Goal: Task Accomplishment & Management: Manage account settings

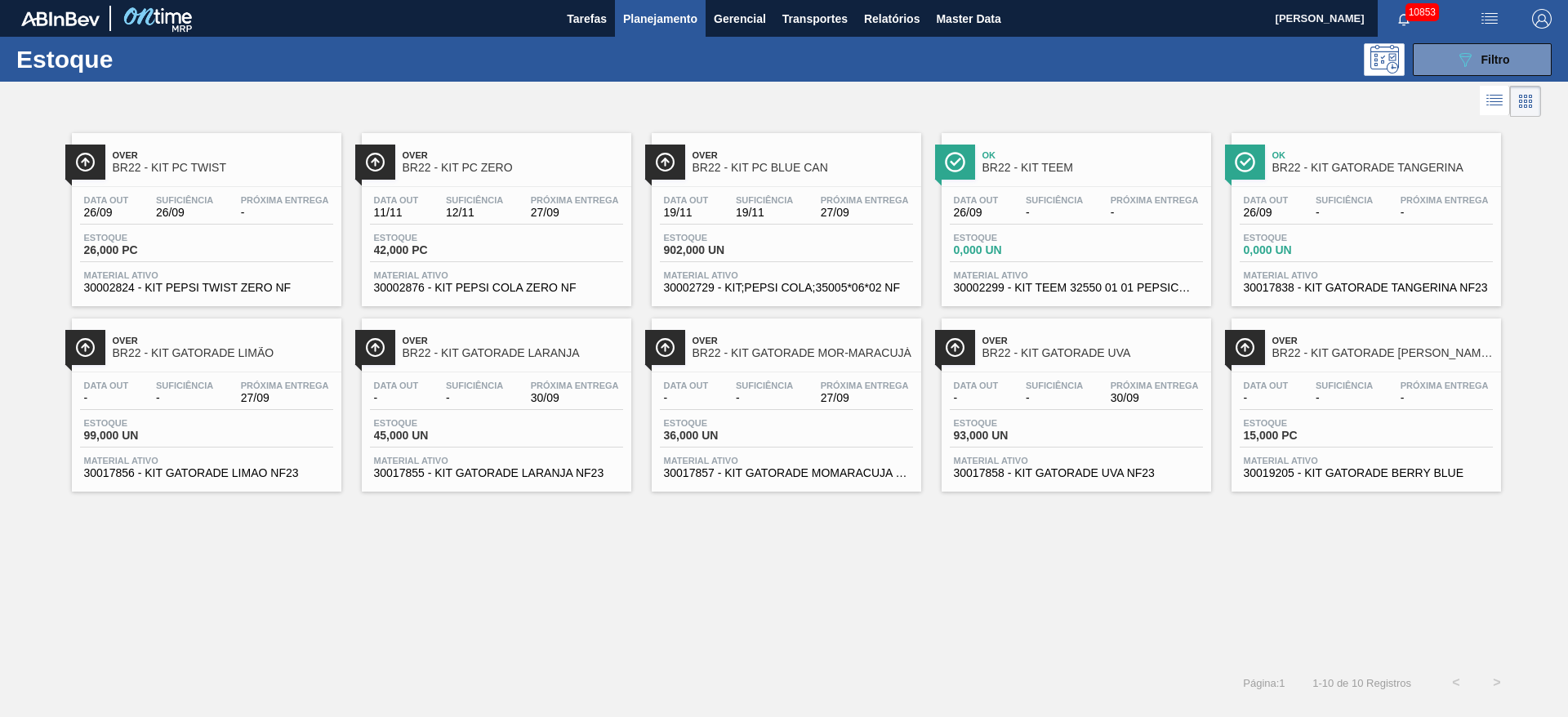
click at [1044, 39] on div "Estoque 089F7B8B-B2A5-4AFE-B5C0-19BA573D28AC Filtro" at bounding box center [784, 59] width 1568 height 45
click at [1044, 56] on button "089F7B8B-B2A5-4AFE-B5C0-19BA573D28AC Filtro" at bounding box center [1482, 59] width 139 height 33
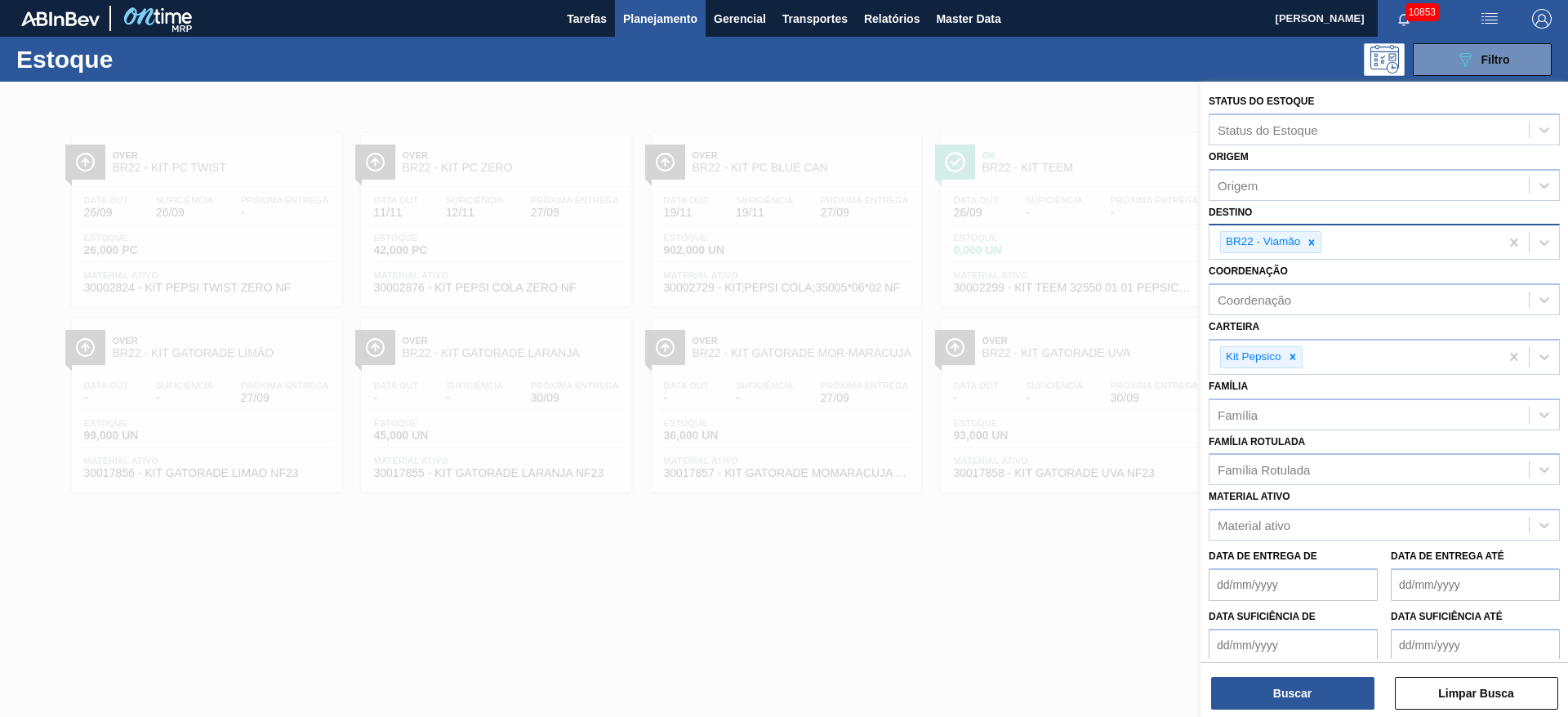
drag, startPoint x: 1313, startPoint y: 239, endPoint x: 1304, endPoint y: 238, distance: 9.1
click at [1044, 237] on icon at bounding box center [1312, 243] width 12 height 12
type input "2"
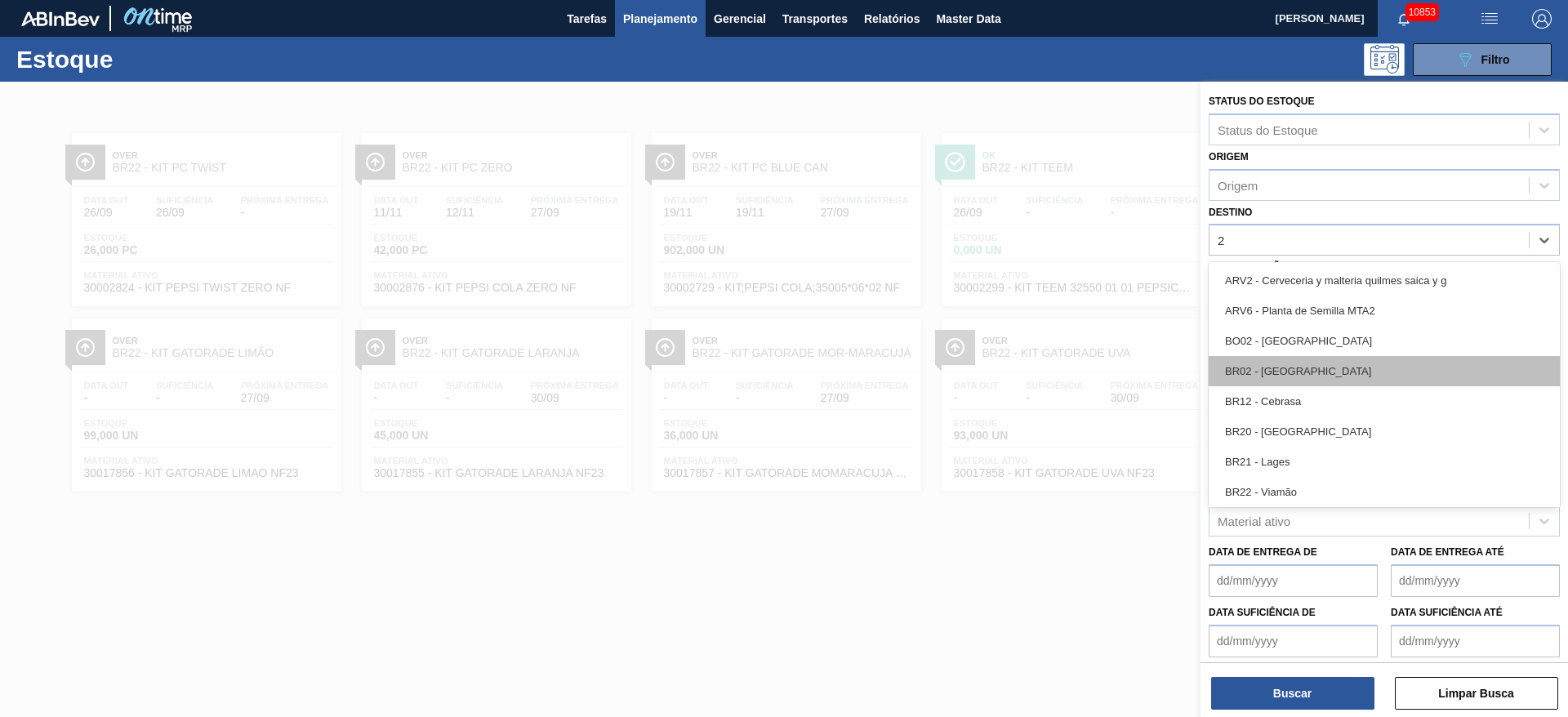
click at [1044, 379] on div "BR02 - Sergipe" at bounding box center [1383, 371] width 352 height 30
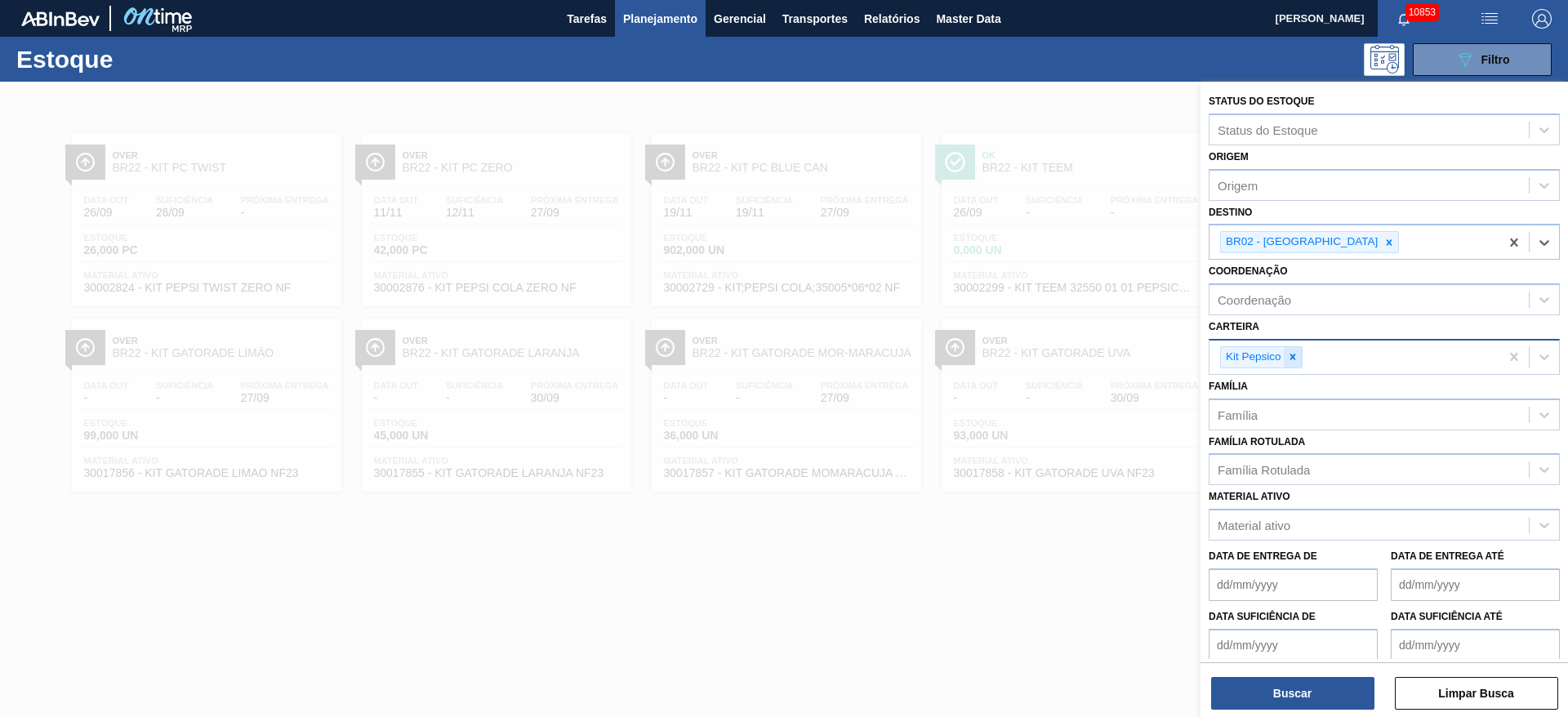
click at [1044, 366] on div at bounding box center [1292, 357] width 18 height 20
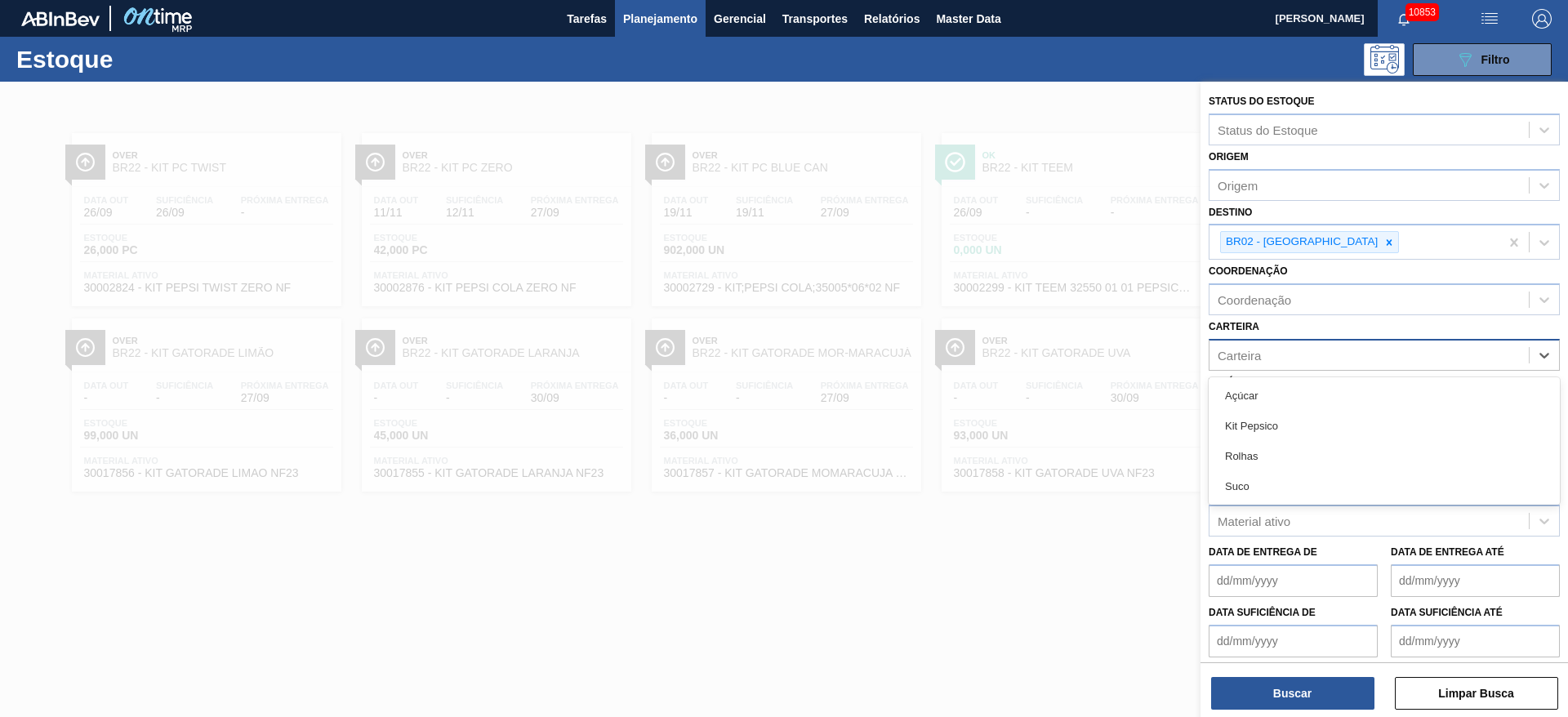
click at [1044, 366] on div "Carteira" at bounding box center [1383, 355] width 352 height 32
click at [1044, 393] on div "Açúcar" at bounding box center [1383, 396] width 352 height 30
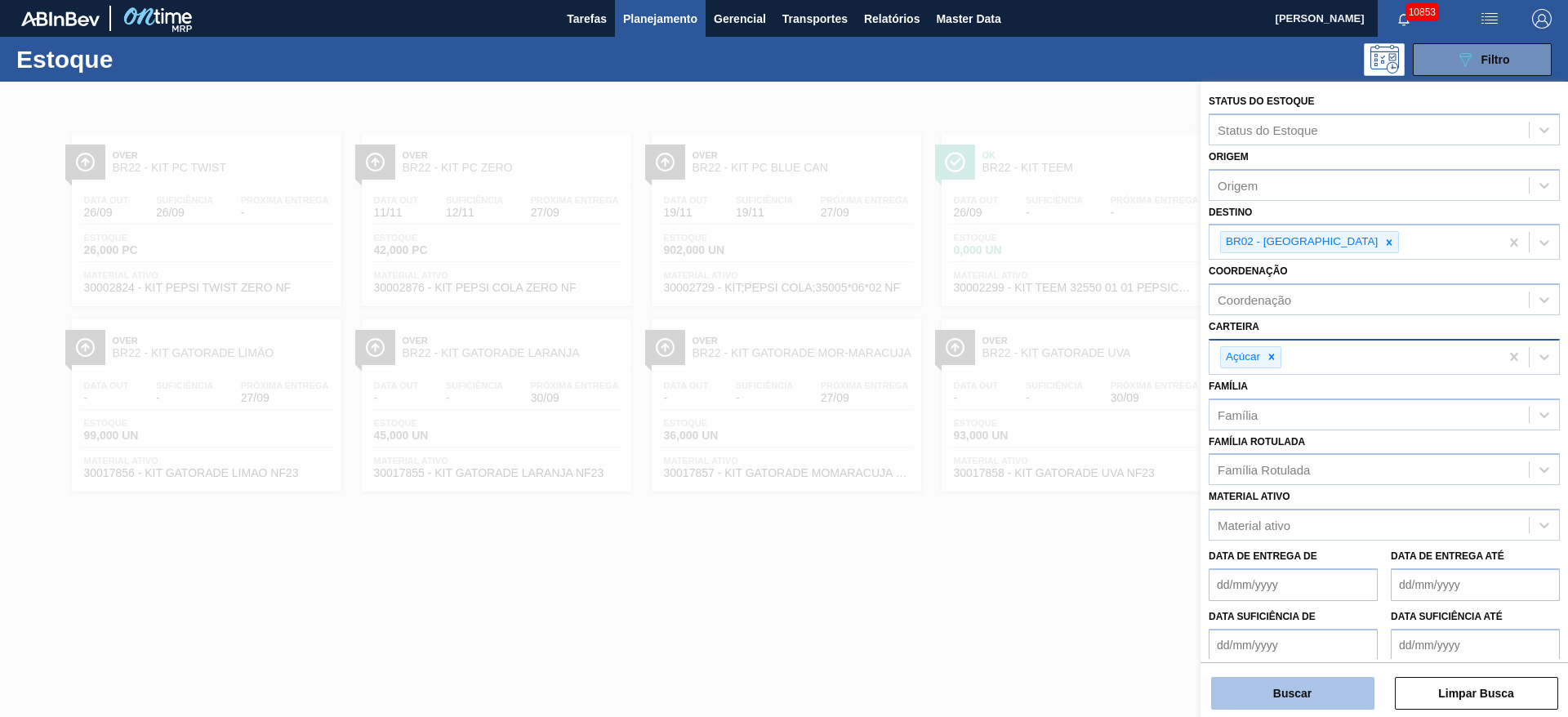
click at [1044, 477] on button "Buscar" at bounding box center [1292, 693] width 164 height 33
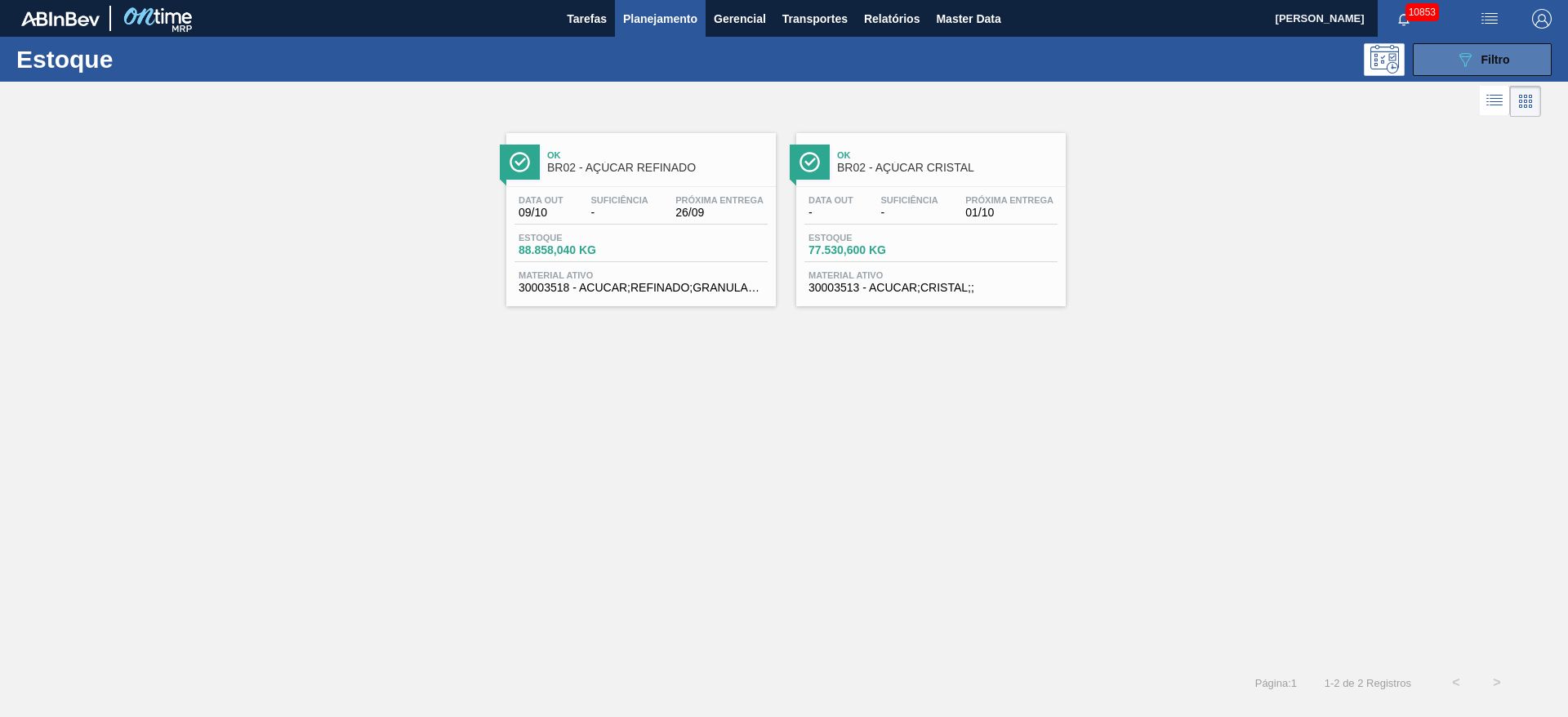
click at [1044, 64] on span "Filtro" at bounding box center [1495, 60] width 28 height 13
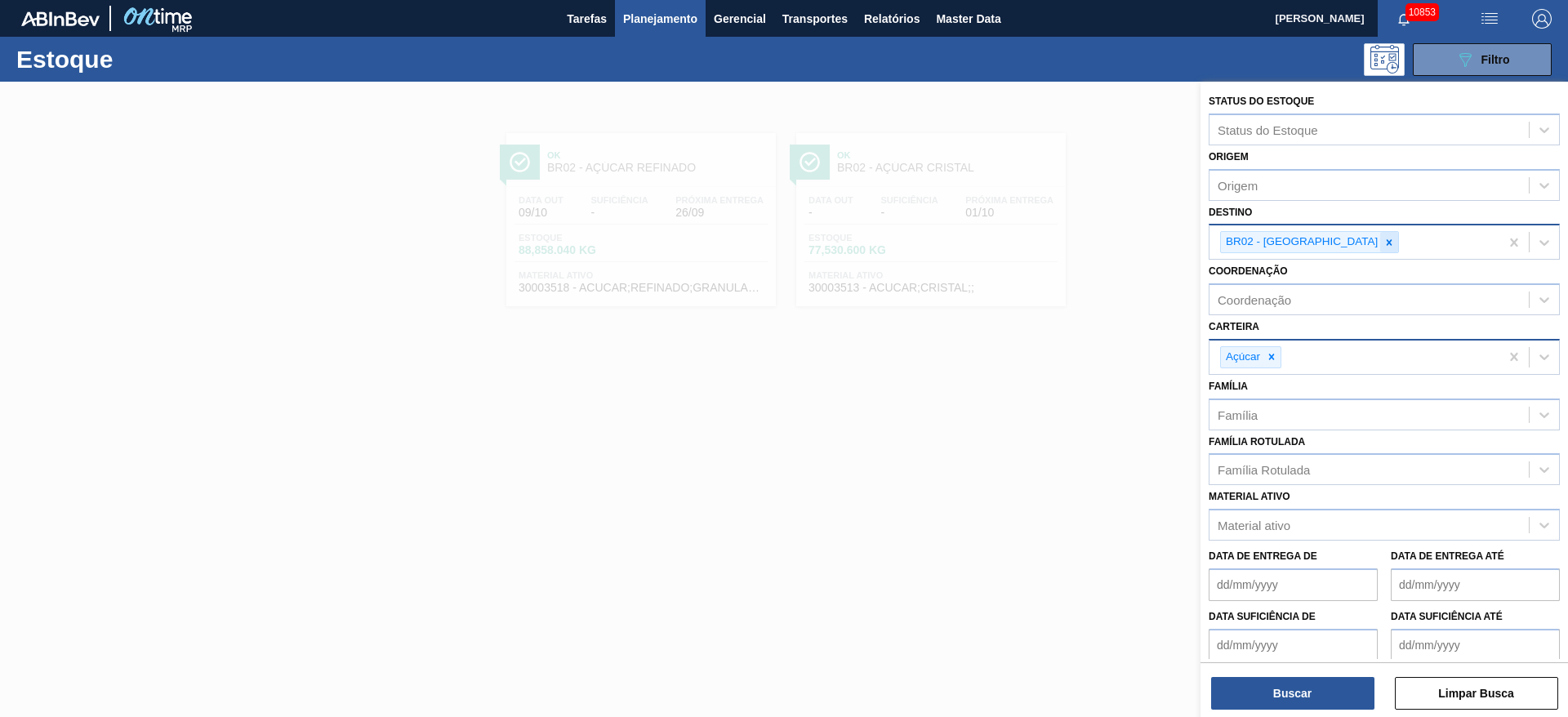
click at [1044, 237] on icon at bounding box center [1389, 243] width 12 height 12
type input "3"
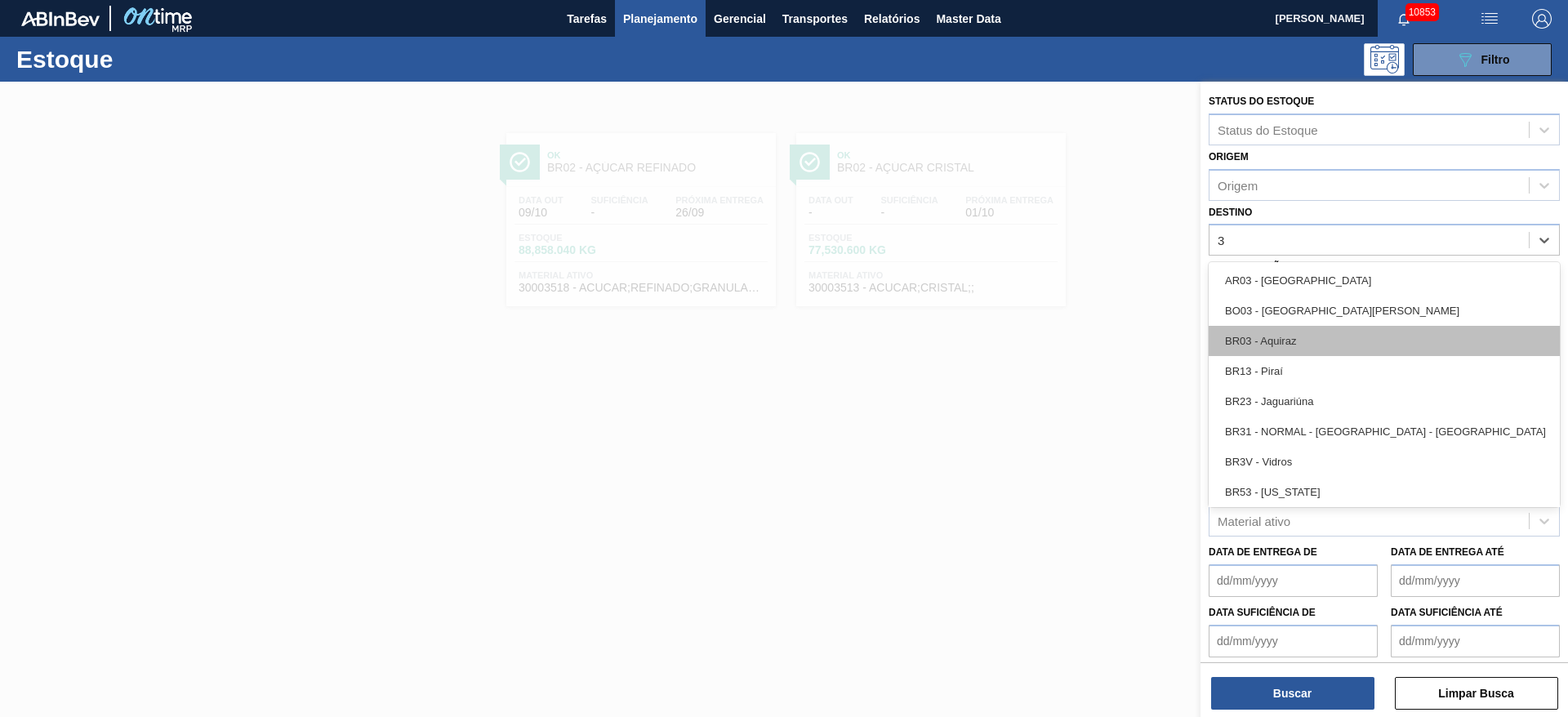
click at [1044, 339] on div "BR03 - Aquiraz" at bounding box center [1383, 341] width 352 height 30
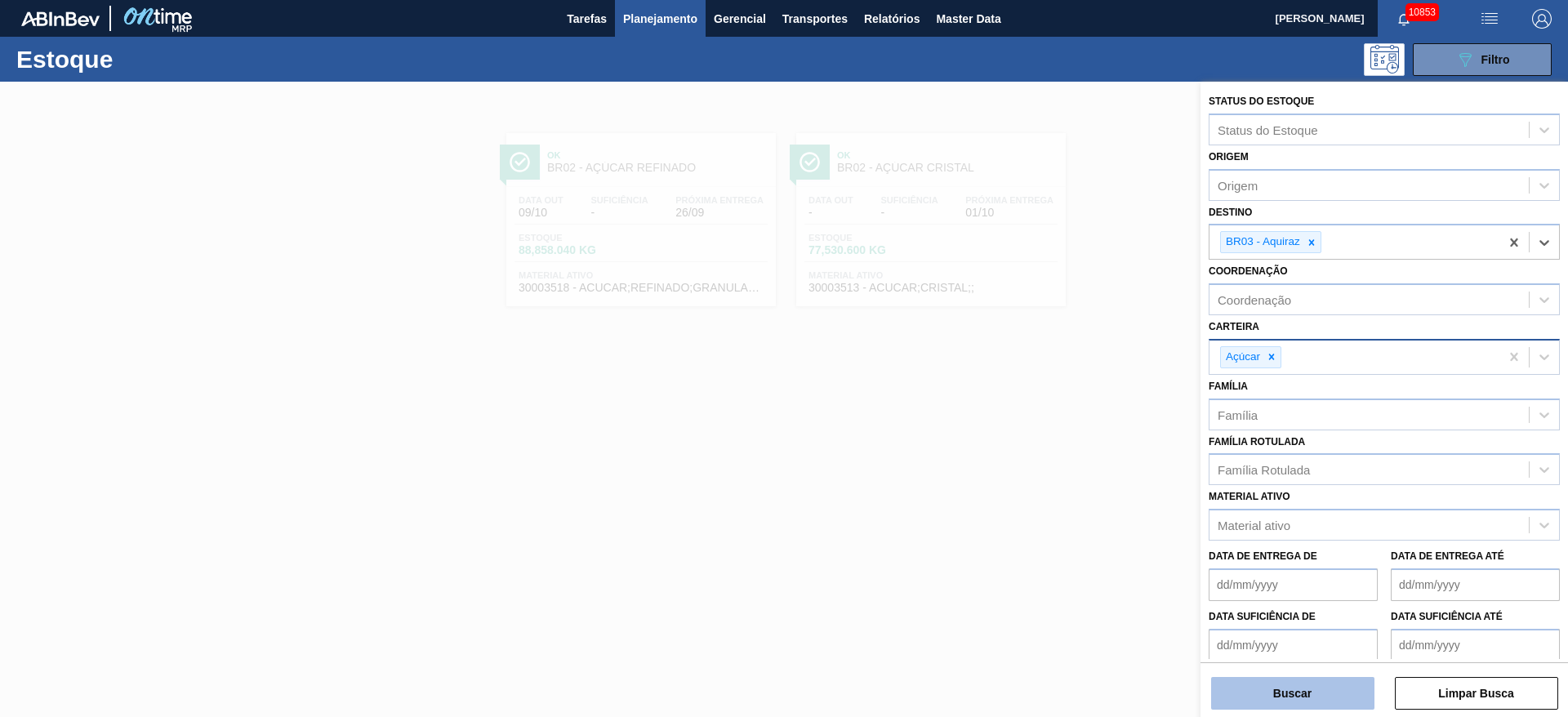
click at [1044, 477] on button "Buscar" at bounding box center [1292, 693] width 164 height 33
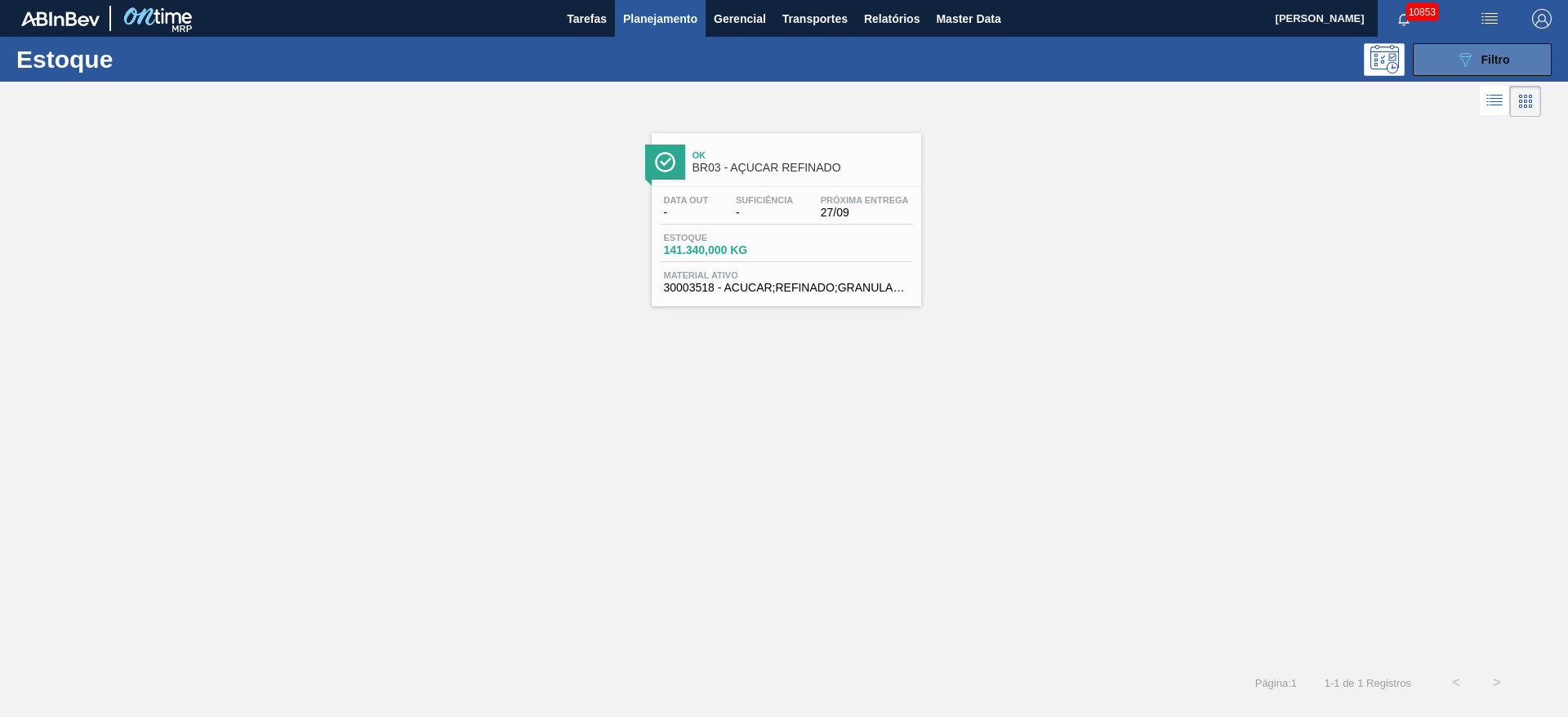
click at [1044, 65] on button "089F7B8B-B2A5-4AFE-B5C0-19BA573D28AC Filtro" at bounding box center [1482, 59] width 139 height 33
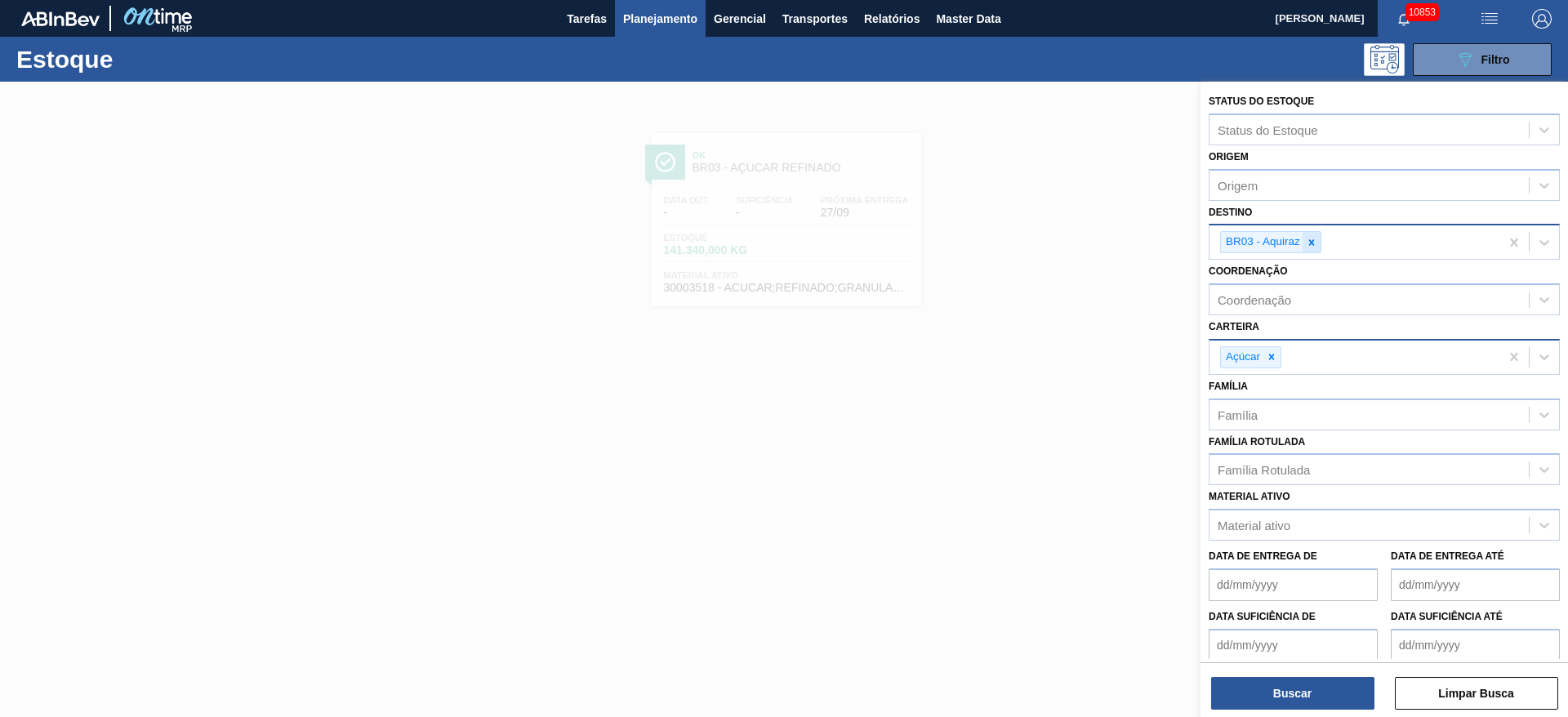
click at [1044, 246] on icon at bounding box center [1312, 243] width 12 height 12
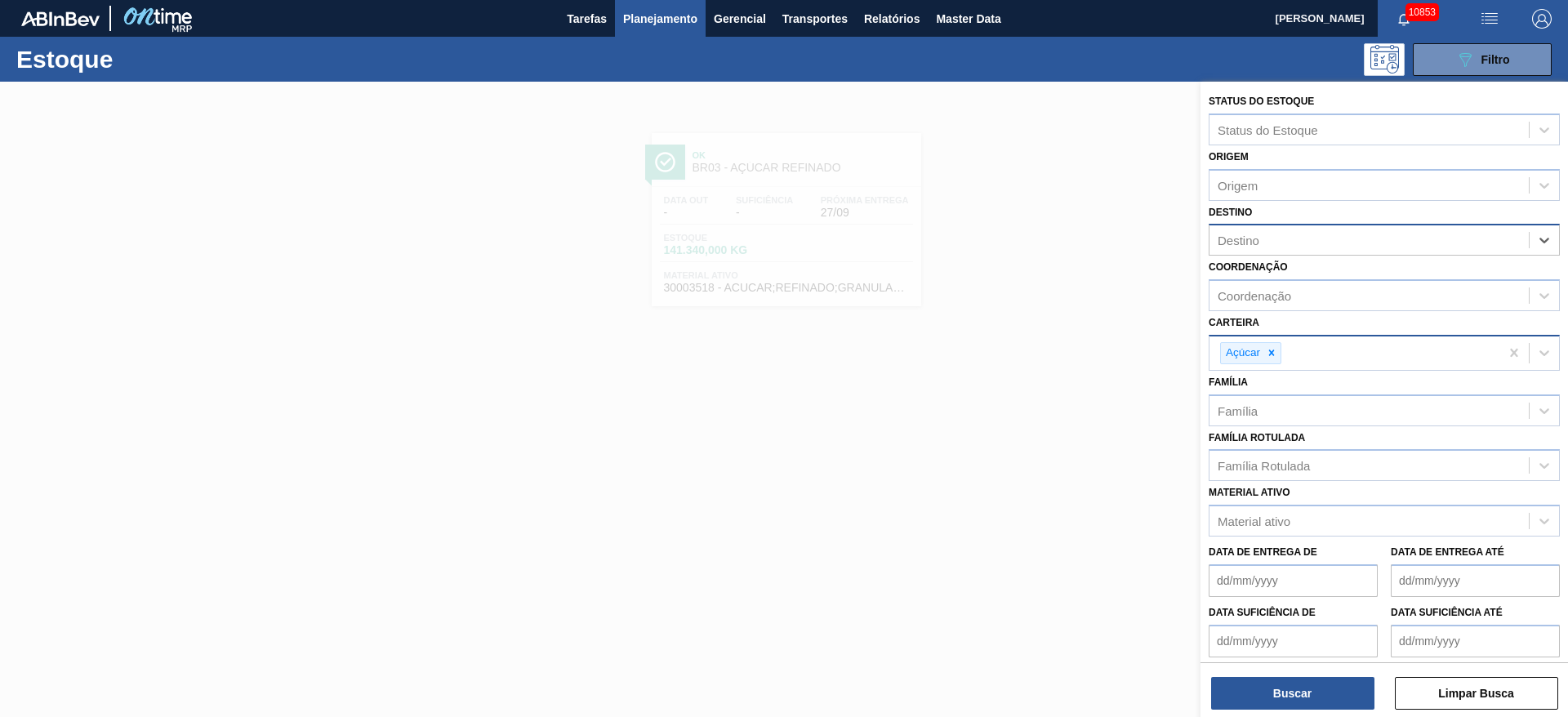
type input "4"
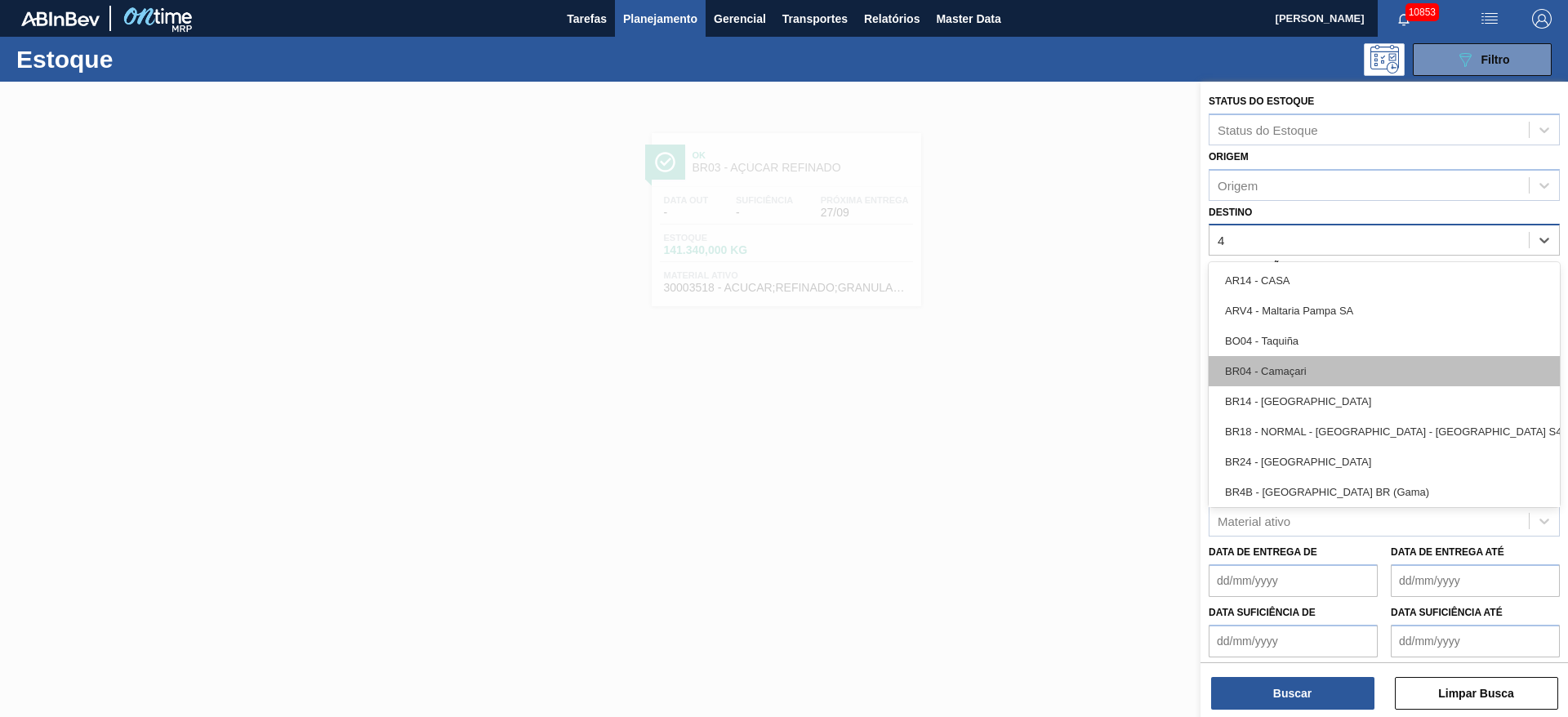
click at [1044, 376] on div "BR04 - Camaçari" at bounding box center [1383, 371] width 352 height 30
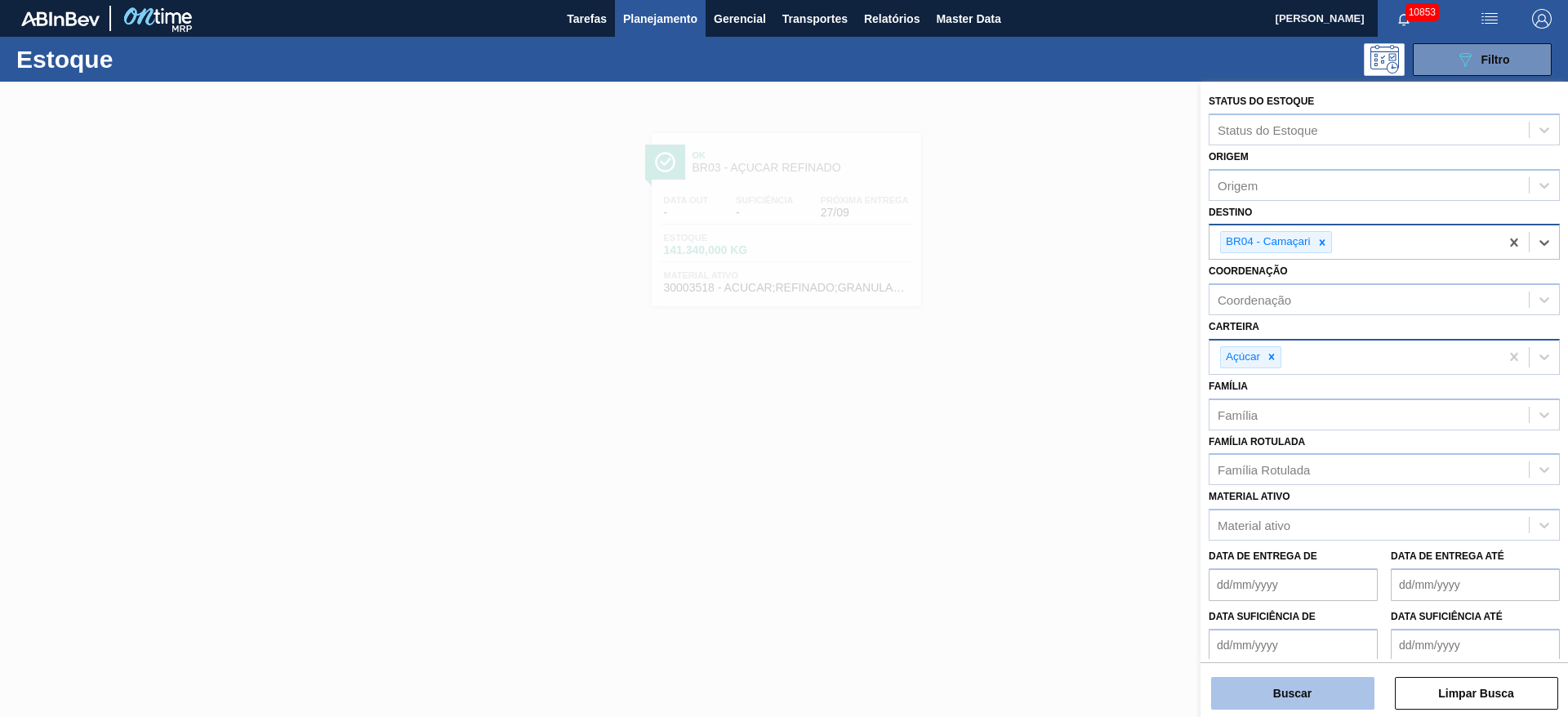
click at [1044, 477] on button "Buscar" at bounding box center [1292, 693] width 164 height 33
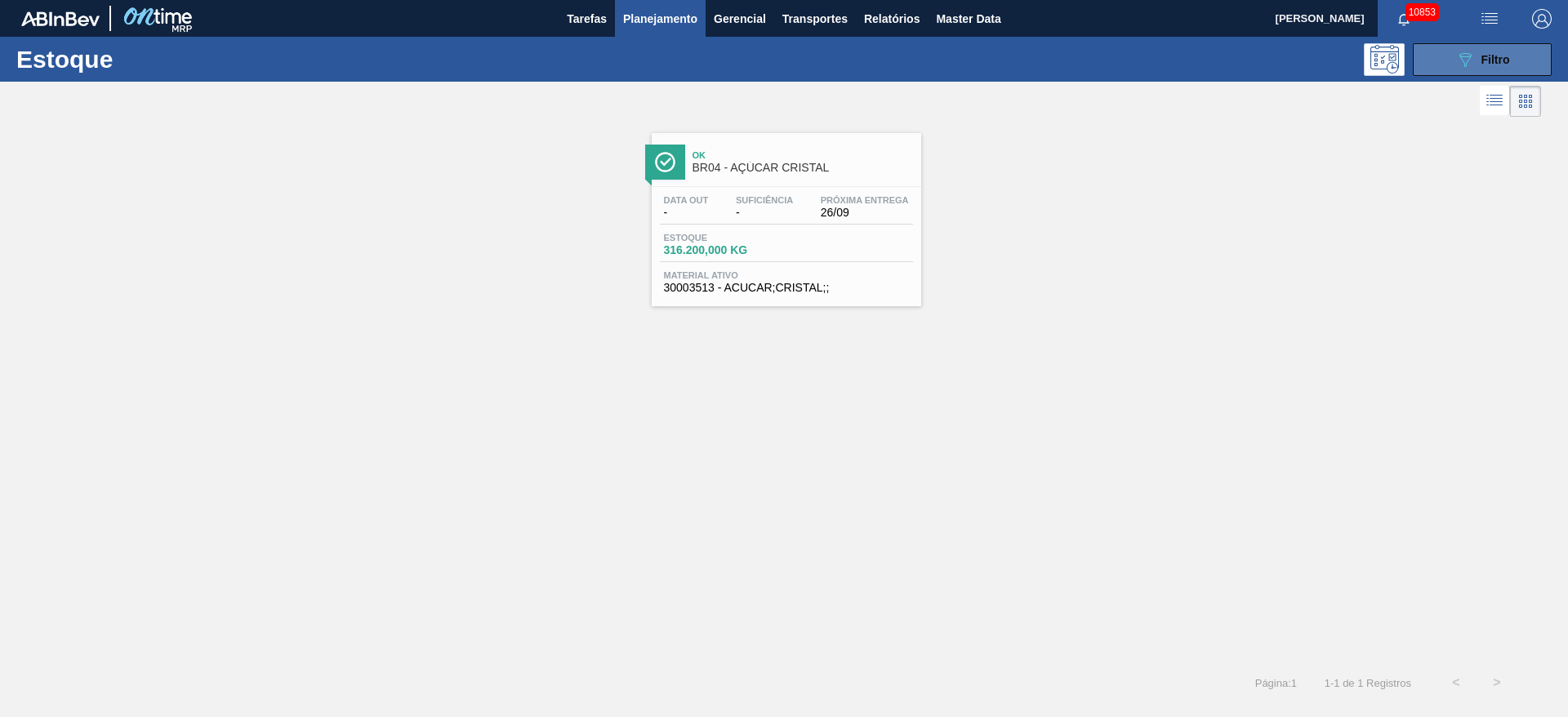
click at [1044, 63] on icon "089F7B8B-B2A5-4AFE-B5C0-19BA573D28AC" at bounding box center [1464, 59] width 19 height 19
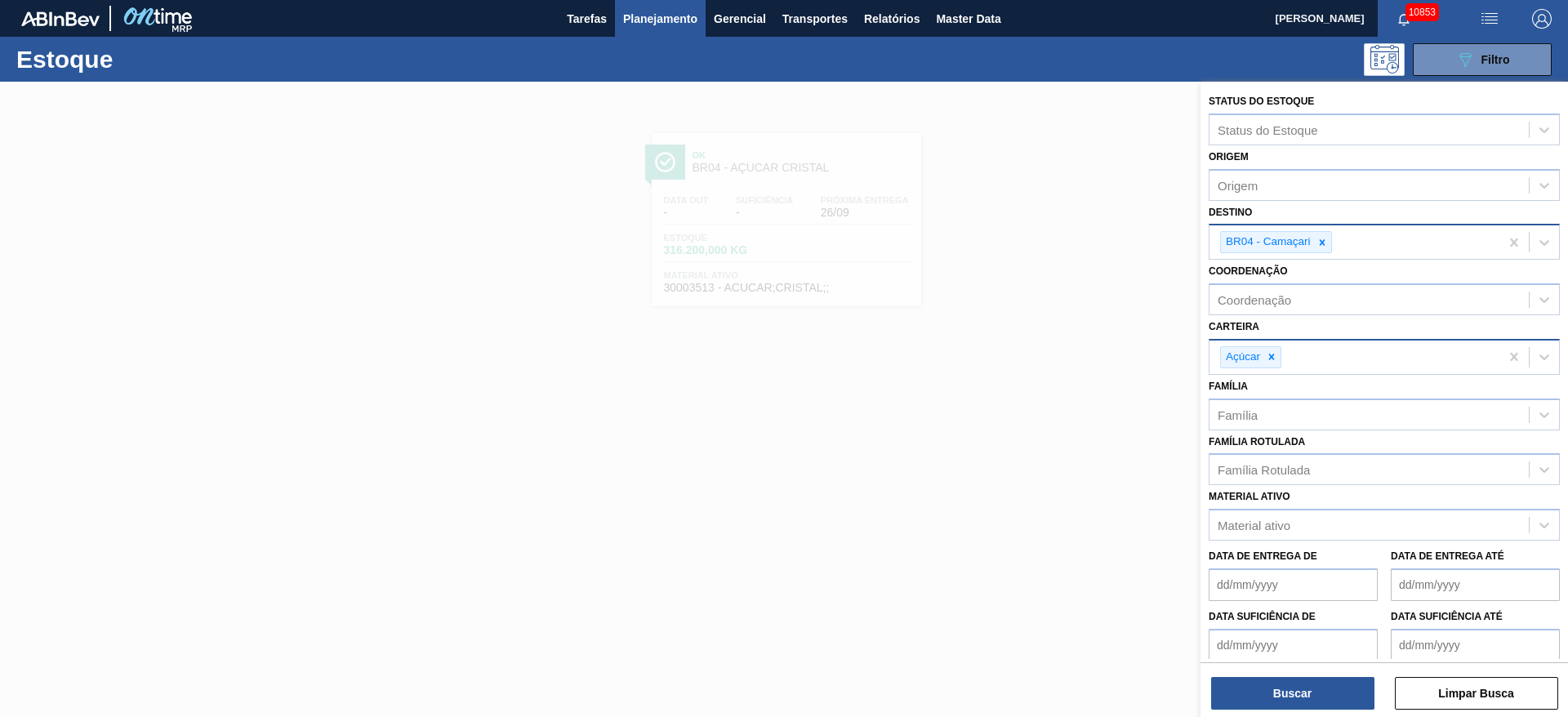
drag, startPoint x: 998, startPoint y: 382, endPoint x: 998, endPoint y: 392, distance: 10.0
click at [998, 392] on div at bounding box center [784, 440] width 1568 height 717
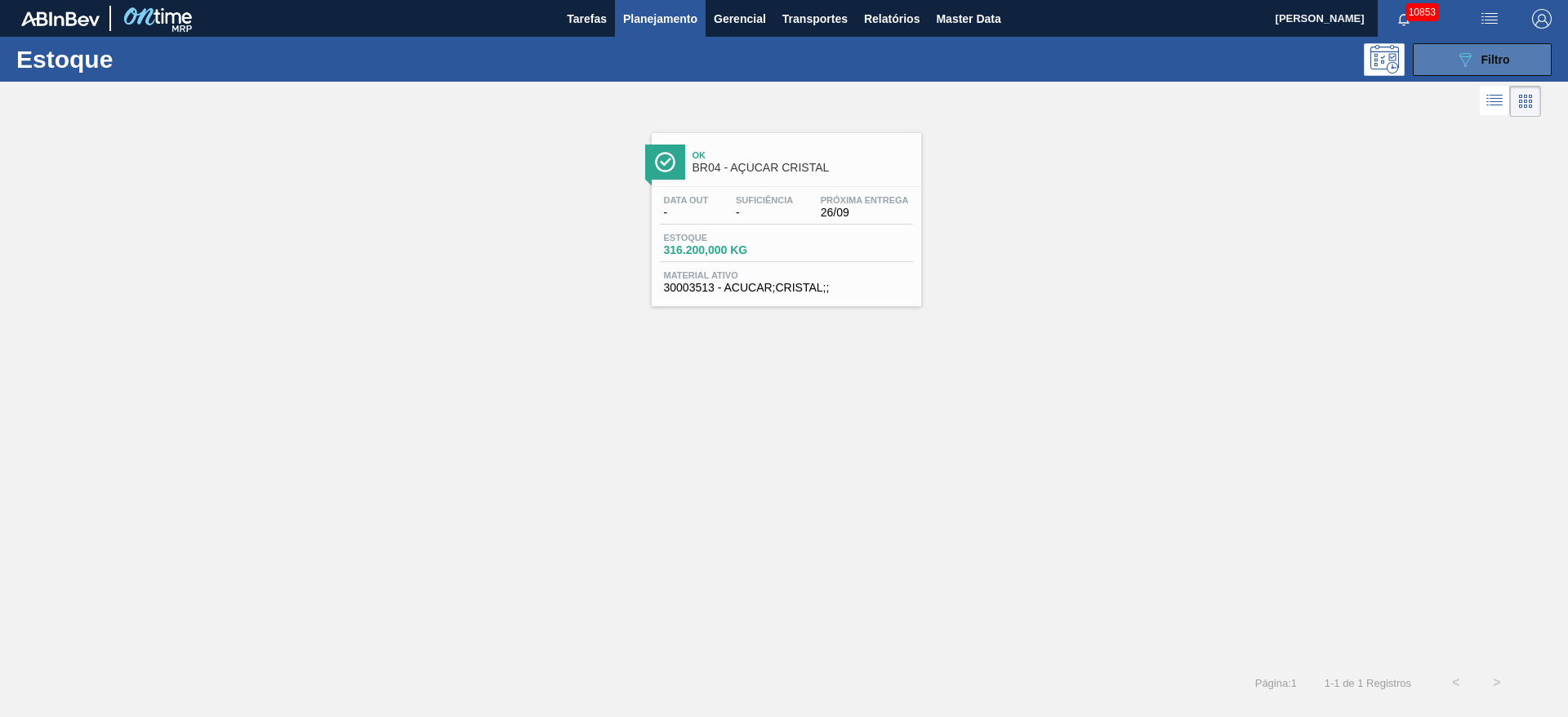
click at [1044, 64] on icon "089F7B8B-B2A5-4AFE-B5C0-19BA573D28AC" at bounding box center [1464, 59] width 19 height 19
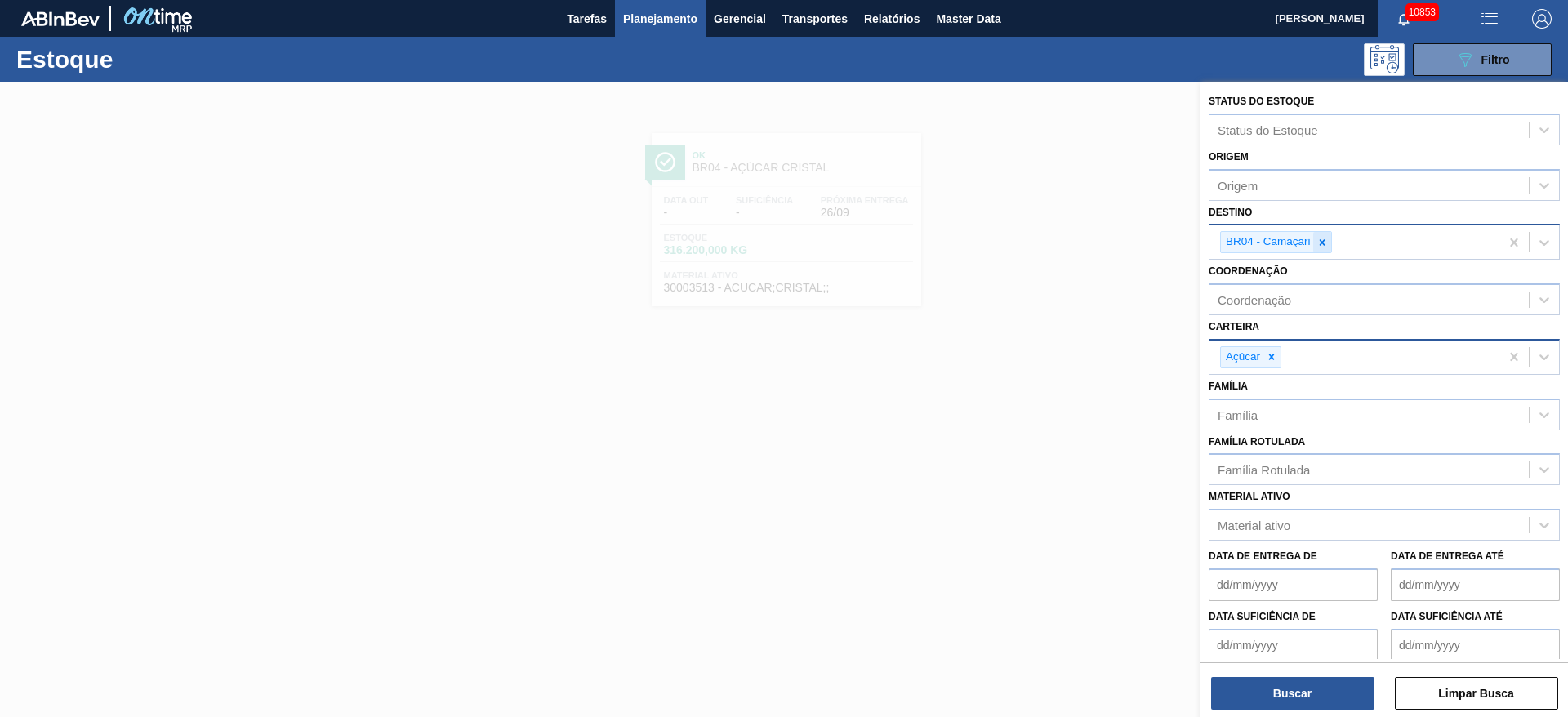
click at [1044, 245] on icon at bounding box center [1323, 243] width 12 height 12
type input "5"
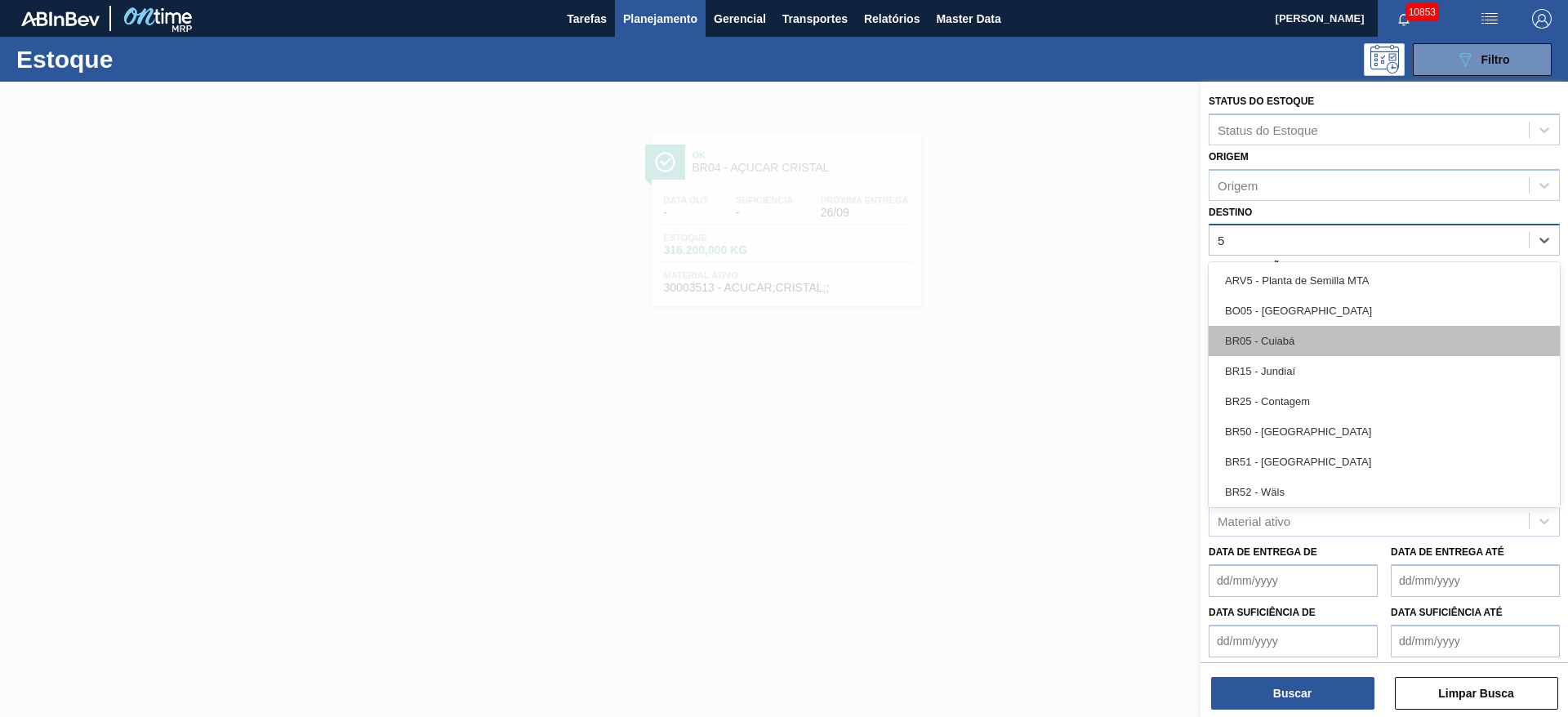
click at [1044, 344] on div "BR05 - Cuiabá" at bounding box center [1383, 341] width 352 height 30
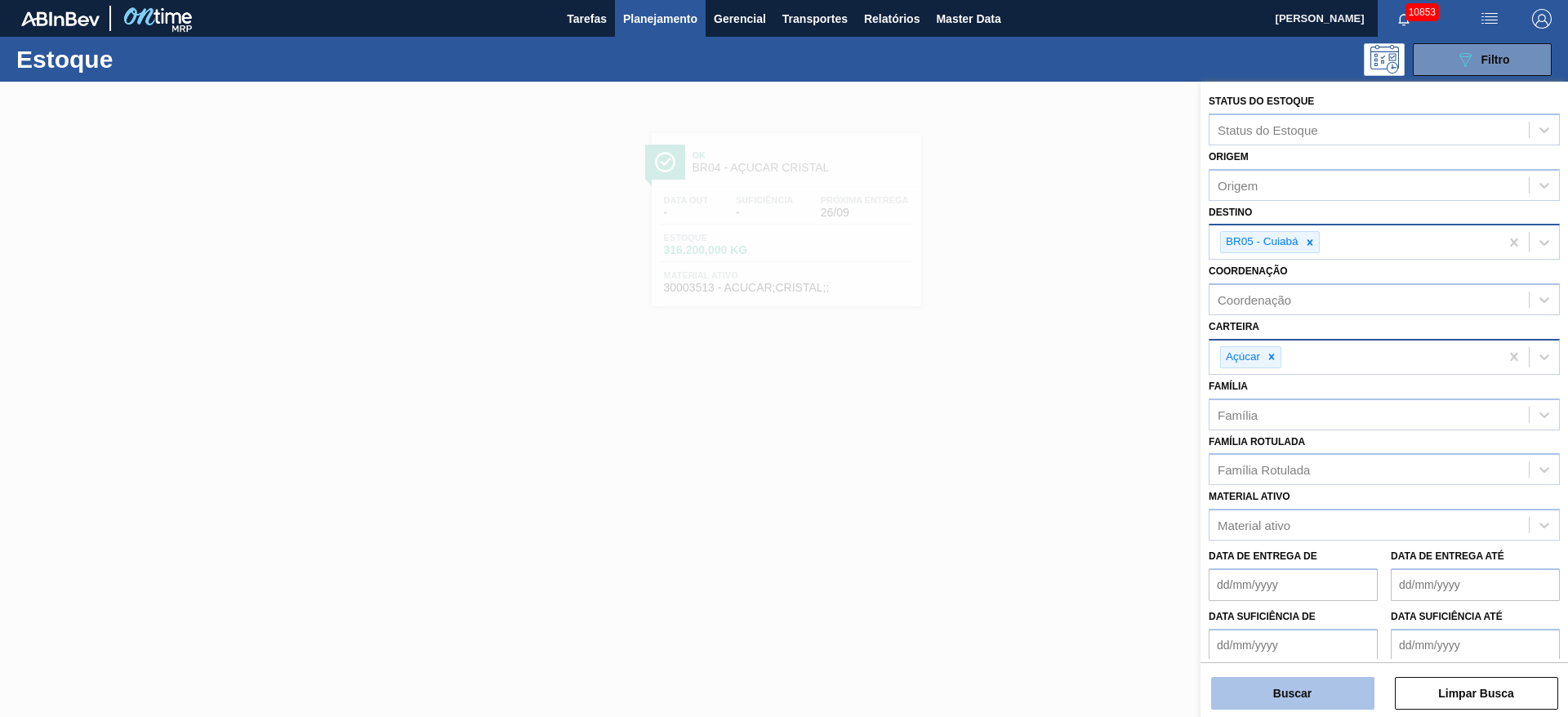
click at [1044, 477] on button "Buscar" at bounding box center [1292, 693] width 164 height 33
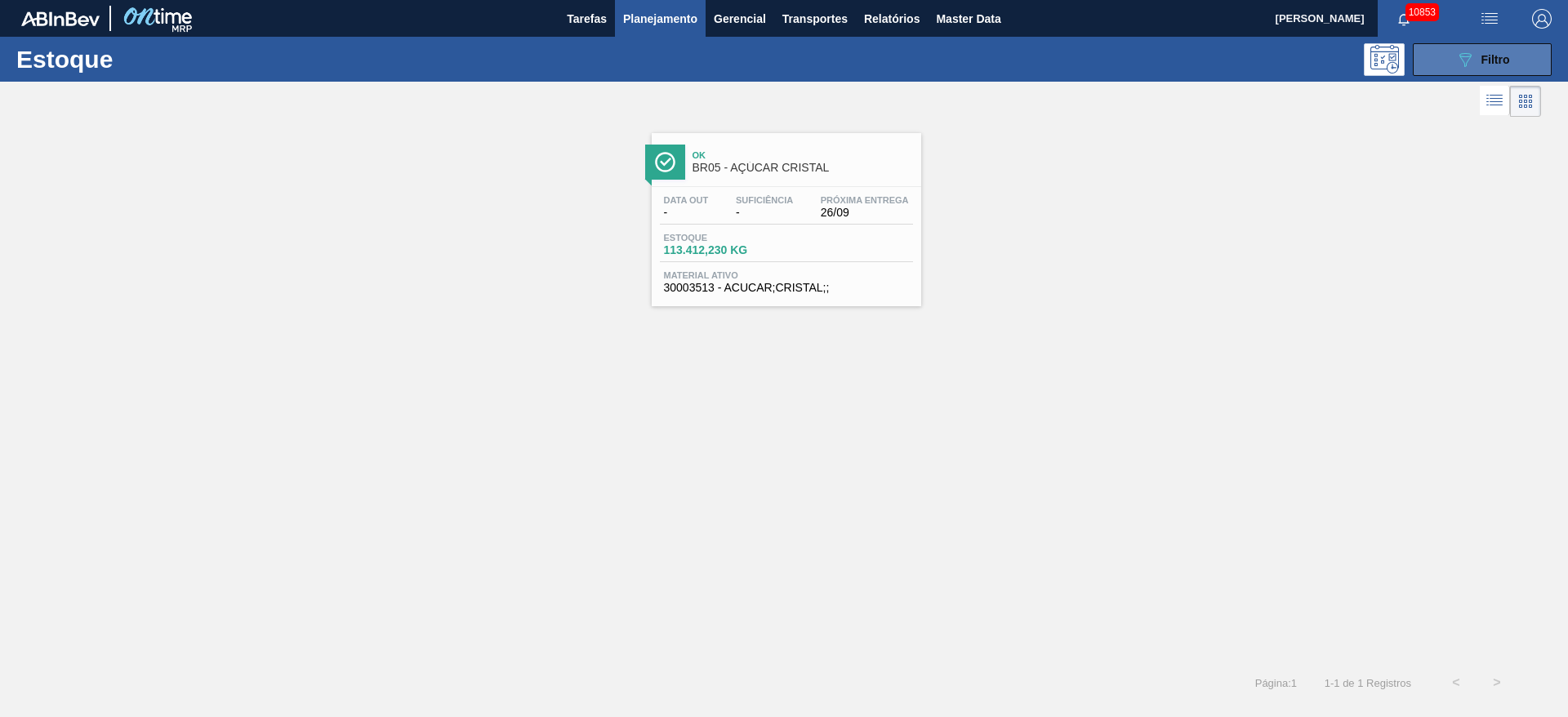
click at [1044, 56] on icon "089F7B8B-B2A5-4AFE-B5C0-19BA573D28AC" at bounding box center [1464, 59] width 19 height 19
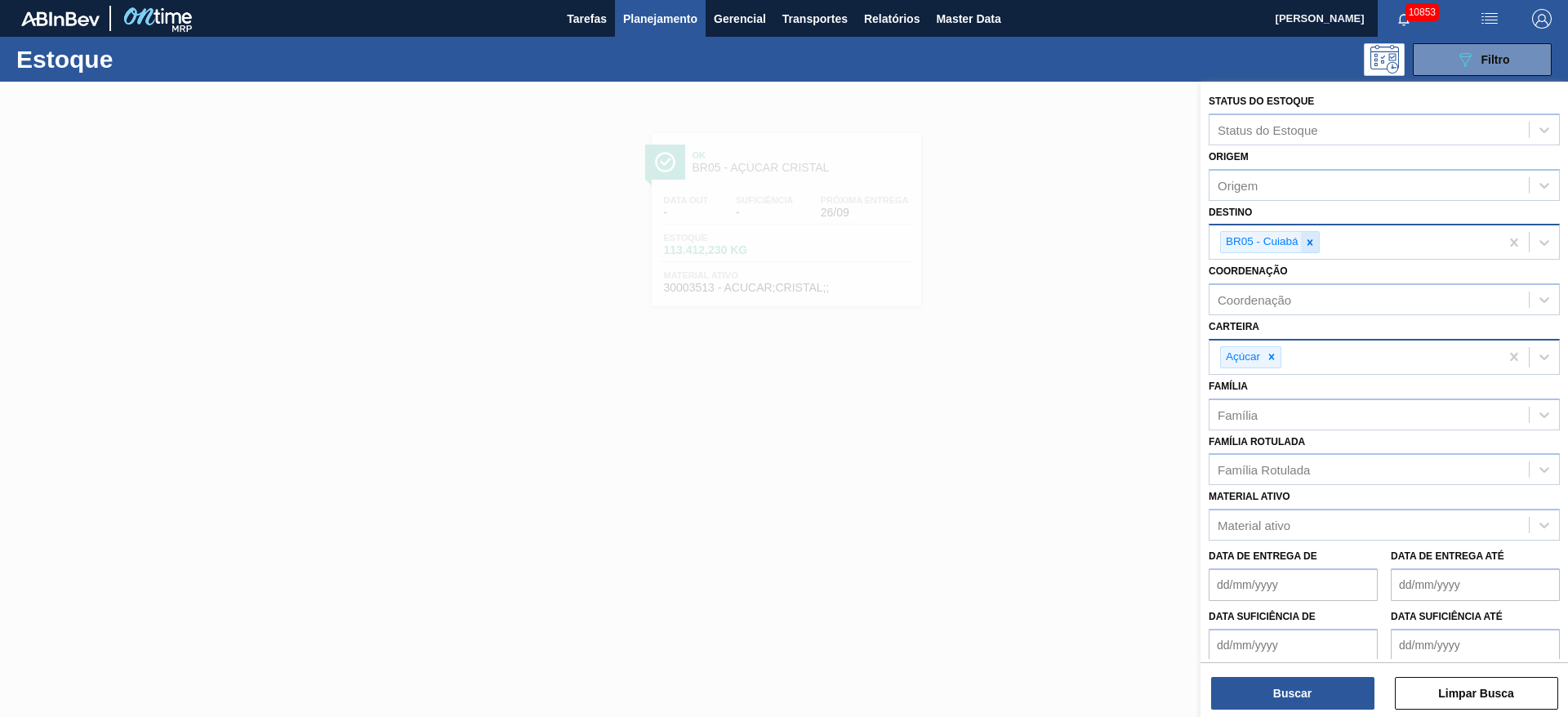
click at [1044, 243] on div at bounding box center [1310, 242] width 18 height 20
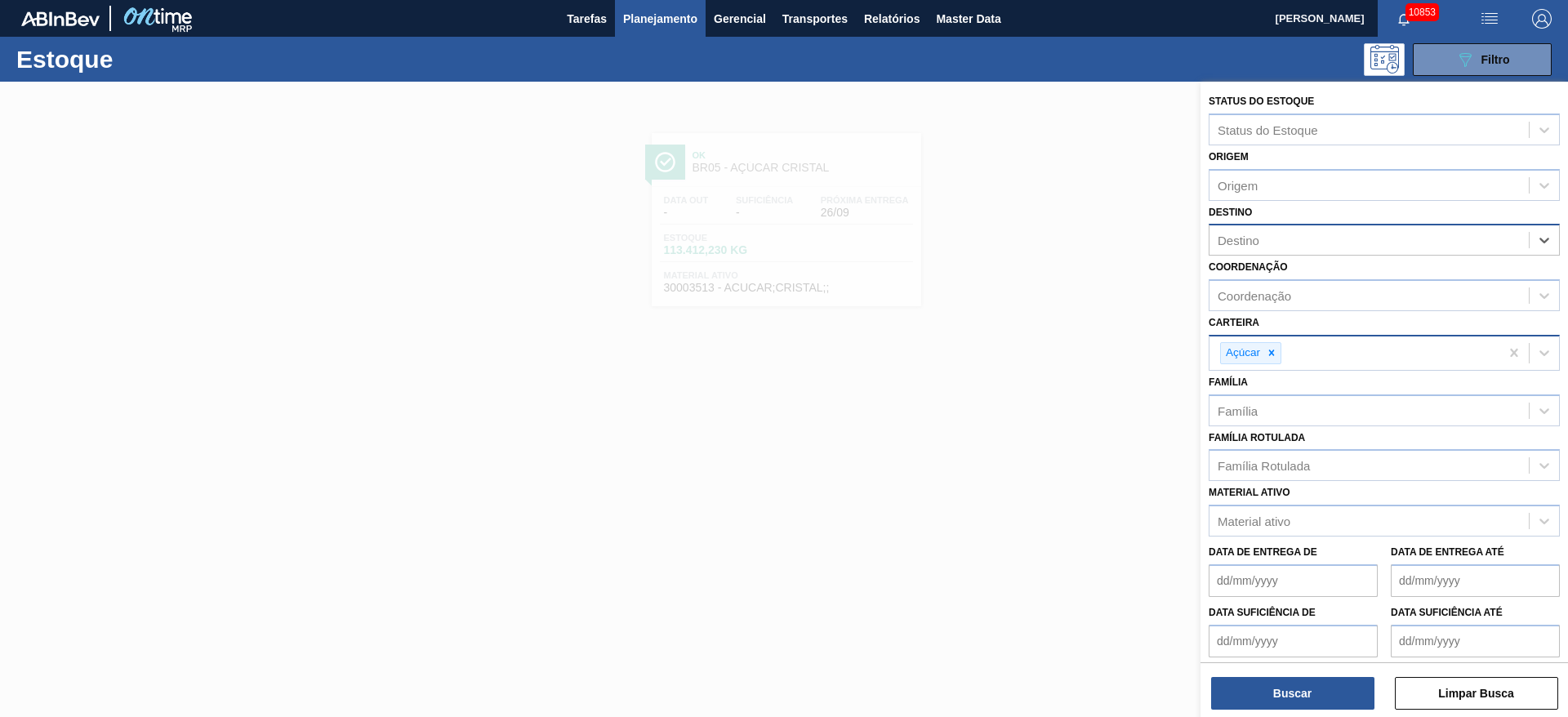
click at [1044, 243] on div "Destino" at bounding box center [1368, 240] width 319 height 23
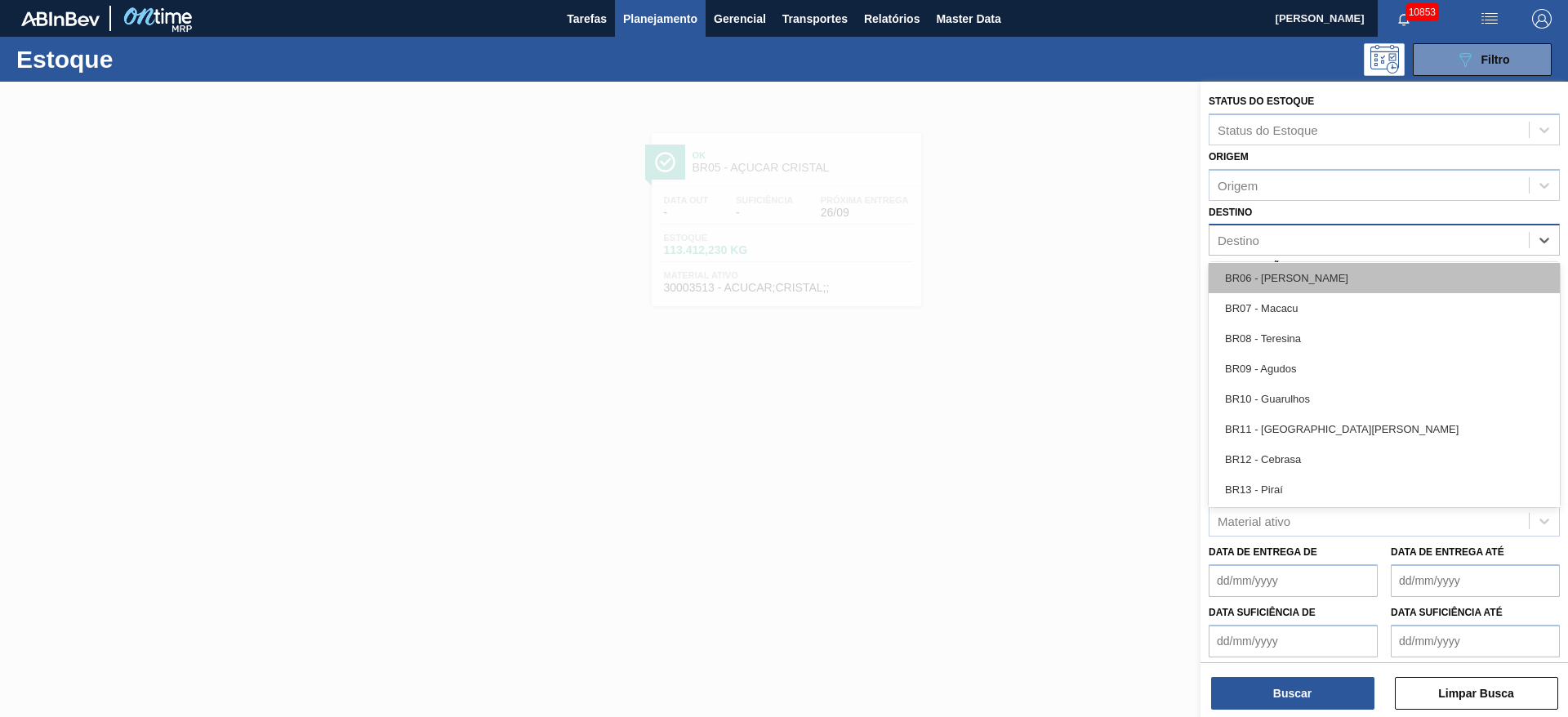
scroll to position [980, 0]
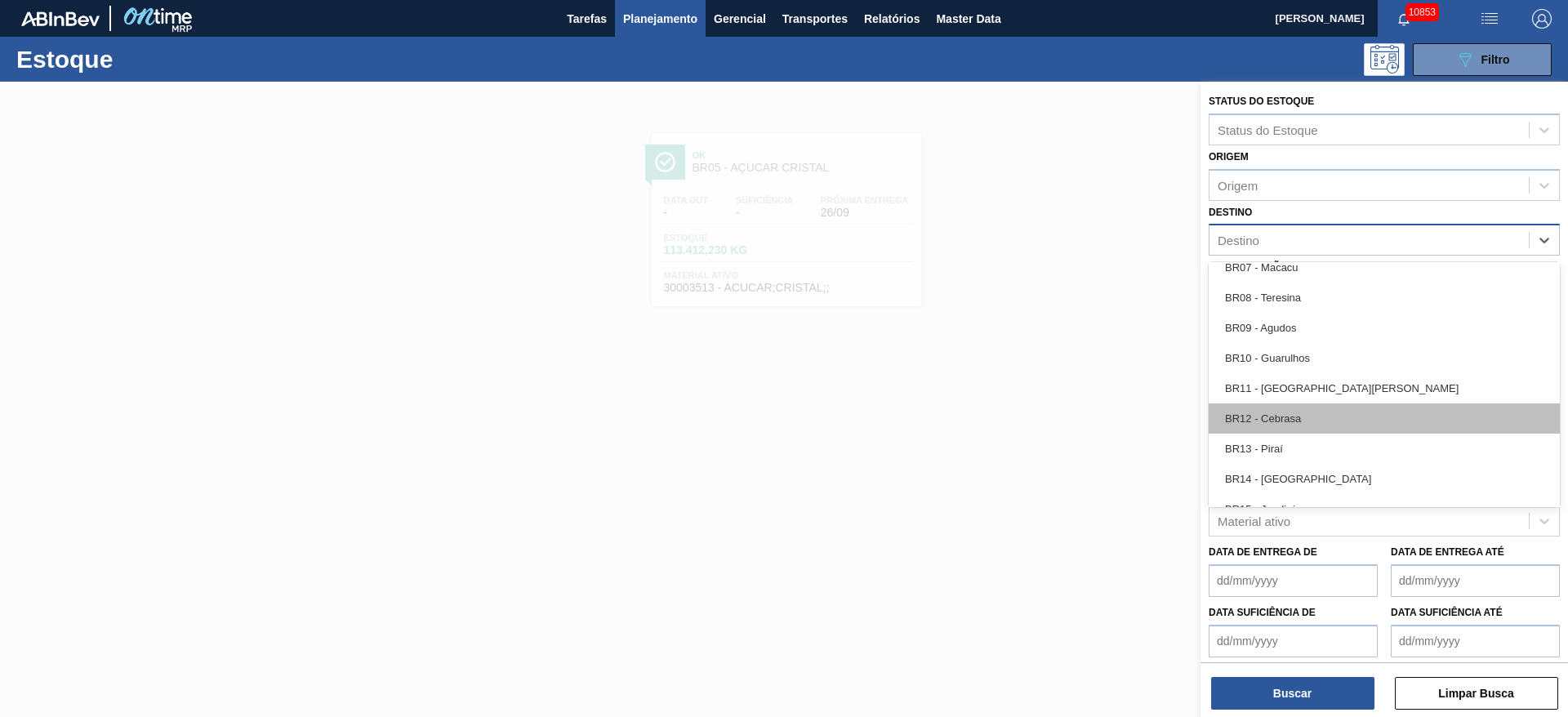
click at [1044, 430] on div "BR12 - Cebrasa" at bounding box center [1383, 418] width 352 height 30
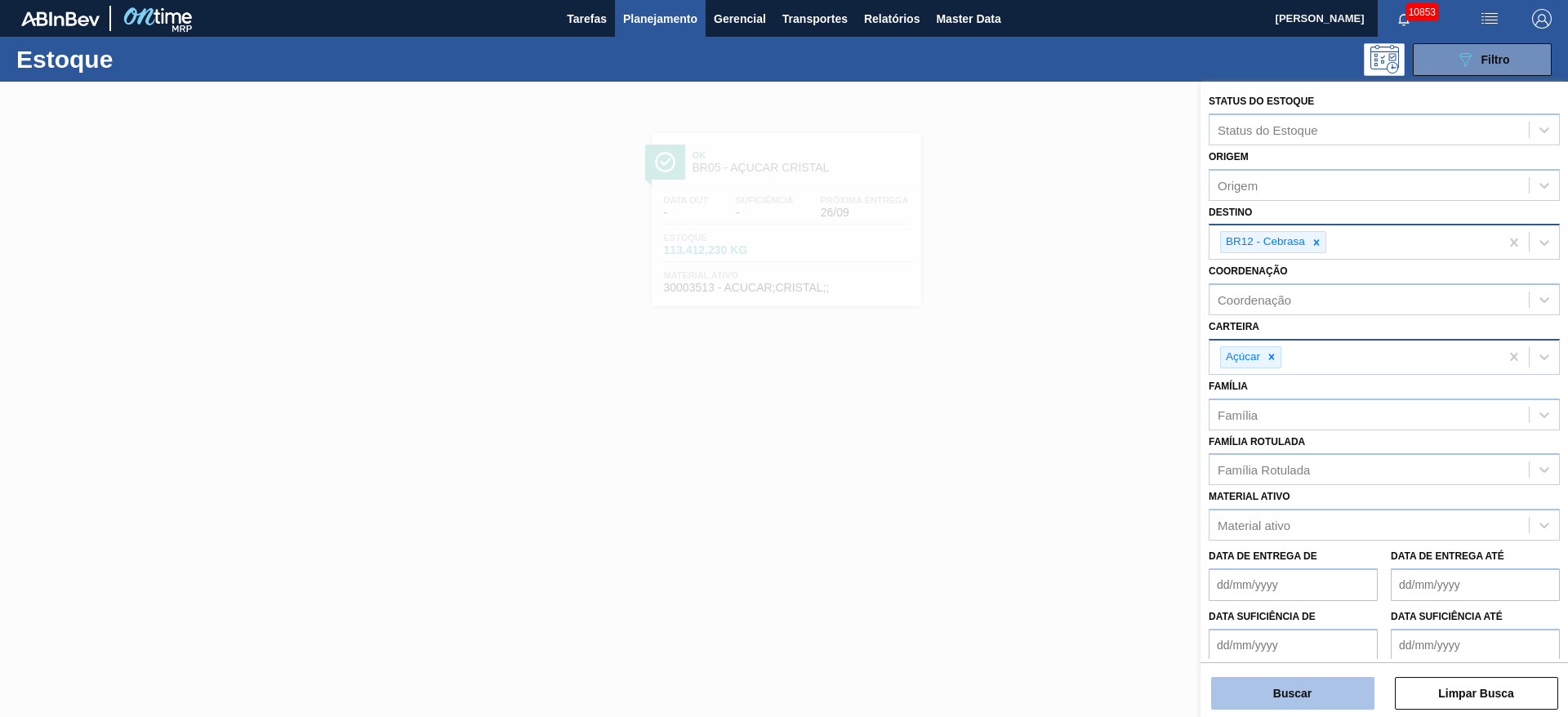
click at [1044, 477] on button "Buscar" at bounding box center [1292, 693] width 164 height 33
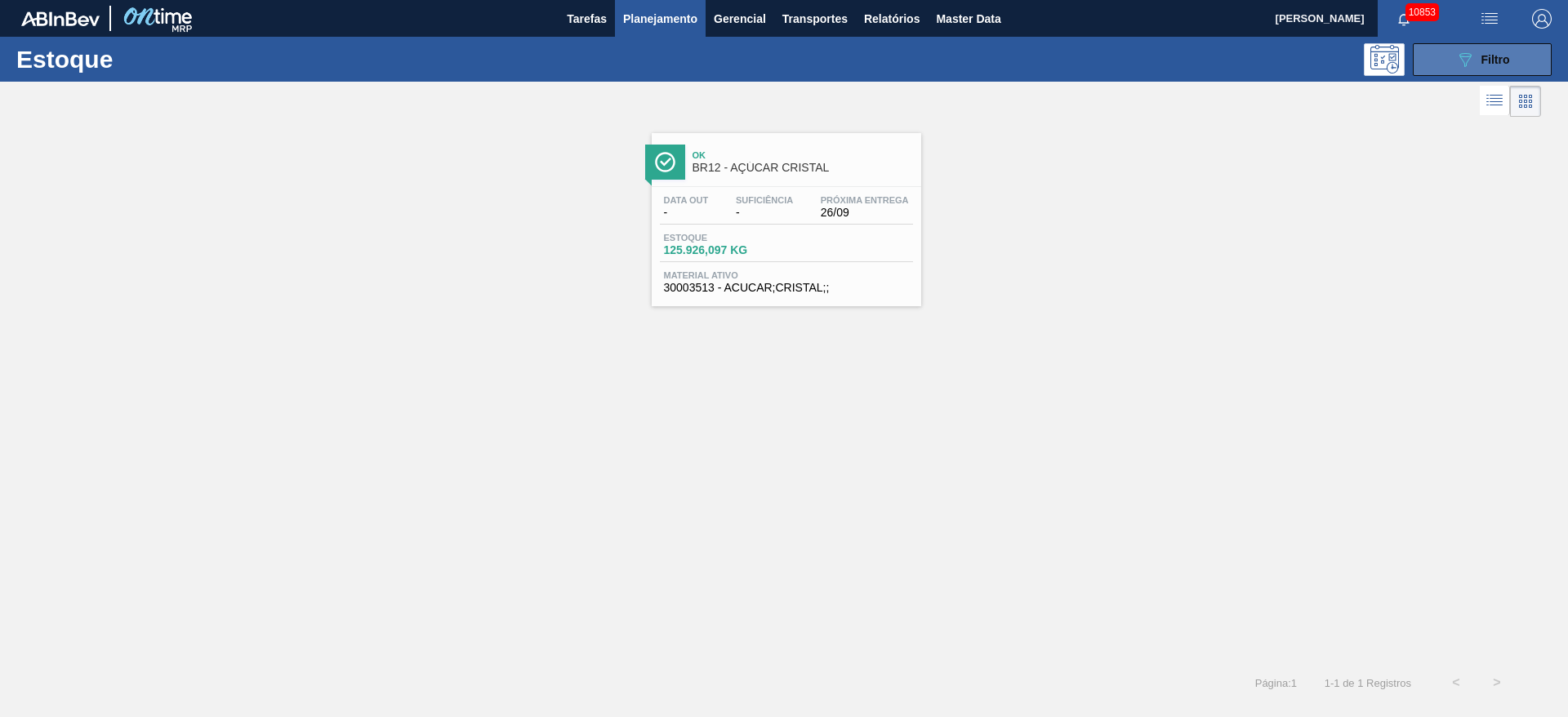
click at [1044, 59] on icon "089F7B8B-B2A5-4AFE-B5C0-19BA573D28AC" at bounding box center [1464, 59] width 19 height 19
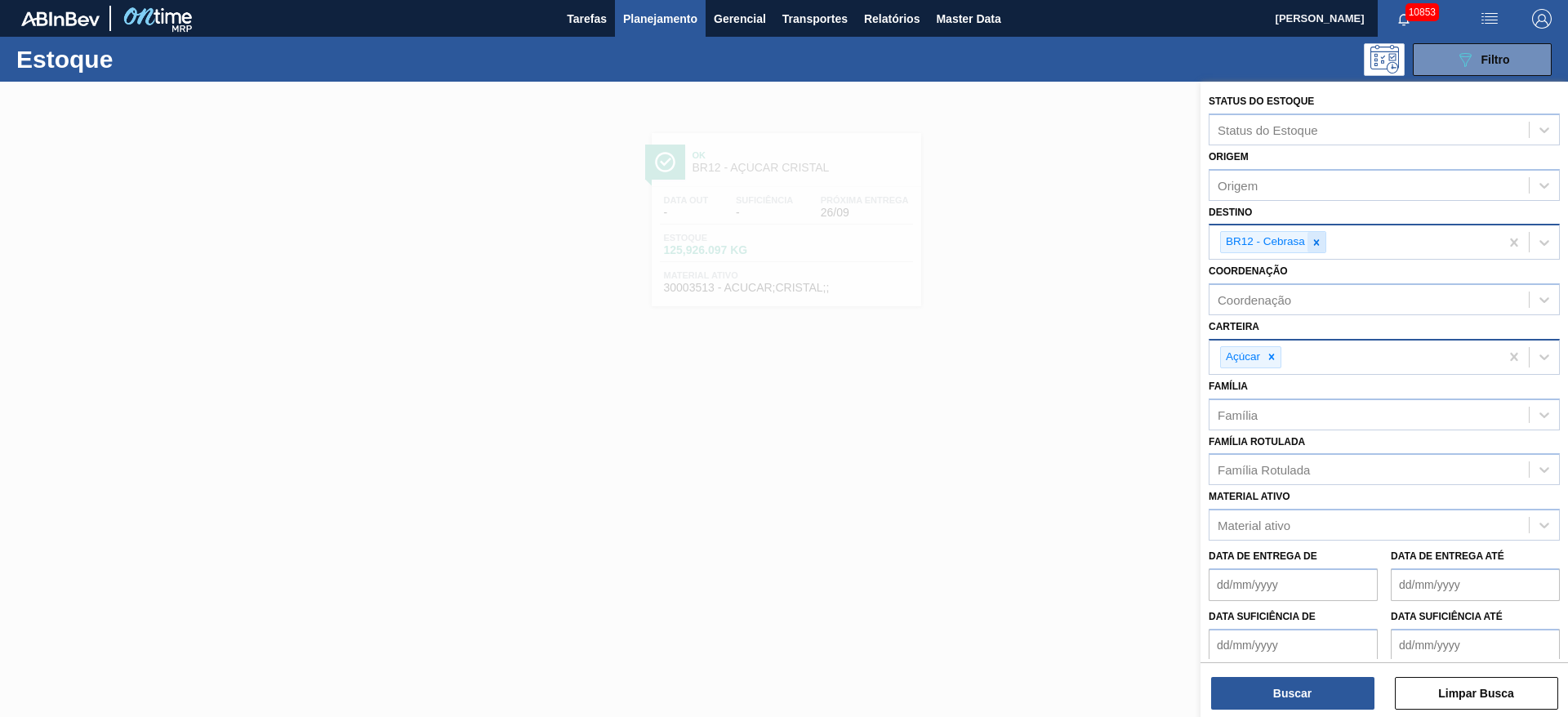
click at [1044, 239] on icon at bounding box center [1317, 243] width 12 height 12
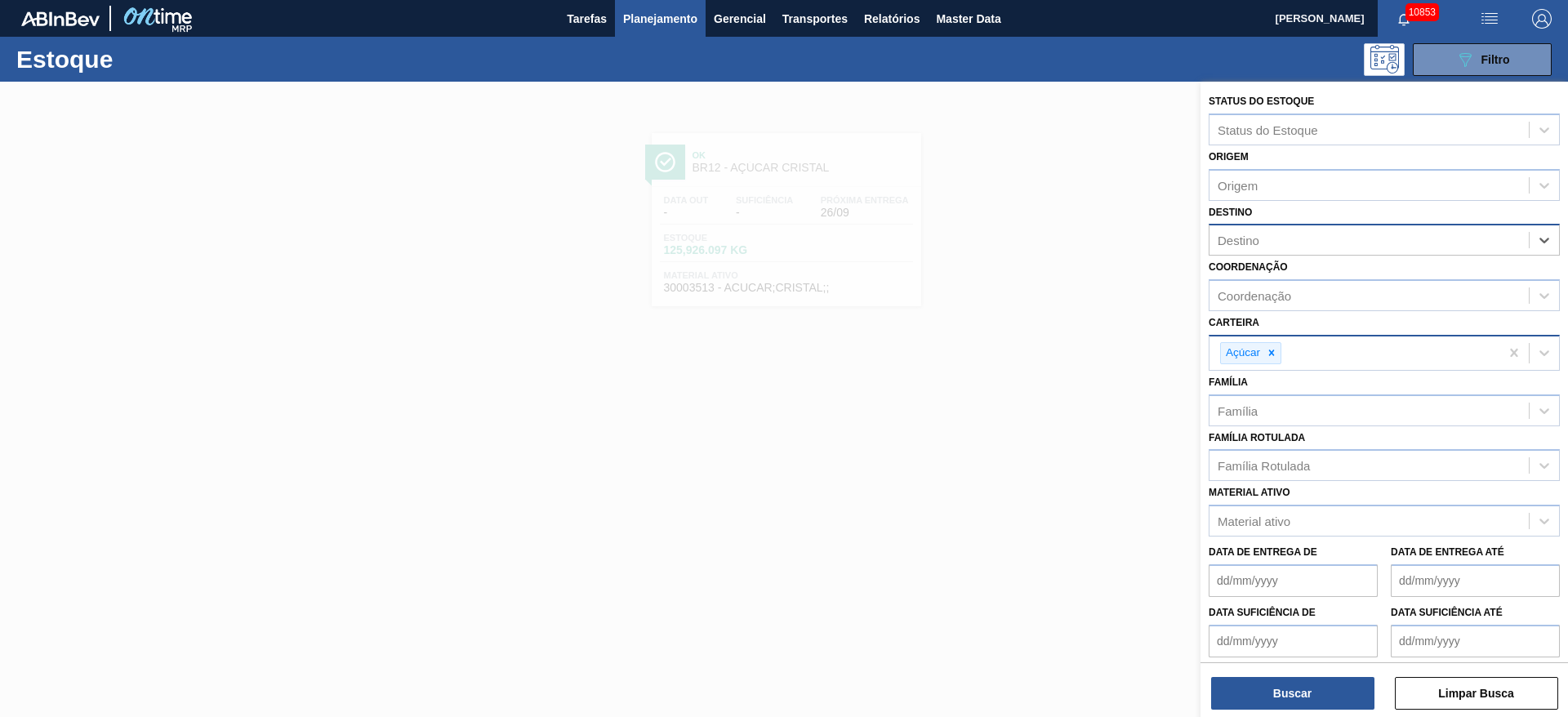
type input "14"
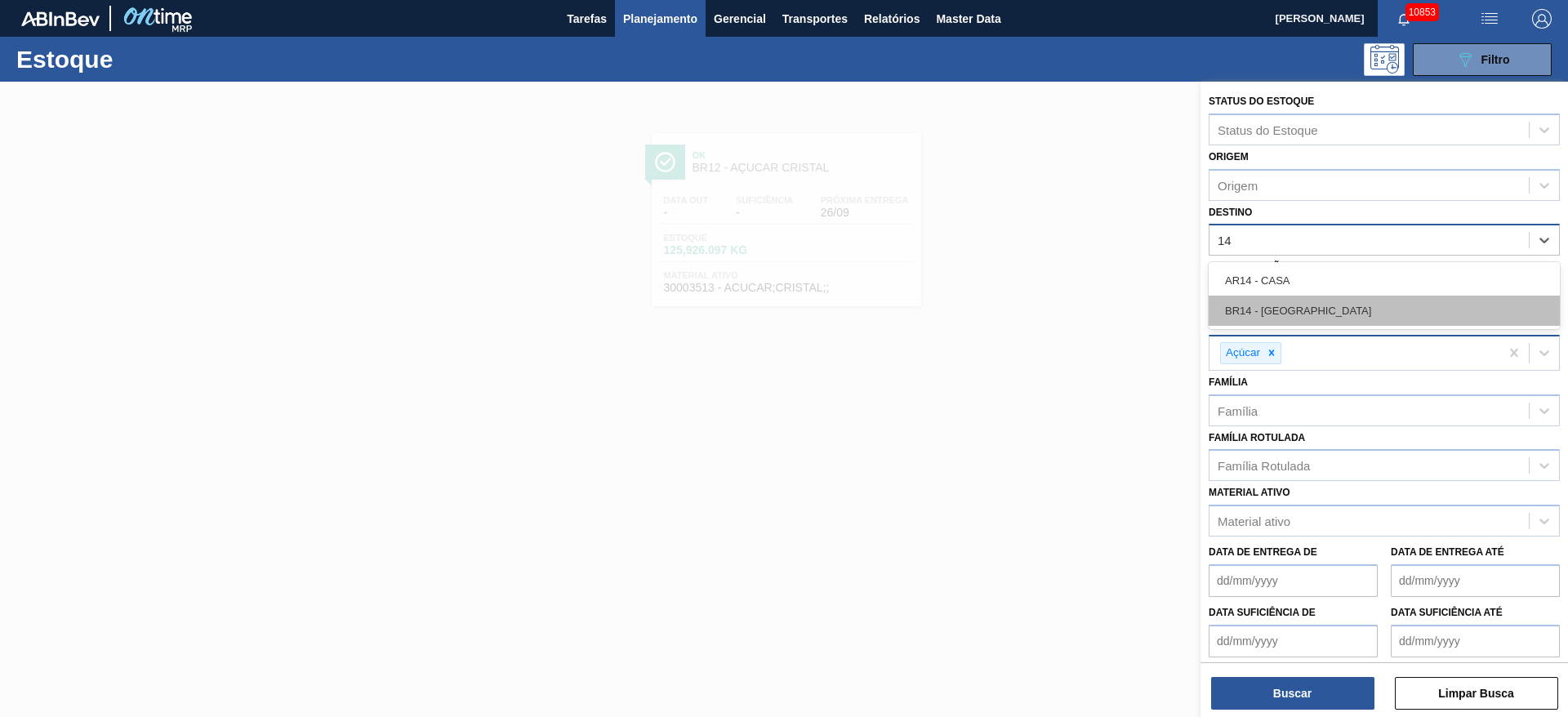
click at [1044, 302] on div "BR14 - [GEOGRAPHIC_DATA]" at bounding box center [1383, 311] width 352 height 30
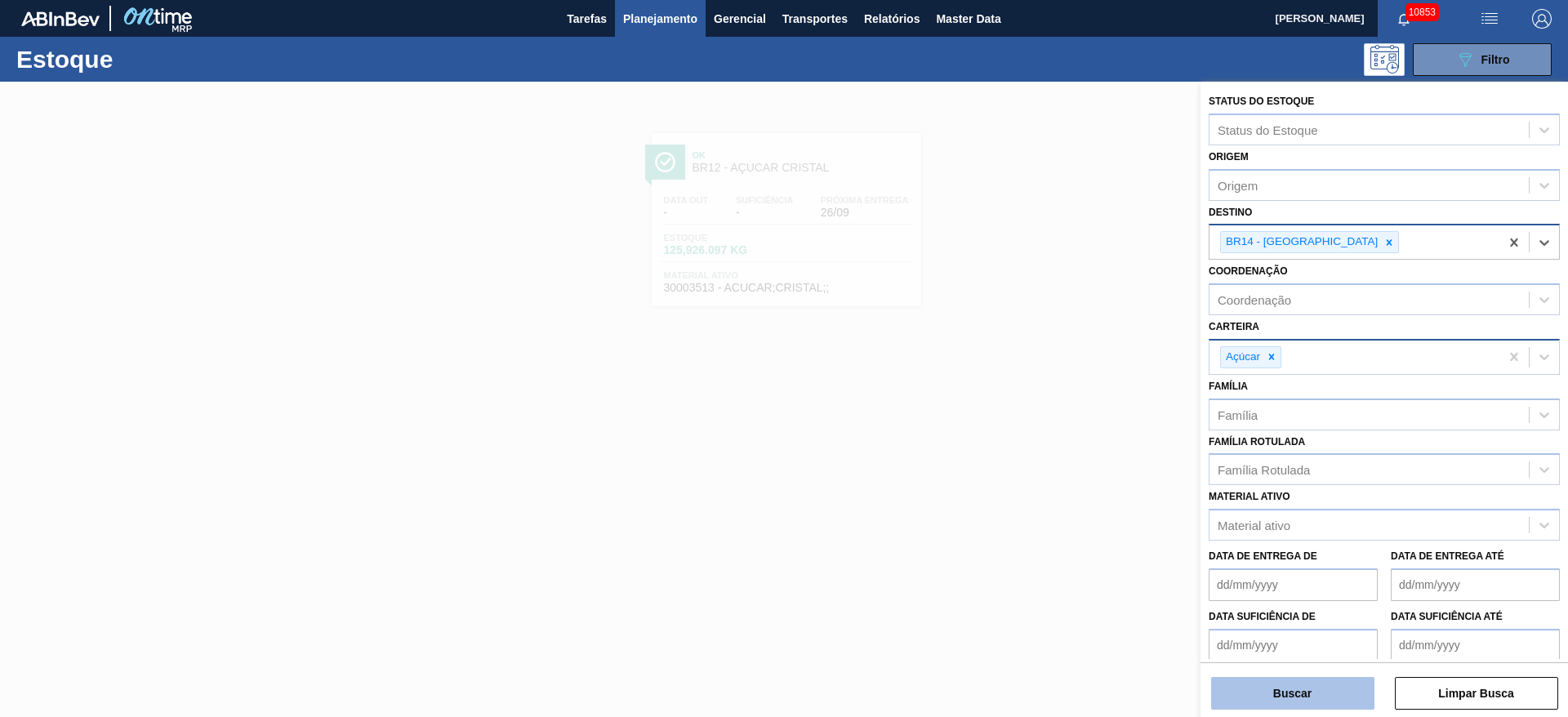
click at [1044, 477] on button "Buscar" at bounding box center [1292, 693] width 164 height 33
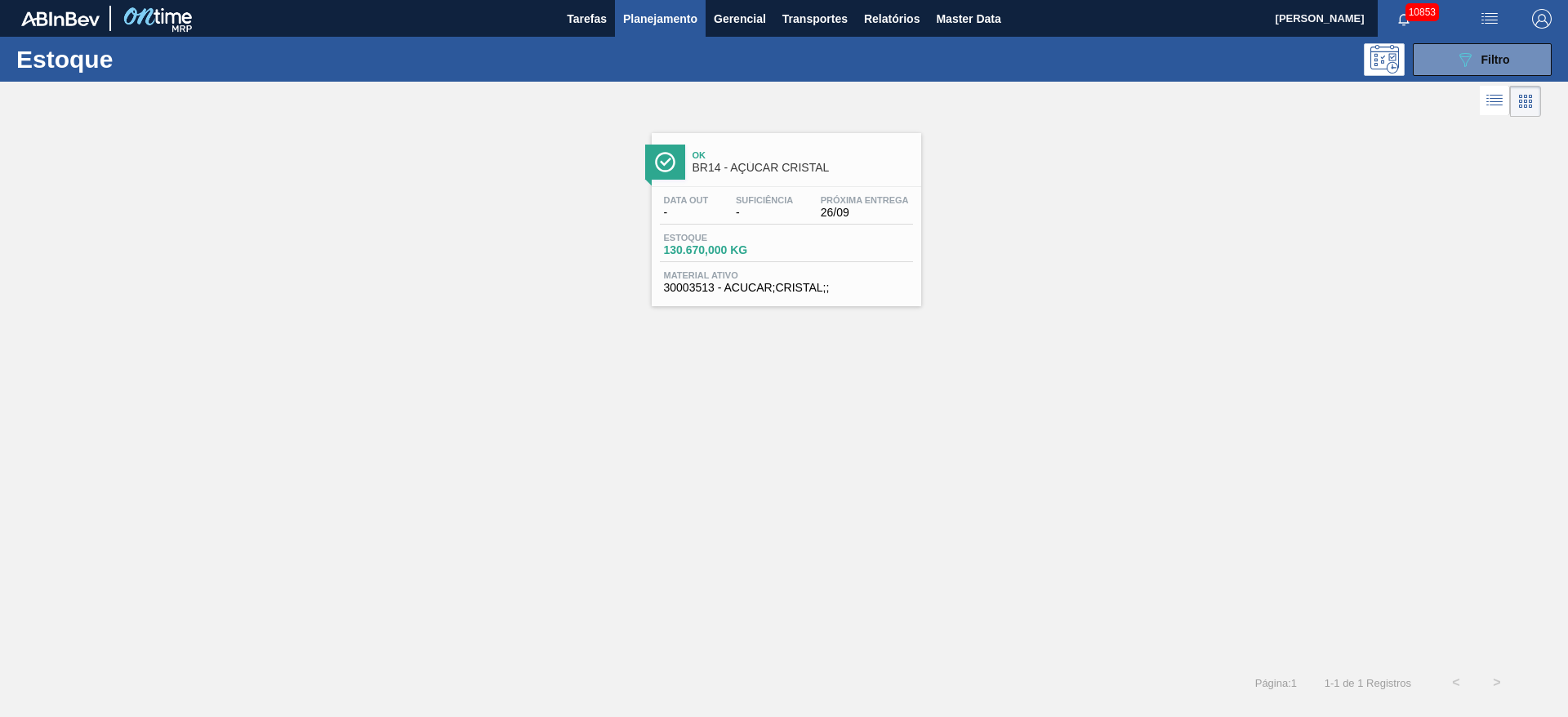
click at [1044, 38] on div "Estoque 089F7B8B-B2A5-4AFE-B5C0-19BA573D28AC Filtro" at bounding box center [784, 59] width 1568 height 45
click at [1044, 47] on button "089F7B8B-B2A5-4AFE-B5C0-19BA573D28AC Filtro" at bounding box center [1482, 59] width 139 height 33
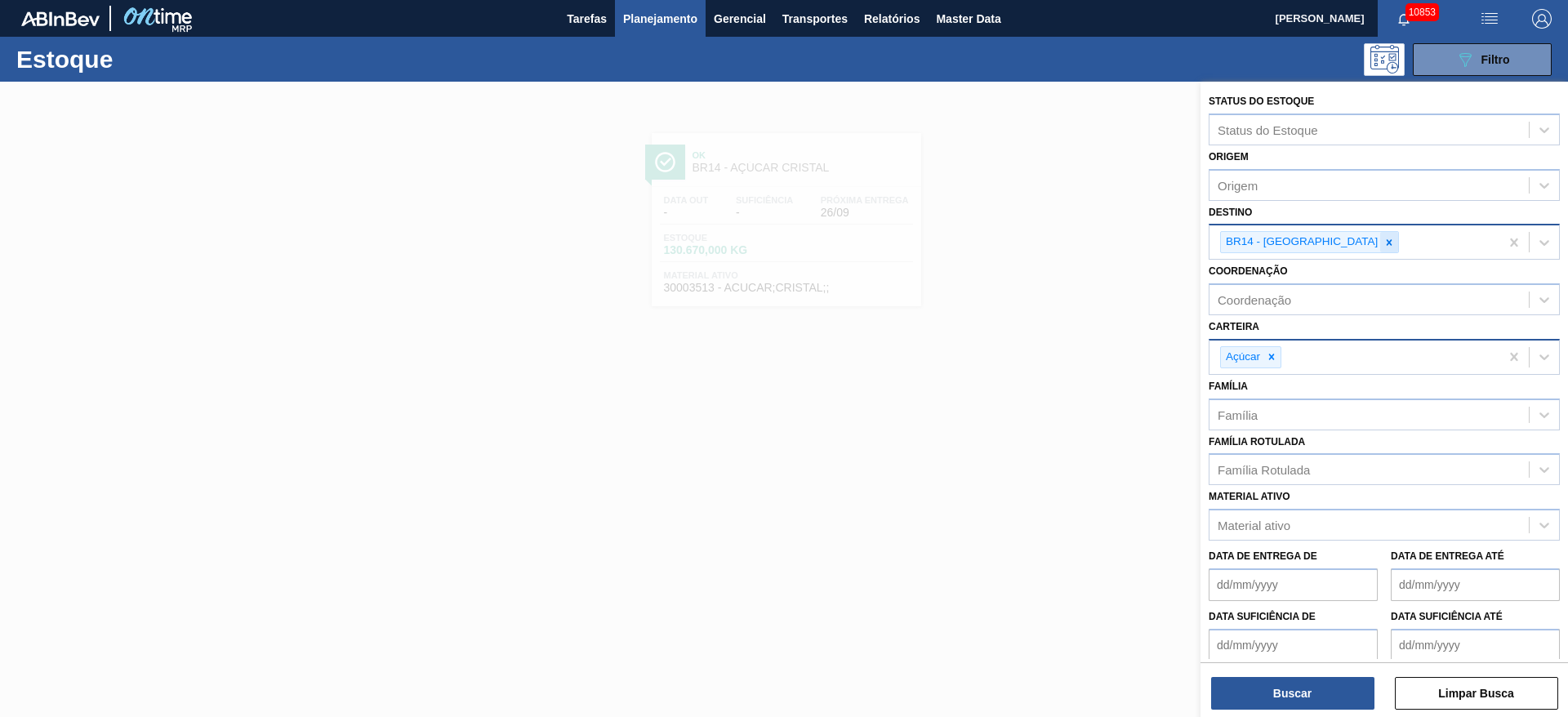
click at [1044, 241] on icon at bounding box center [1389, 243] width 12 height 12
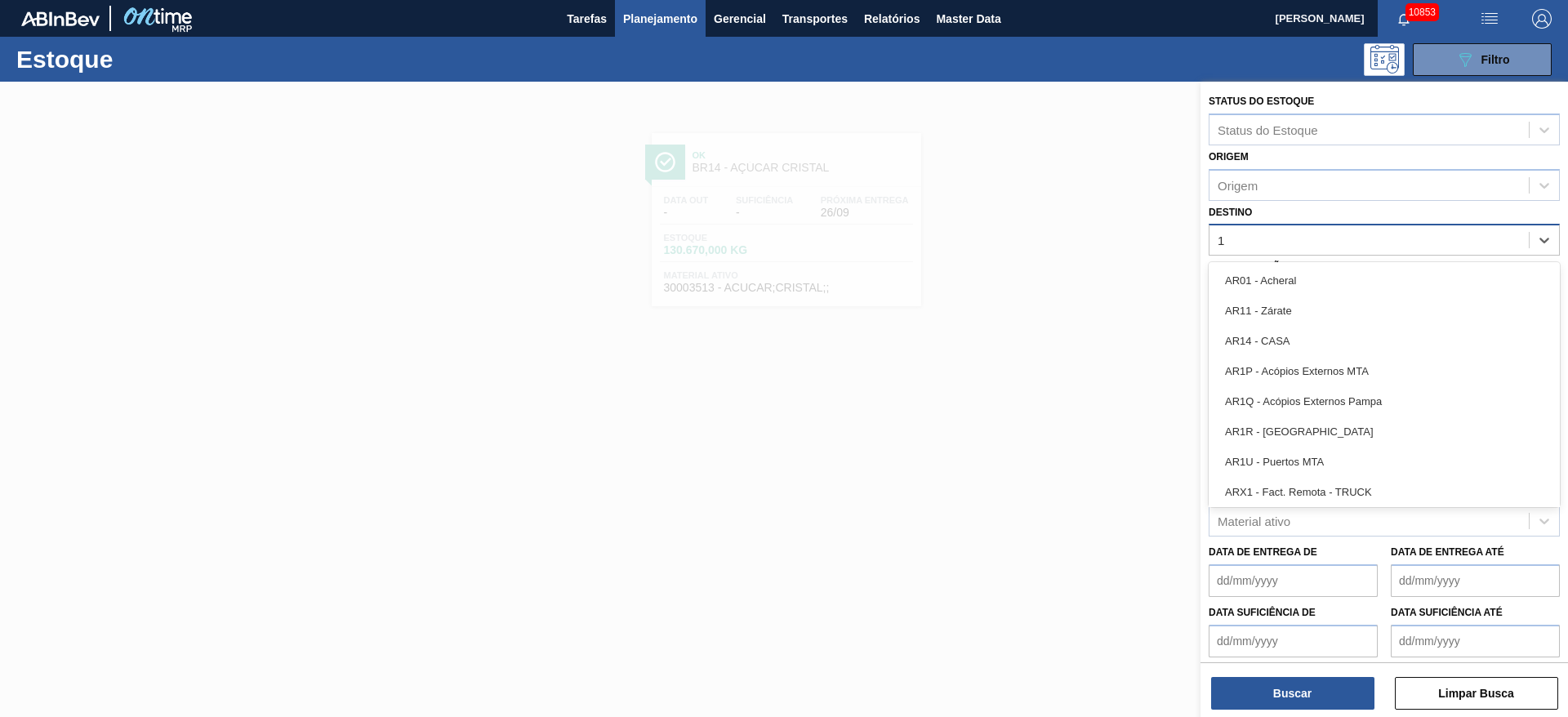
type input "19"
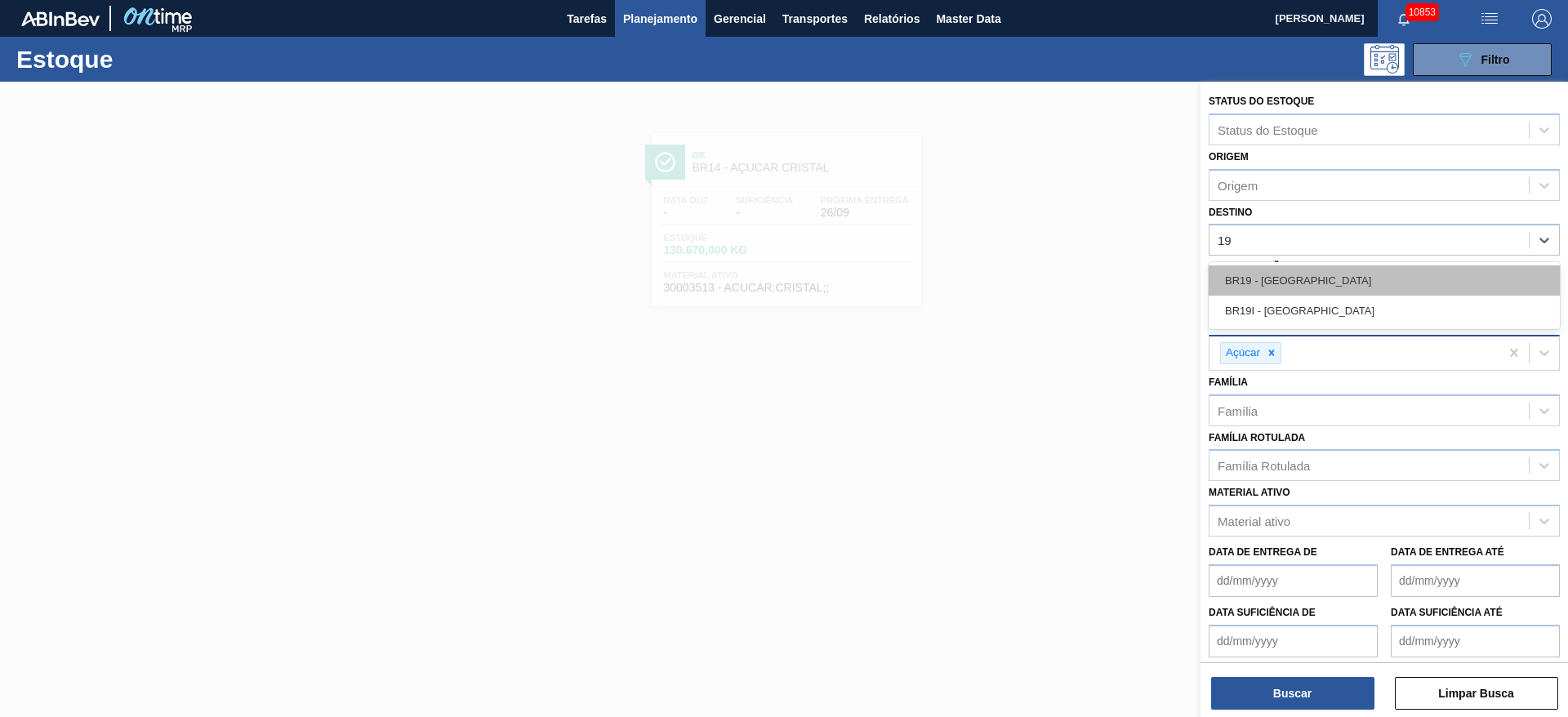
click at [1044, 269] on div "BR19 - [GEOGRAPHIC_DATA]" at bounding box center [1383, 280] width 352 height 30
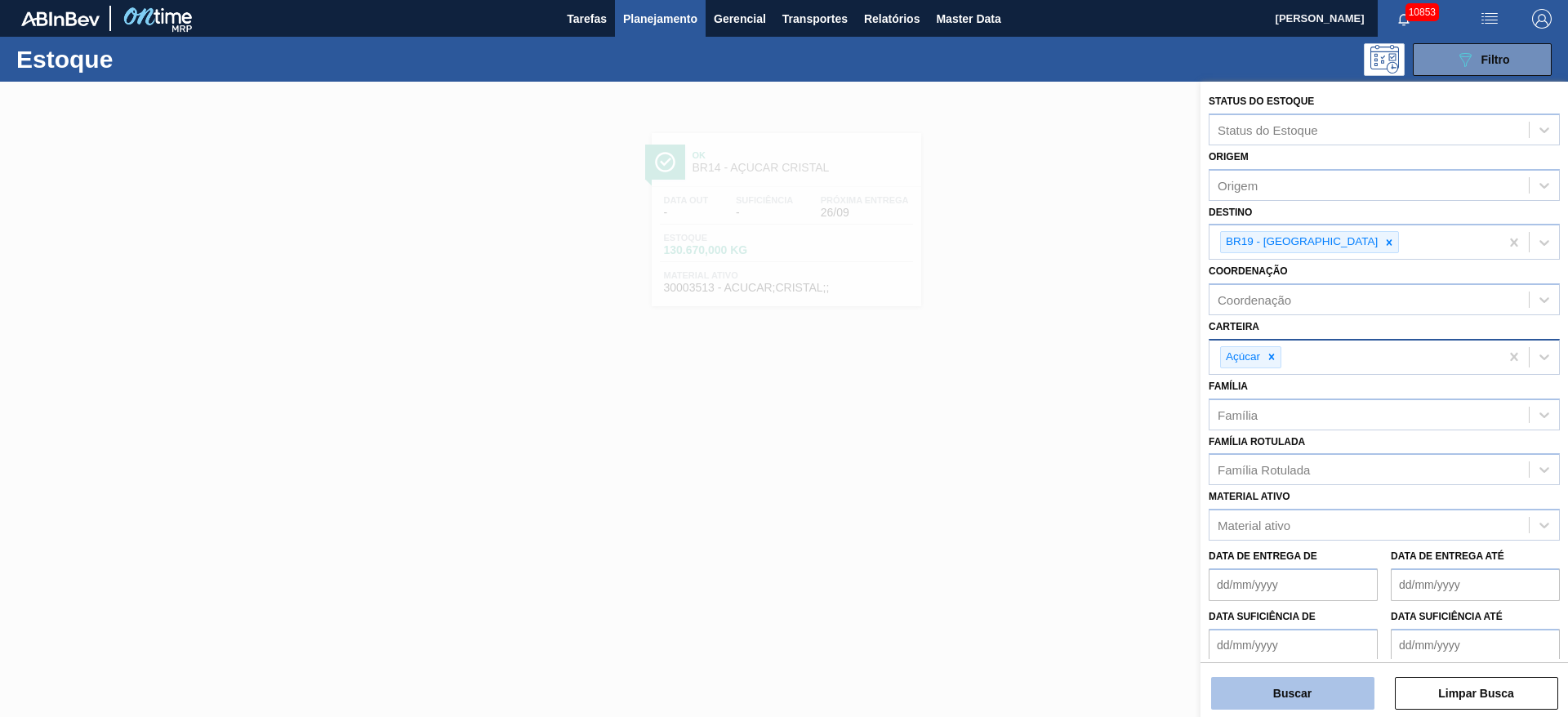
click at [1044, 477] on button "Buscar" at bounding box center [1292, 693] width 164 height 33
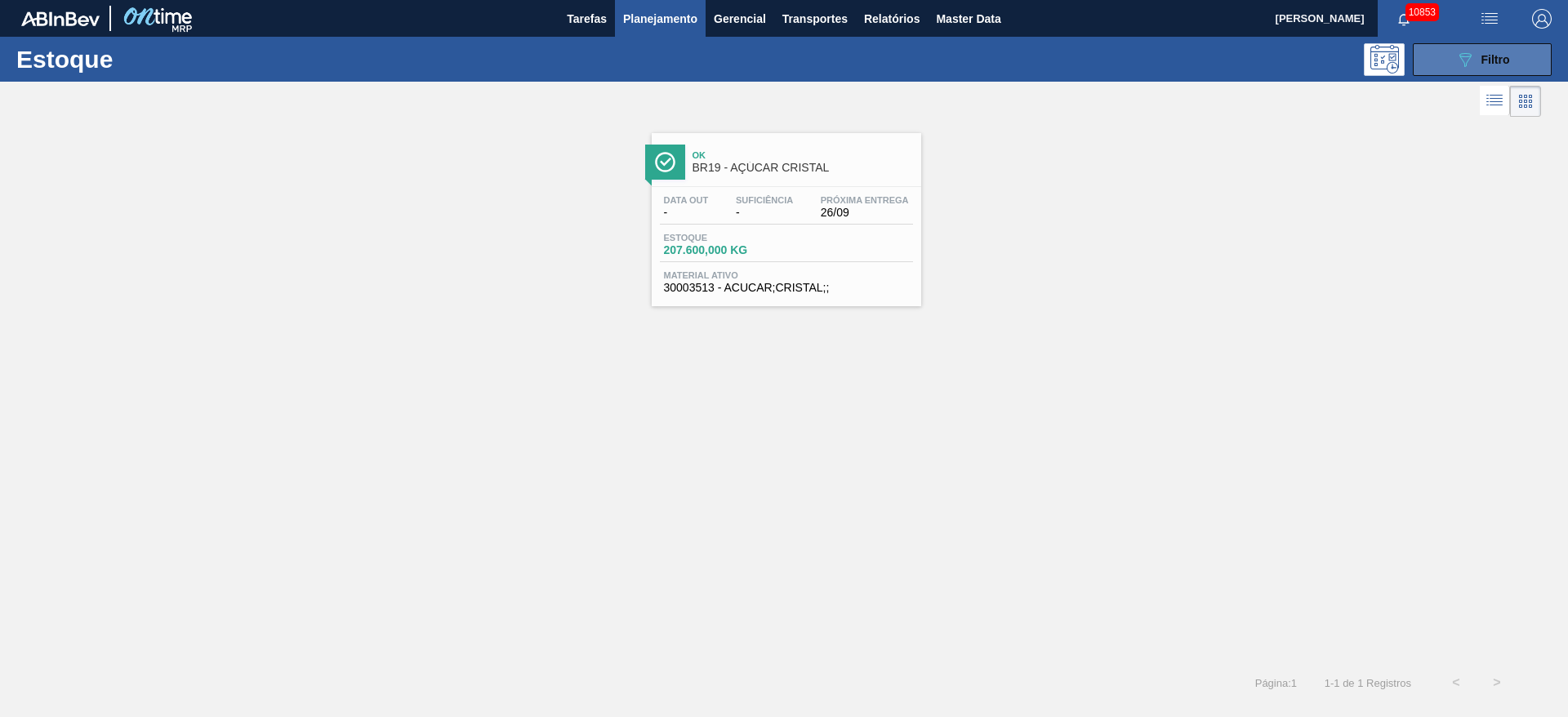
drag, startPoint x: 1524, startPoint y: 51, endPoint x: 1516, endPoint y: 58, distance: 10.6
click at [1044, 56] on button "089F7B8B-B2A5-4AFE-B5C0-19BA573D28AC Filtro" at bounding box center [1482, 59] width 139 height 33
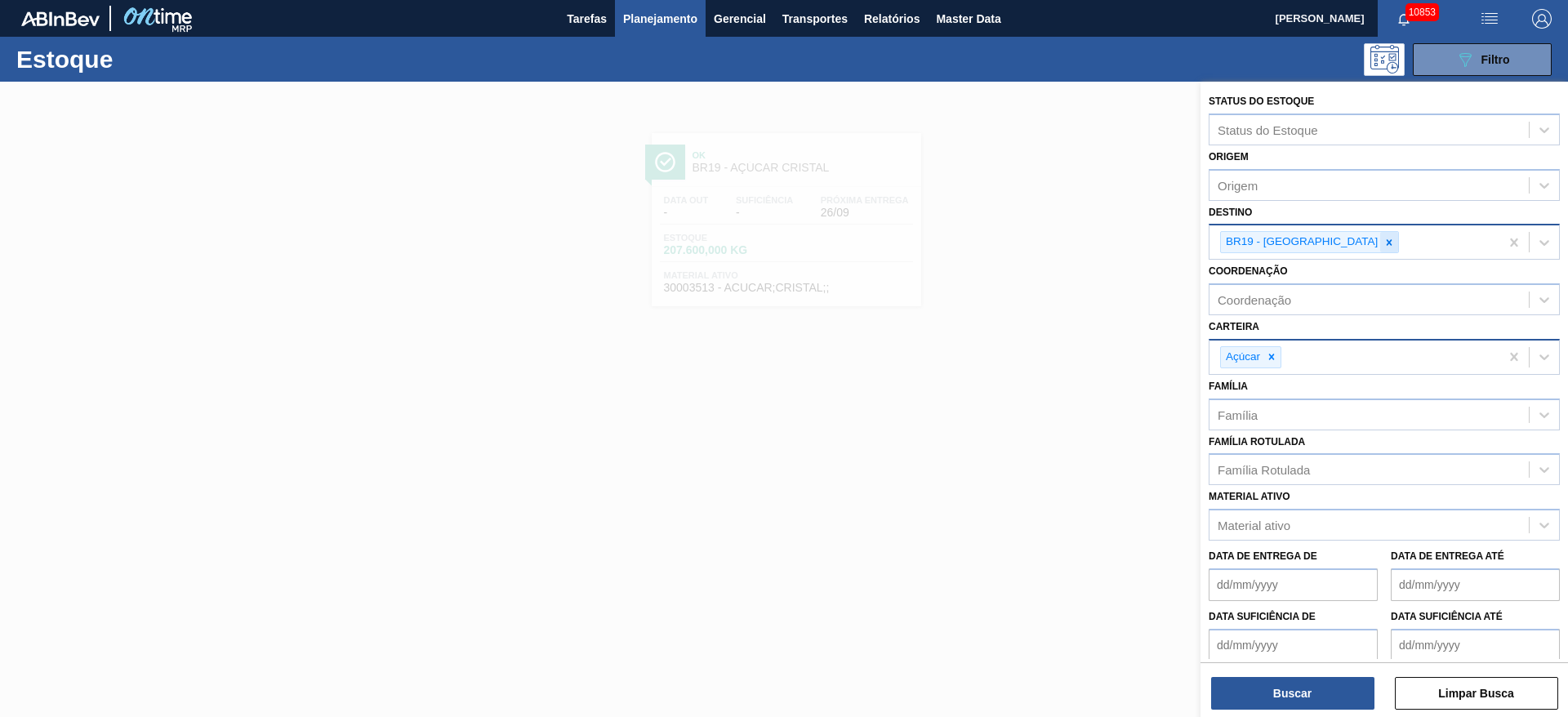
click at [1044, 237] on icon at bounding box center [1389, 243] width 12 height 12
type input "2"
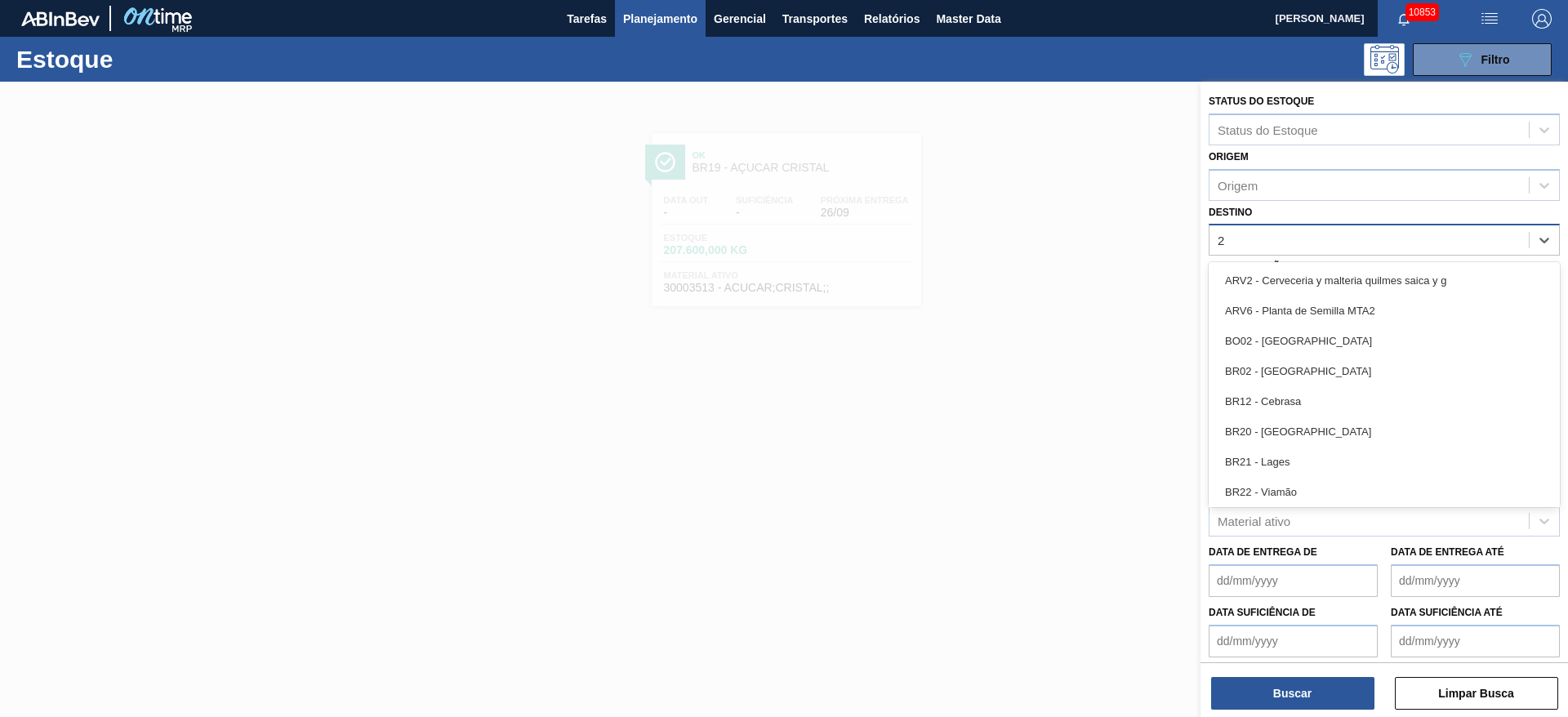
click at [1044, 428] on div "BR20 - Sapucaia" at bounding box center [1383, 432] width 352 height 30
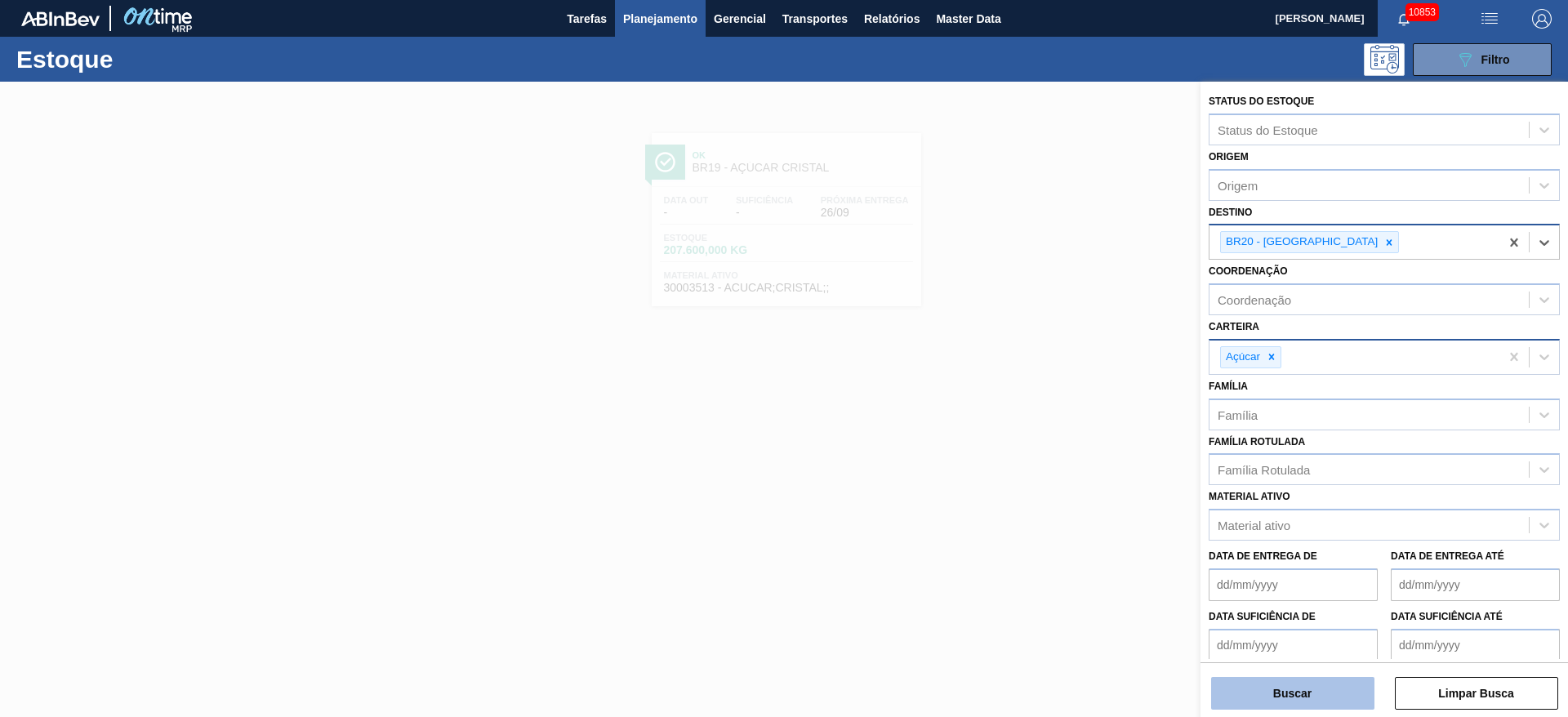
click at [1044, 477] on button "Buscar" at bounding box center [1292, 693] width 164 height 33
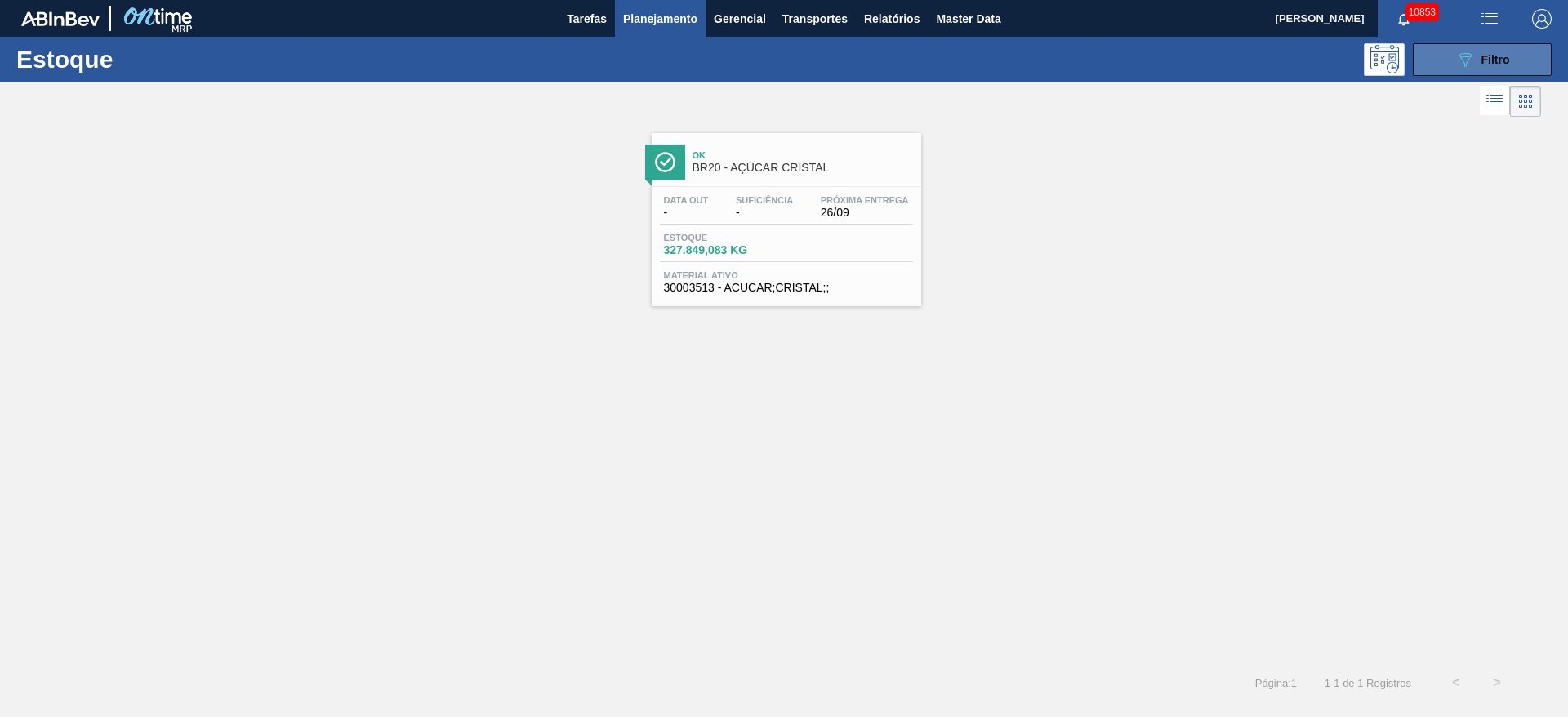
click at [1044, 51] on button "089F7B8B-B2A5-4AFE-B5C0-19BA573D28AC Filtro" at bounding box center [1482, 59] width 139 height 33
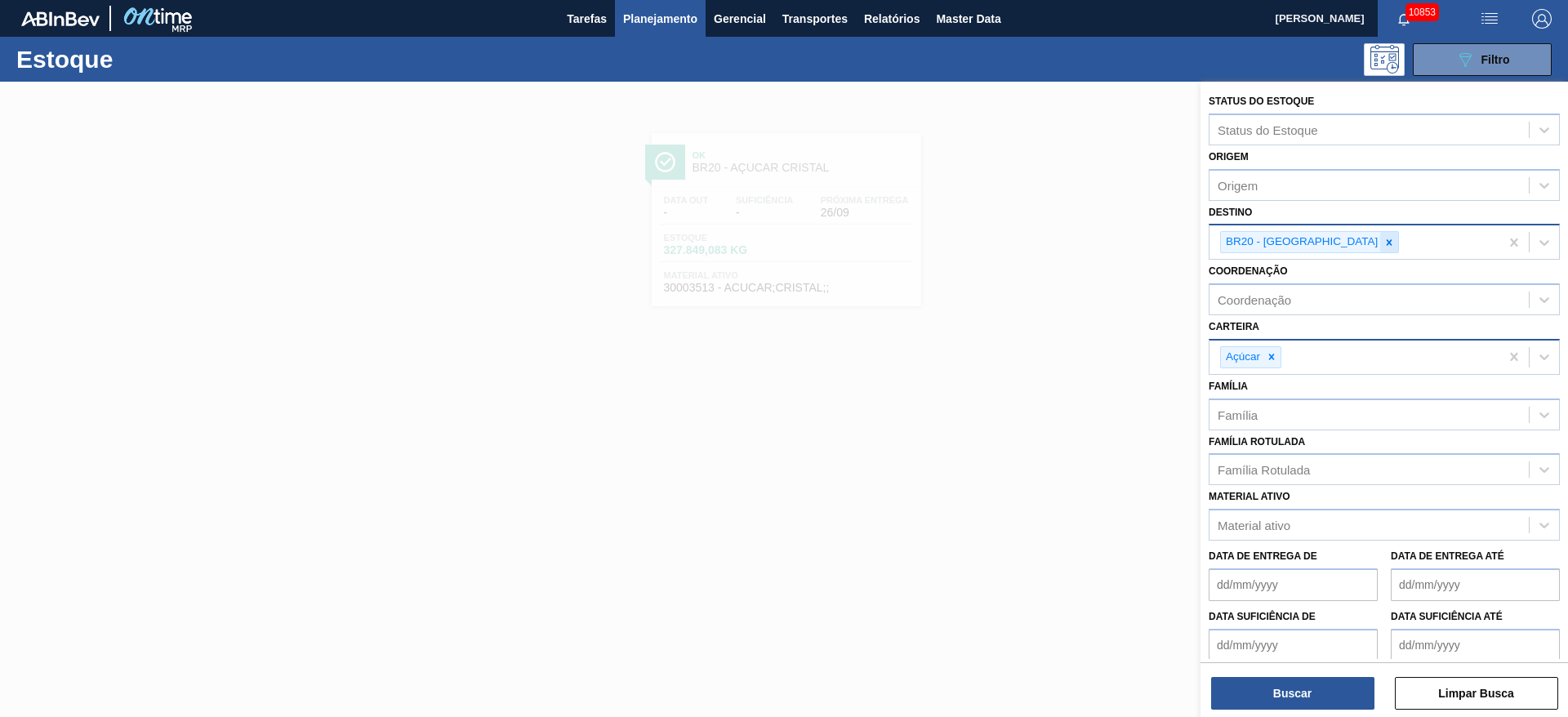
click at [1044, 245] on icon at bounding box center [1389, 243] width 12 height 12
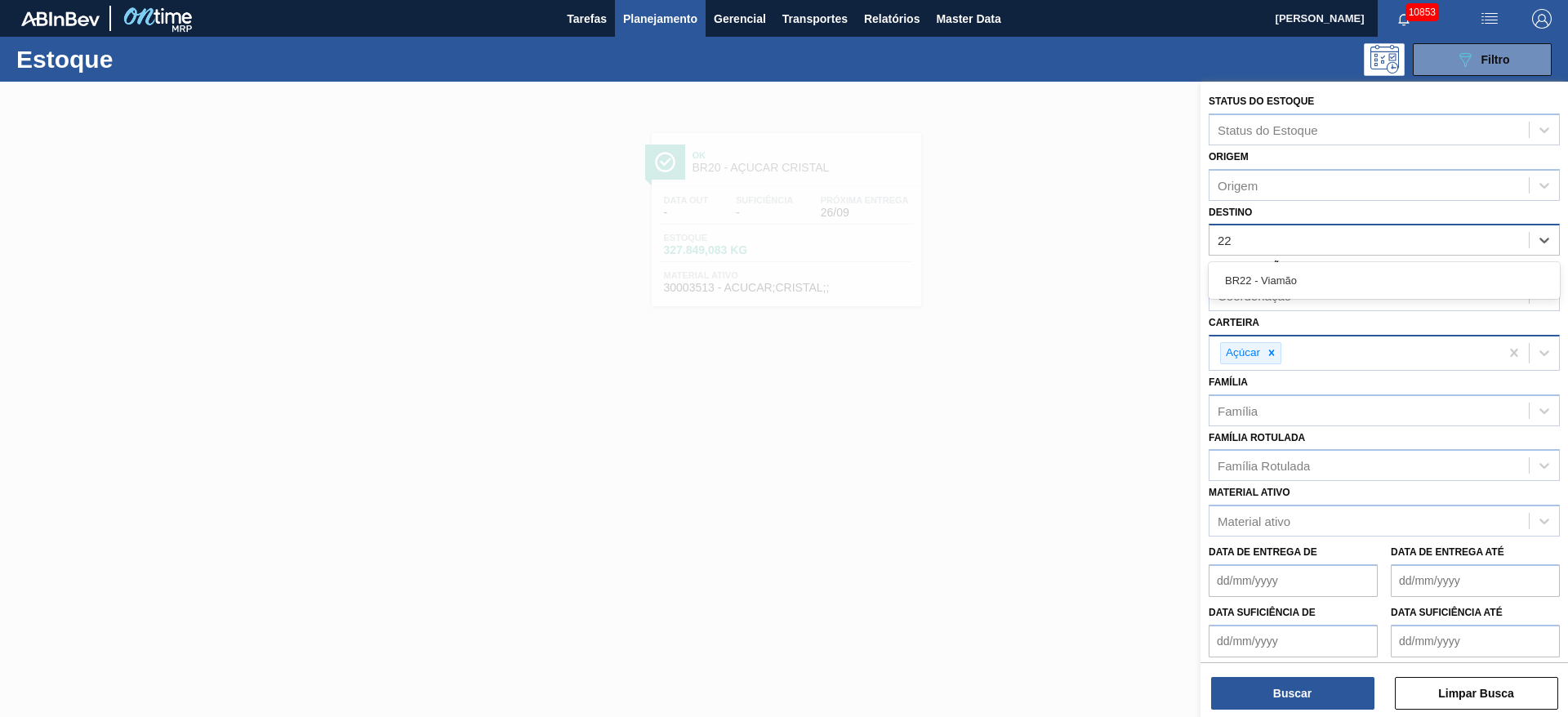
type input "22"
drag, startPoint x: 1315, startPoint y: 257, endPoint x: 1311, endPoint y: 269, distance: 12.6
click at [1044, 259] on div "Coordenação Coordenação" at bounding box center [1383, 283] width 352 height 56
click at [1044, 254] on div "Destino" at bounding box center [1383, 240] width 352 height 32
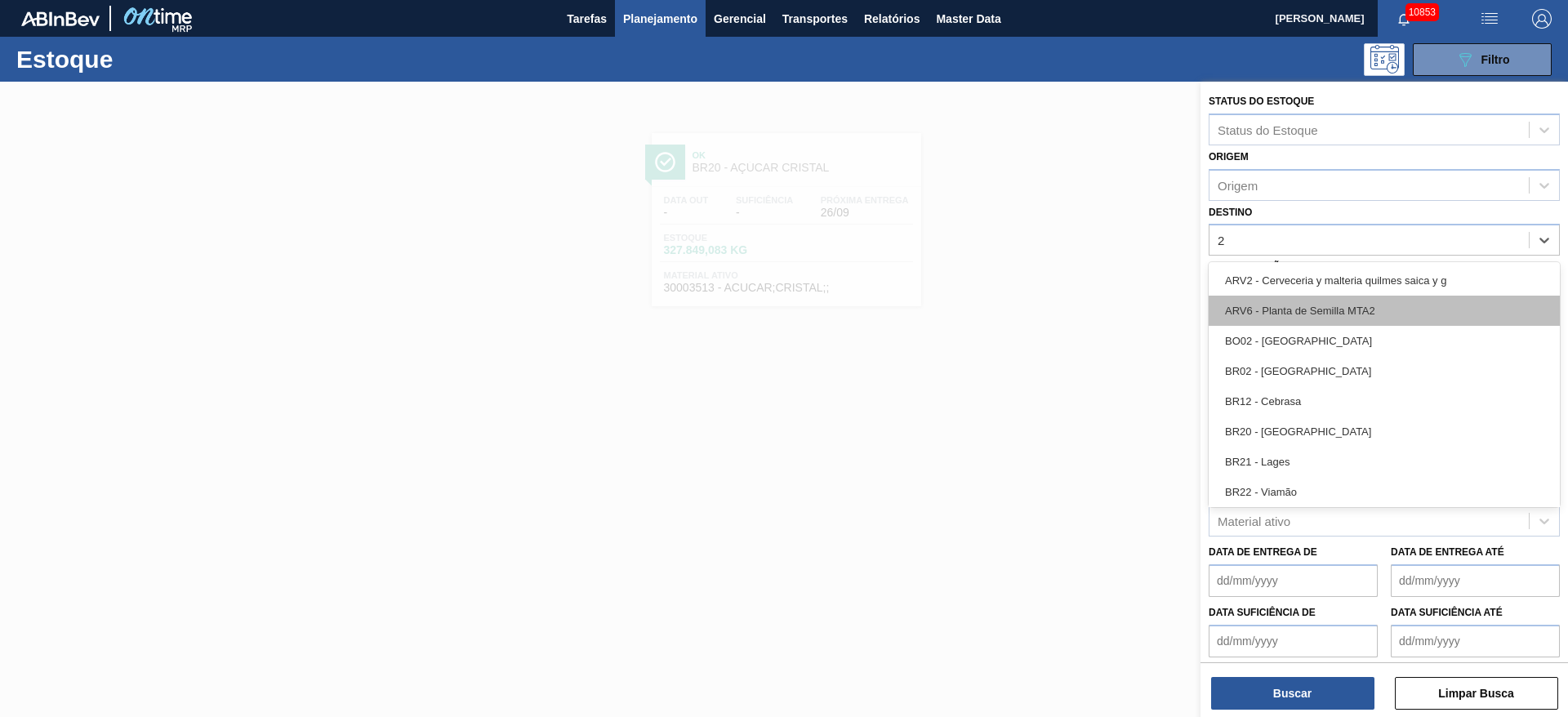
type input "22"
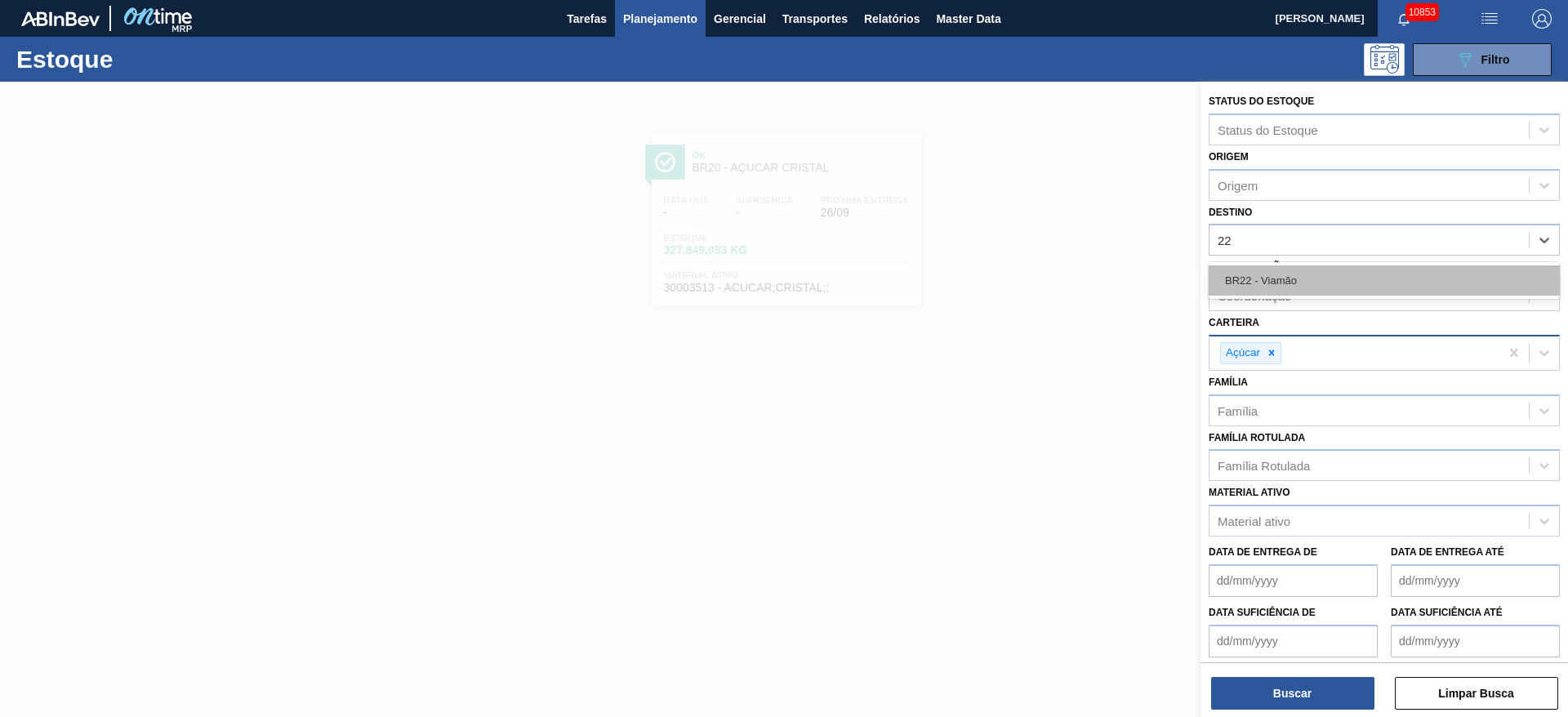
click at [1044, 278] on div "BR22 - Viamão" at bounding box center [1383, 280] width 352 height 30
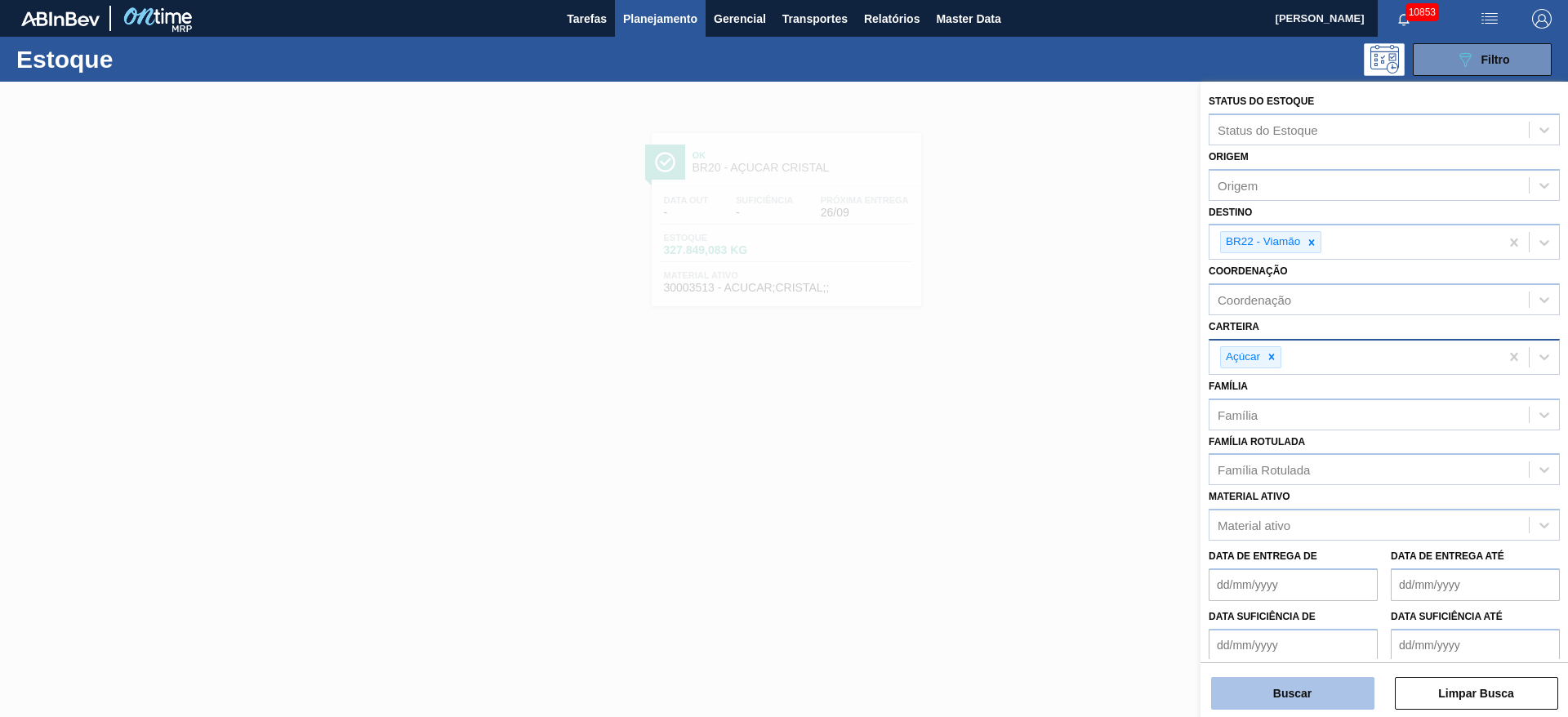
click at [1044, 477] on button "Buscar" at bounding box center [1292, 693] width 164 height 33
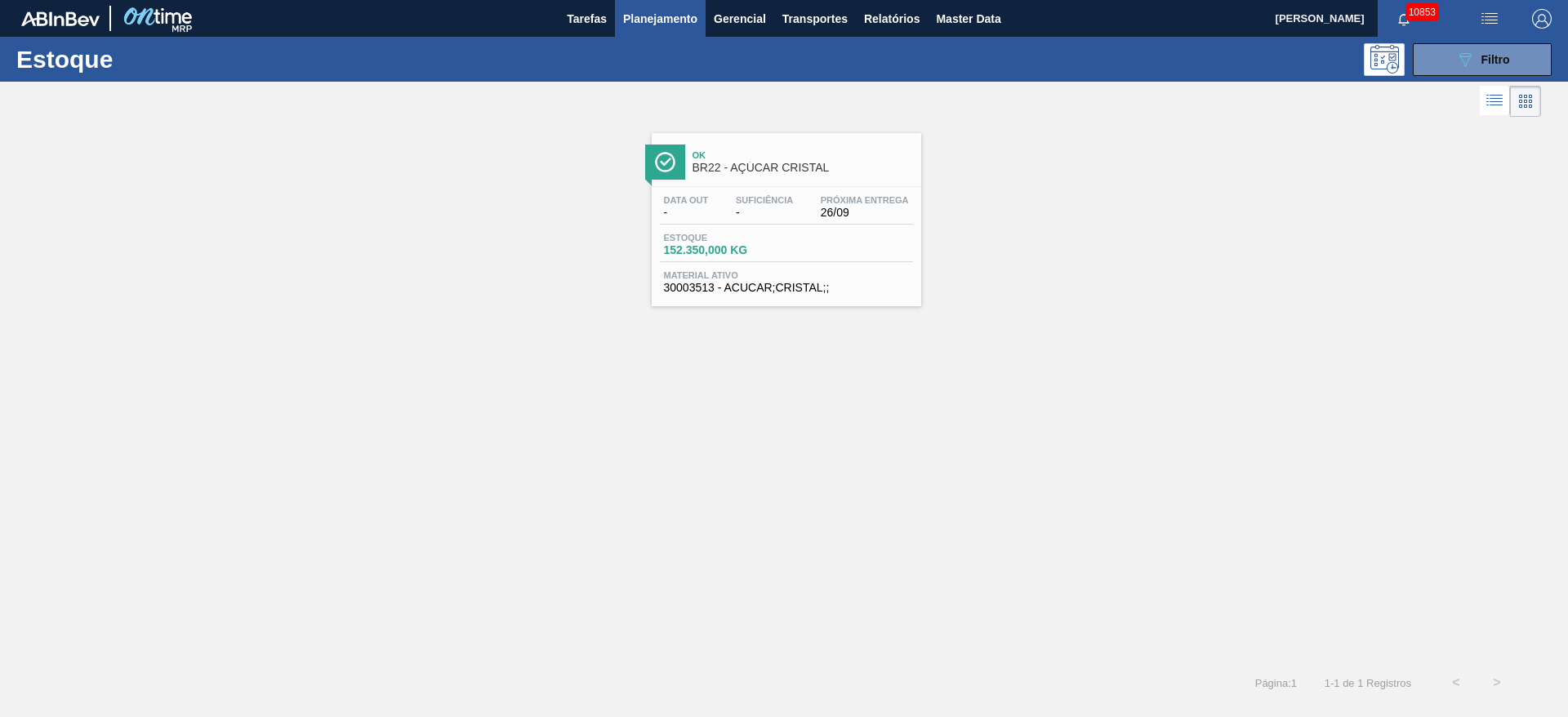
drag, startPoint x: 738, startPoint y: 190, endPoint x: 746, endPoint y: 193, distance: 8.5
click at [1044, 61] on icon "089F7B8B-B2A5-4AFE-B5C0-19BA573D28AC" at bounding box center [1464, 59] width 19 height 19
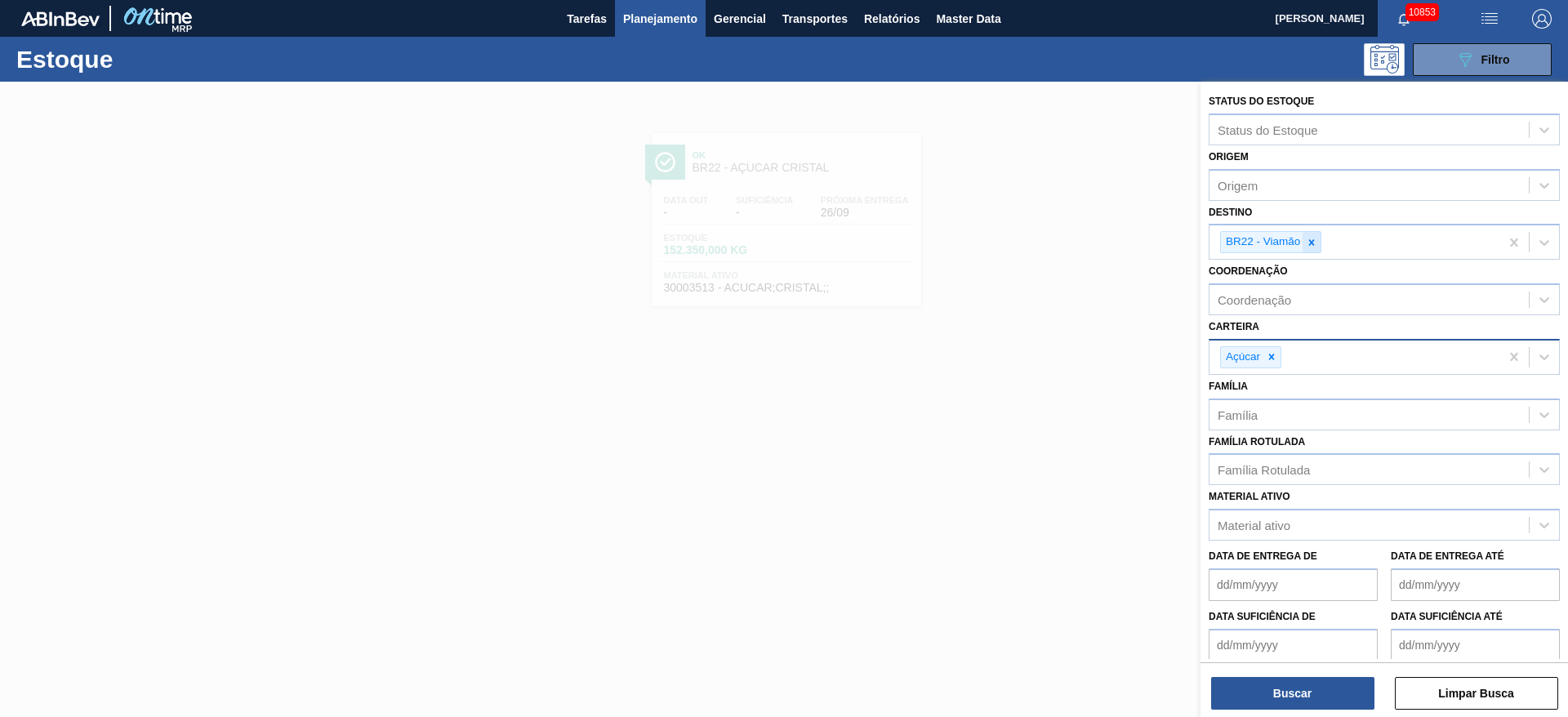
click at [1044, 245] on icon at bounding box center [1312, 243] width 12 height 12
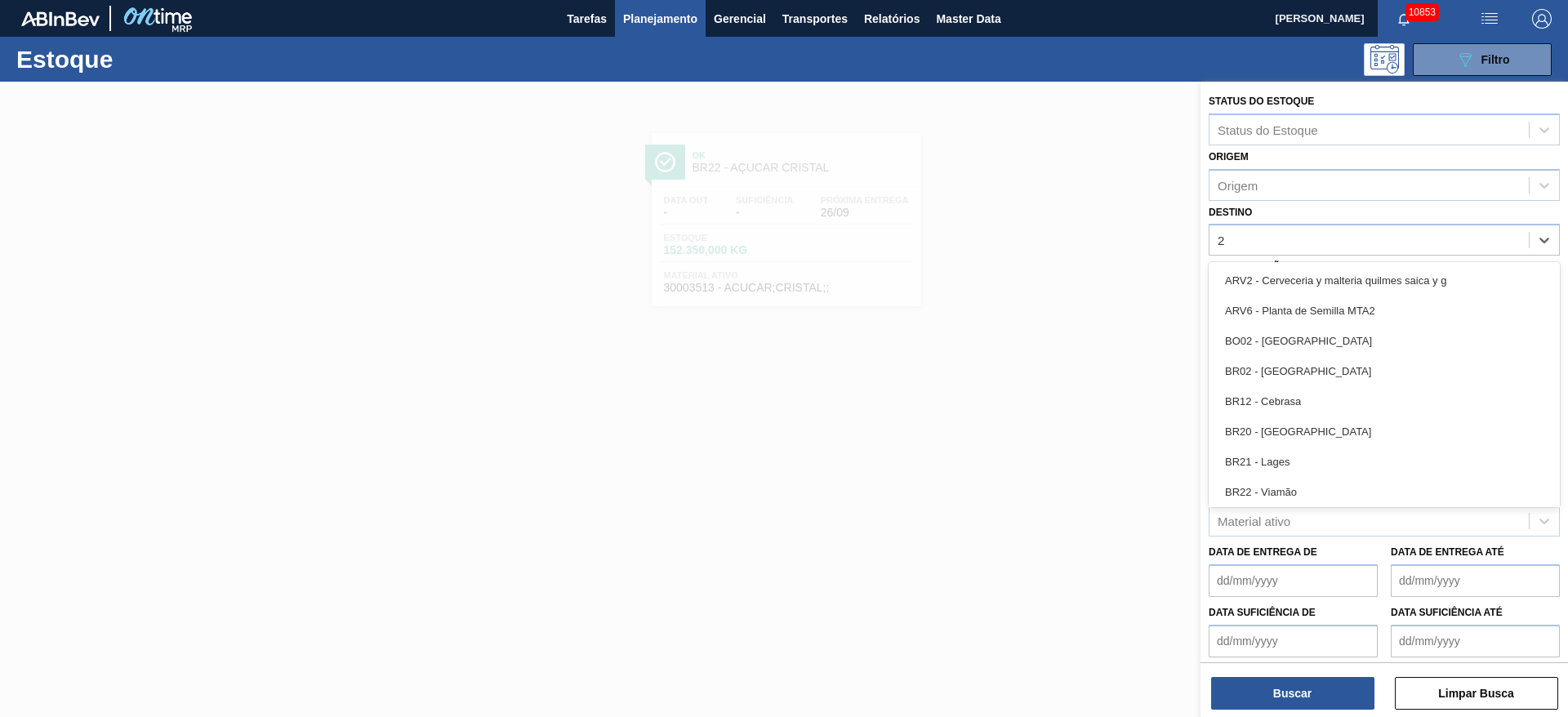
type input "27"
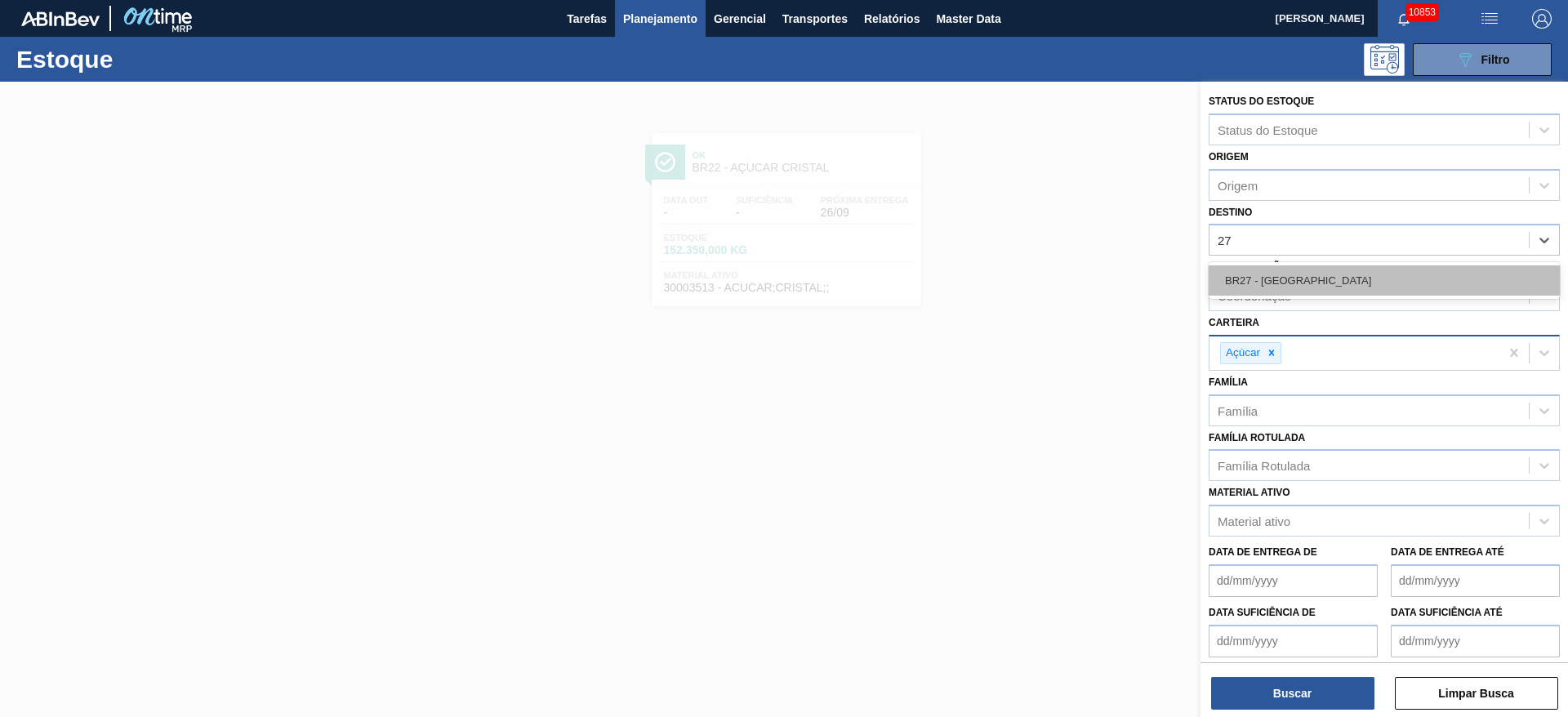
click at [1044, 270] on div "BR27 - Nova Minas" at bounding box center [1383, 280] width 352 height 30
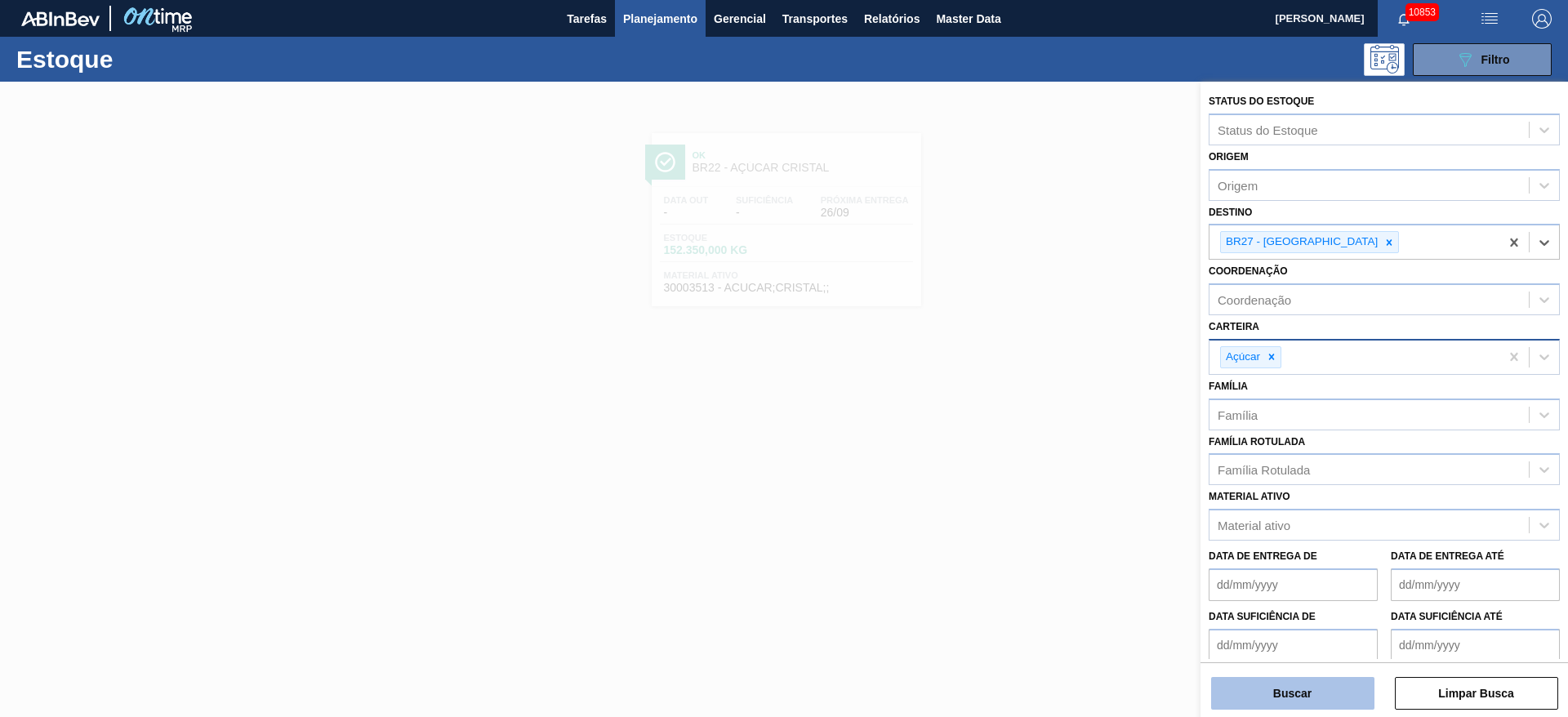
click at [1044, 477] on button "Buscar" at bounding box center [1292, 693] width 164 height 33
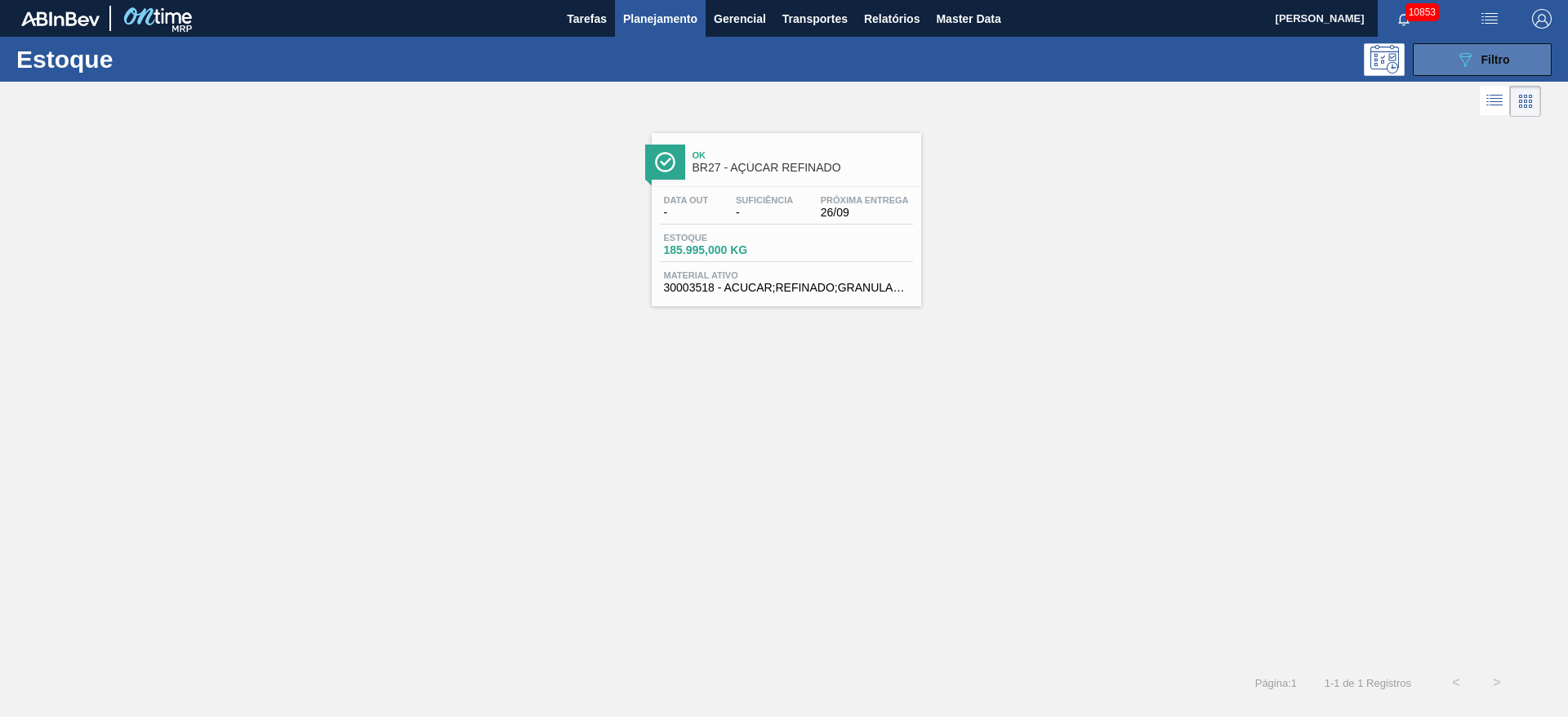
click at [1044, 48] on button "089F7B8B-B2A5-4AFE-B5C0-19BA573D28AC Filtro" at bounding box center [1482, 59] width 139 height 33
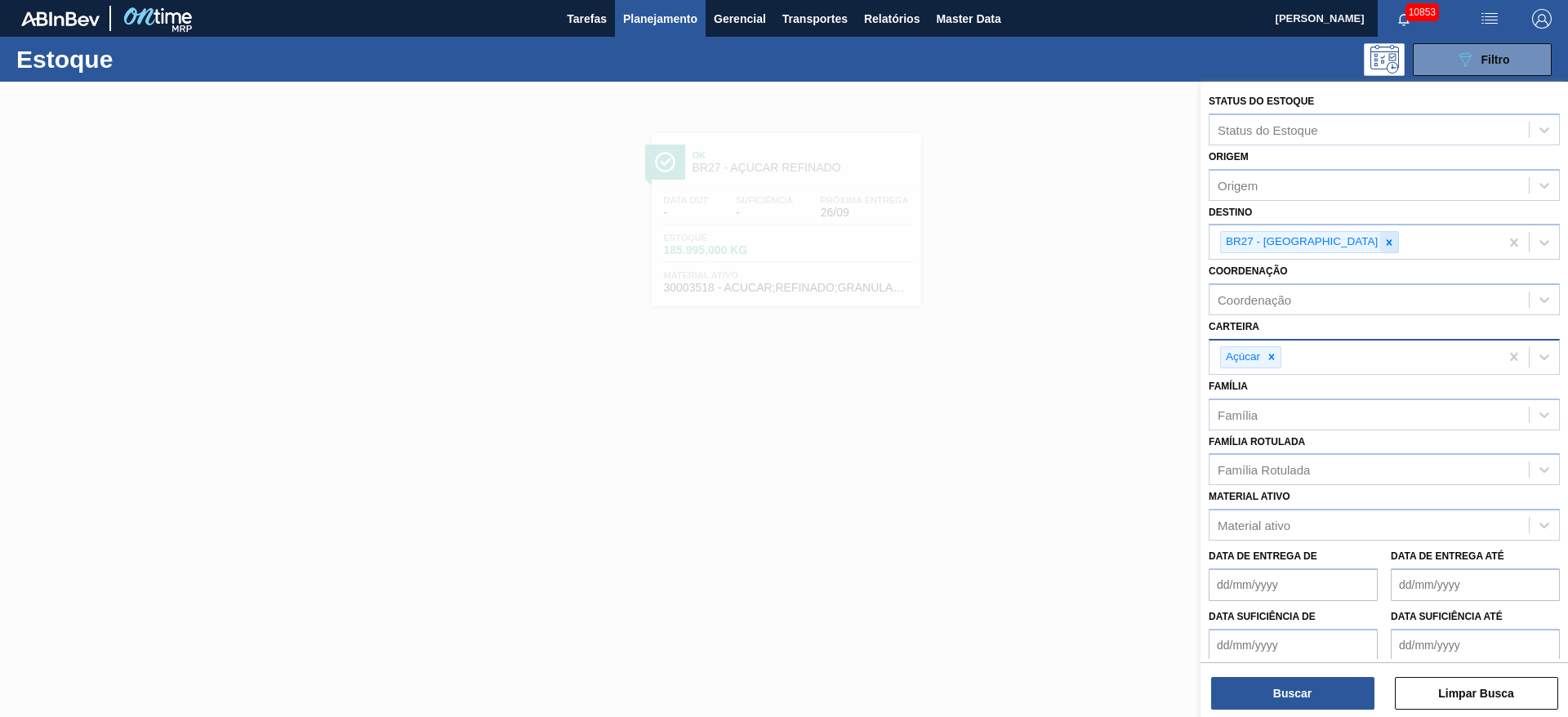
click at [1044, 242] on icon at bounding box center [1389, 243] width 12 height 12
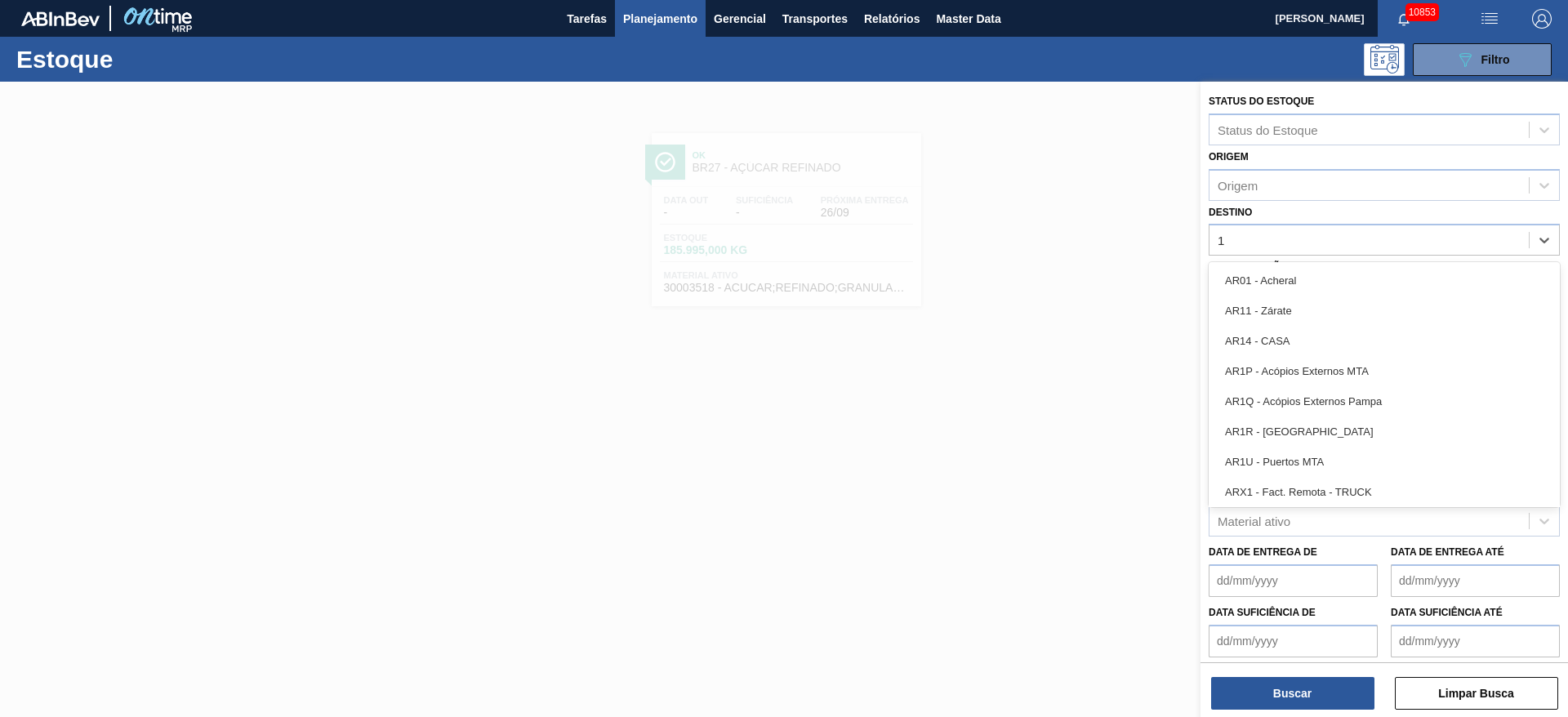
type input "18"
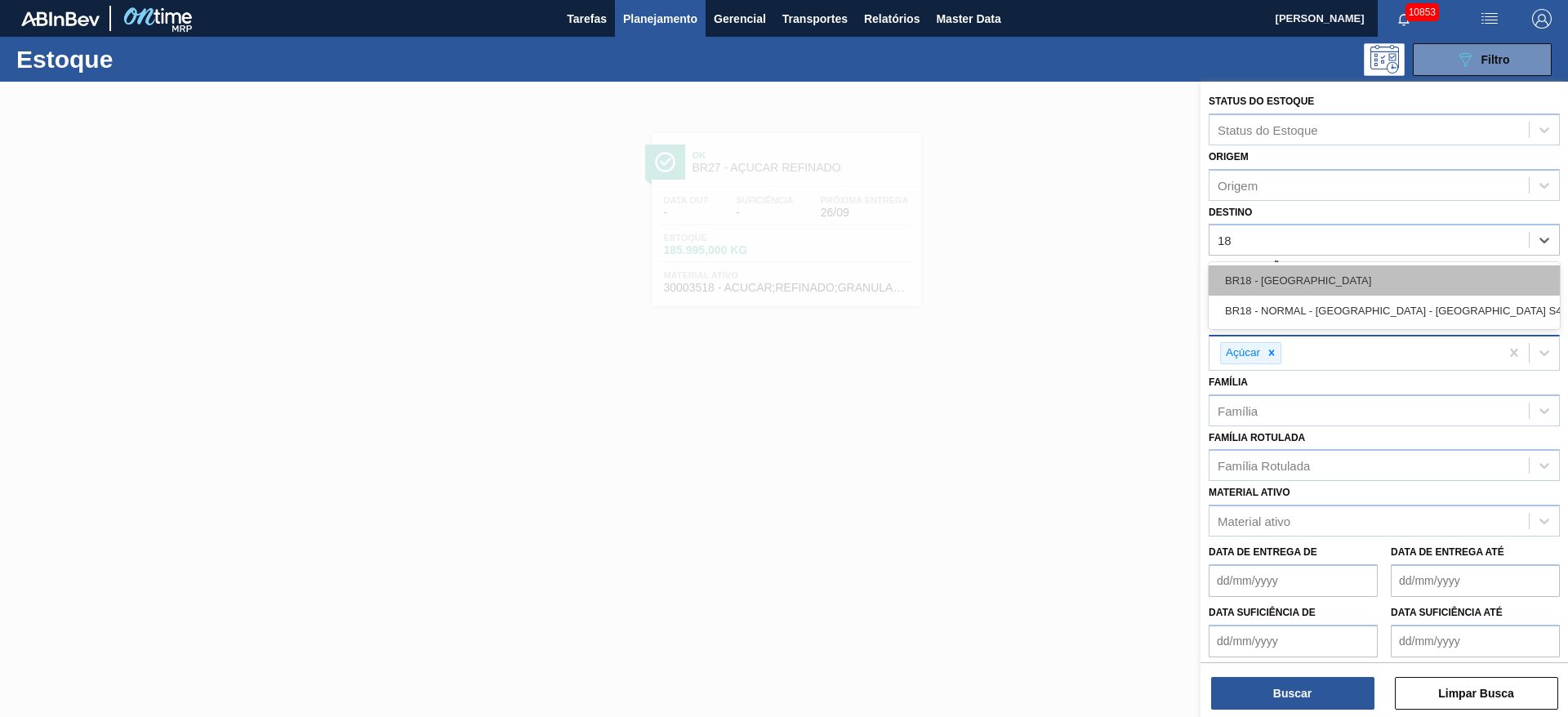
click at [1044, 280] on div "BR18 - [GEOGRAPHIC_DATA]" at bounding box center [1383, 280] width 352 height 30
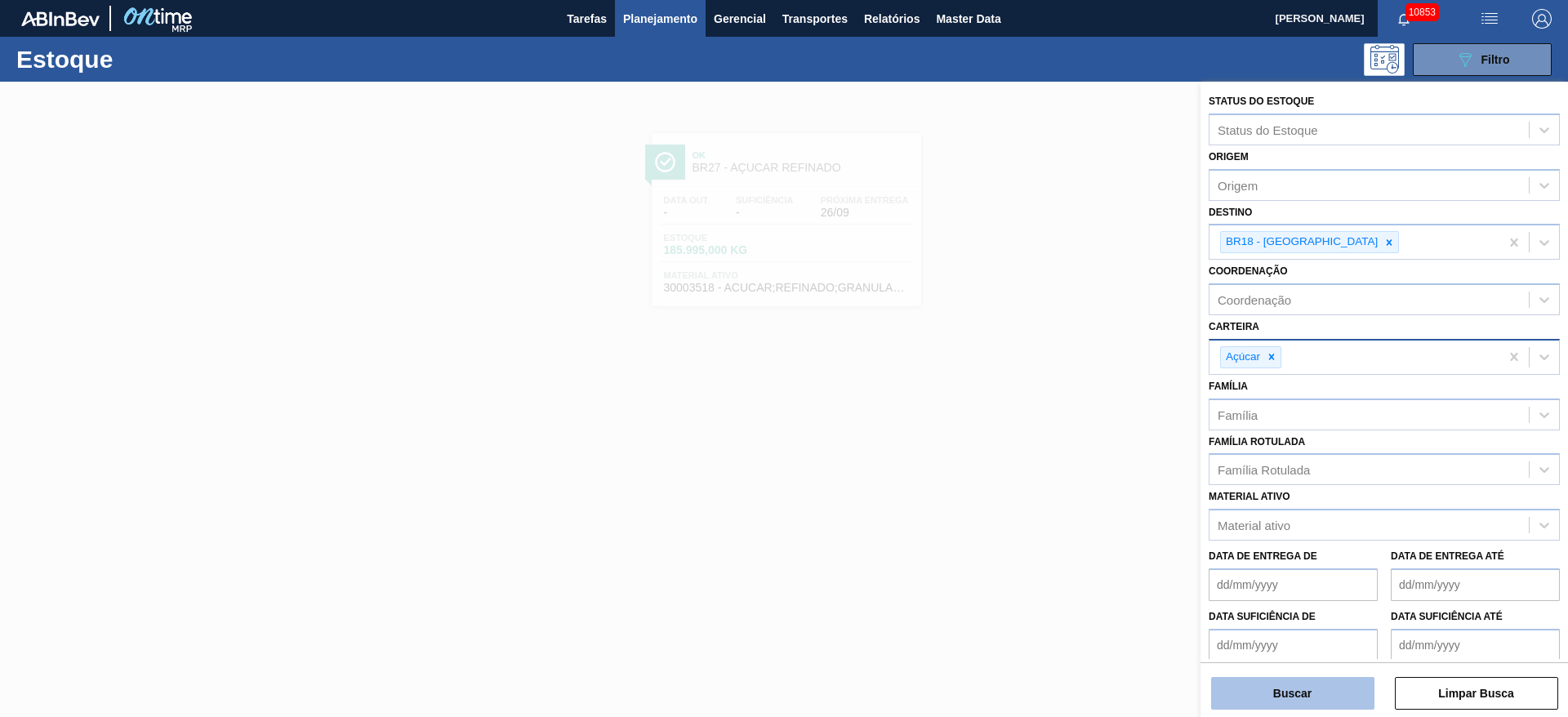
click at [1044, 477] on button "Buscar" at bounding box center [1292, 693] width 164 height 33
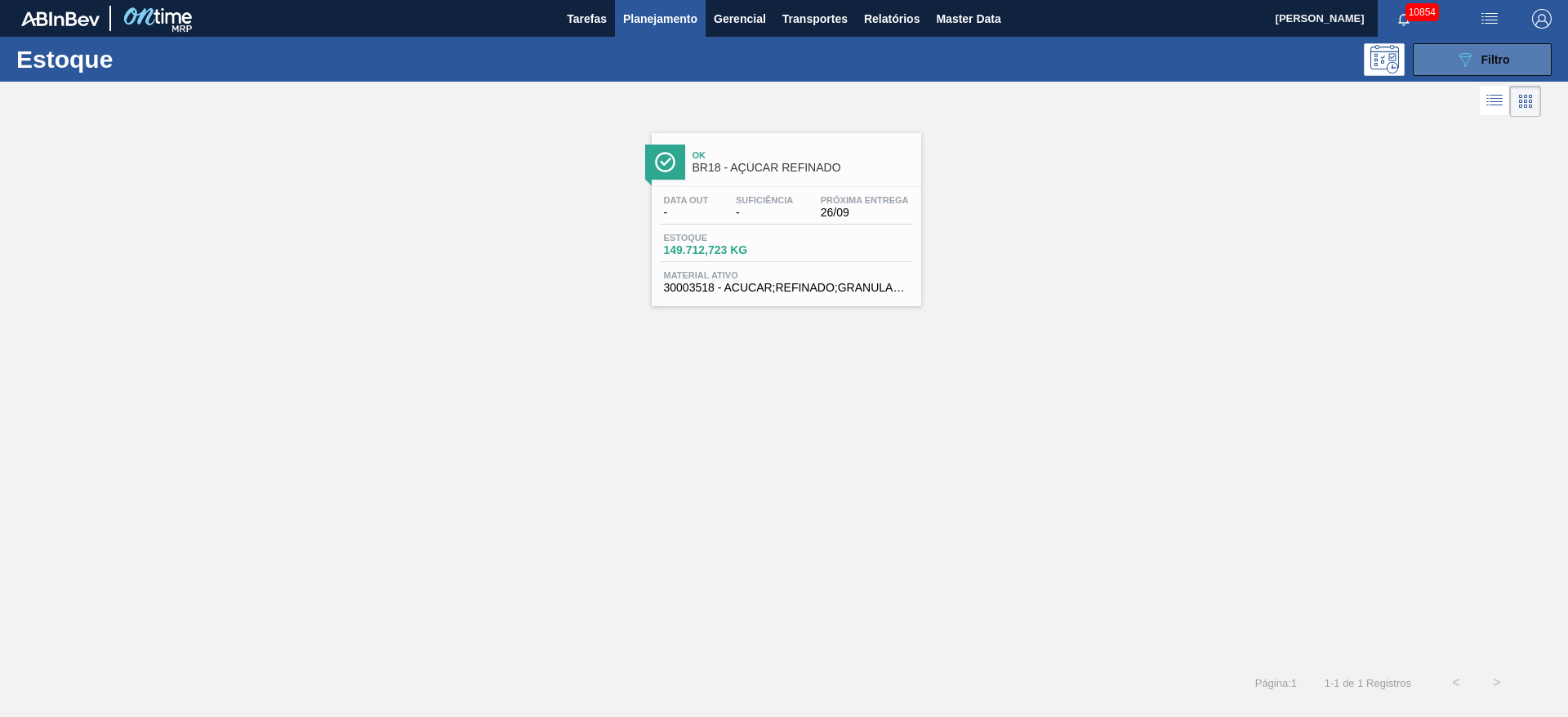
click at [1044, 60] on button "089F7B8B-B2A5-4AFE-B5C0-19BA573D28AC Filtro" at bounding box center [1482, 59] width 139 height 33
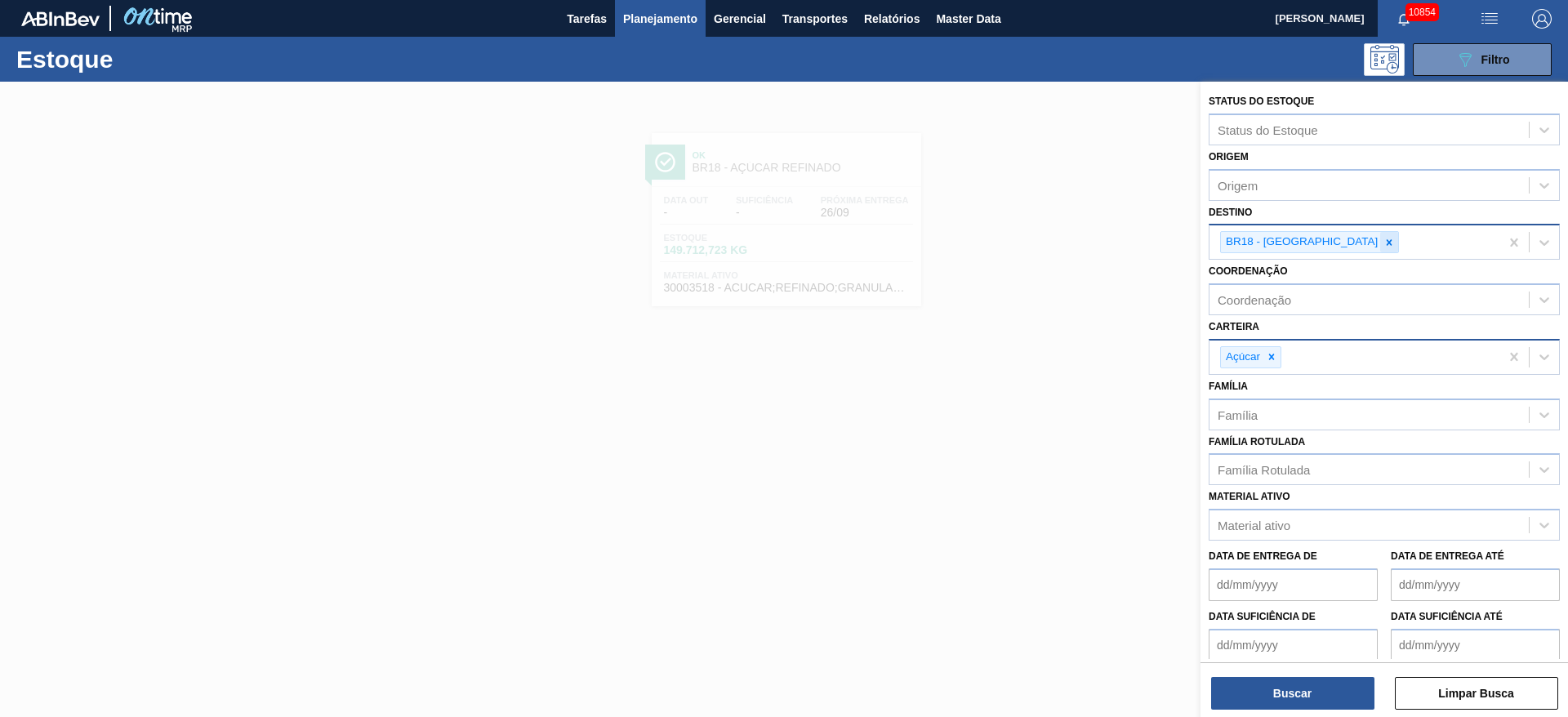
click at [1044, 235] on div at bounding box center [1389, 242] width 18 height 20
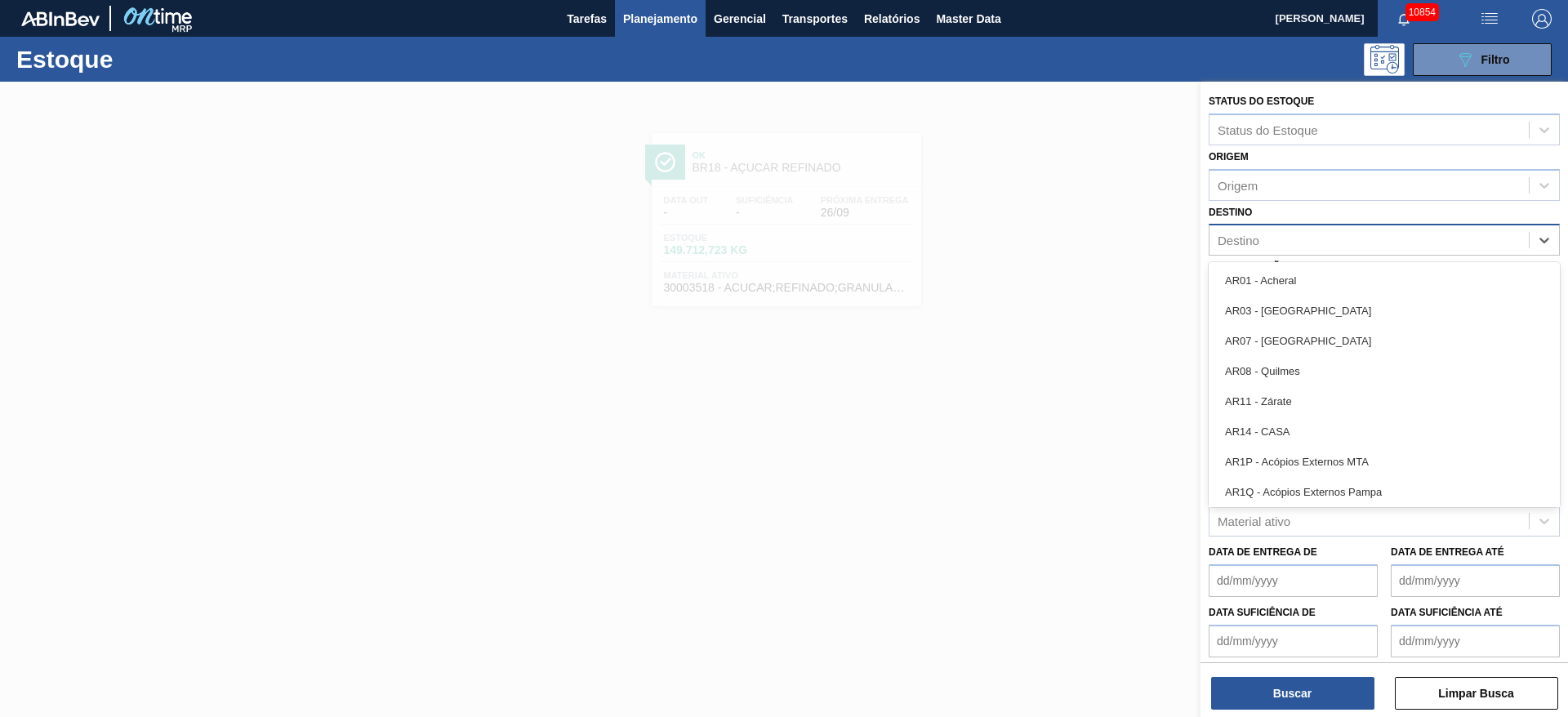
click at [1044, 235] on div "Destino" at bounding box center [1368, 240] width 319 height 23
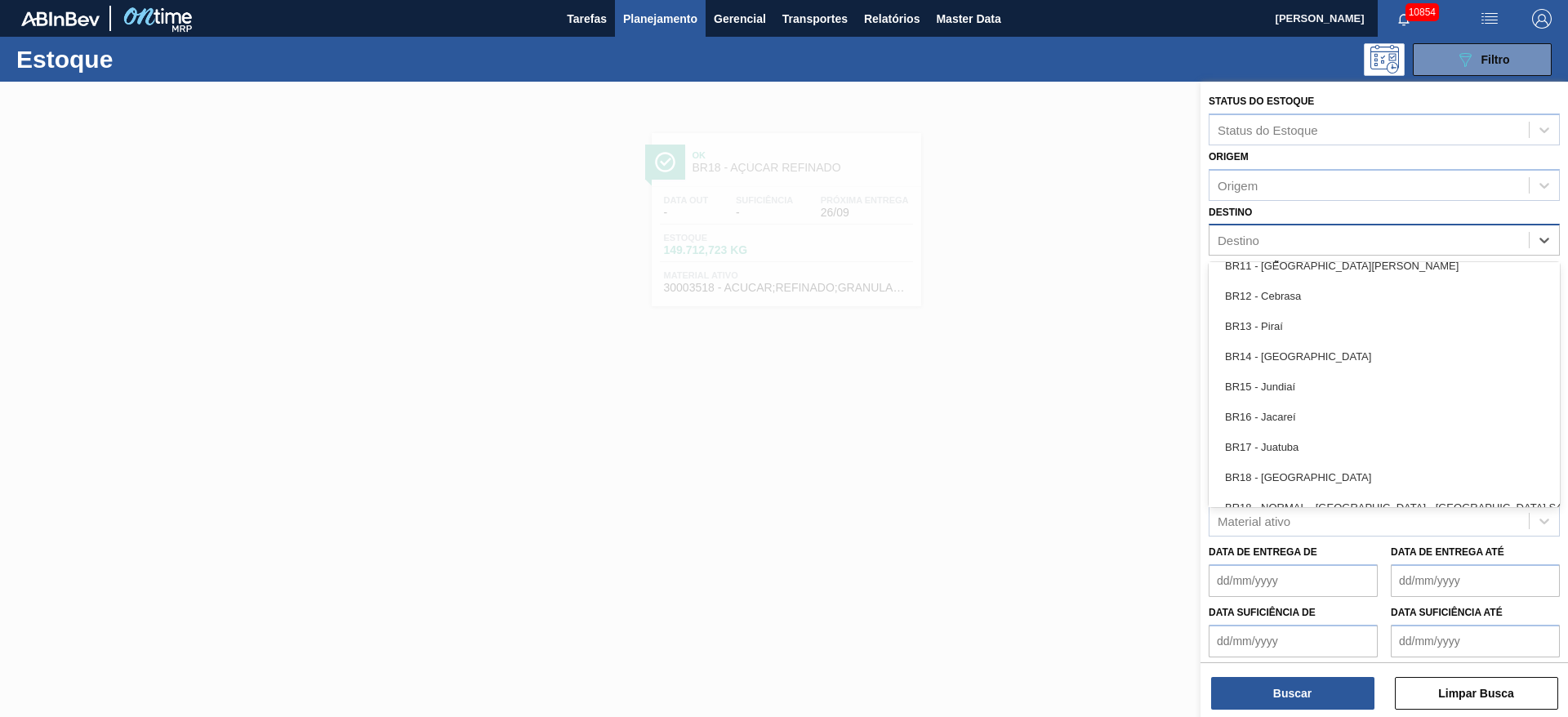
click at [1044, 389] on div "BR15 - Jundiaí" at bounding box center [1383, 386] width 352 height 30
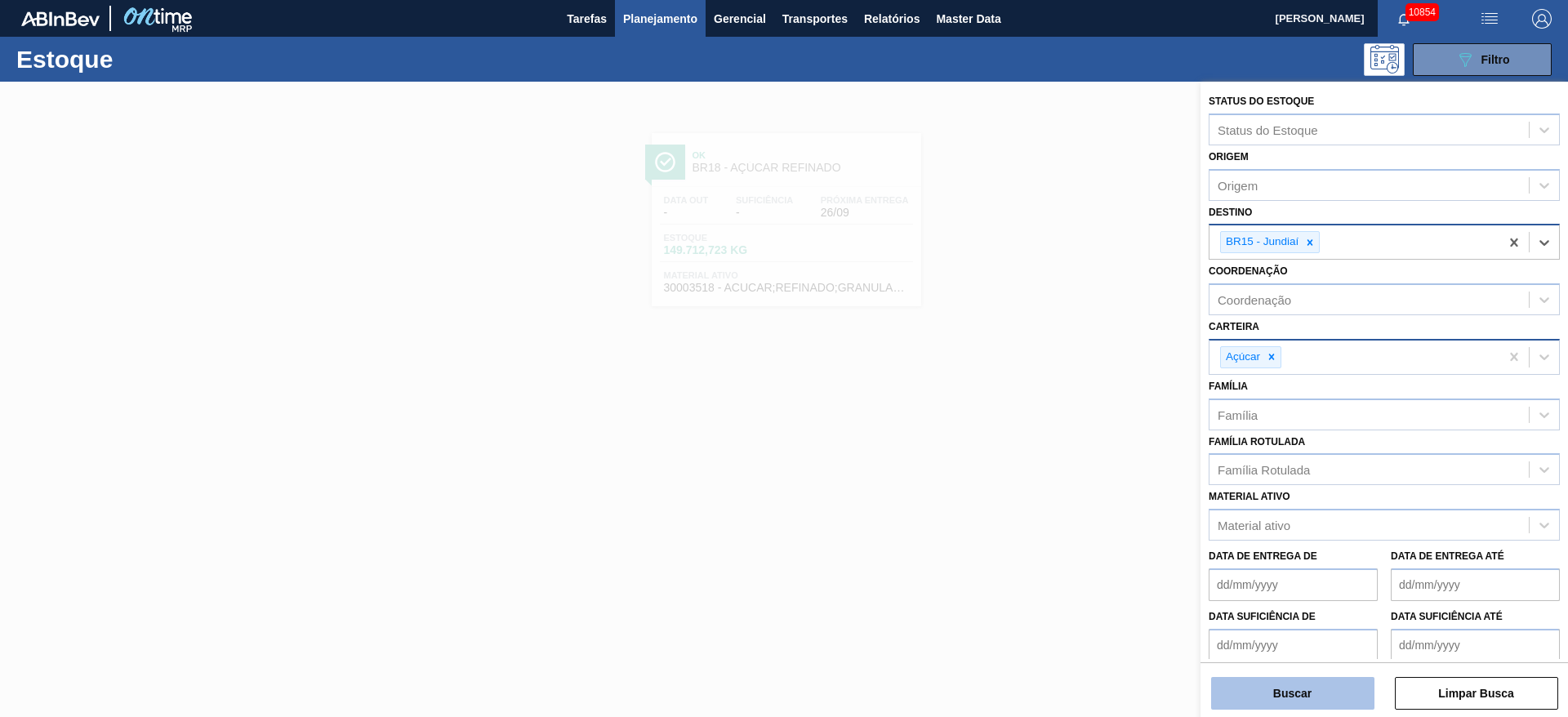
click at [1044, 477] on button "Buscar" at bounding box center [1292, 693] width 164 height 33
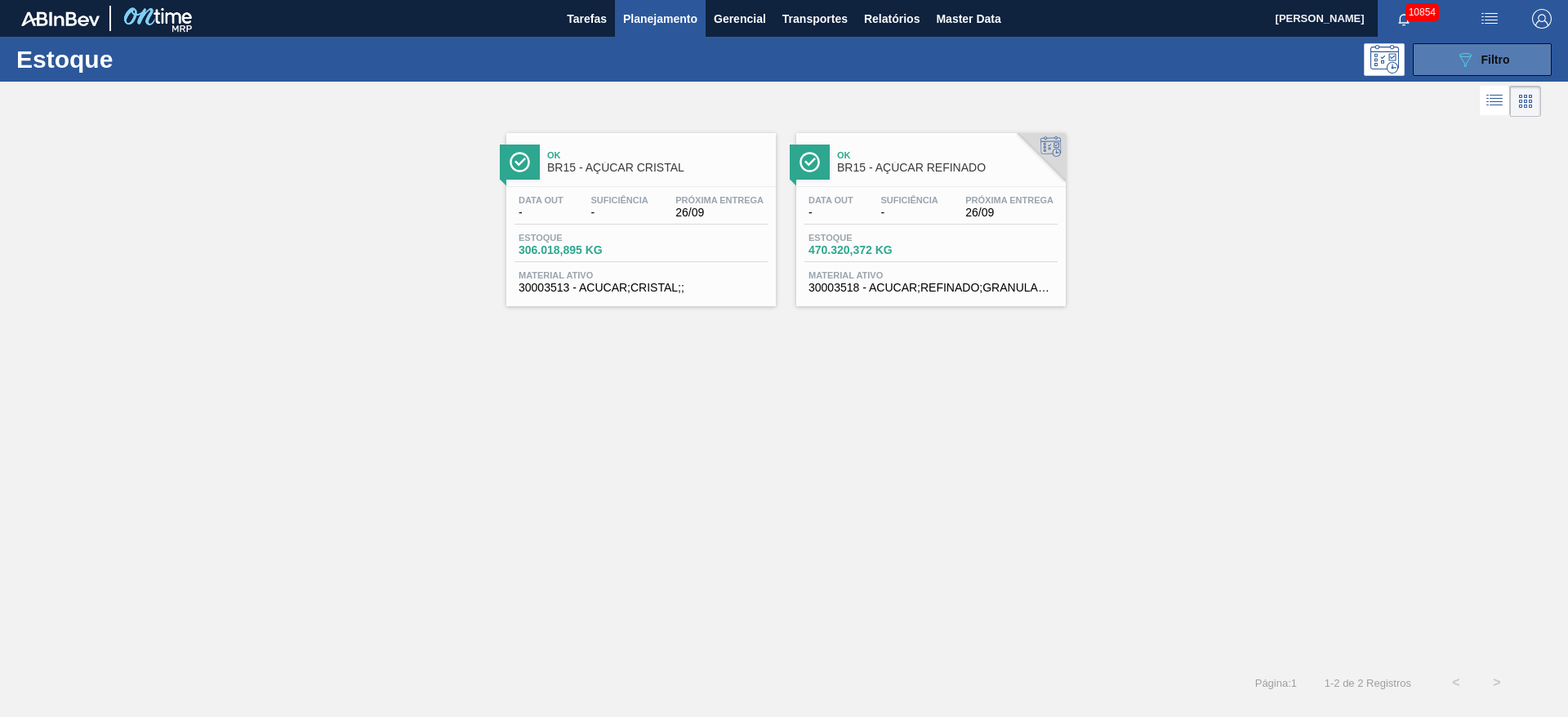
click at [1044, 53] on icon "089F7B8B-B2A5-4AFE-B5C0-19BA573D28AC" at bounding box center [1464, 59] width 19 height 19
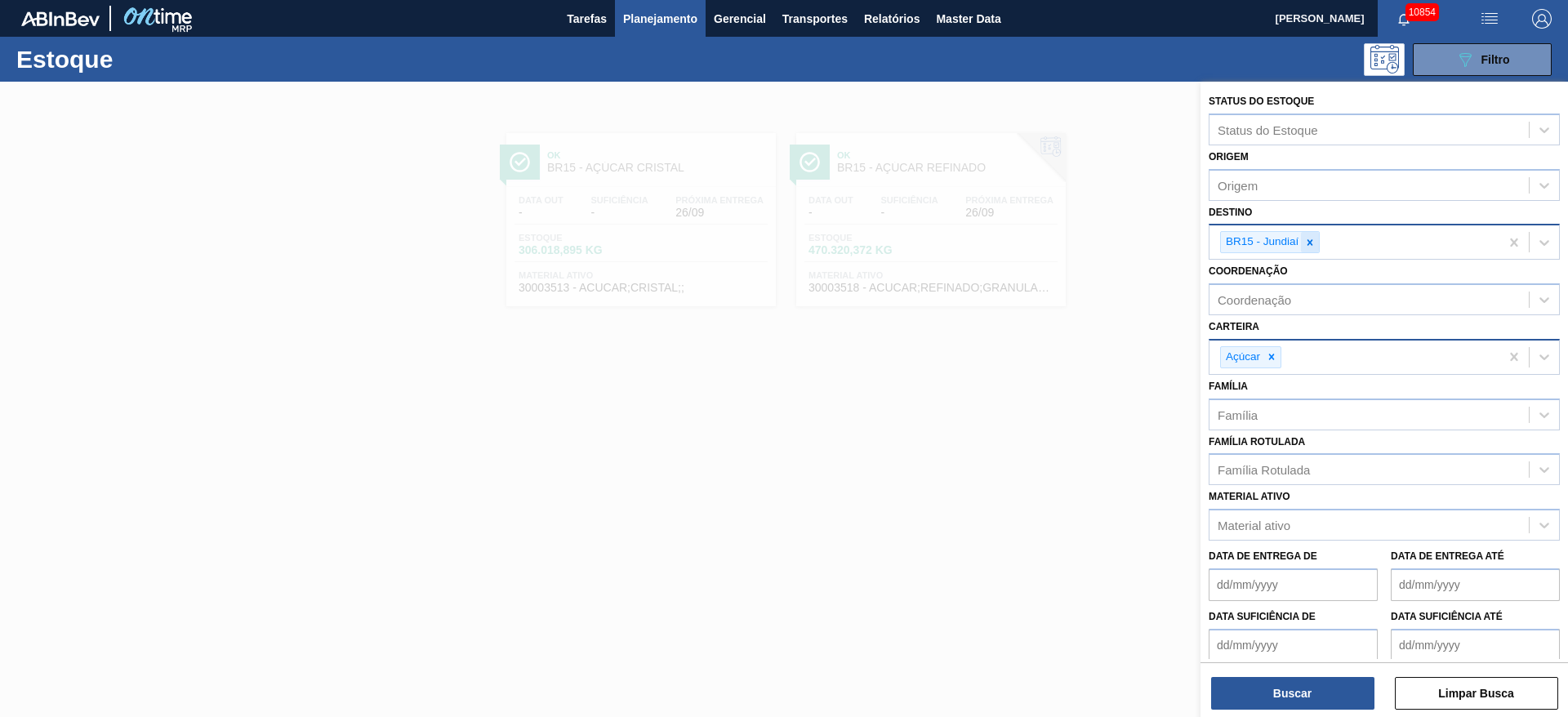
click at [1044, 248] on div at bounding box center [1310, 242] width 18 height 20
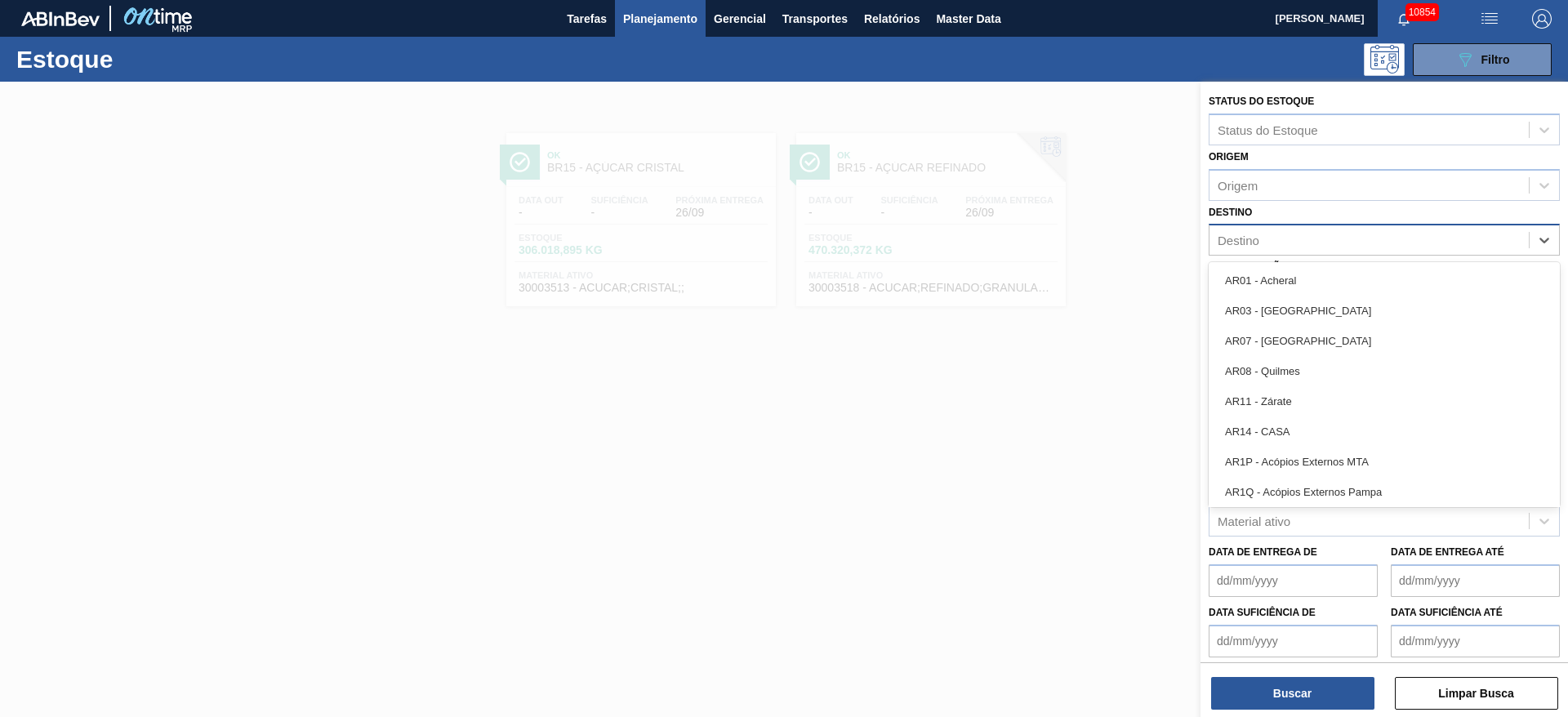
click at [1044, 248] on div "Destino" at bounding box center [1368, 240] width 319 height 23
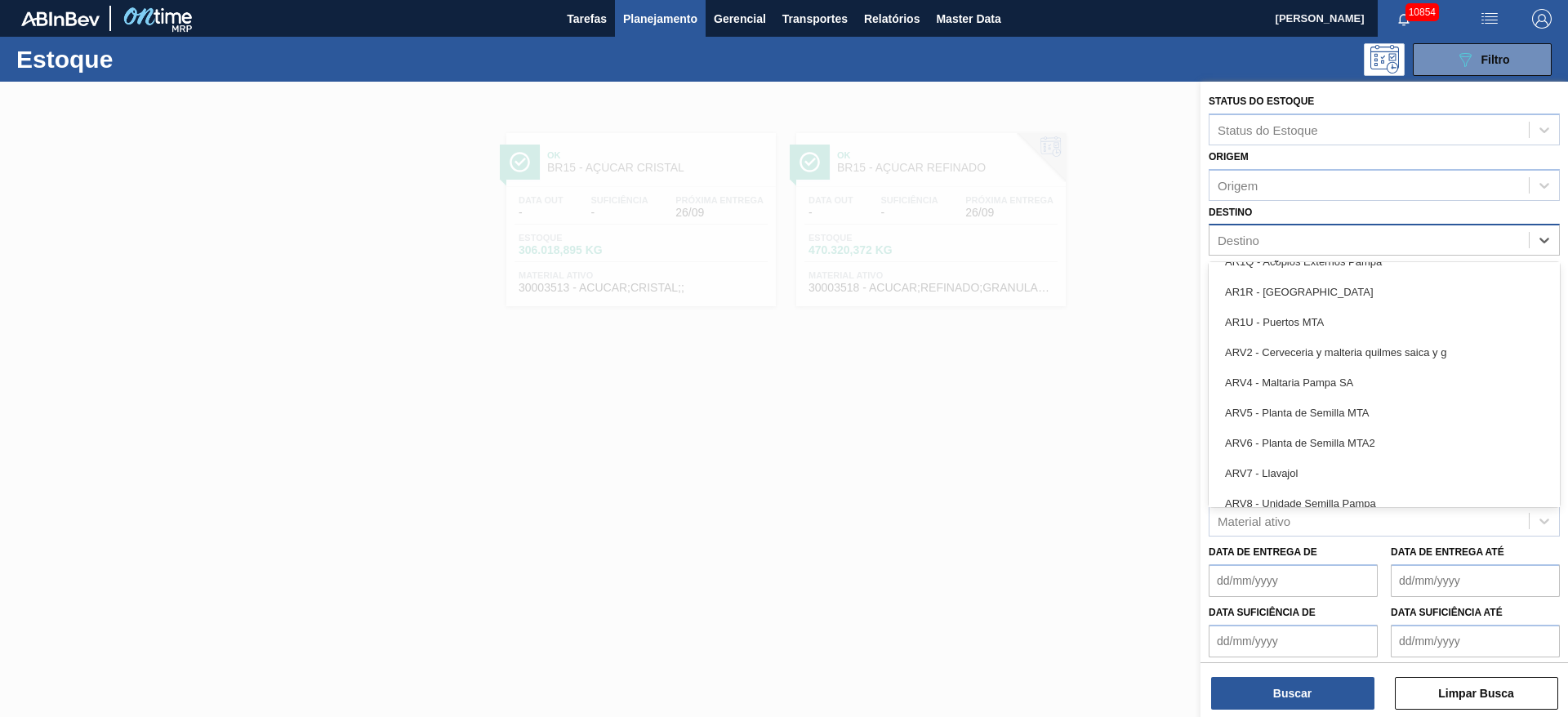
scroll to position [980, 0]
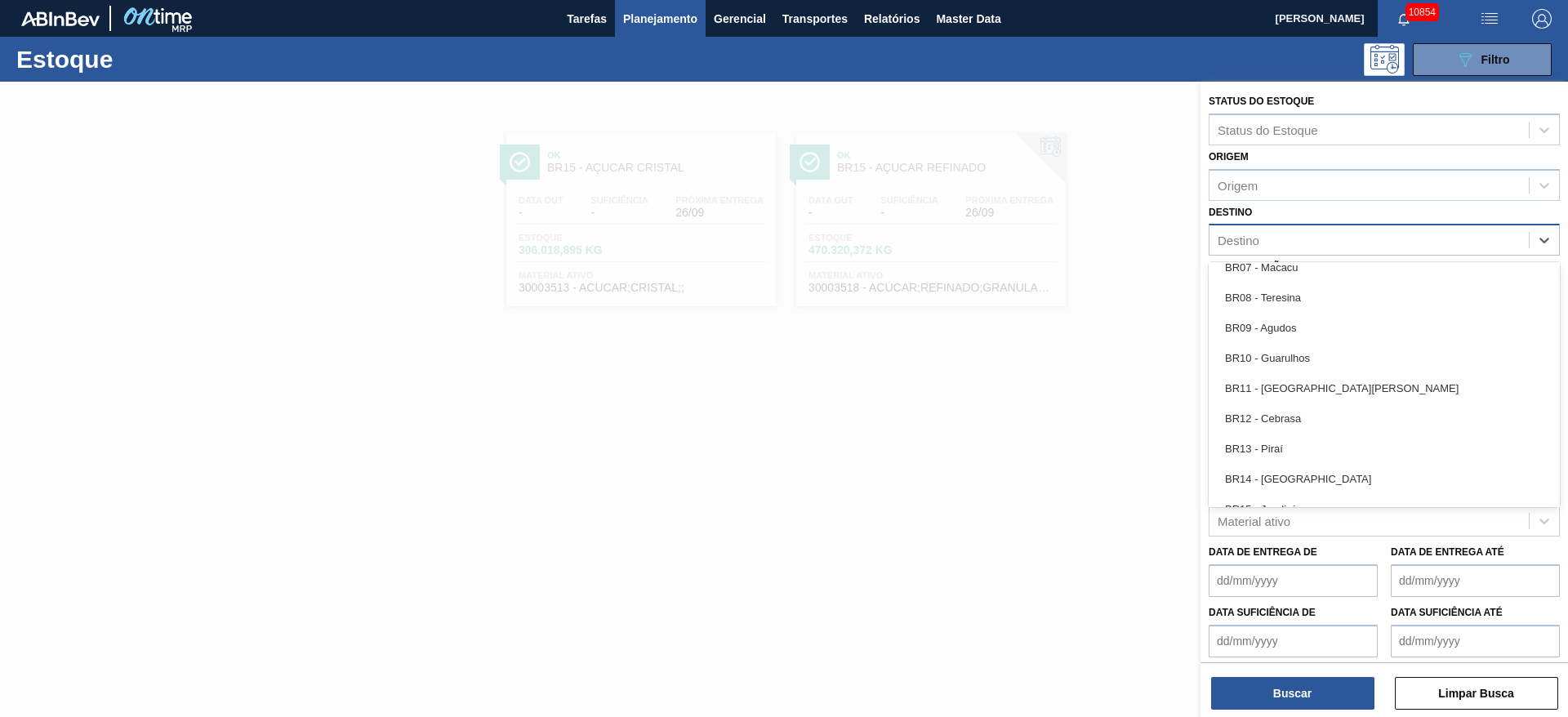
drag, startPoint x: 1280, startPoint y: 448, endPoint x: 1280, endPoint y: 497, distance: 49.0
click at [1044, 449] on div "BR13 - Piraí" at bounding box center [1383, 448] width 352 height 30
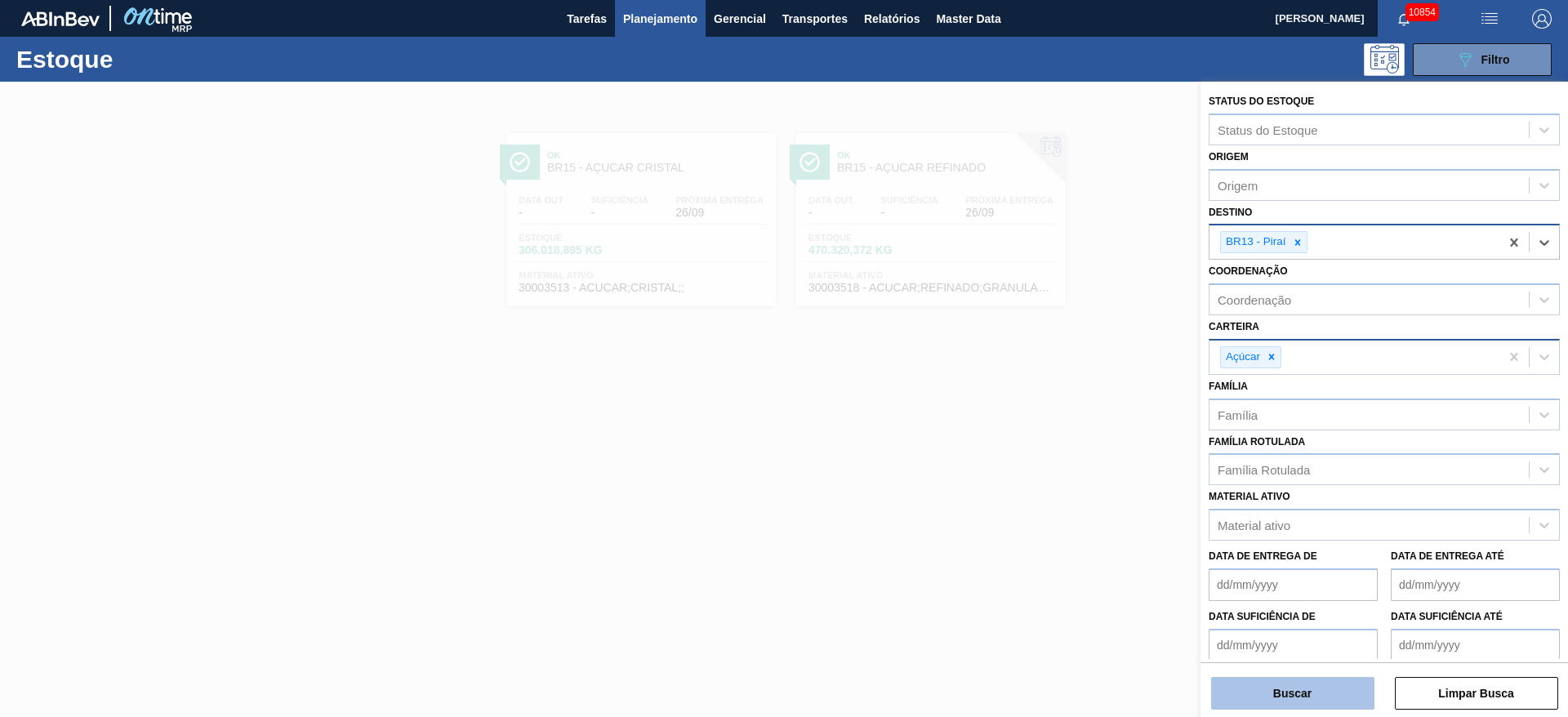
click at [1044, 477] on button "Buscar" at bounding box center [1292, 693] width 164 height 33
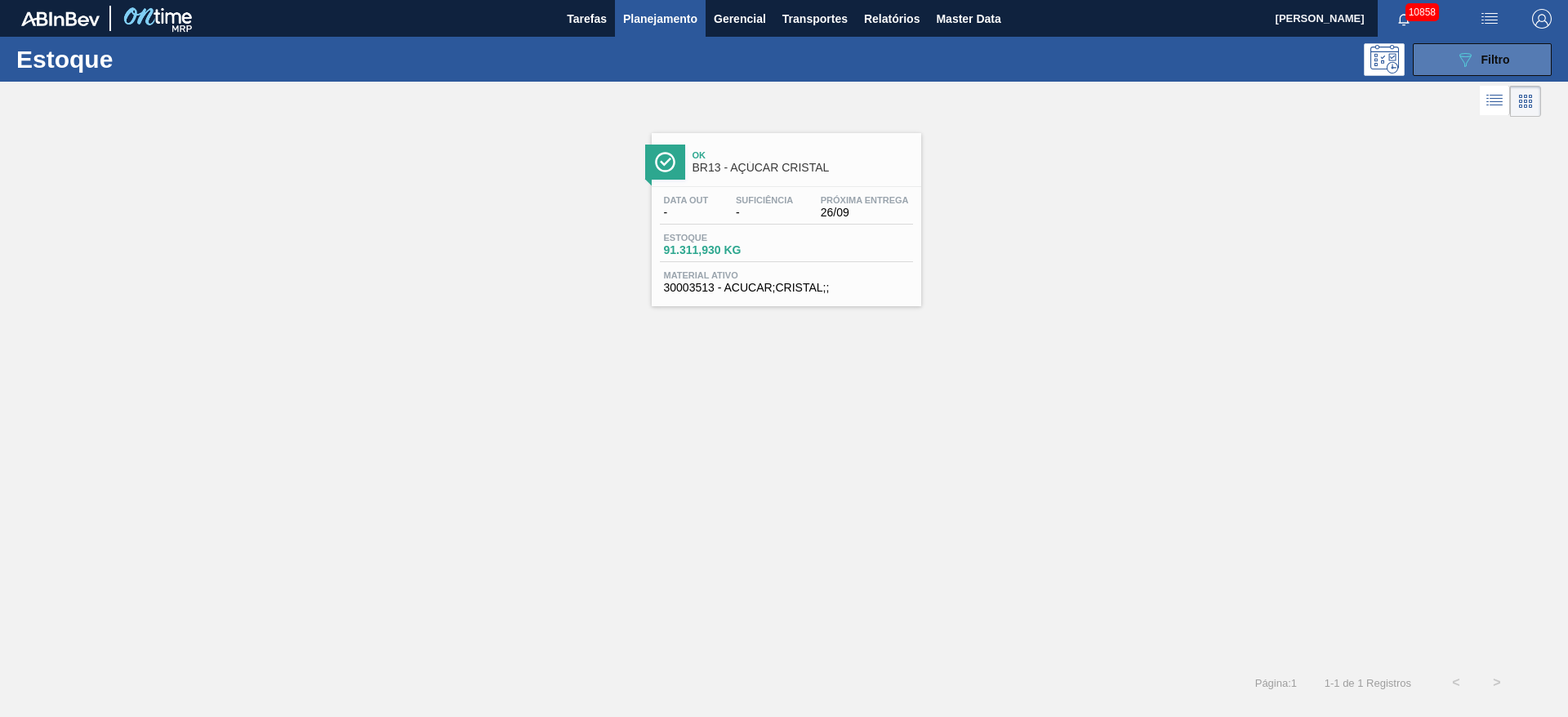
click at [1044, 54] on button "089F7B8B-B2A5-4AFE-B5C0-19BA573D28AC Filtro" at bounding box center [1482, 59] width 139 height 33
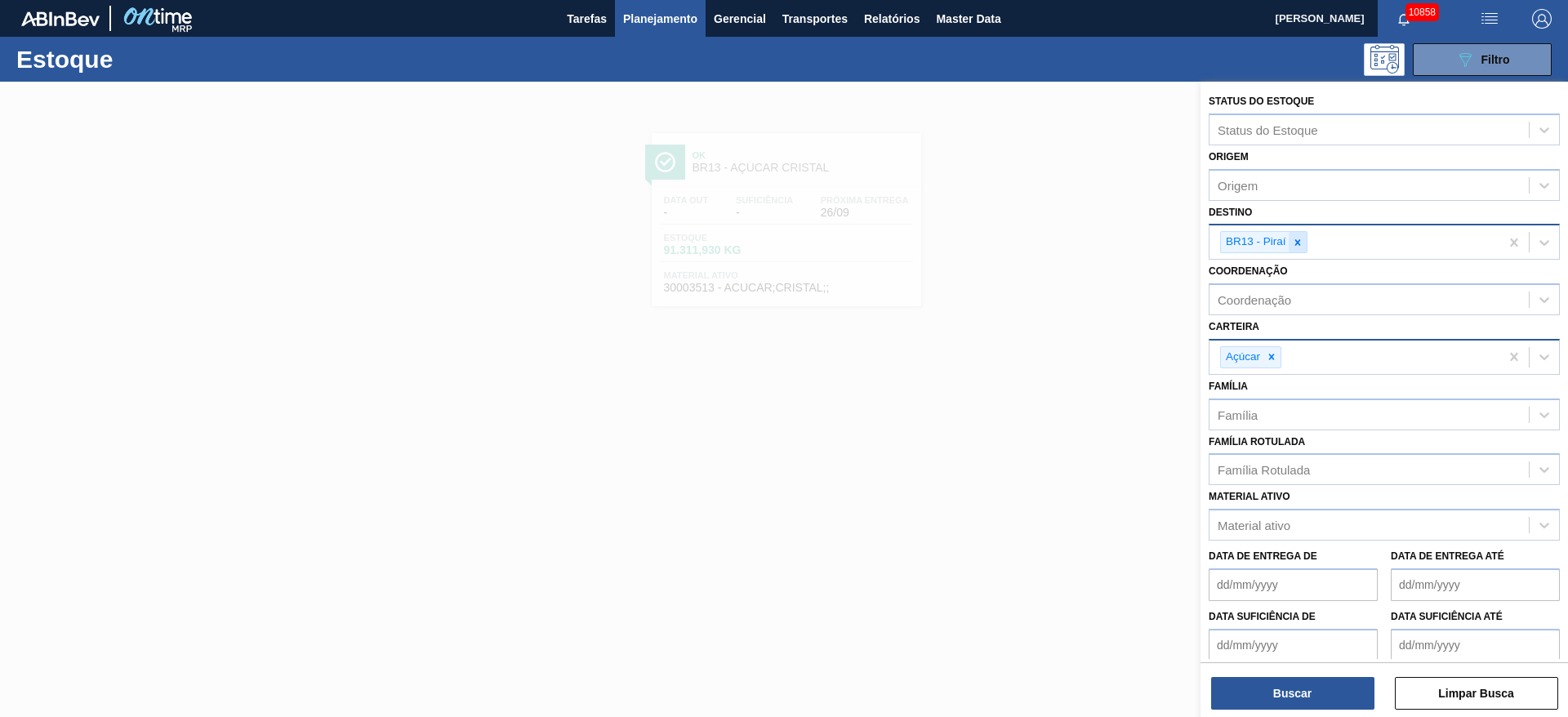
click at [1044, 233] on div at bounding box center [1297, 242] width 18 height 20
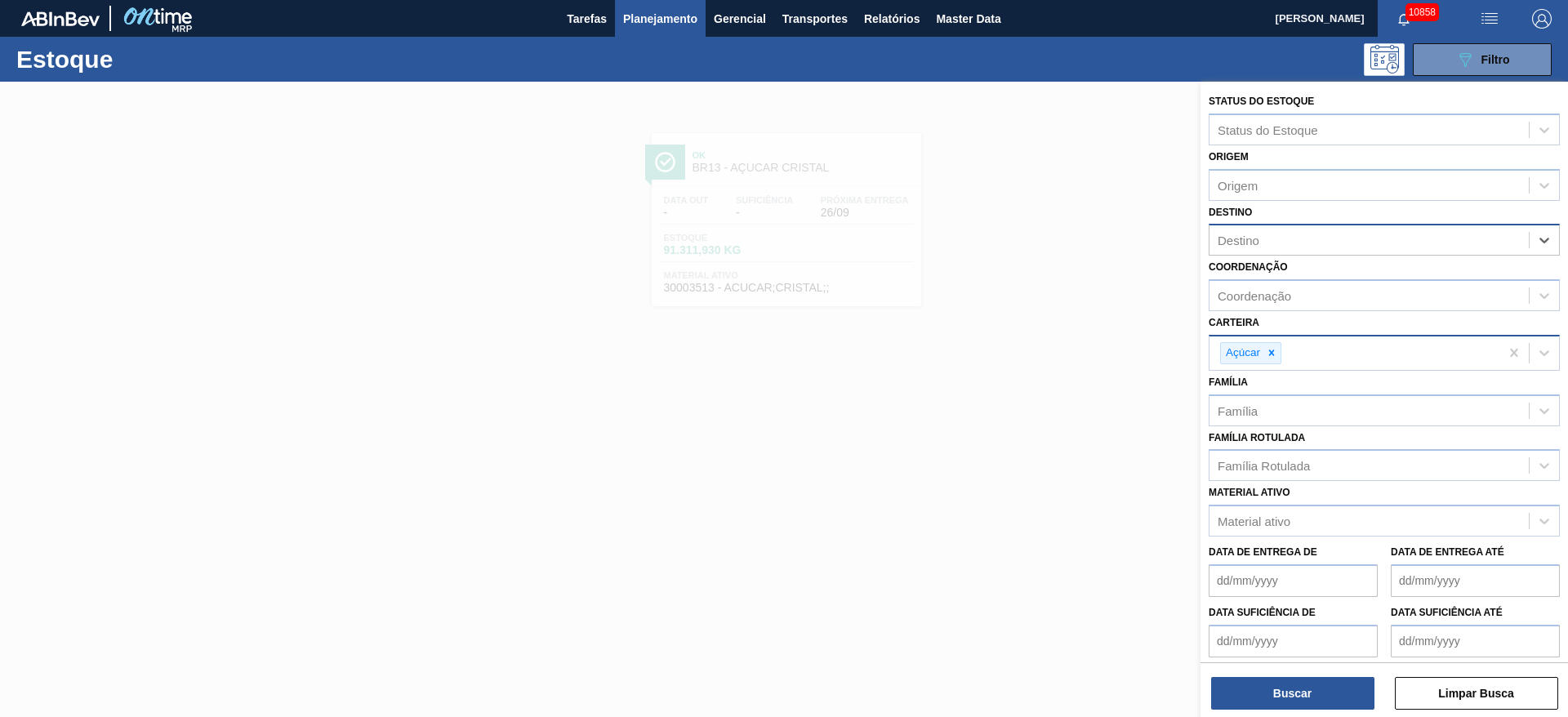
click at [1044, 233] on div "Destino" at bounding box center [1368, 240] width 319 height 23
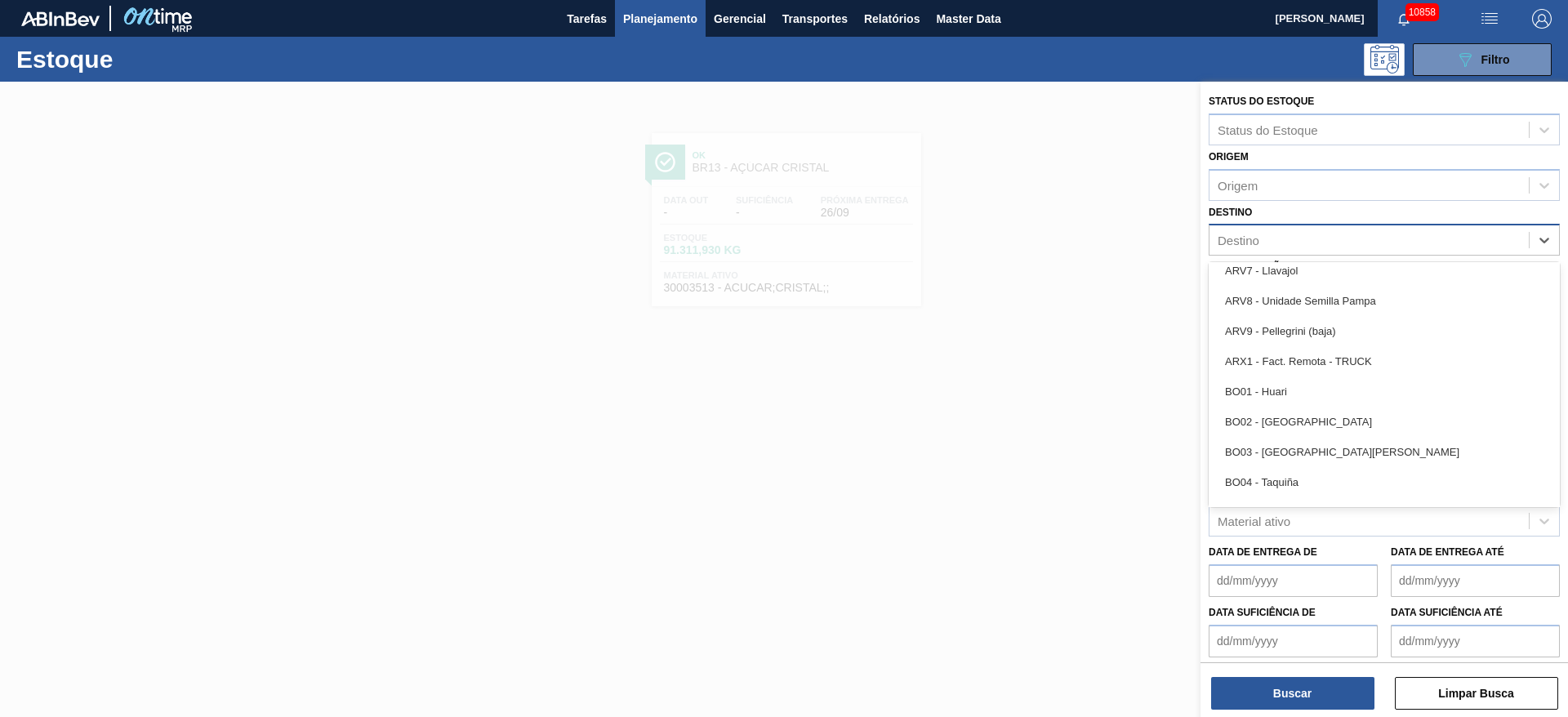
scroll to position [857, 0]
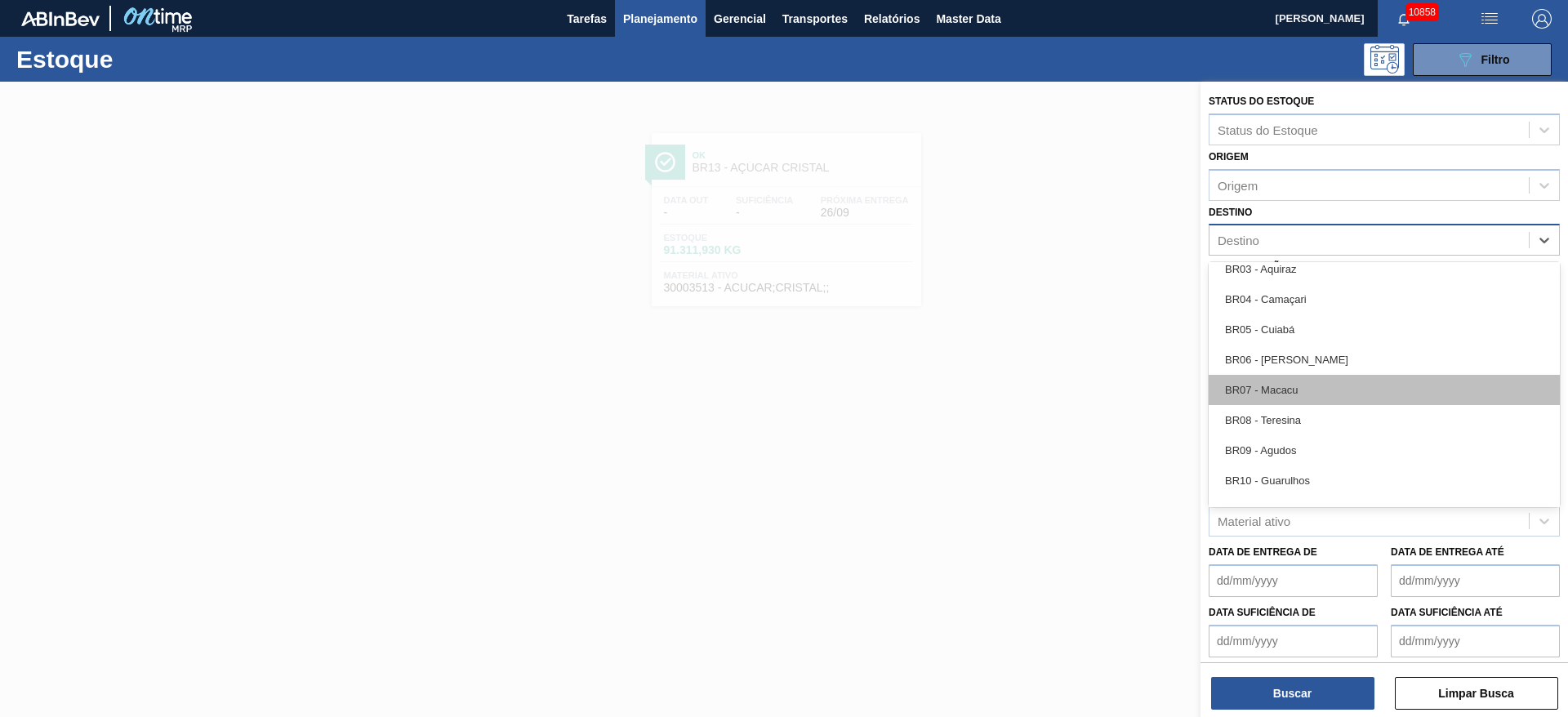
click at [1044, 383] on div "BR07 - Macacu" at bounding box center [1383, 390] width 352 height 30
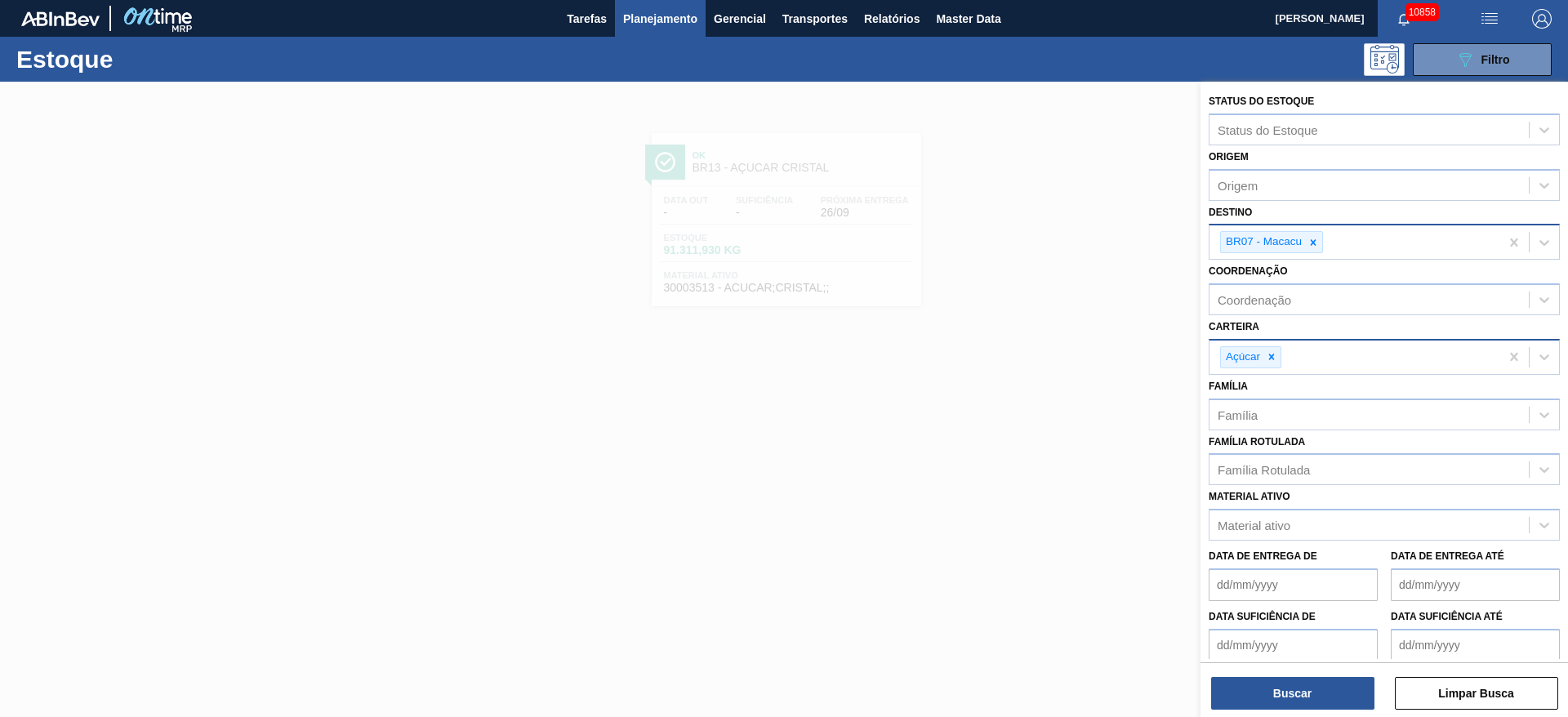
click at [1044, 477] on div "Status do Estoque Status do Estoque Origem Origem Destino BR07 - Macacu Coorden…" at bounding box center [1384, 401] width 367 height 639
drag, startPoint x: 1233, startPoint y: 674, endPoint x: 1241, endPoint y: 686, distance: 14.4
click at [1044, 477] on div "Buscar Limpar Busca" at bounding box center [1384, 684] width 367 height 46
click at [1044, 477] on button "Buscar" at bounding box center [1292, 693] width 164 height 33
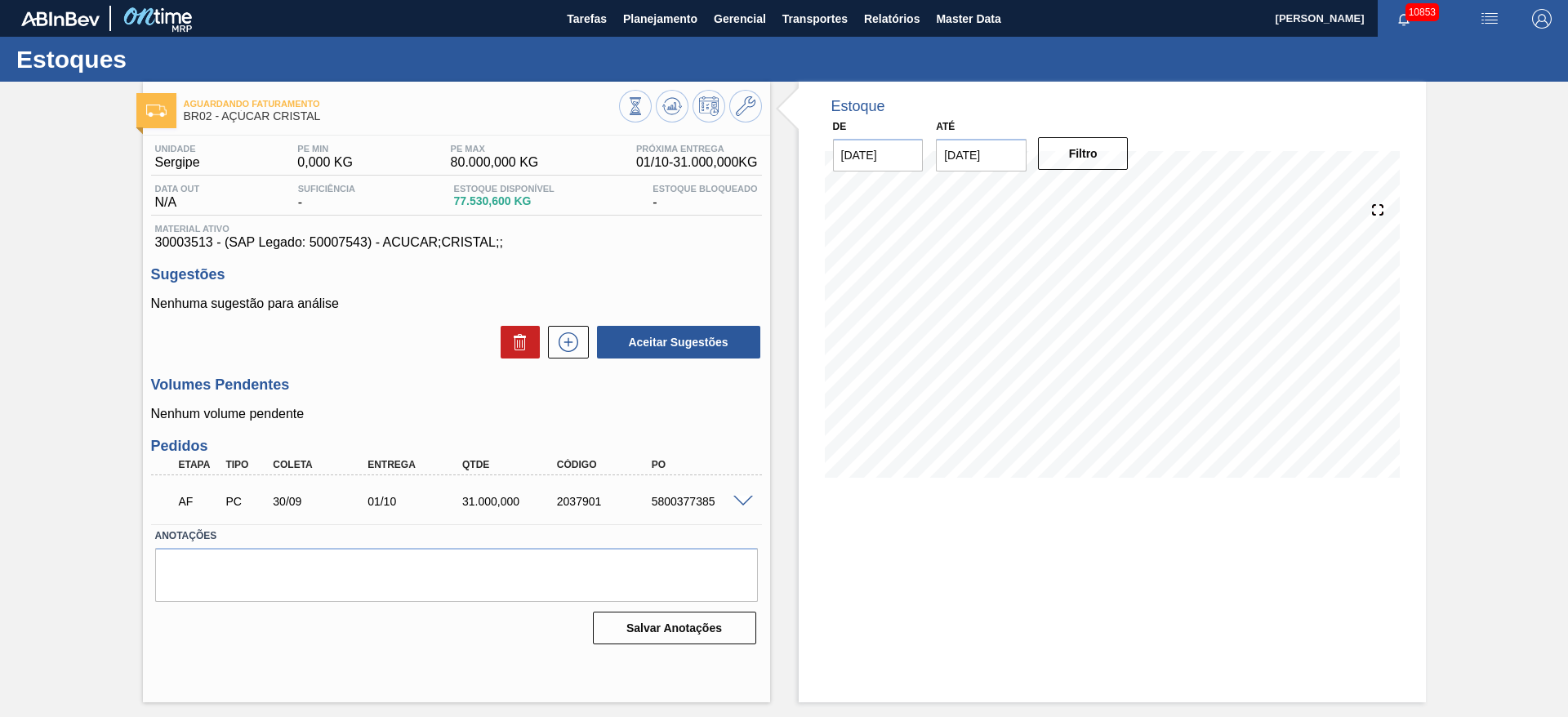
click at [745, 492] on div "AF PC 30/09 01/10 31.000,000 2037901 5800377385" at bounding box center [457, 499] width 611 height 41
click at [749, 498] on span at bounding box center [742, 502] width 19 height 13
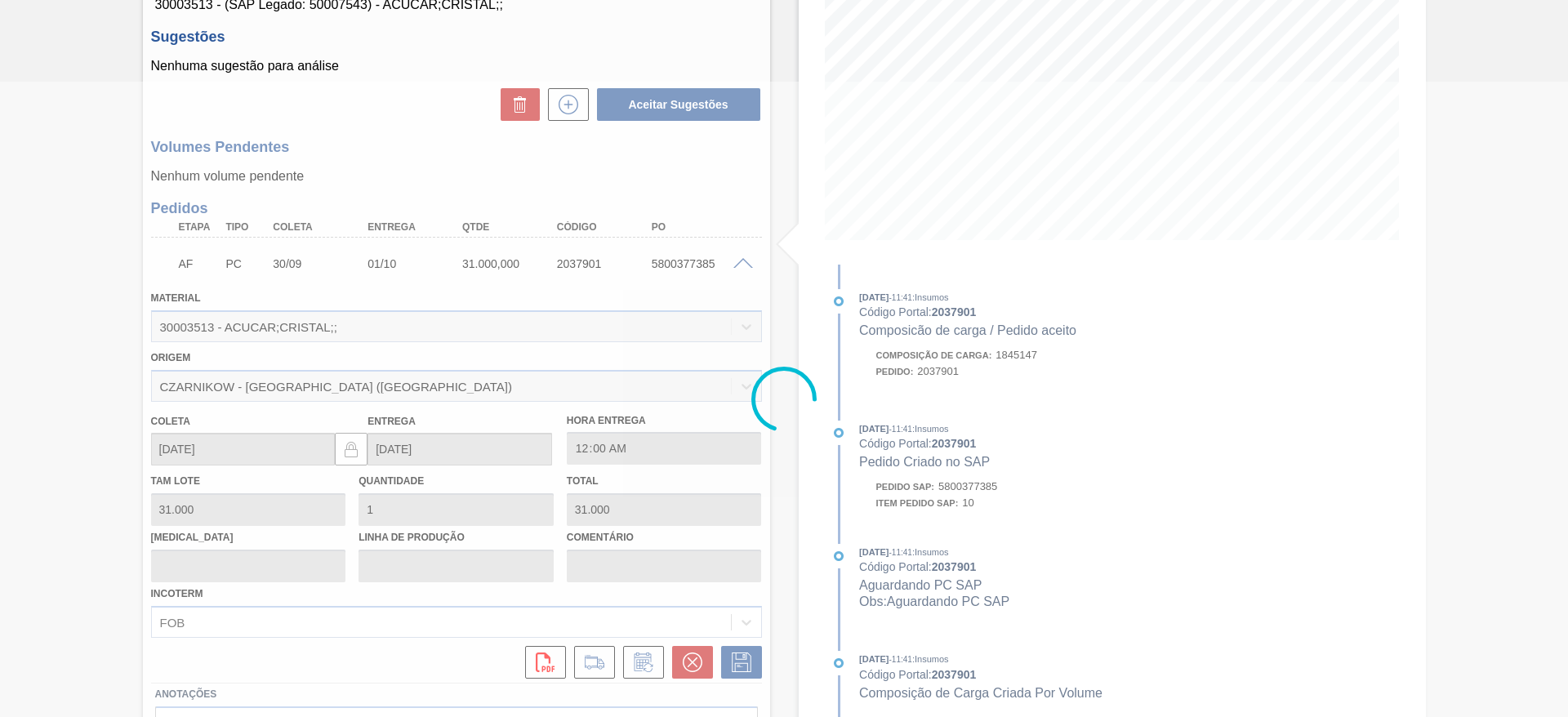
scroll to position [337, 0]
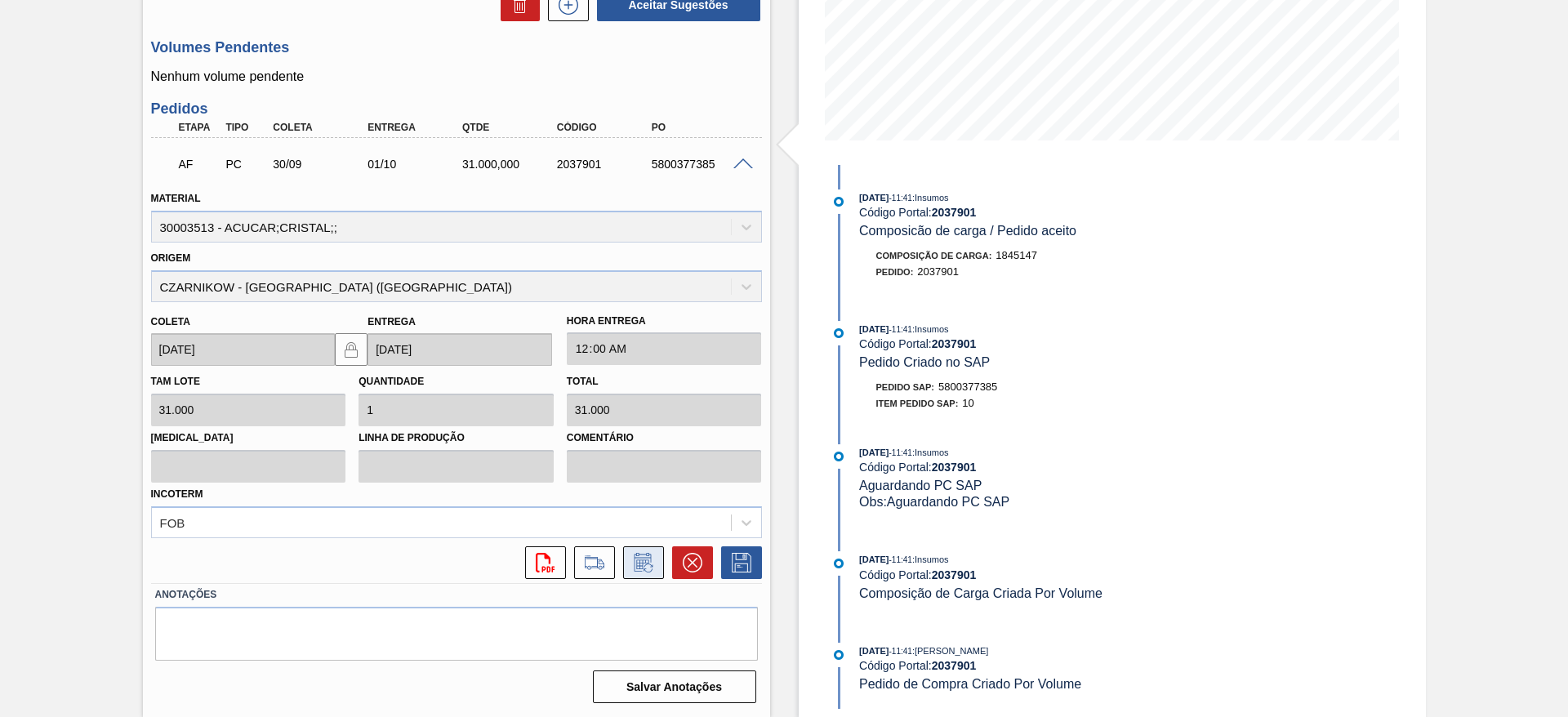
click at [649, 564] on icon at bounding box center [648, 568] width 9 height 9
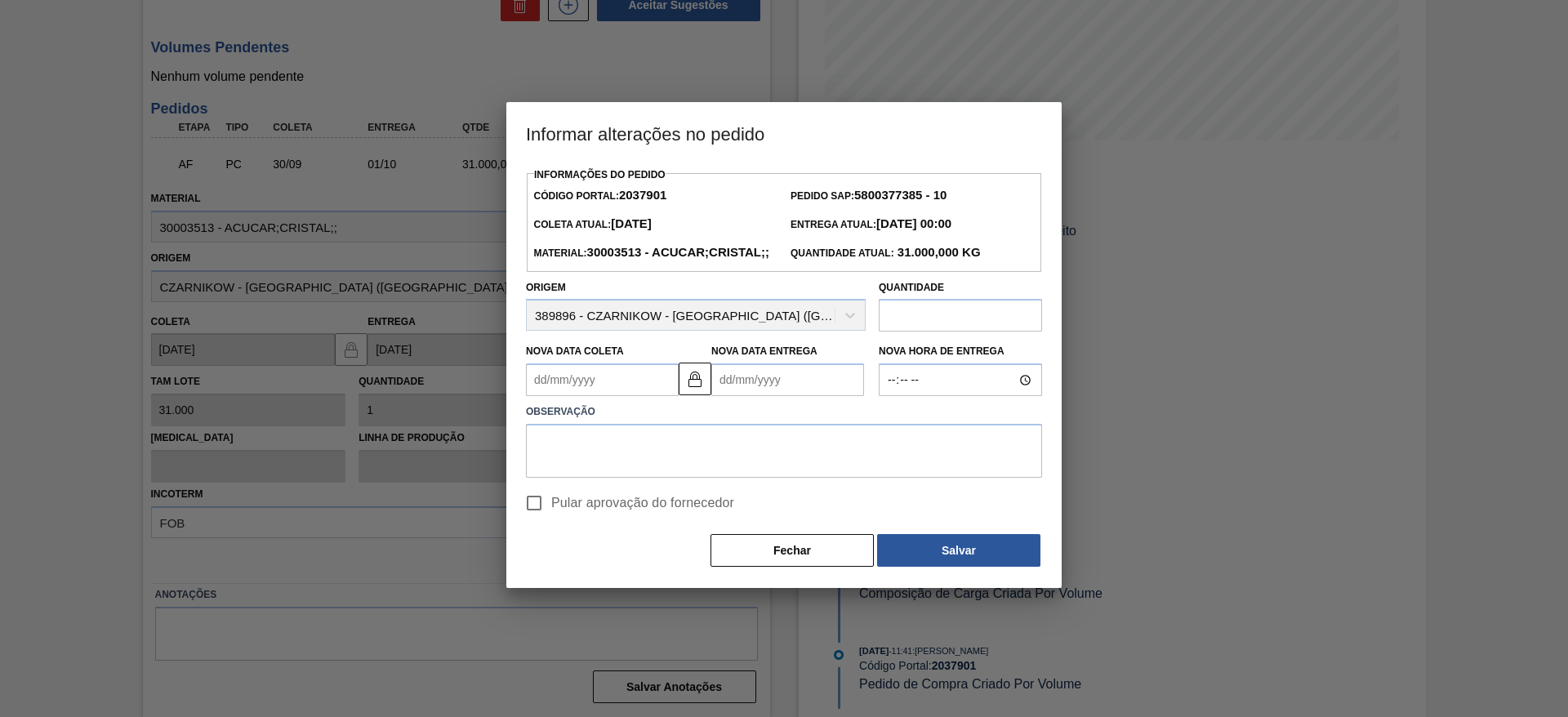
click at [537, 520] on input "Pular aprovação do fornecedor" at bounding box center [534, 502] width 34 height 34
checkbox input "true"
click at [576, 470] on textarea at bounding box center [784, 451] width 516 height 54
type textarea "."
click at [570, 396] on Coleta2037901 "Nova Data Coleta" at bounding box center [602, 379] width 153 height 33
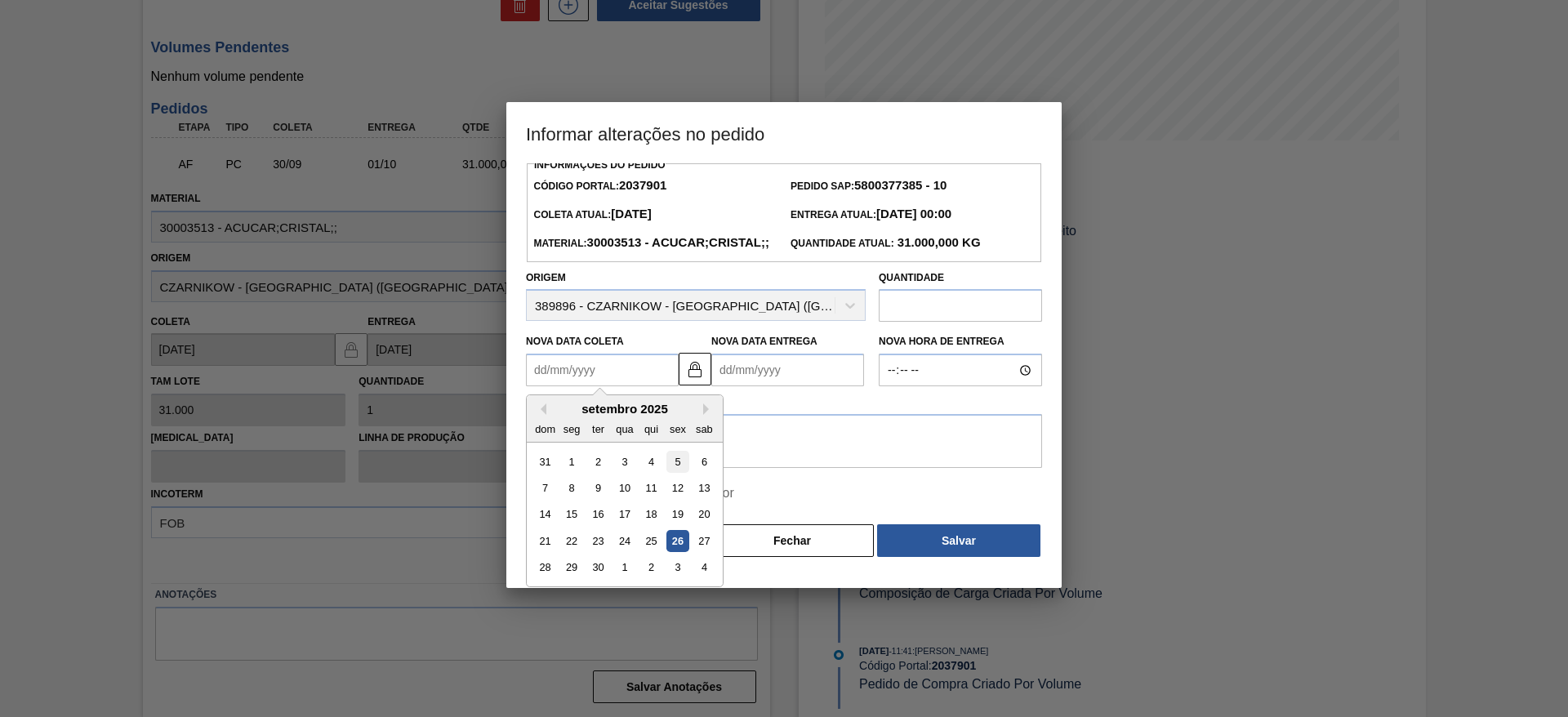
scroll to position [13, 0]
click at [710, 413] on button "Next Month" at bounding box center [709, 407] width 12 height 12
click at [606, 497] on div "7" at bounding box center [598, 486] width 22 height 22
type Coleta2037901 "07/10/2025"
type Entrega2037901 "08/10/2025"
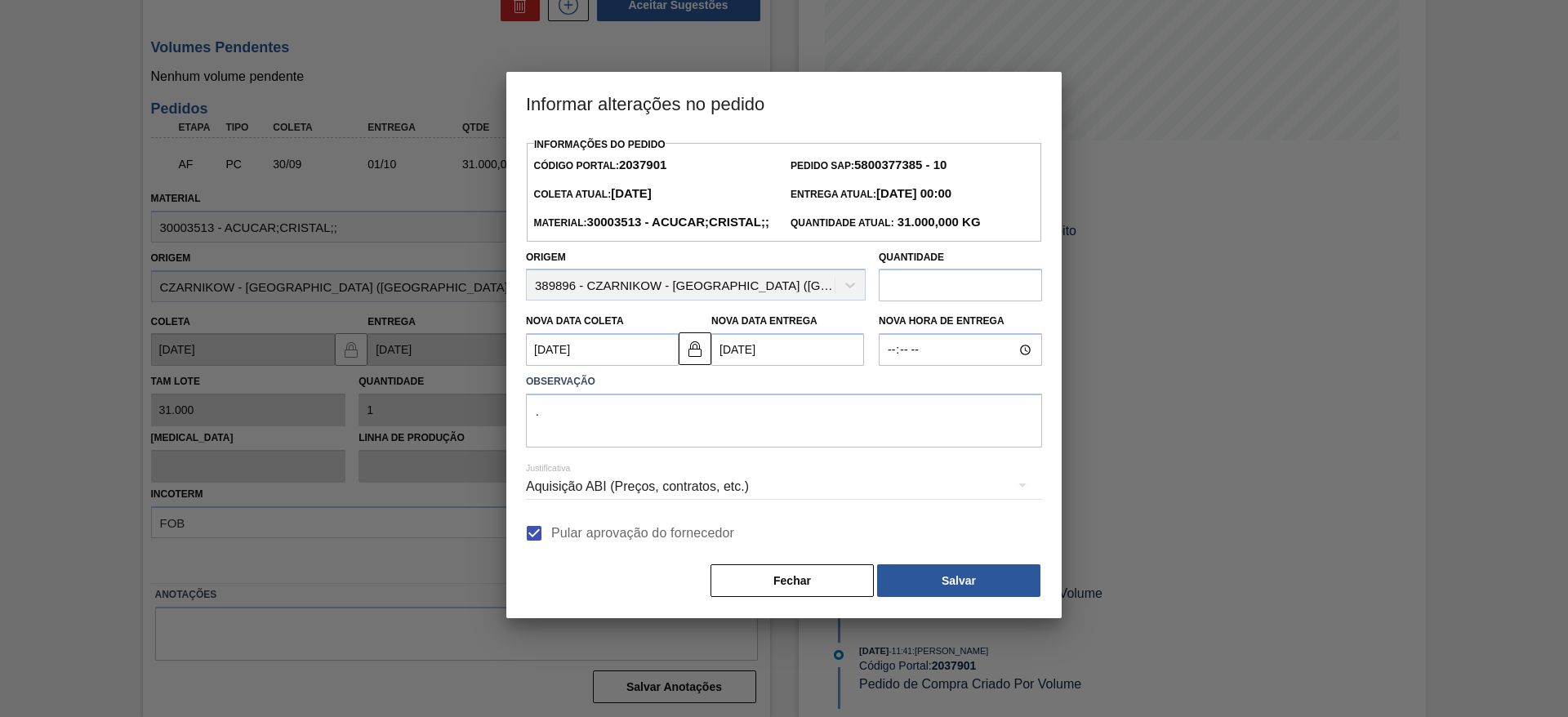
scroll to position [0, 0]
click at [655, 447] on textarea "." at bounding box center [784, 420] width 516 height 54
click at [959, 619] on div "Informações do Pedido Código Portal: 2037901 Pedido SAP: 5800377385 - 10 Coleta…" at bounding box center [783, 376] width 555 height 486
click at [958, 597] on button "Salvar" at bounding box center [959, 580] width 164 height 33
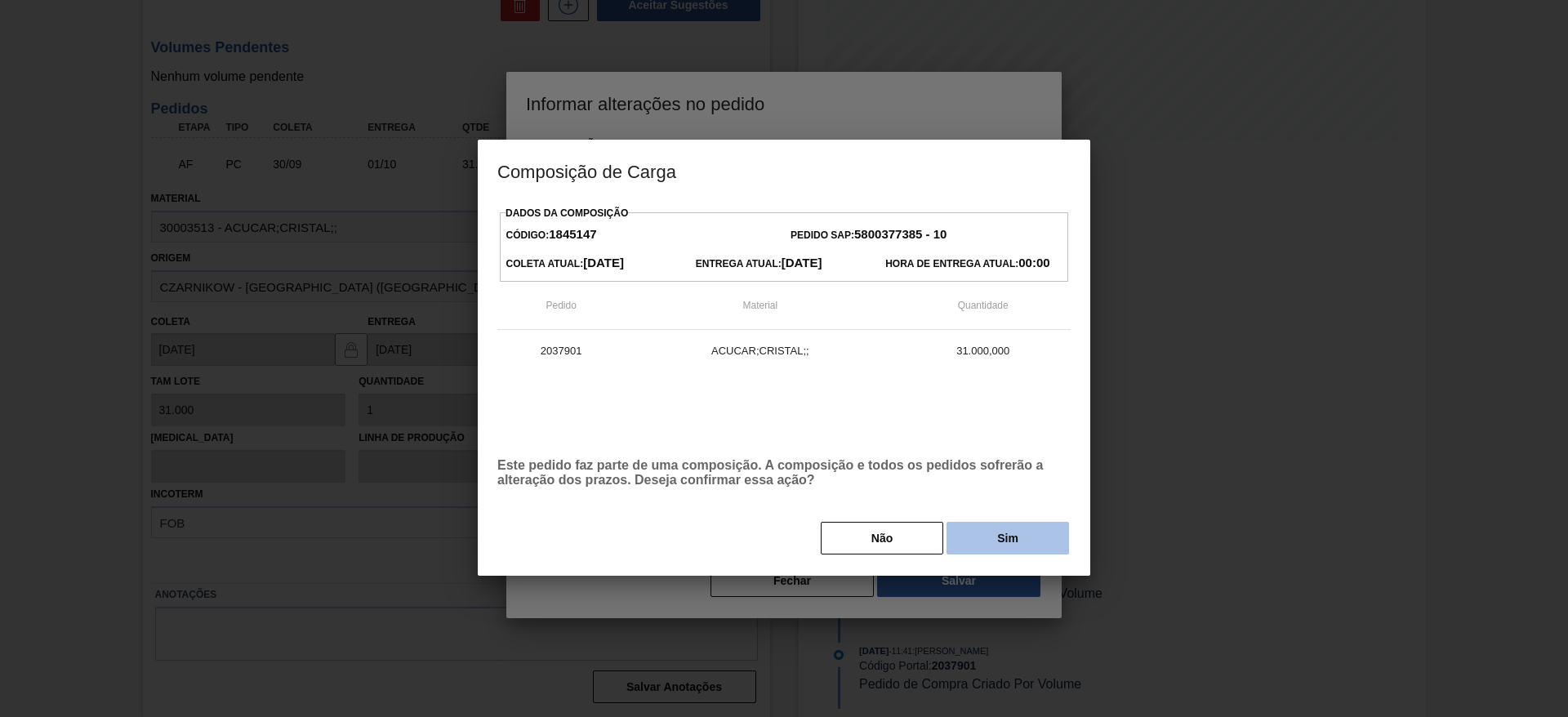
click at [992, 543] on button "Sim" at bounding box center [1007, 538] width 123 height 33
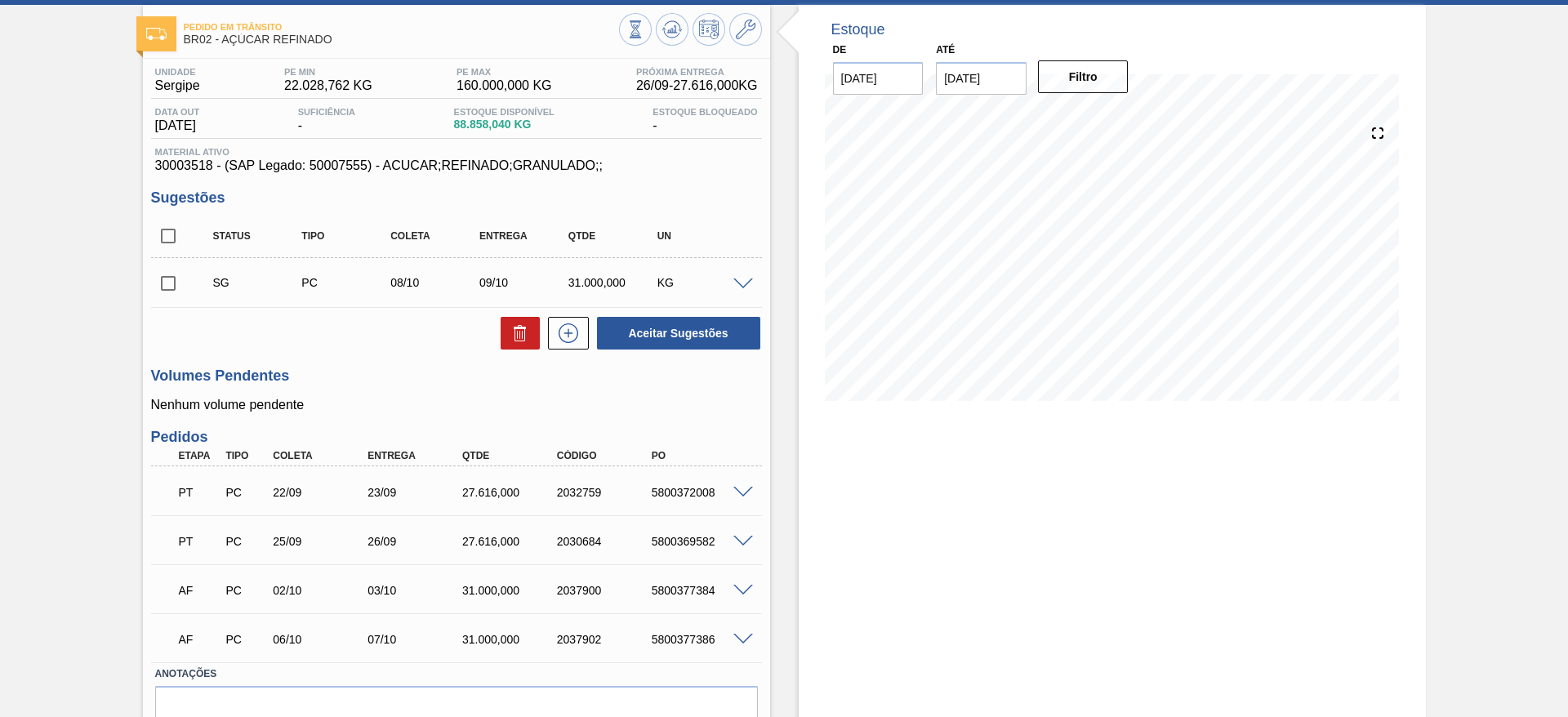
scroll to position [123, 0]
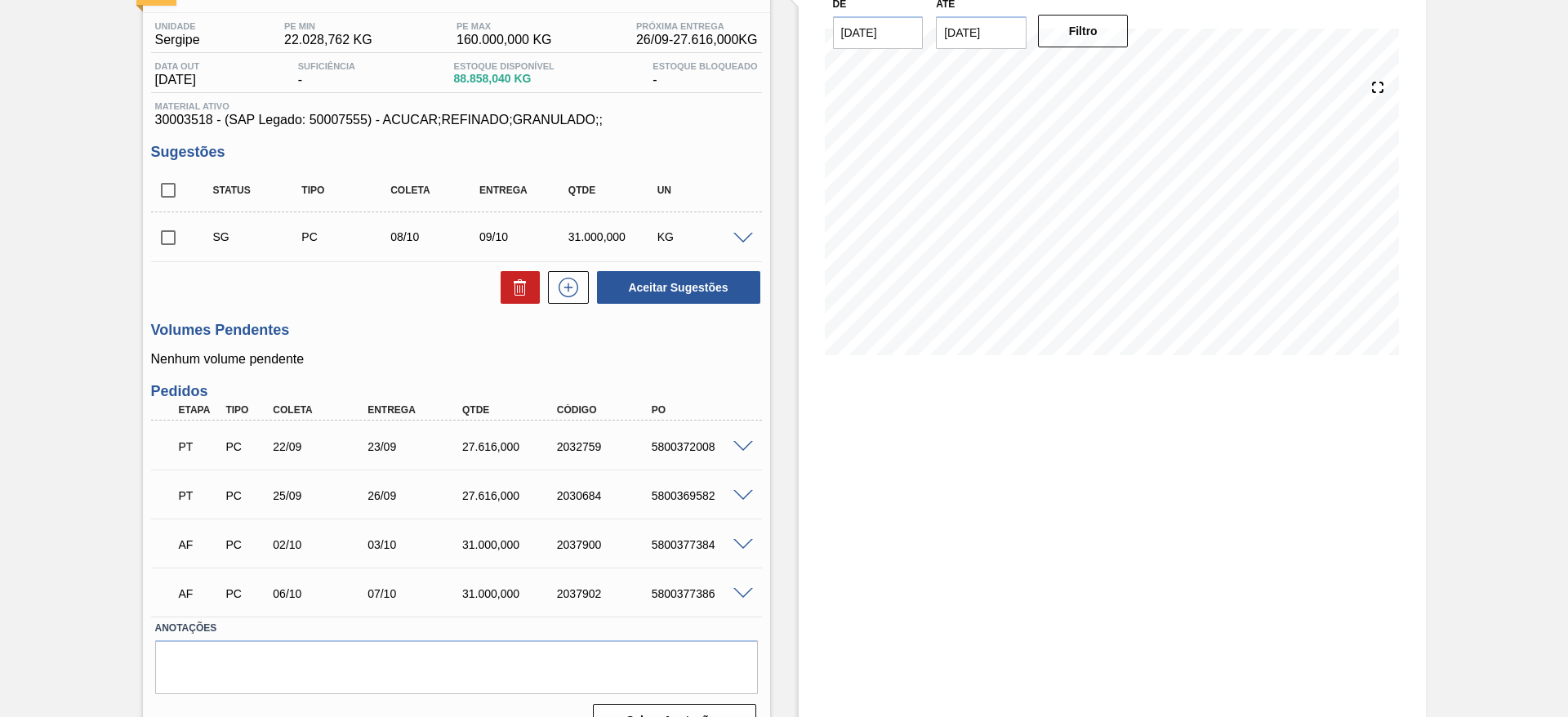
click at [745, 490] on span at bounding box center [742, 496] width 19 height 13
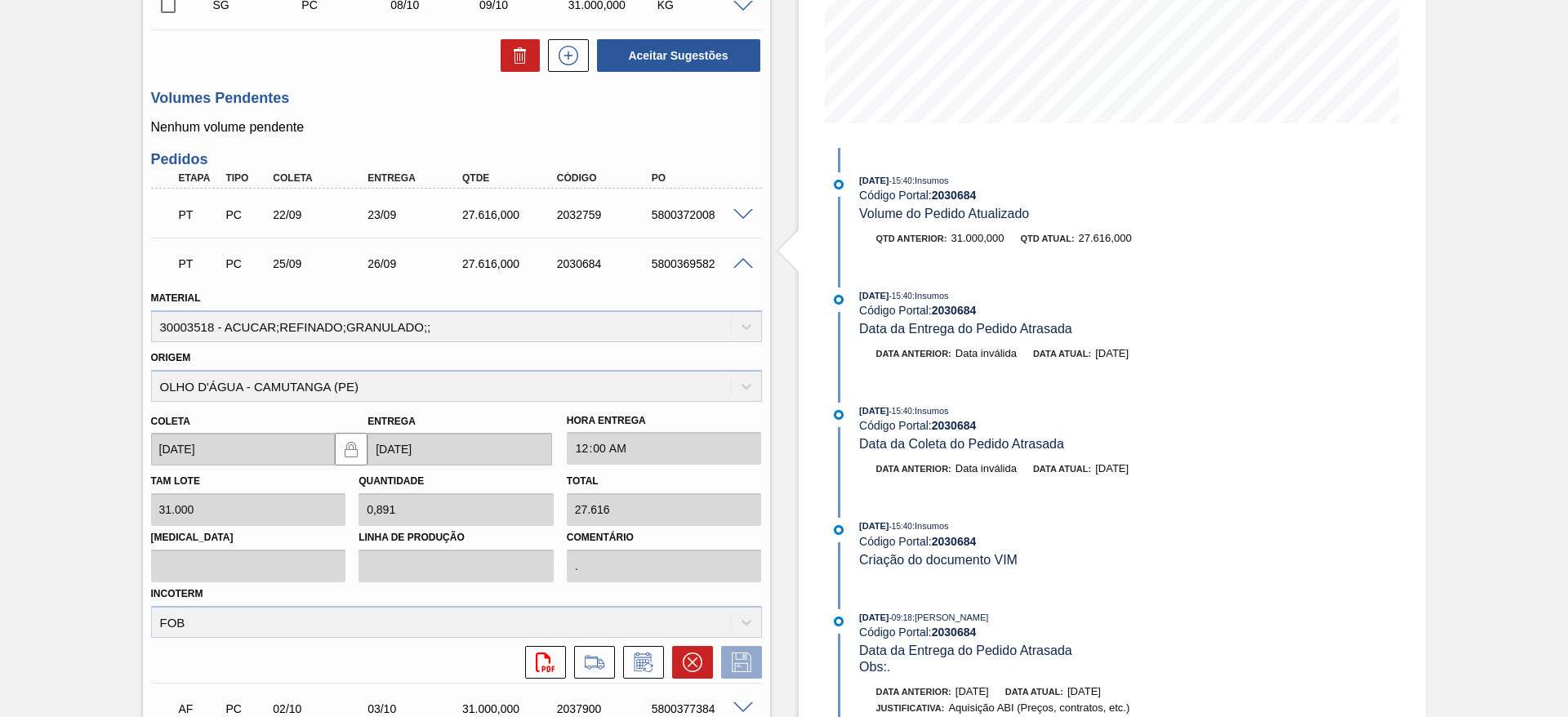
scroll to position [429, 0]
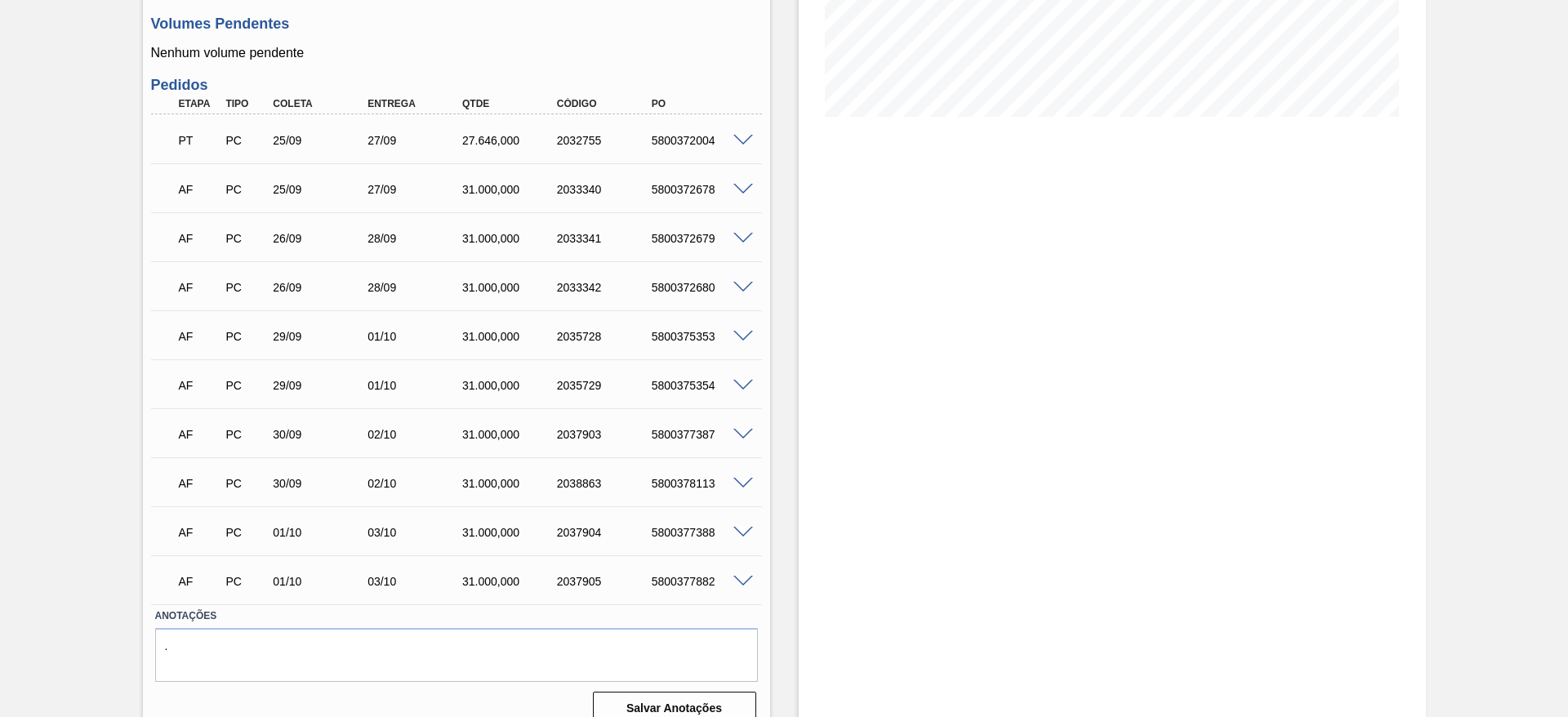
scroll to position [382, 0]
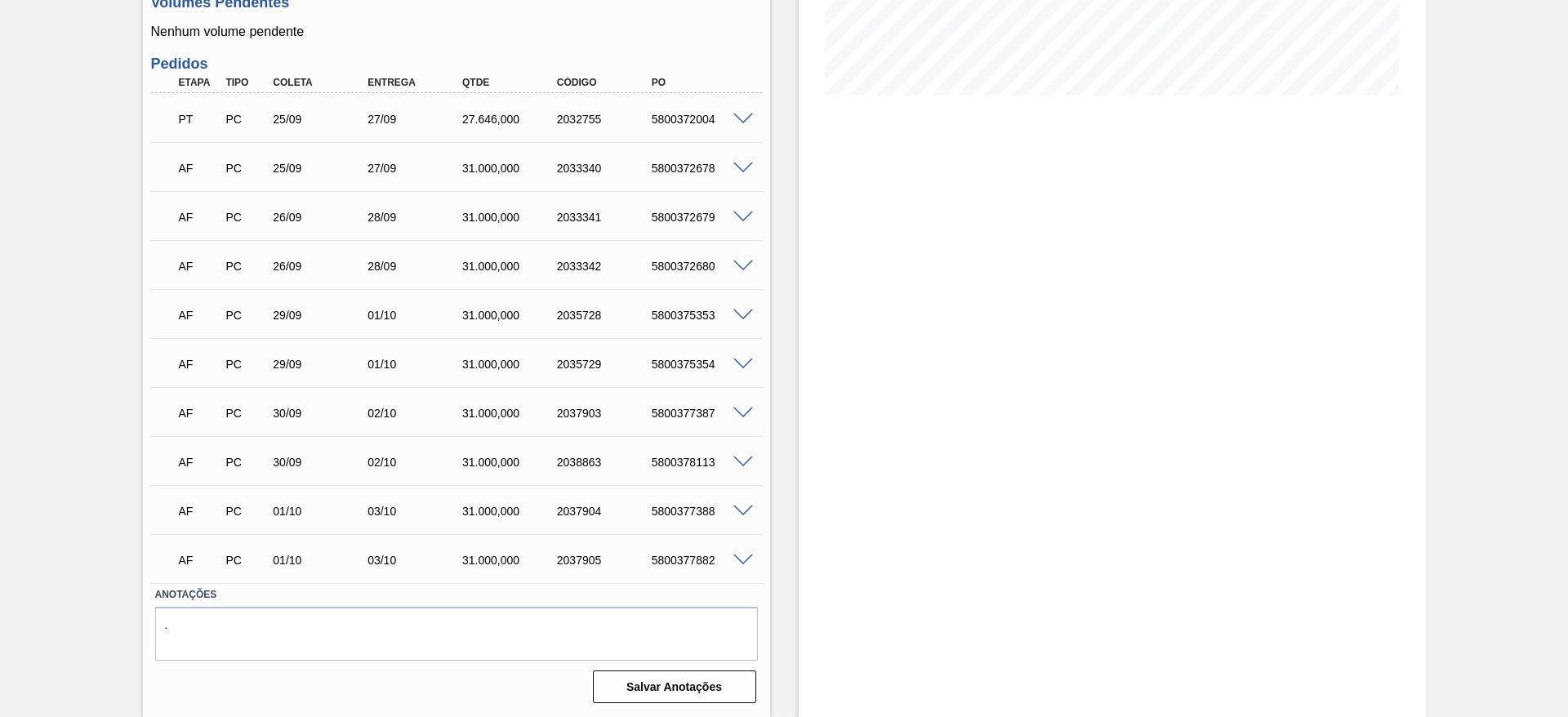
click at [679, 206] on div "AF PC 26/09 28/09 31.000,000 2033341 5800372679" at bounding box center [452, 215] width 568 height 33
click at [694, 178] on div "AF PC 25/09 27/09 31.000,000 2033340 5800372678" at bounding box center [452, 166] width 568 height 33
click at [690, 169] on div "5800372678" at bounding box center [701, 169] width 106 height 13
click at [687, 169] on div "5800372678" at bounding box center [701, 169] width 106 height 13
copy div "5800372678"
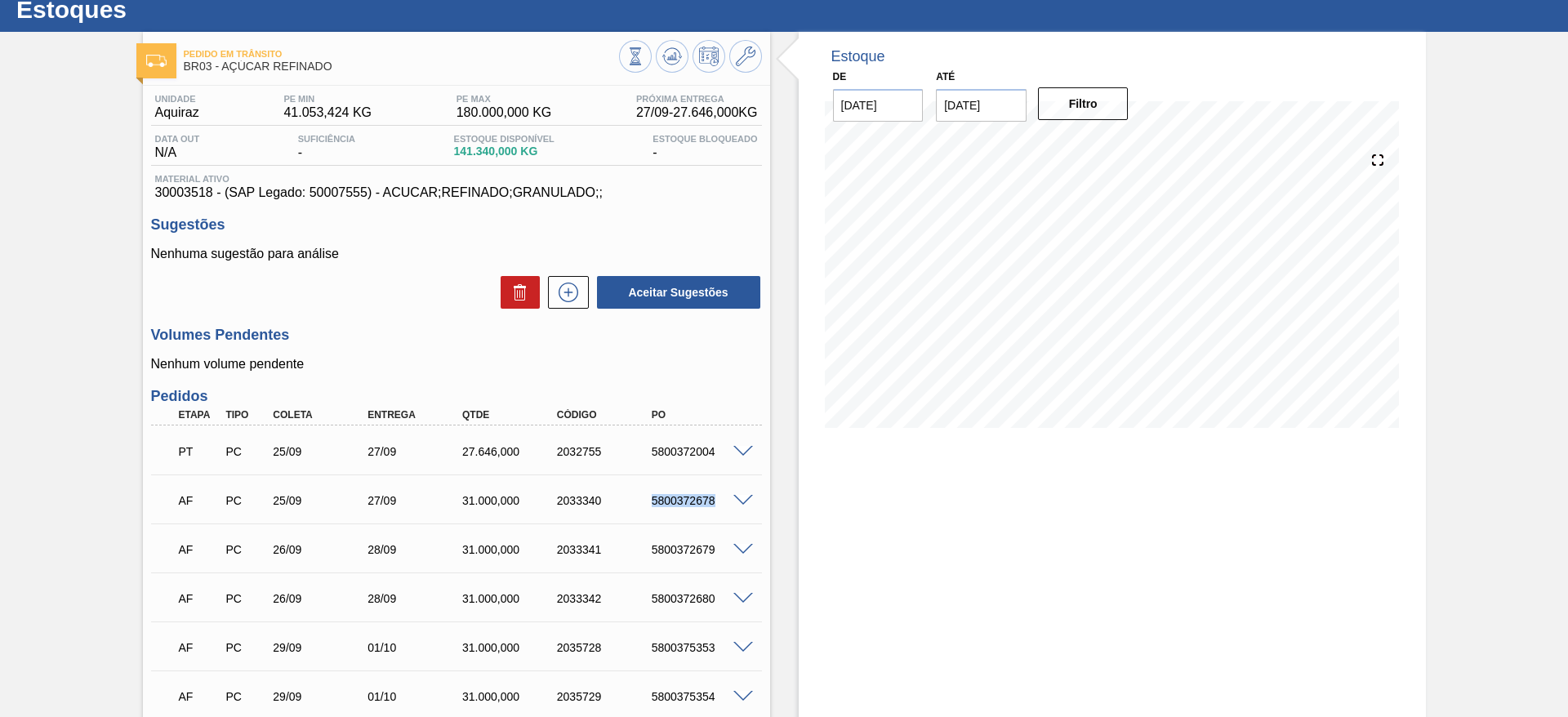
scroll to position [0, 0]
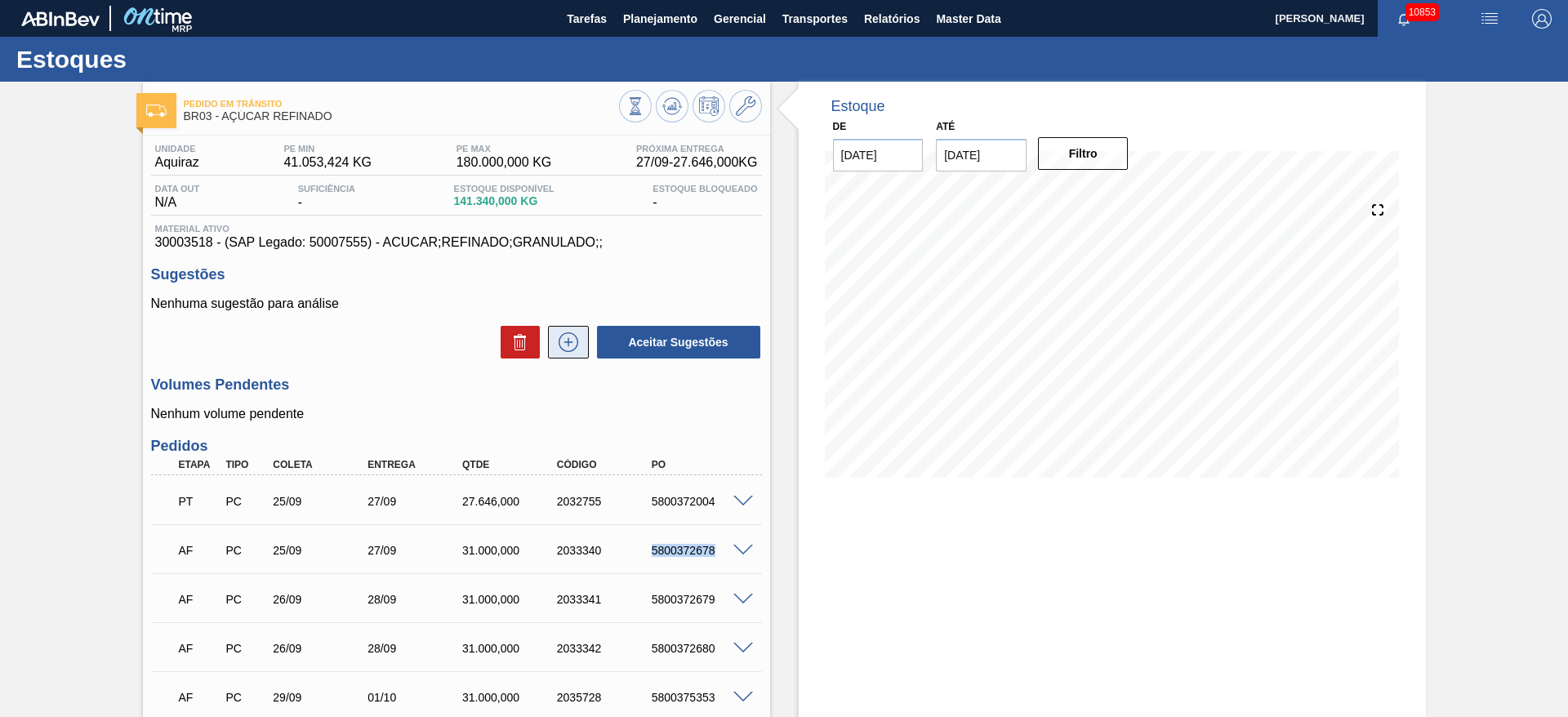
click at [565, 332] on icon at bounding box center [568, 341] width 19 height 19
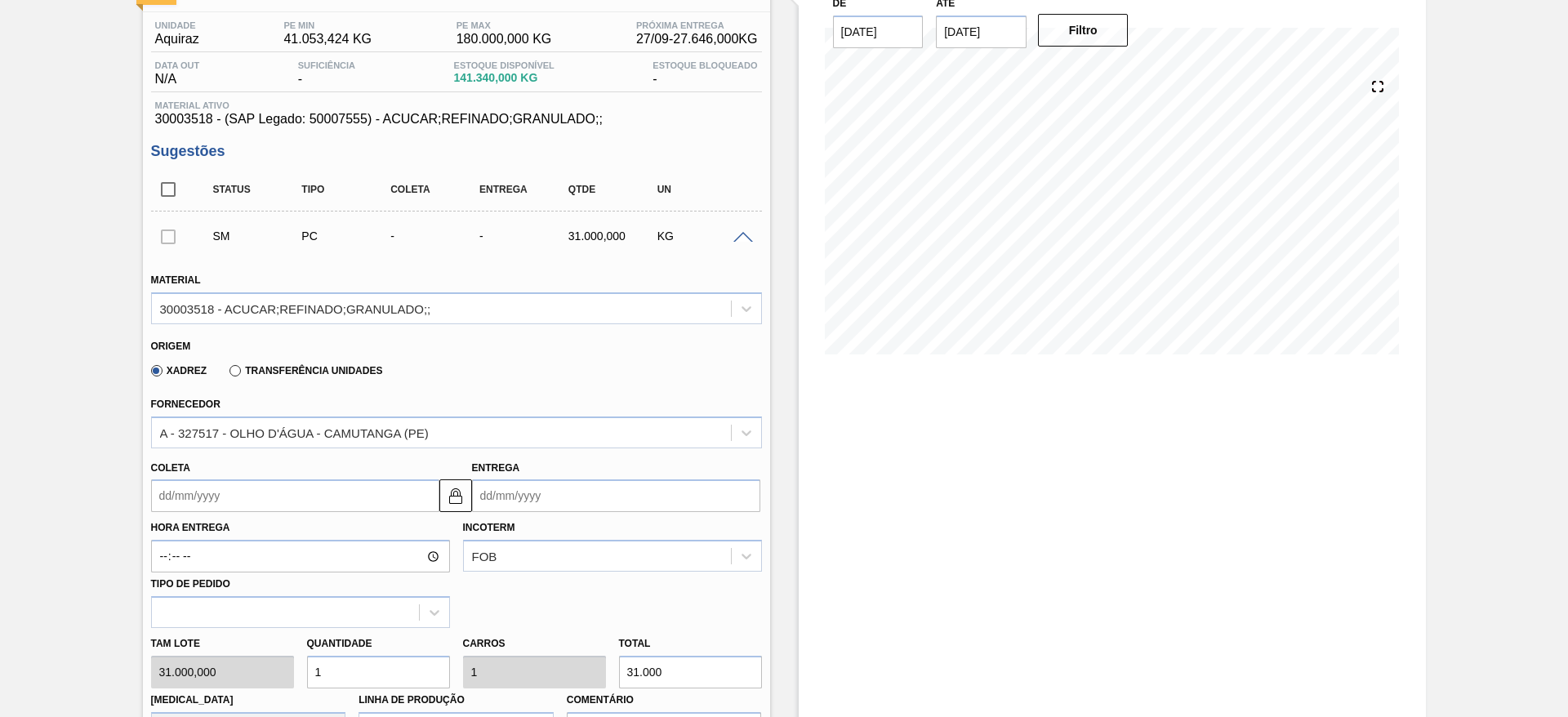
scroll to position [123, 0]
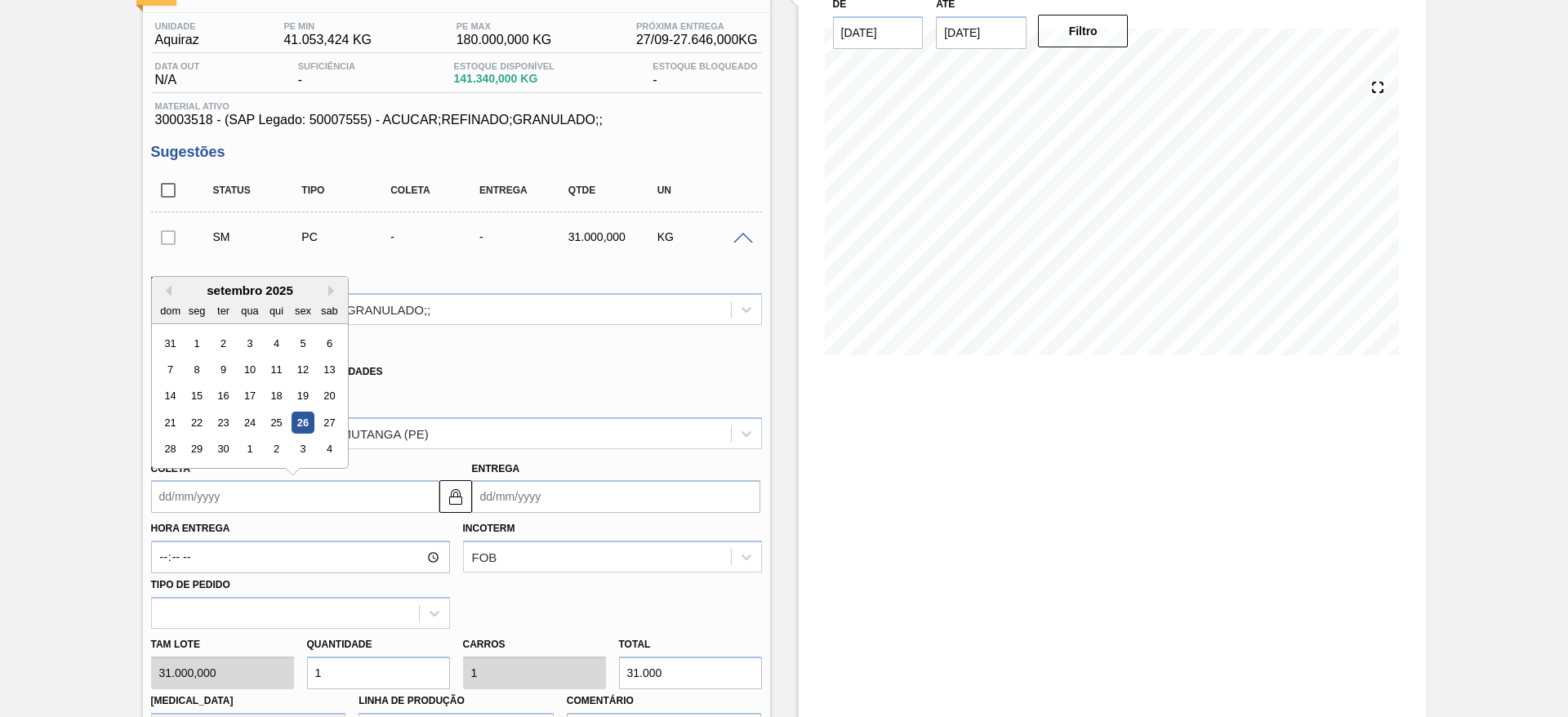
click at [220, 495] on input "Coleta" at bounding box center [295, 496] width 288 height 33
click at [301, 446] on div "3" at bounding box center [302, 449] width 22 height 22
type input "[DATE]"
type input "05/10/2025"
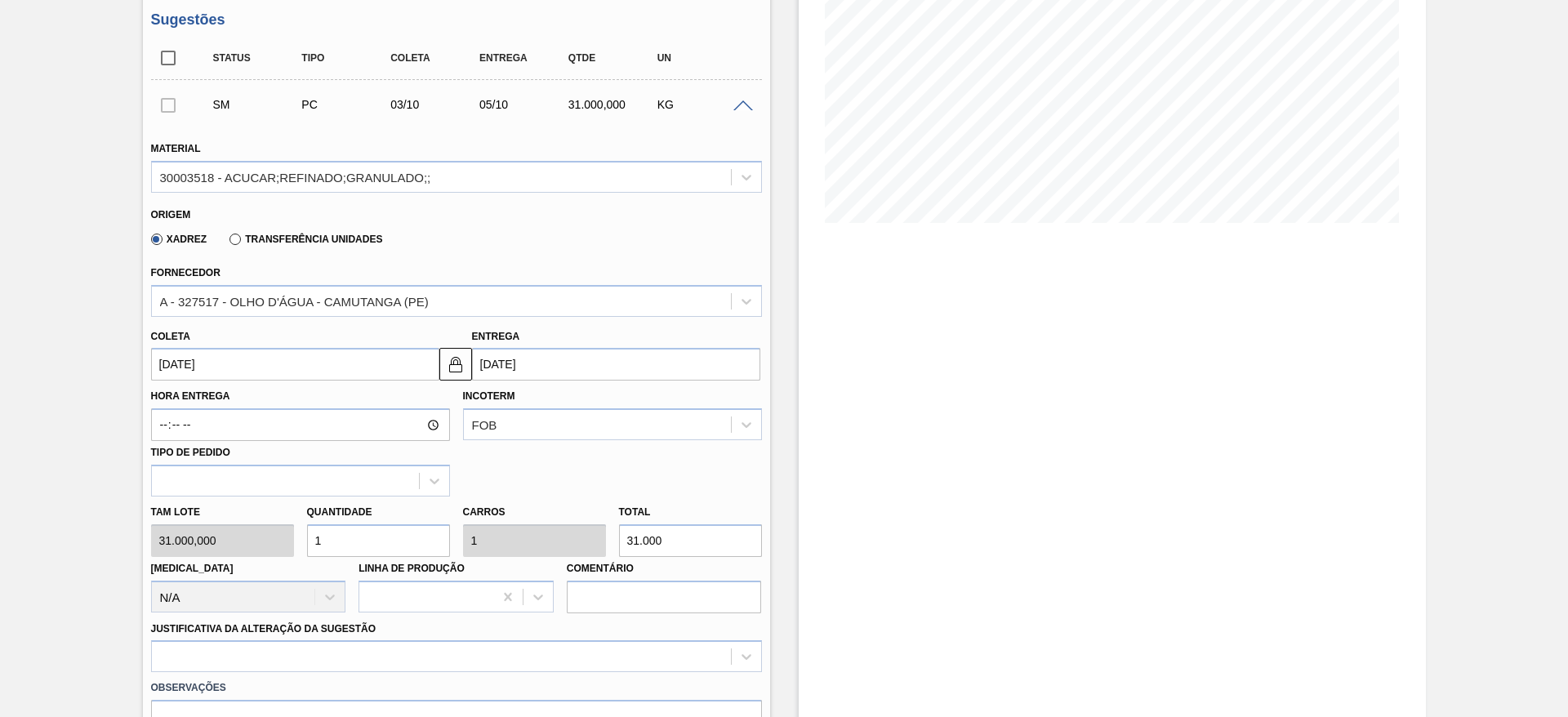
scroll to position [367, 0]
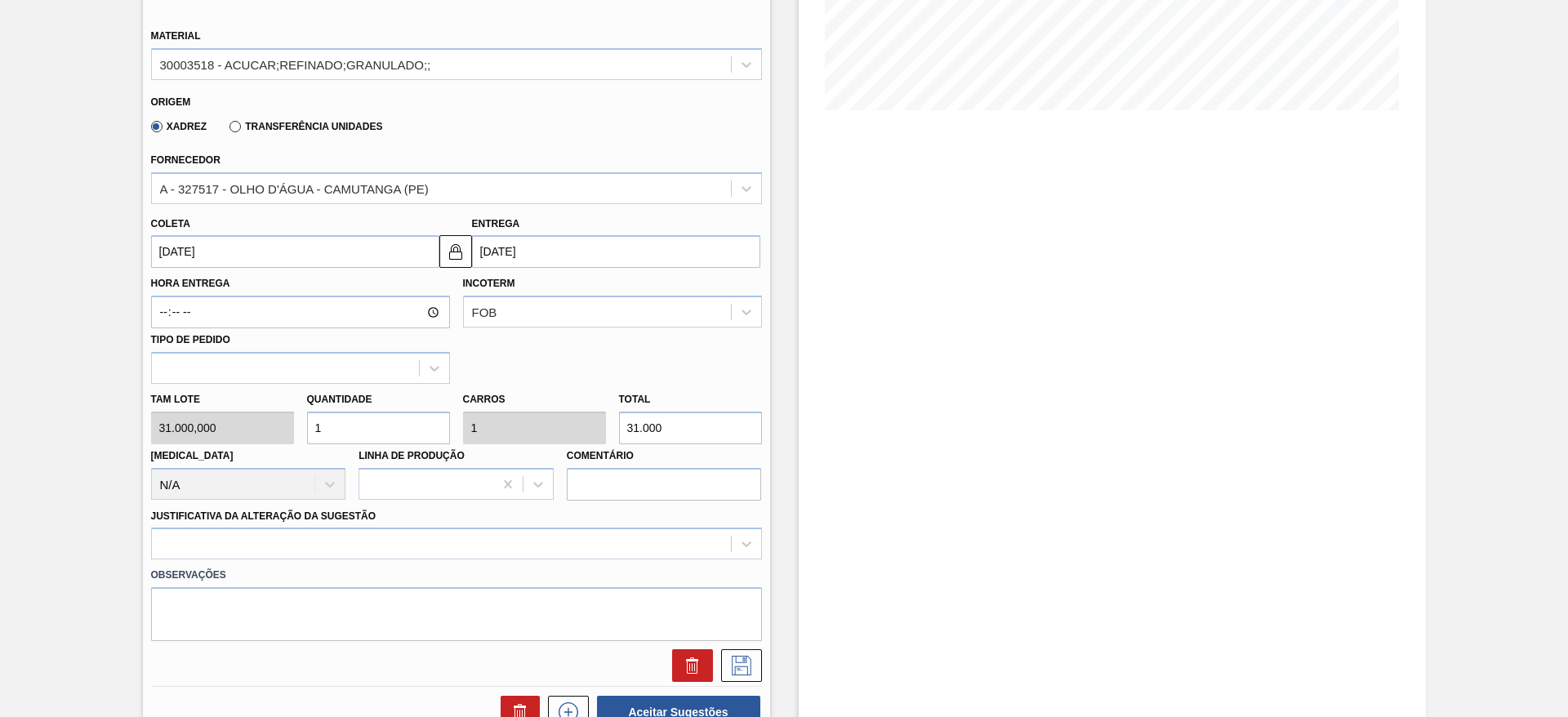
click at [264, 419] on div "Tam lote 31.000,000 Quantidade 1 Carros 1 Total 31.000 Doca N/A Linha de Produç…" at bounding box center [456, 442] width 624 height 117
type input "2"
type input "62.000"
type input "2"
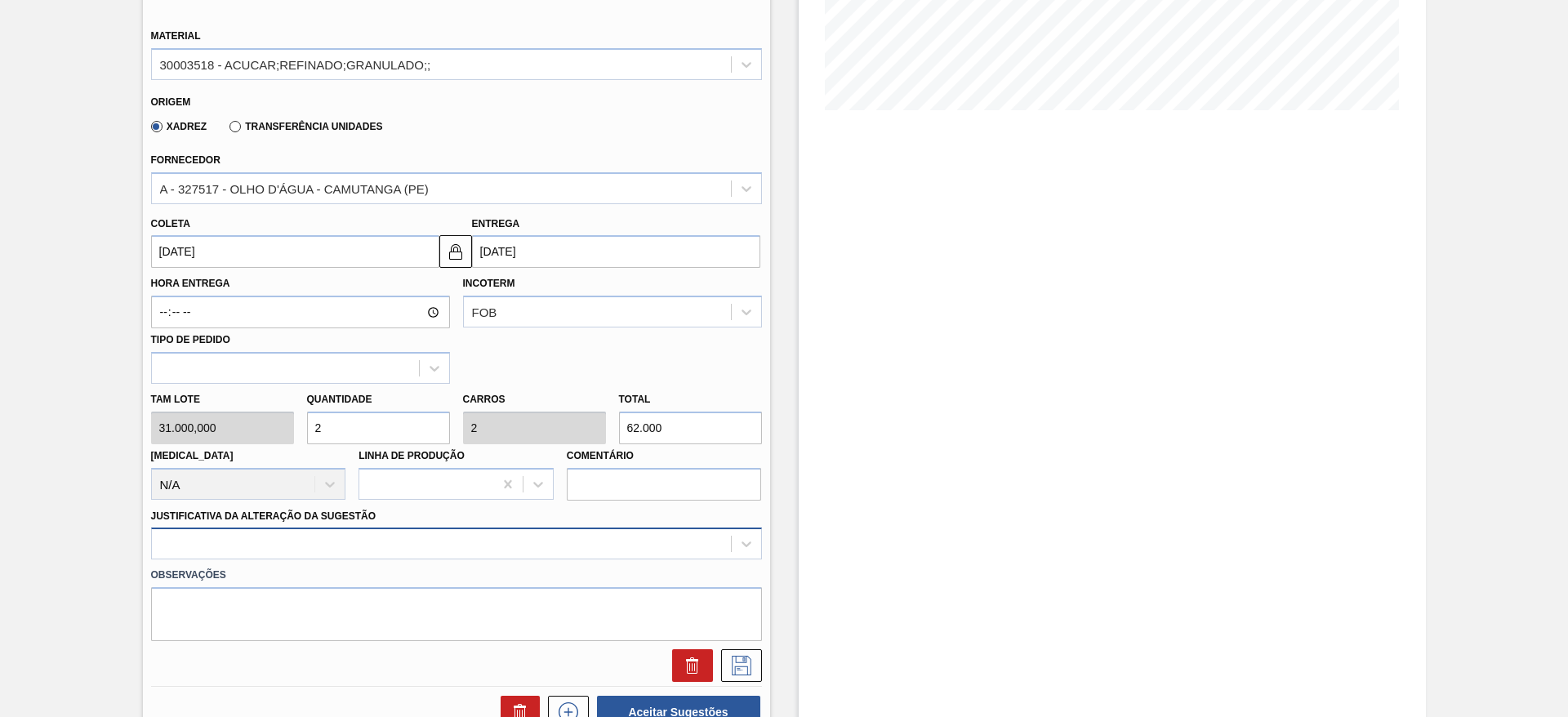
click at [553, 542] on div at bounding box center [457, 543] width 611 height 32
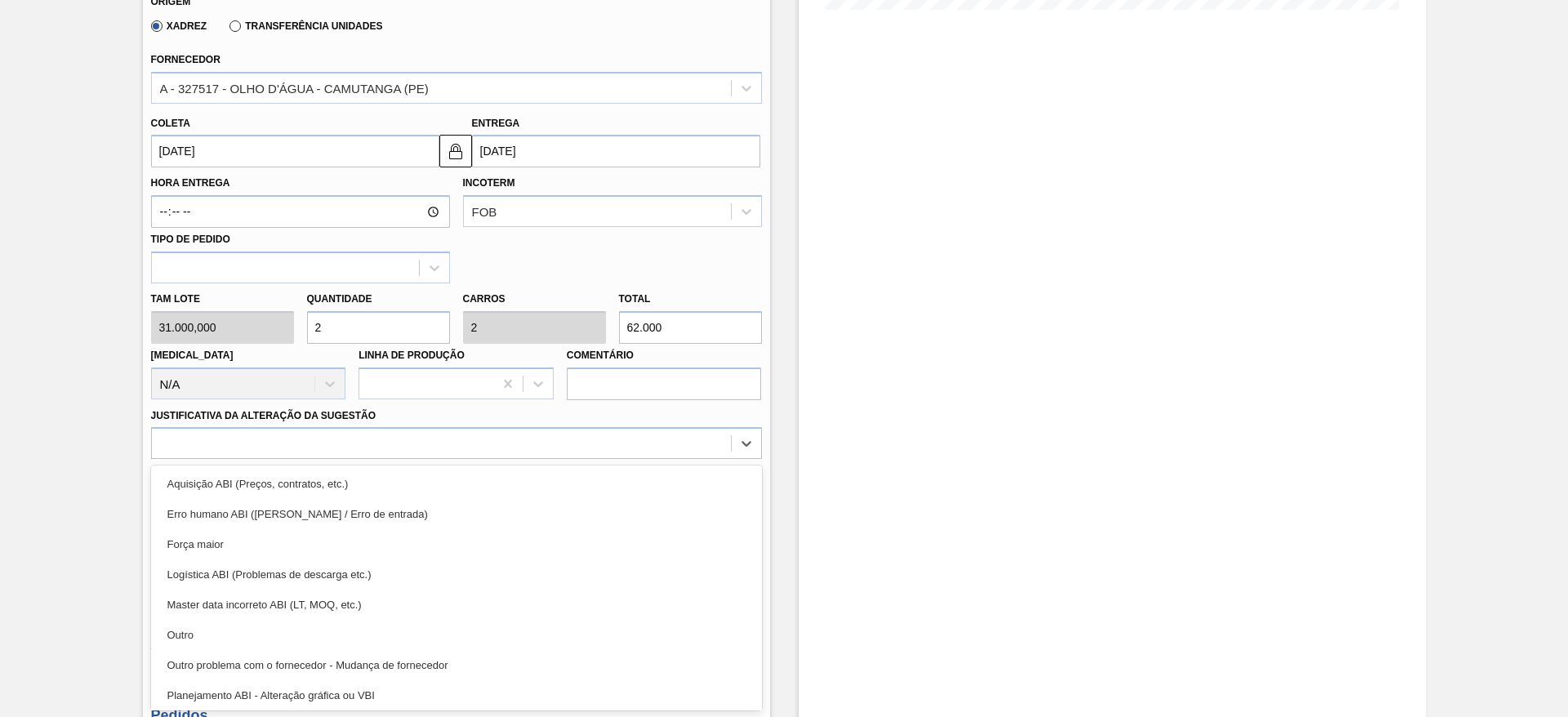
drag, startPoint x: 576, startPoint y: 482, endPoint x: 610, endPoint y: 485, distance: 34.1
click at [575, 480] on div "Aquisição ABI (Preços, contratos, etc.)" at bounding box center [457, 483] width 611 height 30
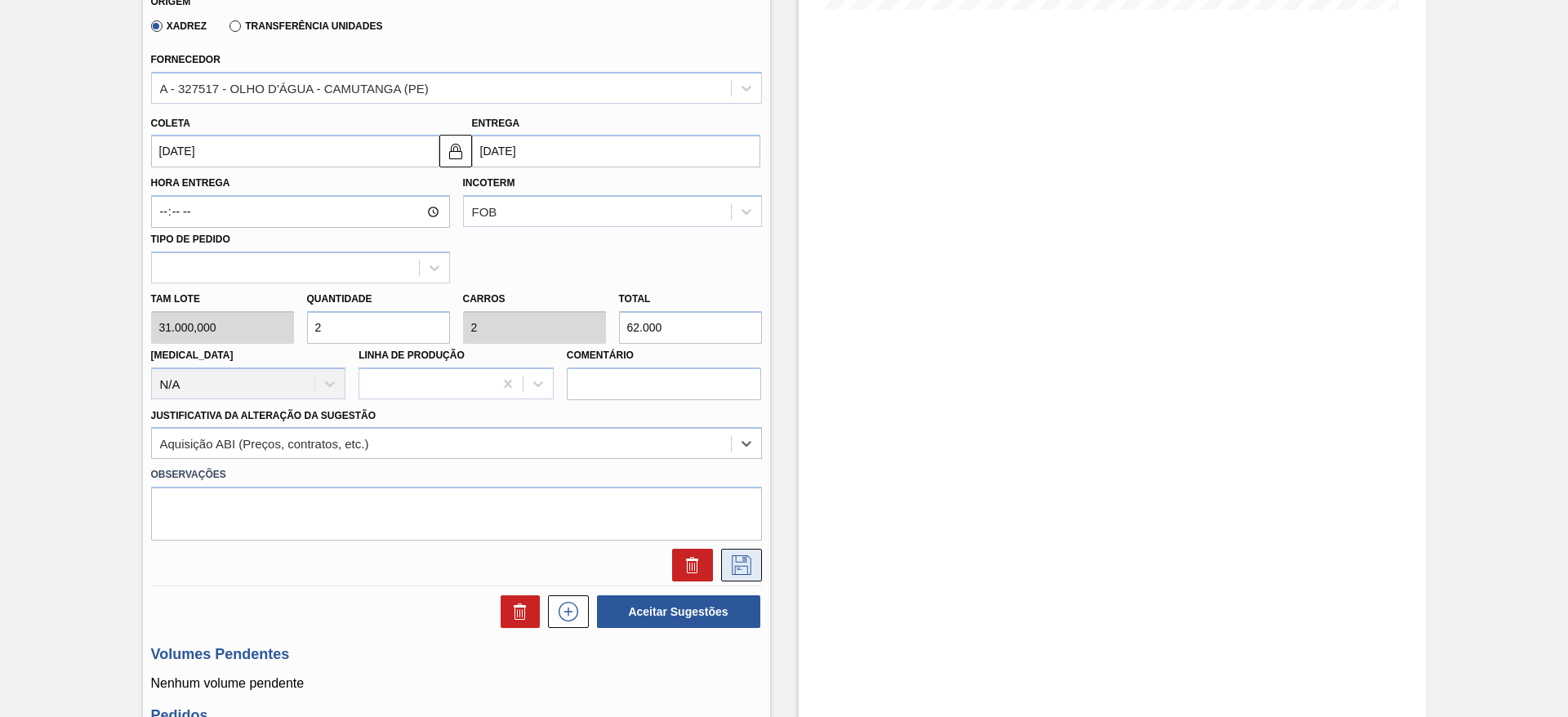
click at [722, 561] on button at bounding box center [741, 564] width 41 height 33
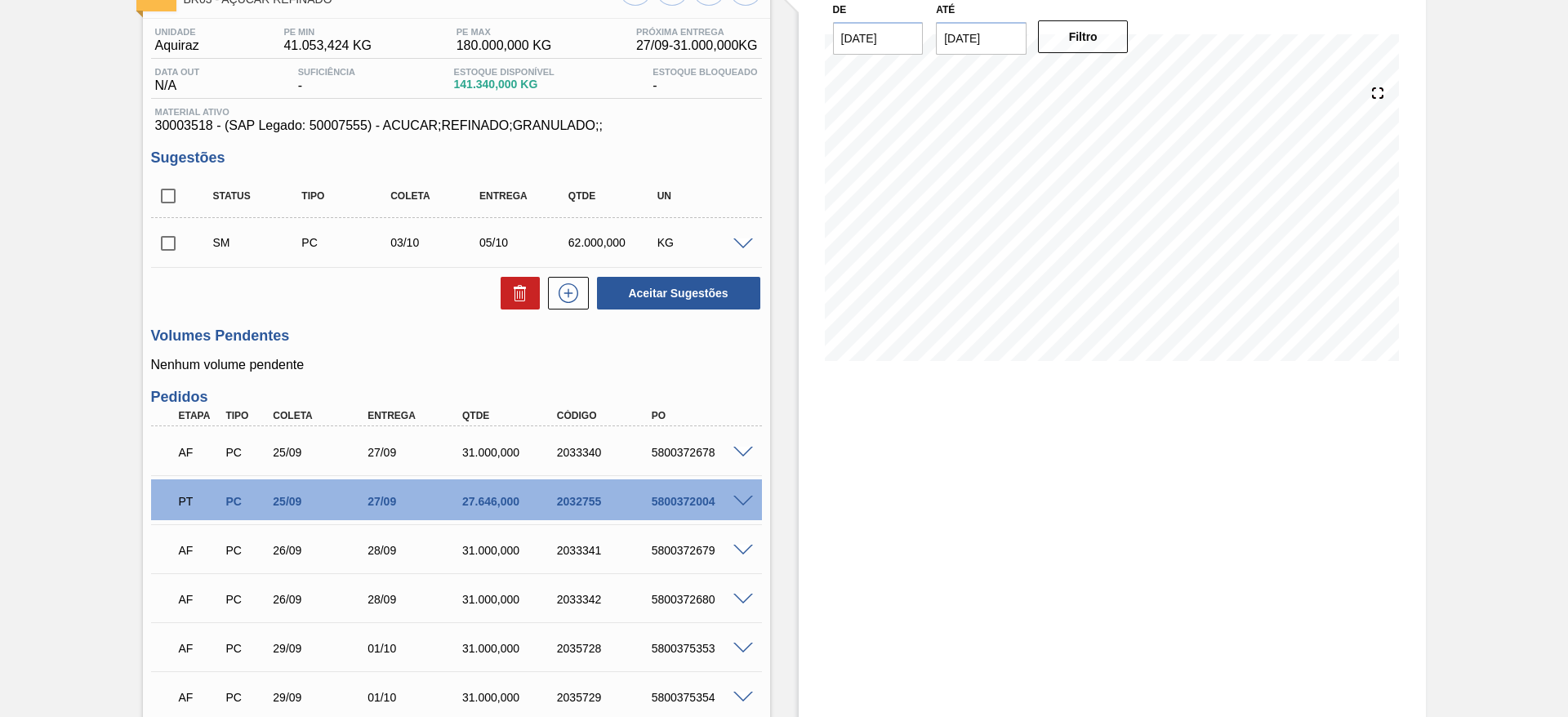
scroll to position [83, 0]
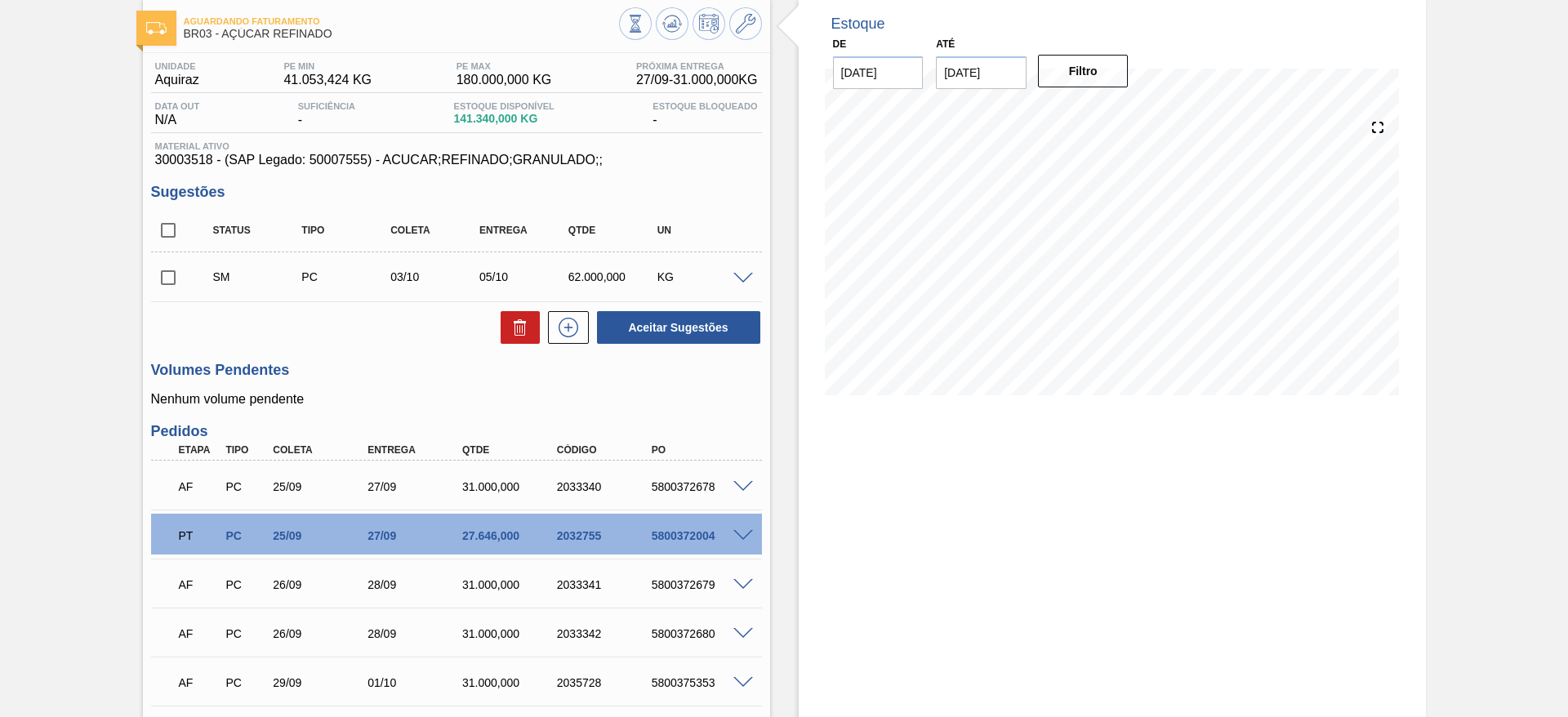
drag, startPoint x: 165, startPoint y: 228, endPoint x: 242, endPoint y: 232, distance: 77.1
click at [165, 228] on input "checkbox" at bounding box center [168, 230] width 34 height 34
checkbox input "true"
click at [615, 318] on button "Aceitar Sugestões" at bounding box center [679, 327] width 164 height 33
checkbox input "false"
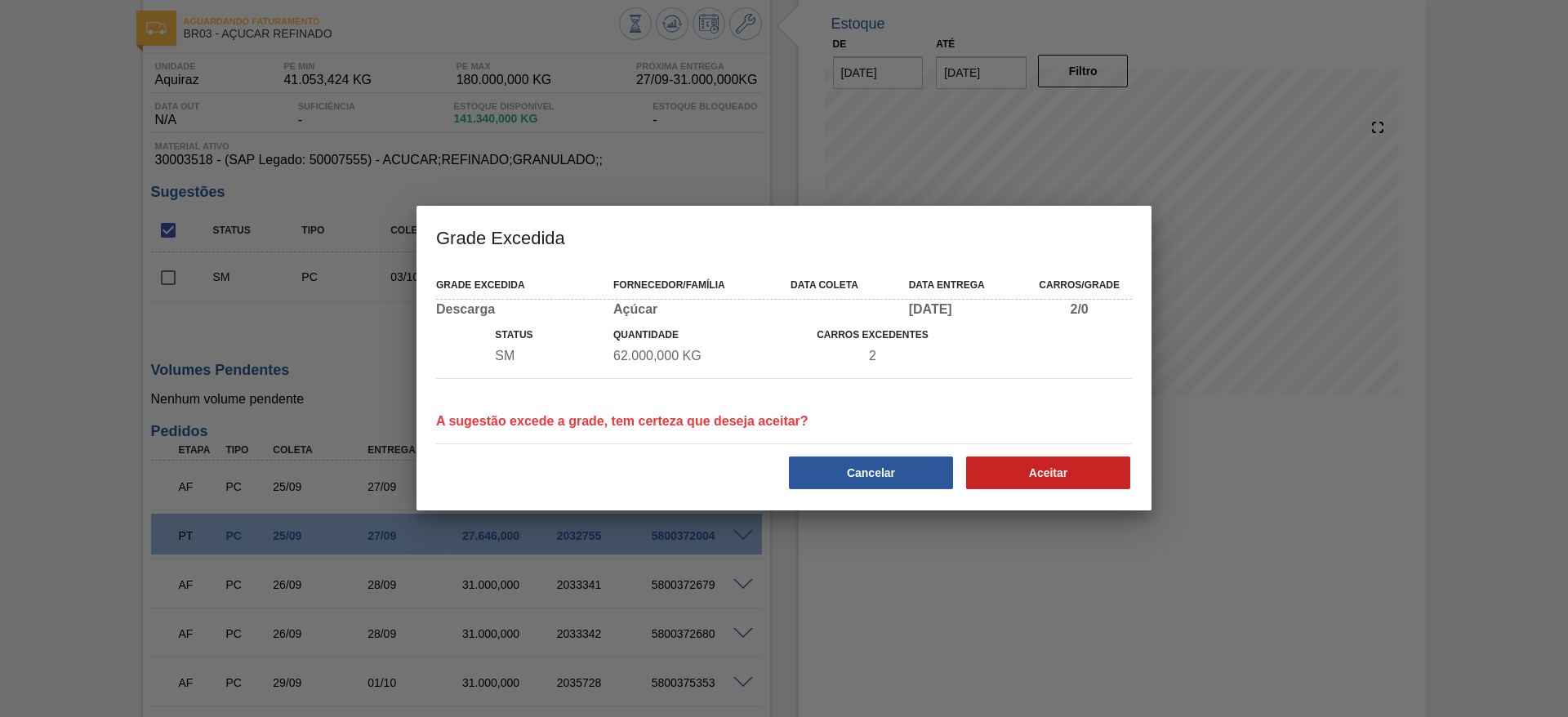
click at [1090, 501] on div "Grade Excedida Fornecedor/Família Data coleta Data entrega Carros/Grade Descarg…" at bounding box center [784, 388] width 735 height 243
click at [1094, 476] on button "Aceitar" at bounding box center [1048, 472] width 164 height 33
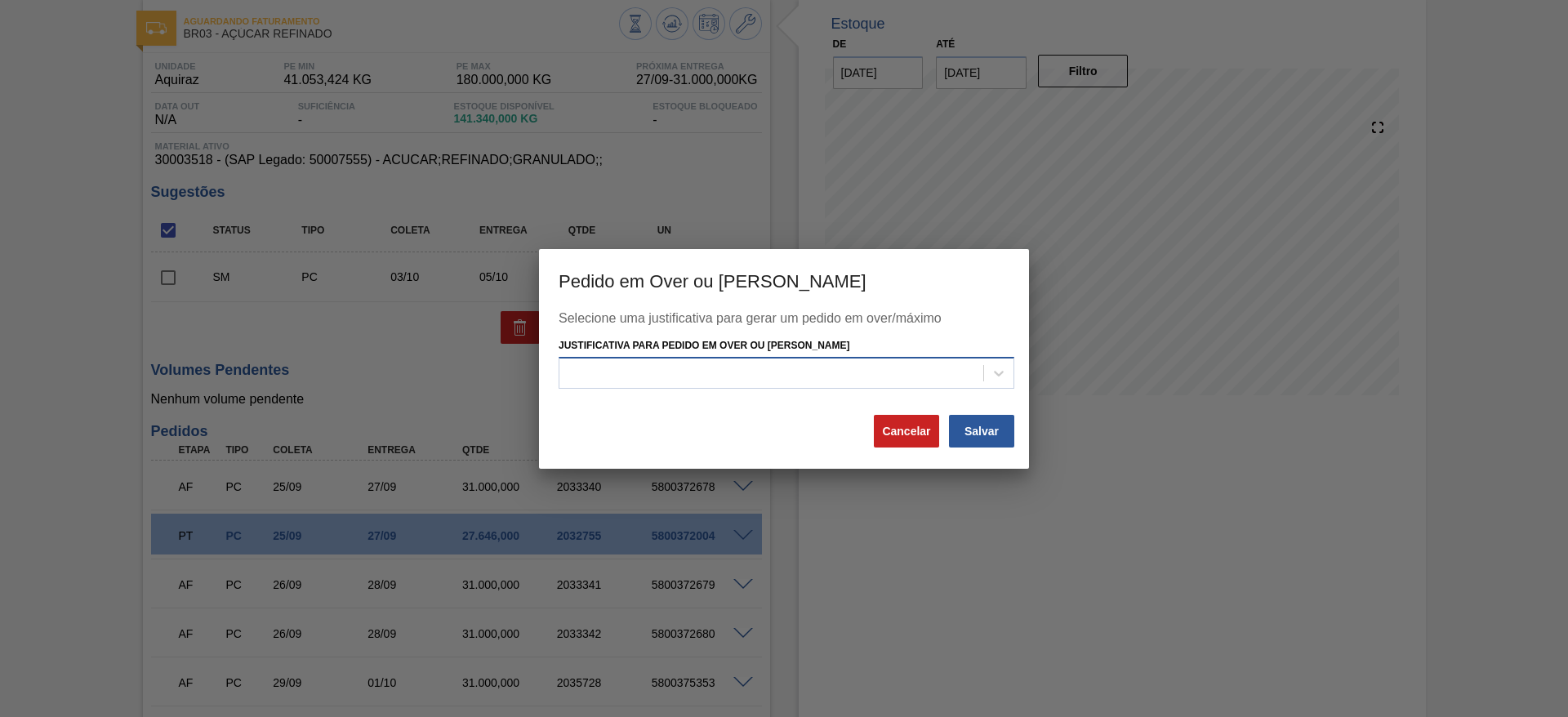
click at [933, 368] on div at bounding box center [771, 373] width 424 height 23
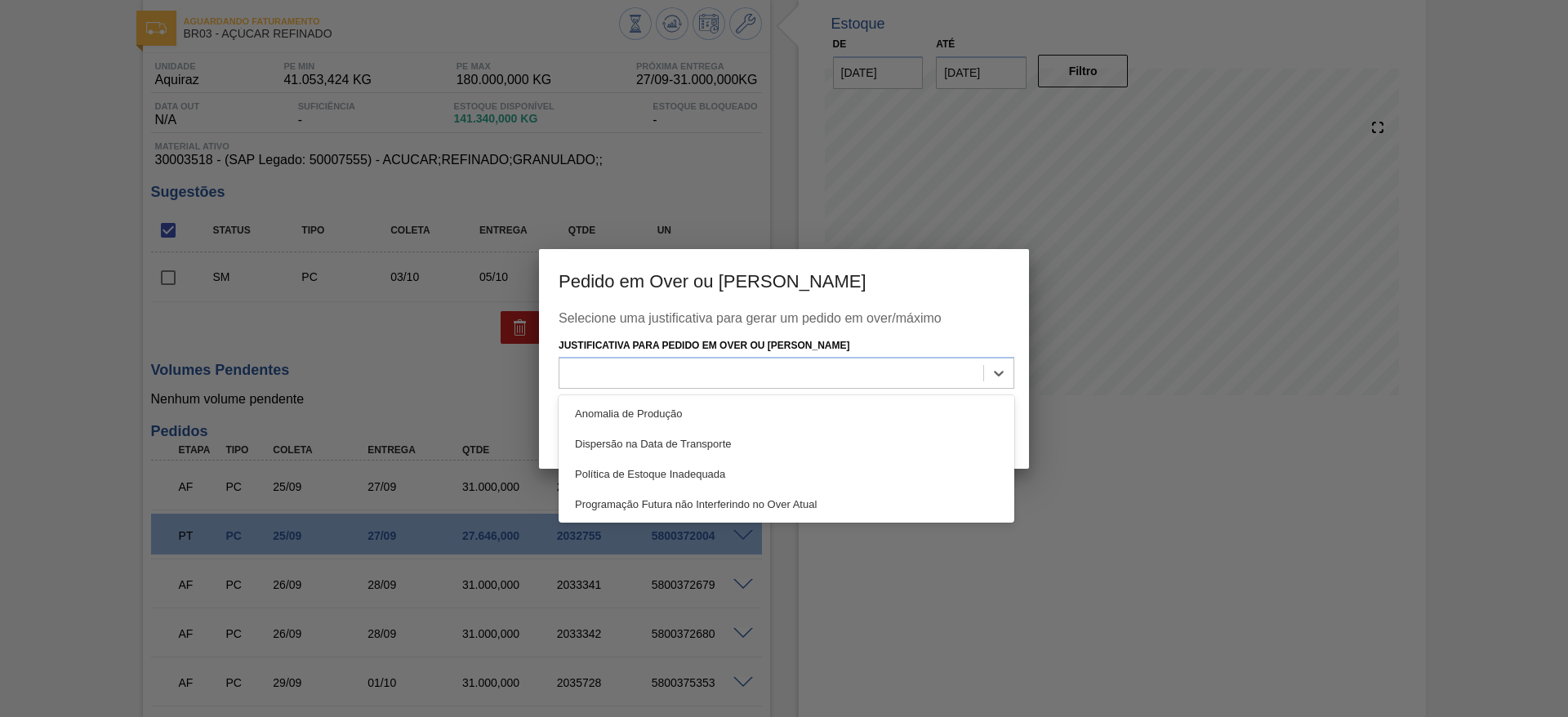
click at [937, 395] on div "Anomalia de Produção Dispersão na Data de Transporte Política de Estoque Inadeq…" at bounding box center [787, 458] width 456 height 128
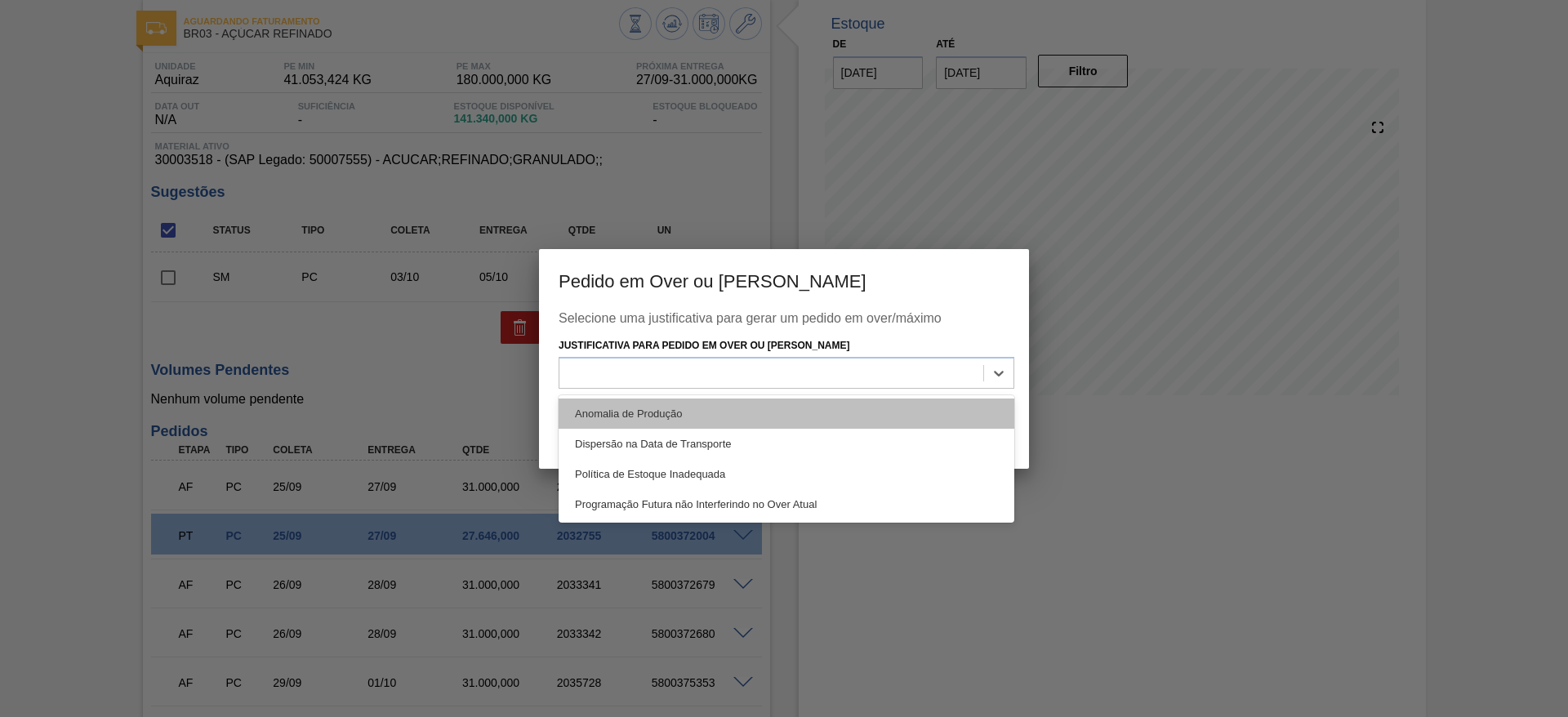
click at [944, 406] on div "Anomalia de Produção" at bounding box center [787, 413] width 456 height 30
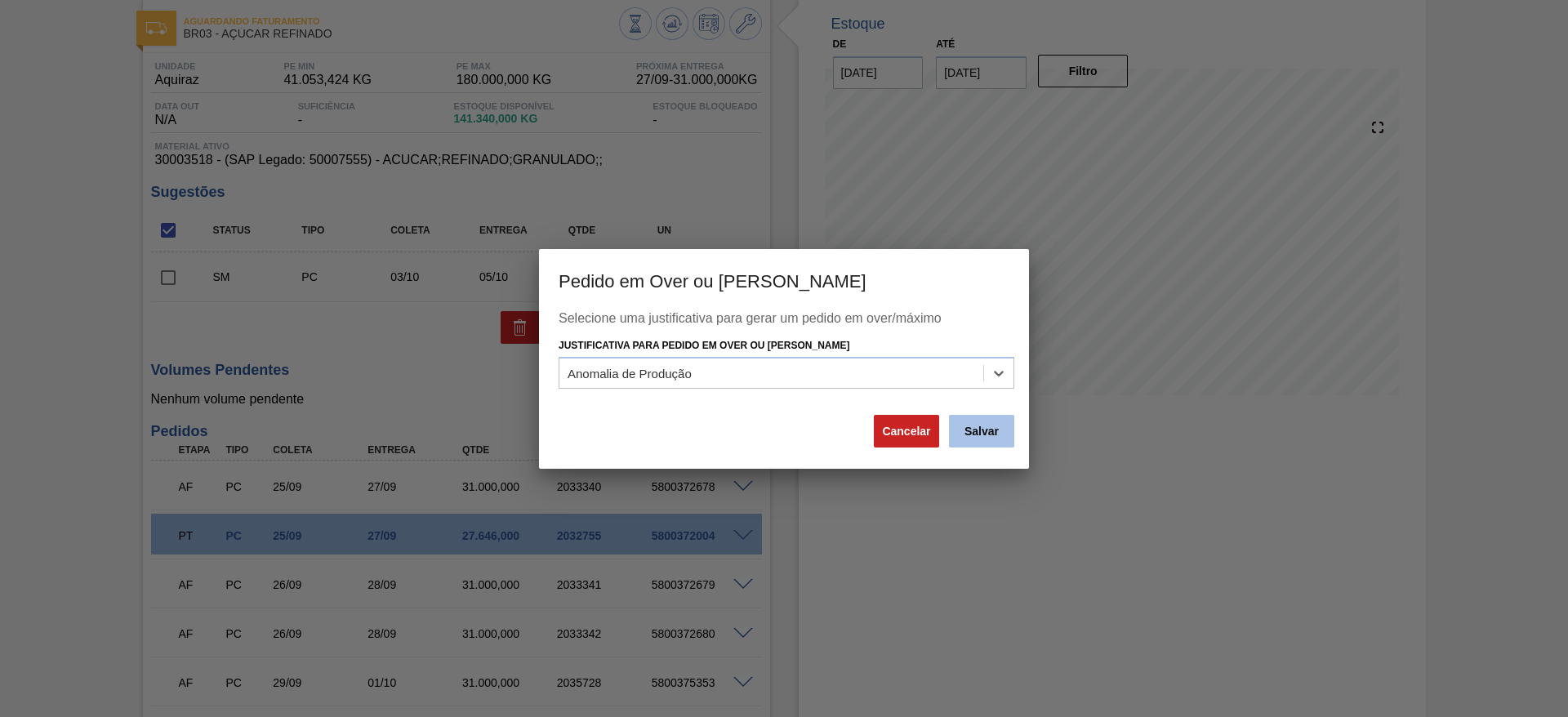
click at [985, 441] on button "Salvar" at bounding box center [981, 431] width 65 height 33
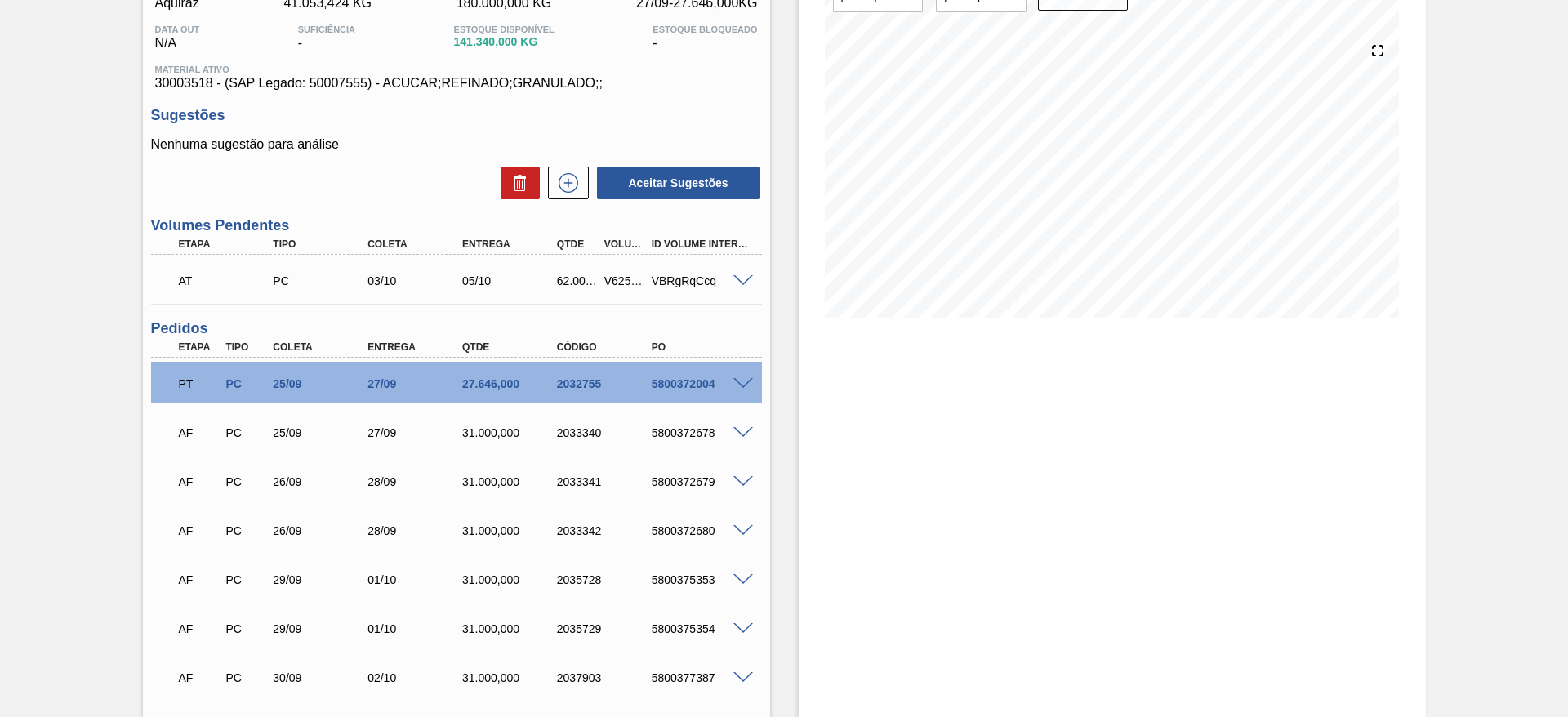
scroll to position [204, 0]
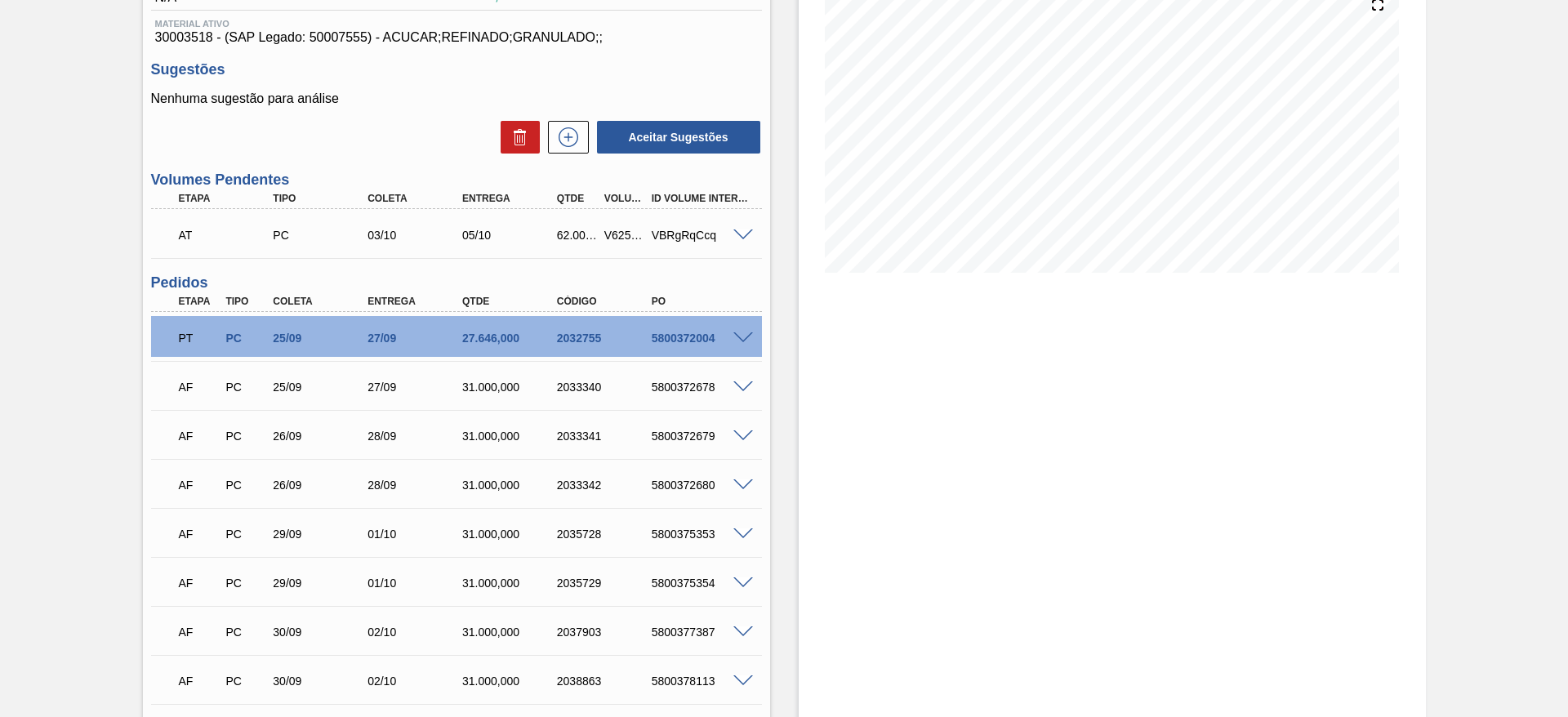
click at [736, 380] on div at bounding box center [745, 386] width 33 height 13
click at [737, 391] on div "5800372678" at bounding box center [701, 387] width 106 height 13
click at [729, 380] on div at bounding box center [745, 386] width 33 height 13
click at [731, 383] on div at bounding box center [745, 386] width 33 height 13
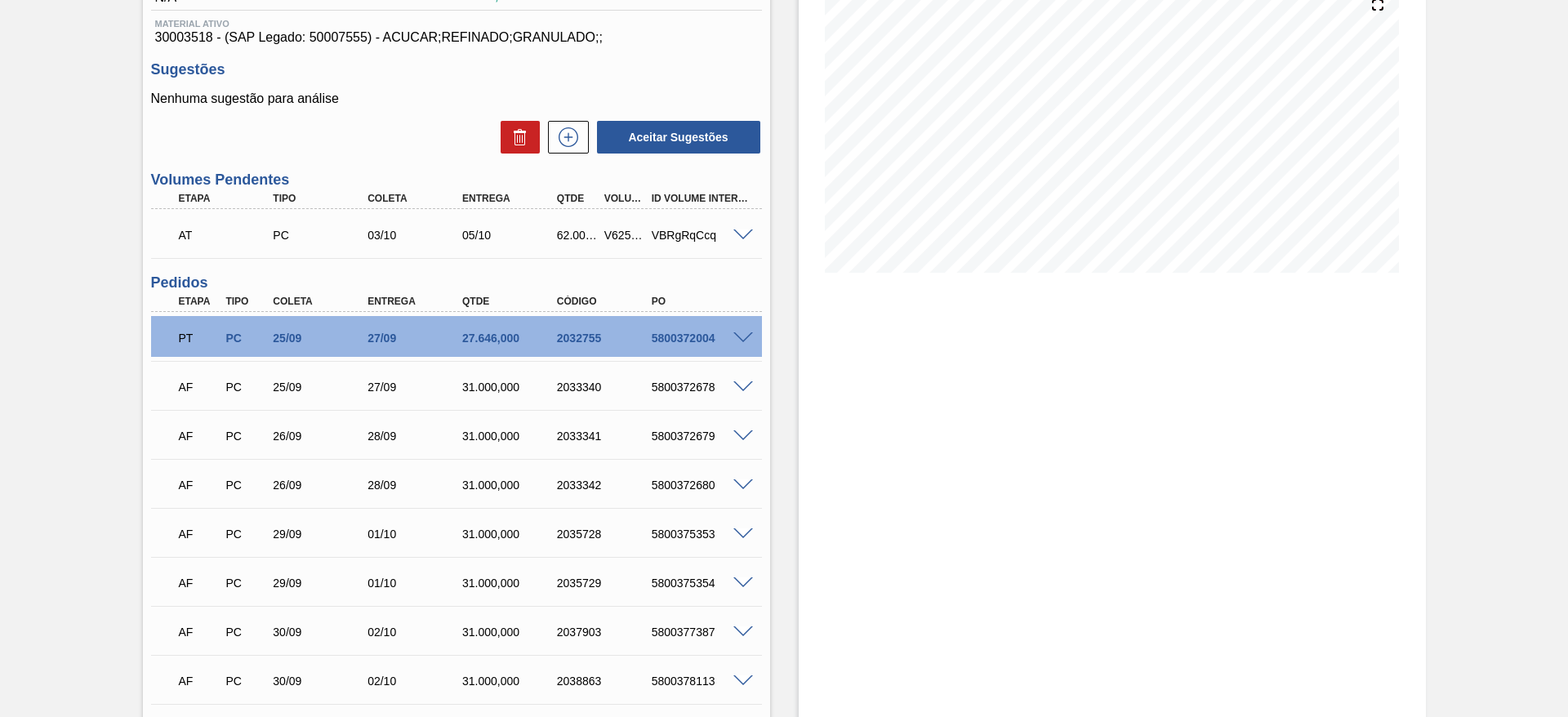
click at [736, 385] on span at bounding box center [742, 387] width 19 height 13
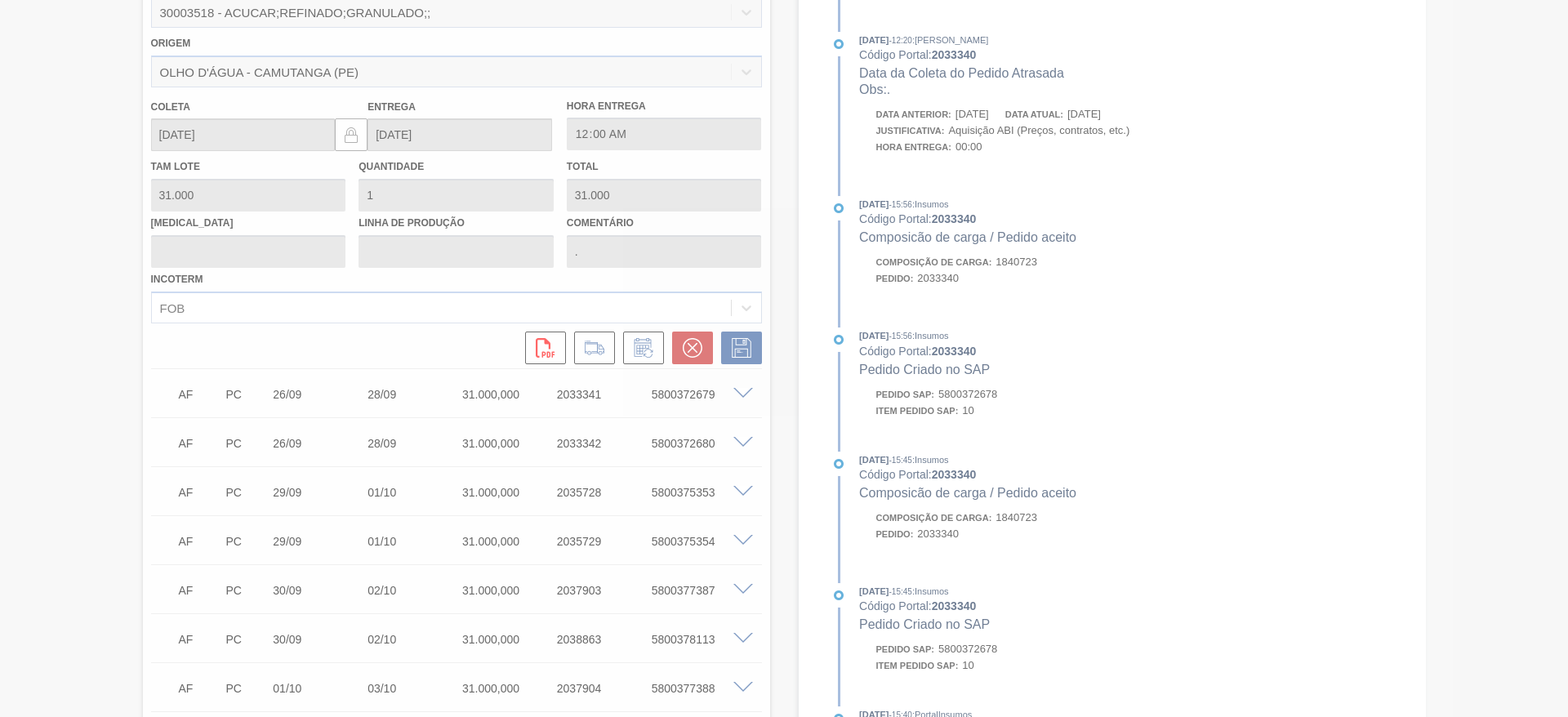
scroll to position [649, 0]
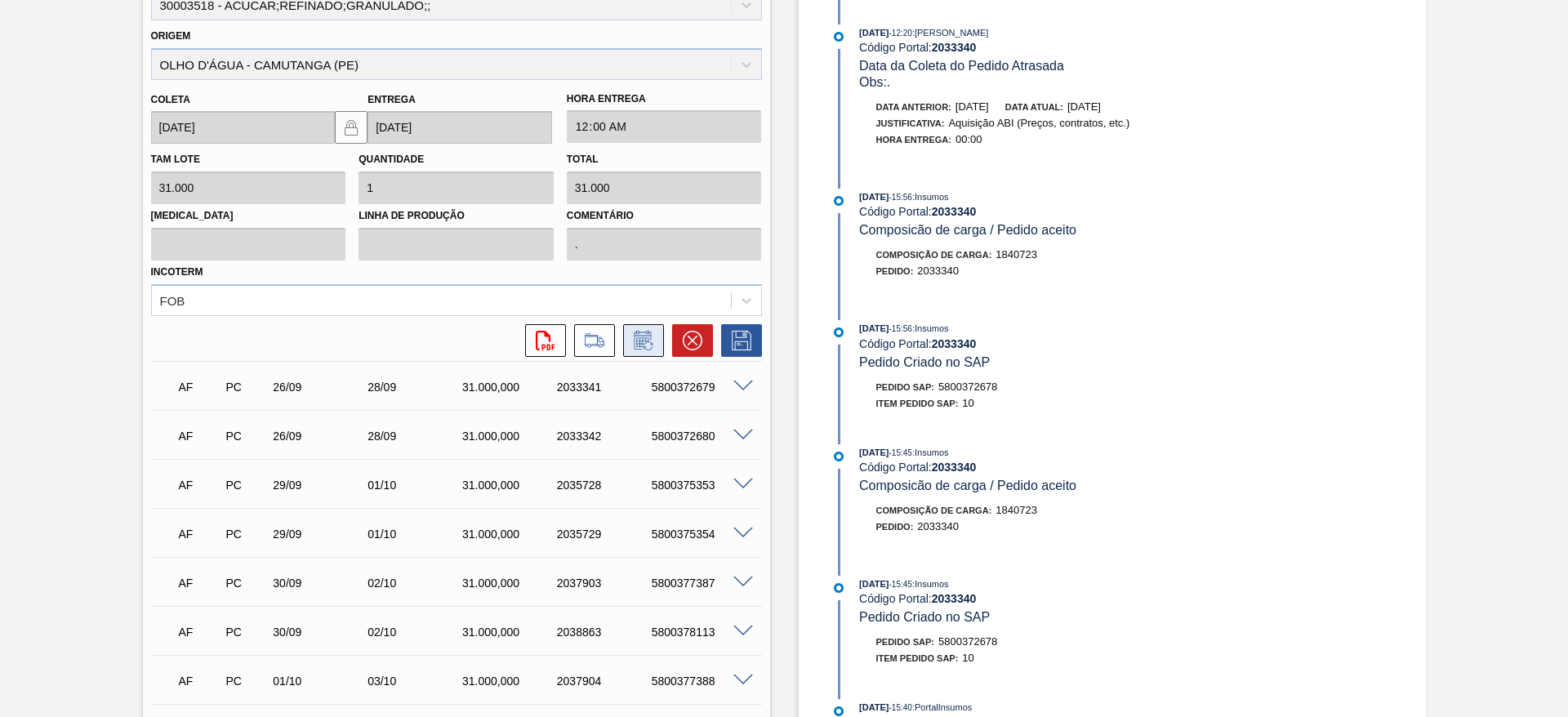
click at [635, 345] on icon at bounding box center [643, 340] width 26 height 19
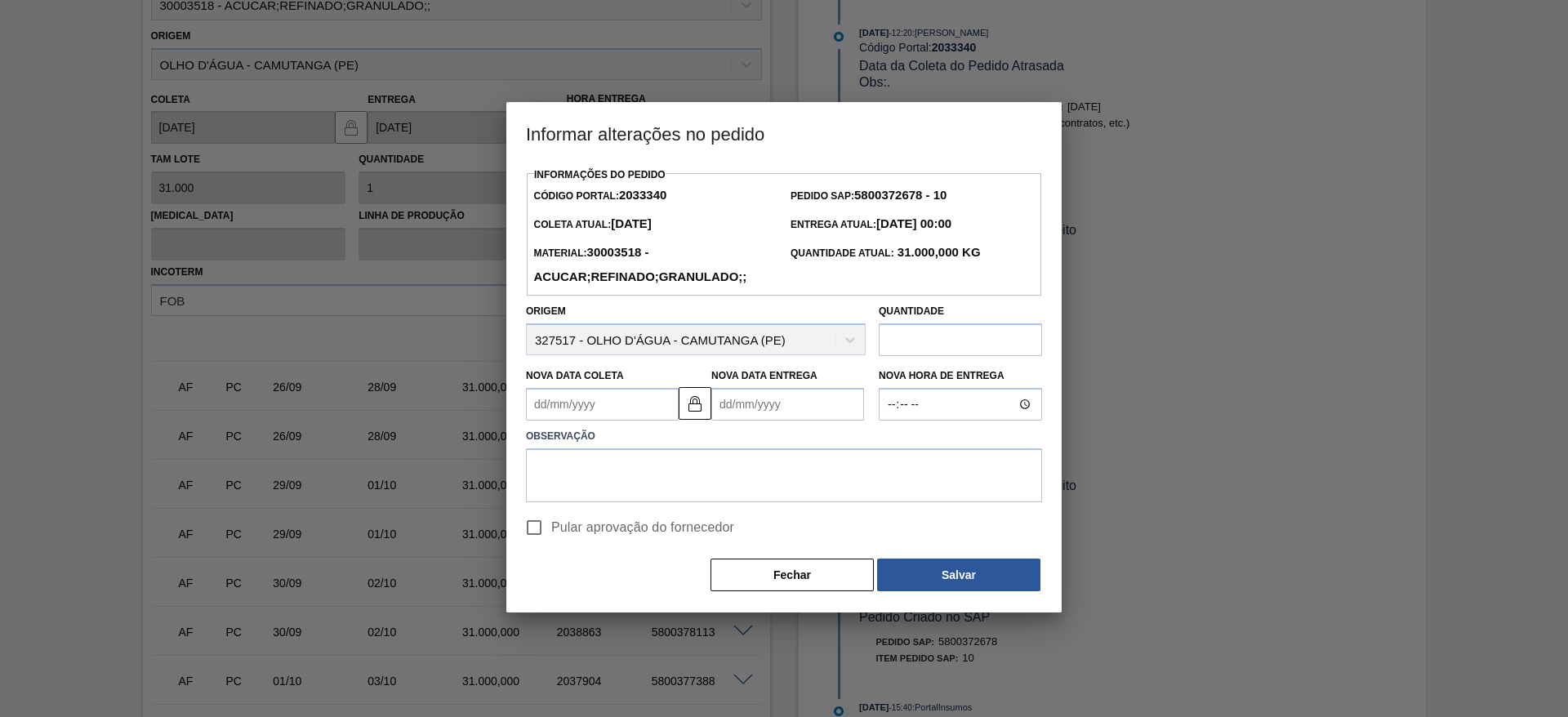
click at [568, 419] on Coleta2033340 "Nova Data Coleta" at bounding box center [602, 404] width 153 height 33
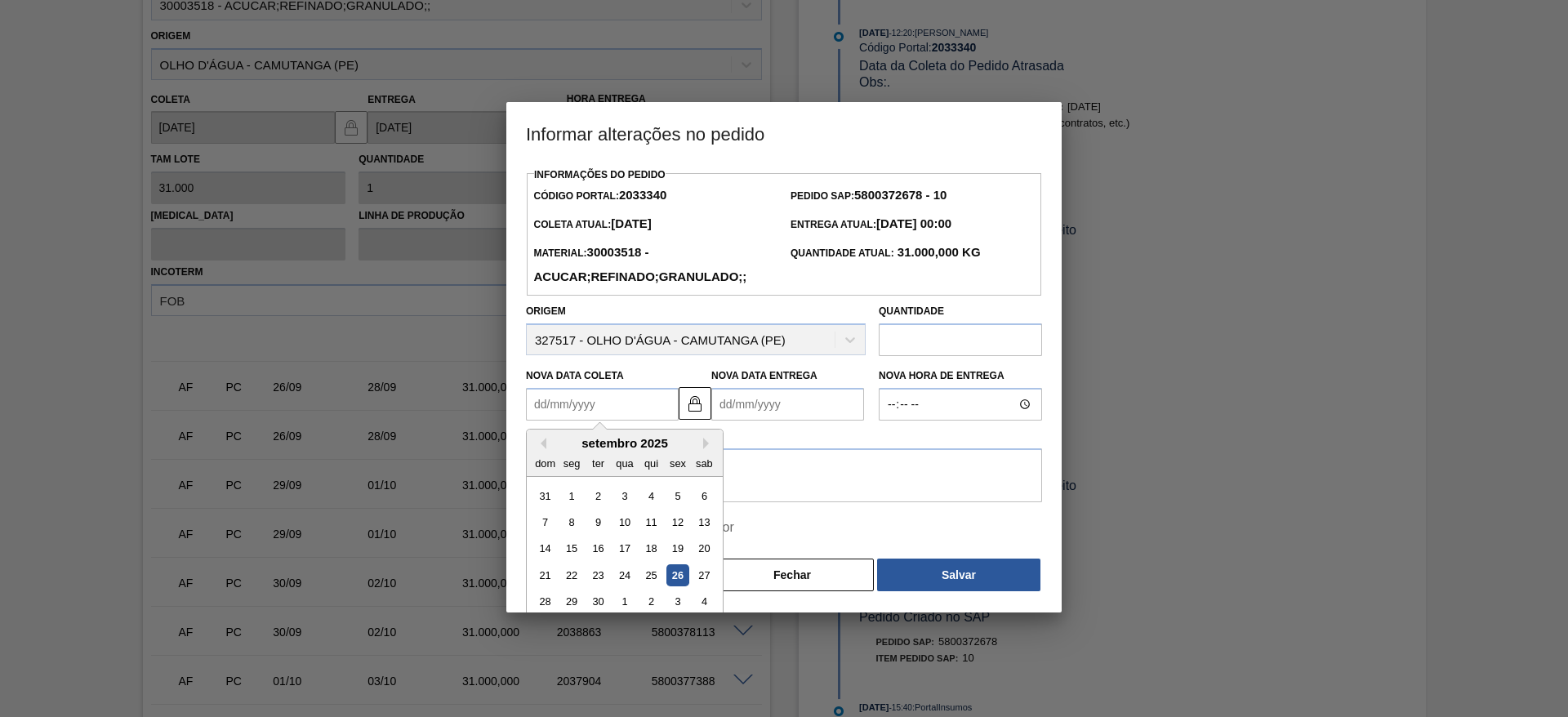
click at [683, 578] on div "26" at bounding box center [677, 575] width 22 height 22
type Coleta2033340 "[DATE]"
type Entrega2033340 "[DATE]"
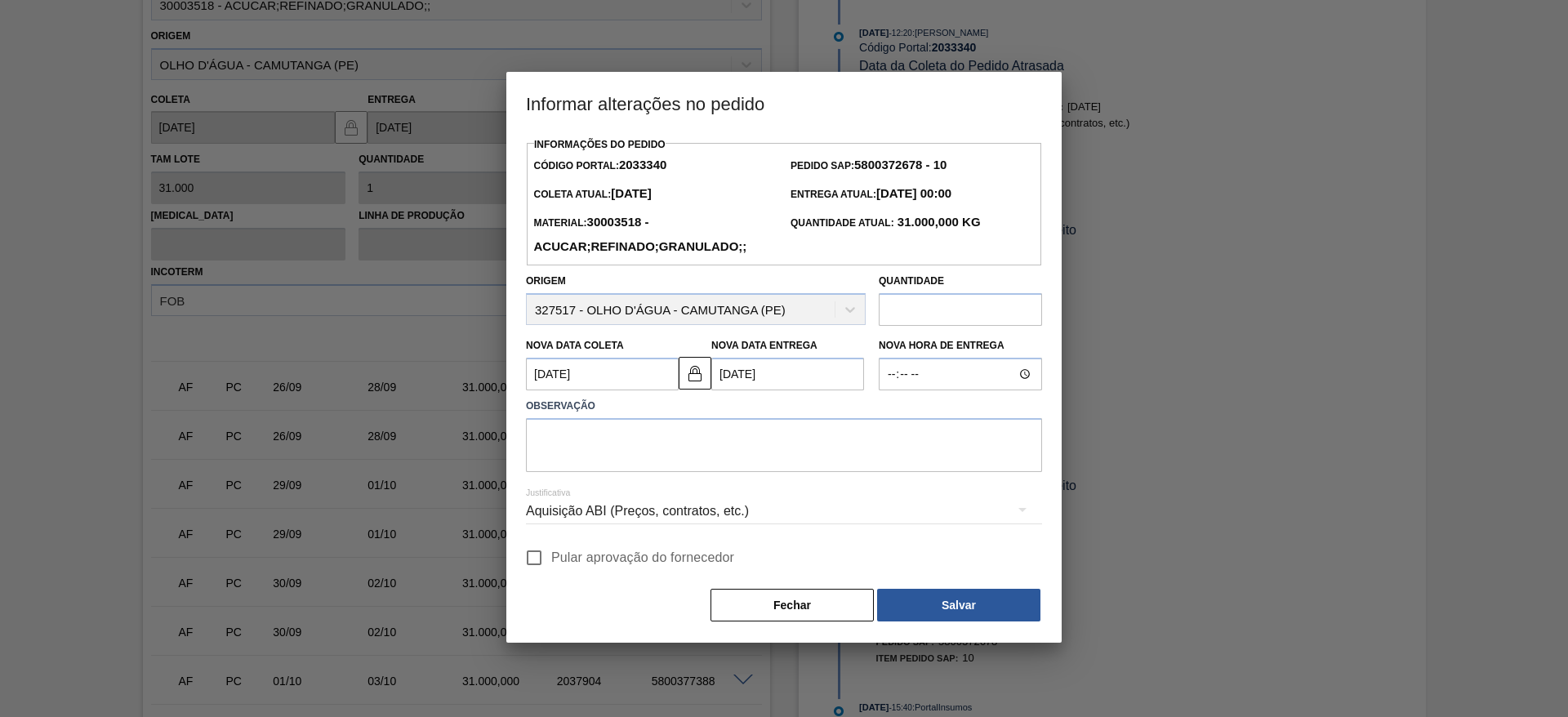
click at [570, 549] on label "Pular aprovação do fornecedor" at bounding box center [625, 557] width 217 height 34
click at [551, 549] on input "Pular aprovação do fornecedor" at bounding box center [534, 557] width 34 height 34
checkbox input "true"
click at [628, 444] on textarea at bounding box center [784, 445] width 516 height 54
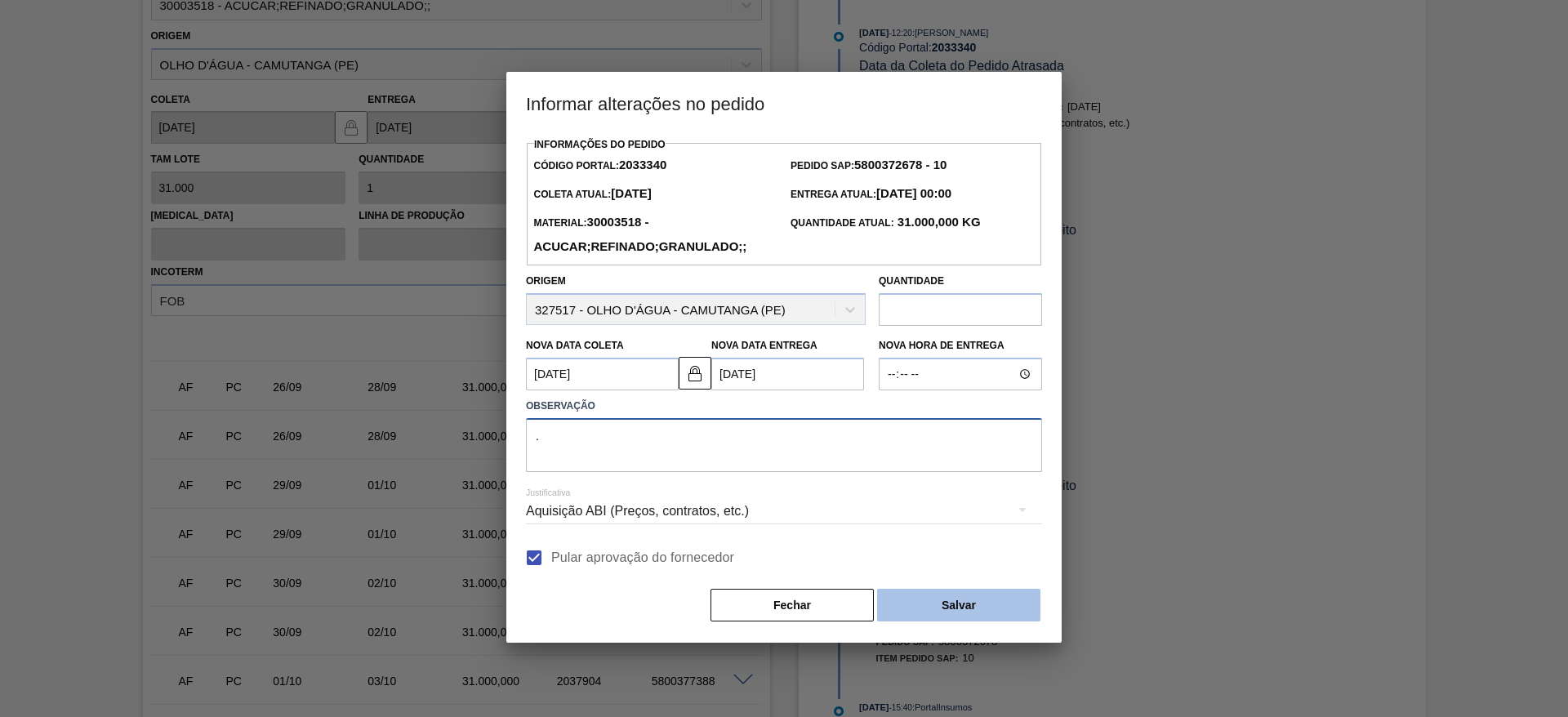
type textarea "."
click at [989, 600] on button "Salvar" at bounding box center [959, 604] width 164 height 33
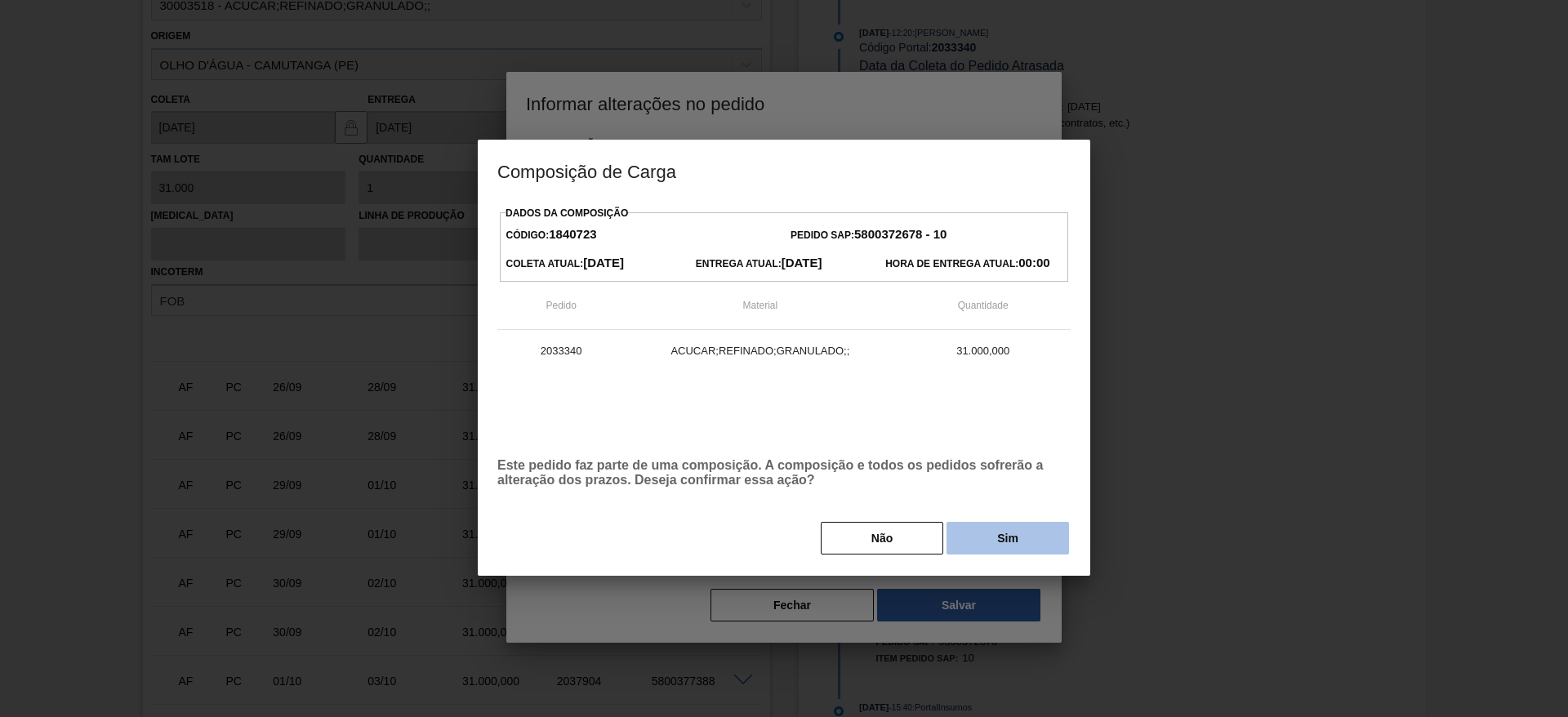
click at [1024, 554] on button "Sim" at bounding box center [1007, 538] width 123 height 33
click at [1024, 554] on div "25/09/2025 - 12:20 : José Albérico Código Portal: 2033340 Data da Entrega do Pe…" at bounding box center [1038, 369] width 421 height 1034
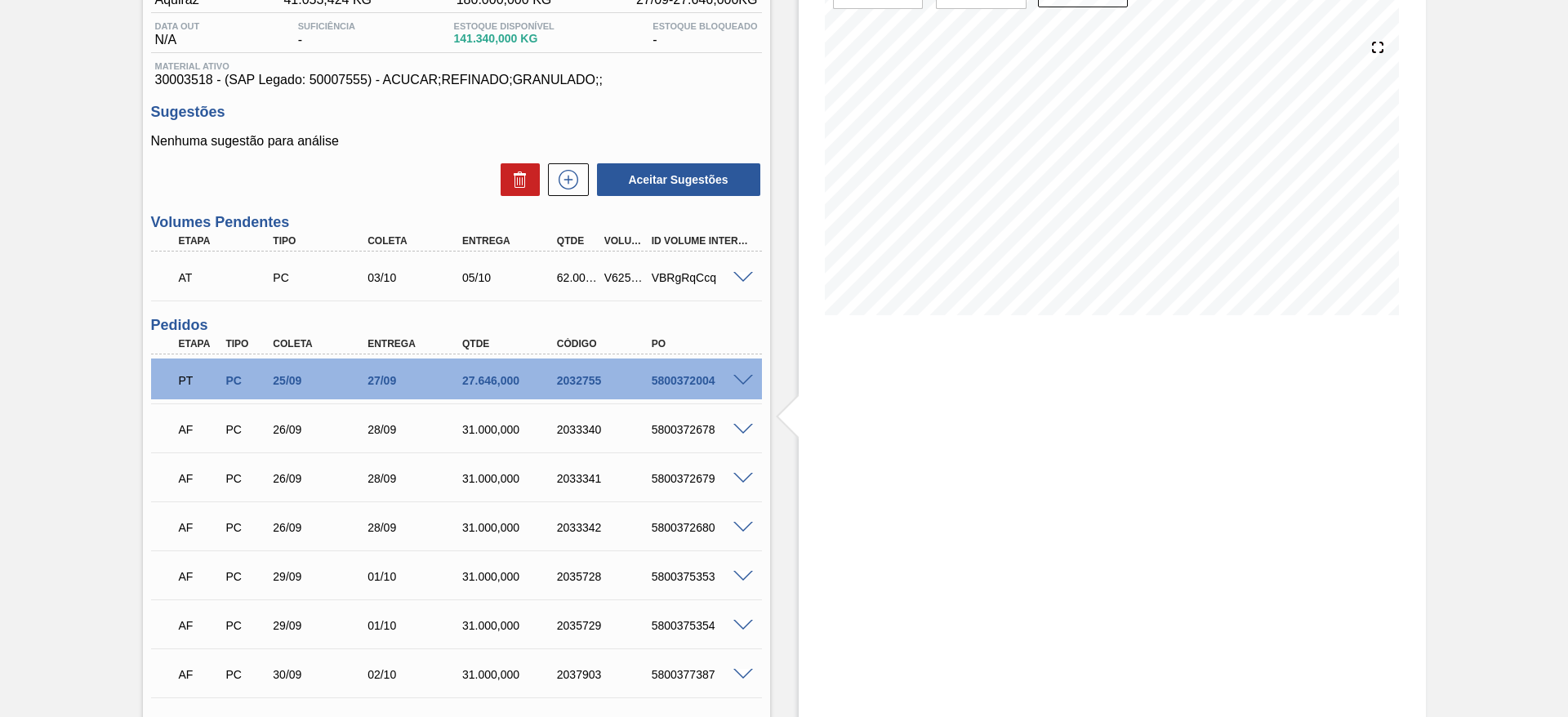
scroll to position [56, 0]
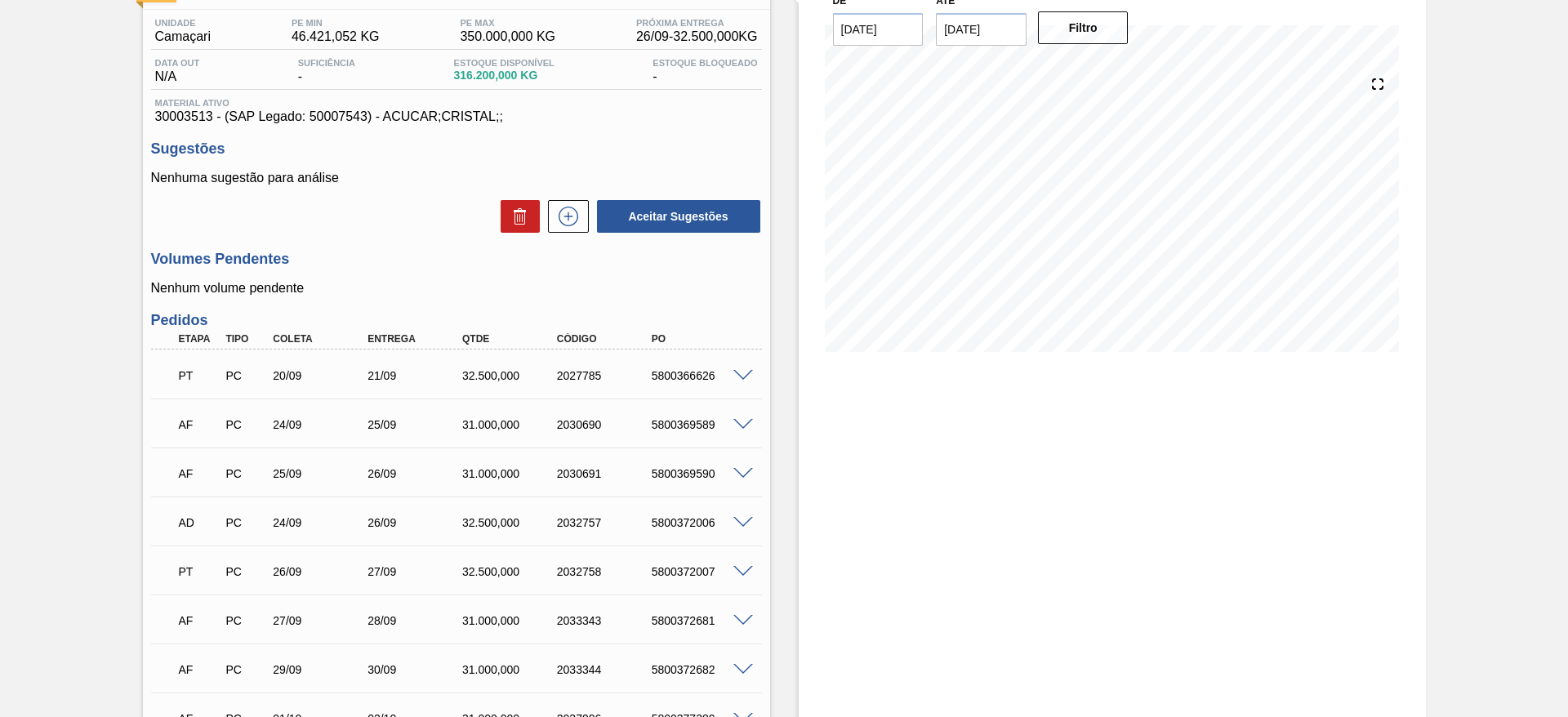
scroll to position [123, 0]
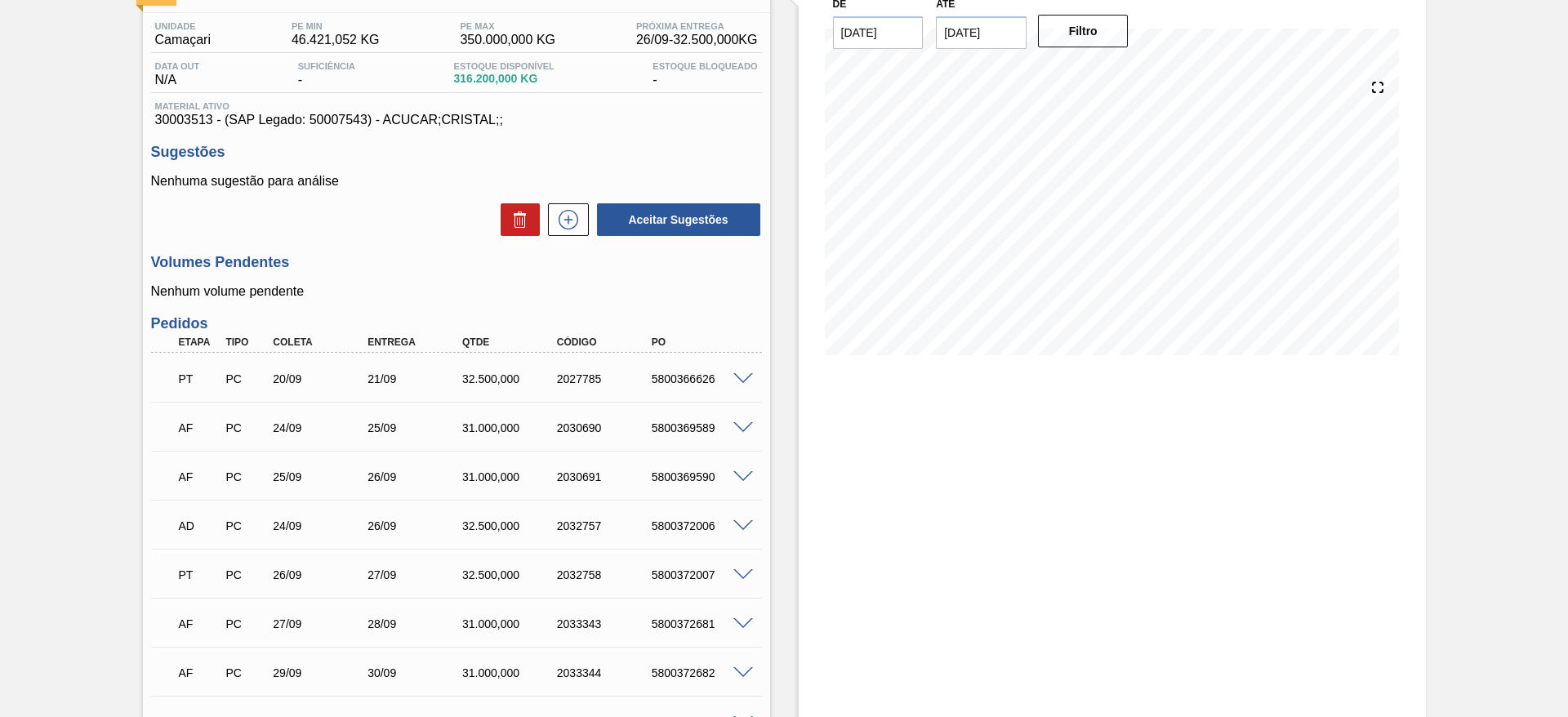
click at [742, 425] on span at bounding box center [742, 428] width 19 height 13
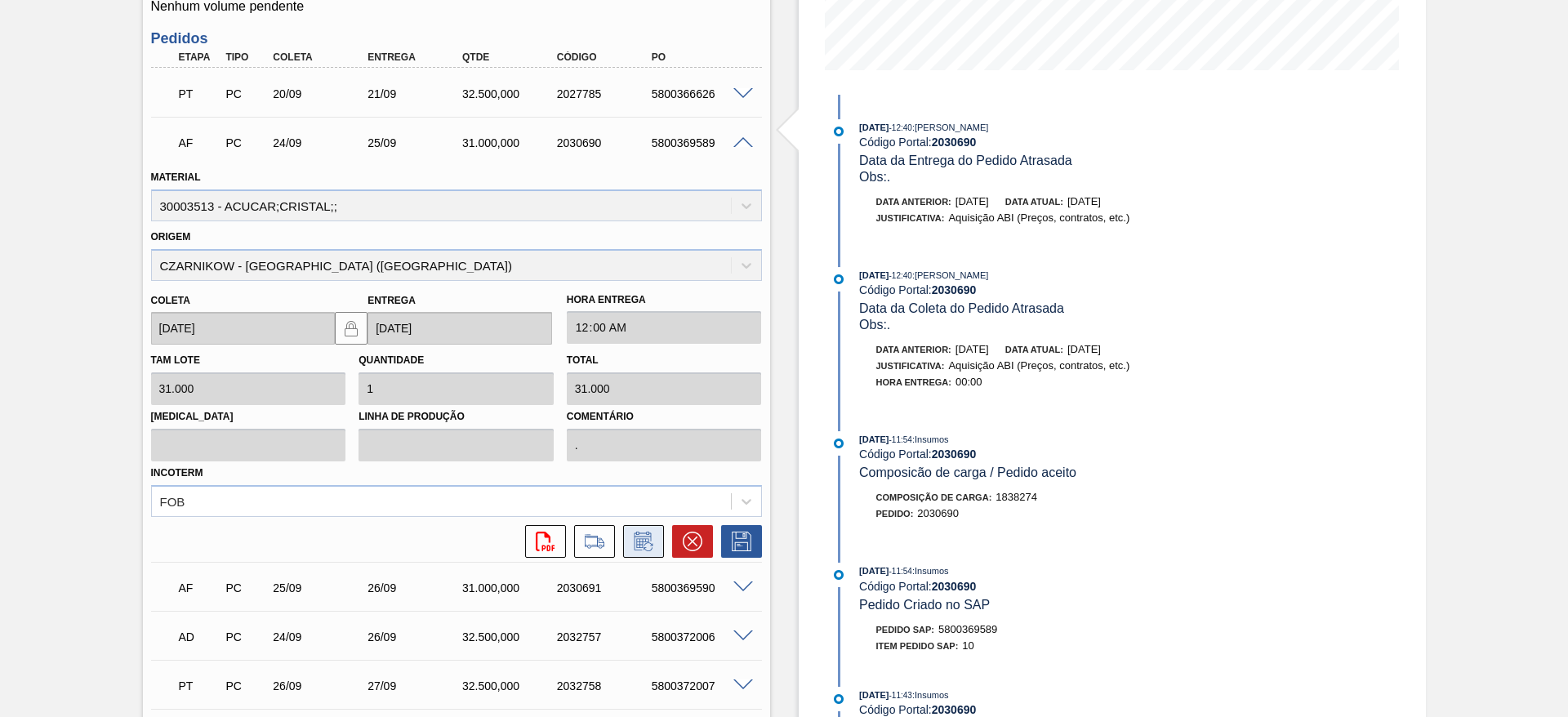
scroll to position [411, 0]
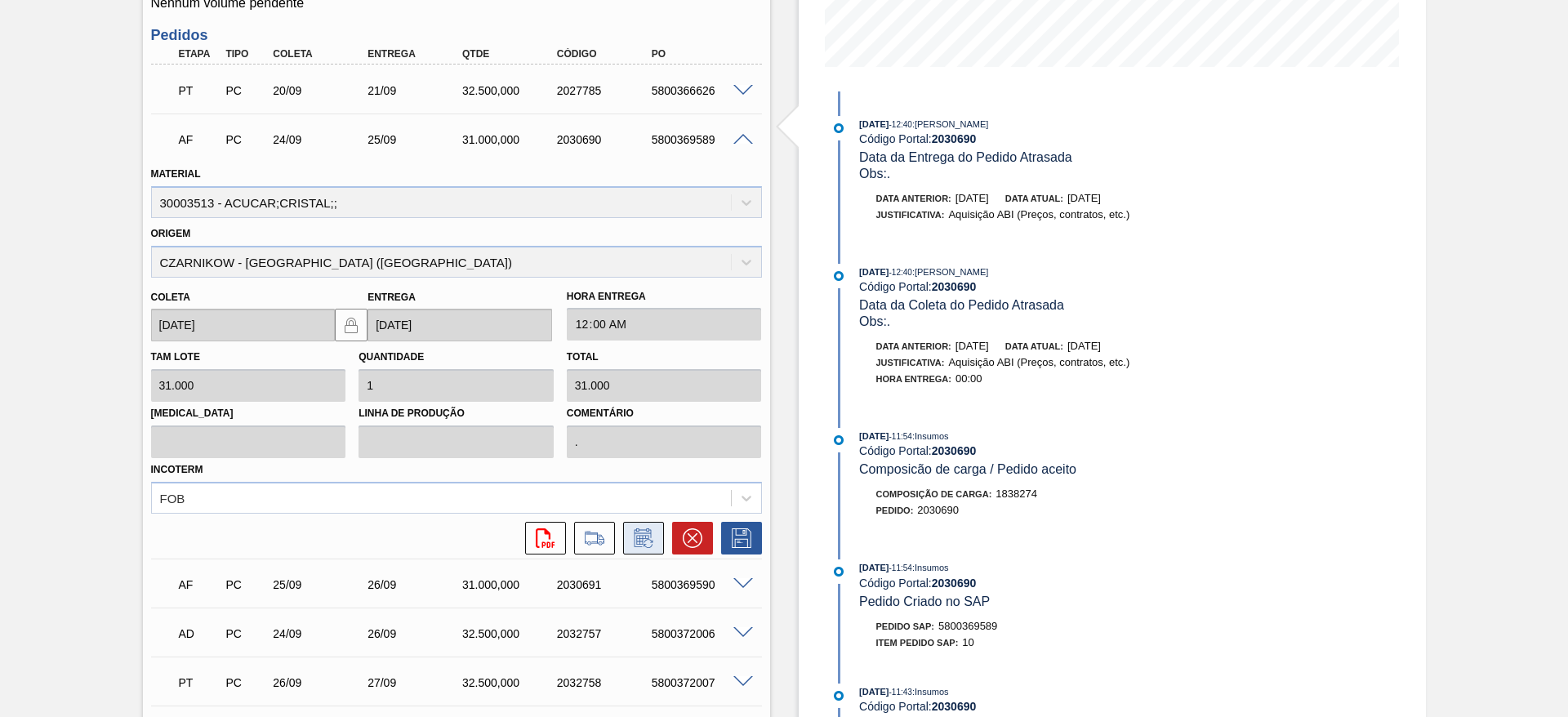
click at [645, 528] on icon at bounding box center [643, 538] width 26 height 19
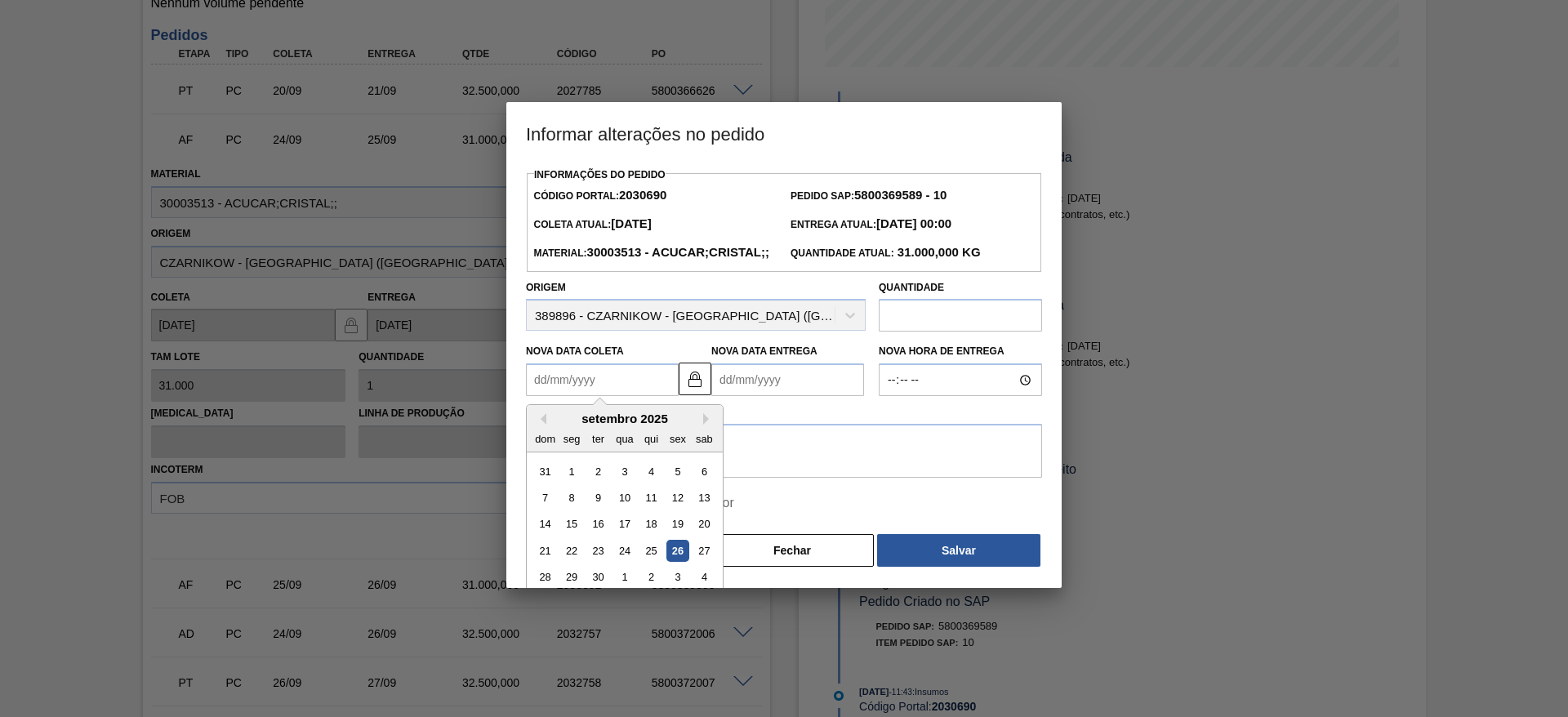
click at [586, 396] on Coleta2030690 "Nova Data Coleta" at bounding box center [602, 379] width 153 height 33
click at [778, 567] on button "Fechar" at bounding box center [792, 550] width 164 height 33
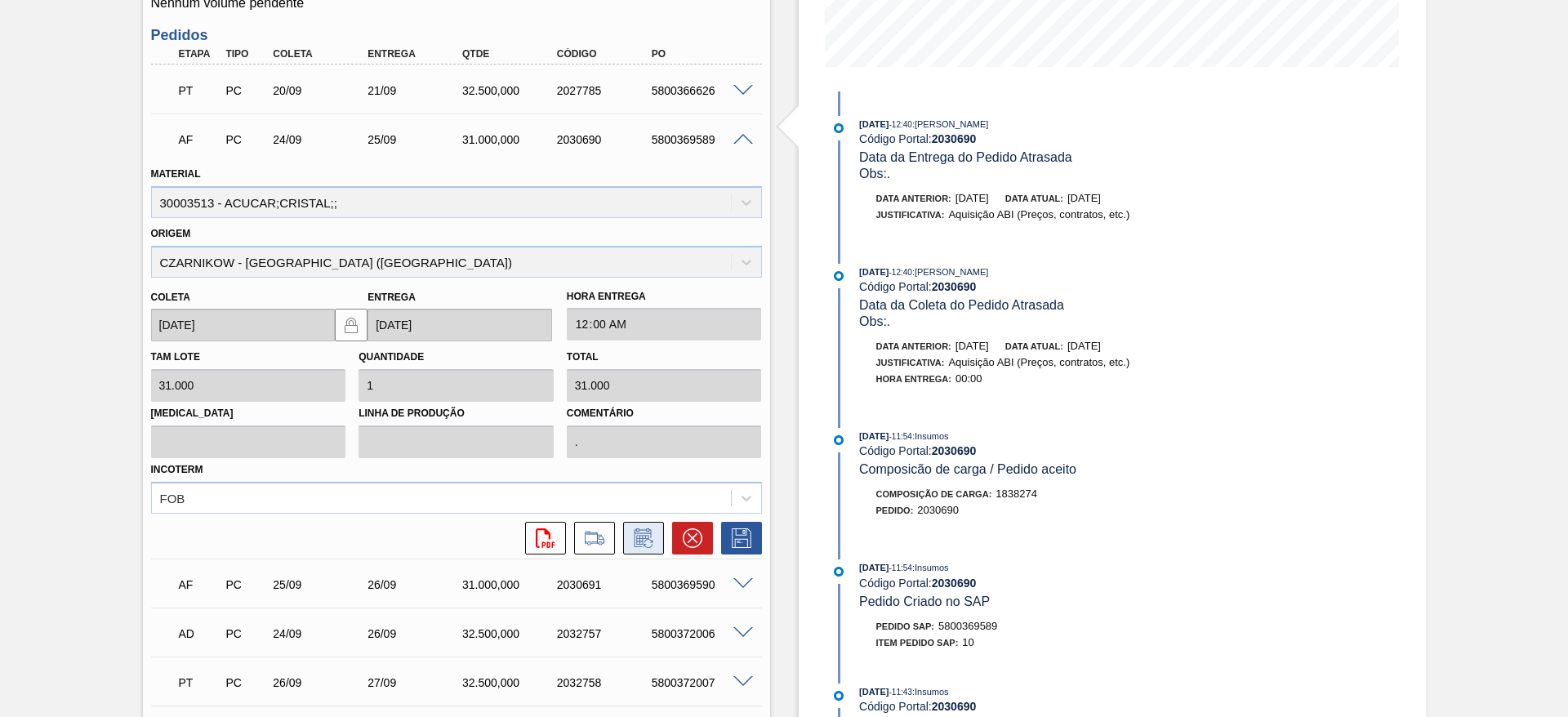
click at [643, 531] on icon at bounding box center [643, 538] width 26 height 19
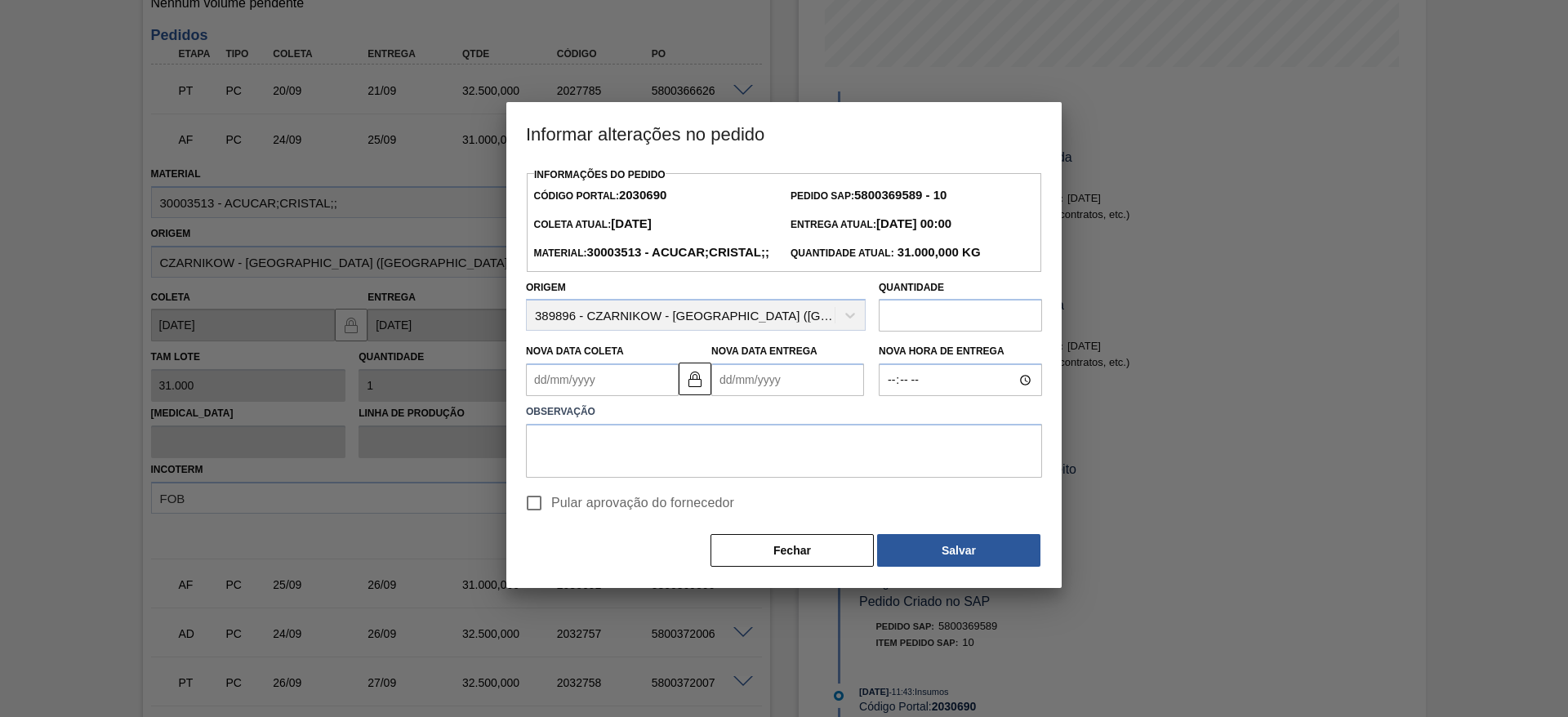
click at [581, 396] on Coleta2030690 "Nova Data Coleta" at bounding box center [602, 379] width 153 height 33
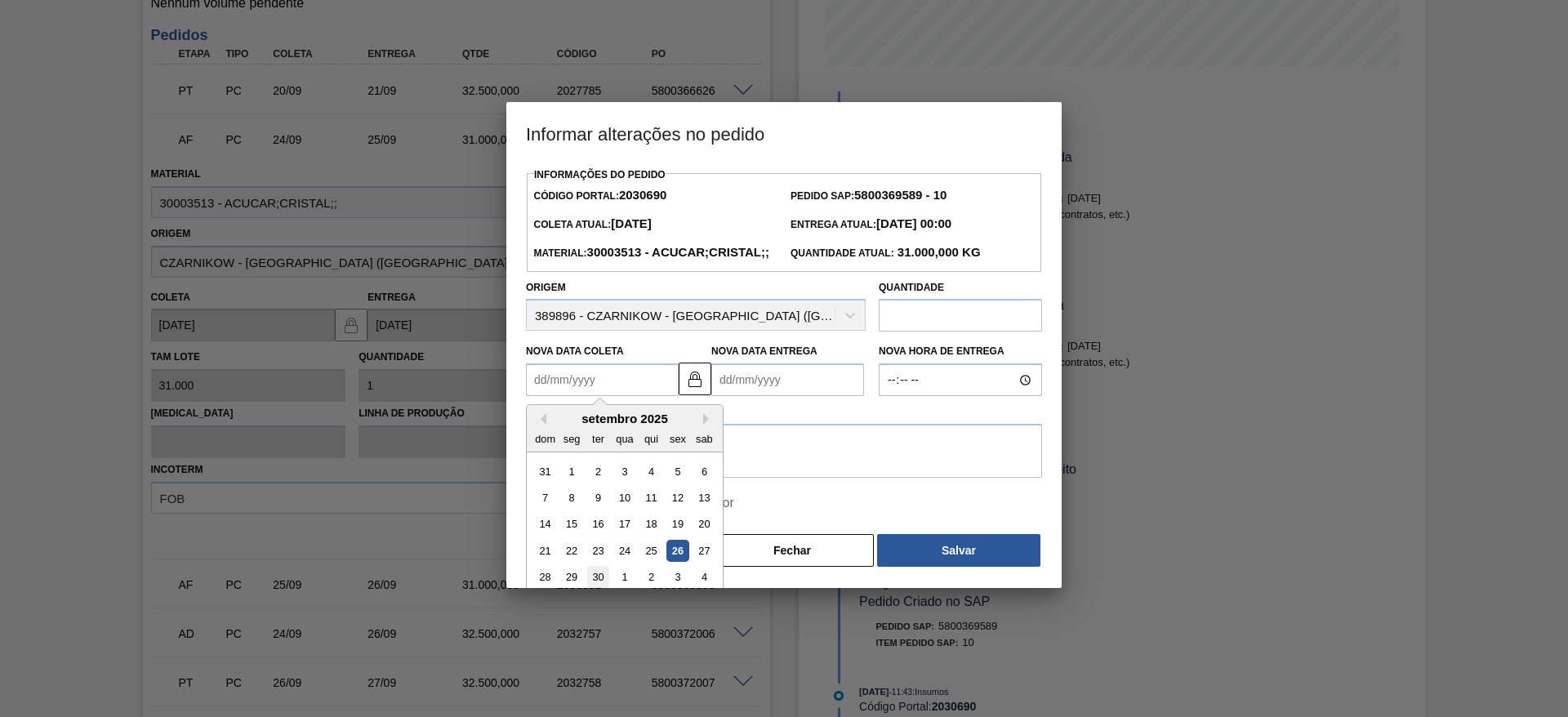
click at [604, 588] on div "30" at bounding box center [598, 578] width 22 height 22
type Coleta2030690 "[DATE]"
type Entrega2030690 "[DATE]"
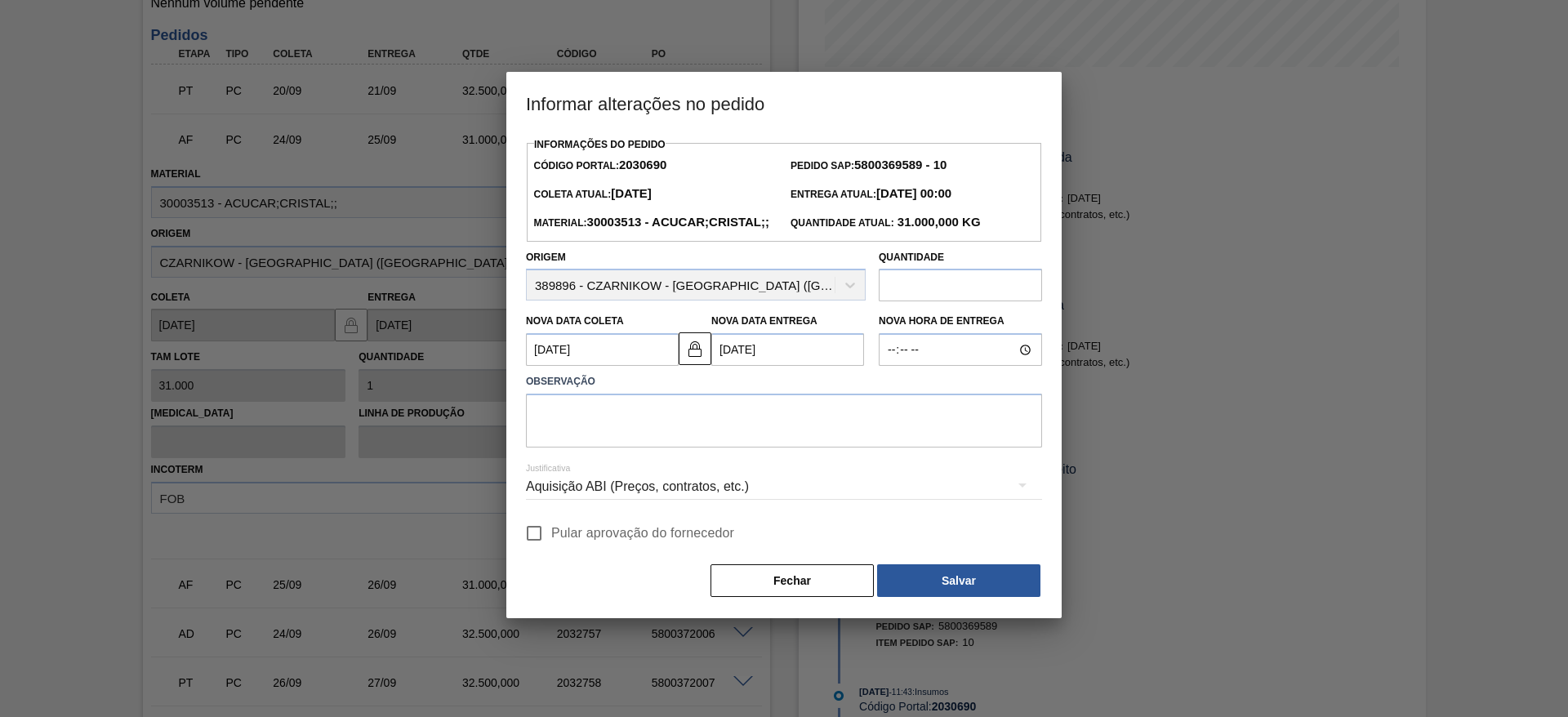
click at [543, 550] on input "Pular aprovação do fornecedor" at bounding box center [534, 533] width 34 height 34
checkbox input "true"
click at [584, 447] on textarea at bounding box center [784, 420] width 516 height 54
type textarea "."
click at [925, 550] on div "Pular aprovação do fornecedor" at bounding box center [784, 533] width 516 height 34
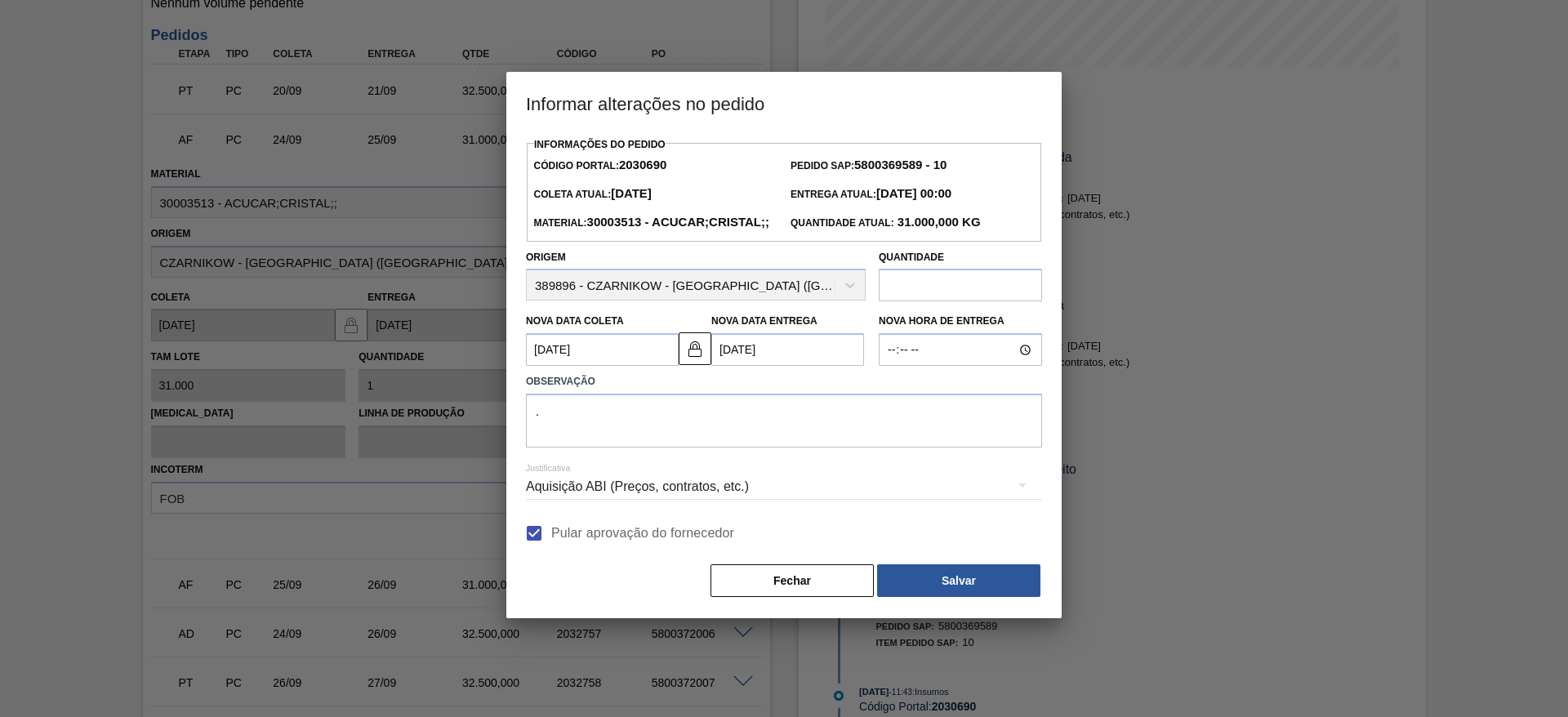
click at [934, 578] on div "Informações do Pedido Código Portal: 2030690 Pedido SAP: 5800369589 - 10 Coleta…" at bounding box center [784, 366] width 516 height 466
click at [942, 597] on button "Salvar" at bounding box center [959, 580] width 164 height 33
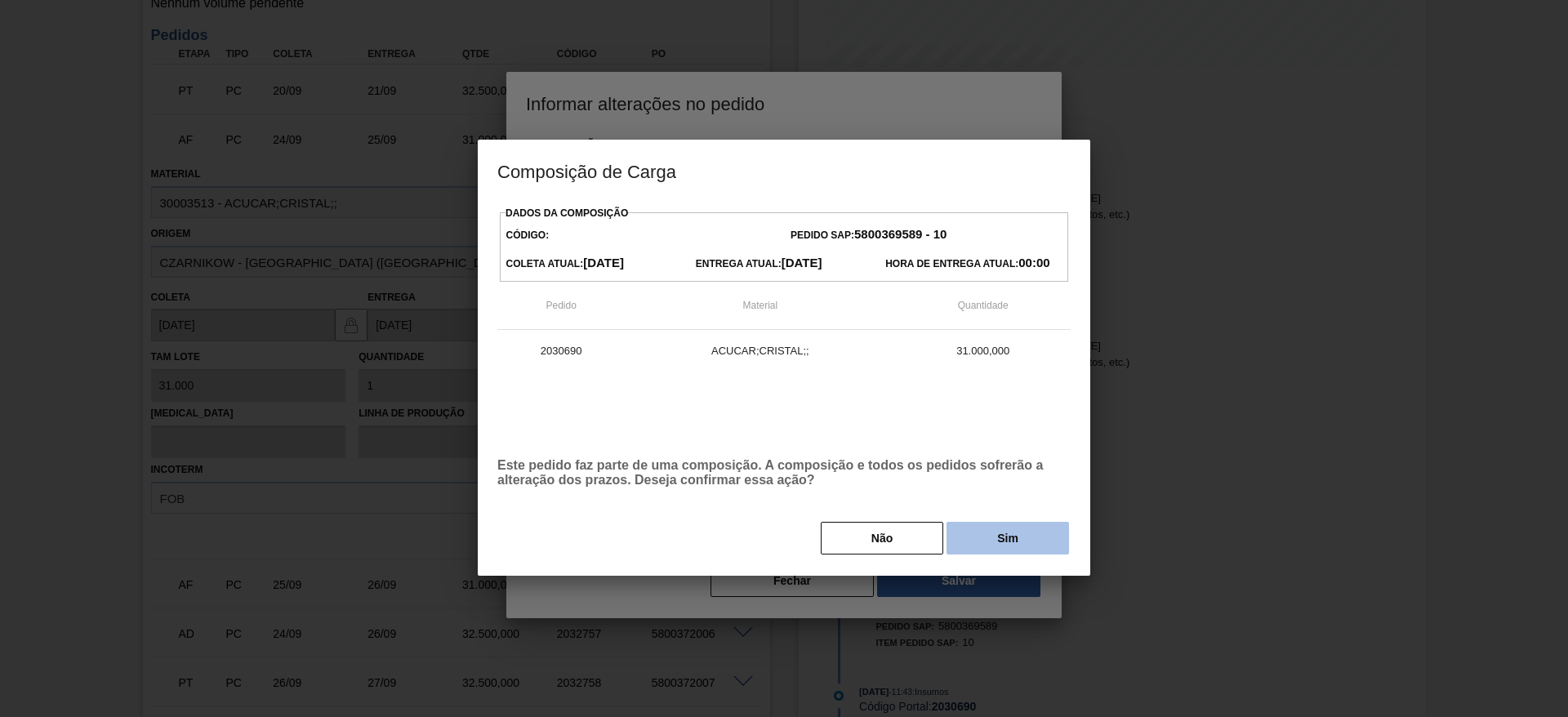
click at [989, 548] on button "Sim" at bounding box center [1007, 538] width 123 height 33
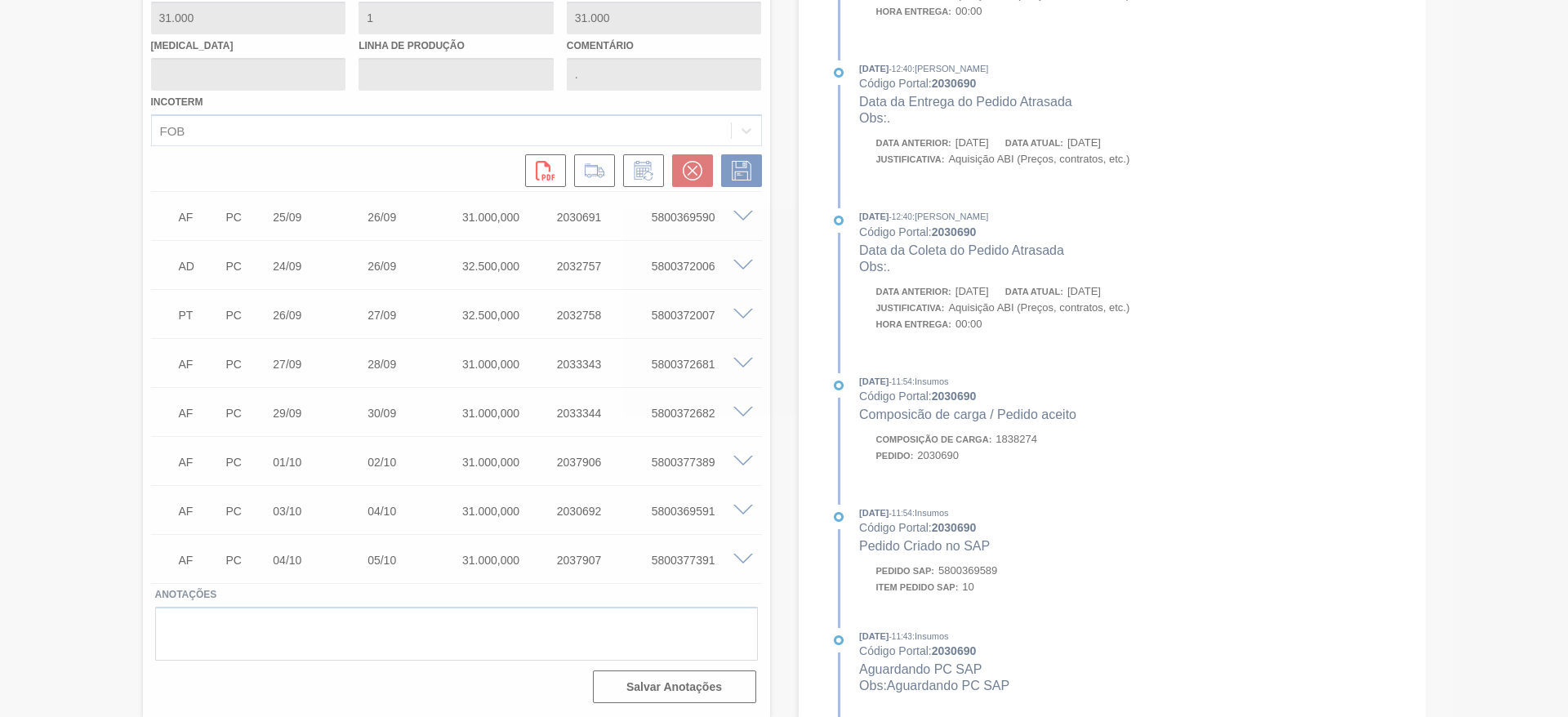
scroll to position [151, 0]
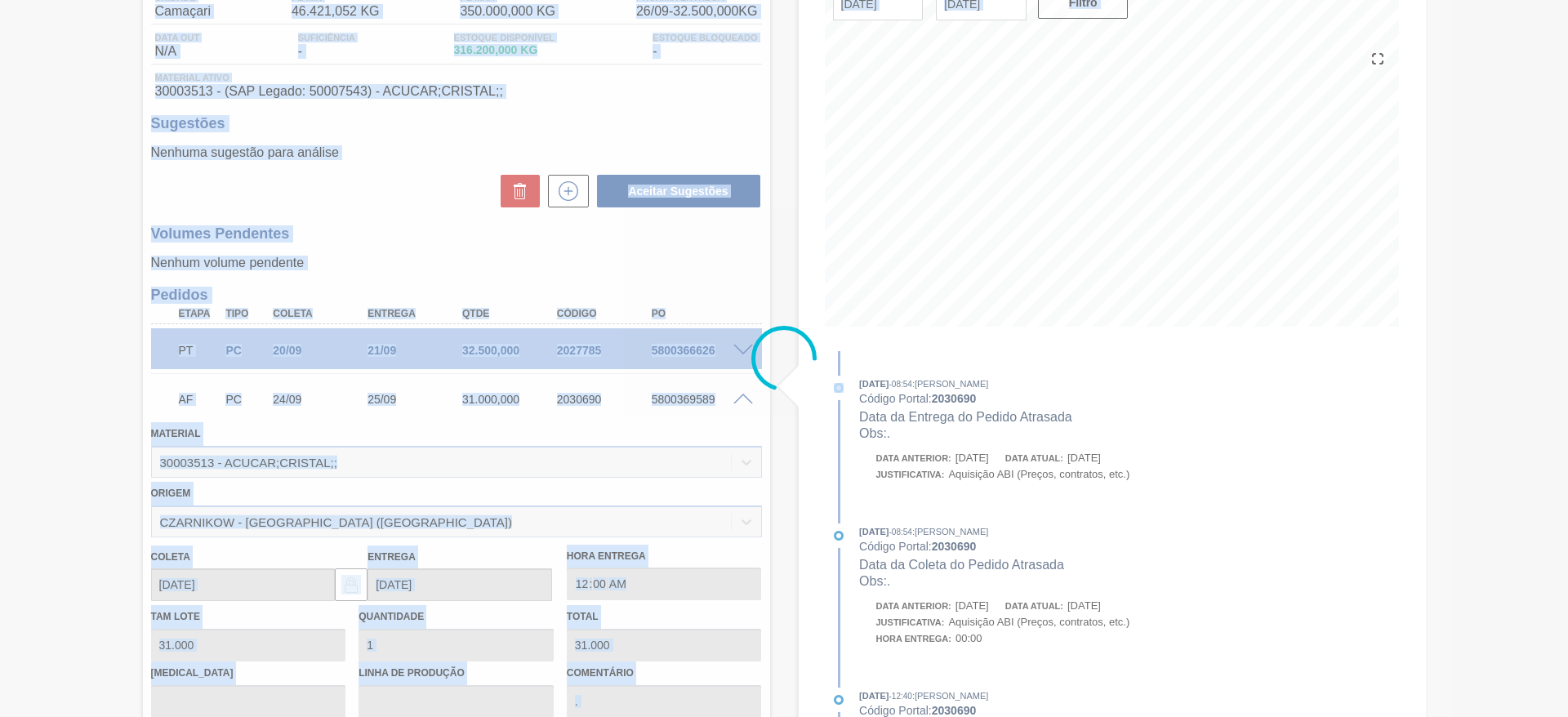
drag, startPoint x: 1567, startPoint y: 169, endPoint x: 1567, endPoint y: 142, distance: 27.0
click at [1567, 142] on main "Tarefas Planejamento Gerencial Transportes Relatórios Master Data José Albérico…" at bounding box center [784, 358] width 1568 height 717
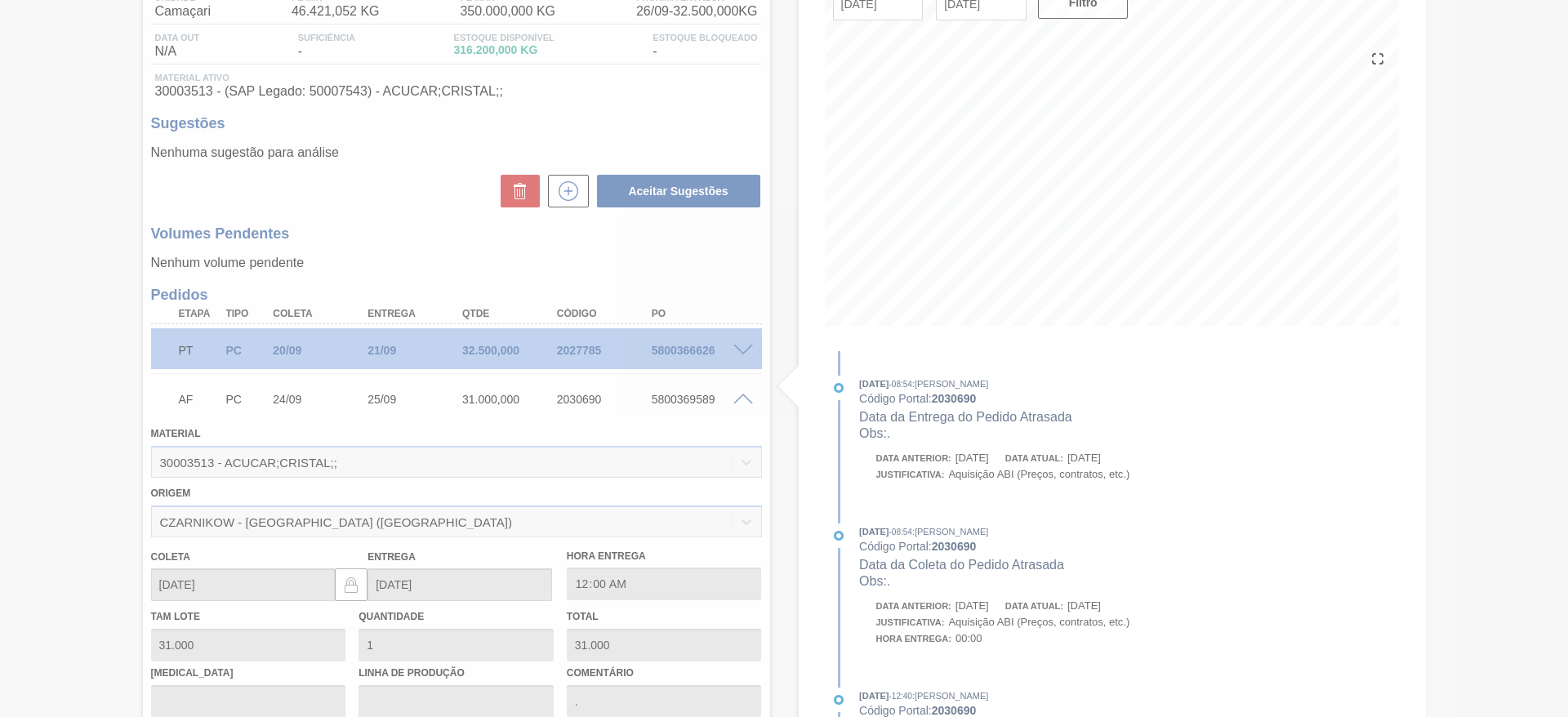
click at [762, 183] on div at bounding box center [784, 358] width 1568 height 717
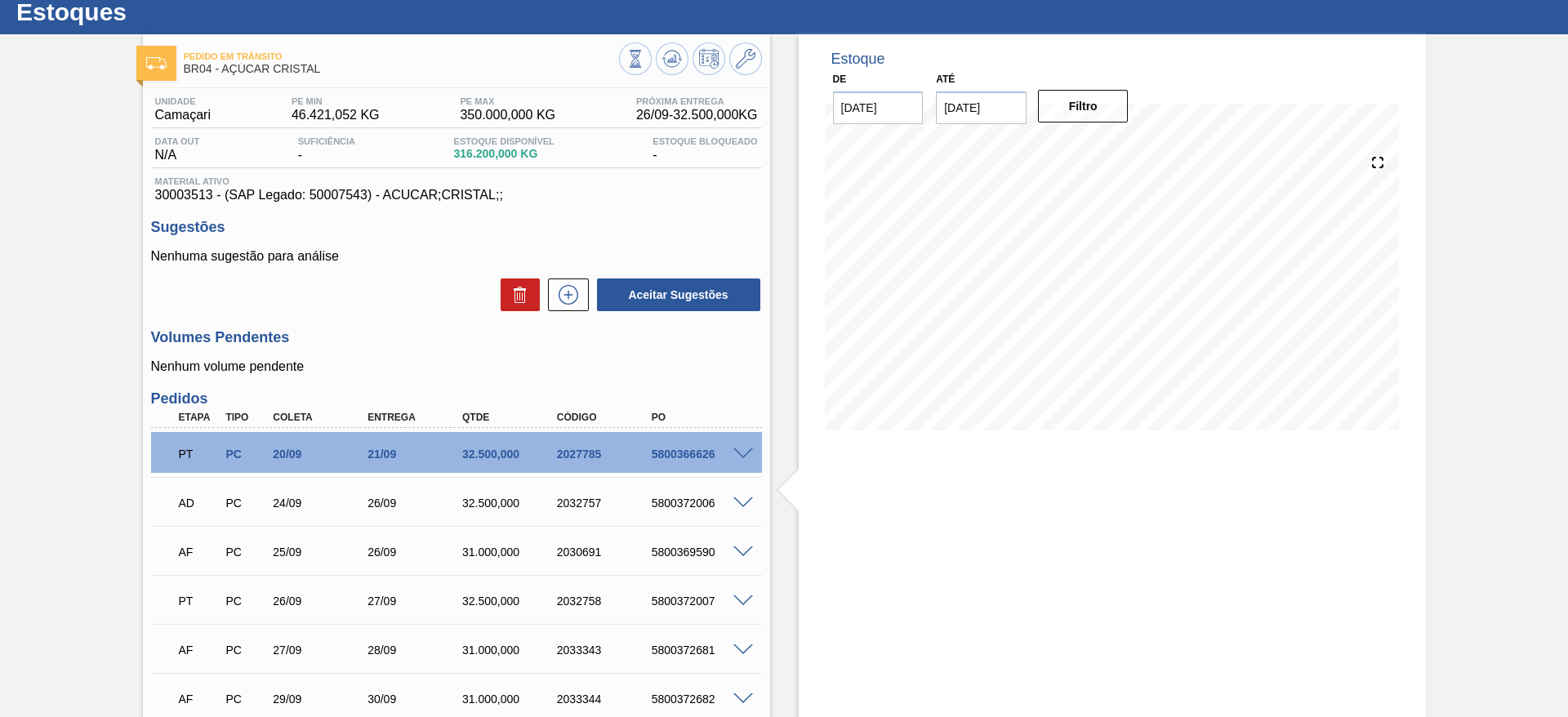
scroll to position [0, 0]
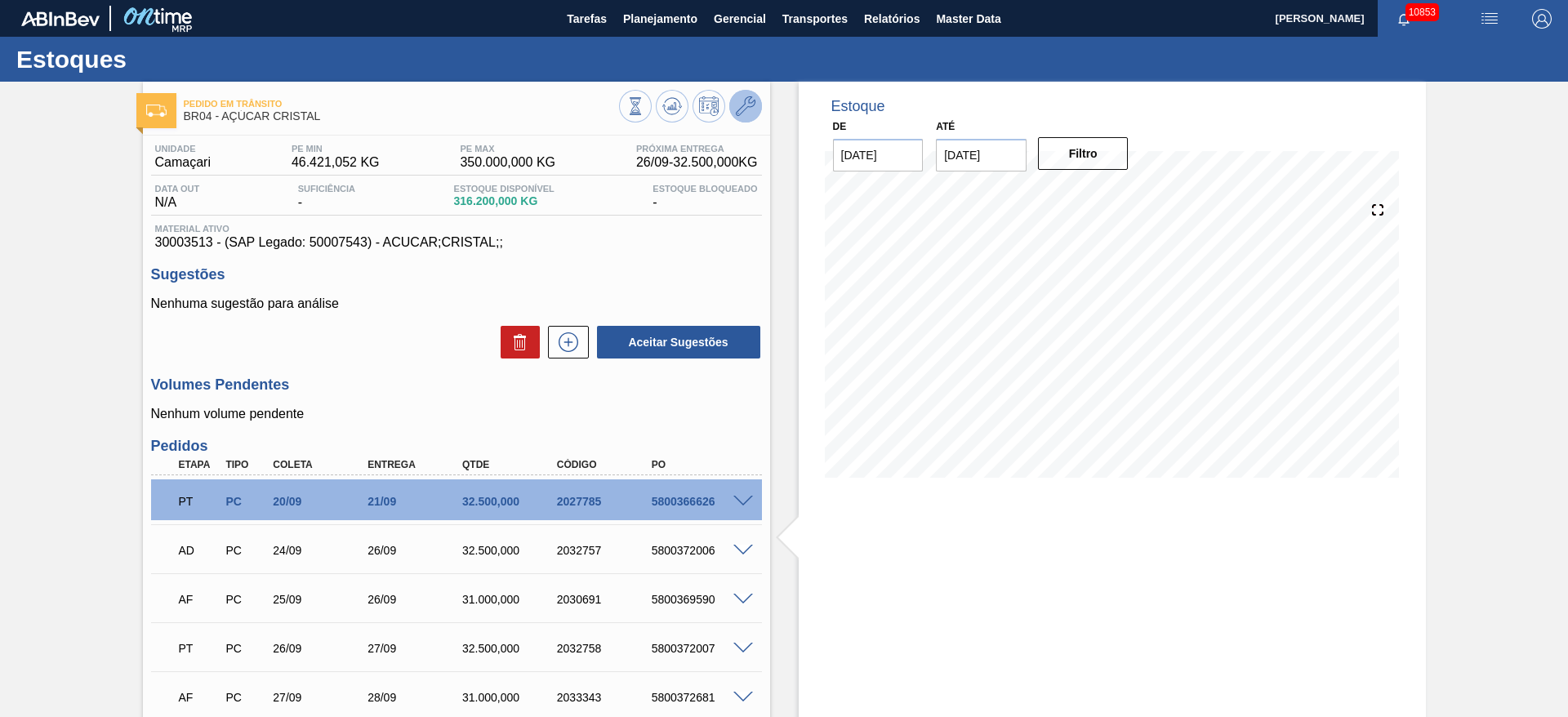
click at [747, 111] on icon at bounding box center [745, 105] width 19 height 19
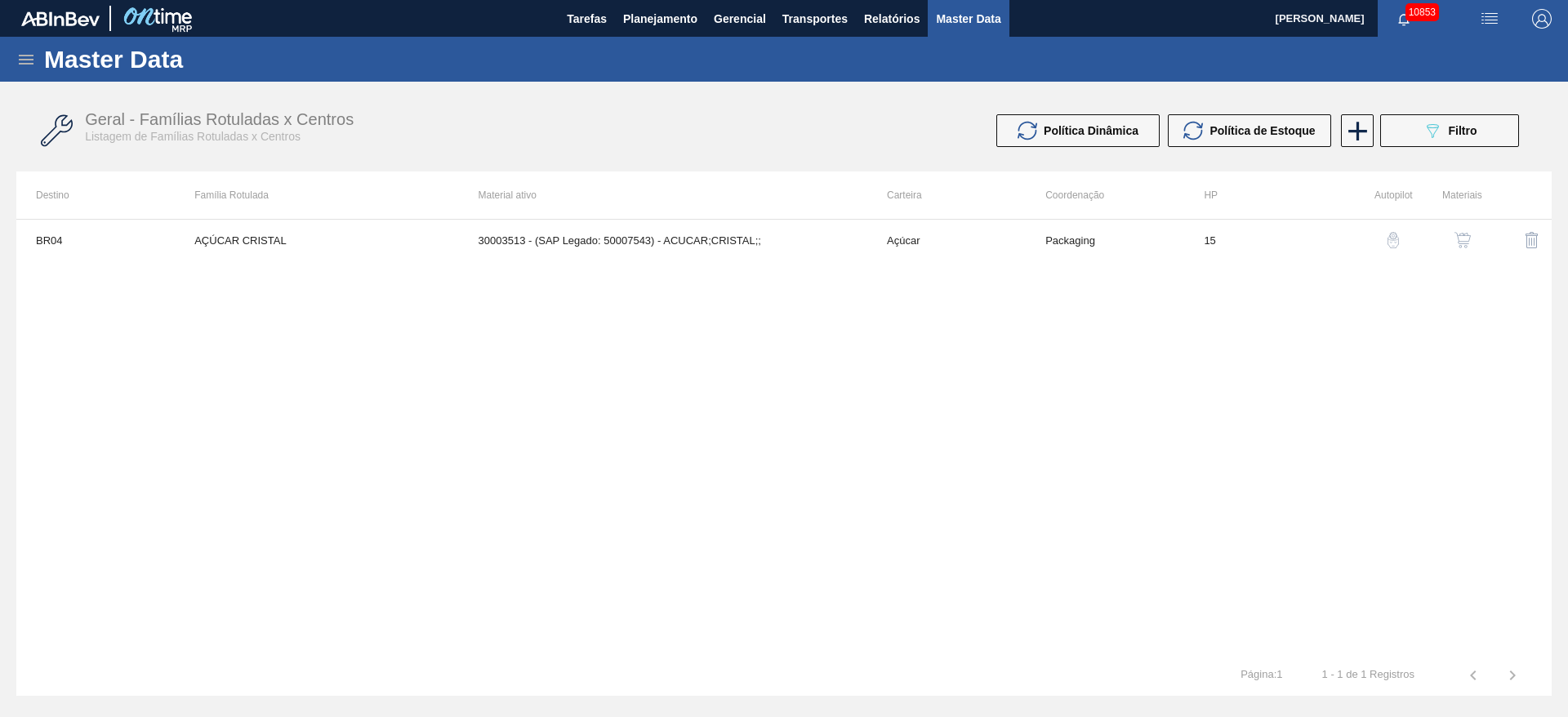
click at [1464, 241] on img "button" at bounding box center [1463, 240] width 17 height 17
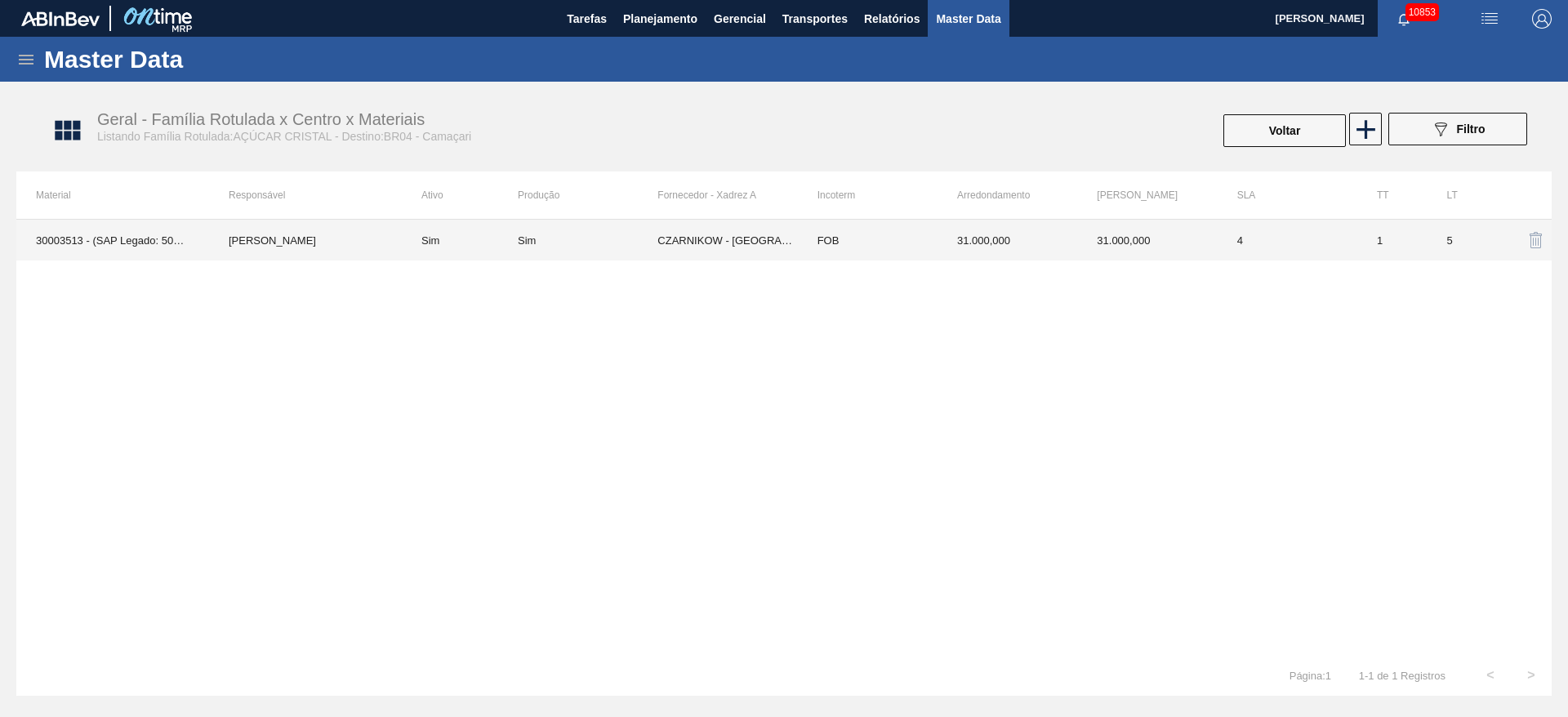
click at [787, 231] on td "CZARNIKOW - SÃO PAULO (SP)" at bounding box center [726, 240] width 139 height 41
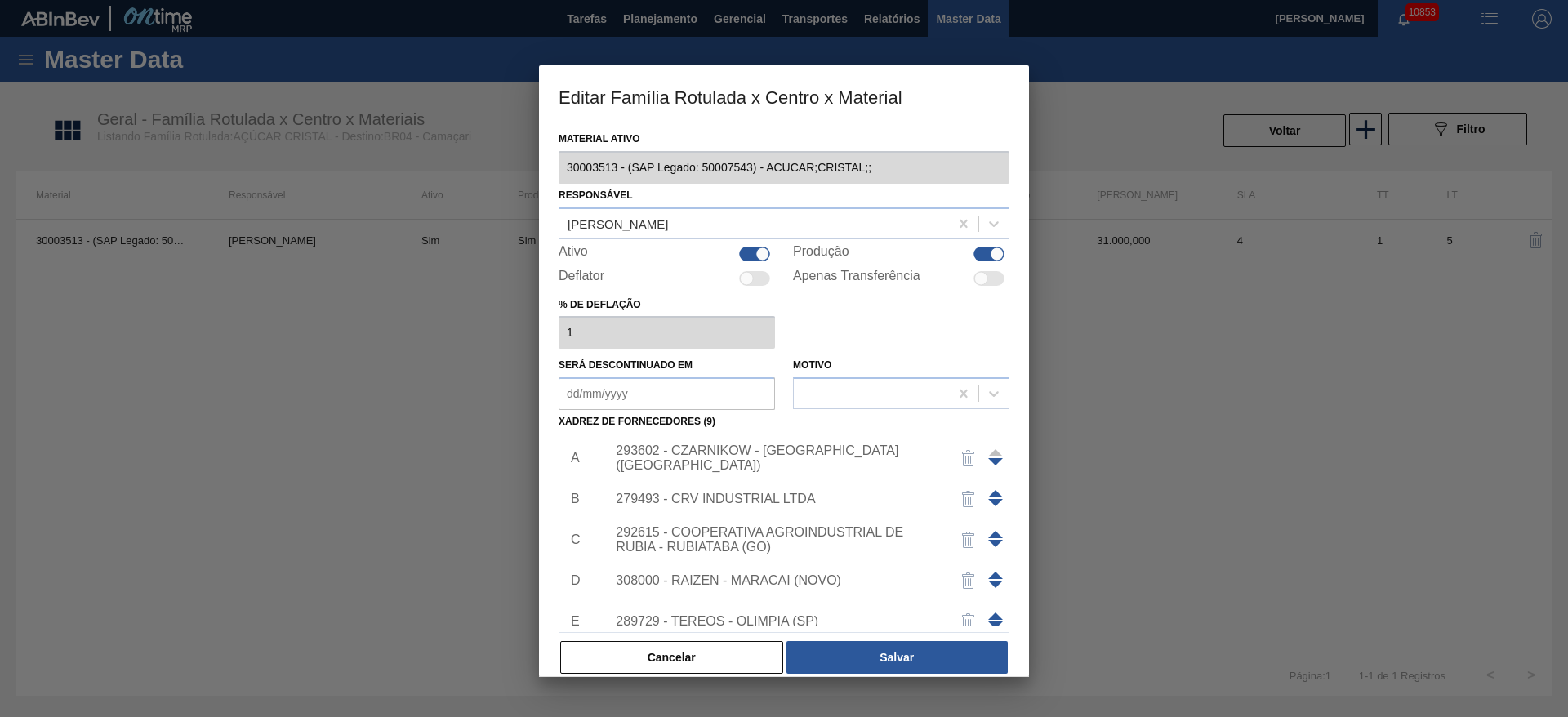
click at [990, 490] on span at bounding box center [995, 493] width 15 height 8
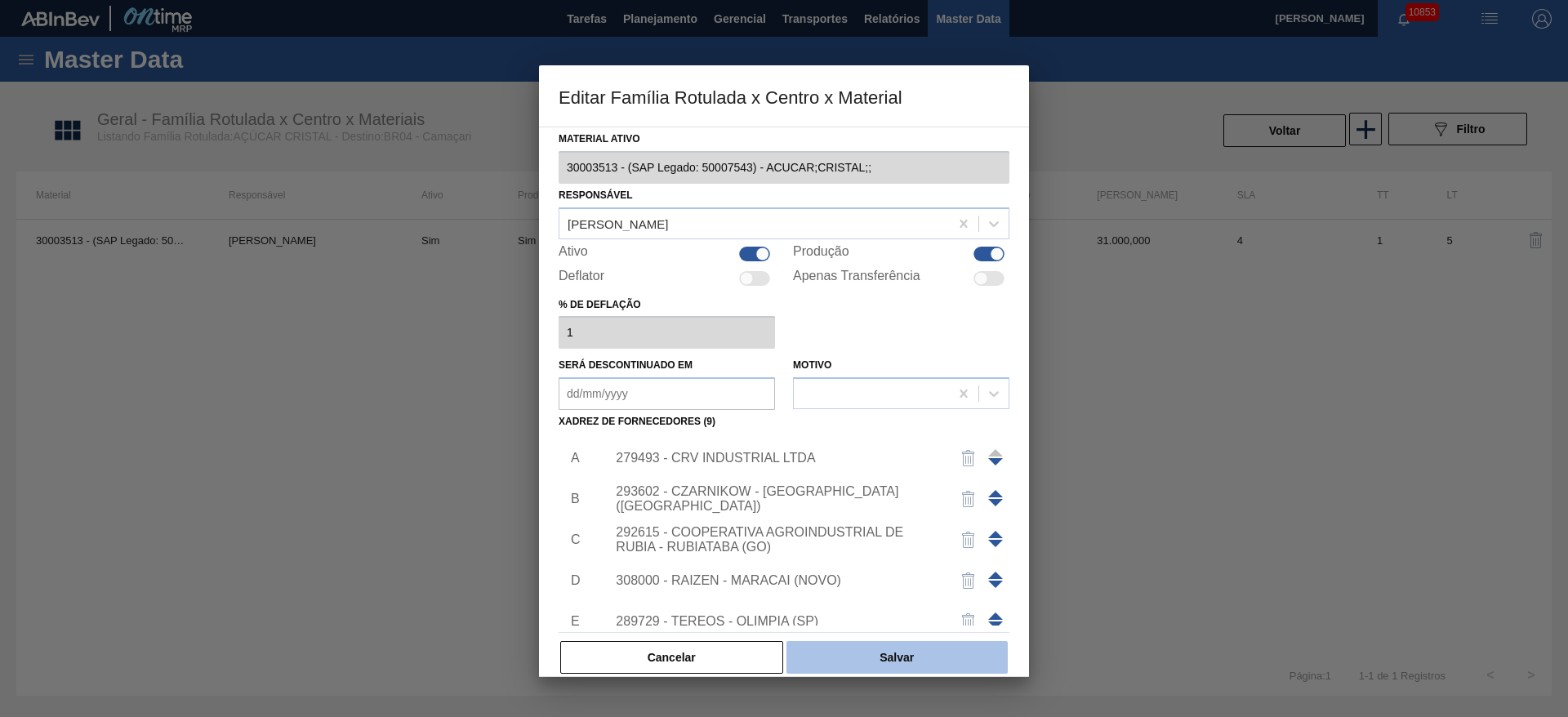
click at [918, 655] on button "Salvar" at bounding box center [897, 657] width 221 height 33
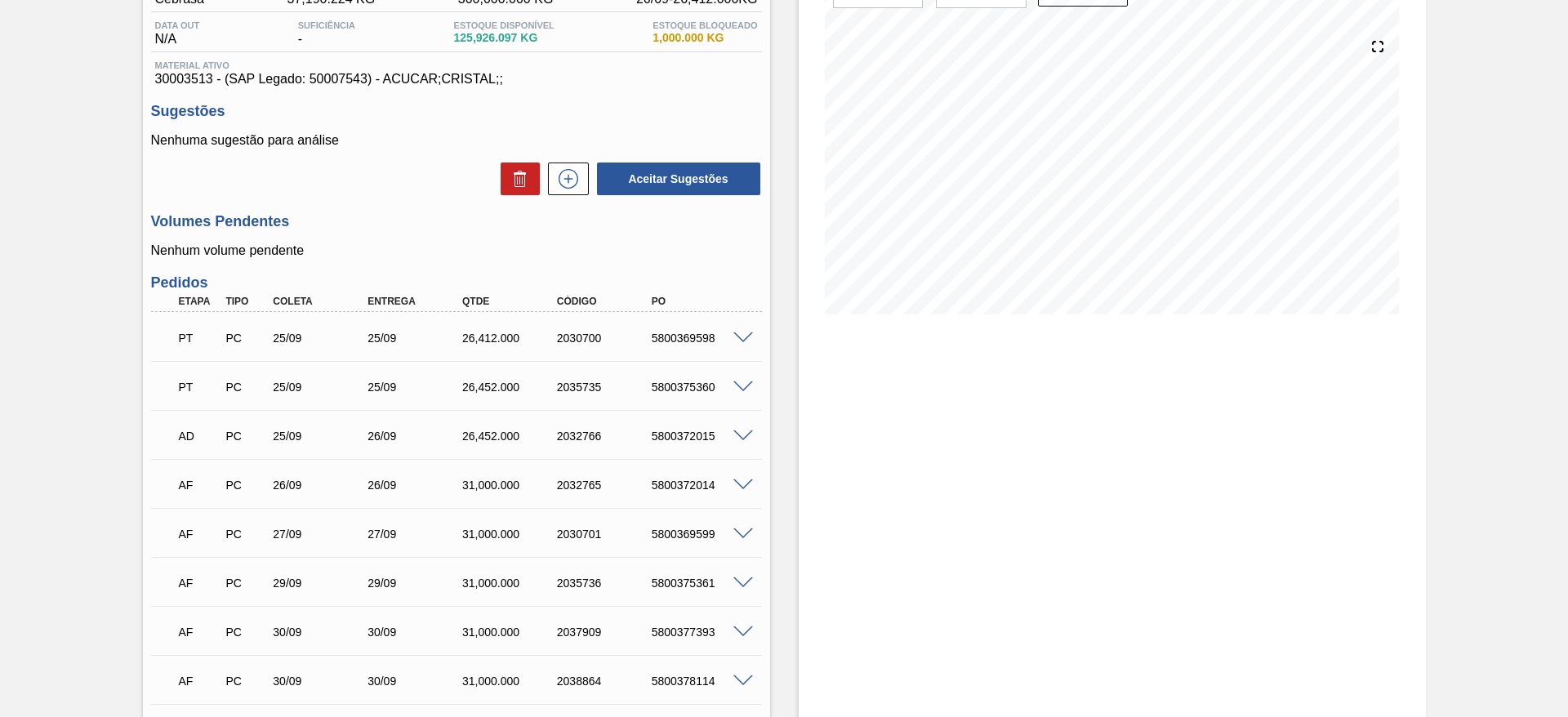
scroll to position [123, 0]
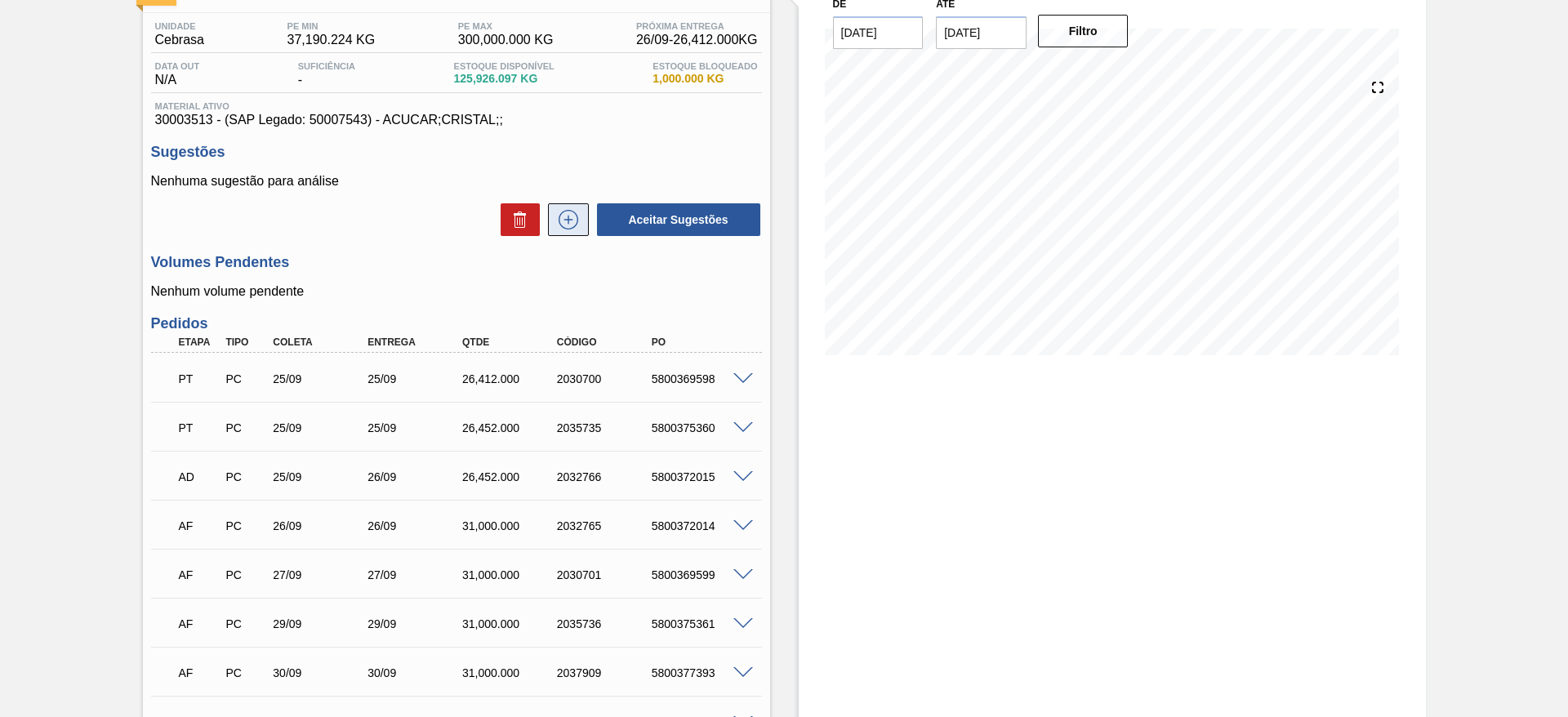
click at [570, 225] on icon at bounding box center [568, 219] width 26 height 19
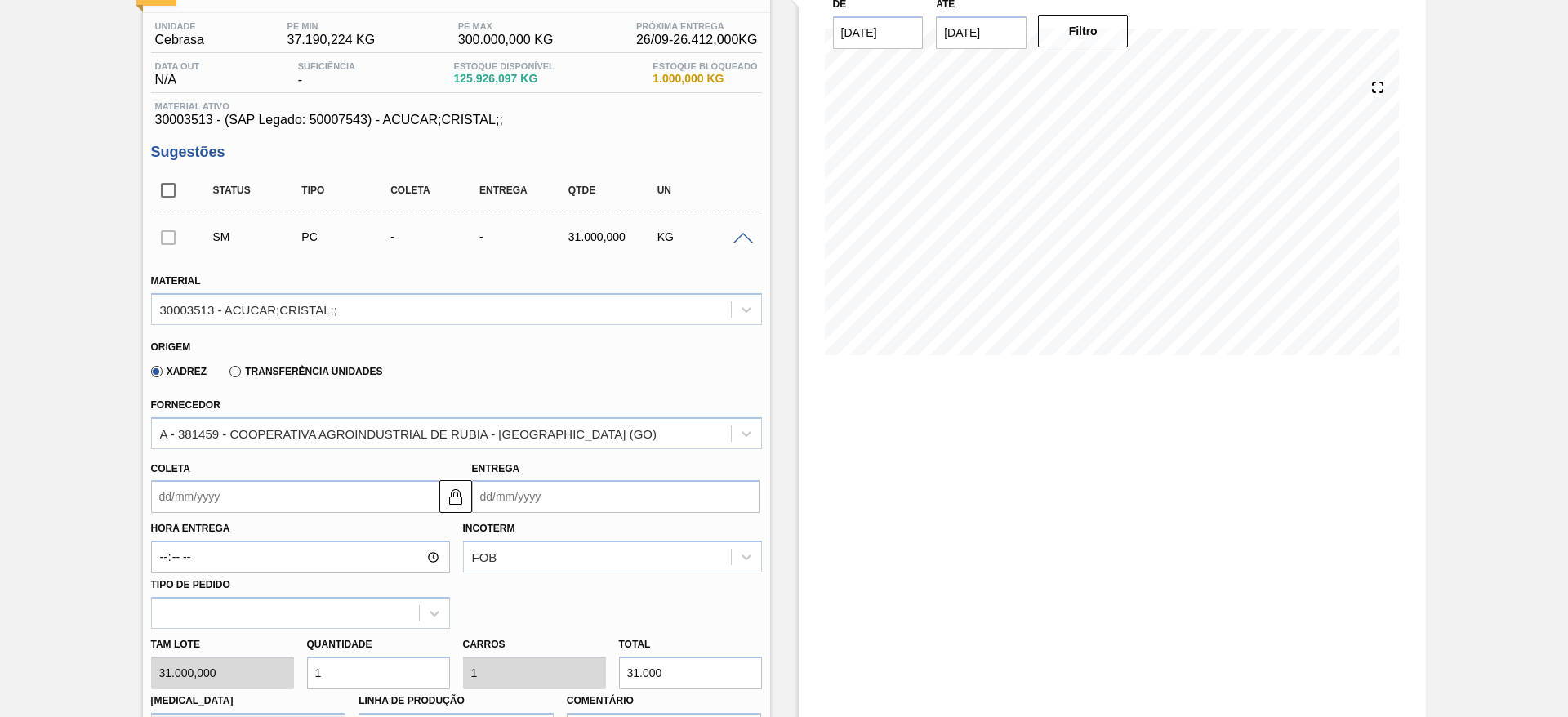
click at [161, 507] on input "Coleta" at bounding box center [295, 496] width 288 height 33
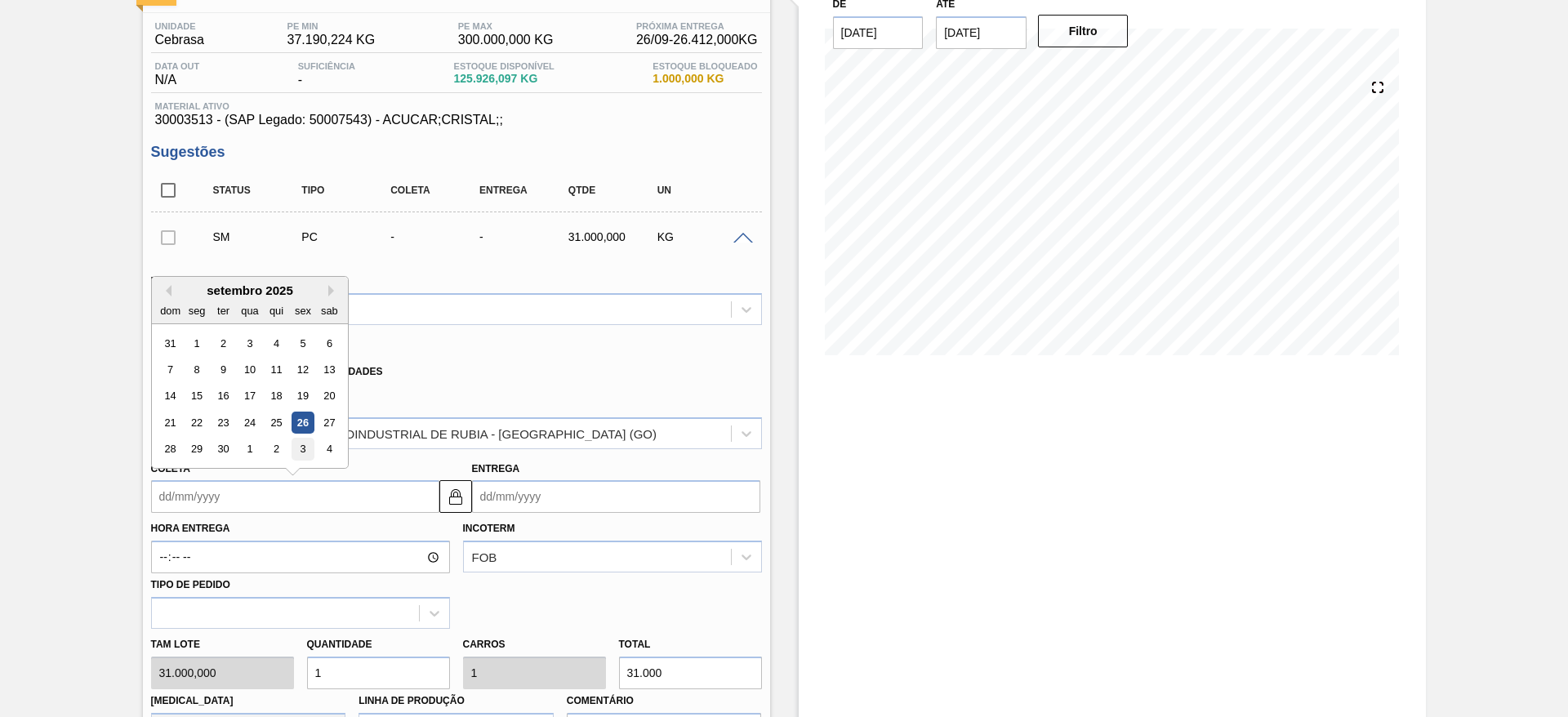
click at [298, 443] on div "3" at bounding box center [302, 449] width 22 height 22
type input "[DATE]"
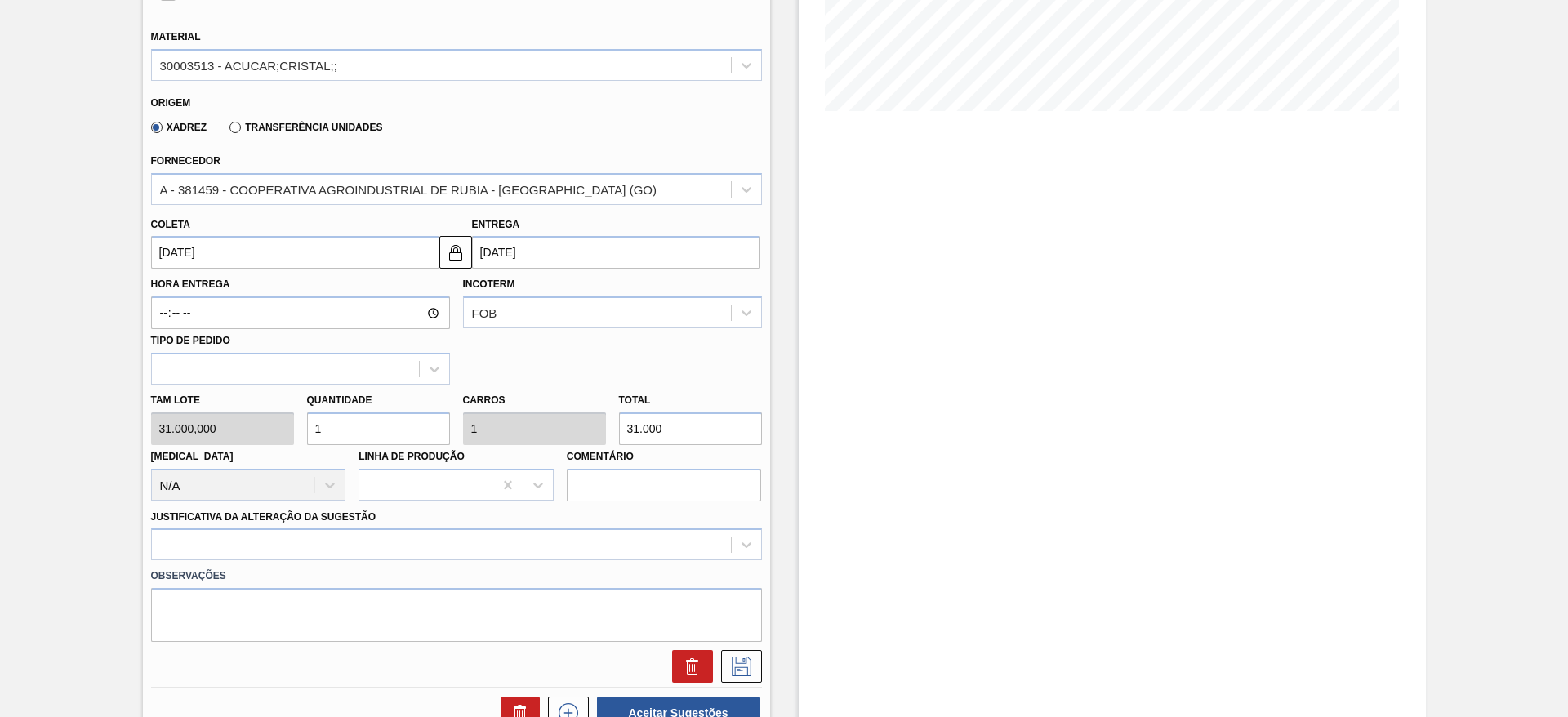
scroll to position [490, 0]
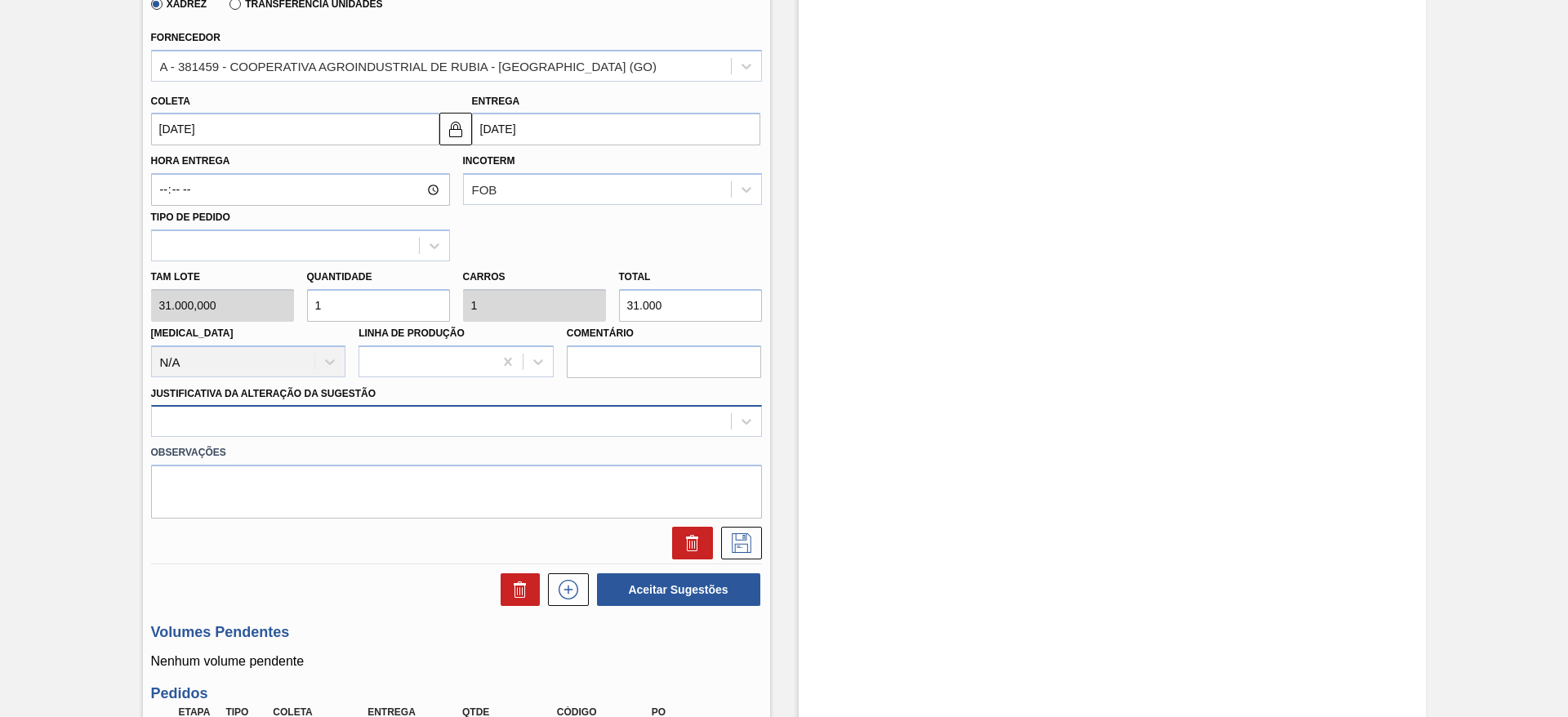
click at [611, 420] on div at bounding box center [441, 422] width 579 height 23
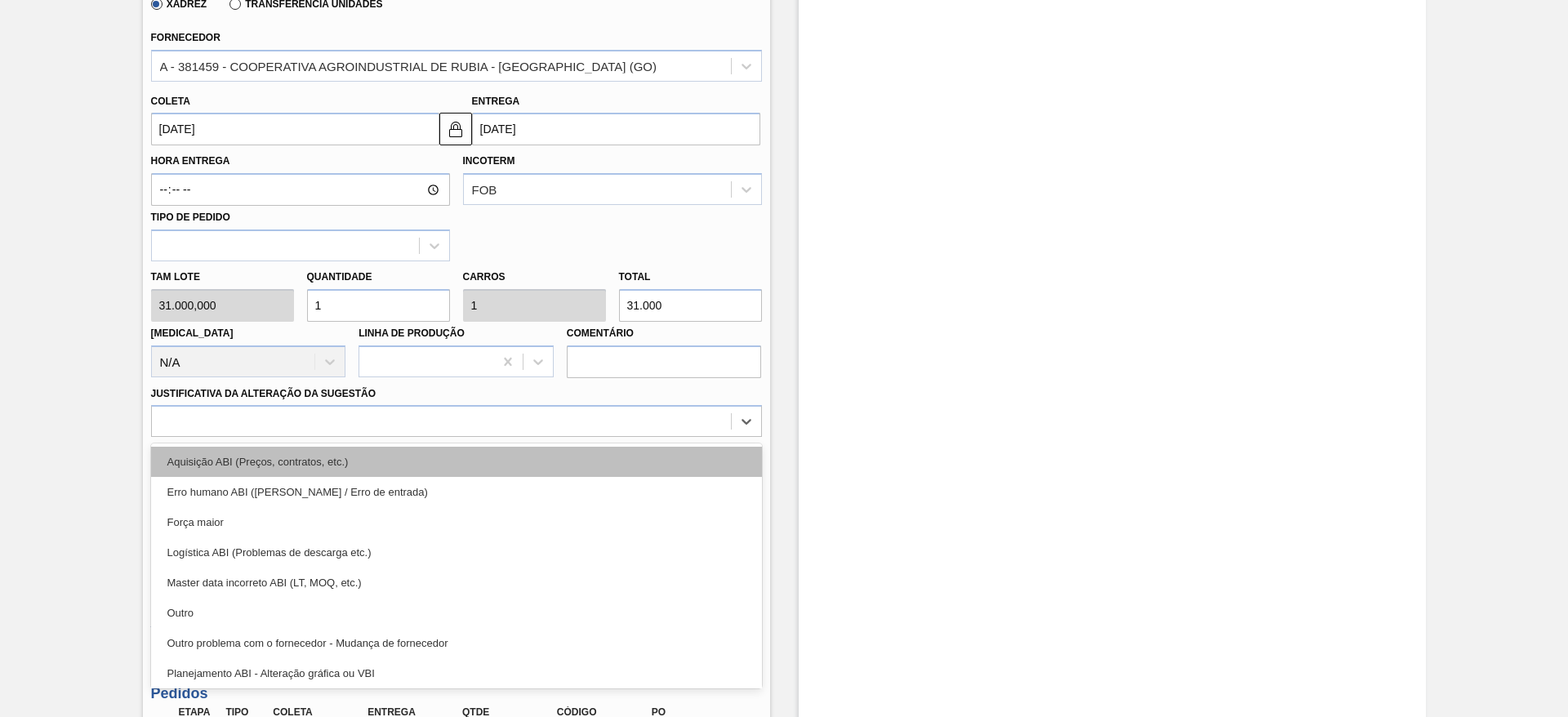
click at [625, 471] on div "Aquisição ABI (Preços, contratos, etc.)" at bounding box center [457, 462] width 611 height 30
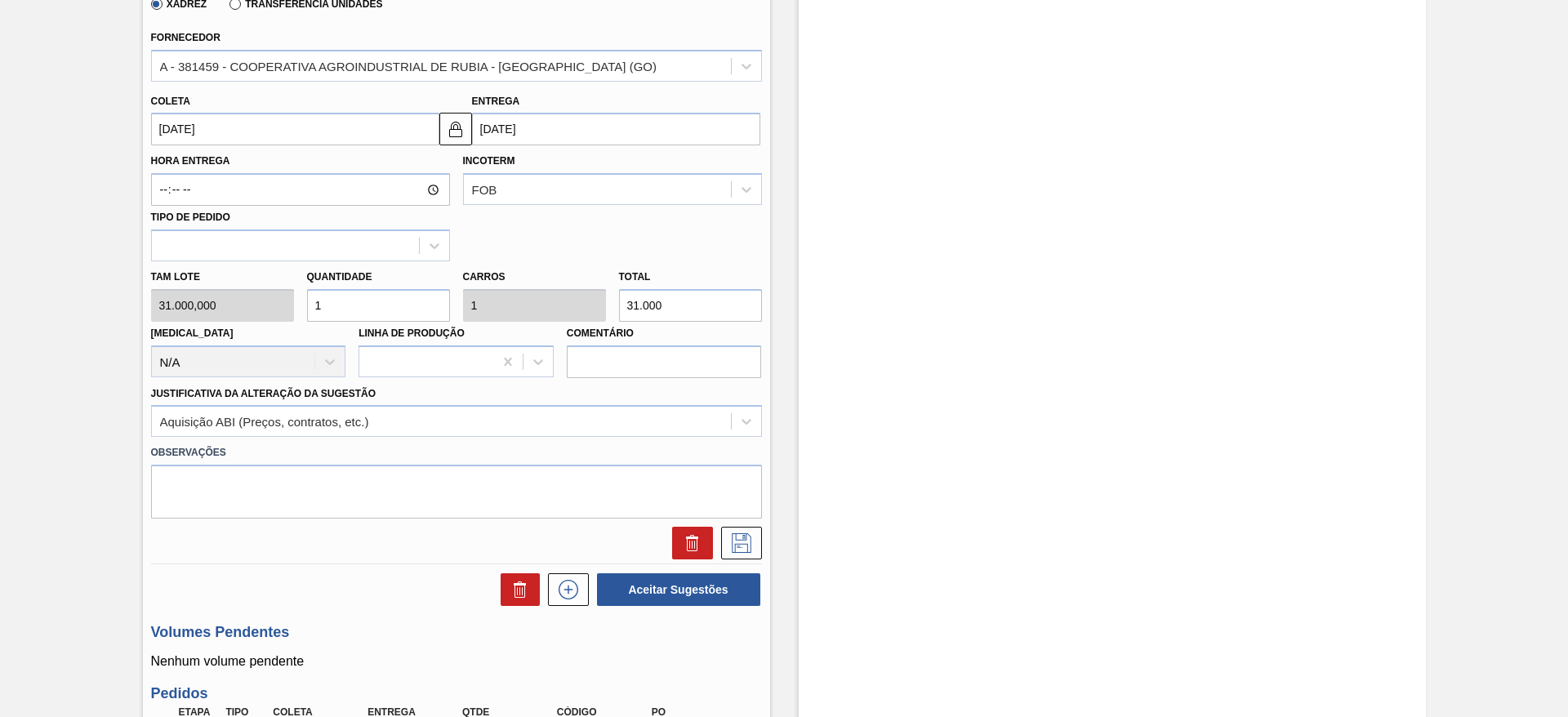
click at [741, 524] on div at bounding box center [456, 538] width 624 height 41
click at [736, 543] on icon at bounding box center [741, 543] width 26 height 19
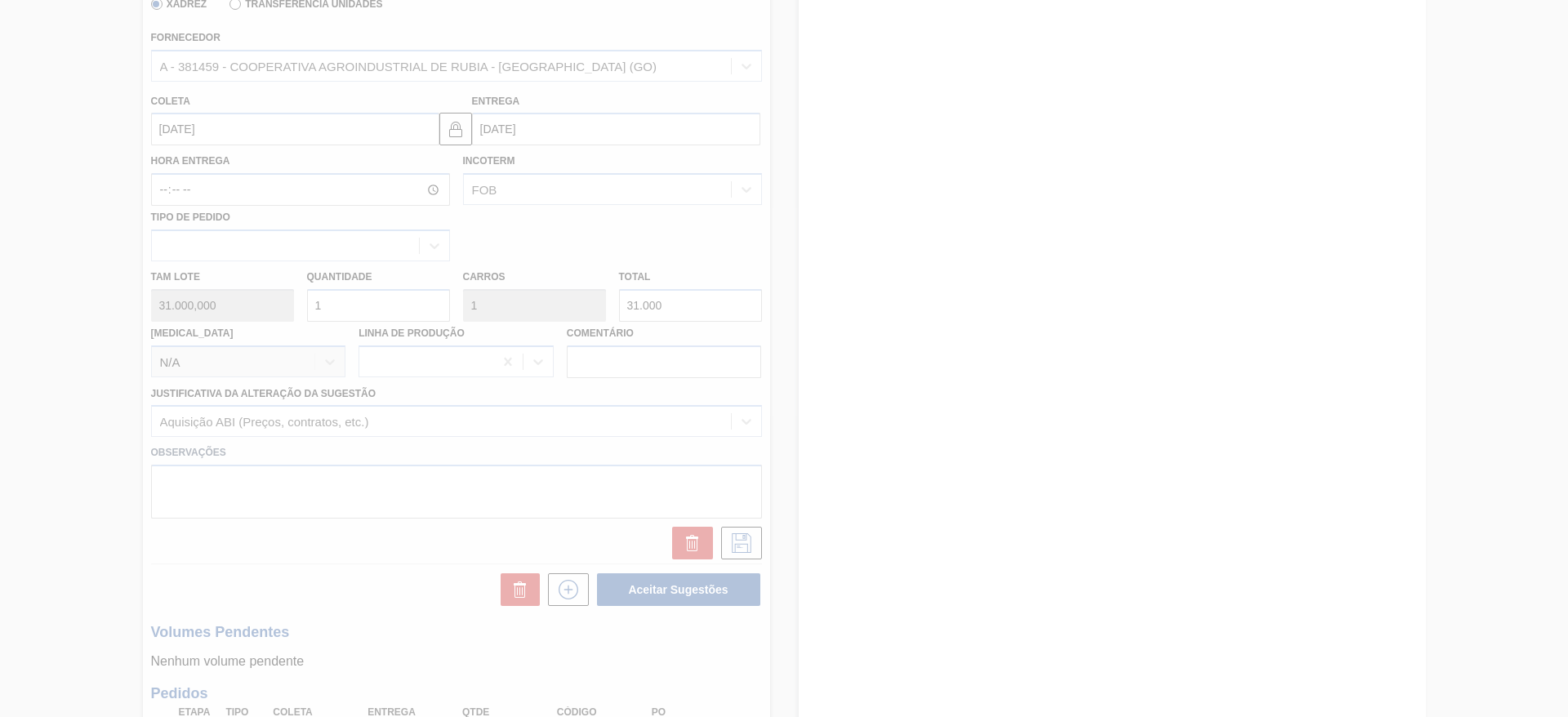
scroll to position [0, 0]
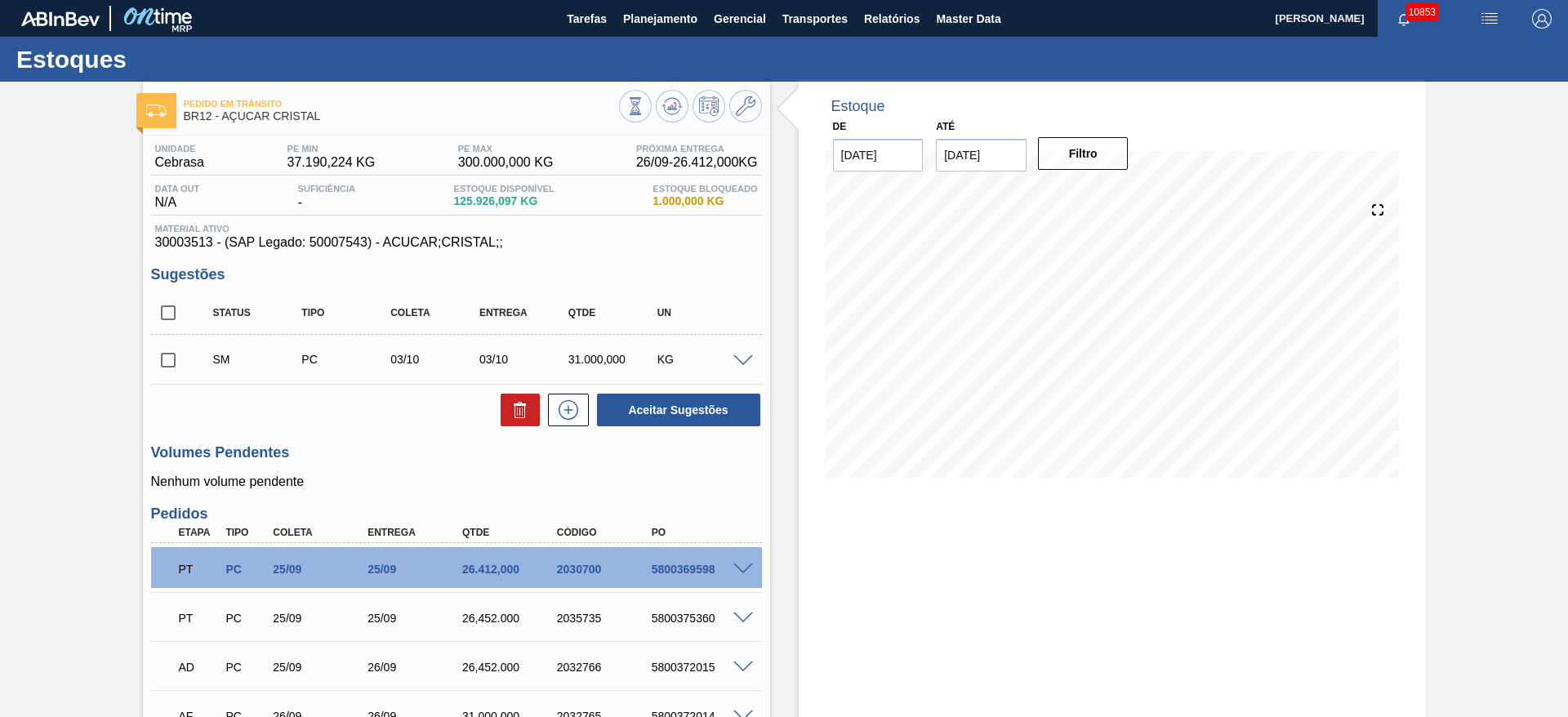
click at [164, 366] on input "checkbox" at bounding box center [168, 360] width 34 height 34
click at [651, 406] on button "Aceitar Sugestões" at bounding box center [679, 409] width 164 height 33
checkbox input "false"
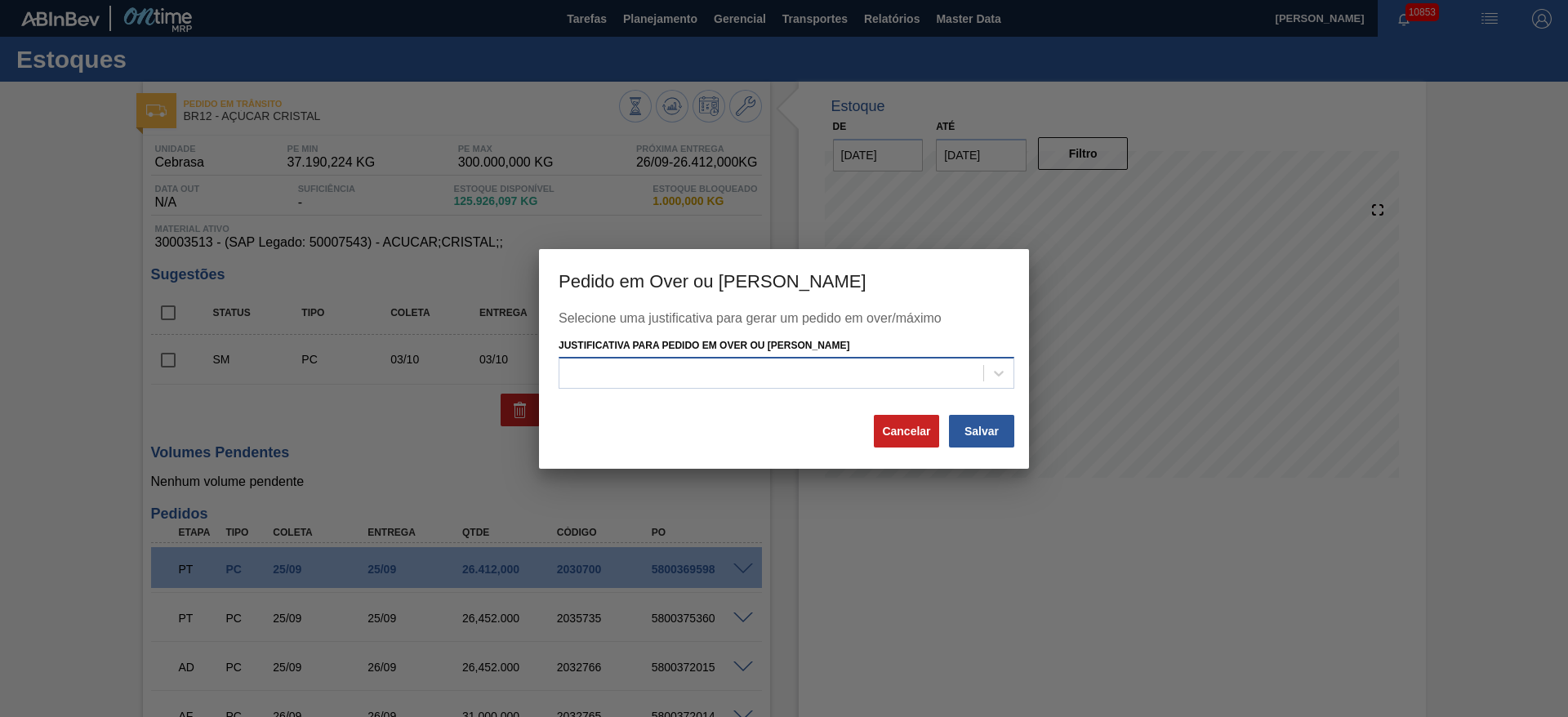
click at [759, 362] on div at bounding box center [771, 373] width 424 height 23
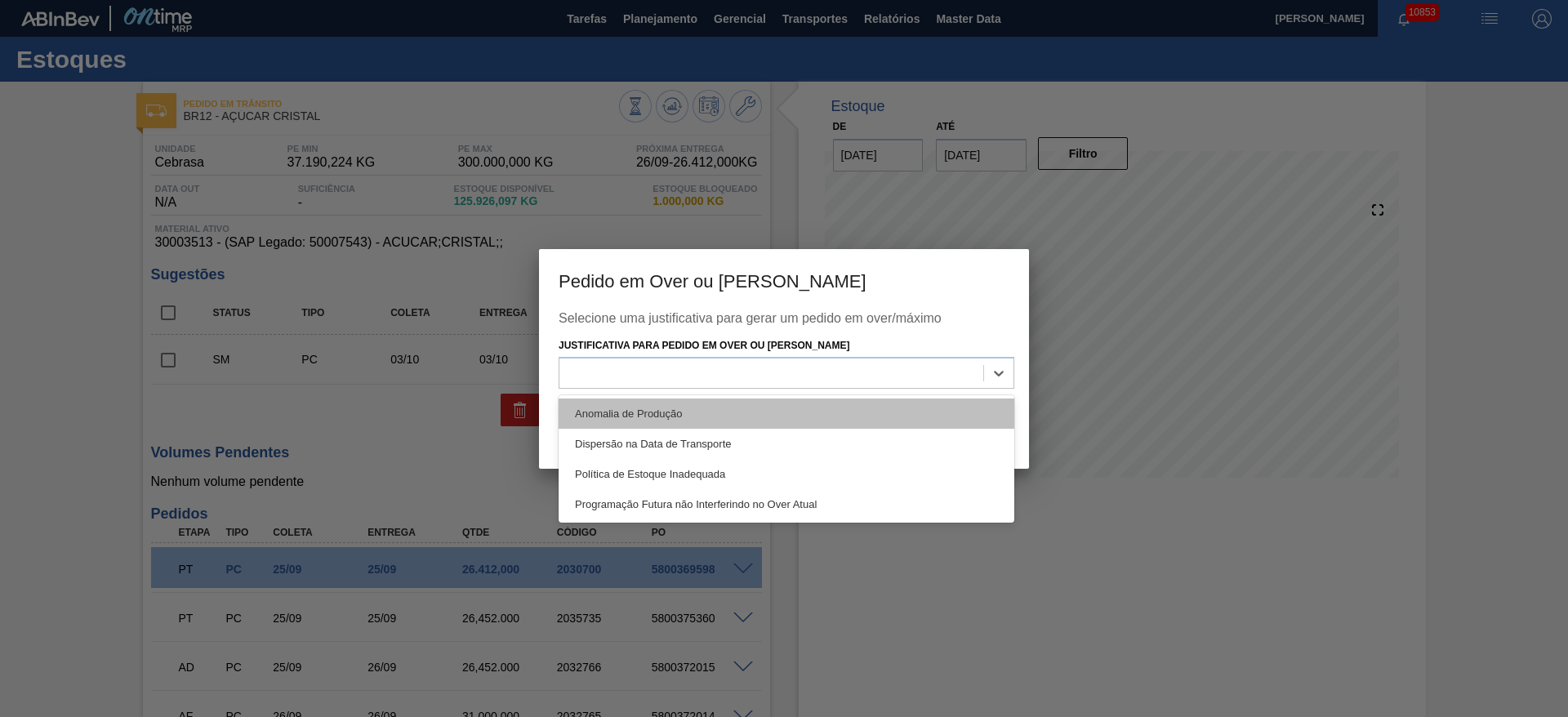
click at [799, 405] on div "Anomalia de Produção" at bounding box center [787, 413] width 456 height 30
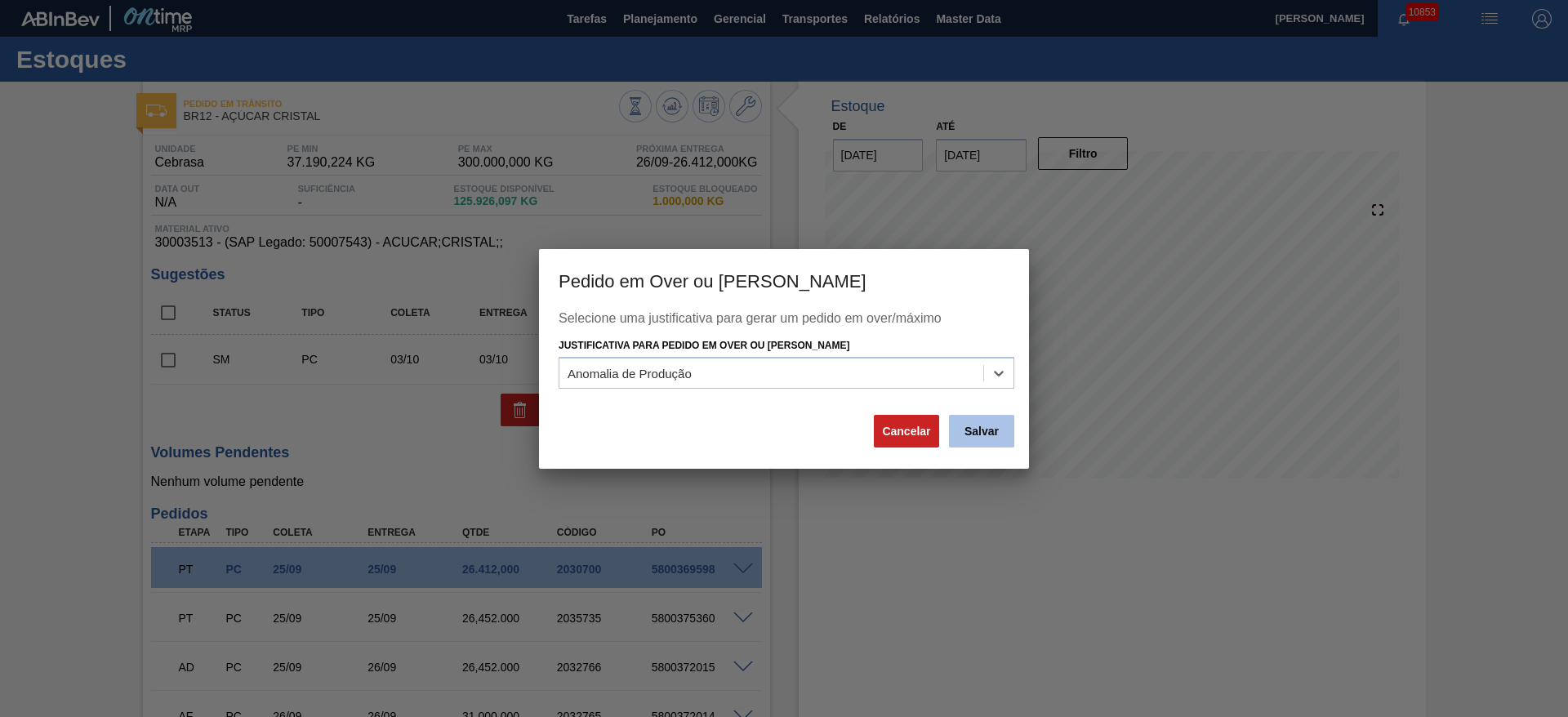
click at [1007, 442] on button "Salvar" at bounding box center [981, 431] width 65 height 33
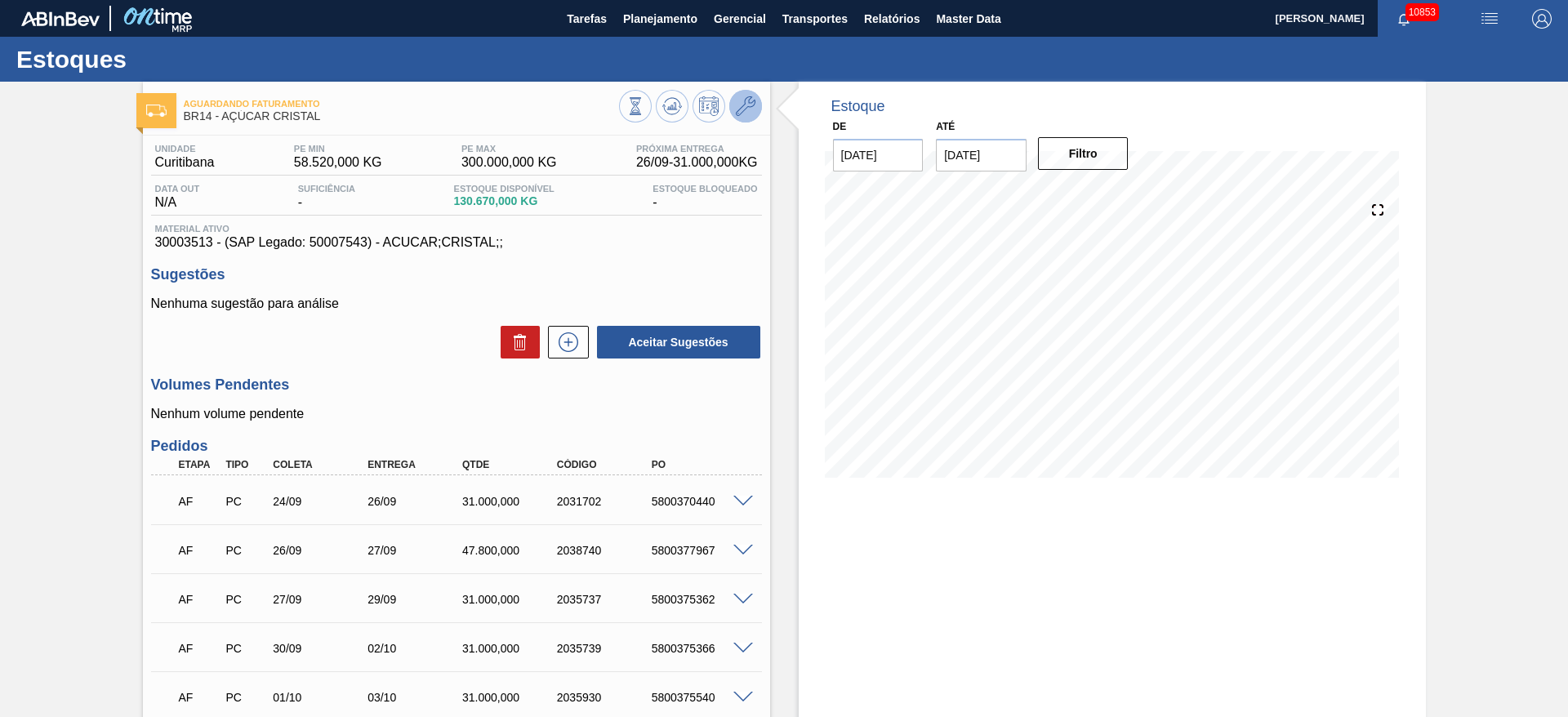
click at [741, 108] on icon at bounding box center [745, 105] width 19 height 19
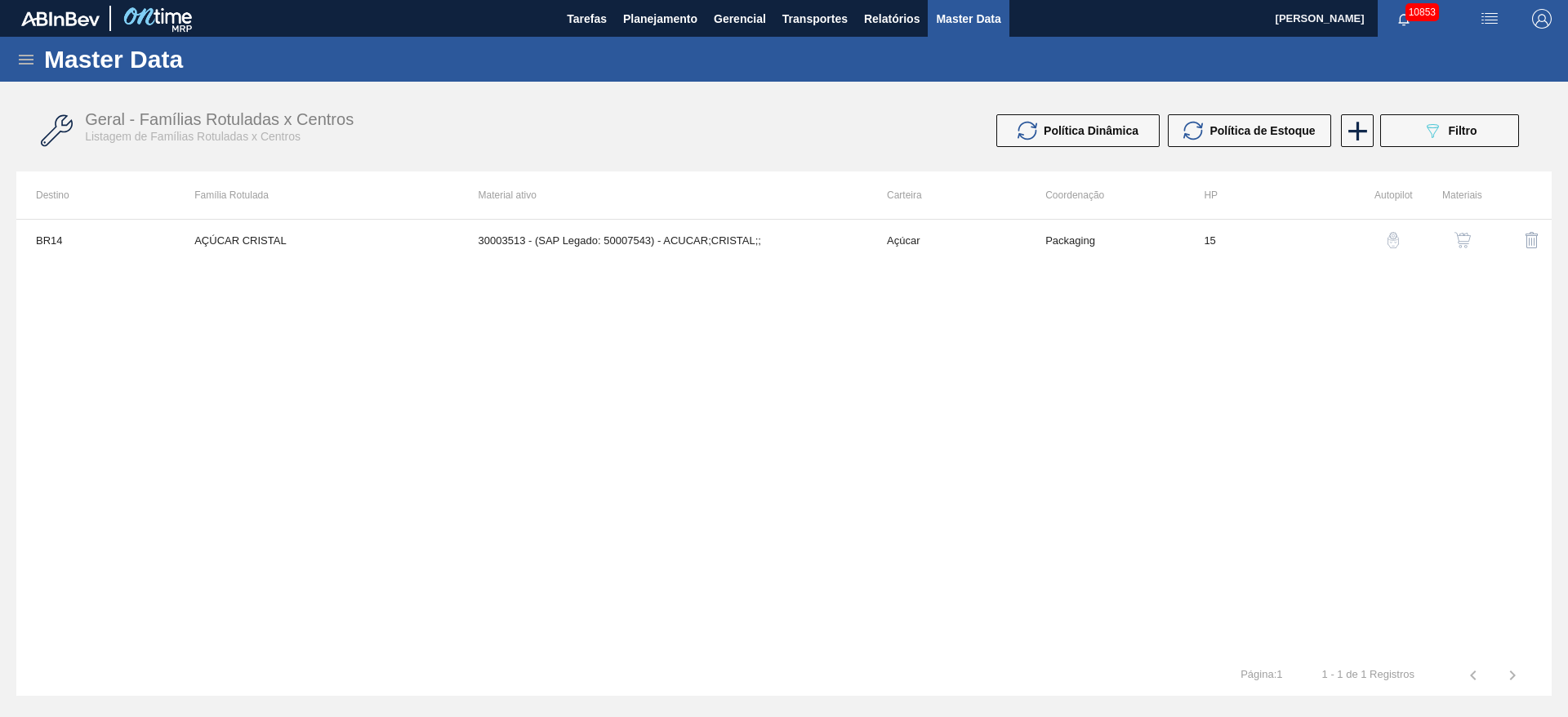
click at [1457, 244] on img "button" at bounding box center [1463, 240] width 17 height 17
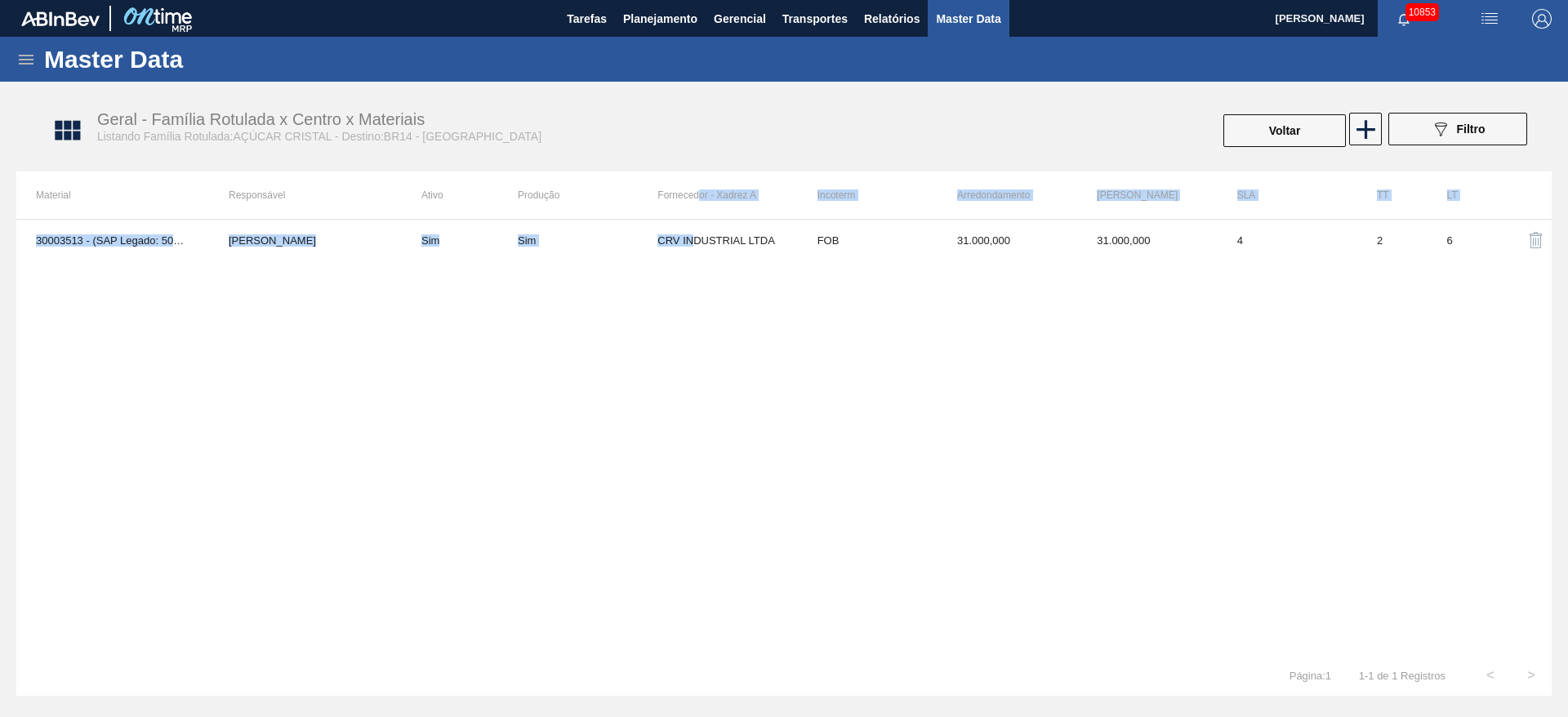
click at [691, 239] on div "Material Responsável Ativo Produção Fornecedor - Xadrez A Incoterm Arredondamen…" at bounding box center [784, 433] width 1535 height 525
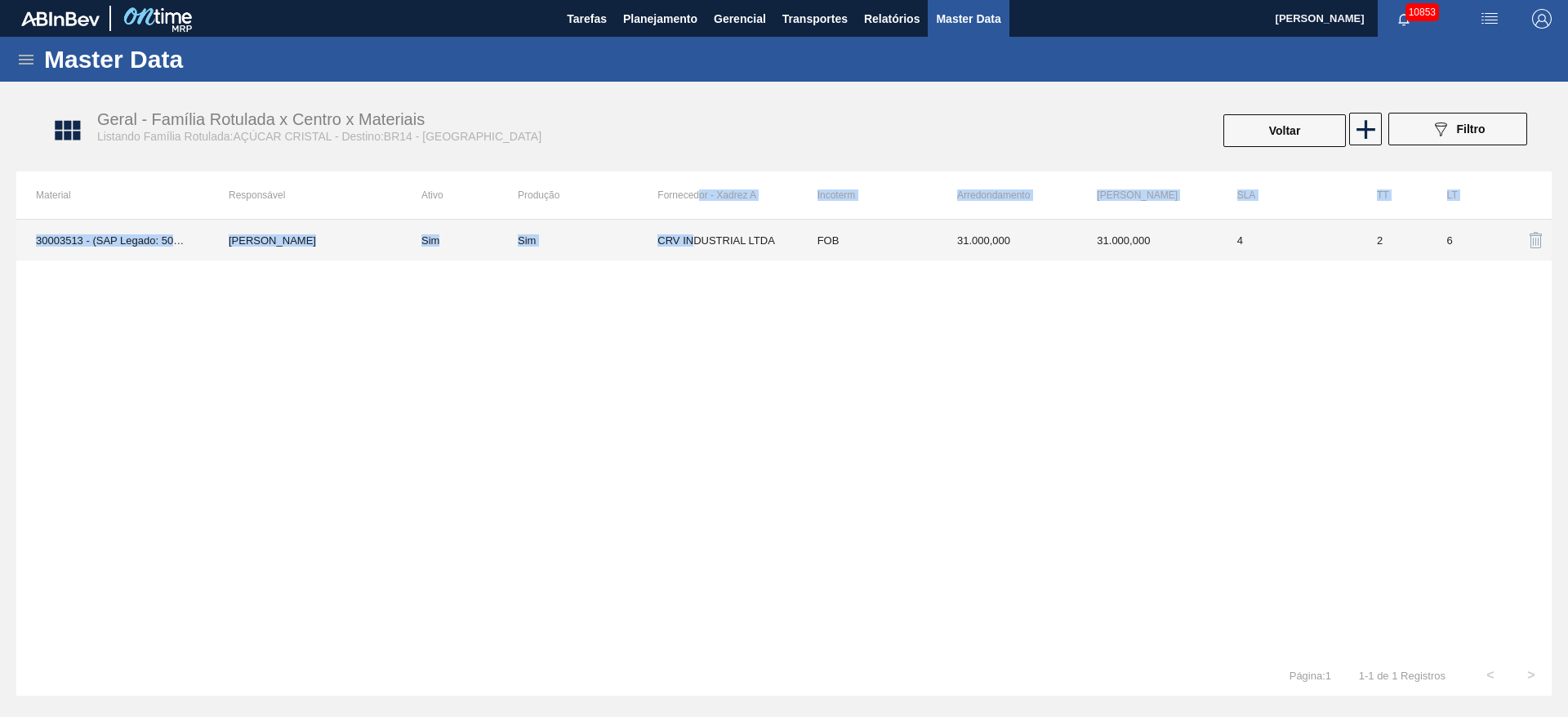
click at [691, 241] on td "CRV INDUSTRIAL LTDA" at bounding box center [726, 240] width 139 height 41
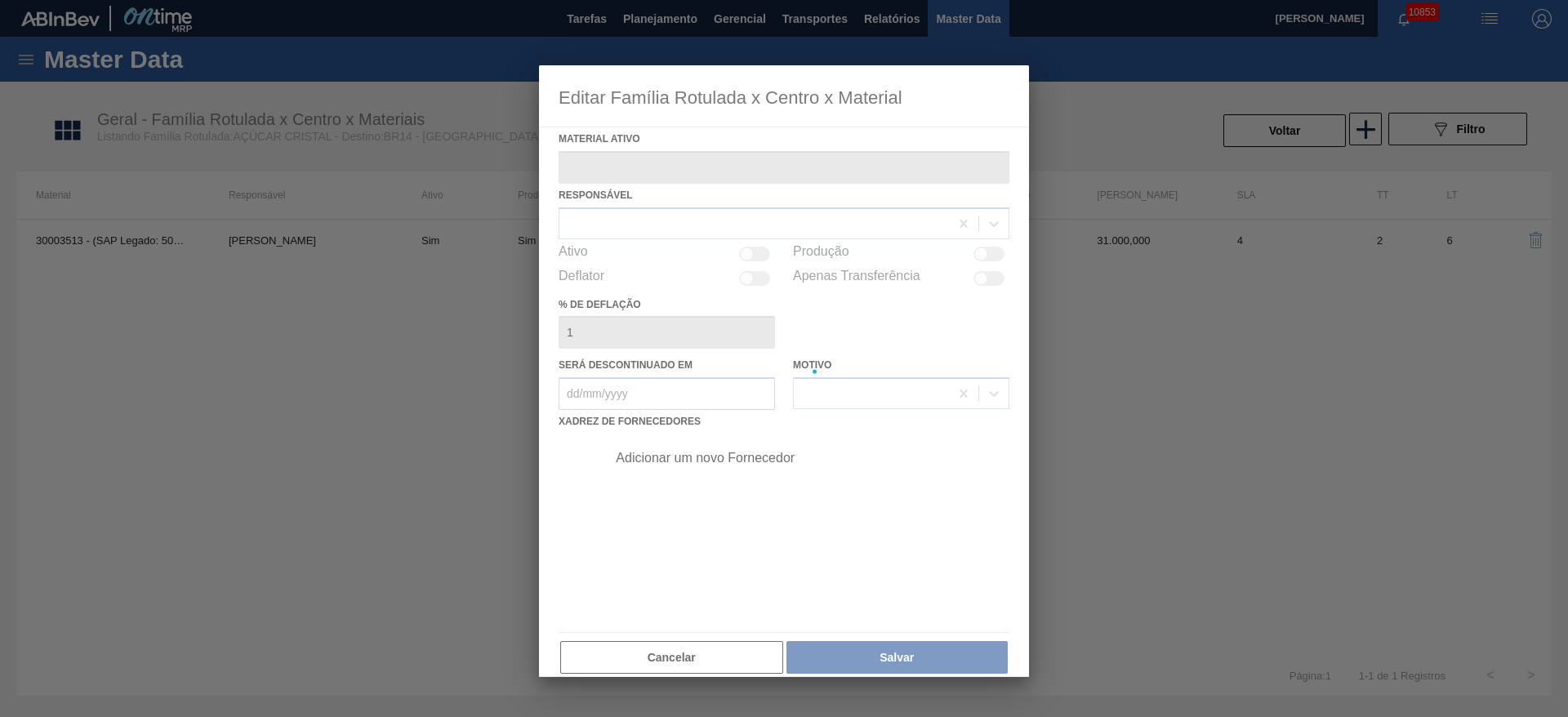
type ativo "30003513 - (SAP Legado: 50007543) - ACUCAR;CRISTAL;;"
checkbox input "true"
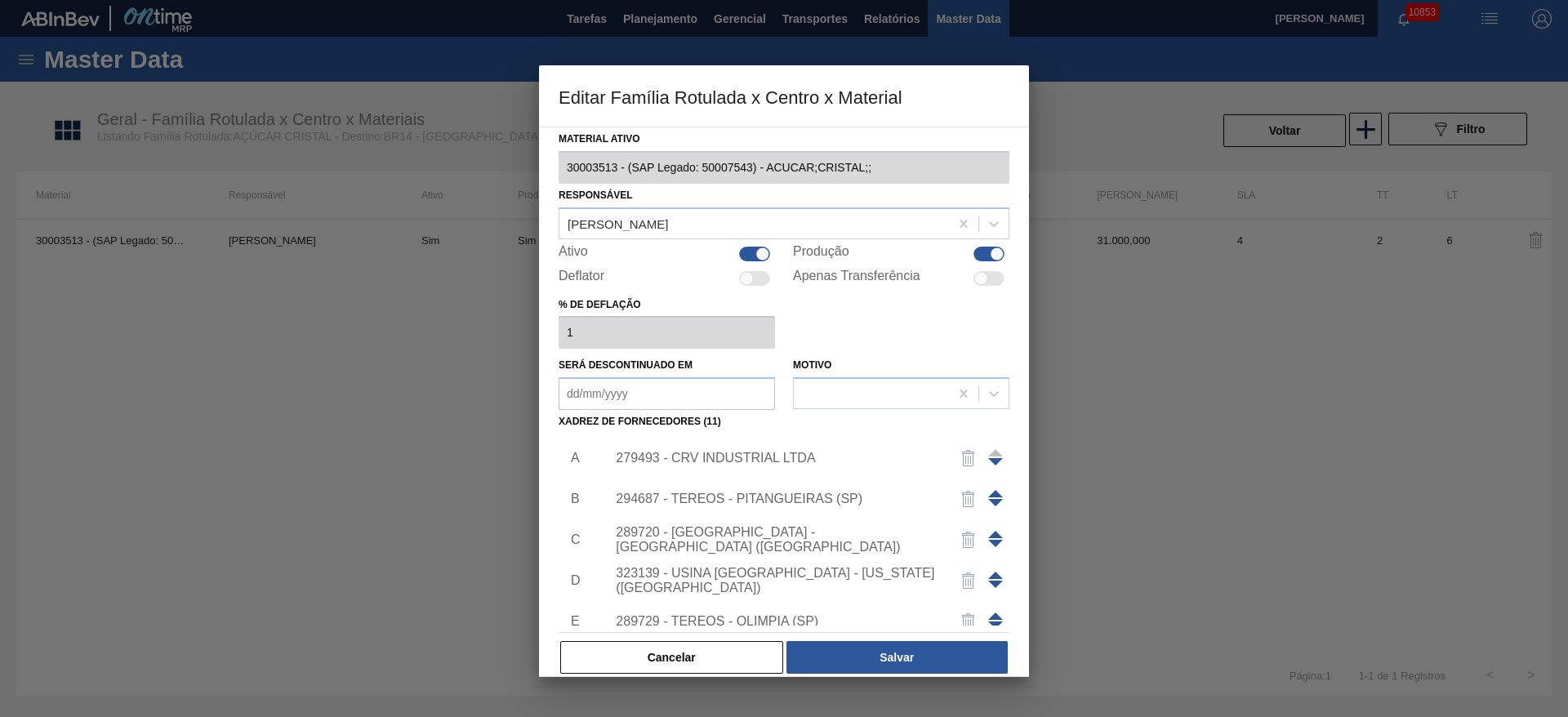
click at [994, 532] on span at bounding box center [995, 534] width 15 height 8
click at [993, 492] on span at bounding box center [995, 493] width 15 height 8
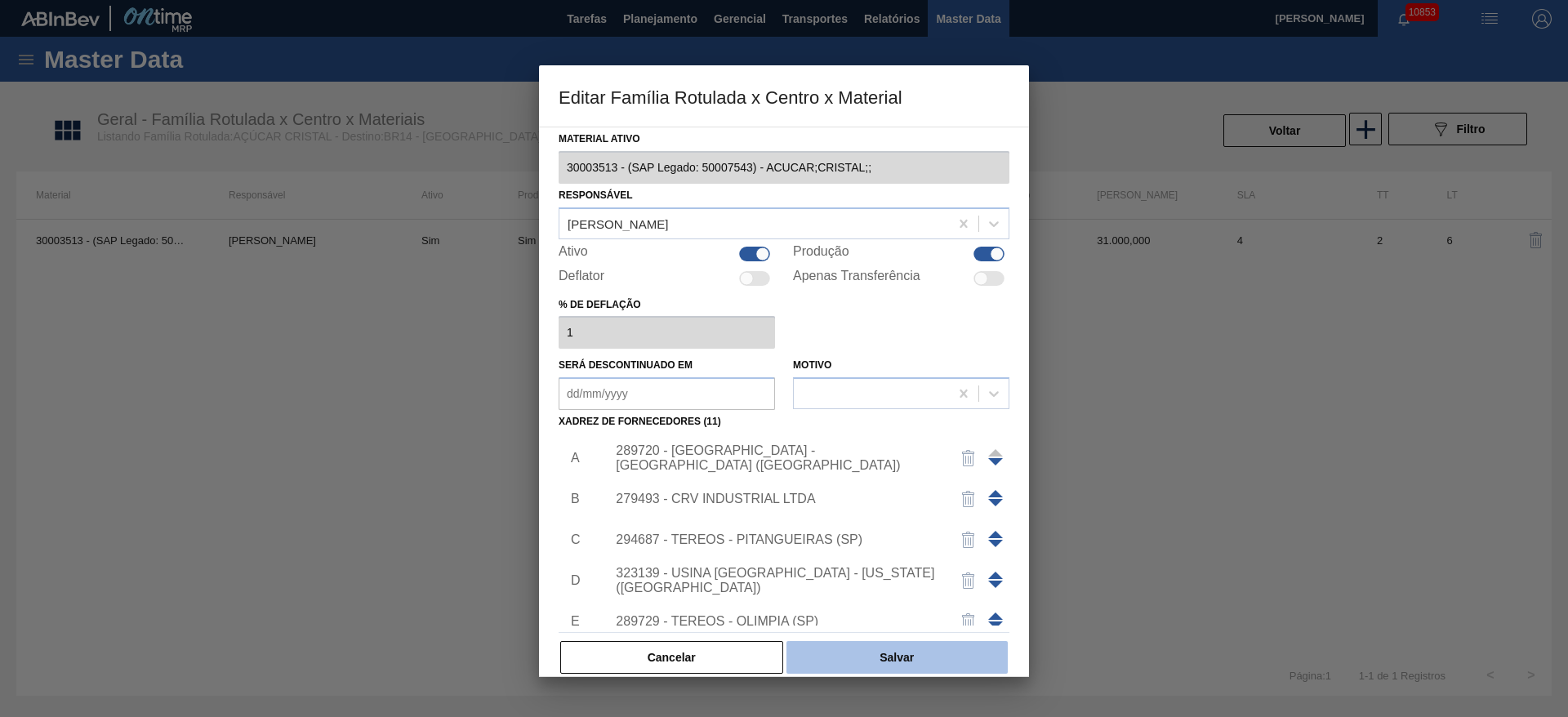
click at [905, 666] on button "Salvar" at bounding box center [897, 657] width 221 height 33
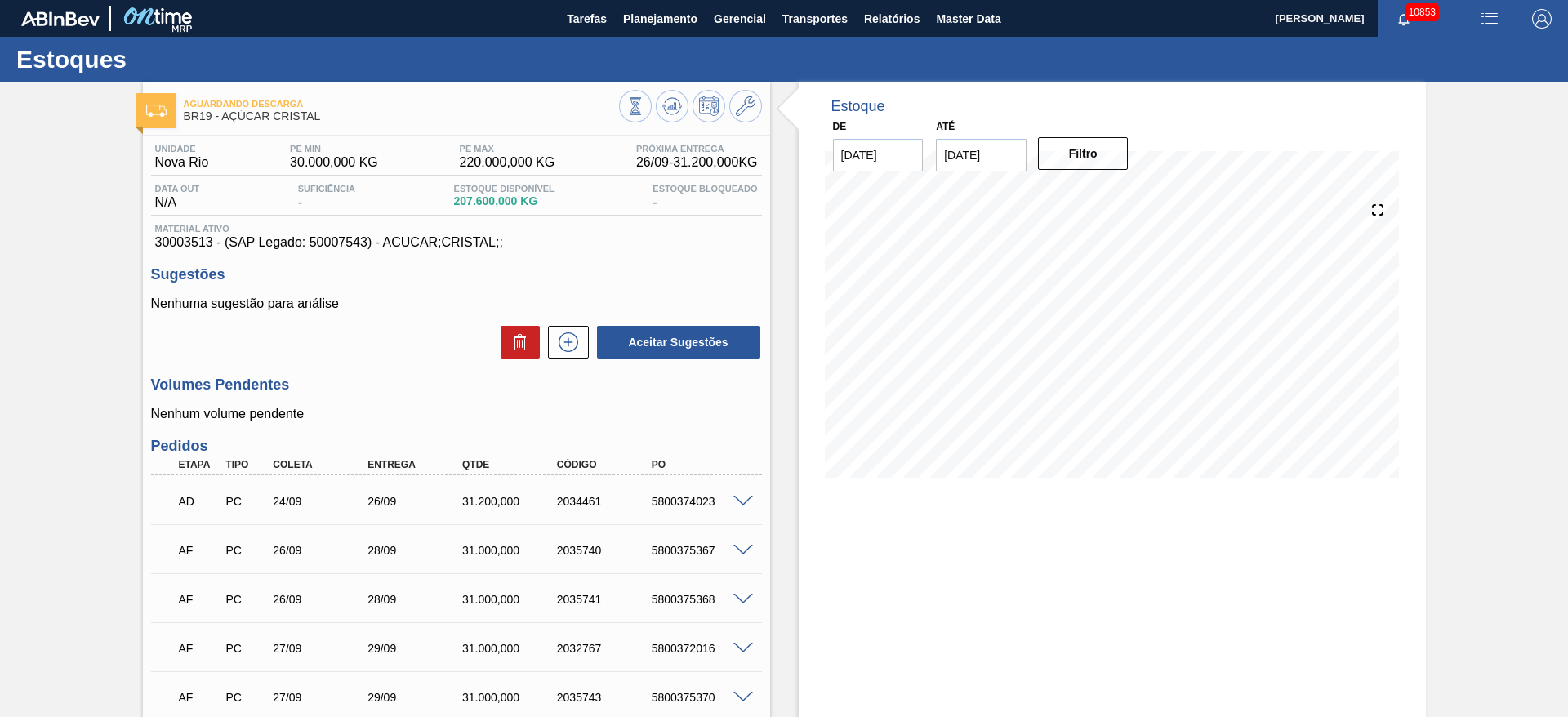
click at [878, 570] on div "Estoque De [DATE] Até [DATE] Filtro" at bounding box center [1111, 566] width 627 height 968
click at [574, 351] on icon at bounding box center [568, 341] width 26 height 19
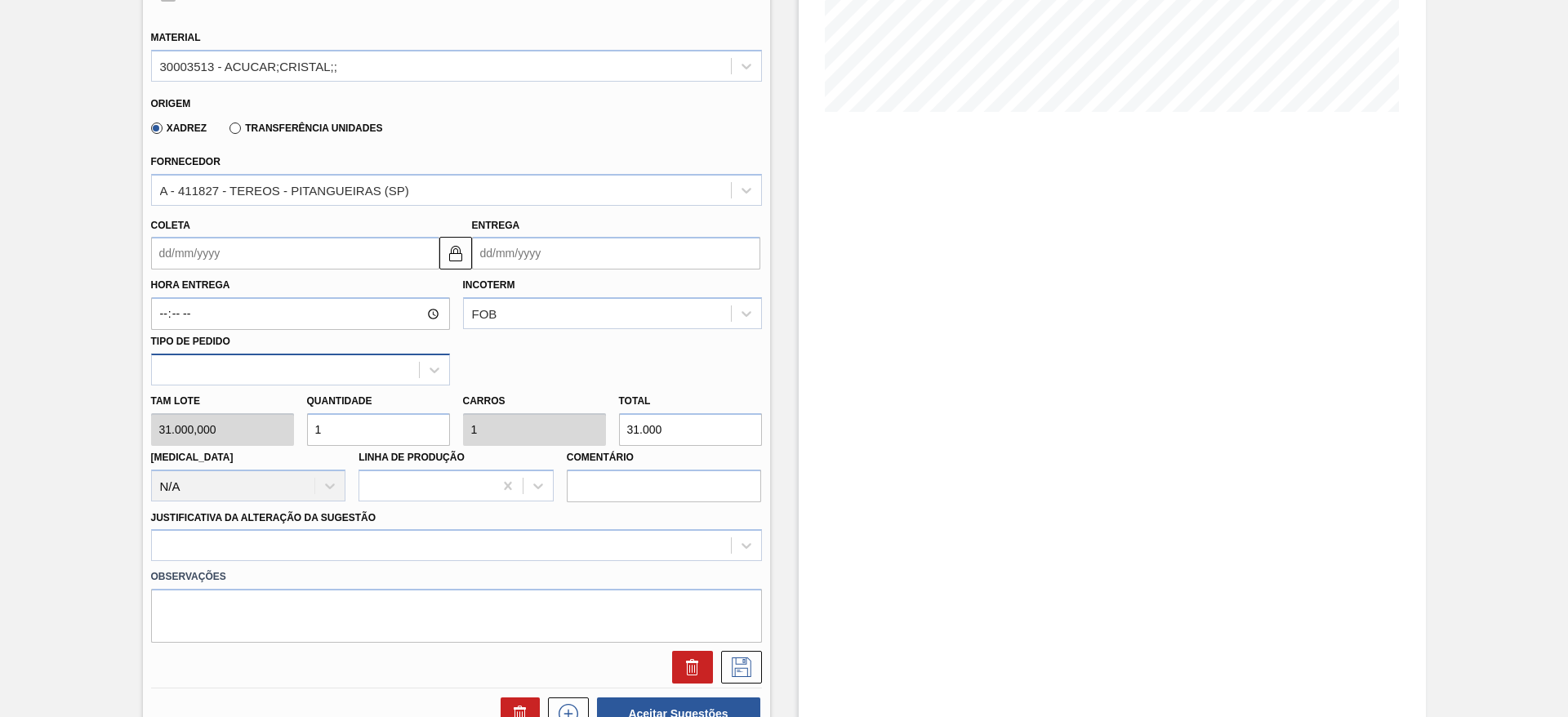
scroll to position [367, 0]
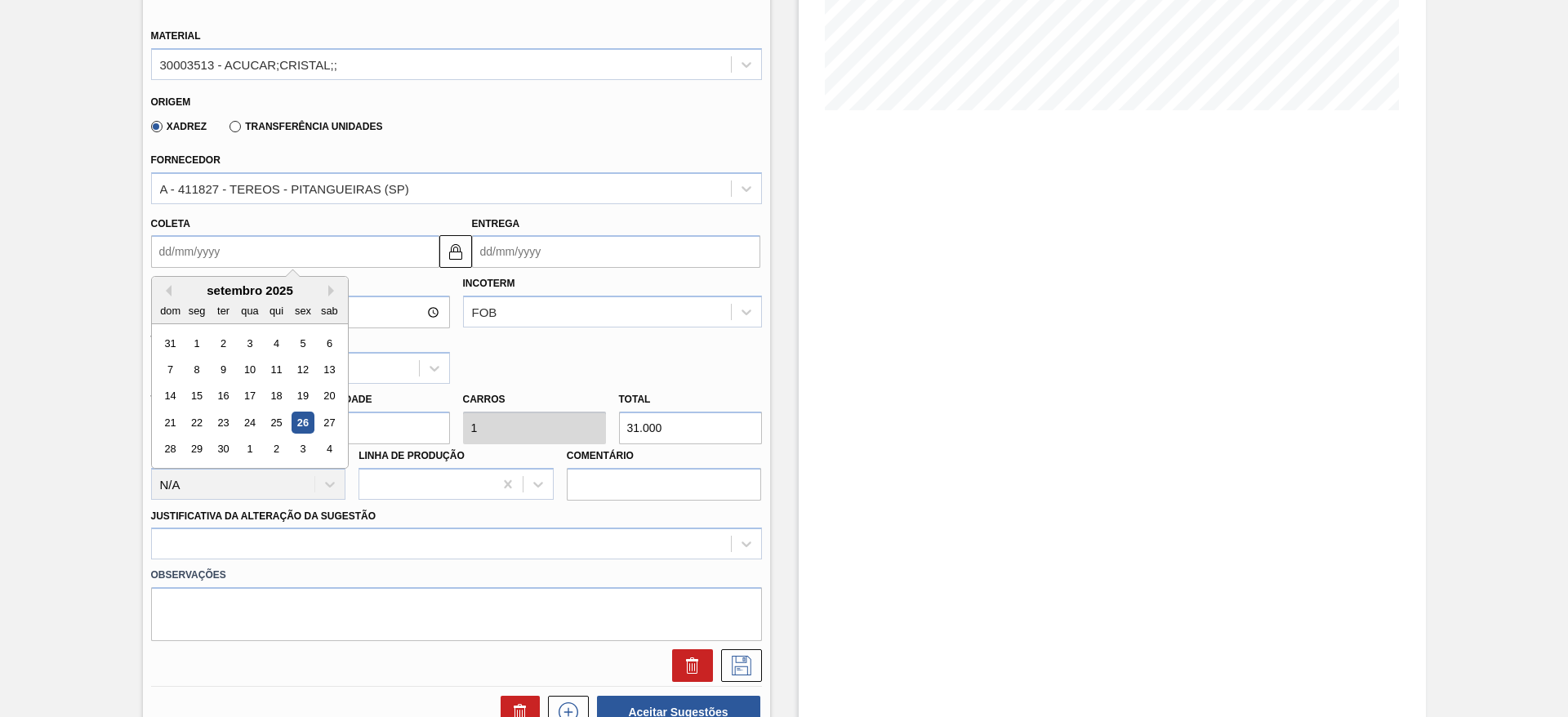
click at [200, 250] on input "Coleta" at bounding box center [295, 251] width 288 height 33
click at [275, 454] on div "2" at bounding box center [276, 449] width 22 height 22
type input "[DATE]"
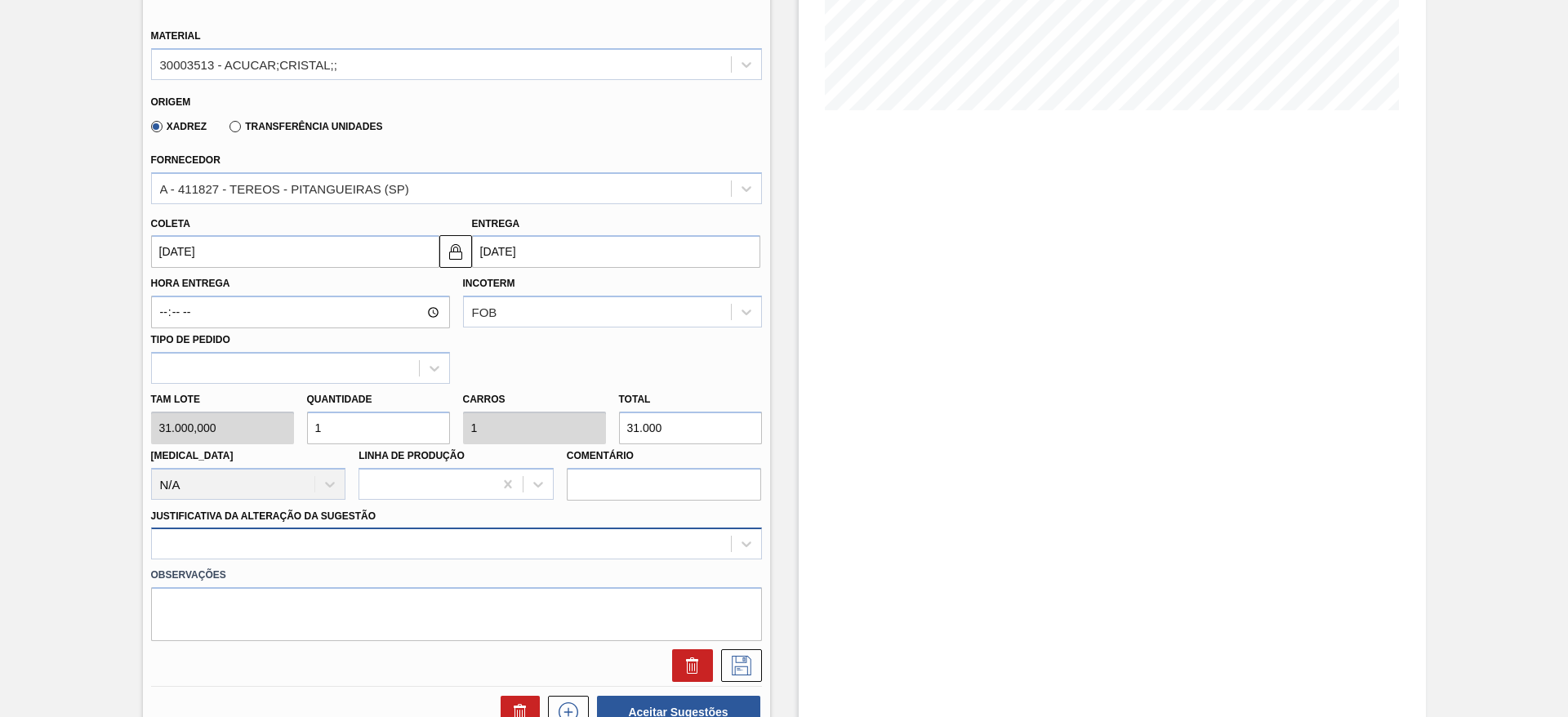
click at [507, 546] on div at bounding box center [457, 543] width 611 height 32
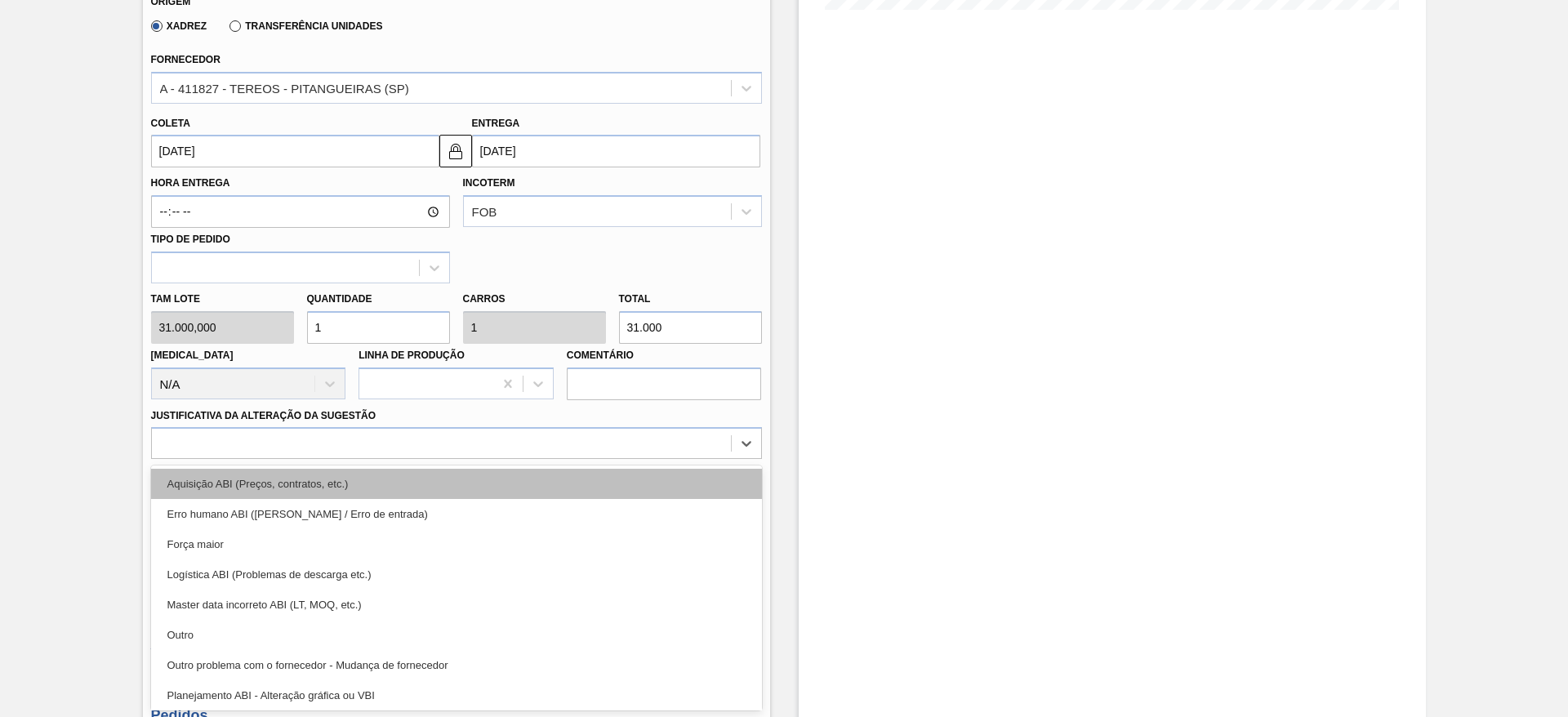
click at [529, 496] on div "Aquisição ABI (Preços, contratos, etc.)" at bounding box center [457, 483] width 611 height 30
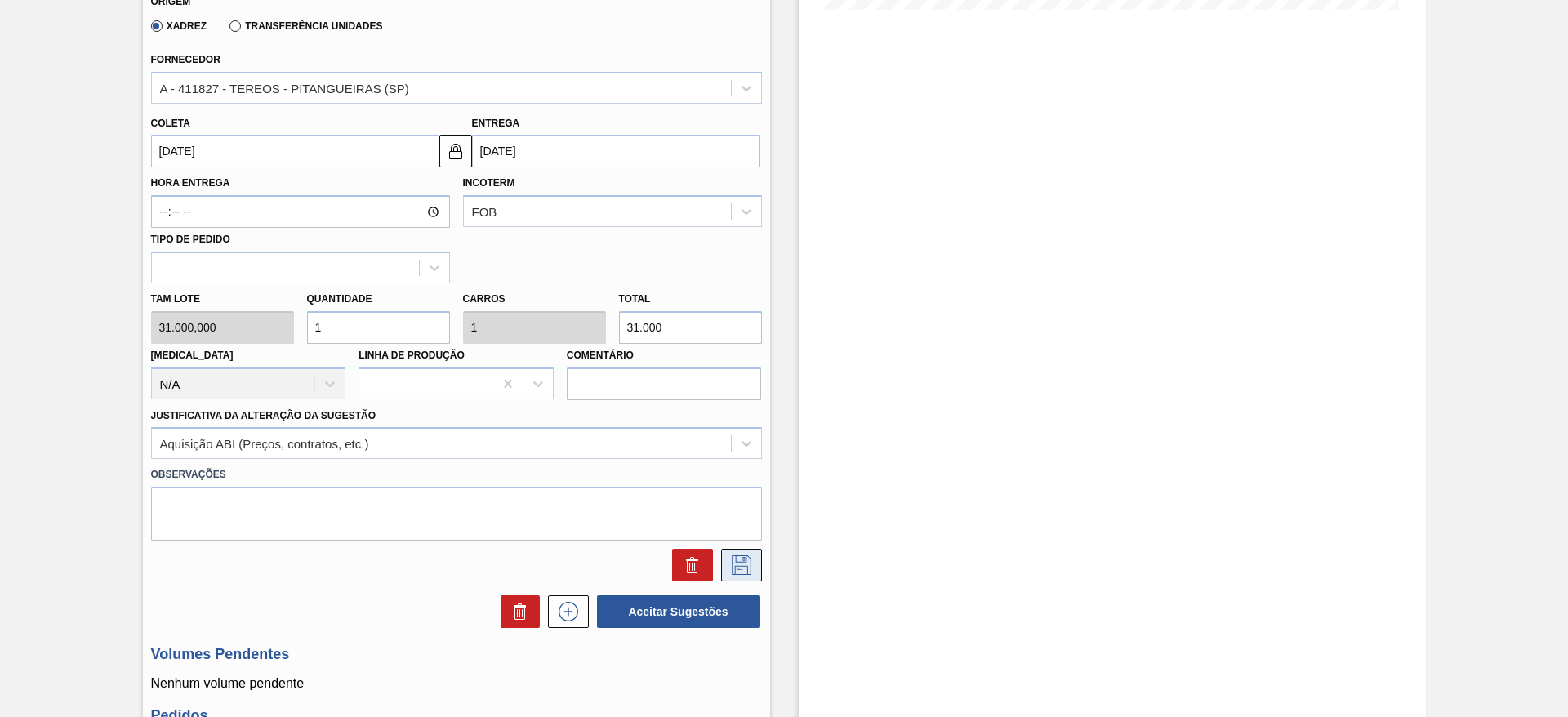
click at [742, 573] on icon at bounding box center [741, 564] width 26 height 19
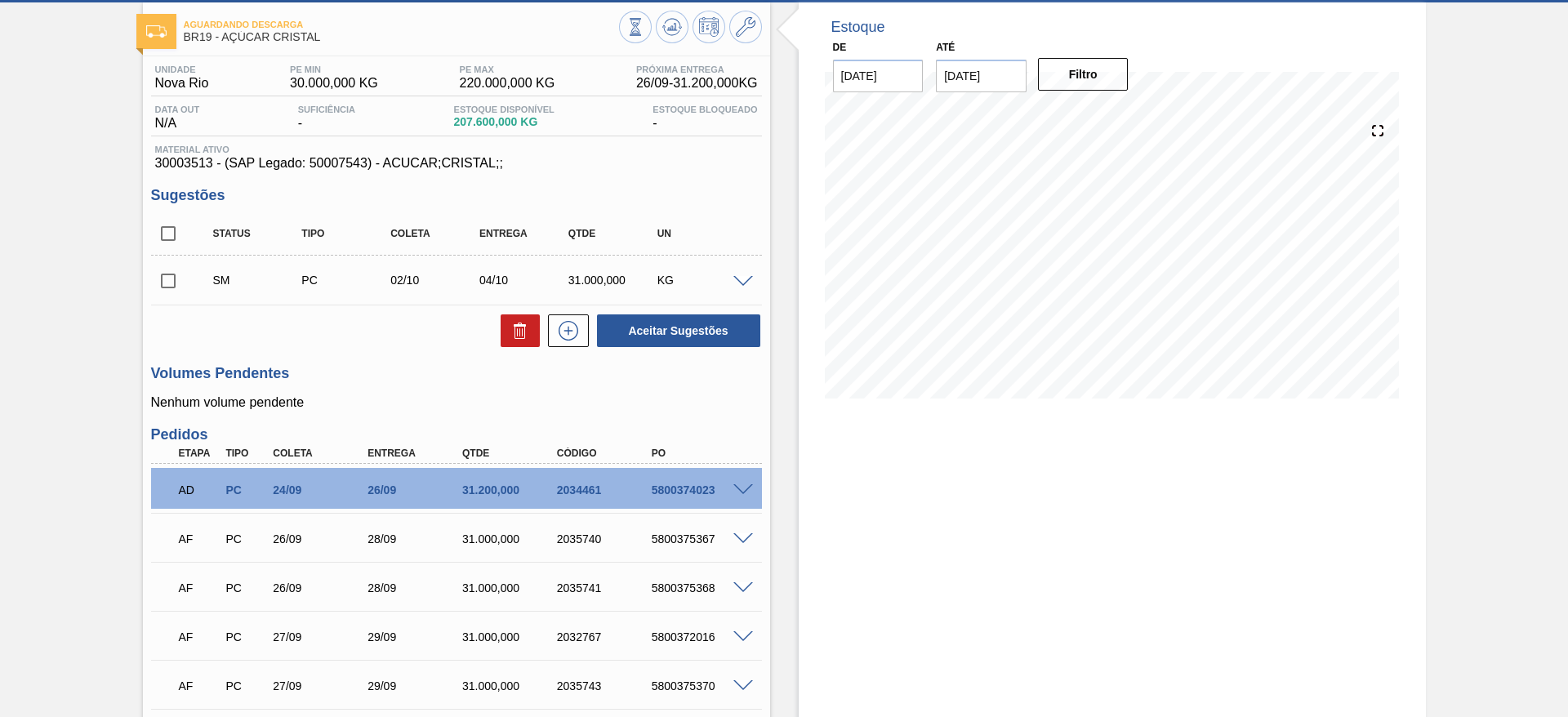
scroll to position [33, 0]
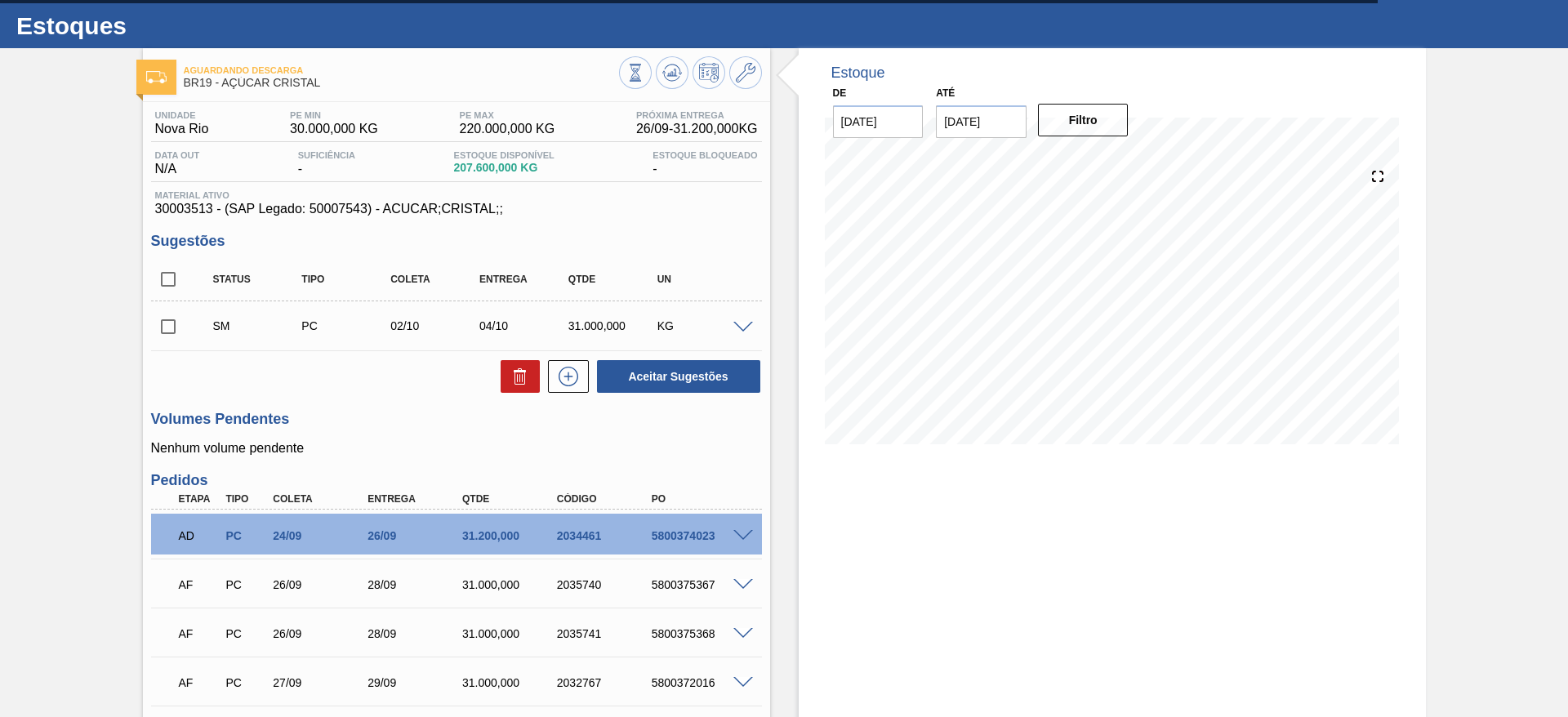
click at [165, 326] on input "checkbox" at bounding box center [168, 326] width 34 height 34
click at [668, 371] on button "Aceitar Sugestões" at bounding box center [679, 376] width 164 height 33
checkbox input "false"
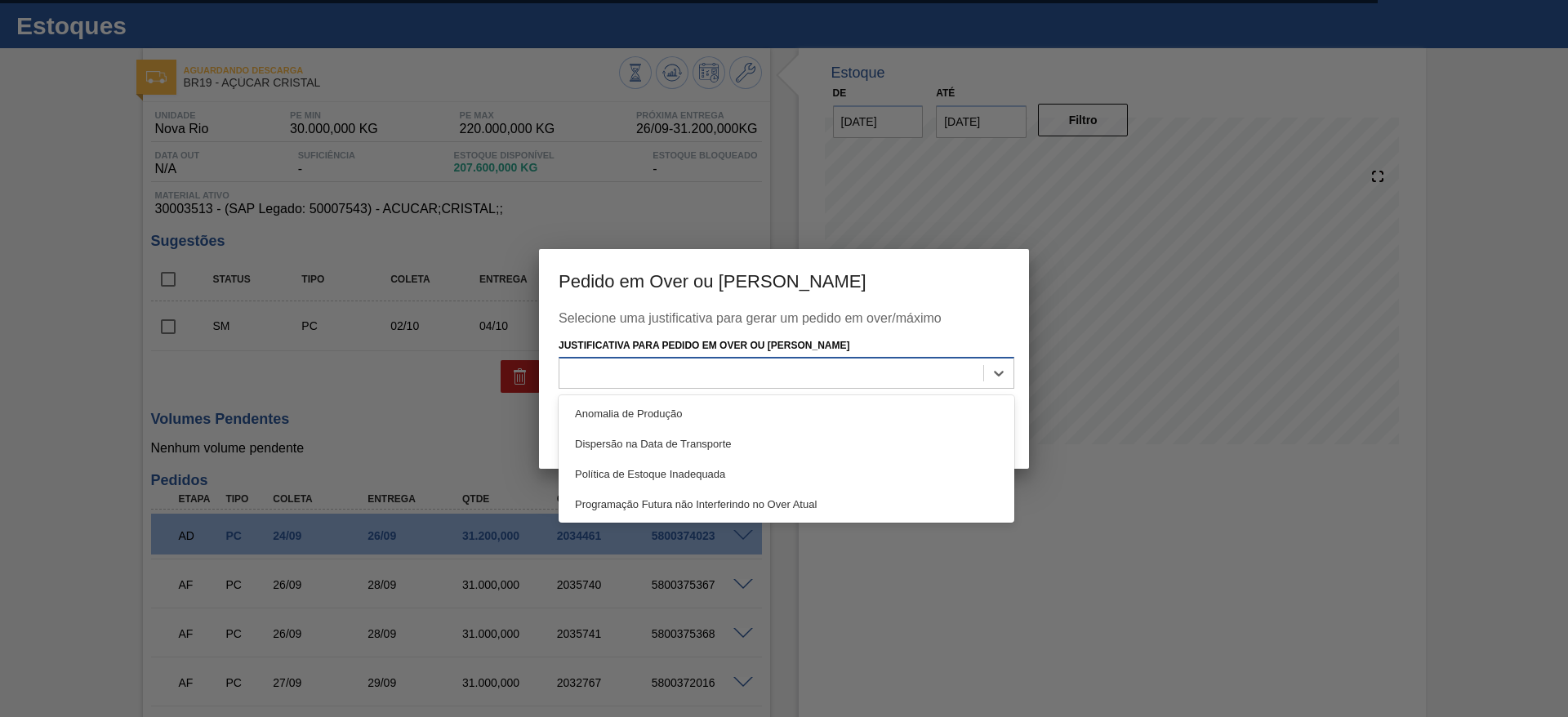
click at [719, 366] on div at bounding box center [771, 373] width 424 height 23
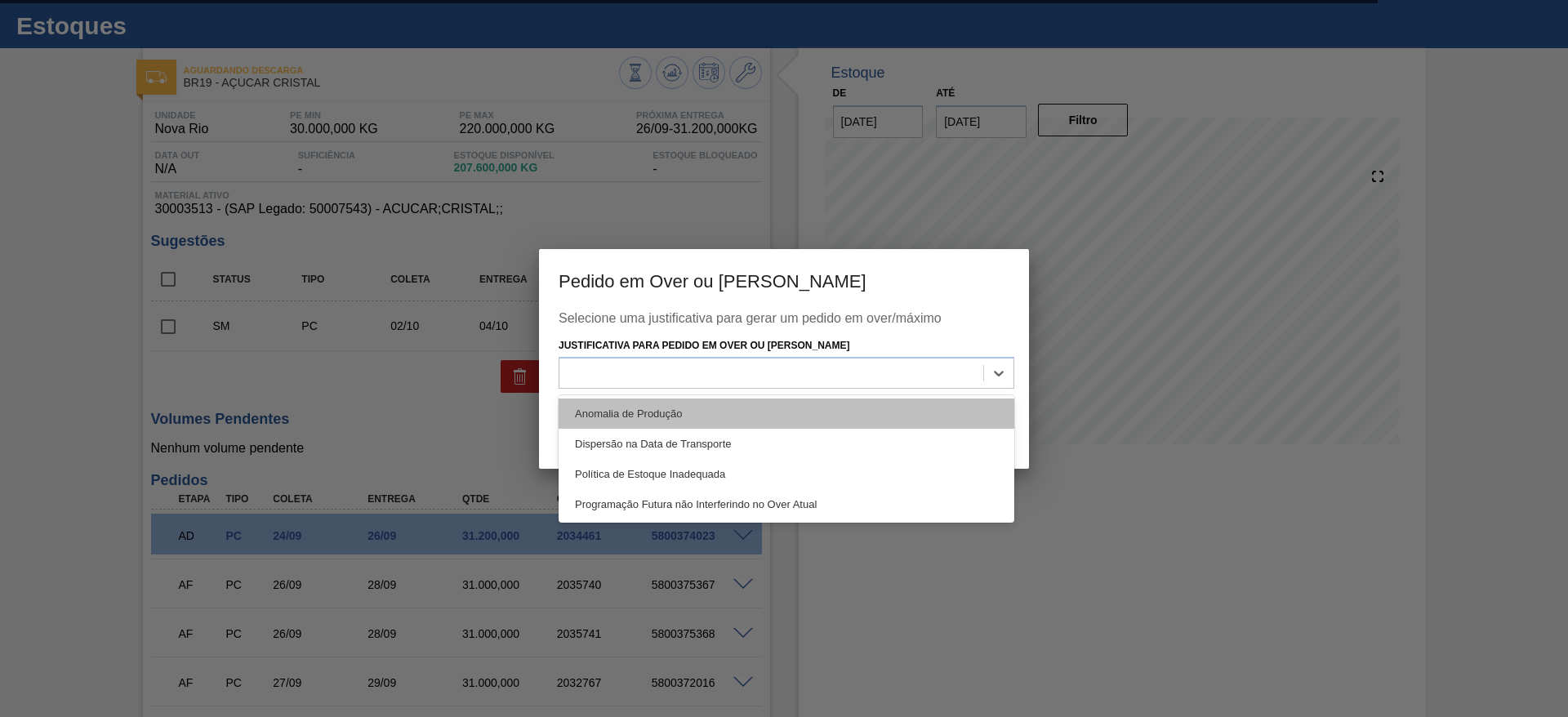
click at [861, 413] on div "Anomalia de Produção" at bounding box center [787, 413] width 456 height 30
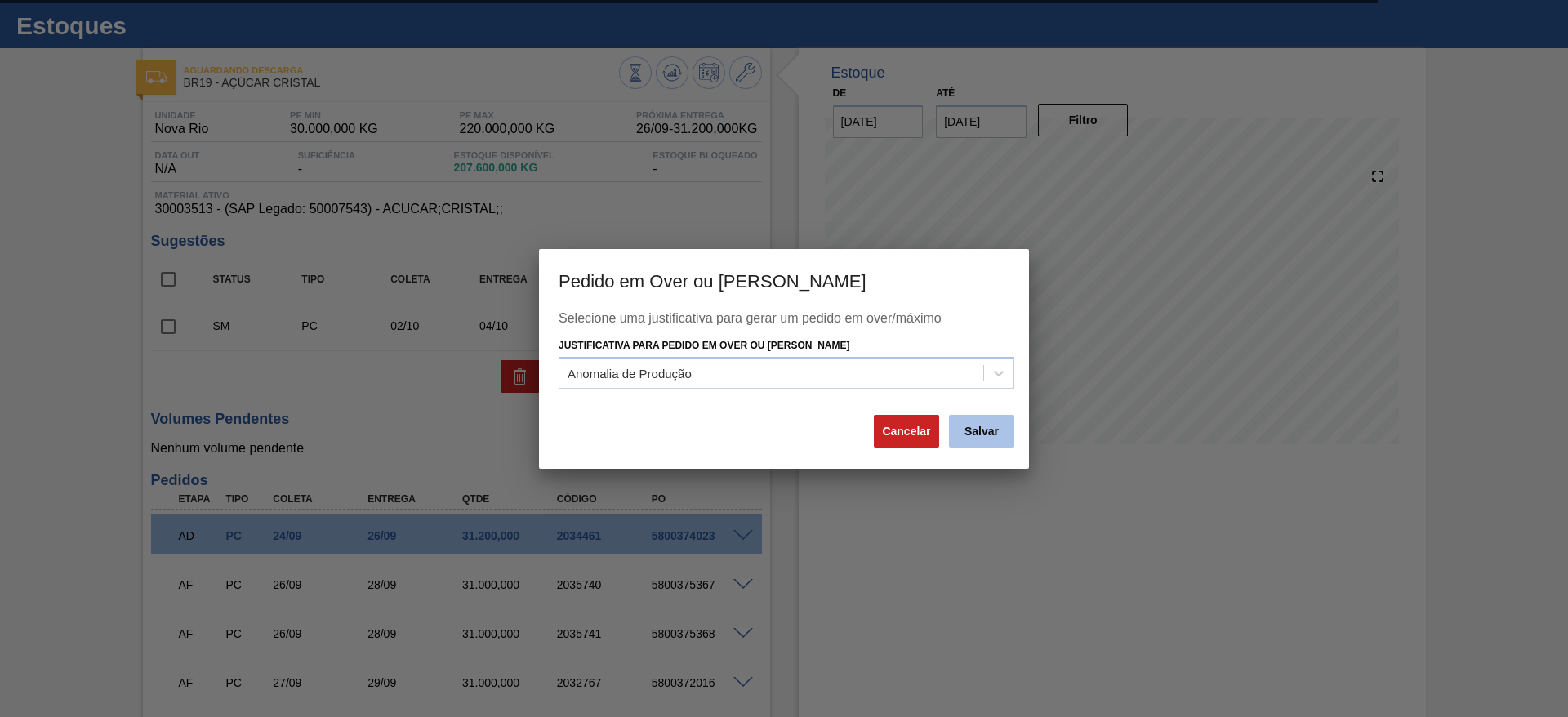
click at [985, 433] on button "Salvar" at bounding box center [981, 431] width 65 height 33
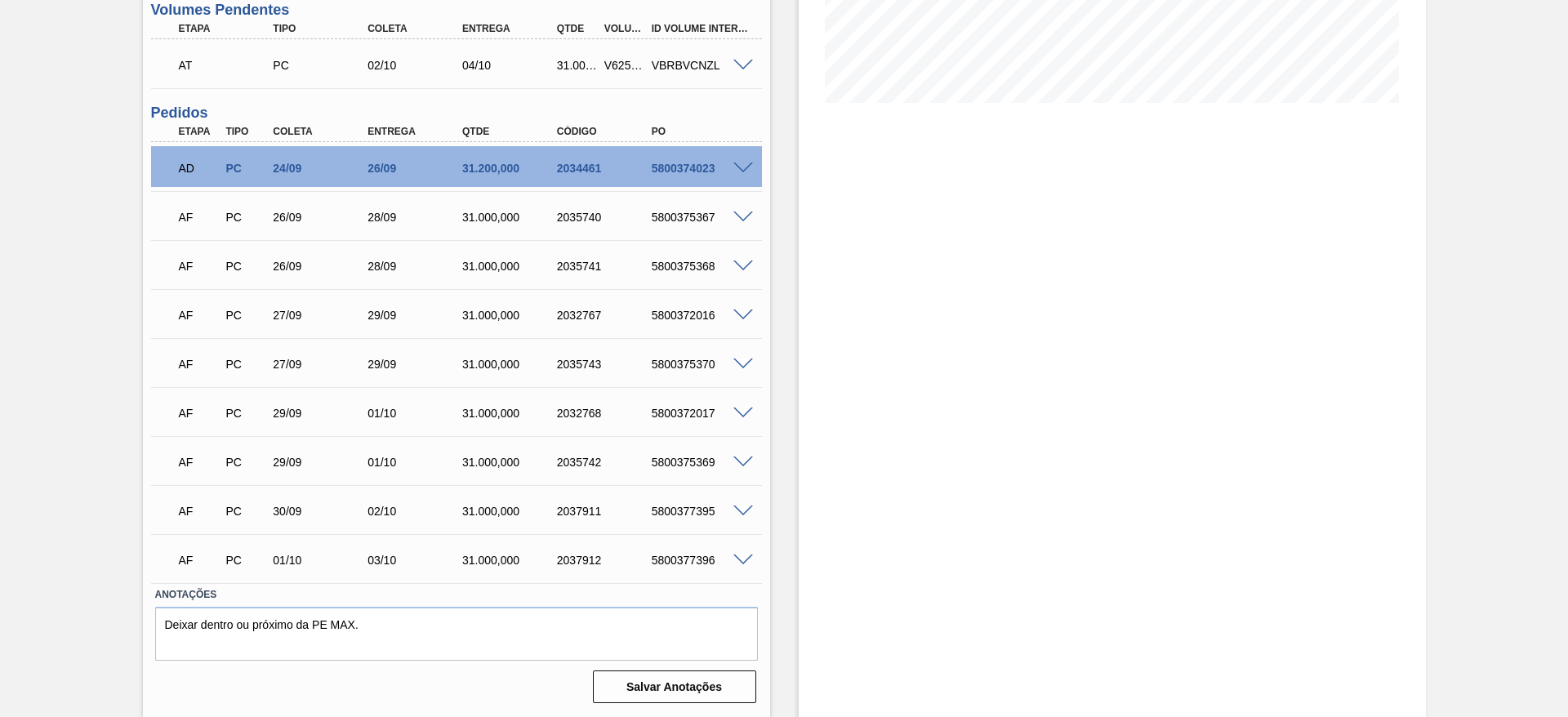
scroll to position [0, 0]
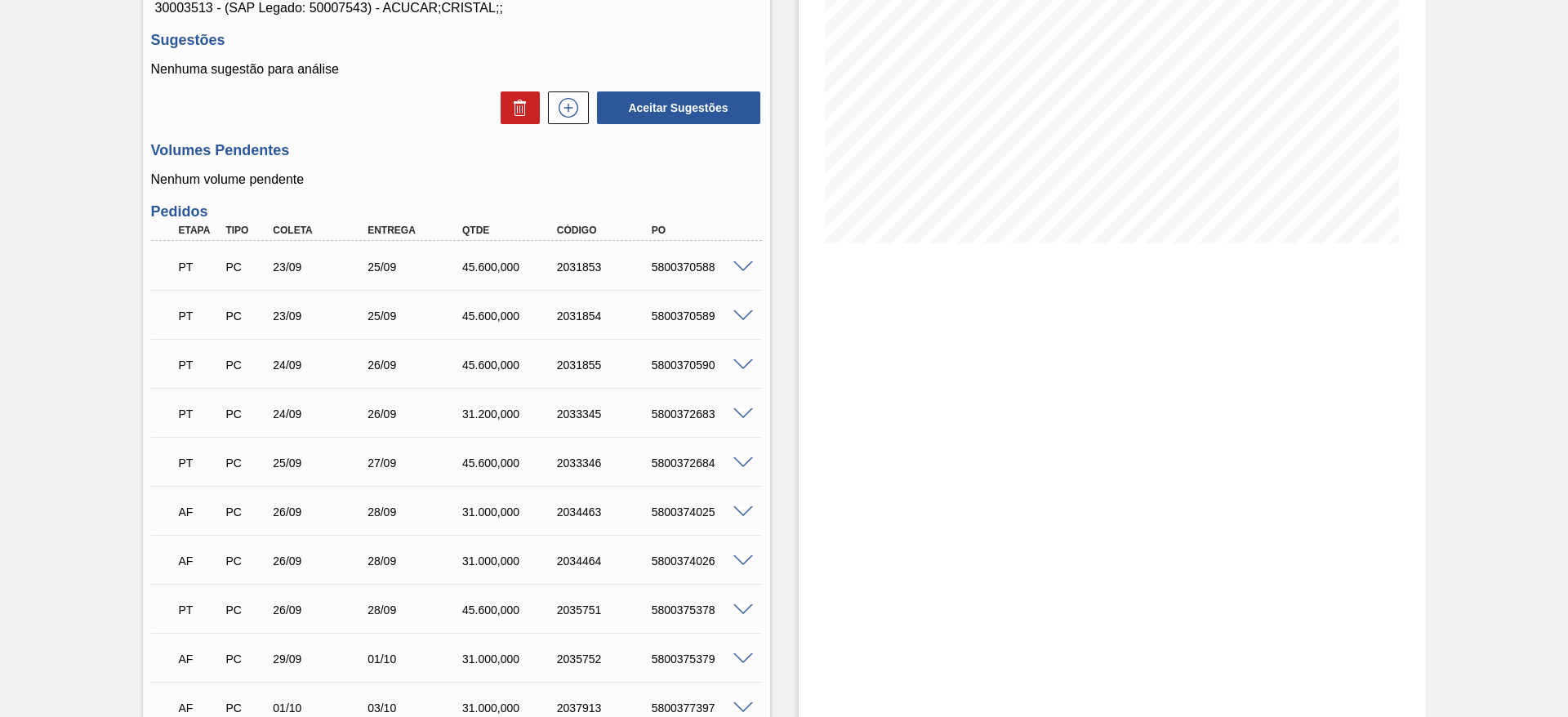
scroll to position [137, 0]
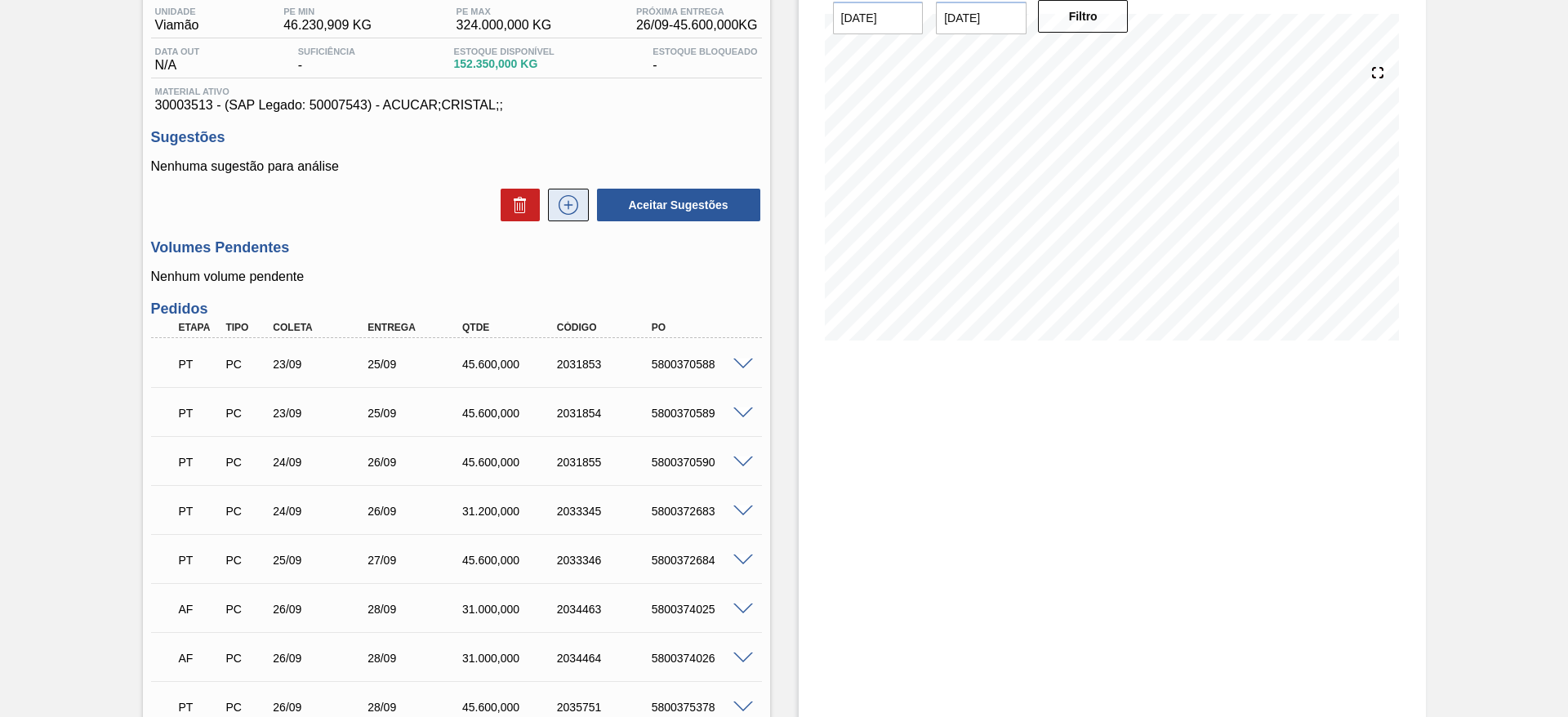
click at [559, 204] on icon at bounding box center [568, 204] width 26 height 19
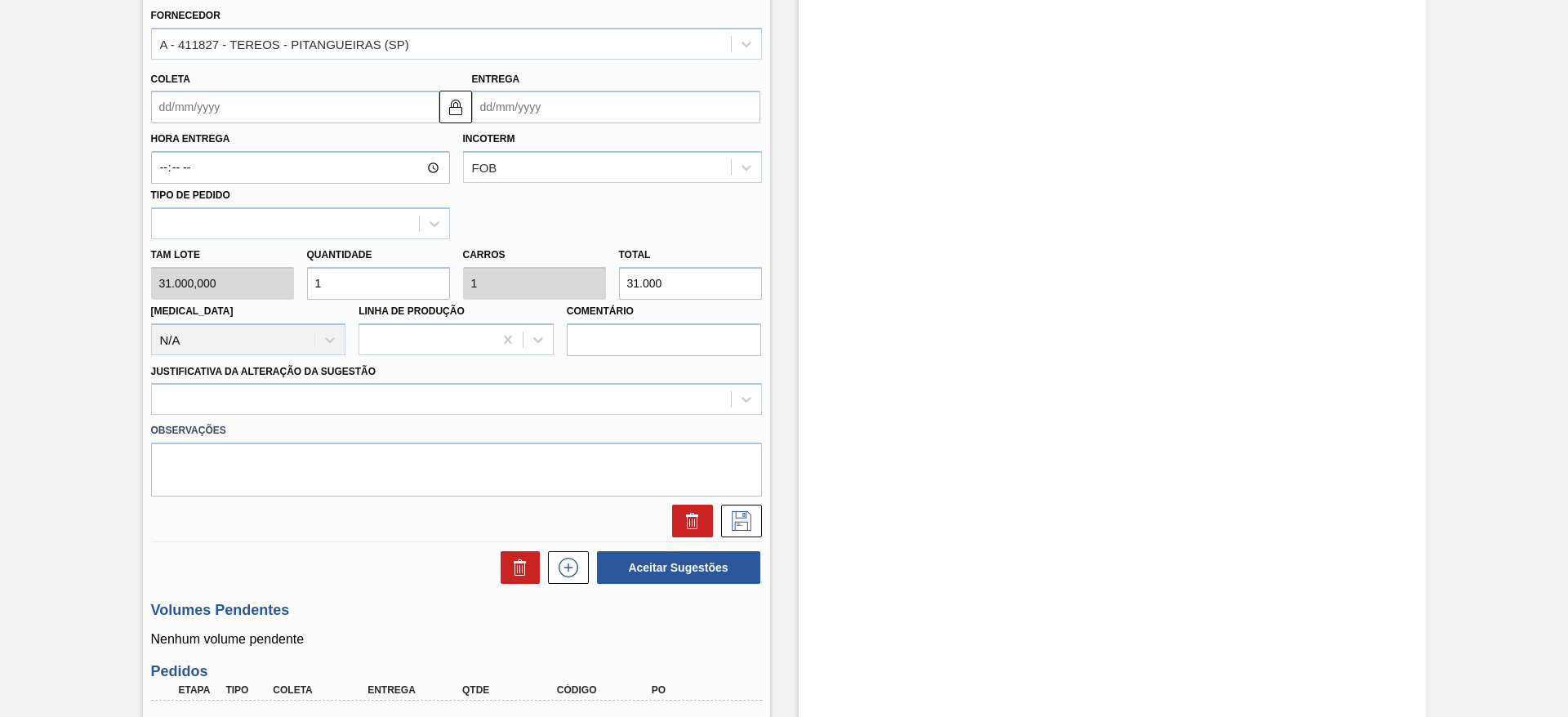
scroll to position [504, 0]
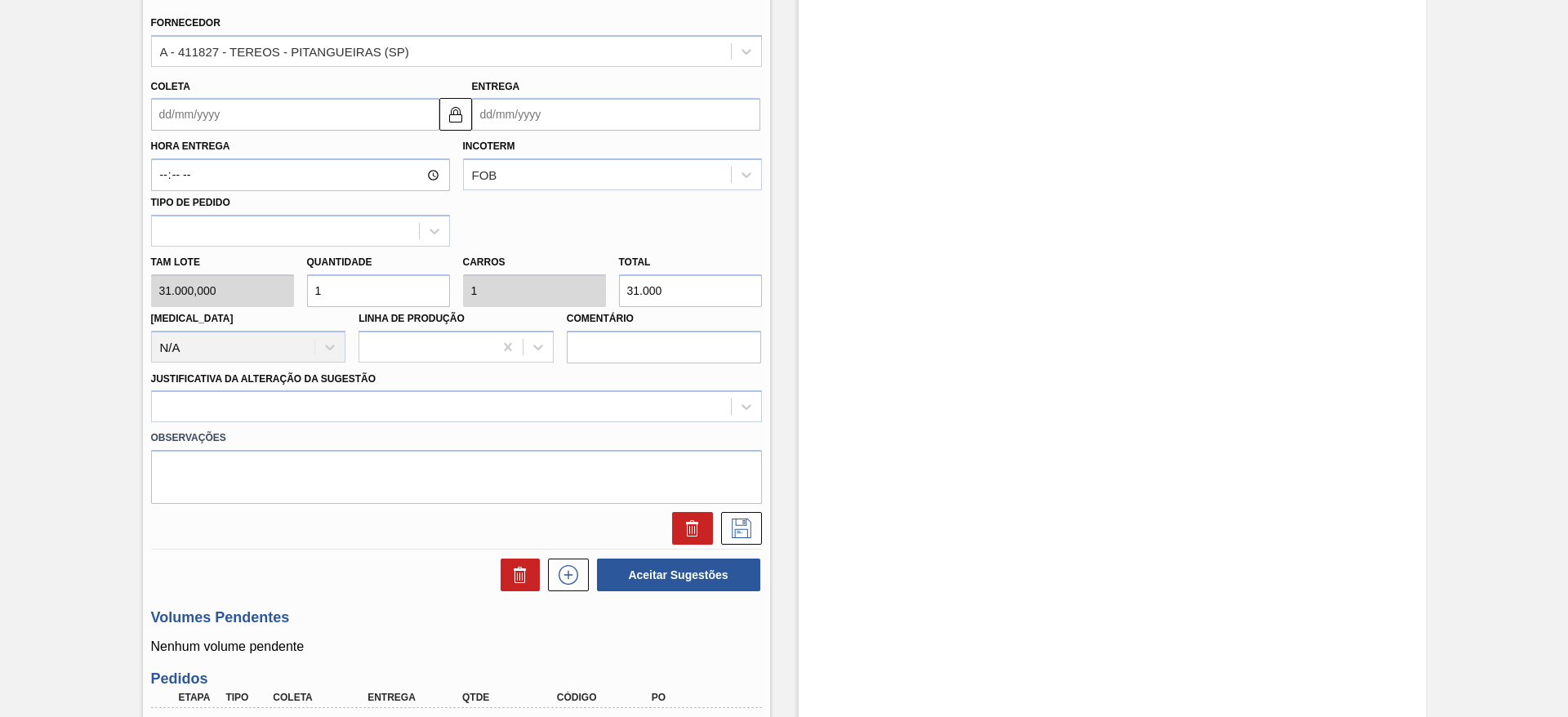
click at [287, 281] on div "[PERSON_NAME] 31.000,000 Quantidade 1 Carros 1 Total 31.000 [MEDICAL_DATA] N/A …" at bounding box center [456, 305] width 624 height 117
type input "2"
type input "62.000"
type input "2"
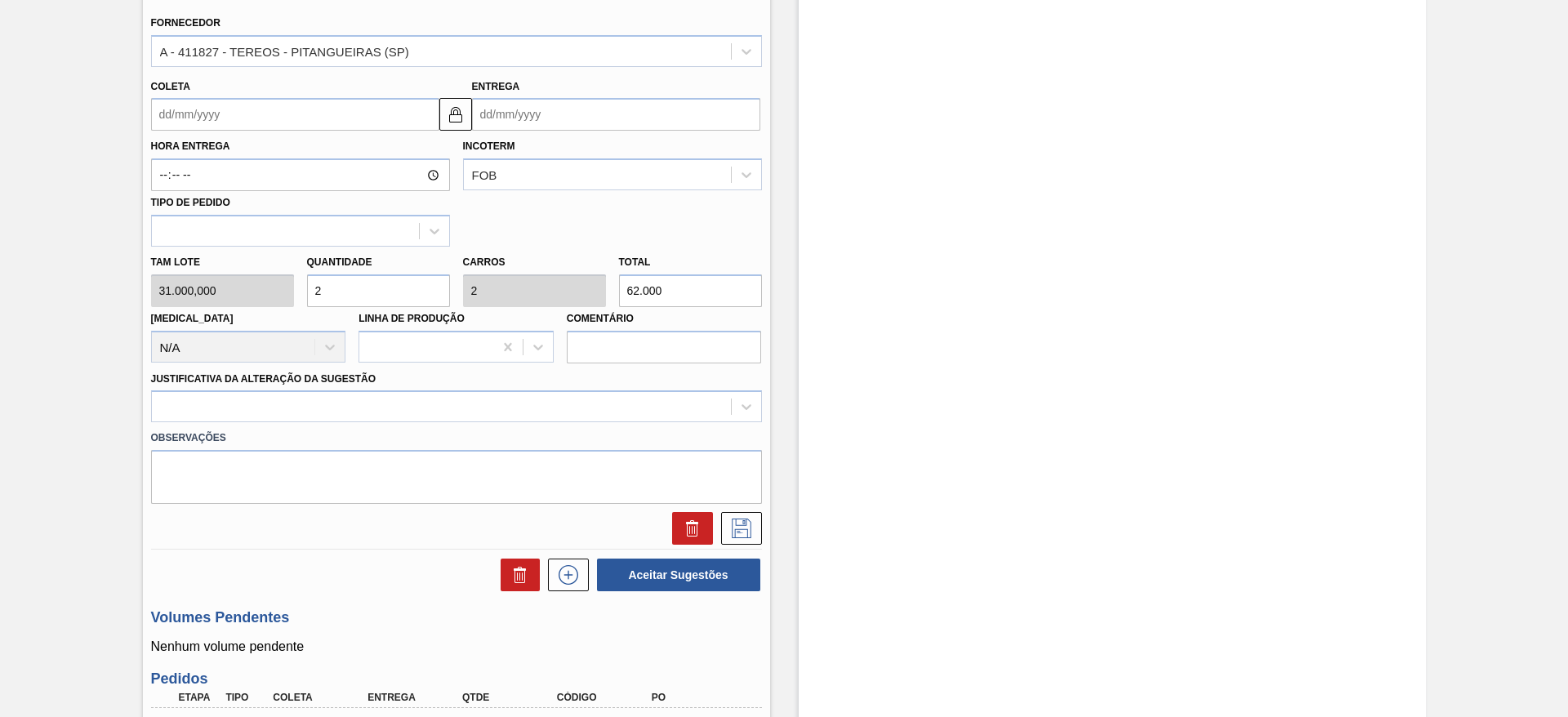
click at [196, 126] on input "Coleta" at bounding box center [295, 114] width 288 height 33
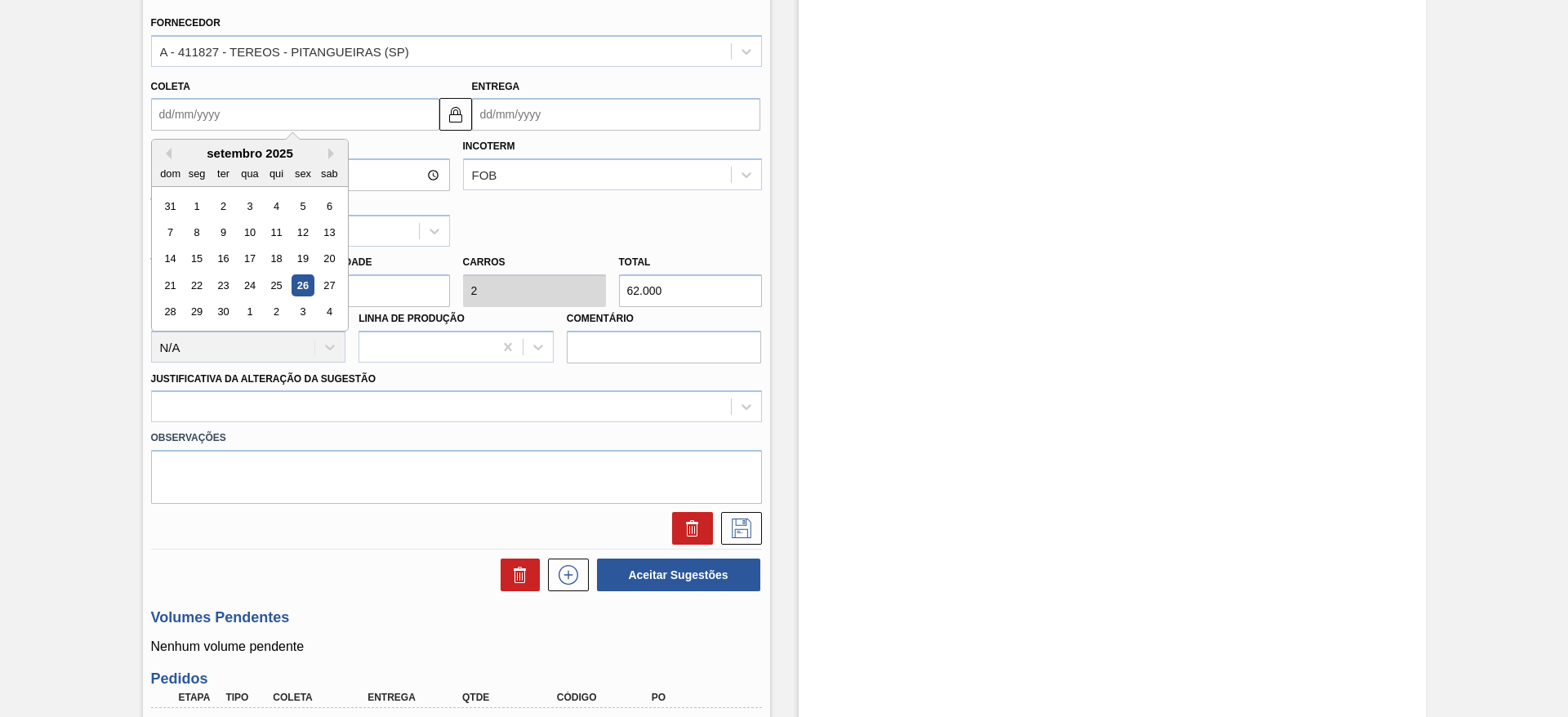
click at [8, 407] on div "Pedido [PERSON_NAME] BR22 - AÇÚCAR CRISTAL Unidade Viamão PE MIN 46.230,909 KG …" at bounding box center [784, 454] width 1568 height 1755
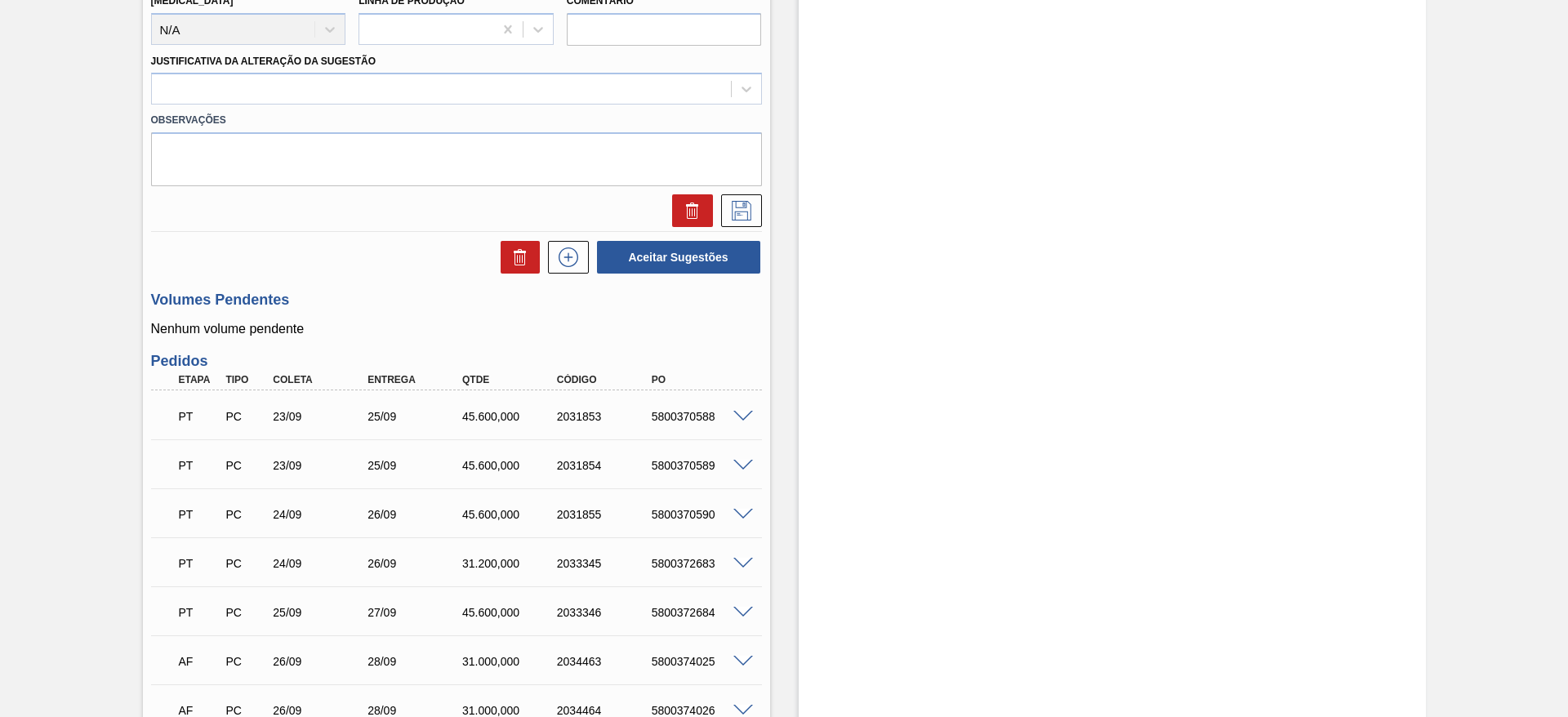
scroll to position [1119, 0]
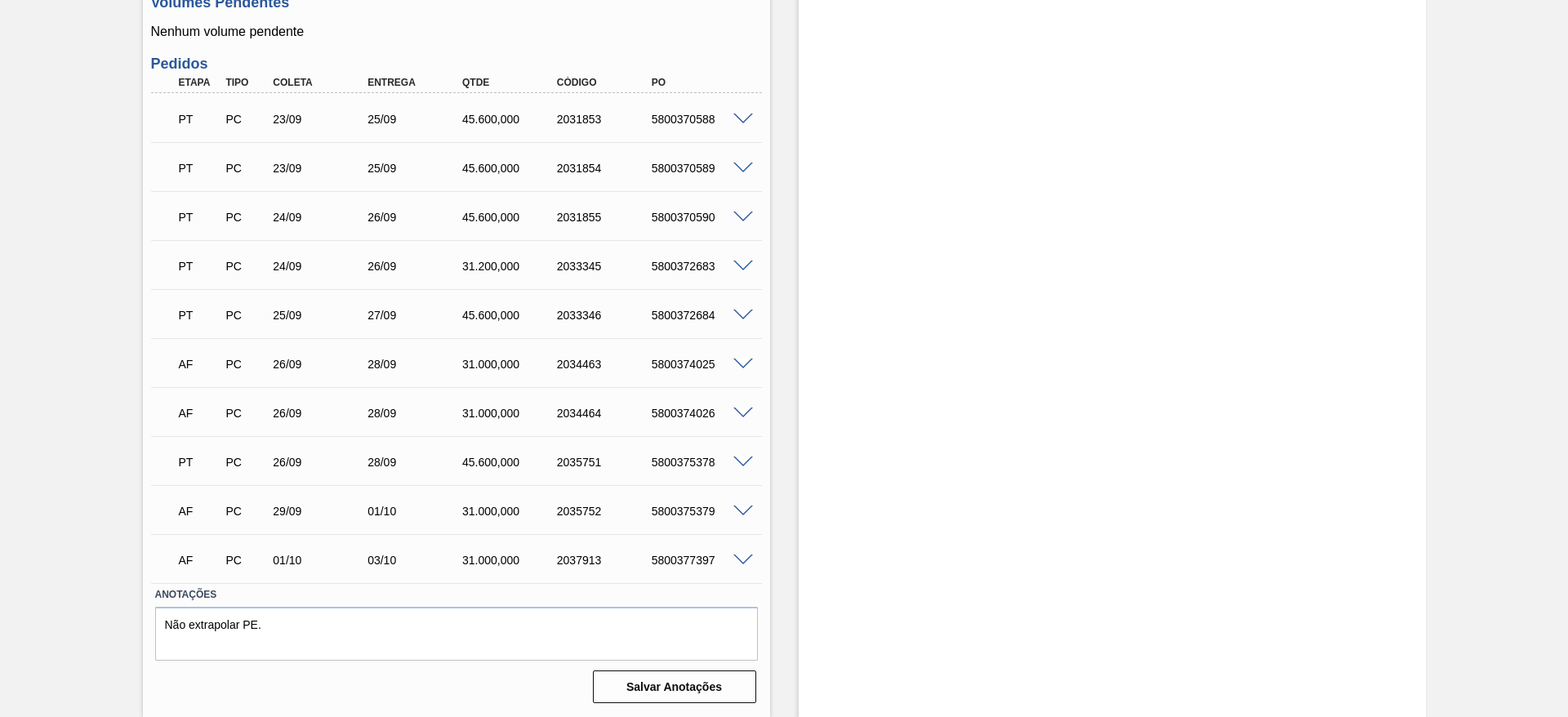
click at [706, 563] on div "5800377397" at bounding box center [701, 560] width 106 height 13
copy div "5800377397"
click at [742, 562] on span at bounding box center [742, 560] width 19 height 13
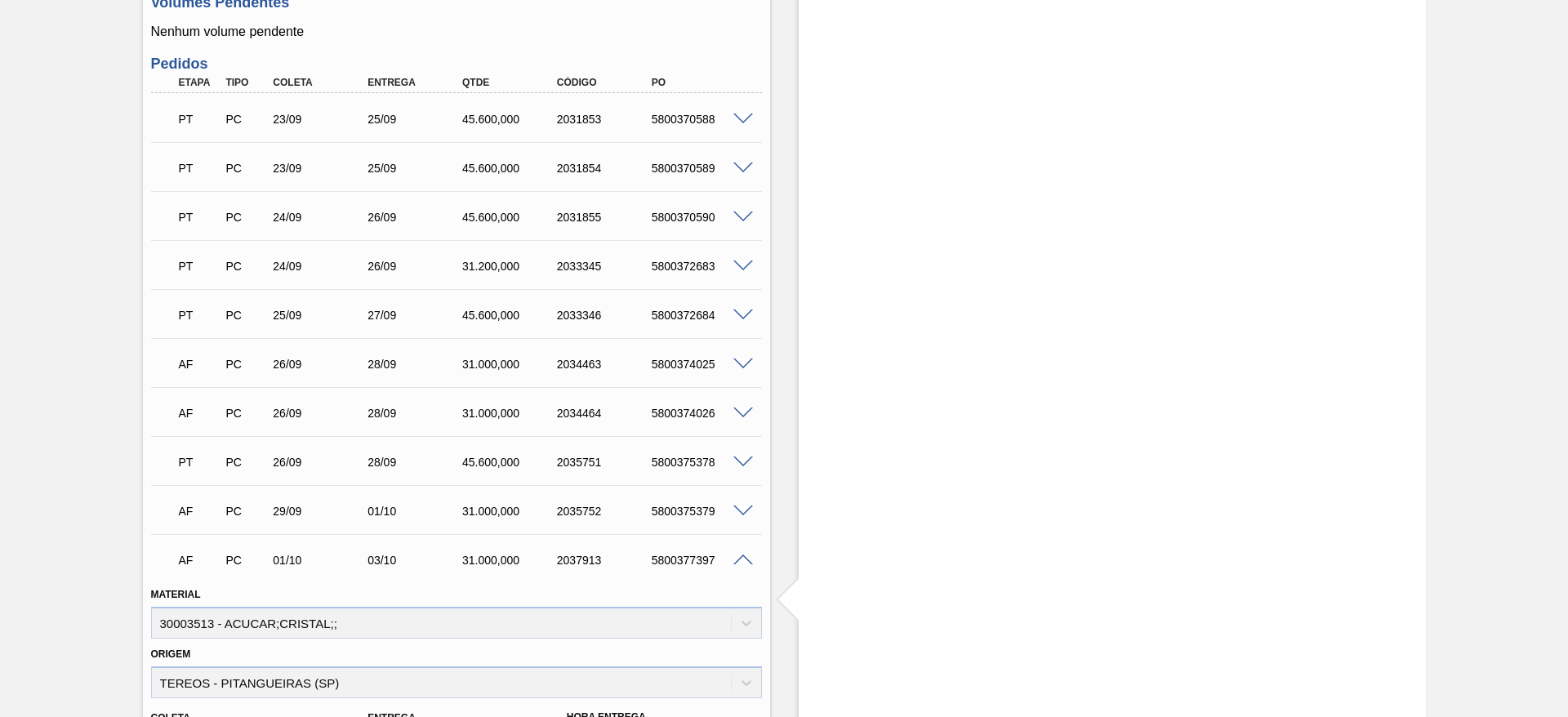
click at [741, 455] on div at bounding box center [745, 461] width 33 height 13
click at [741, 464] on span at bounding box center [742, 462] width 19 height 13
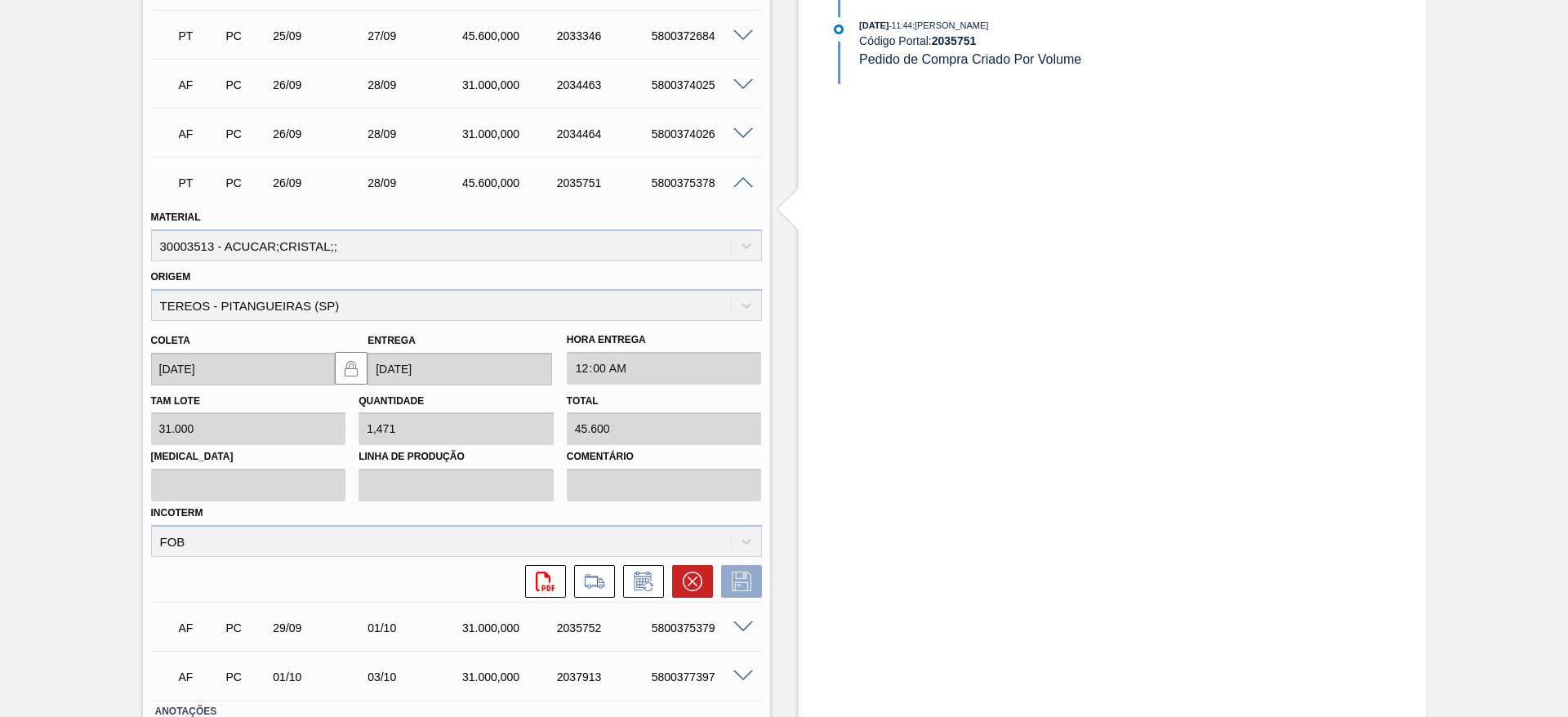
scroll to position [1515, 0]
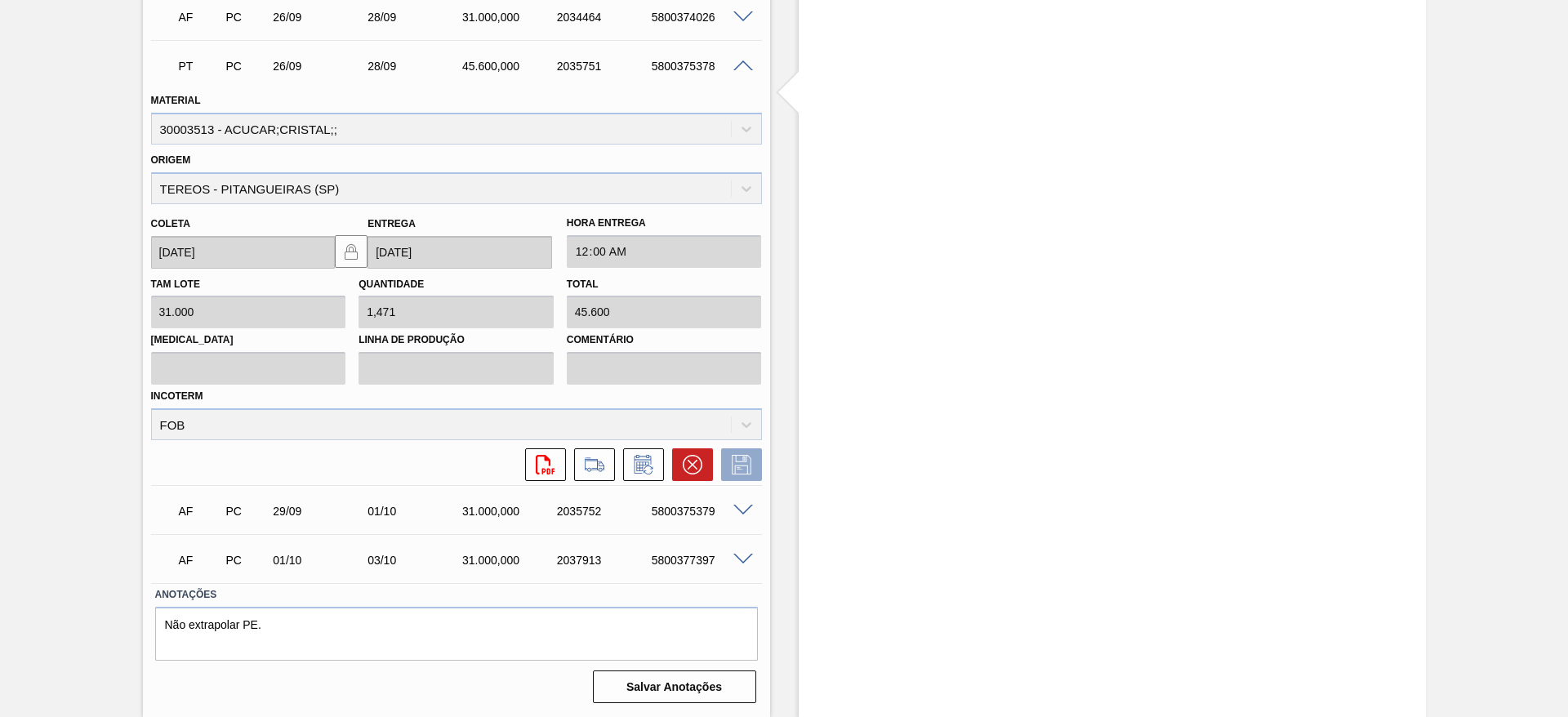
click at [729, 561] on div at bounding box center [745, 558] width 33 height 13
click at [741, 559] on span at bounding box center [742, 559] width 19 height 13
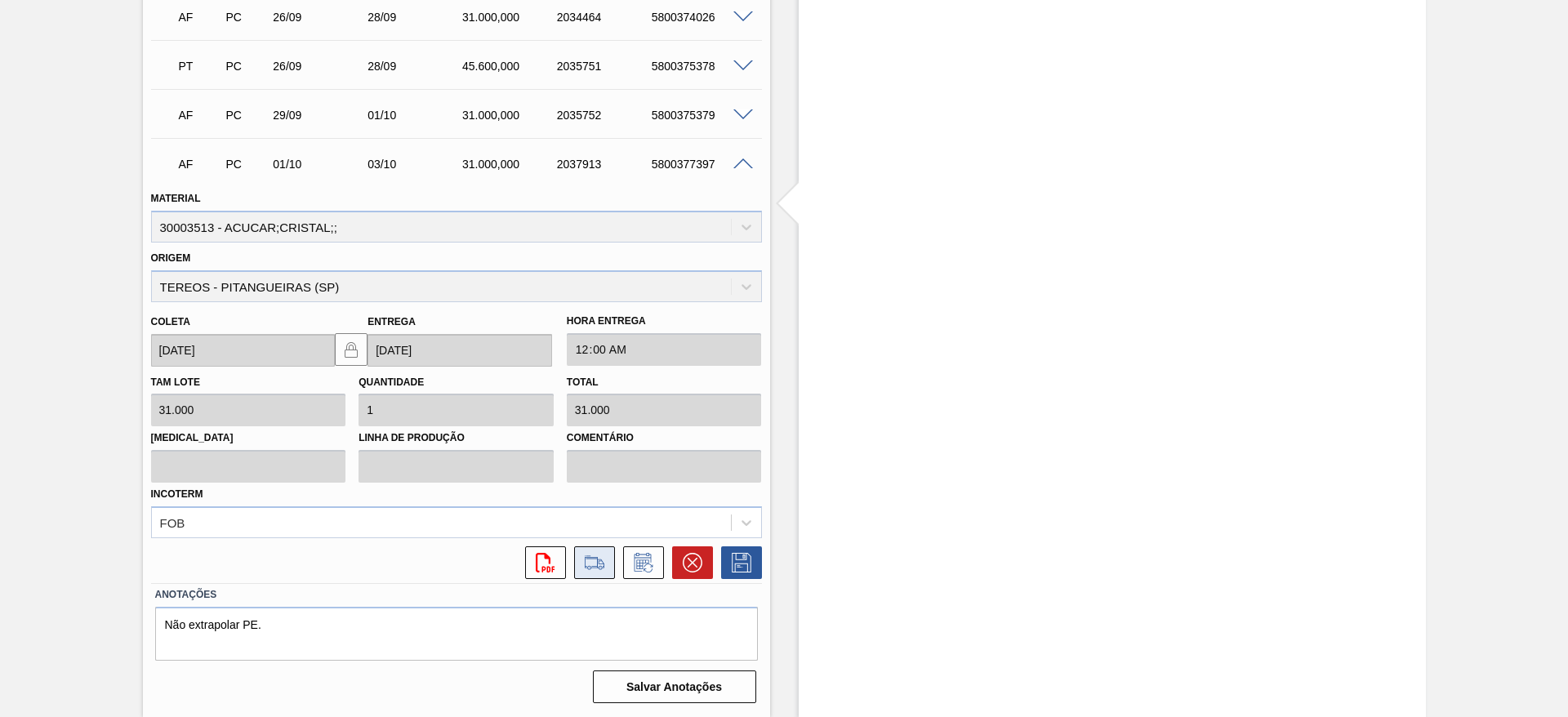
click at [585, 560] on icon at bounding box center [594, 562] width 26 height 19
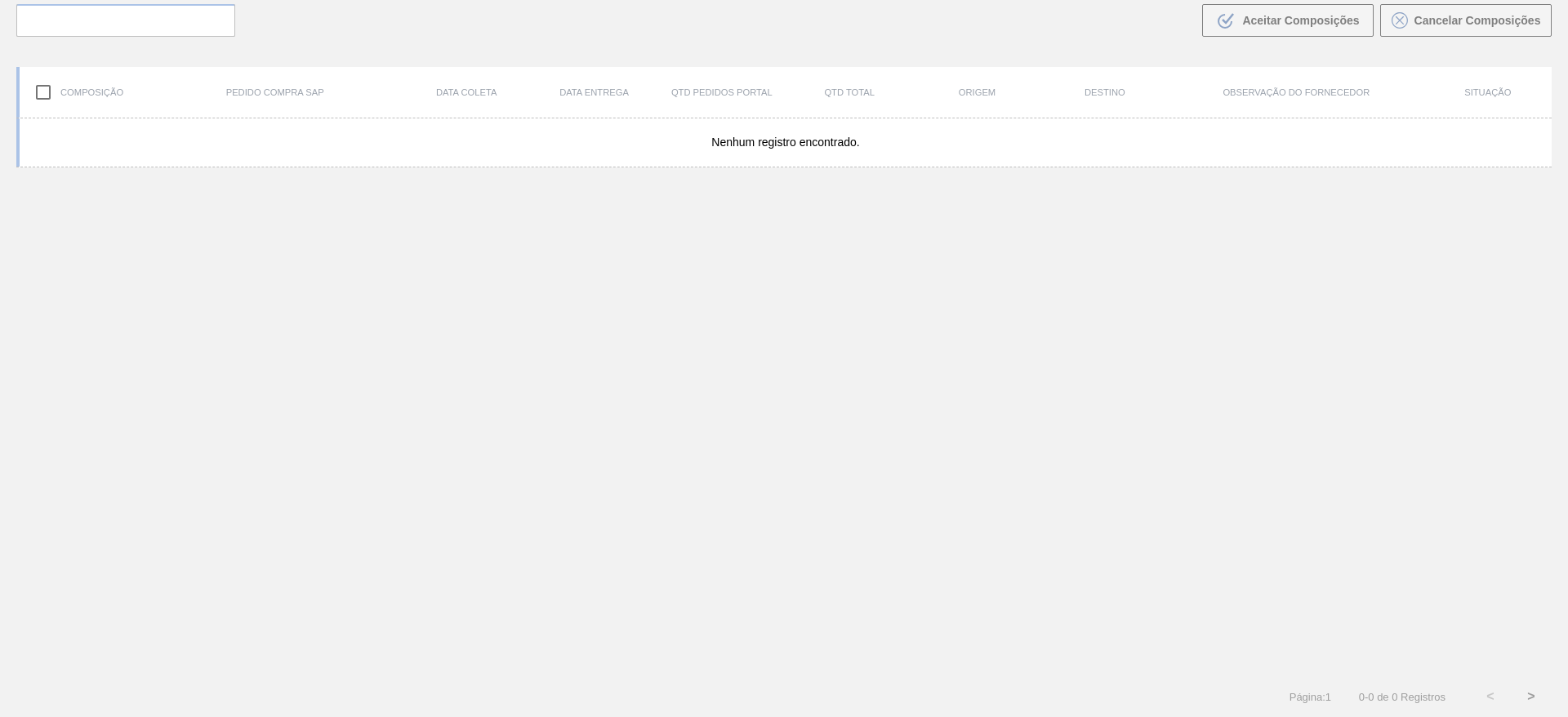
scroll to position [118, 0]
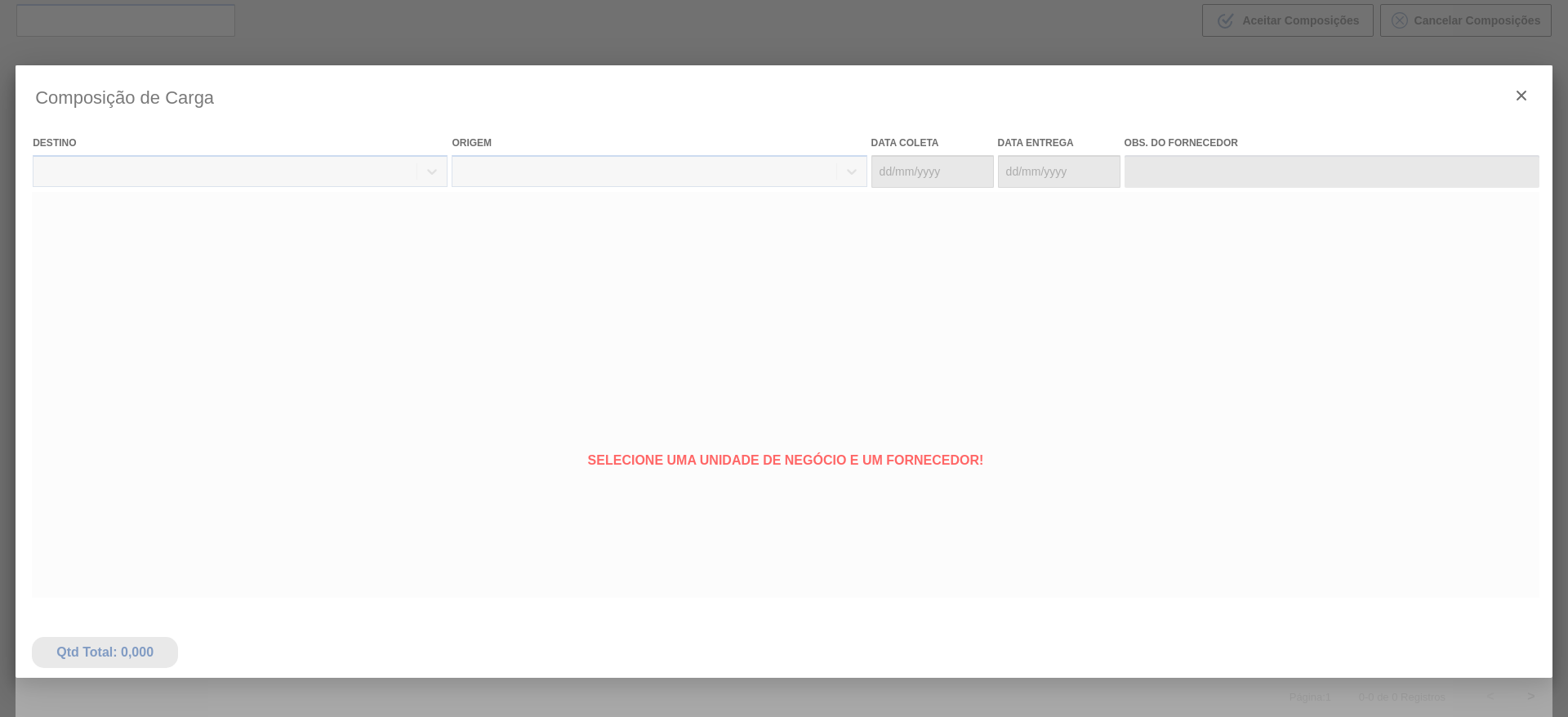
type coleta "[DATE]"
type entrega "[DATE]"
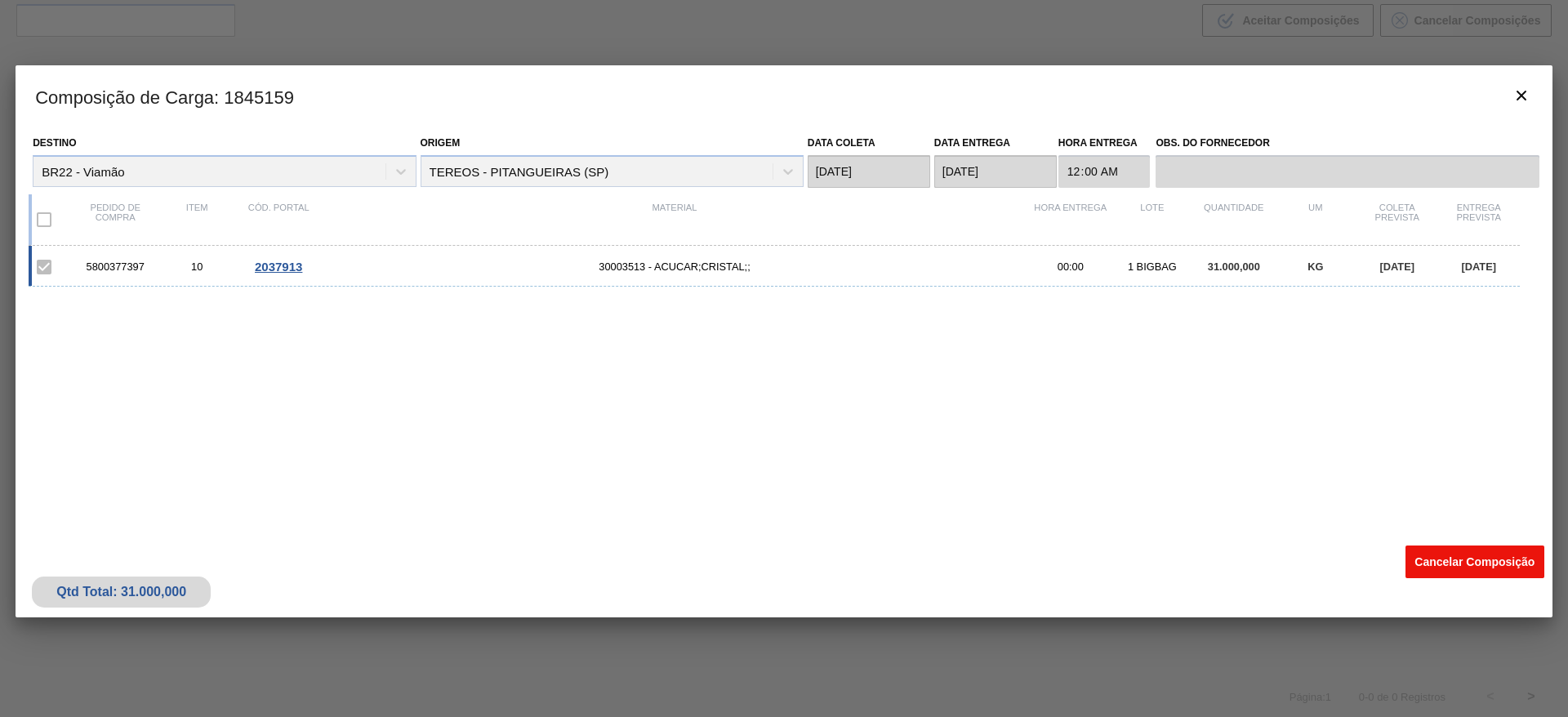
click at [1465, 565] on button "Cancelar Composição" at bounding box center [1474, 561] width 139 height 33
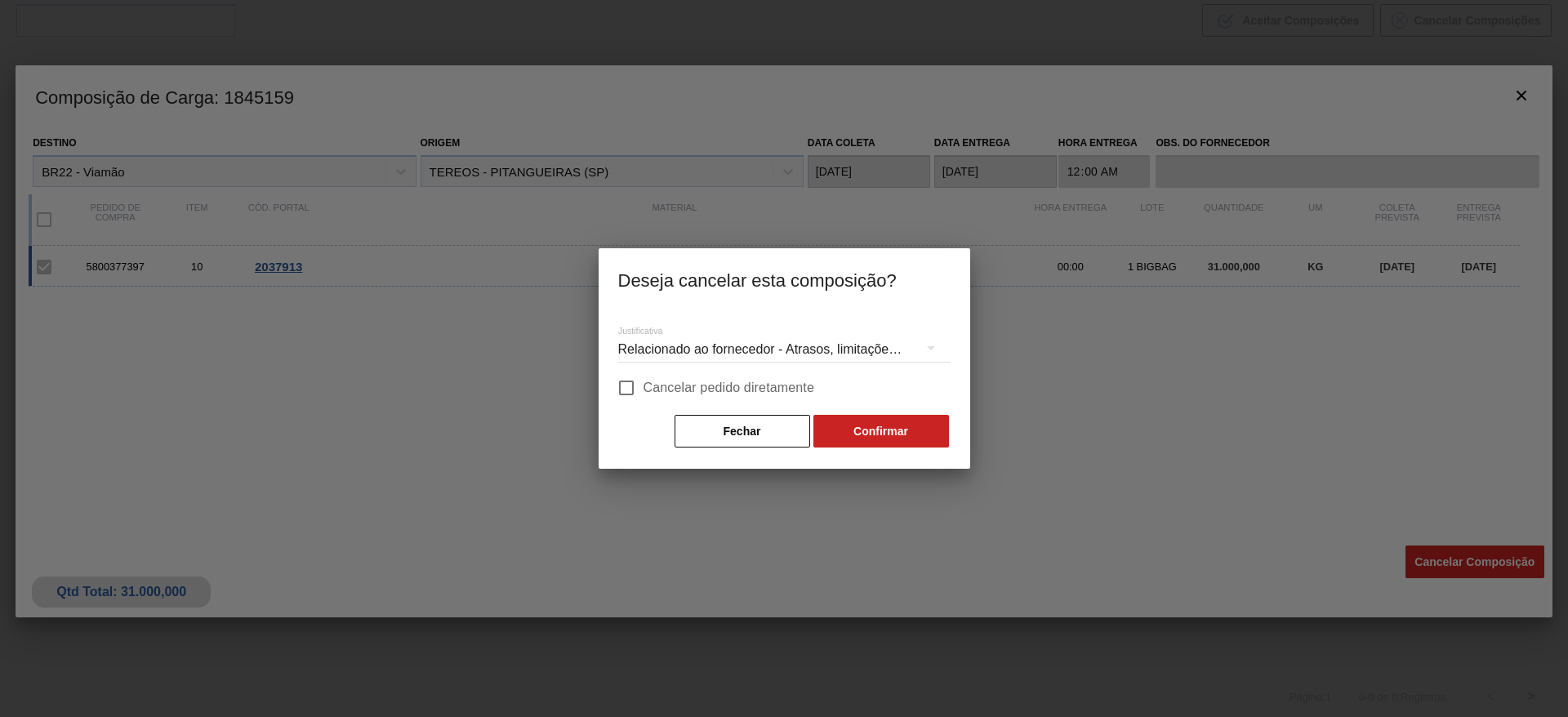
click at [674, 385] on span "Cancelar pedido diretamente" at bounding box center [729, 387] width 171 height 19
click at [644, 385] on input "Cancelar pedido diretamente" at bounding box center [626, 387] width 34 height 34
checkbox input "true"
click at [876, 440] on button "Confirmar" at bounding box center [881, 431] width 135 height 33
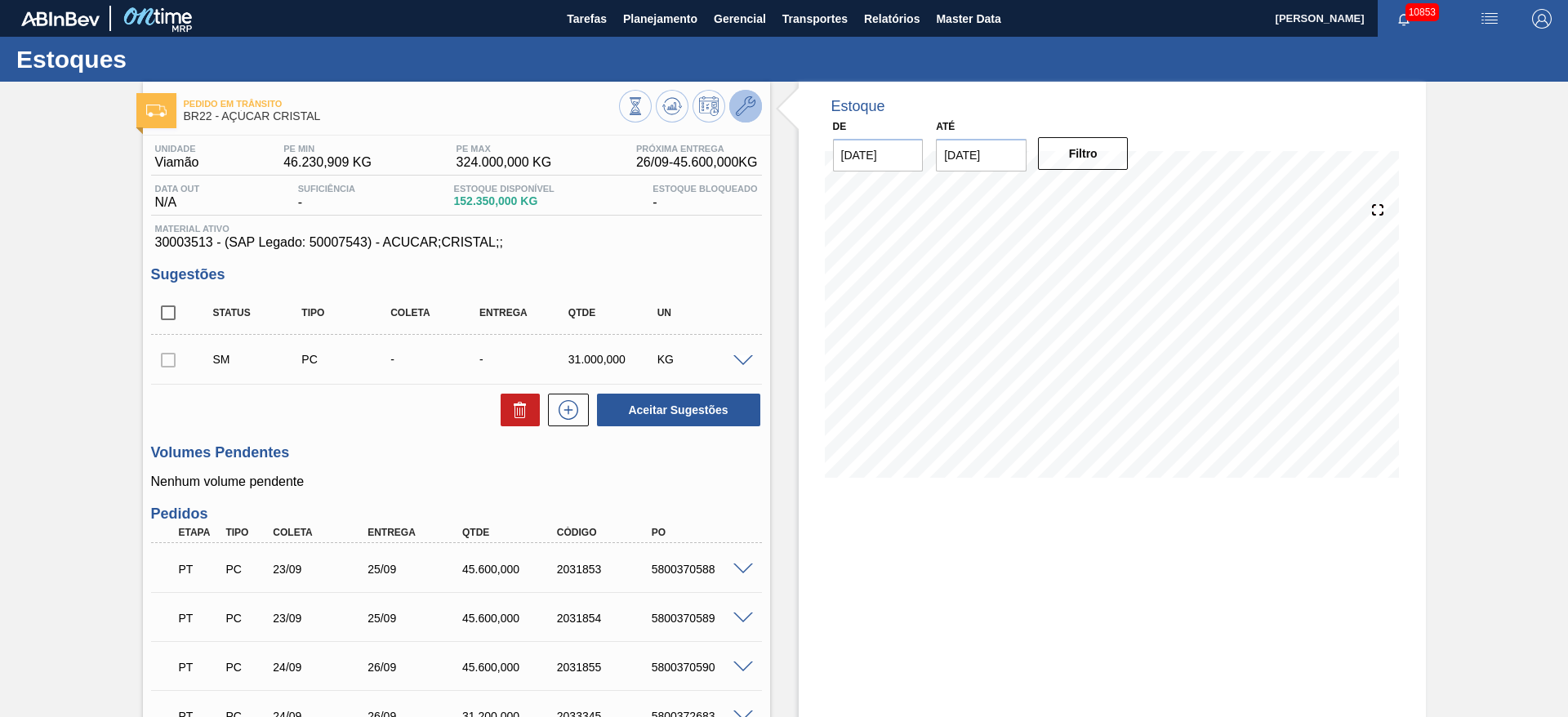
click at [736, 98] on icon at bounding box center [745, 105] width 19 height 19
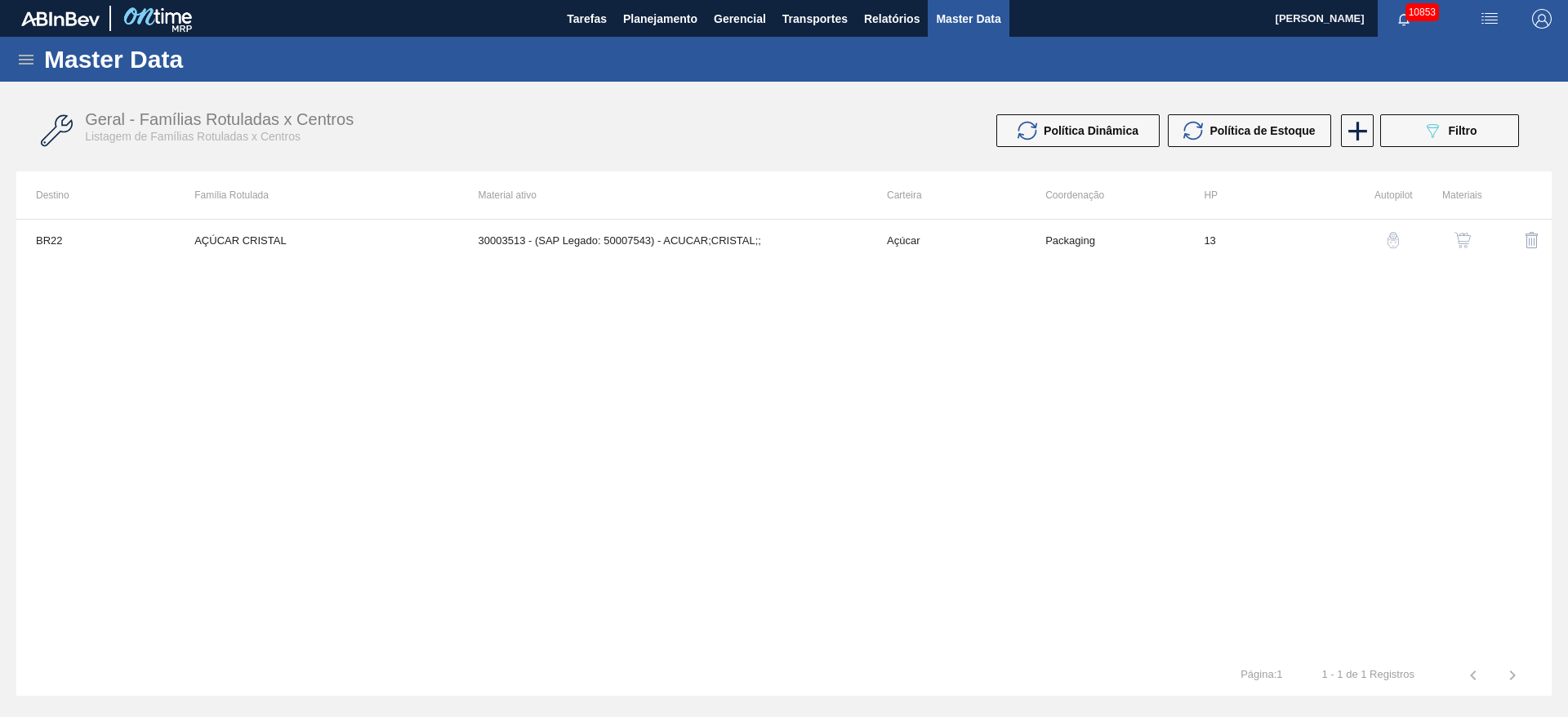
click at [1467, 241] on img "button" at bounding box center [1463, 240] width 17 height 17
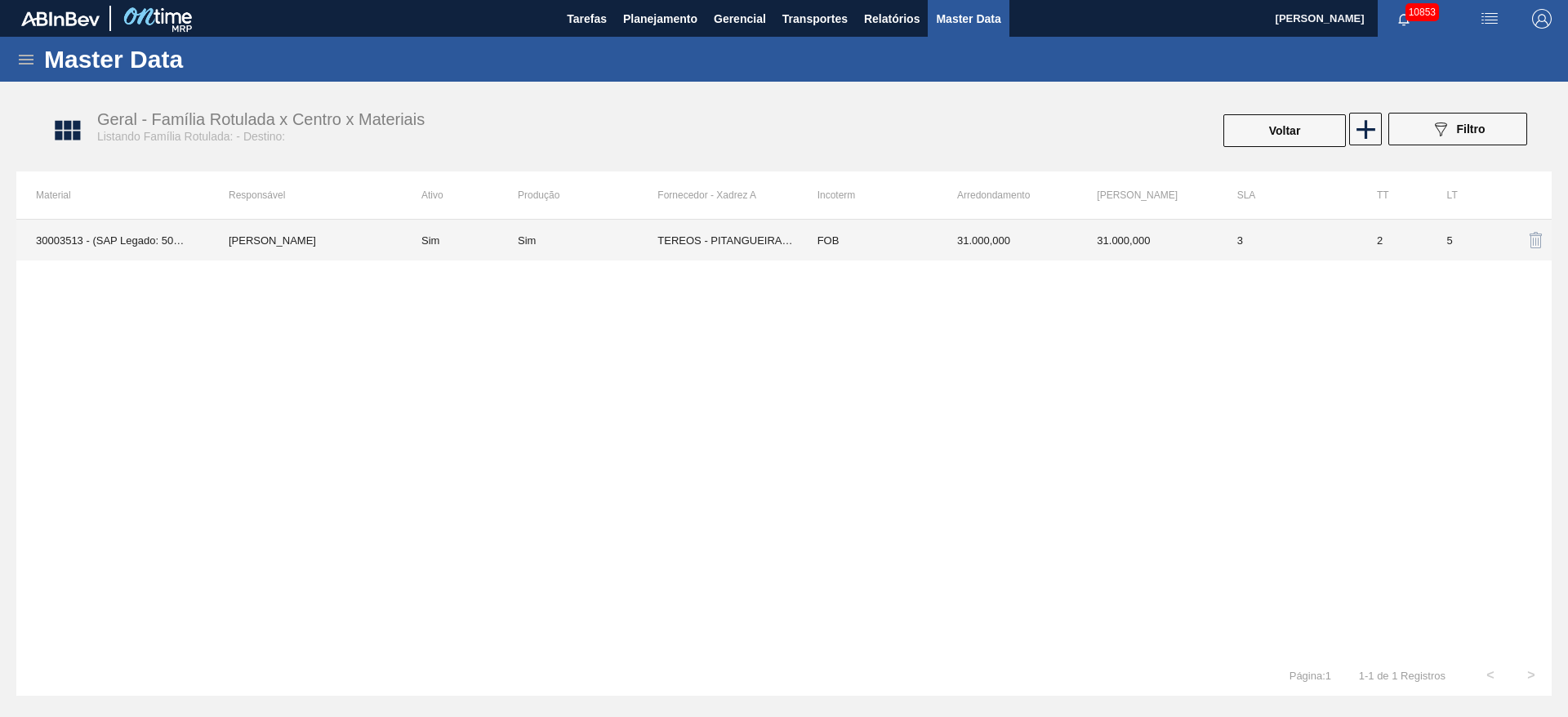
click at [817, 235] on td "FOB" at bounding box center [867, 240] width 139 height 41
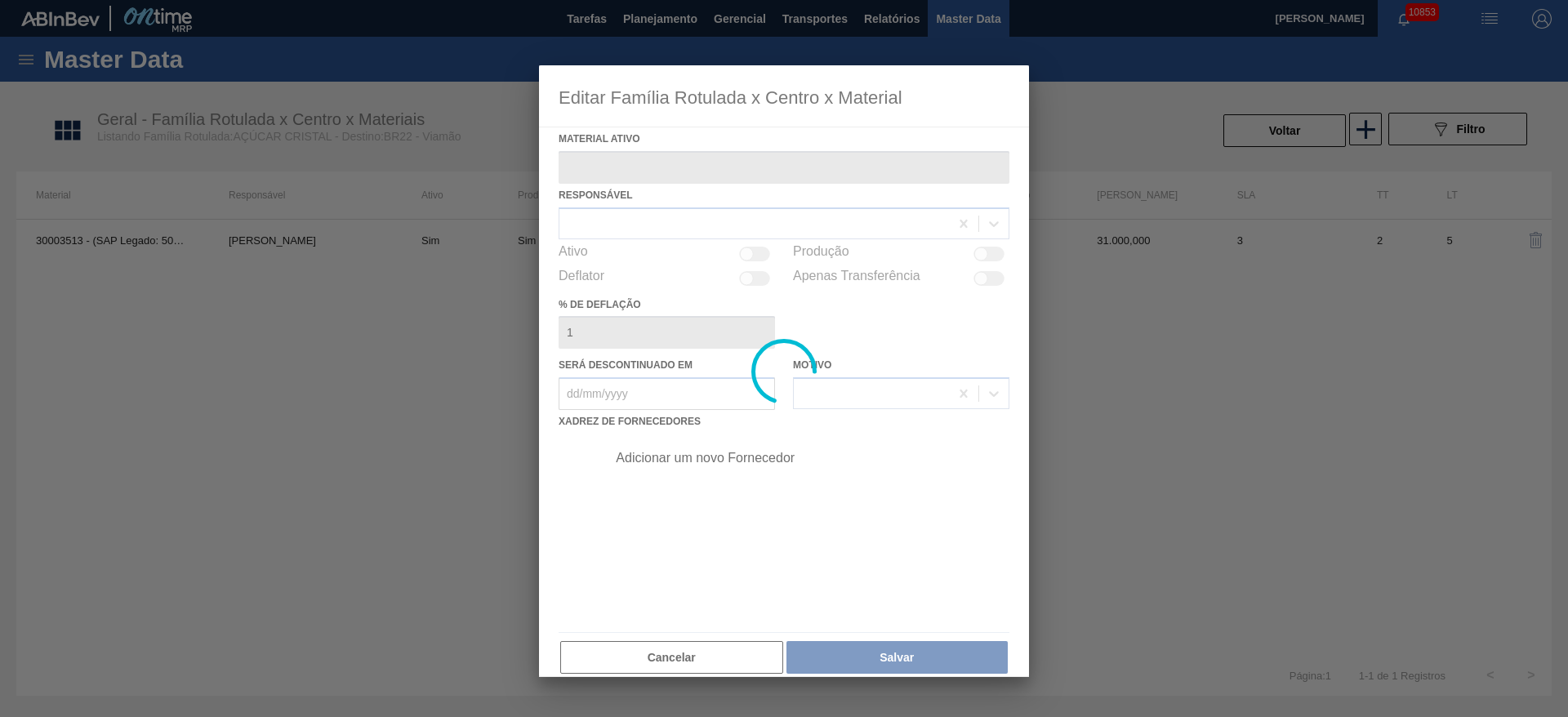
type ativo "30003513 - (SAP Legado: 50007543) - ACUCAR;CRISTAL;;"
checkbox input "true"
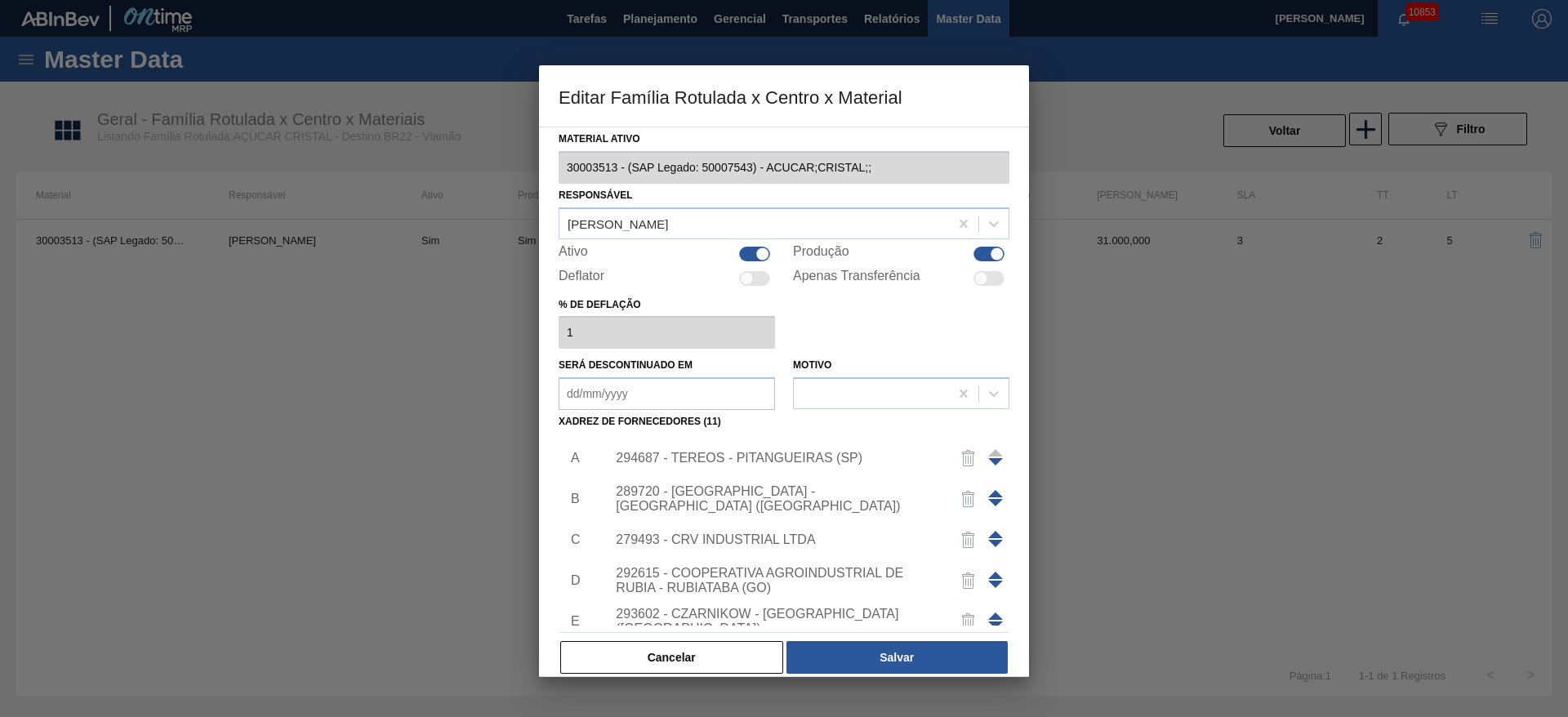
click at [998, 492] on span at bounding box center [995, 493] width 15 height 8
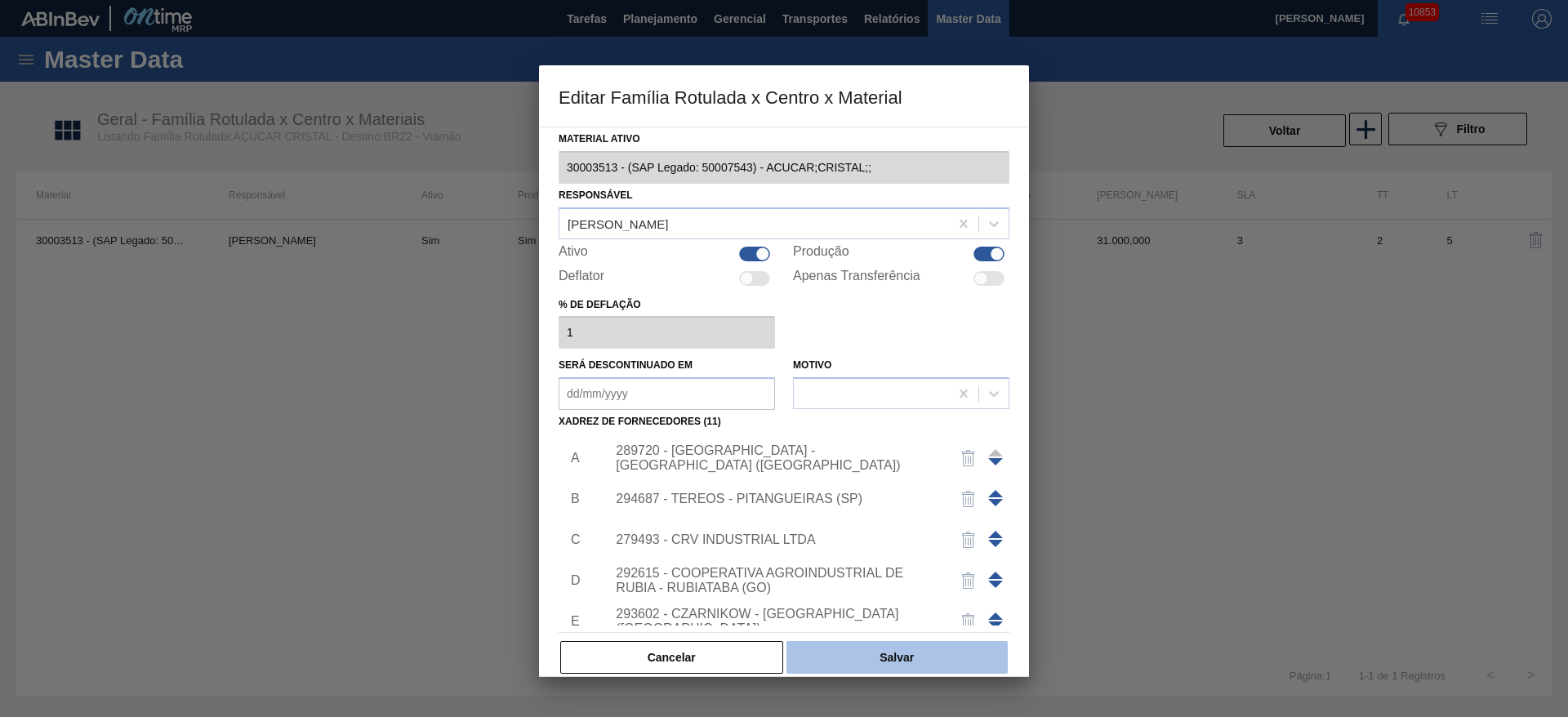
click at [937, 659] on button "Salvar" at bounding box center [897, 657] width 221 height 33
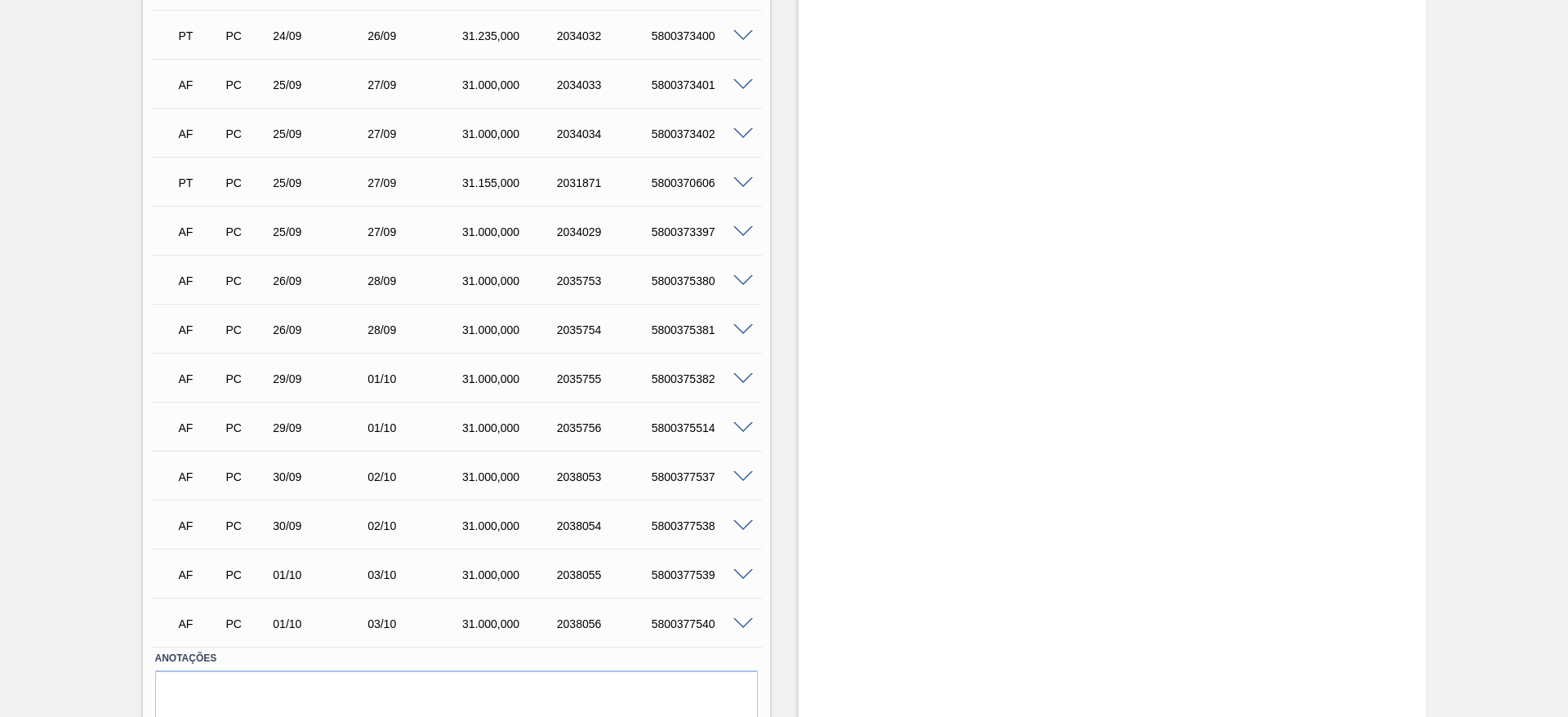
scroll to position [367, 0]
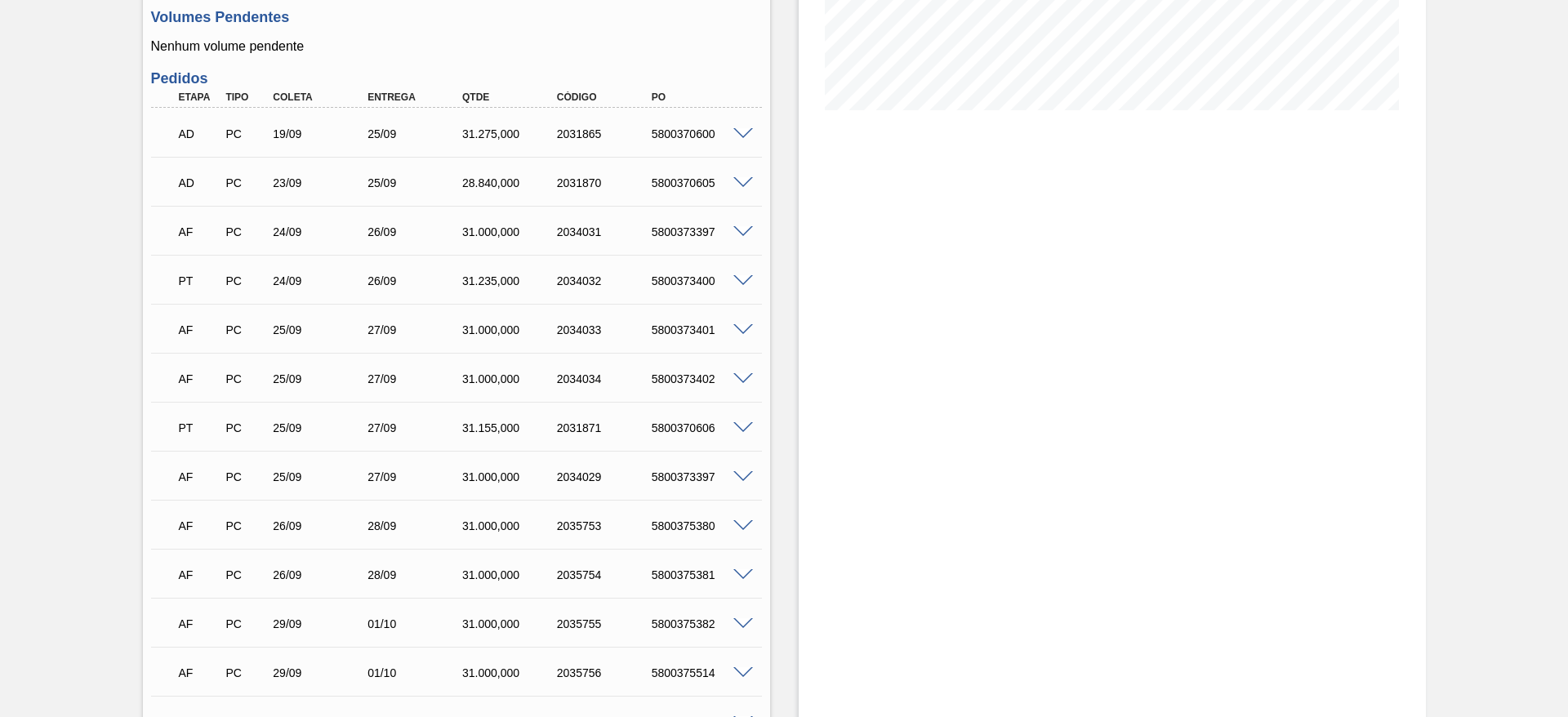
click at [740, 227] on span at bounding box center [742, 232] width 19 height 13
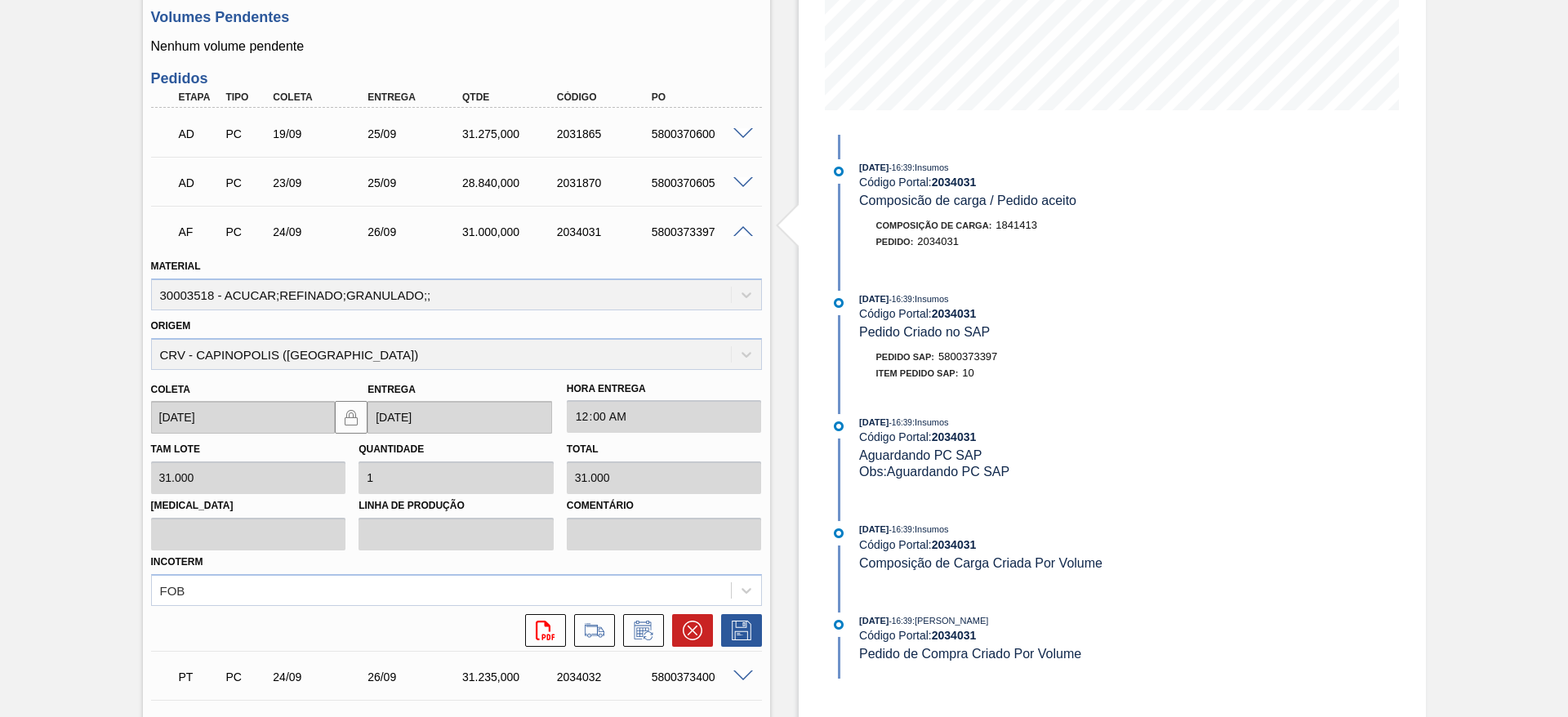
click at [640, 629] on icon at bounding box center [643, 629] width 26 height 19
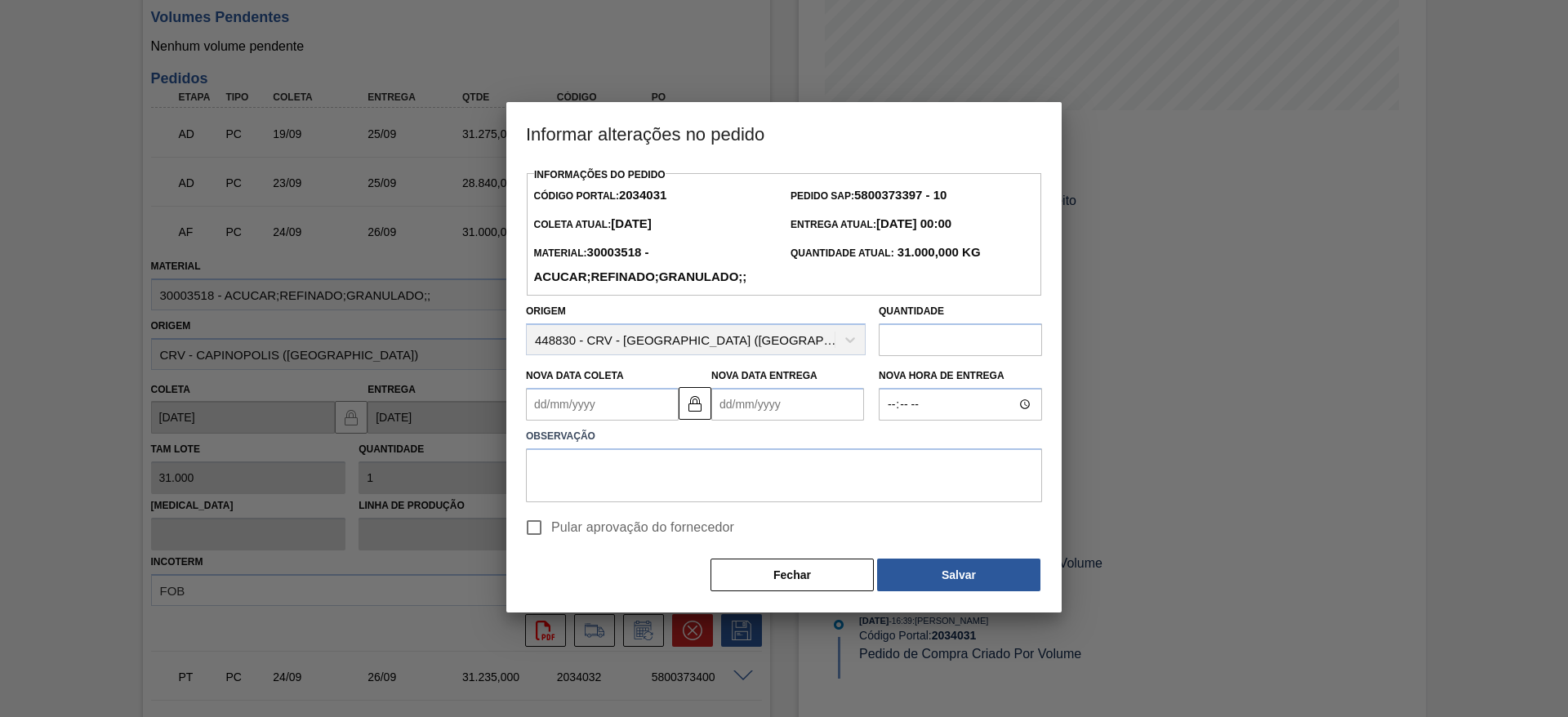
click at [558, 406] on Coleta2034031 "Nova Data Coleta" at bounding box center [602, 404] width 153 height 33
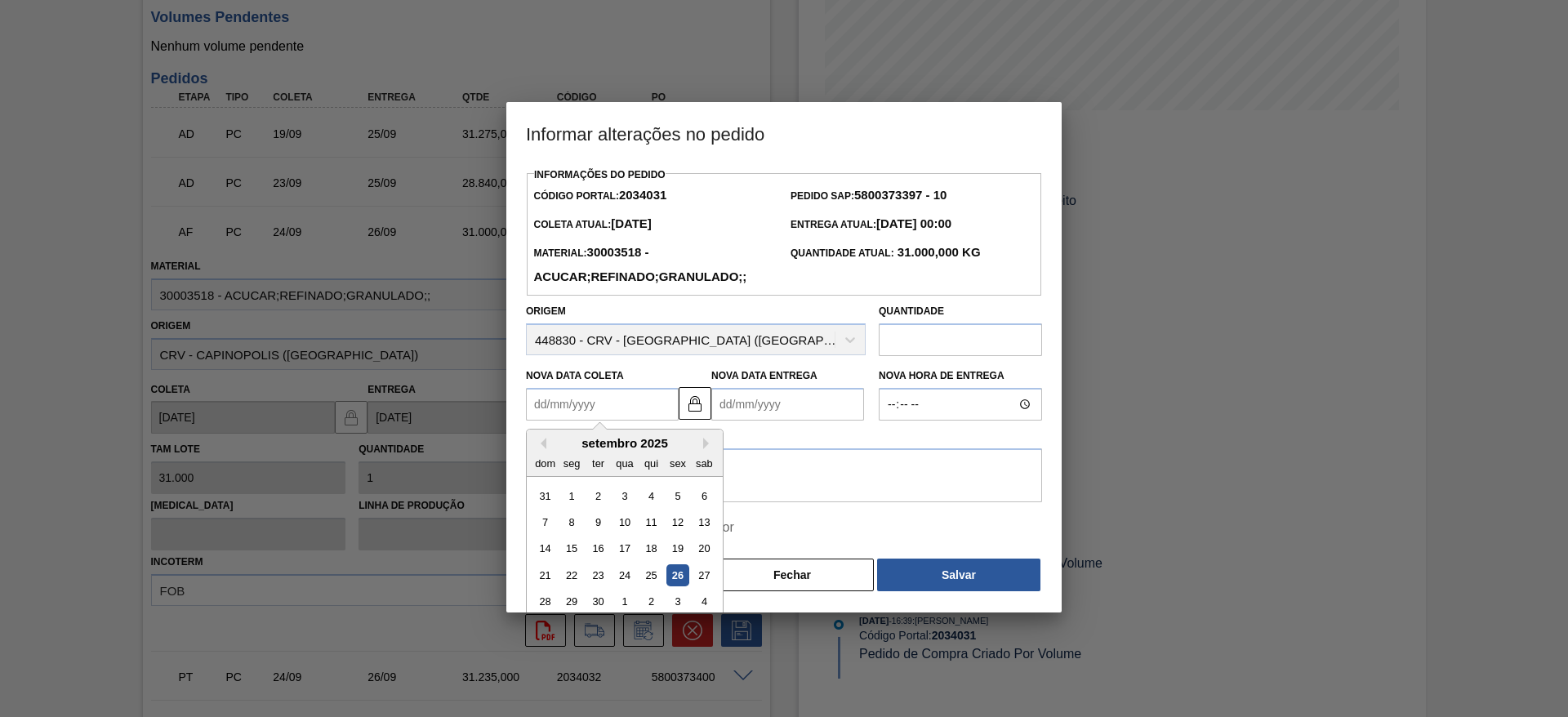
drag, startPoint x: 701, startPoint y: 573, endPoint x: 589, endPoint y: 548, distance: 114.8
click at [702, 573] on div "27" at bounding box center [704, 575] width 22 height 22
type Coleta2034031 "[DATE]"
type Entrega2034031 "[DATE]"
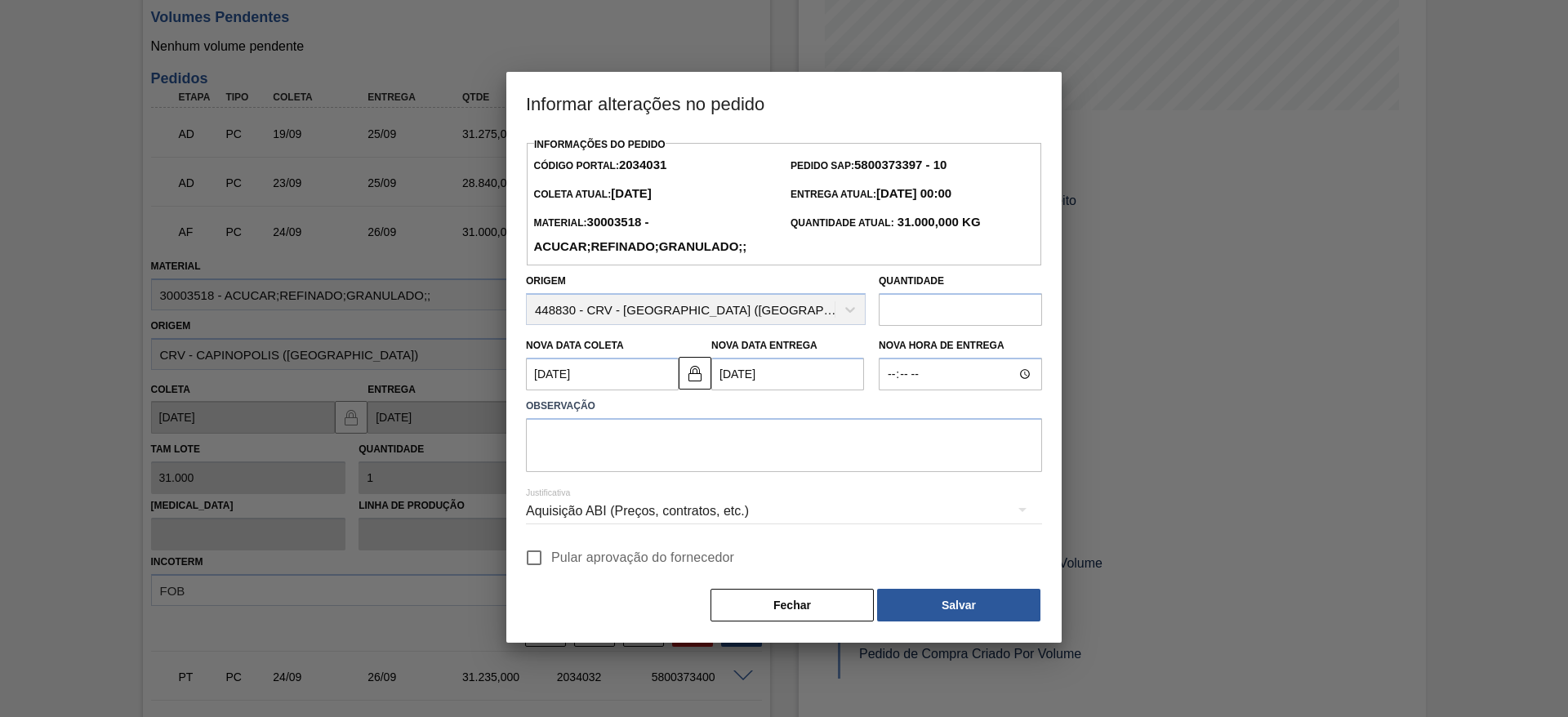
click at [524, 559] on input "Pular aprovação do fornecedor" at bounding box center [534, 557] width 34 height 34
checkbox input "true"
click at [630, 486] on div "Aquisição ABI (Preços, contratos, etc.)" at bounding box center [784, 513] width 516 height 58
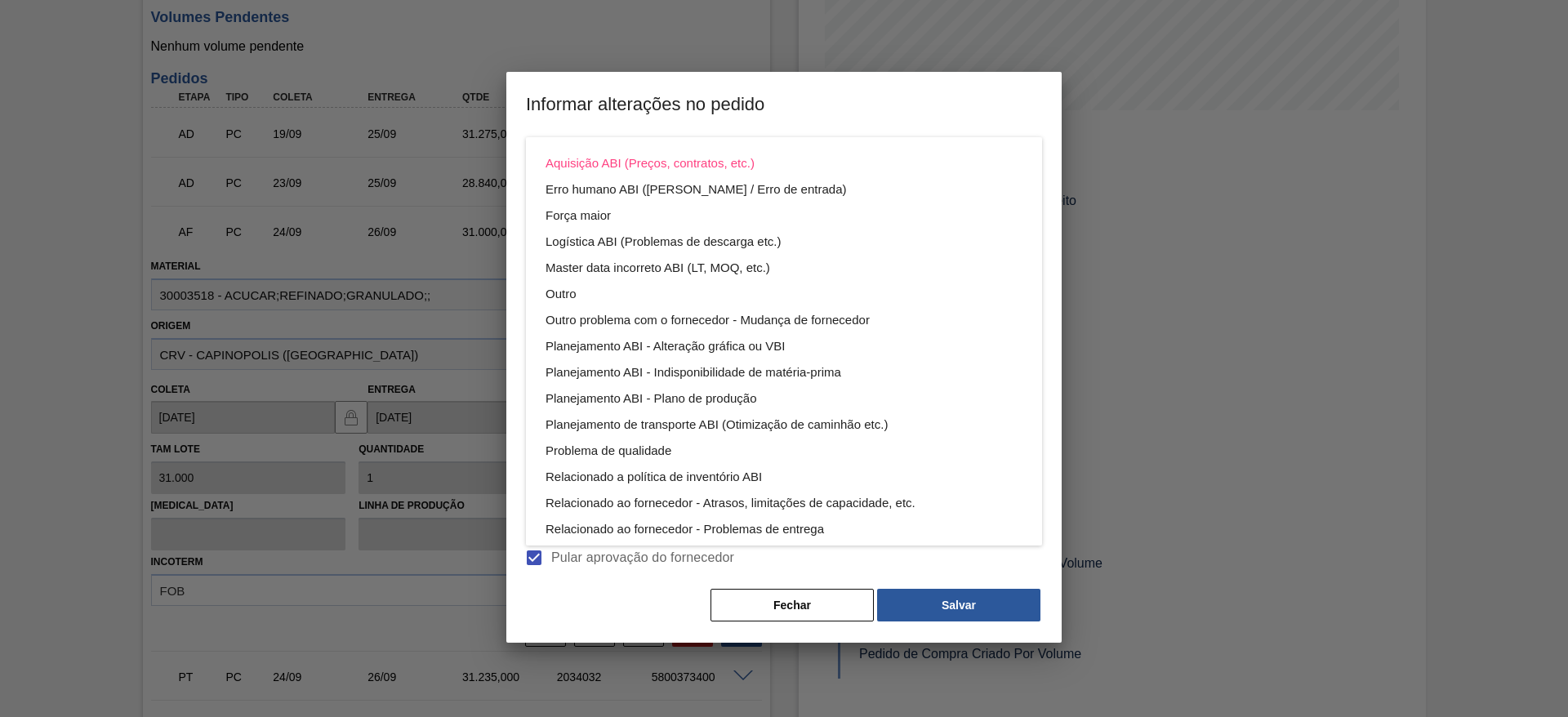
click at [651, 442] on div "Aquisição ABI (Preços, contratos, etc.) Erro humano ABI (Cálculo / Erro de entr…" at bounding box center [784, 385] width 516 height 497
click at [788, 109] on div "Aquisição ABI (Preços, contratos, etc.) Erro humano ABI (Cálculo / Erro de entr…" at bounding box center [784, 358] width 1568 height 717
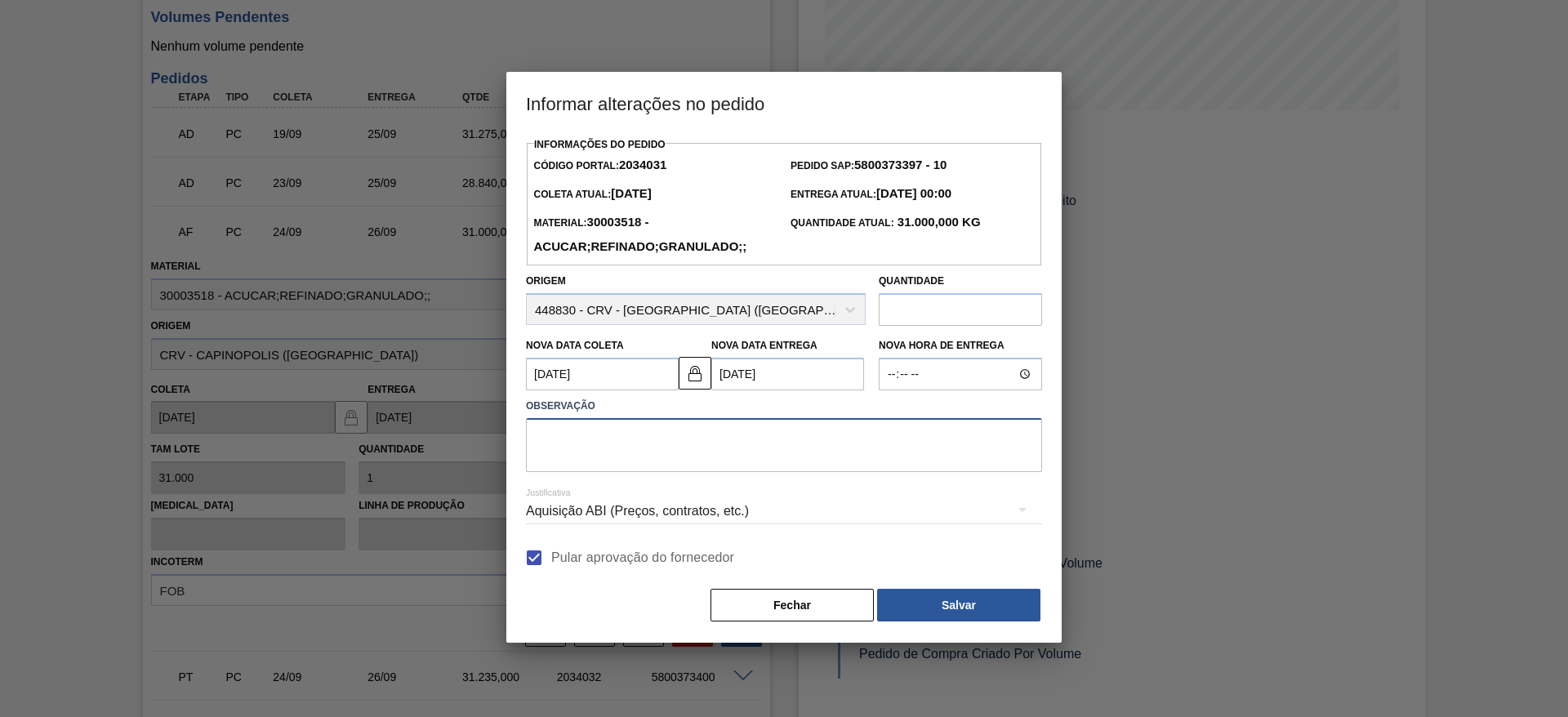
click at [648, 435] on textarea at bounding box center [784, 445] width 516 height 54
type textarea "."
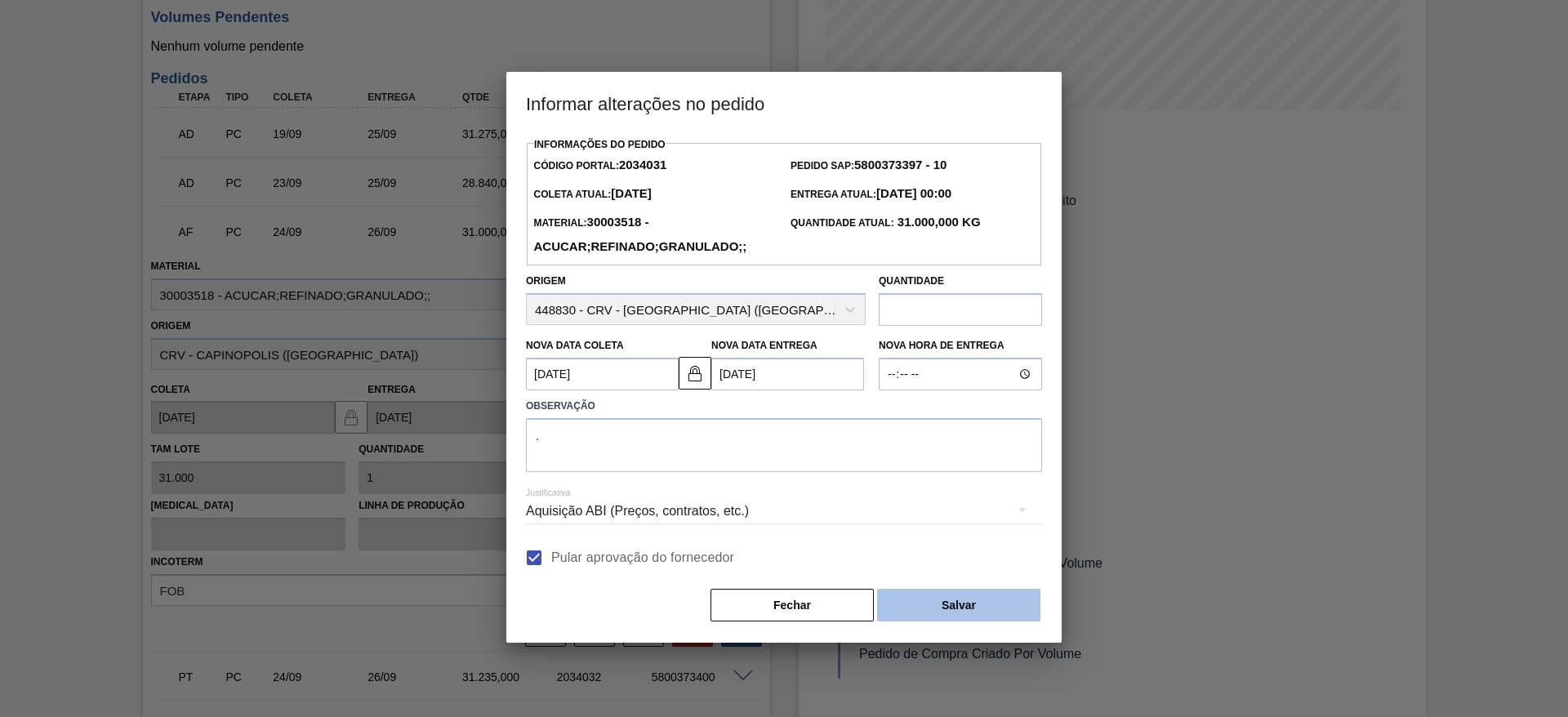
click at [953, 595] on button "Salvar" at bounding box center [959, 604] width 164 height 33
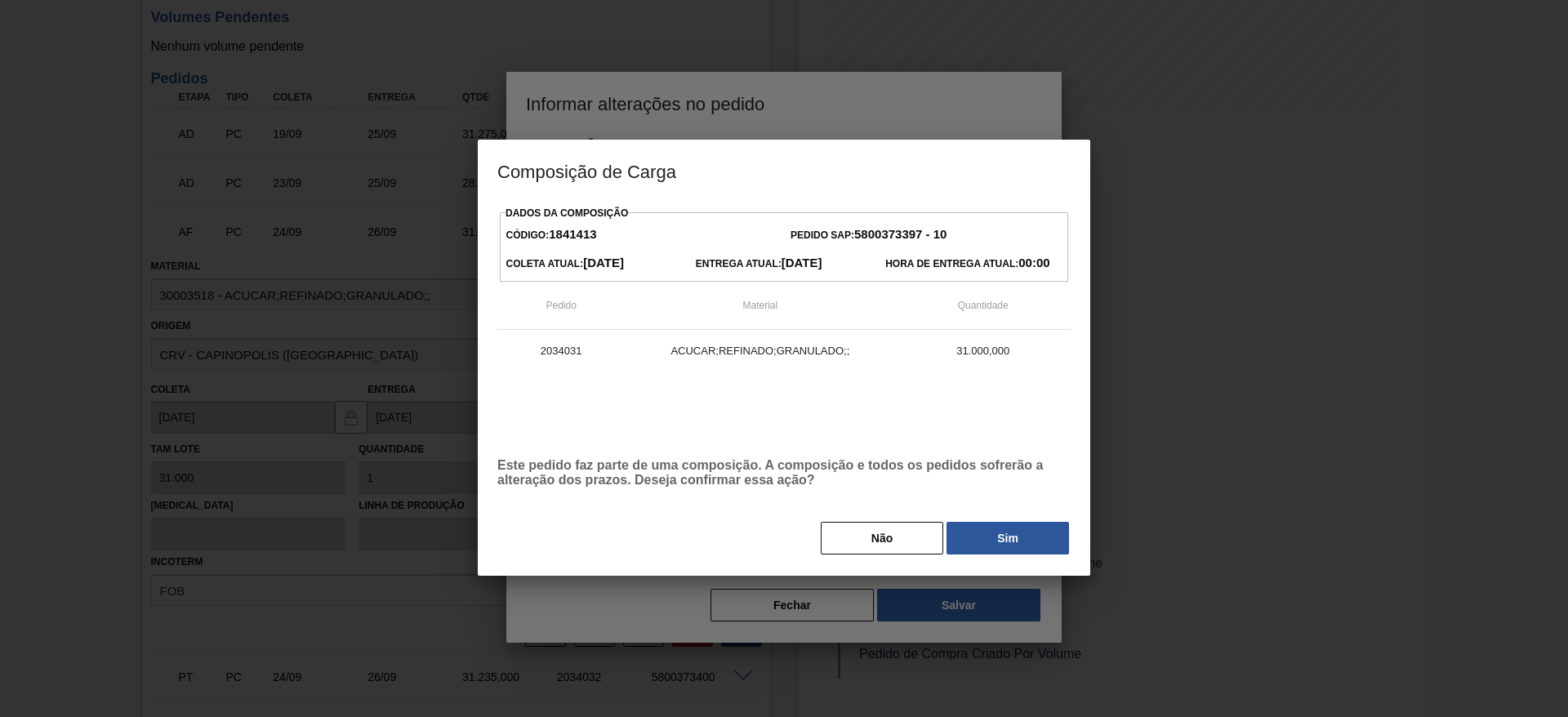
drag, startPoint x: 1019, startPoint y: 539, endPoint x: 1008, endPoint y: 540, distance: 11.0
click at [1014, 539] on button "Sim" at bounding box center [1007, 538] width 123 height 33
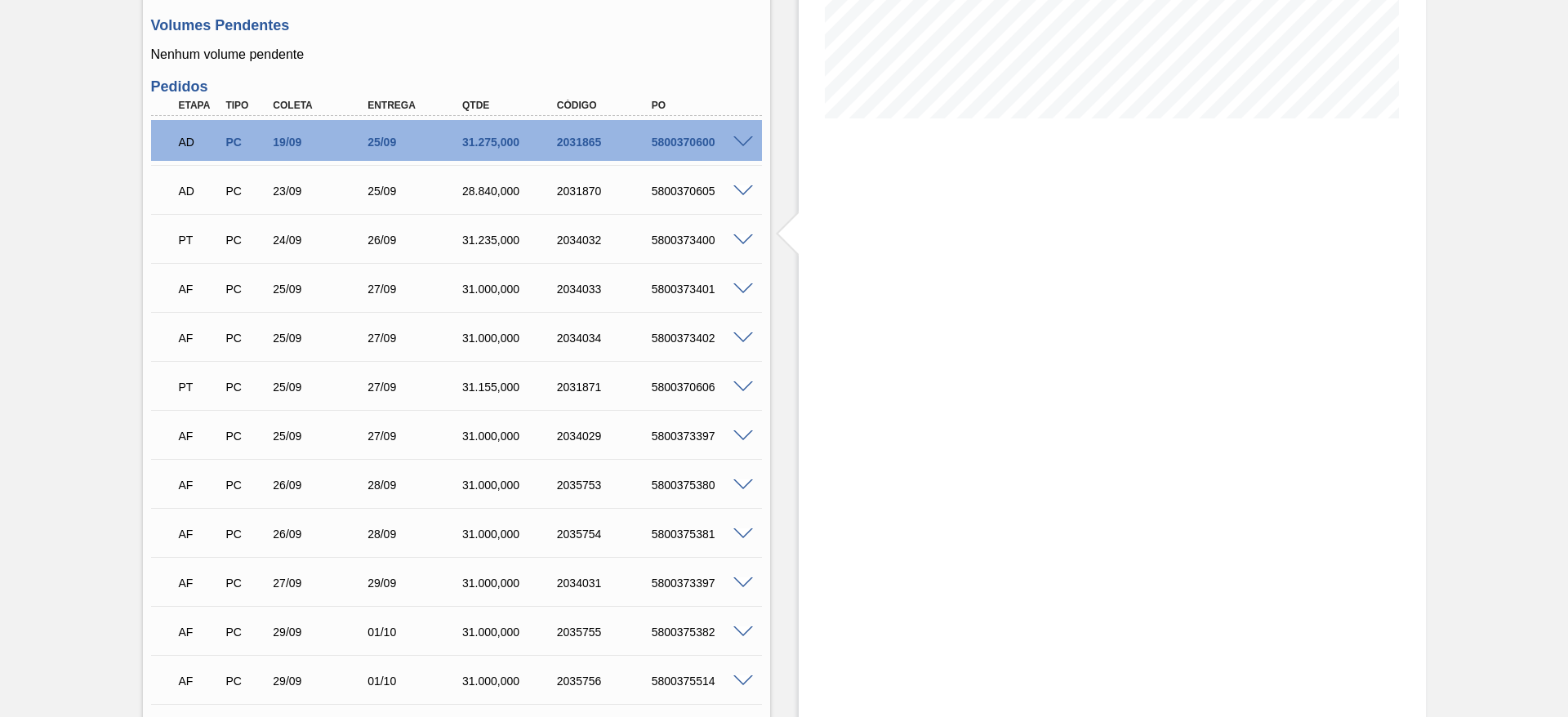
scroll to position [490, 0]
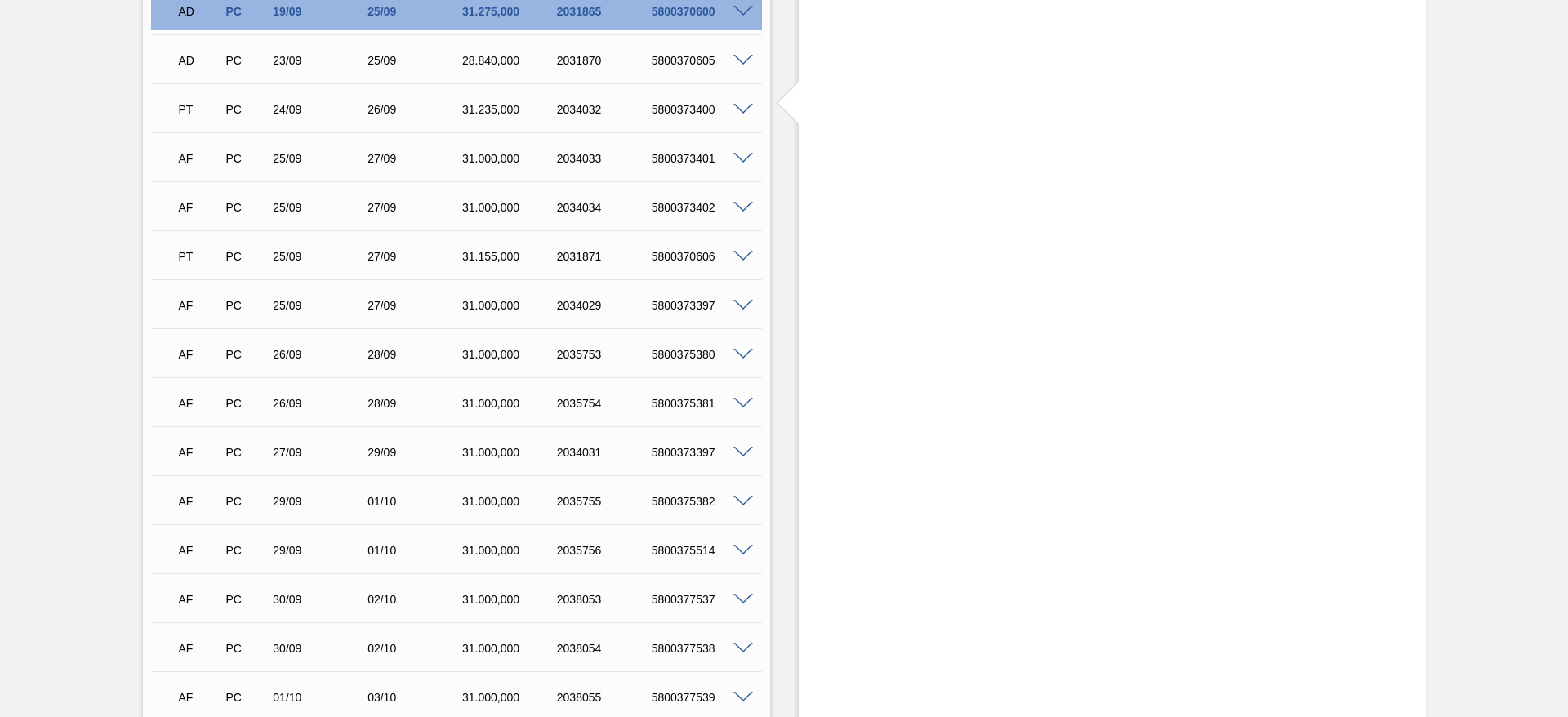
click at [745, 305] on span at bounding box center [742, 305] width 19 height 13
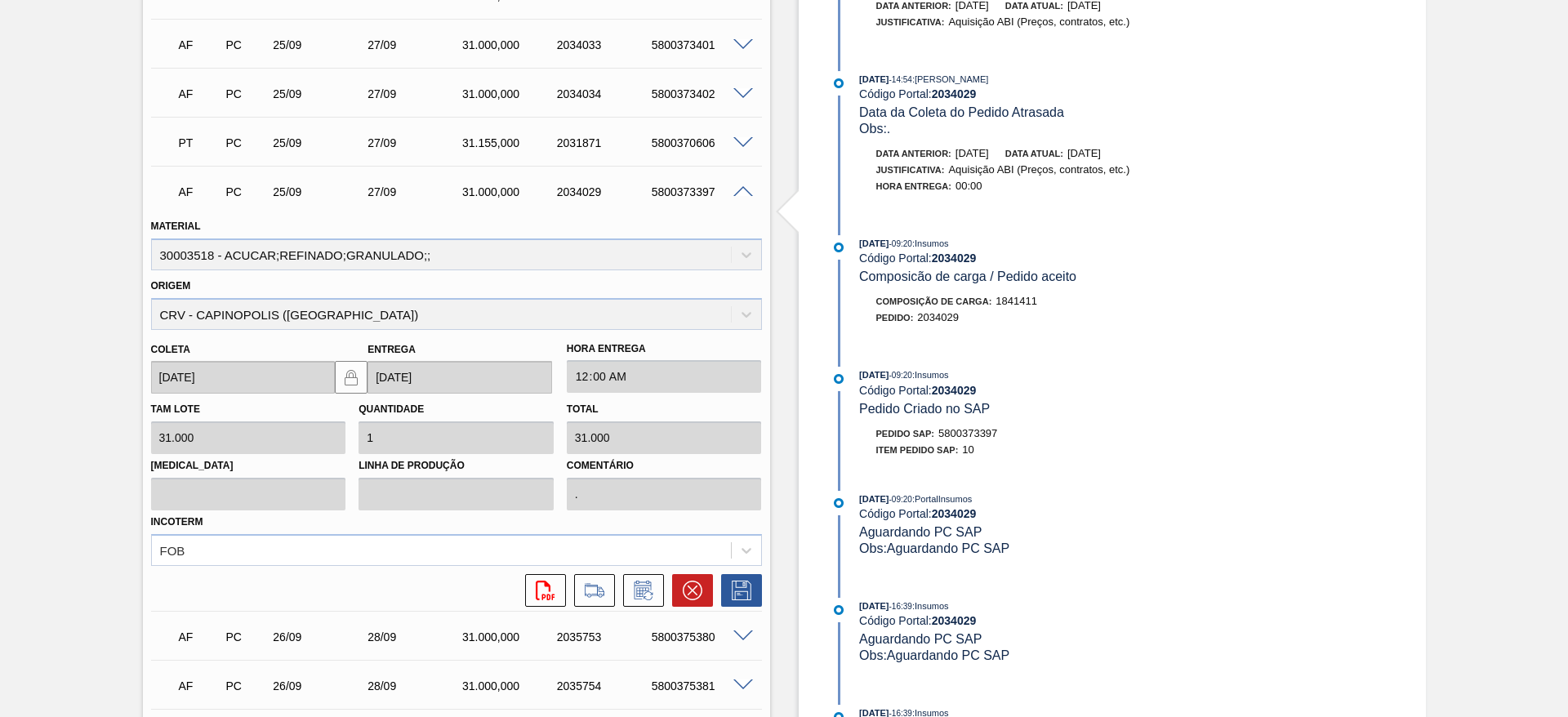
scroll to position [612, 0]
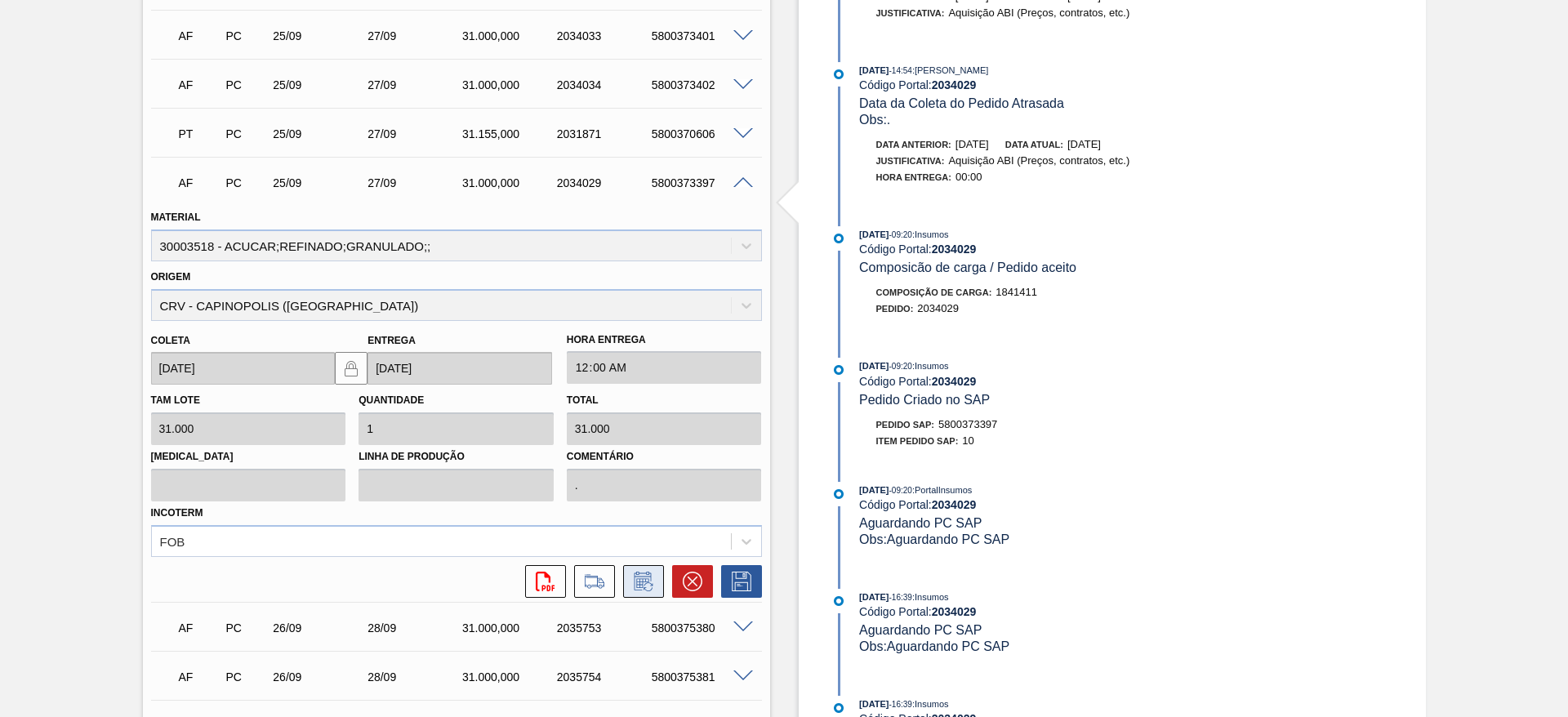
click at [652, 596] on button at bounding box center [643, 581] width 41 height 33
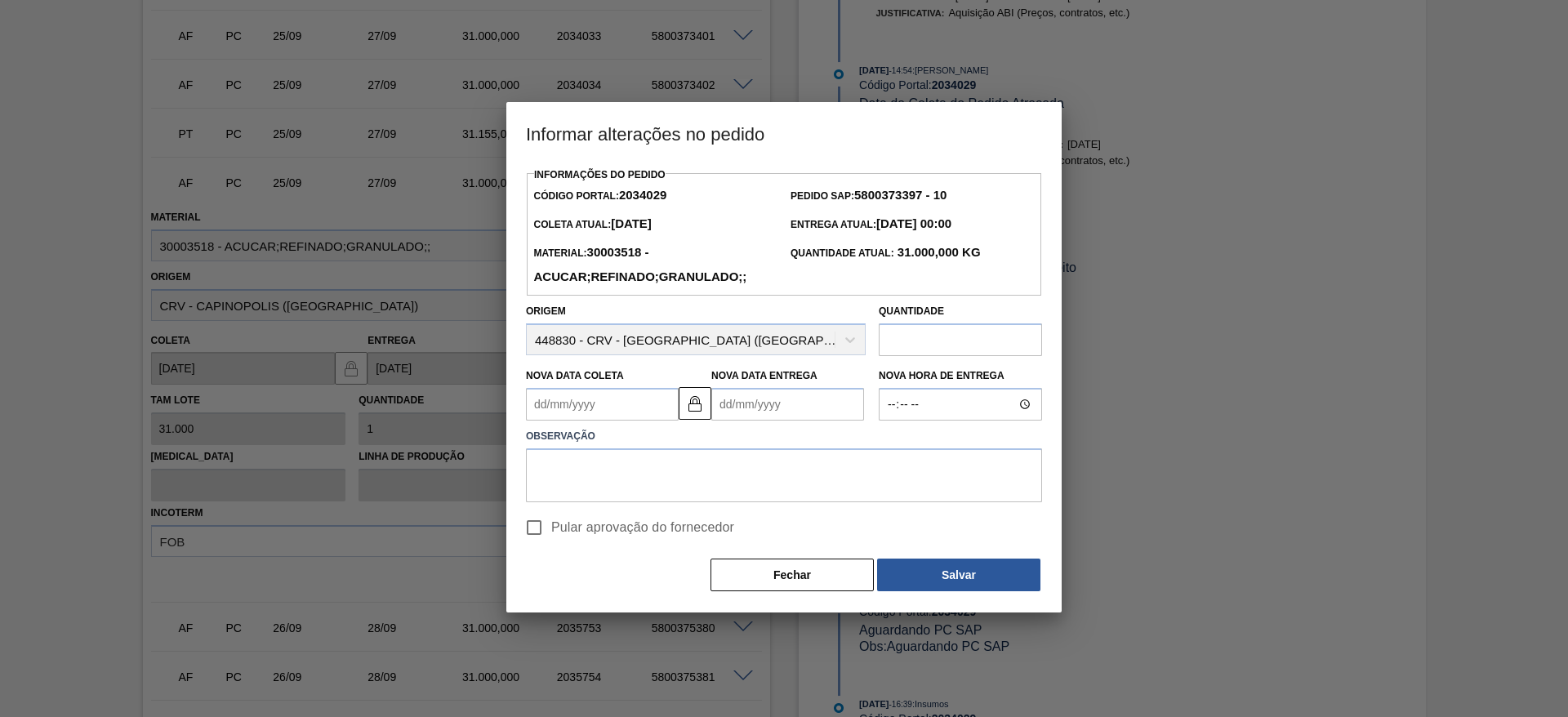
click at [584, 431] on label "Observação" at bounding box center [784, 437] width 516 height 23
click at [574, 401] on Coleta2034029 "Nova Data Coleta" at bounding box center [602, 404] width 153 height 33
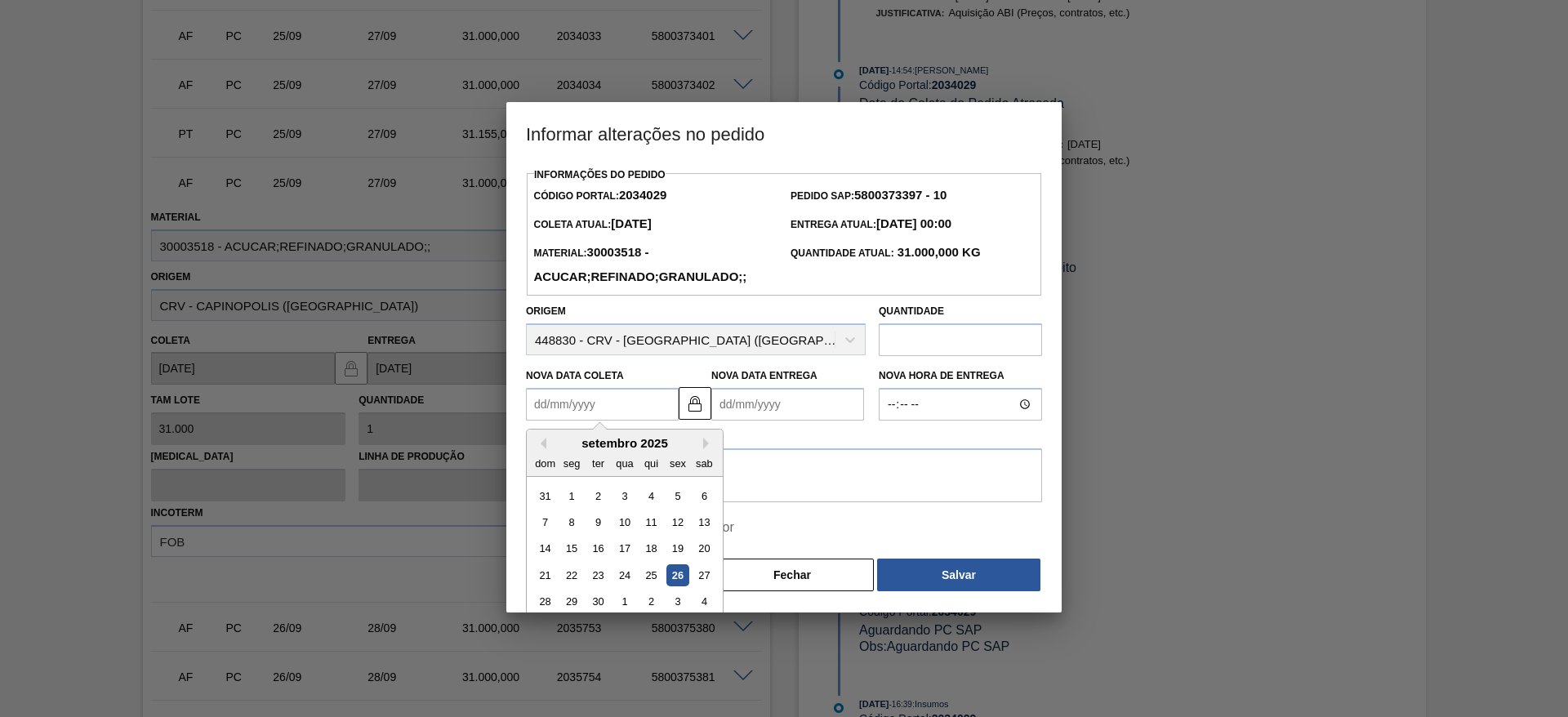
click at [554, 447] on div "setembro 2025" at bounding box center [625, 442] width 196 height 14
click at [706, 575] on div "27" at bounding box center [704, 575] width 22 height 22
type Coleta2034029 "[DATE]"
type Entrega2034029 "[DATE]"
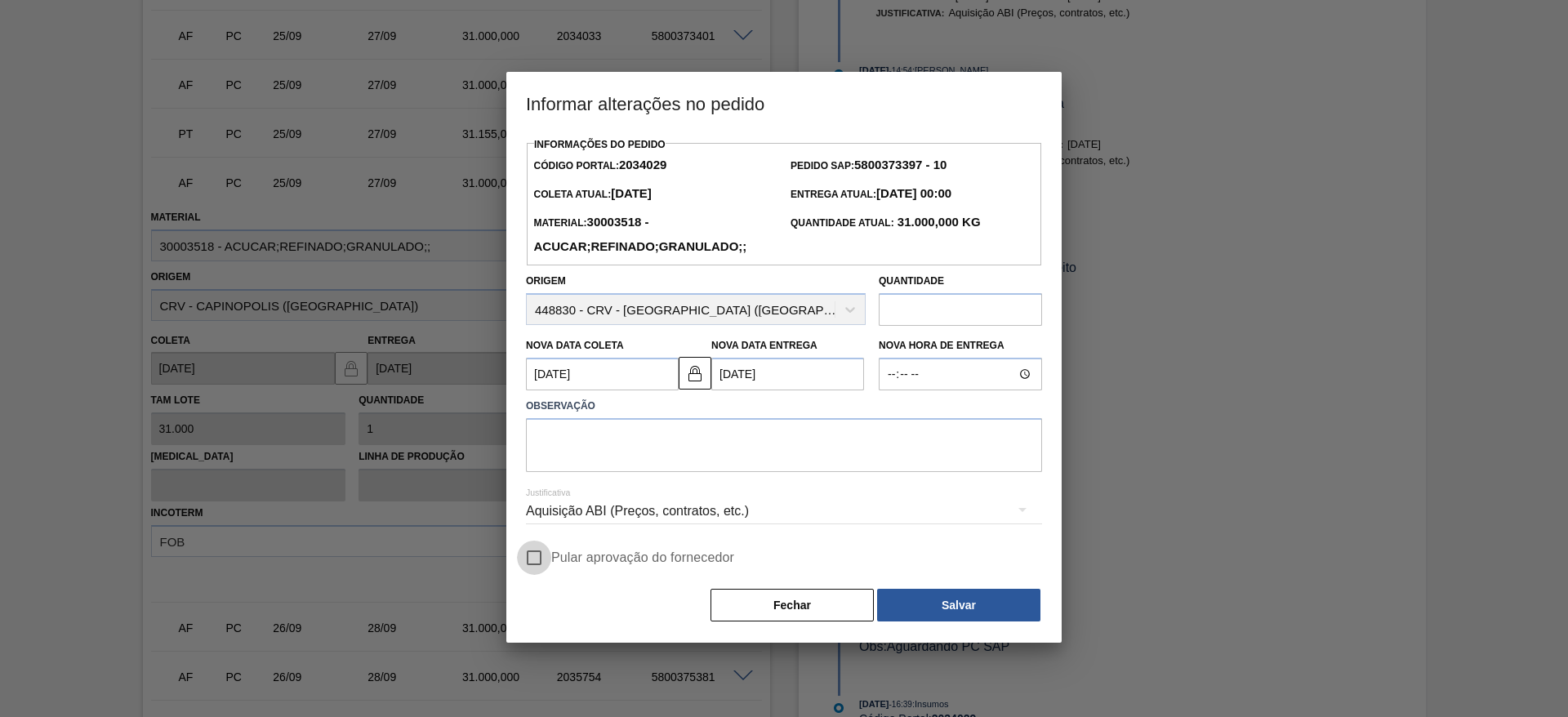
click at [540, 556] on input "Pular aprovação do fornecedor" at bounding box center [534, 557] width 34 height 34
checkbox input "true"
click at [620, 470] on textarea at bounding box center [784, 445] width 516 height 54
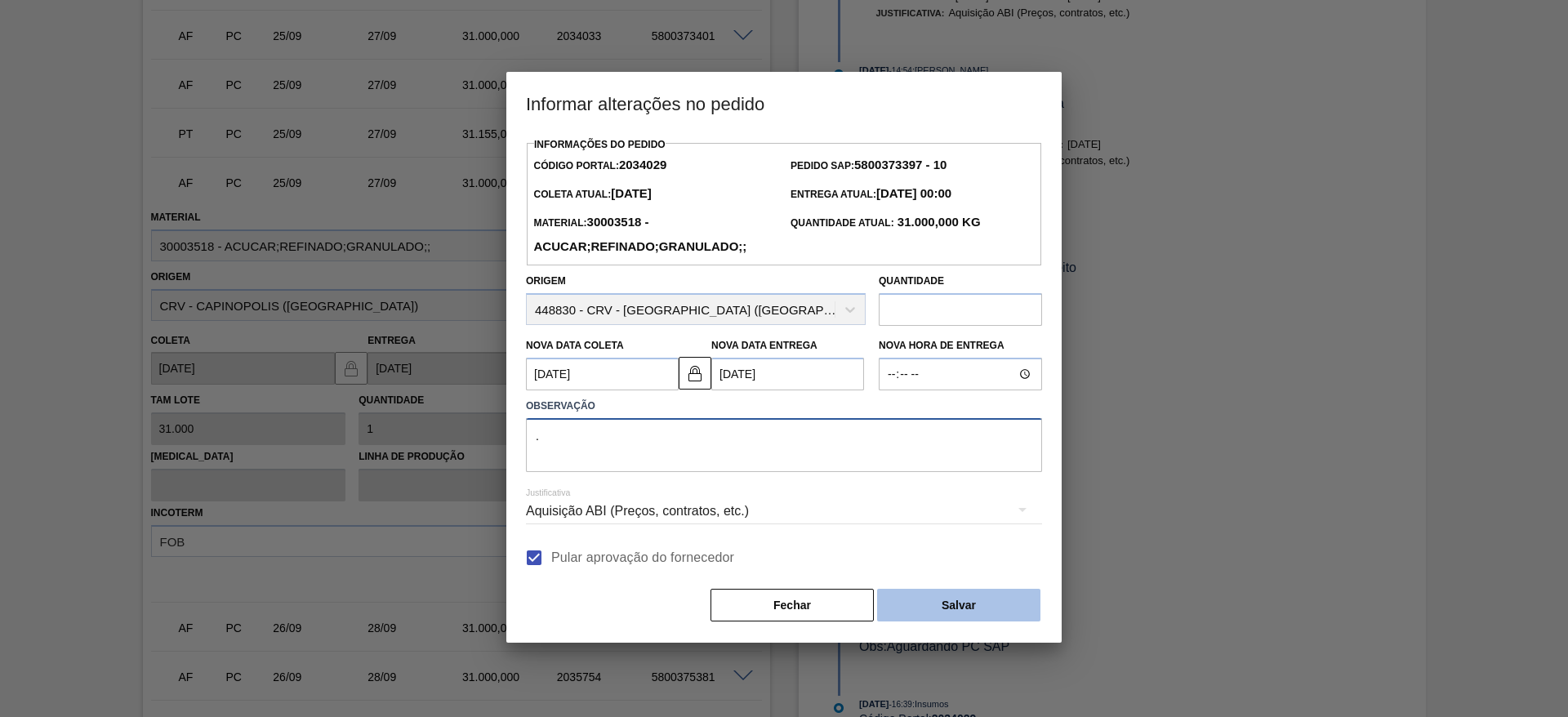
type textarea "."
click at [912, 608] on button "Salvar" at bounding box center [959, 604] width 164 height 33
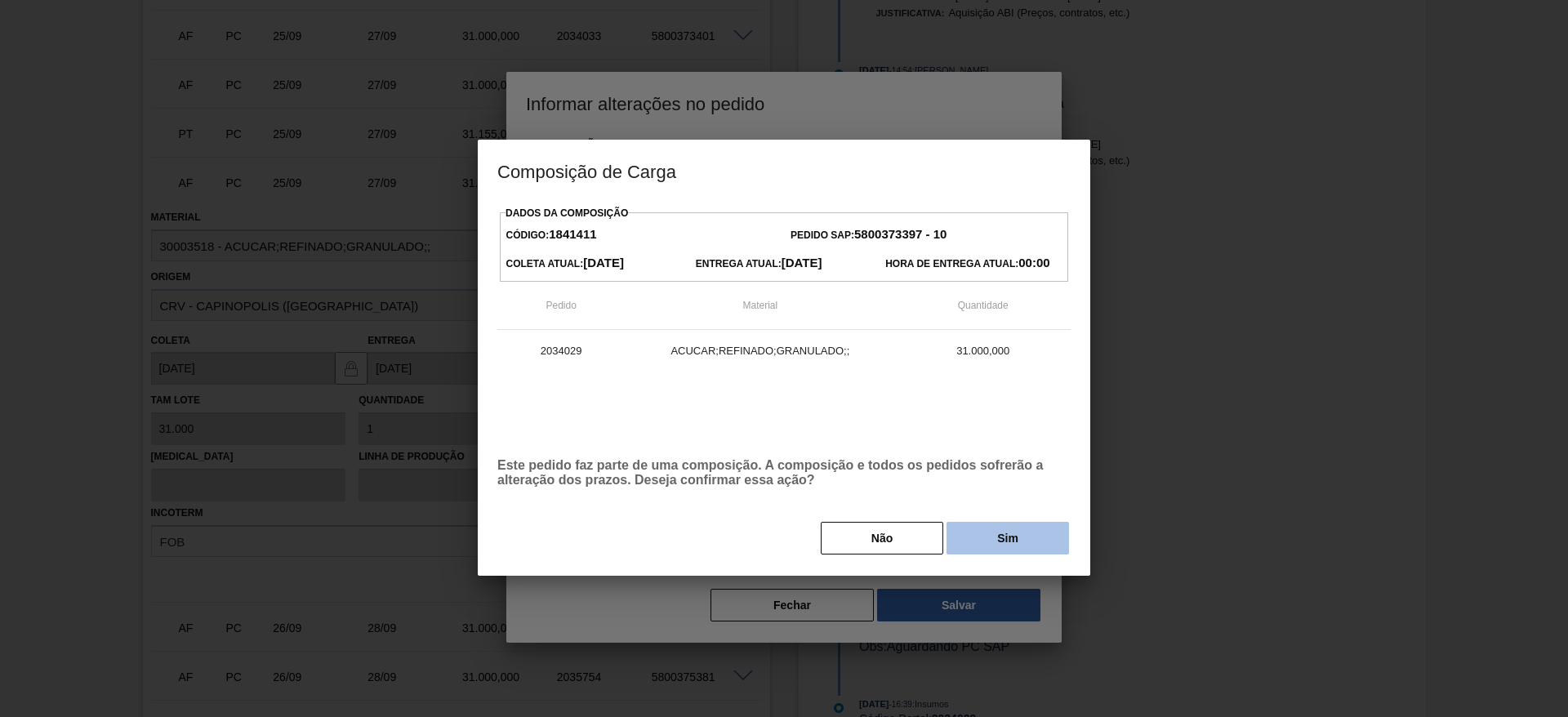
click at [989, 538] on button "Sim" at bounding box center [1007, 538] width 123 height 33
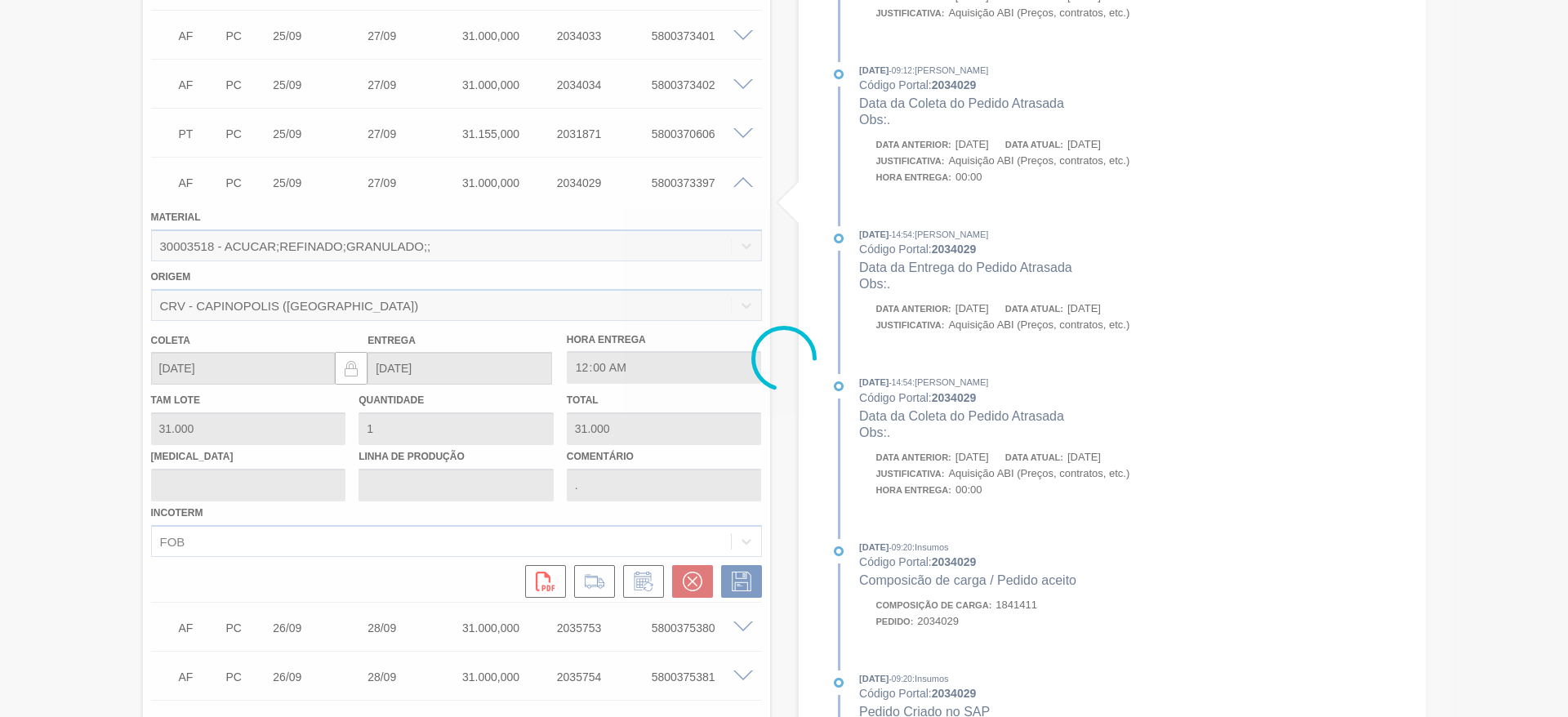
type input "31,000"
type input "[DATE]"
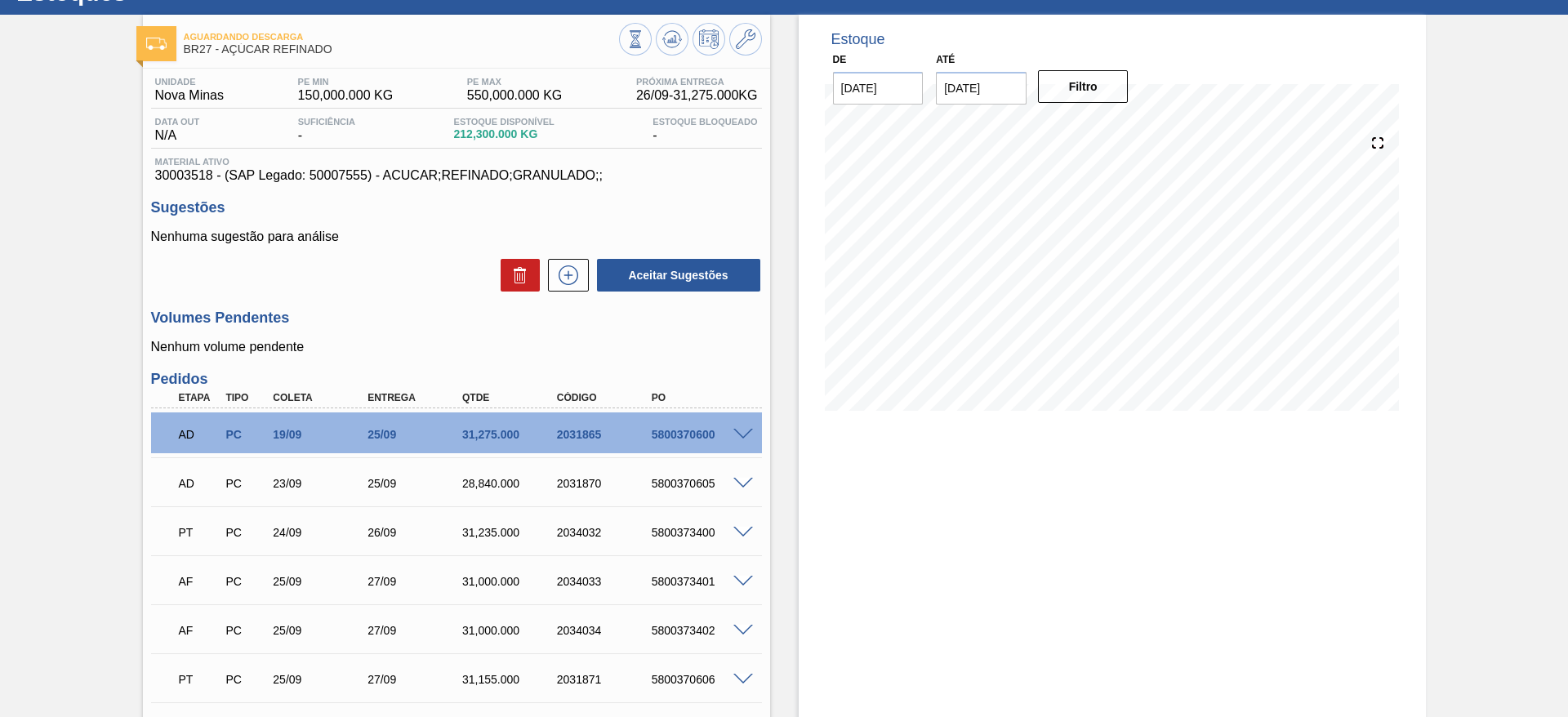
scroll to position [63, 0]
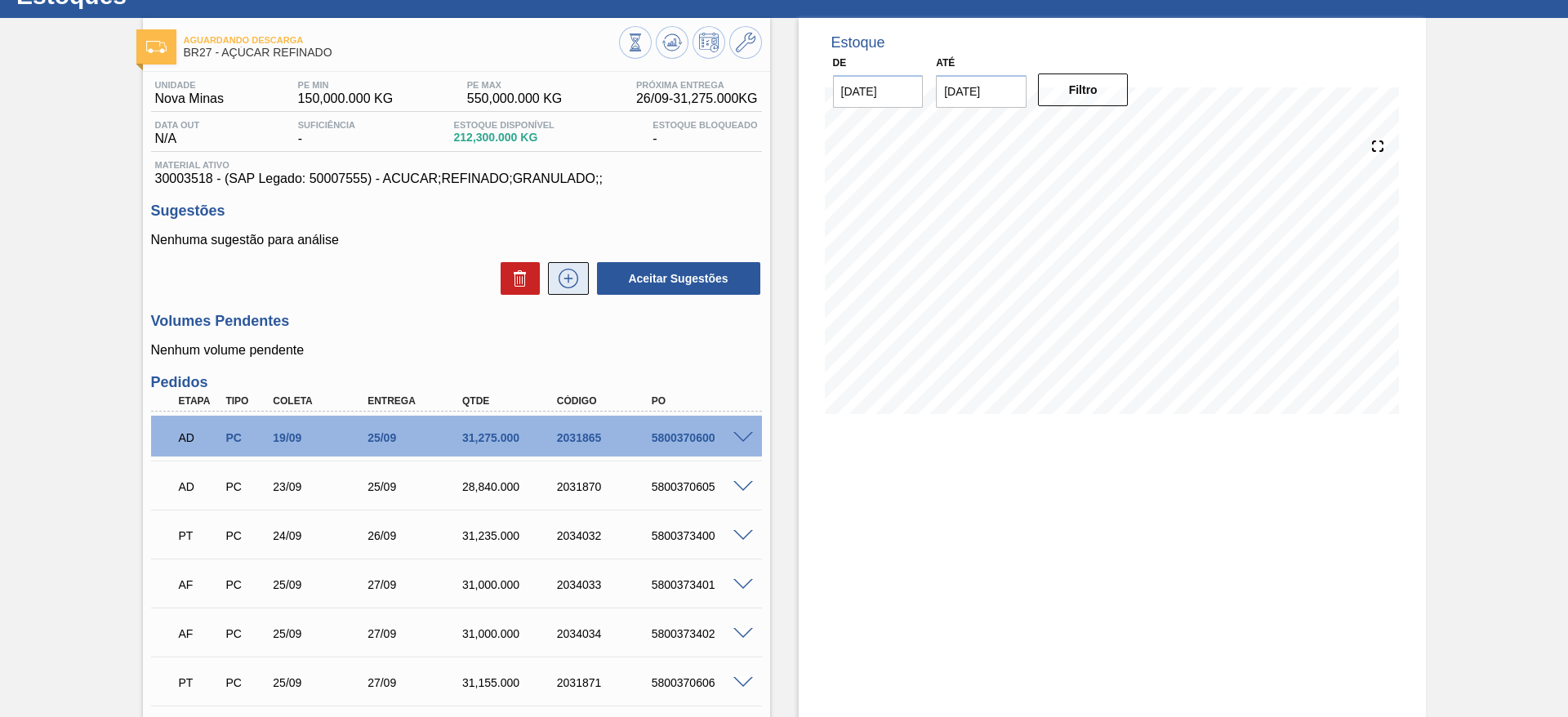
click at [572, 284] on icon at bounding box center [568, 278] width 26 height 19
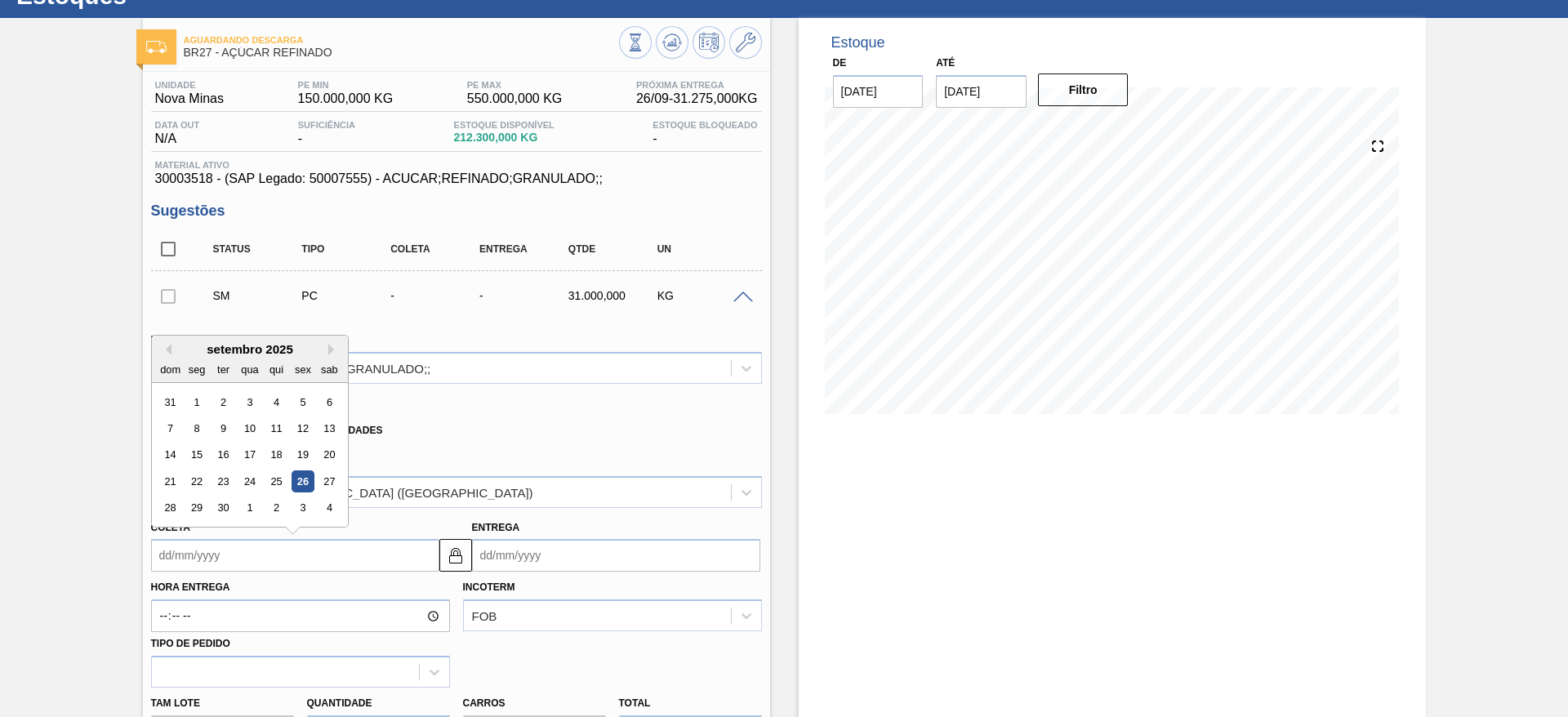
click at [197, 557] on input "Coleta" at bounding box center [295, 554] width 288 height 33
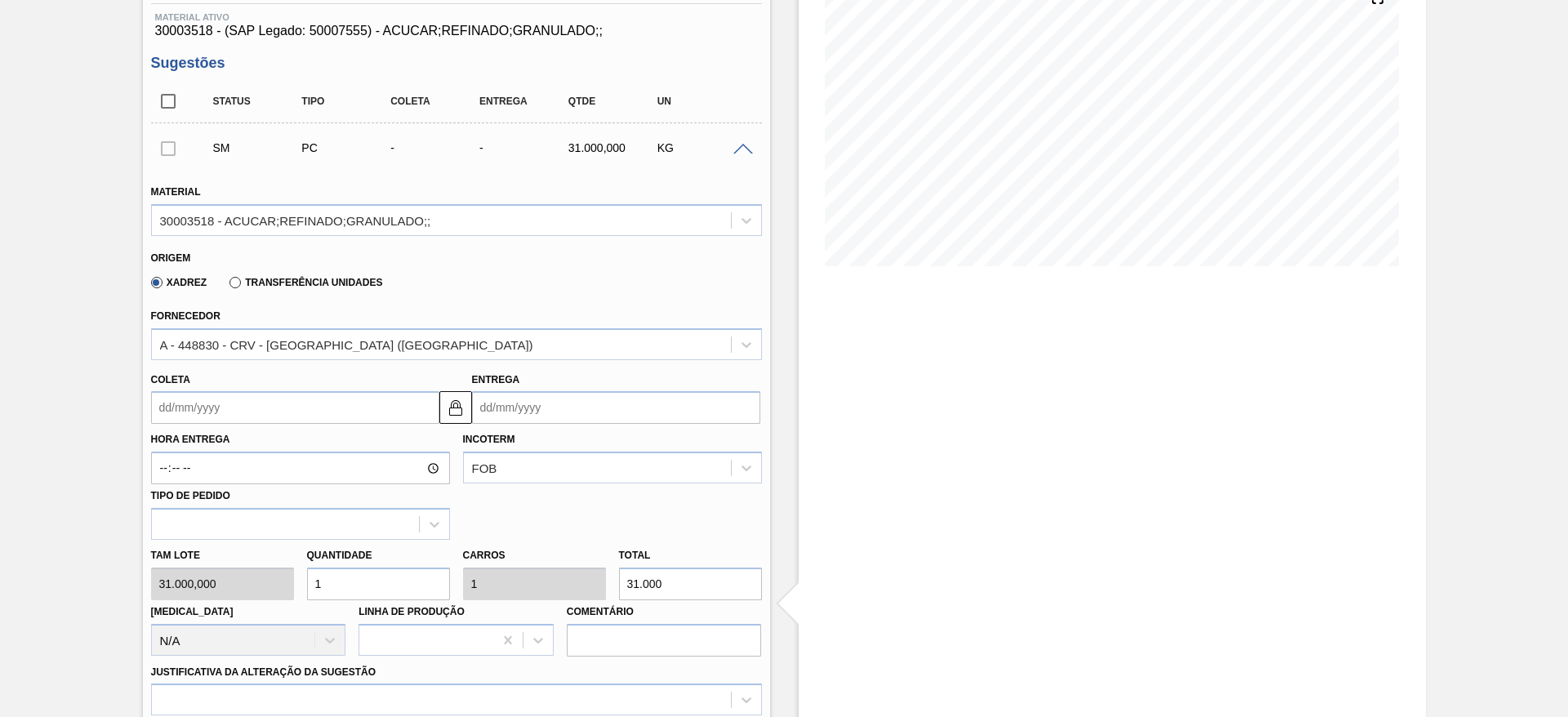
scroll to position [189, 0]
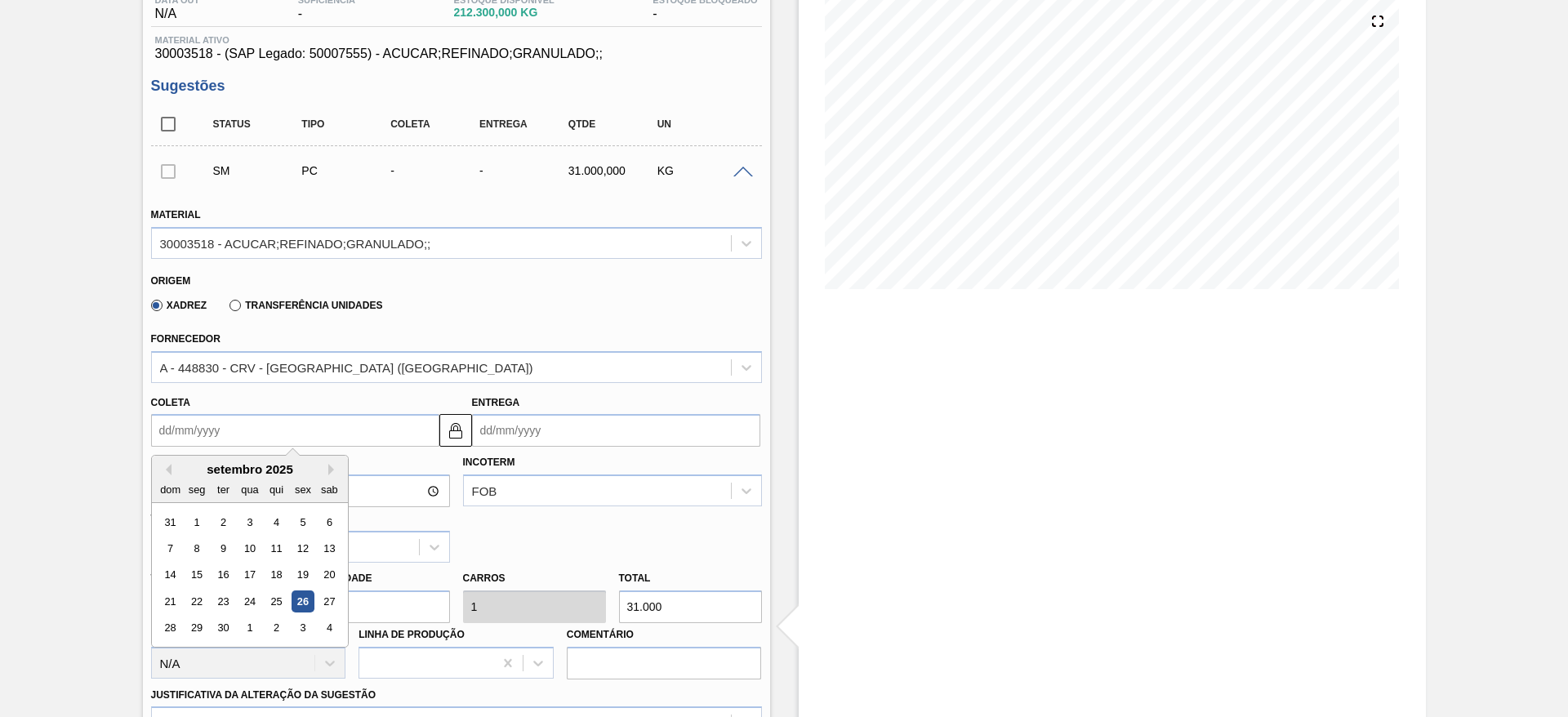
click at [178, 422] on input "Coleta" at bounding box center [295, 430] width 288 height 33
click at [306, 630] on div "3" at bounding box center [302, 628] width 22 height 22
type input "[DATE]"
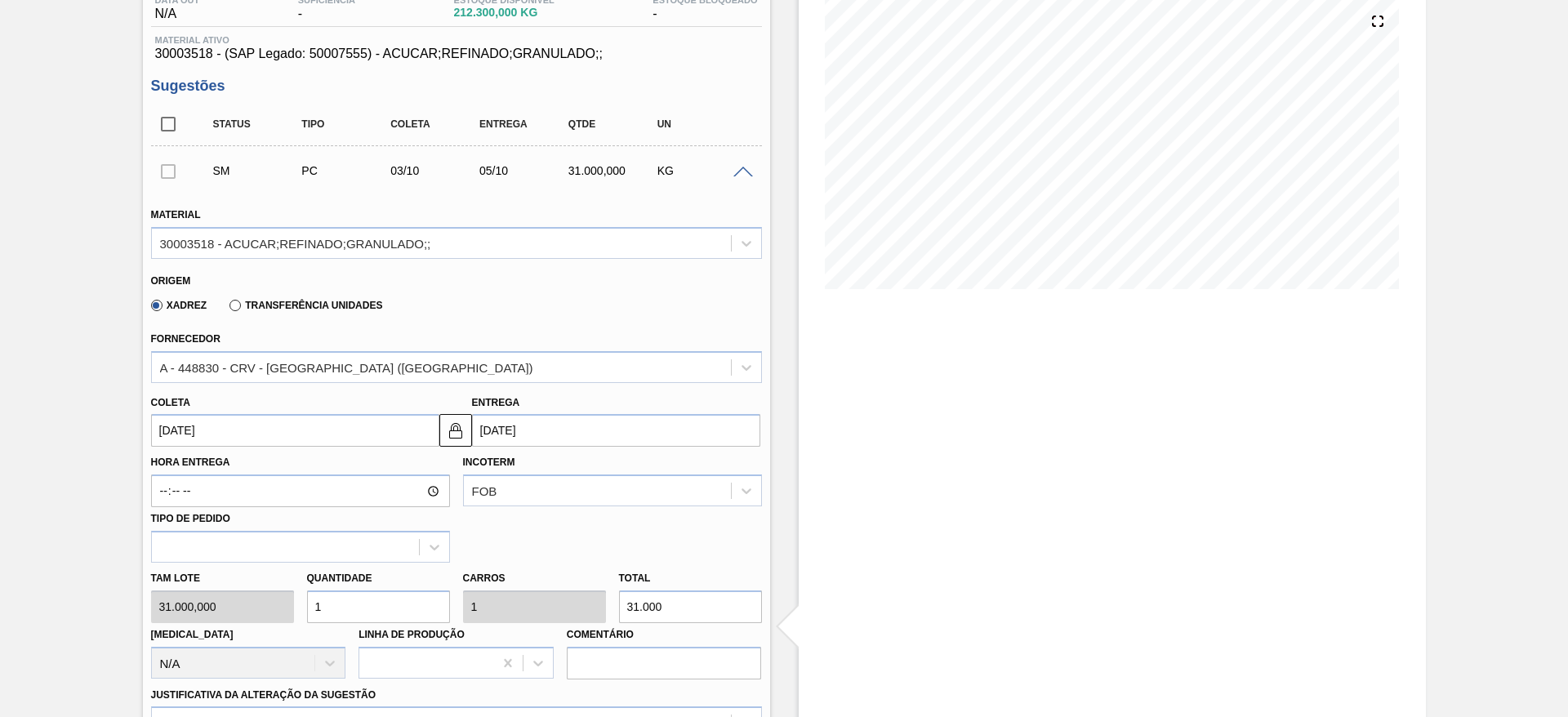
click at [267, 612] on div "Tam lote 31.000,000 Quantidade 1 Carros 1 Total 31.000 Doca N/A Linha de Produç…" at bounding box center [456, 621] width 624 height 117
type input "2"
type input "62.000"
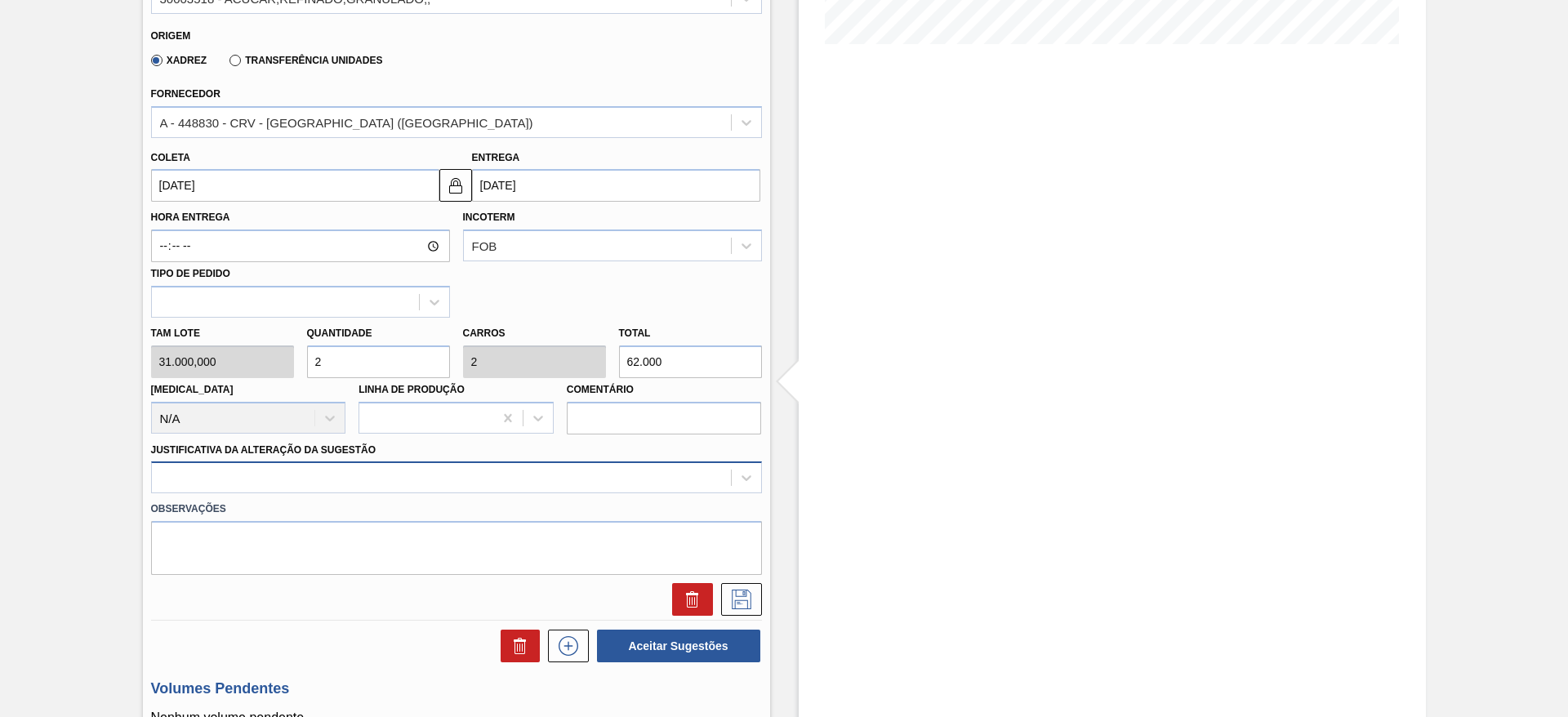
type input "2"
click at [570, 474] on div at bounding box center [457, 477] width 611 height 32
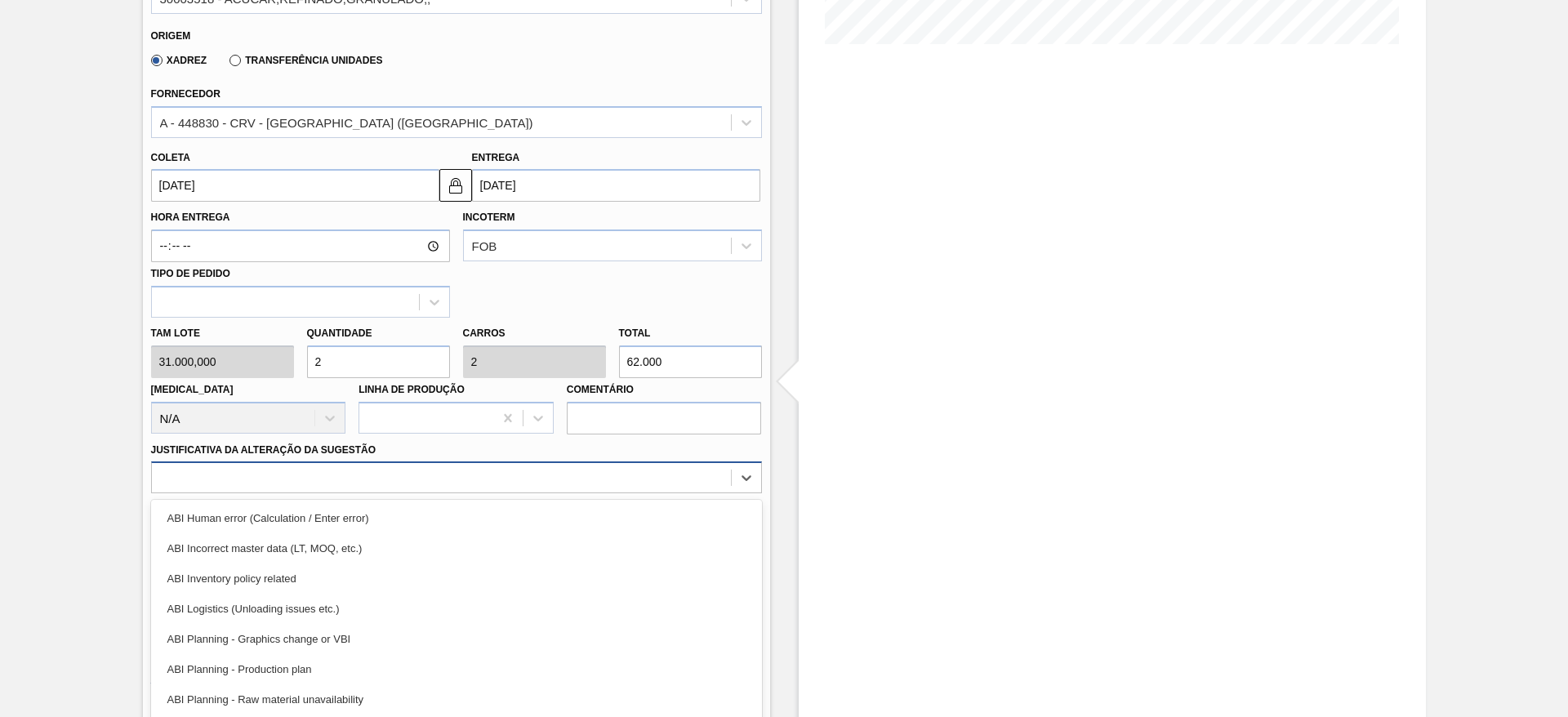
scroll to position [467, 0]
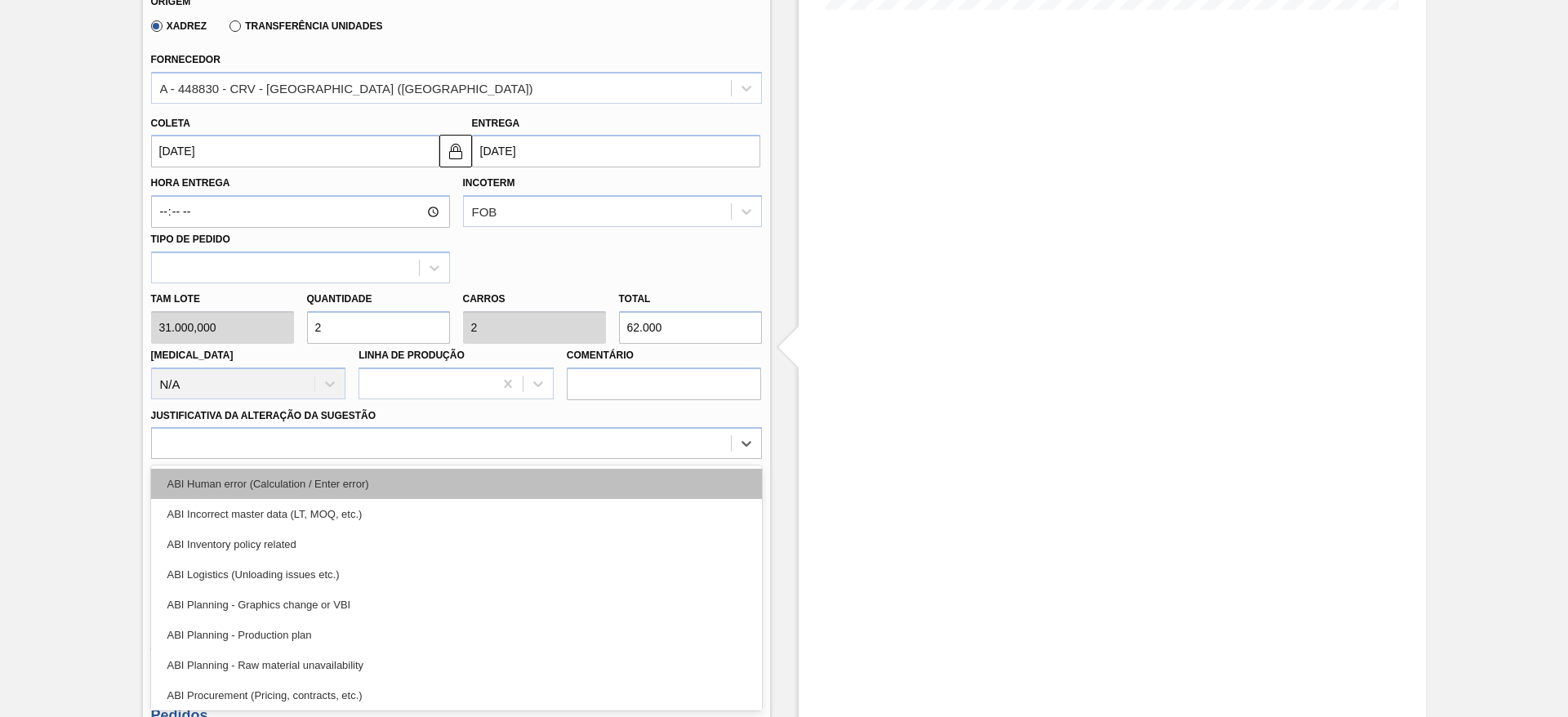
click at [547, 488] on div "ABI Human error (Calculation / Enter error)" at bounding box center [457, 483] width 611 height 30
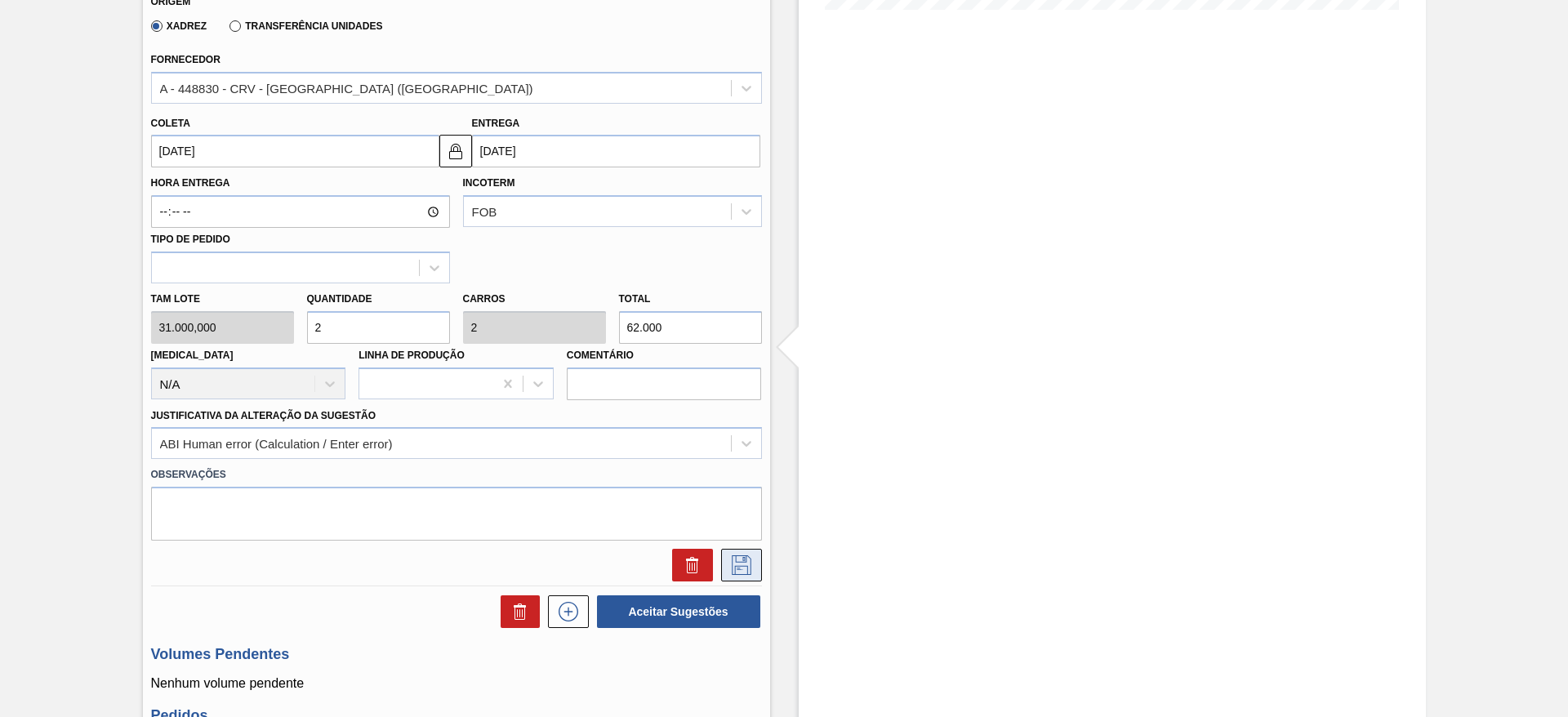
click at [738, 563] on icon at bounding box center [741, 564] width 26 height 19
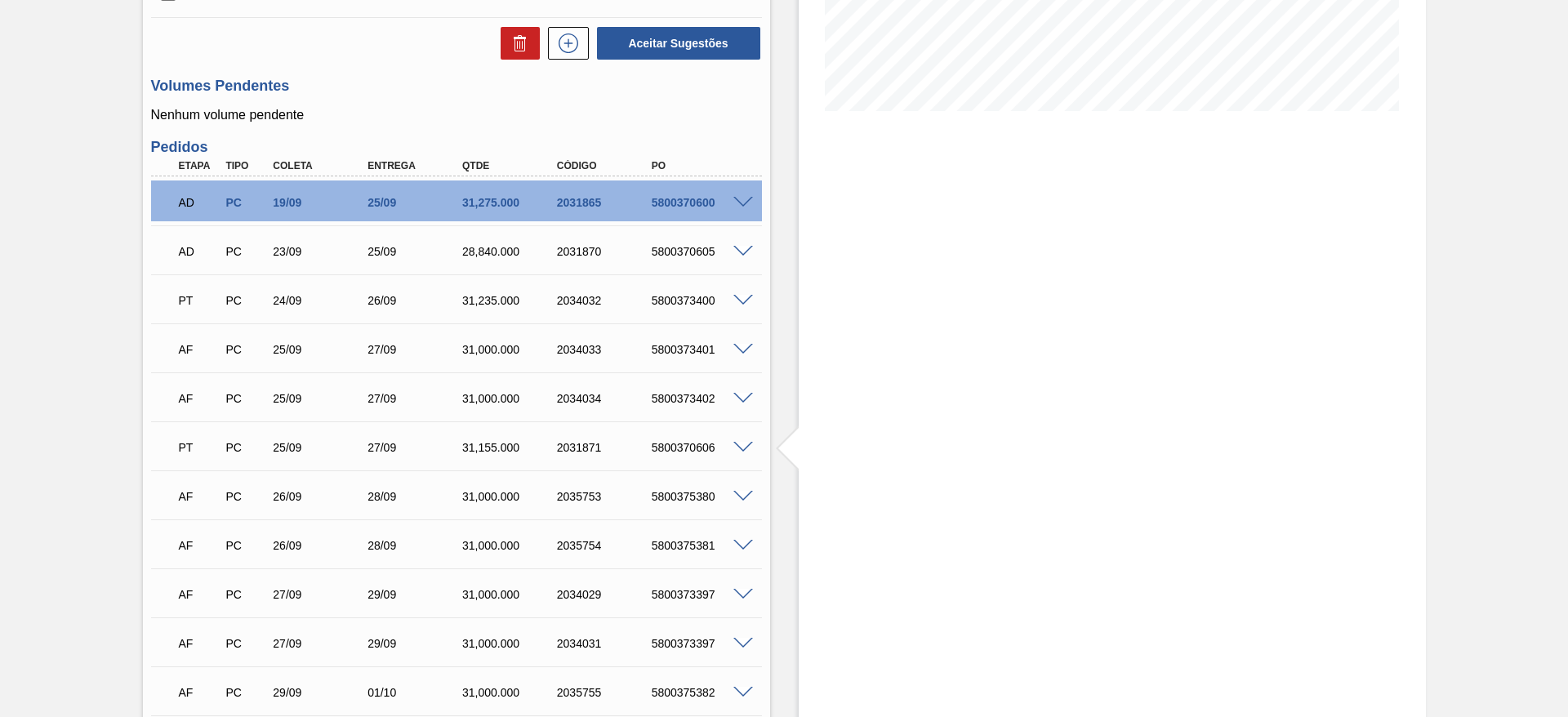
scroll to position [0, 0]
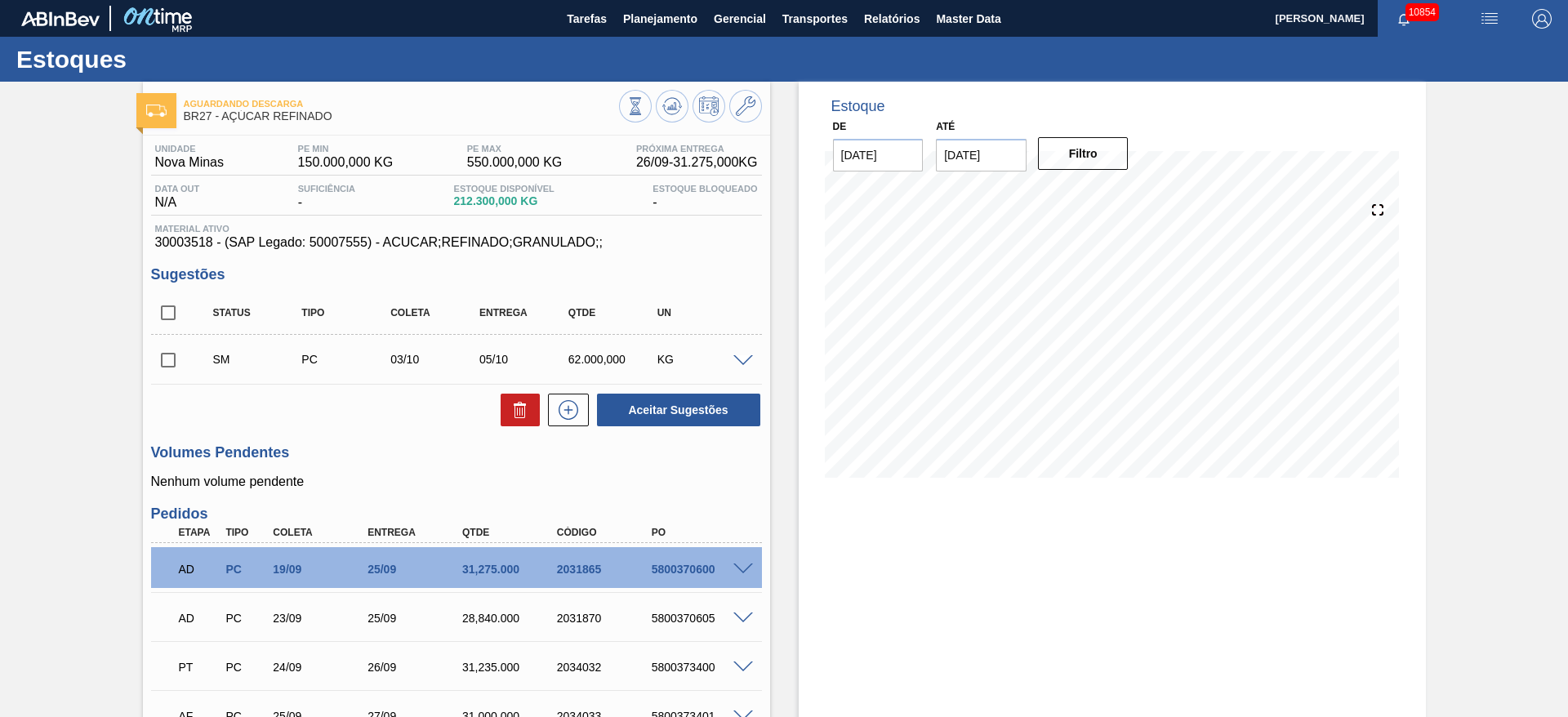
click at [178, 368] on input "checkbox" at bounding box center [168, 360] width 34 height 34
click at [695, 403] on button "Aceitar Sugestões" at bounding box center [679, 409] width 164 height 33
checkbox input "false"
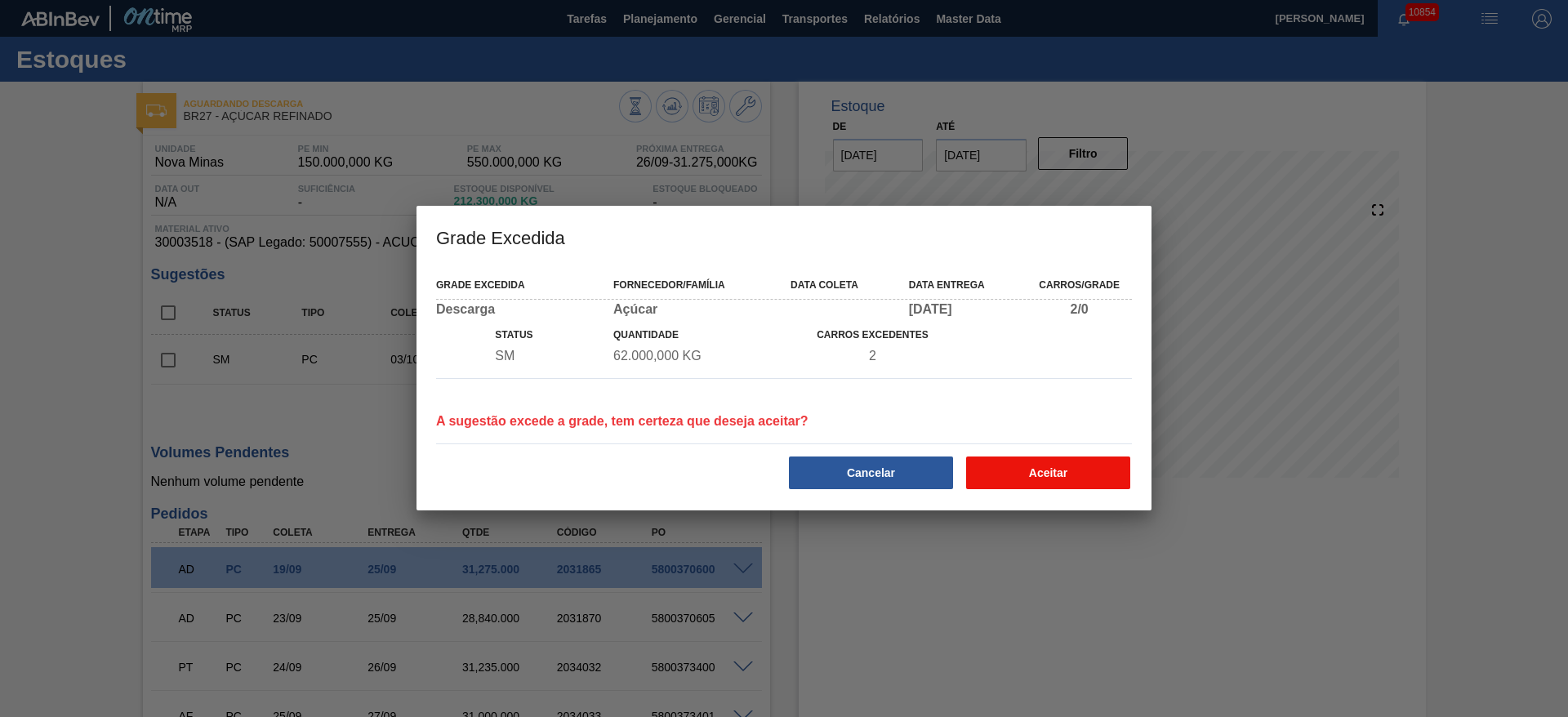
click at [993, 461] on button "Aceitar" at bounding box center [1048, 472] width 164 height 33
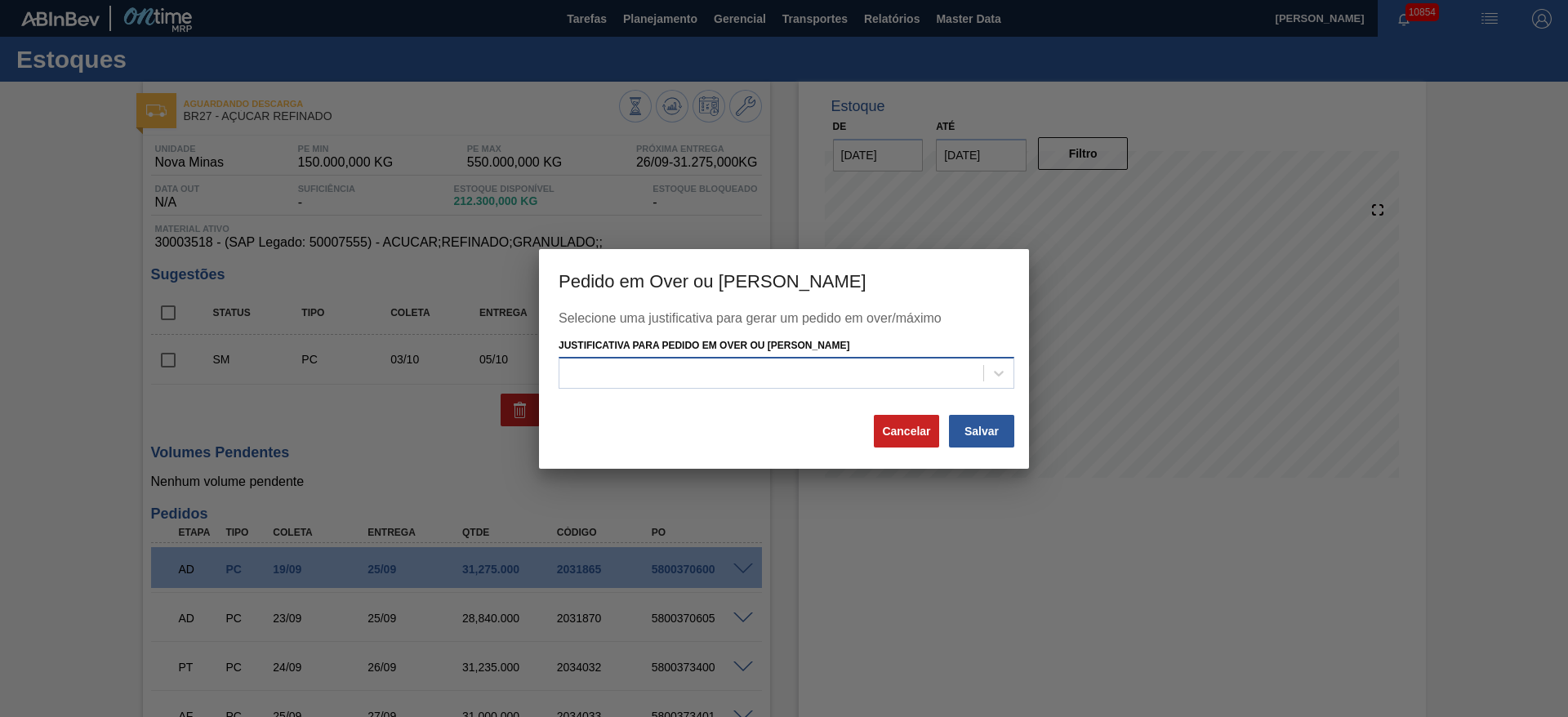
click at [805, 372] on div at bounding box center [771, 373] width 424 height 23
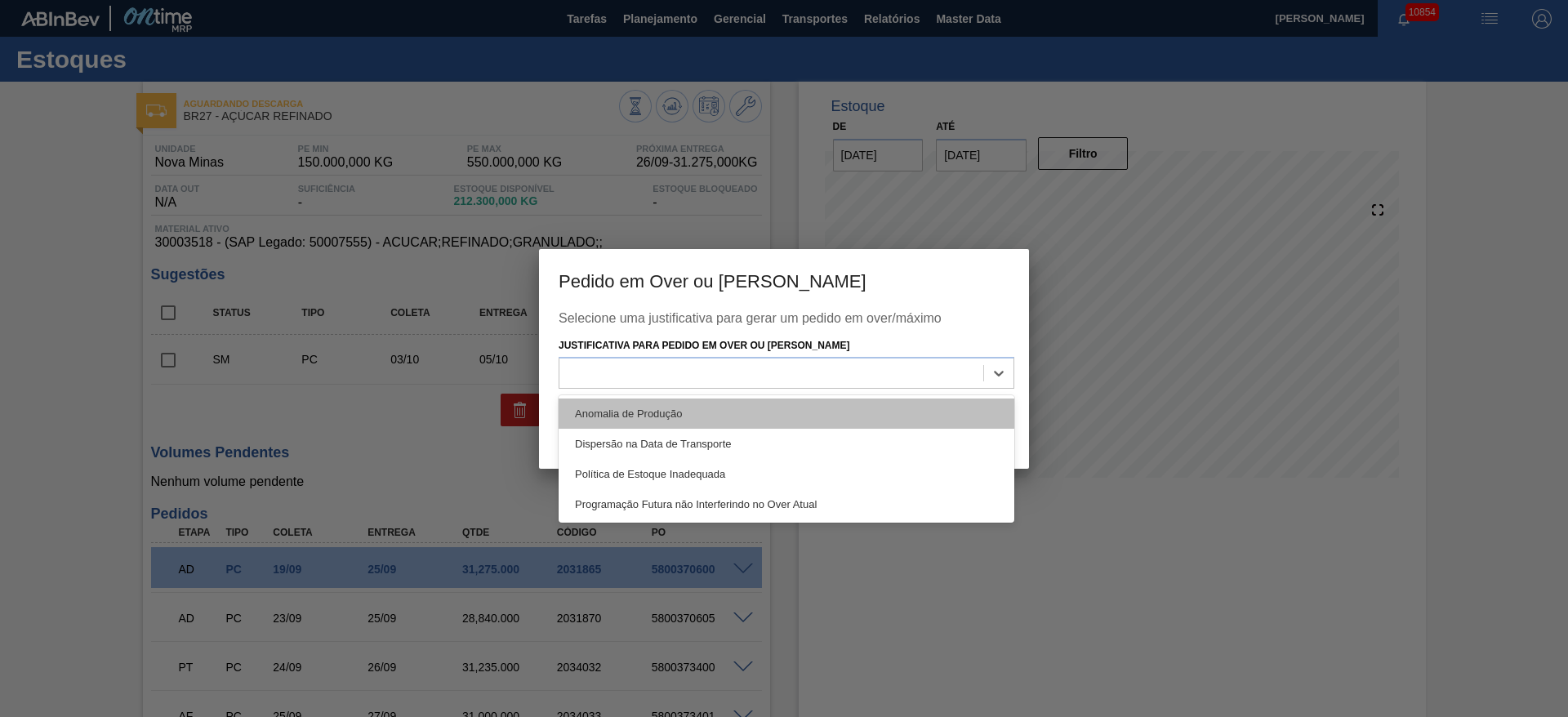
click at [802, 399] on div "Anomalia de Produção" at bounding box center [787, 413] width 456 height 30
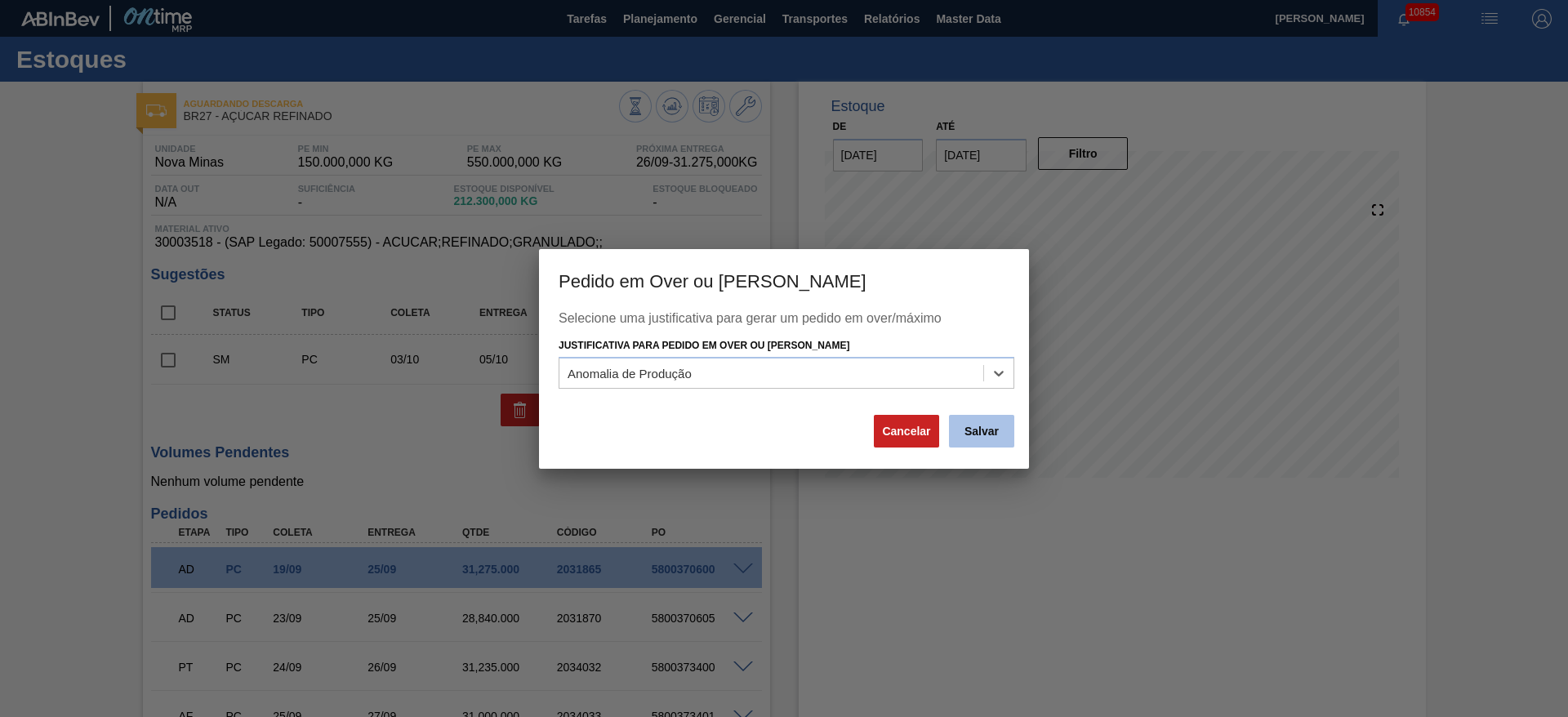
click at [986, 435] on button "Salvar" at bounding box center [981, 431] width 65 height 33
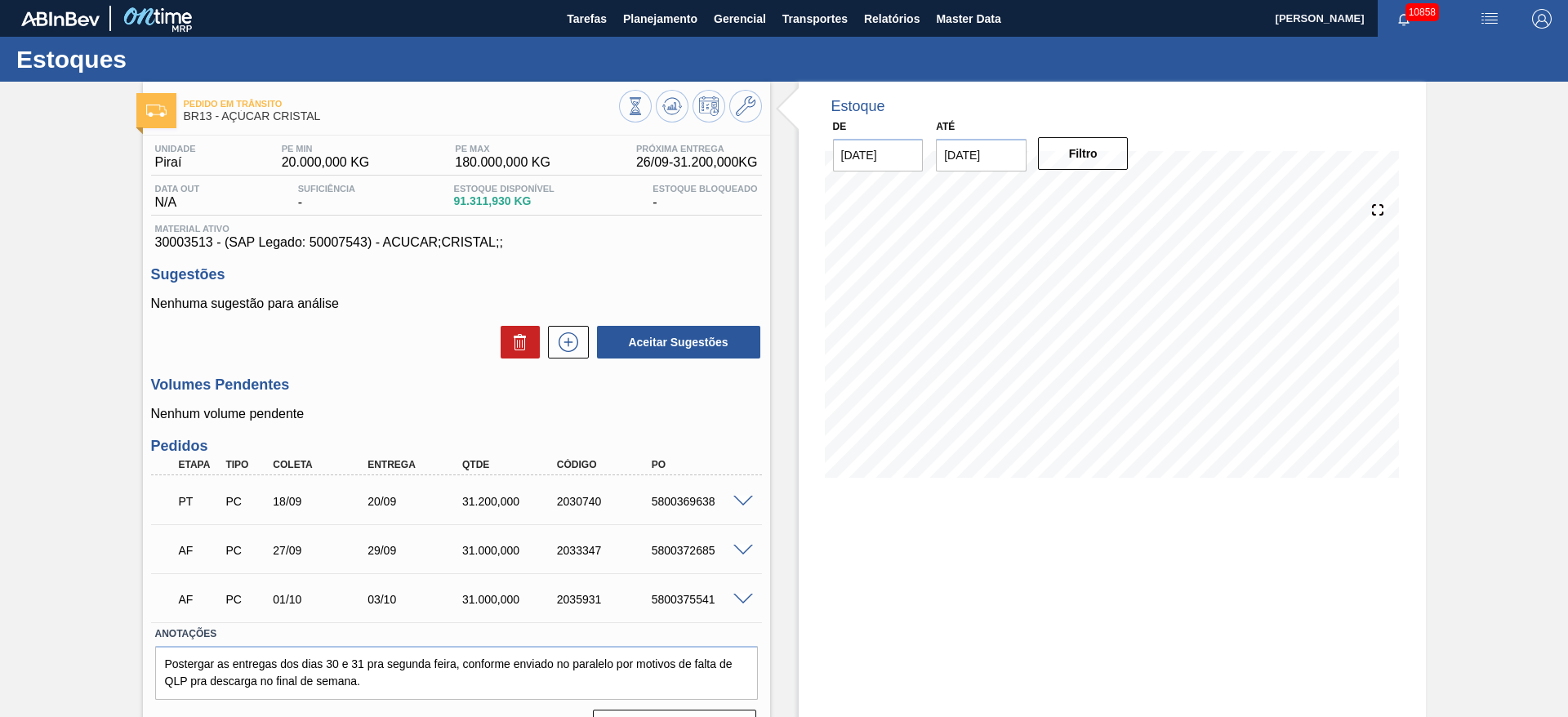
click at [743, 557] on div "AF PC 27/09 29/09 31.000,000 2033347 5800372685" at bounding box center [457, 548] width 611 height 41
click at [741, 556] on div "5800372685" at bounding box center [701, 550] width 106 height 13
click at [740, 548] on span at bounding box center [742, 550] width 19 height 13
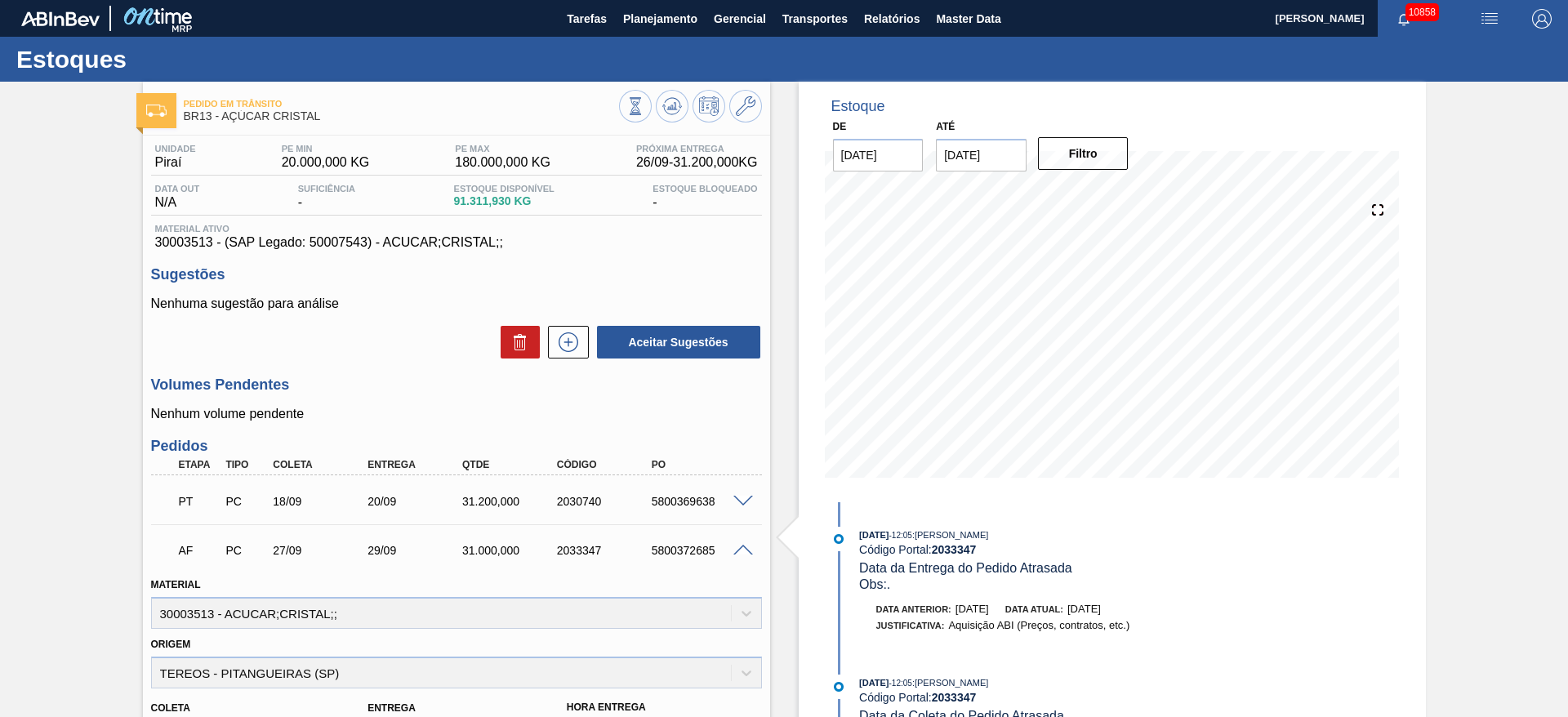
click at [736, 501] on span at bounding box center [742, 502] width 19 height 13
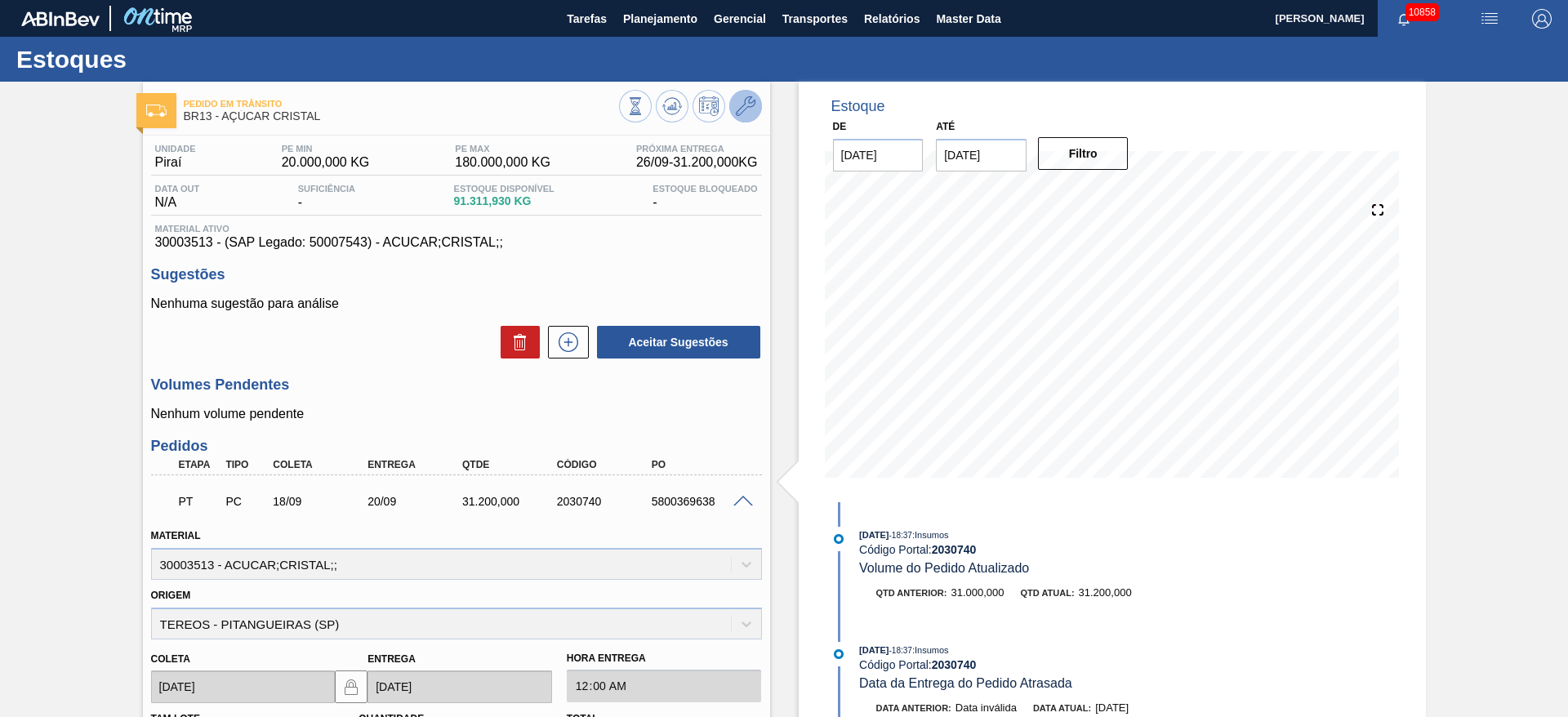
click at [740, 112] on icon at bounding box center [745, 105] width 19 height 19
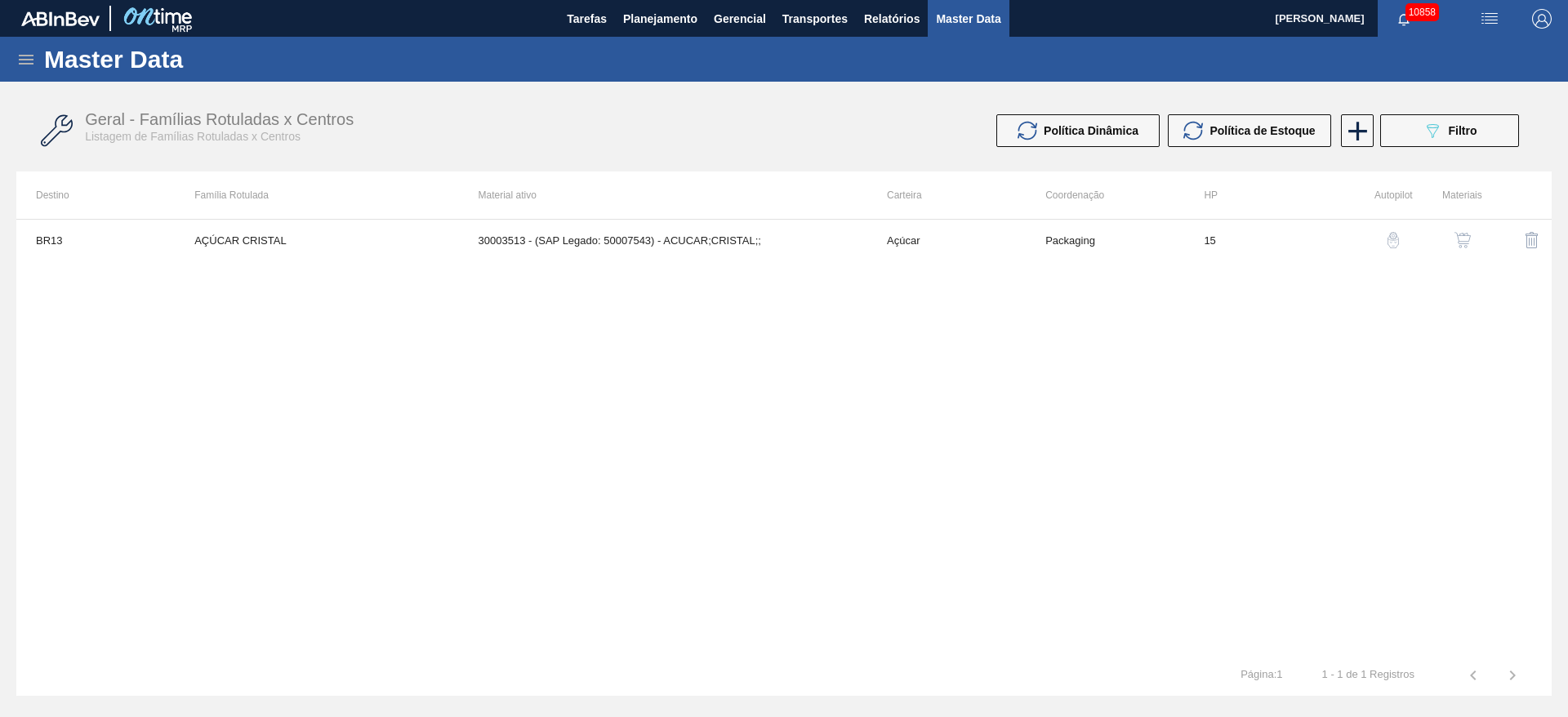
click at [1455, 229] on button "button" at bounding box center [1462, 240] width 39 height 39
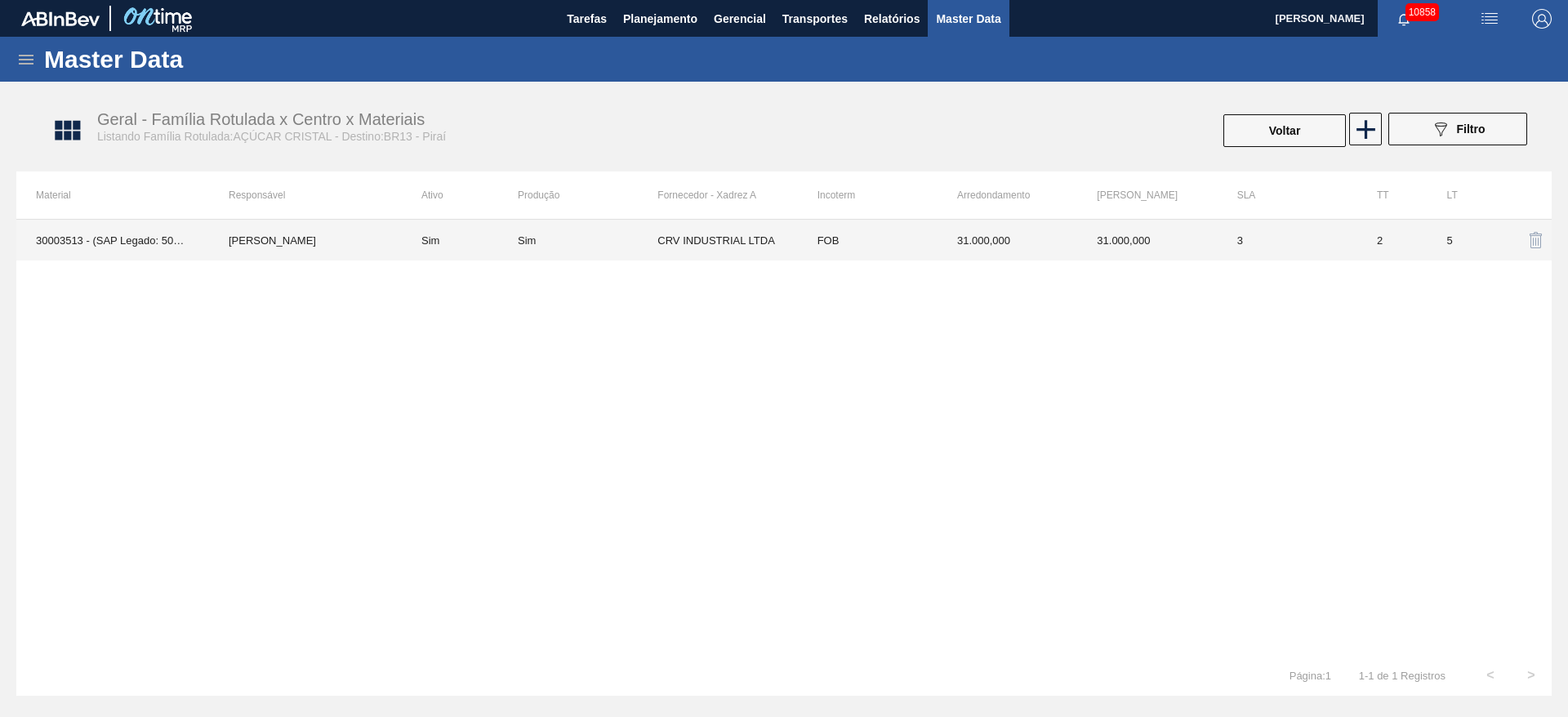
click at [701, 254] on td "CRV INDUSTRIAL LTDA" at bounding box center [726, 240] width 139 height 41
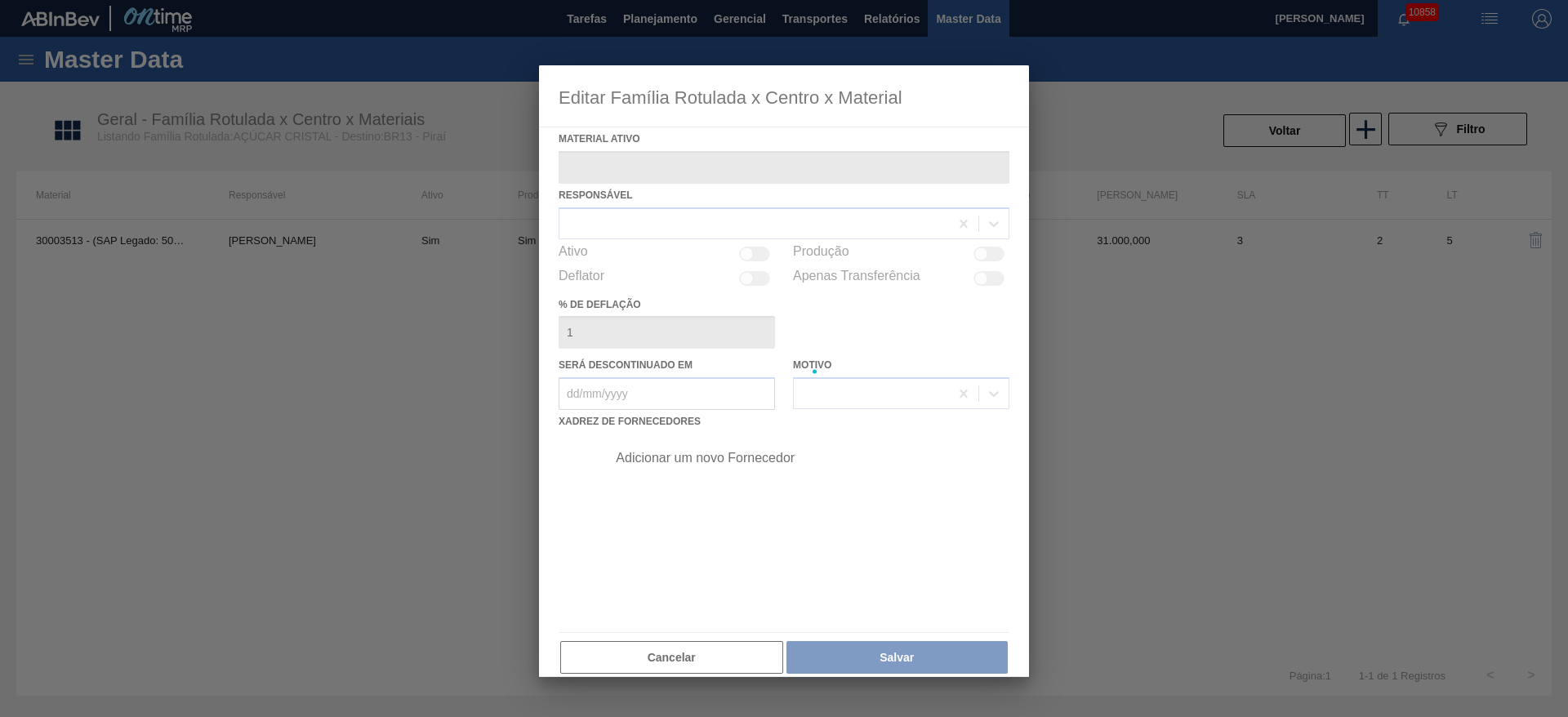
type ativo "30003513 - (SAP Legado: 50007543) - ACUCAR;CRISTAL;;"
checkbox input "true"
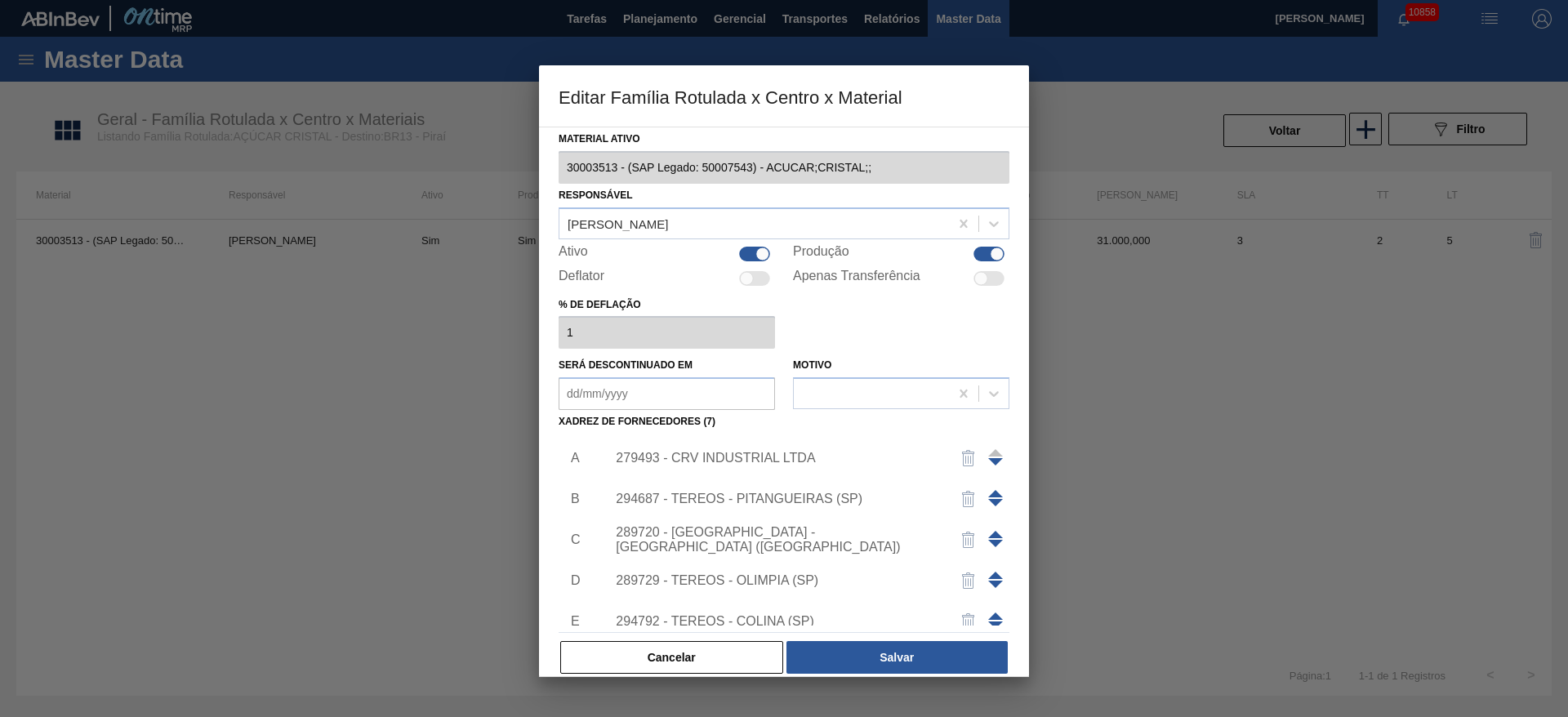
click at [989, 537] on span at bounding box center [995, 534] width 15 height 8
click at [989, 490] on span at bounding box center [995, 493] width 15 height 8
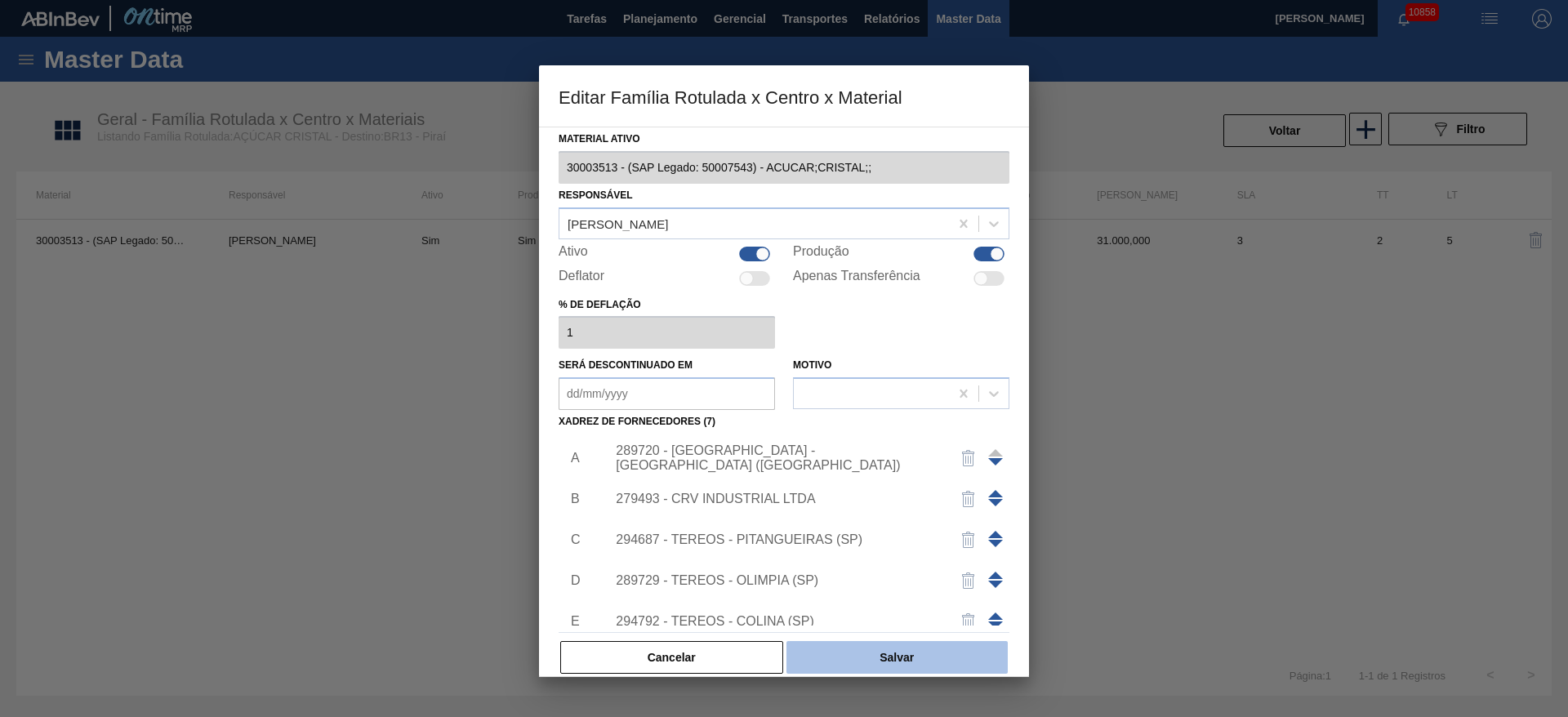
click at [912, 669] on button "Salvar" at bounding box center [897, 657] width 221 height 33
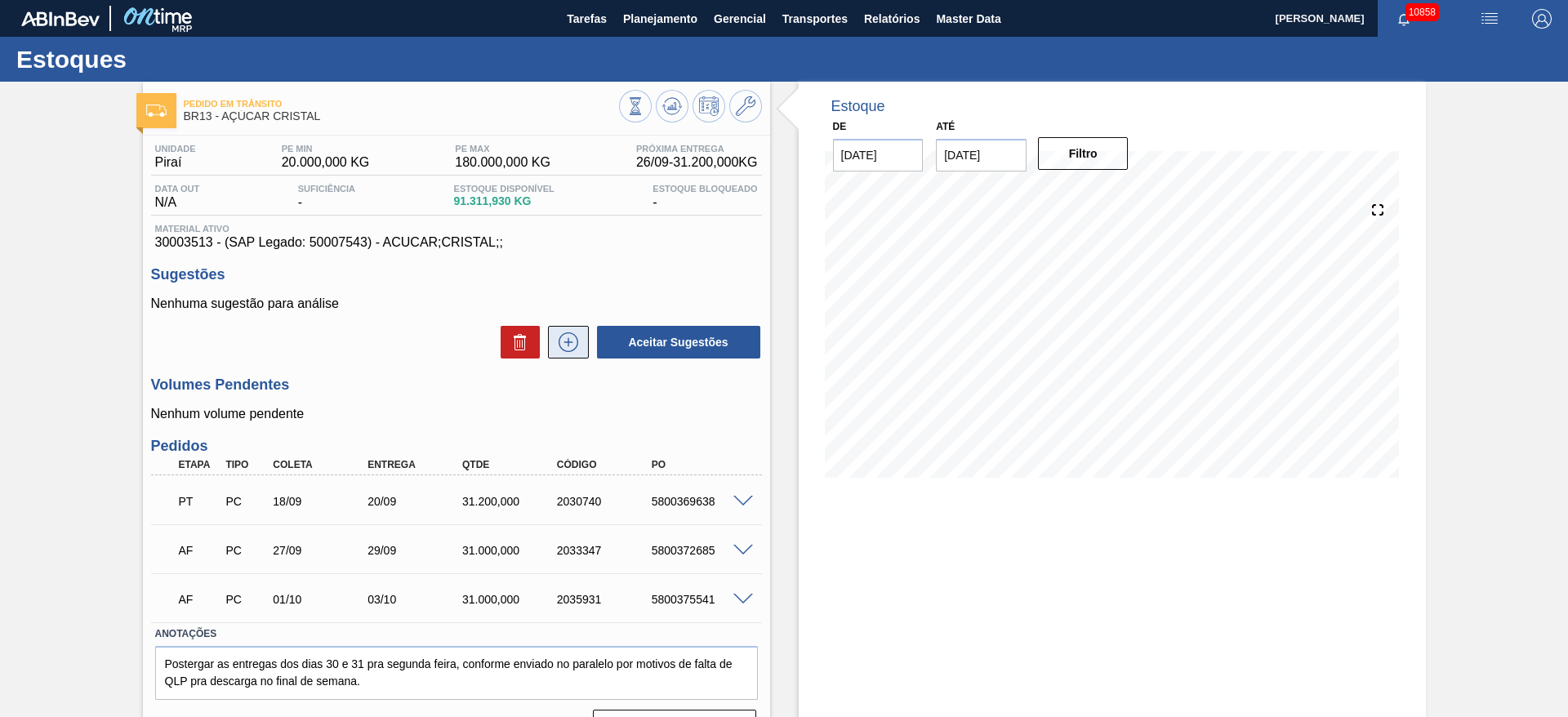
click at [572, 336] on icon at bounding box center [568, 341] width 26 height 19
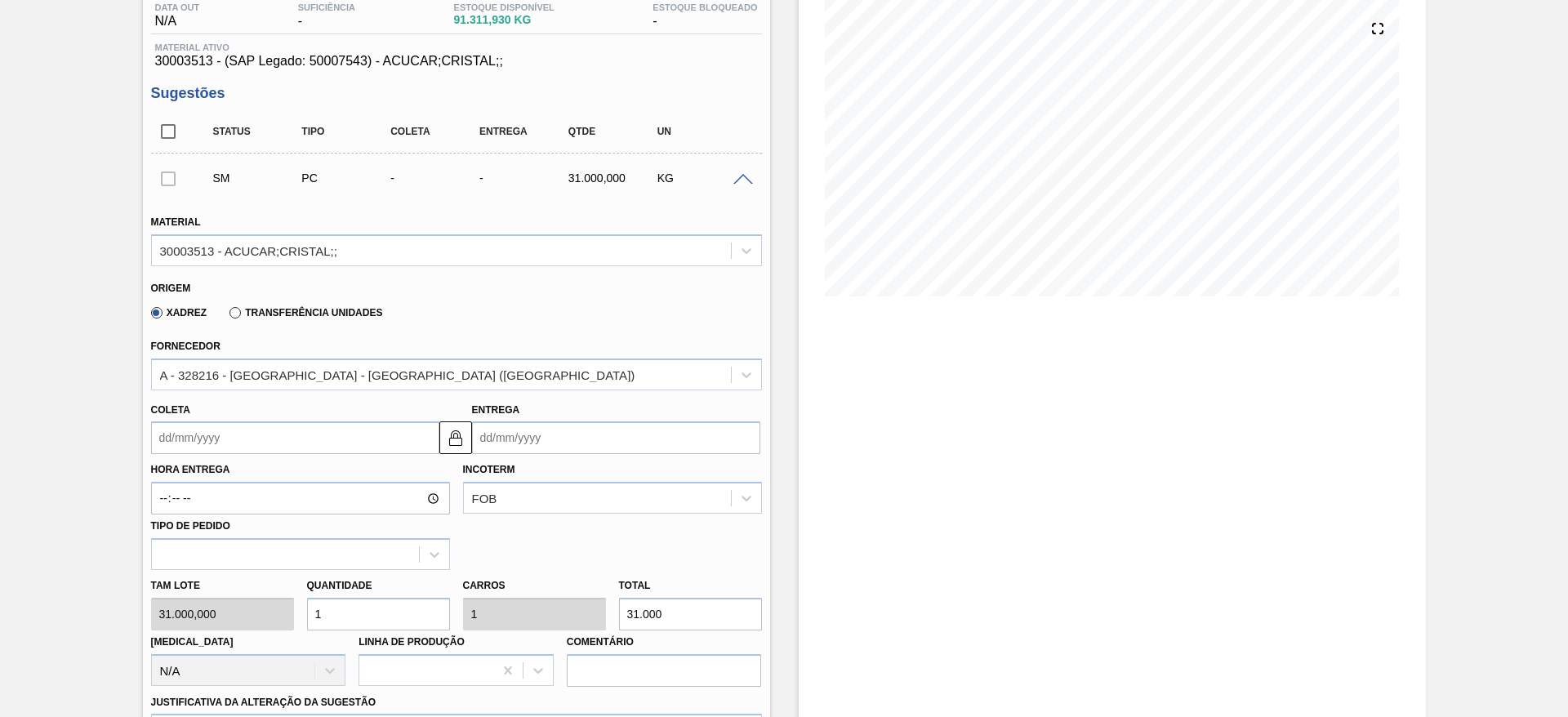
scroll to position [367, 0]
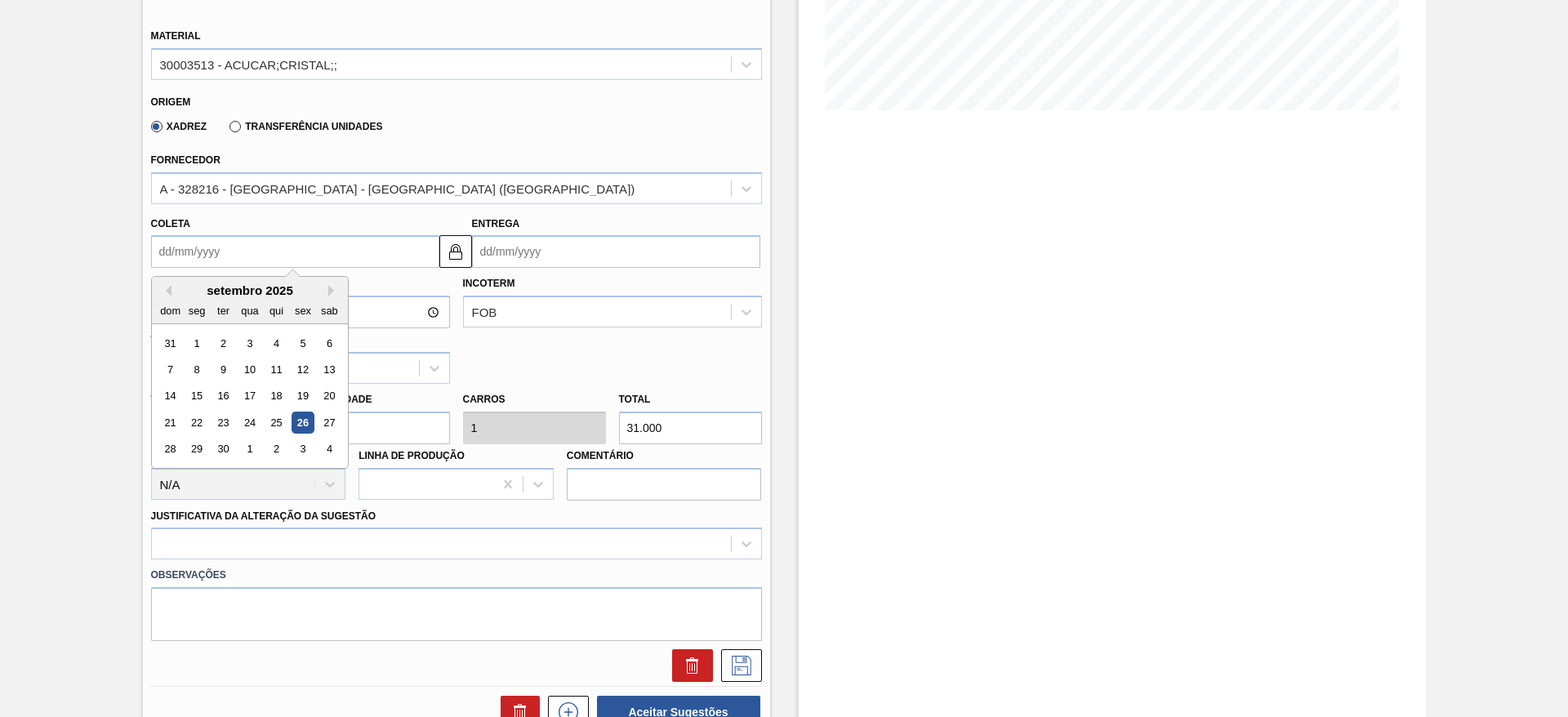
click at [204, 242] on input "Coleta" at bounding box center [295, 251] width 288 height 33
click at [298, 447] on div "3" at bounding box center [302, 449] width 22 height 22
type input "[DATE]"
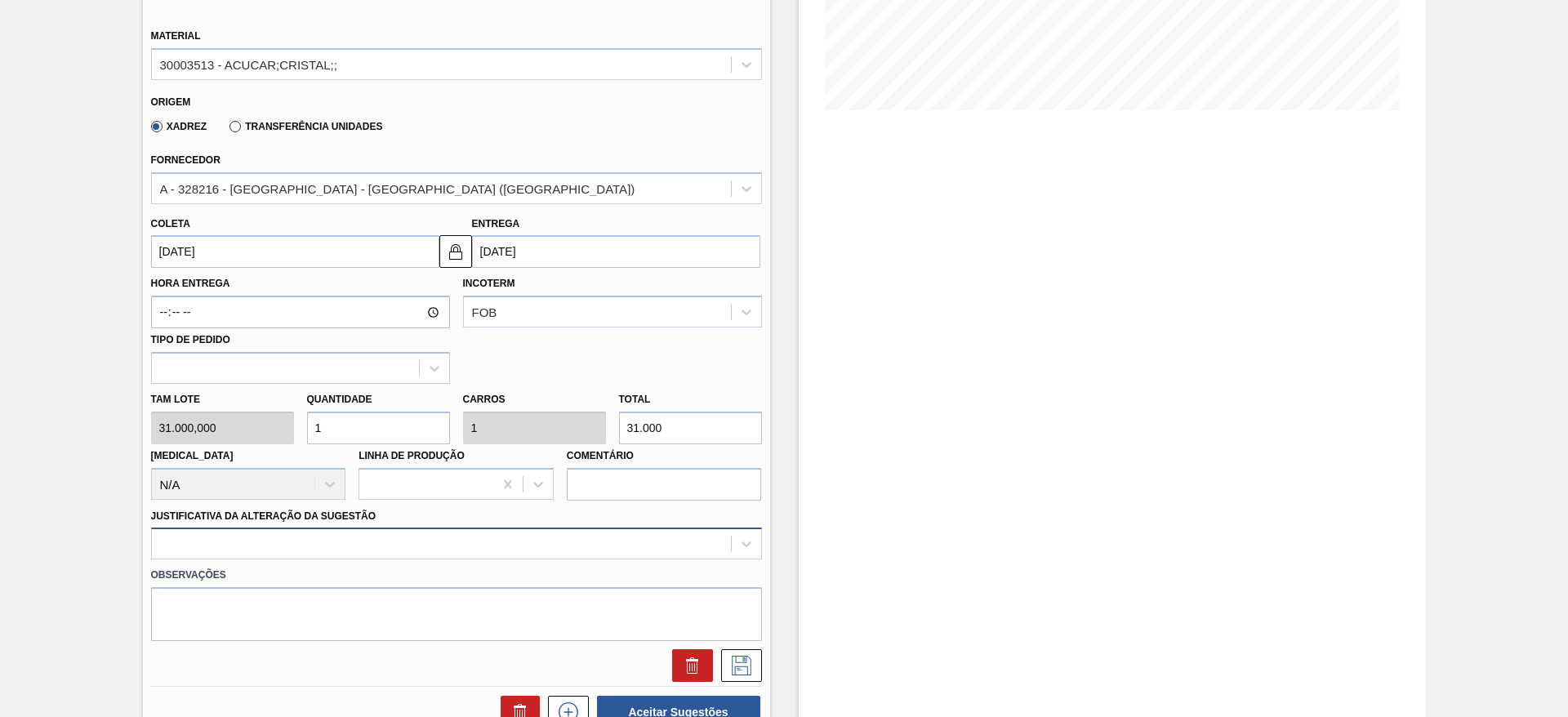
scroll to position [467, 0]
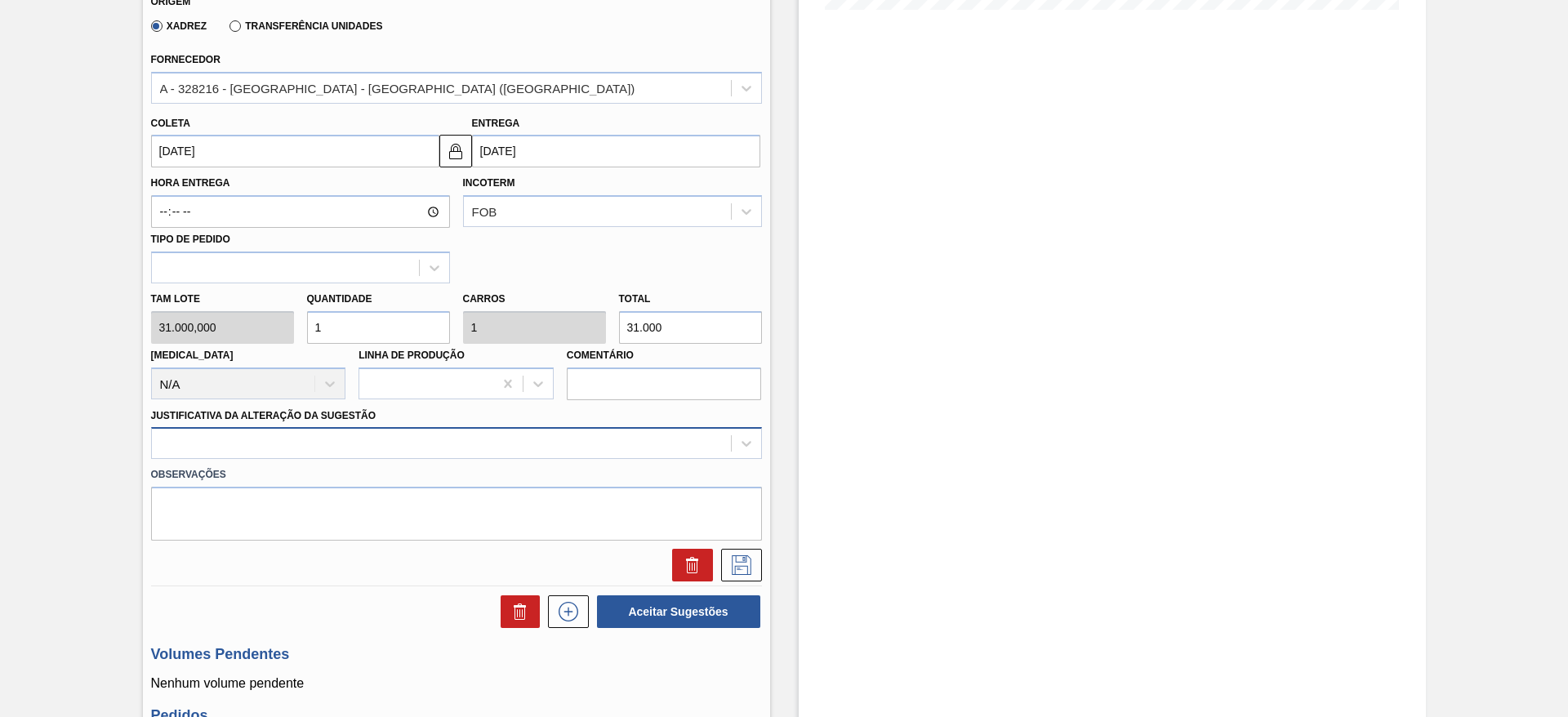
click at [400, 459] on div at bounding box center [457, 442] width 611 height 32
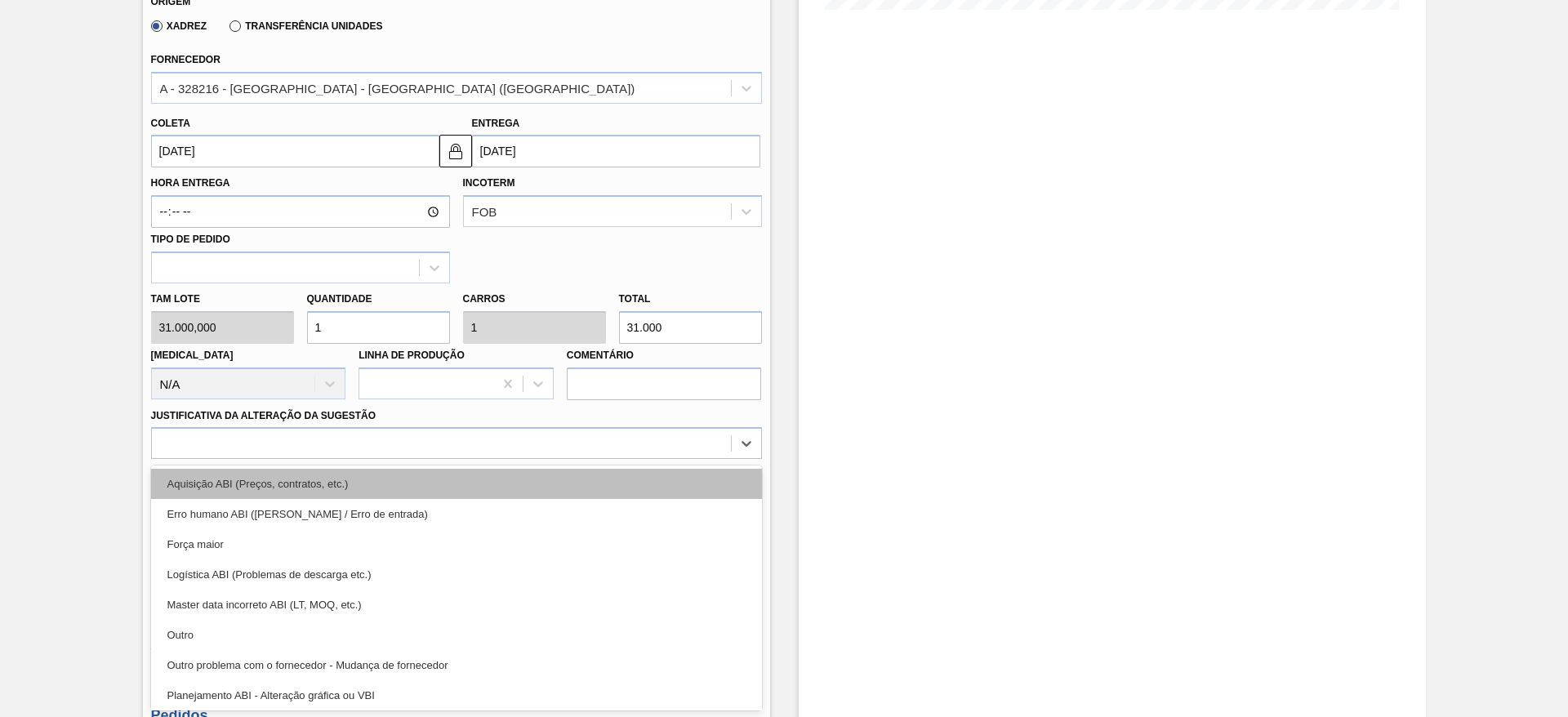
click at [398, 483] on div "Aquisição ABI (Preços, contratos, etc.)" at bounding box center [457, 483] width 611 height 30
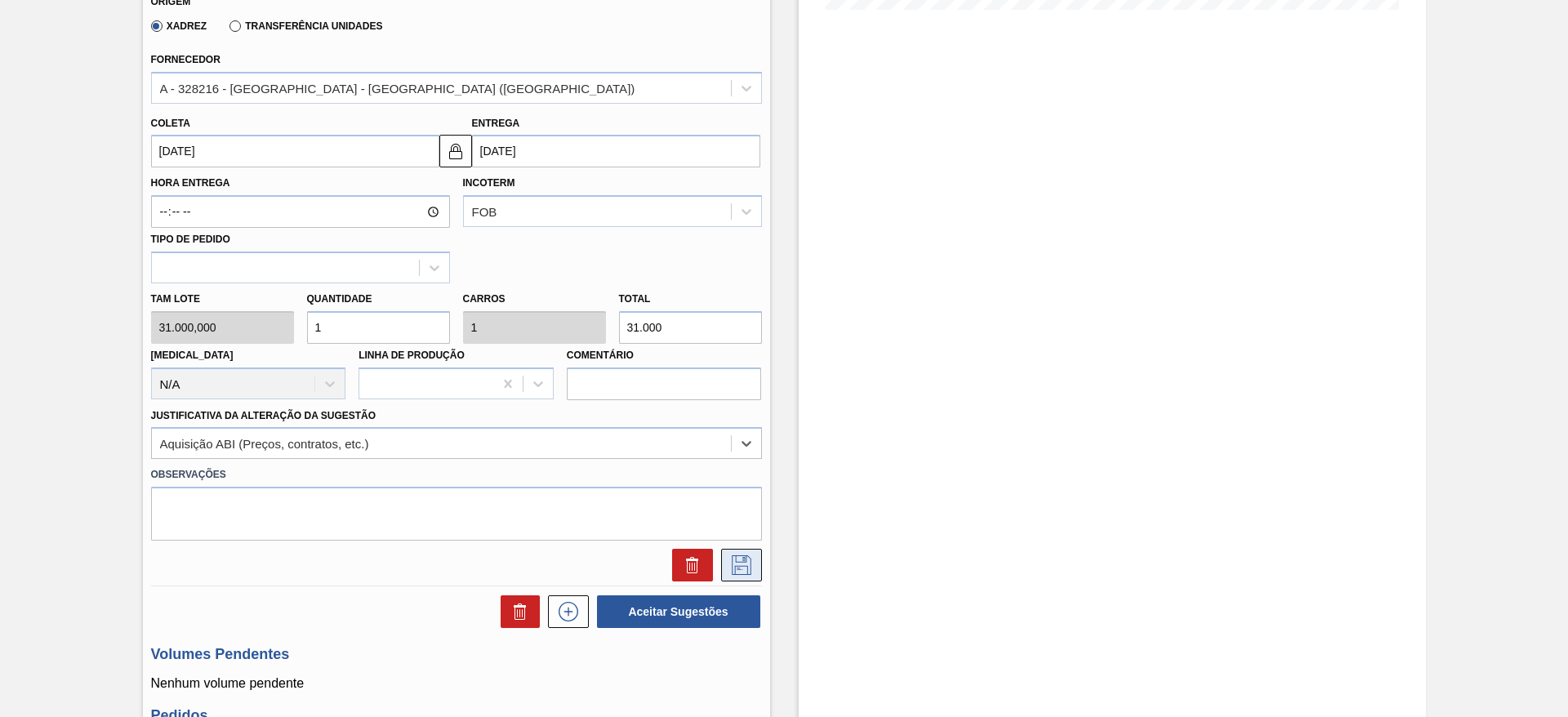
click at [742, 570] on icon at bounding box center [741, 564] width 26 height 19
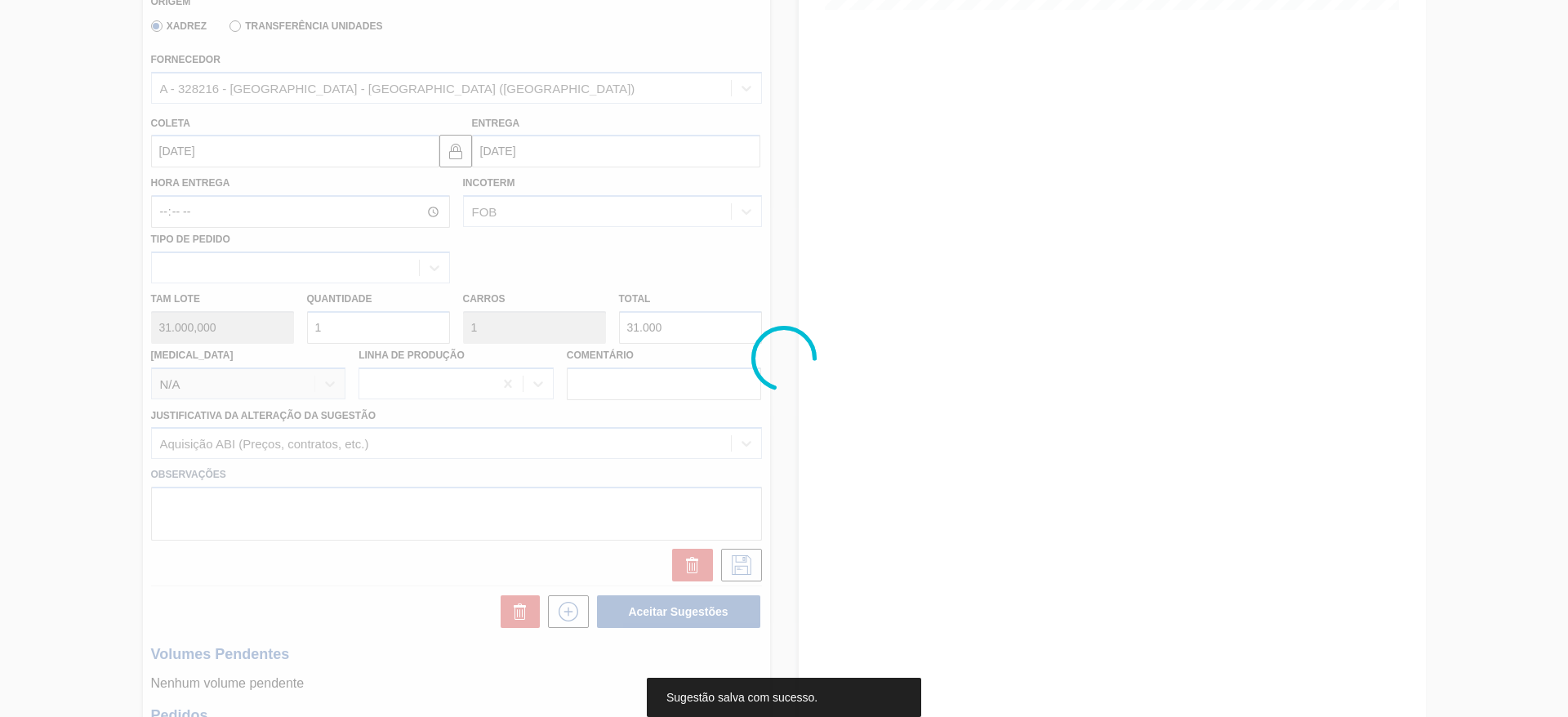
scroll to position [0, 0]
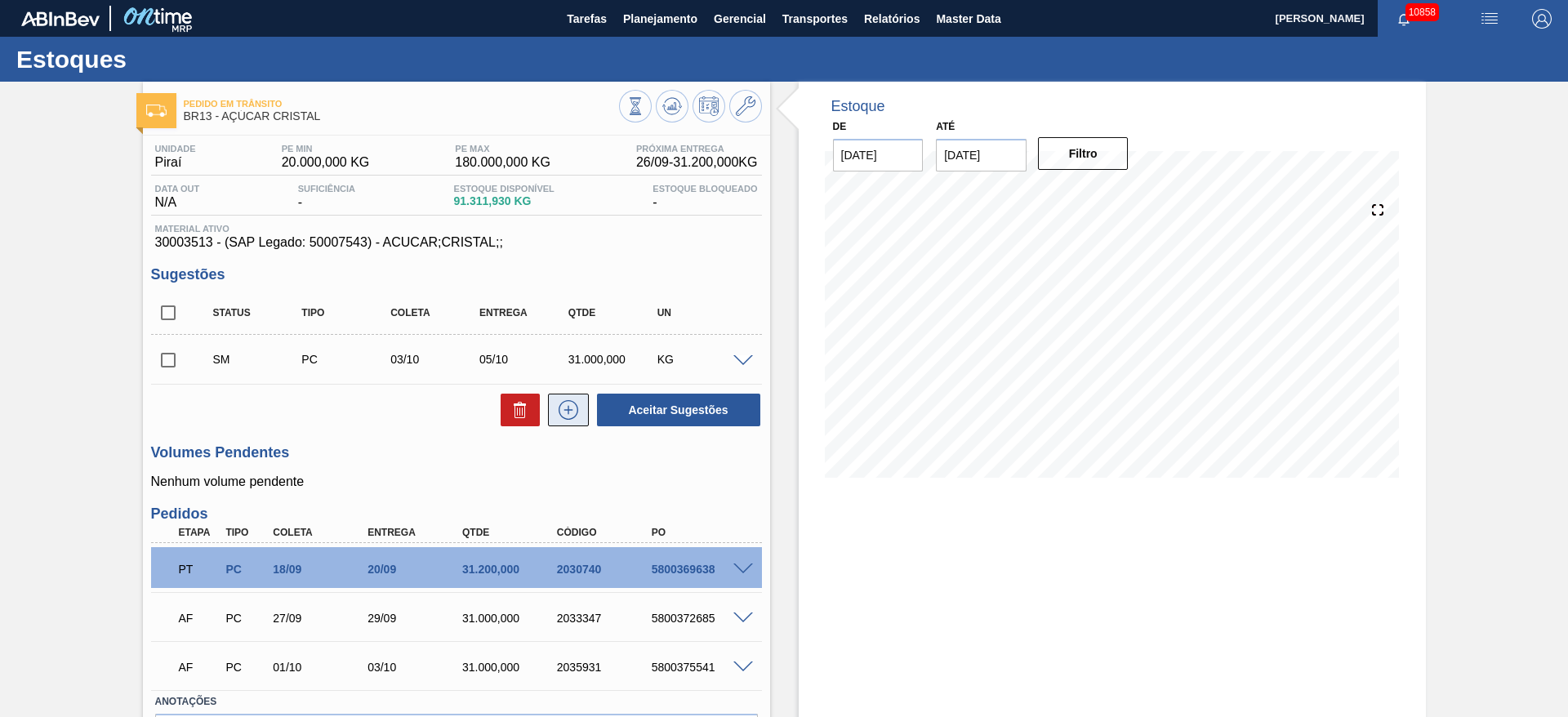
click at [563, 420] on button at bounding box center [568, 409] width 41 height 33
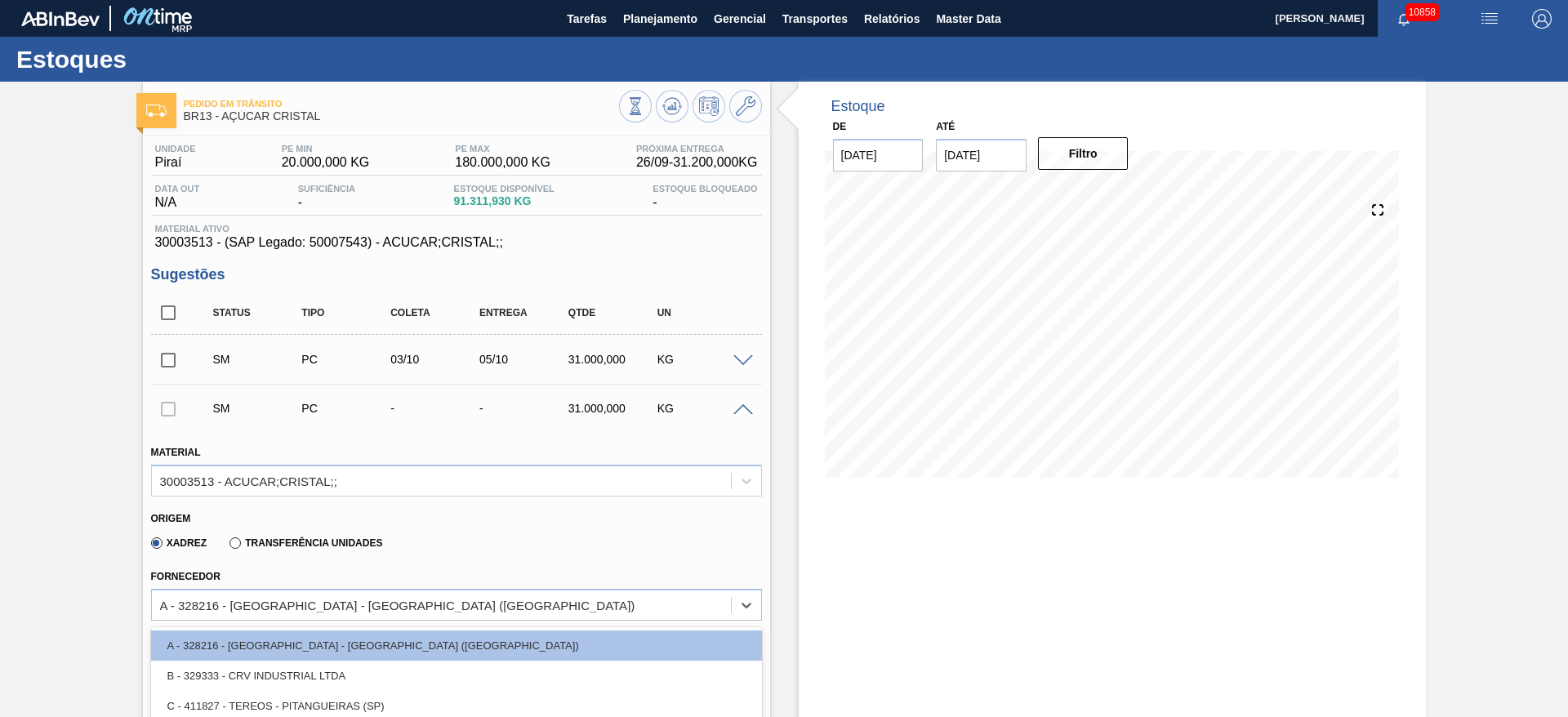
scroll to position [134, 0]
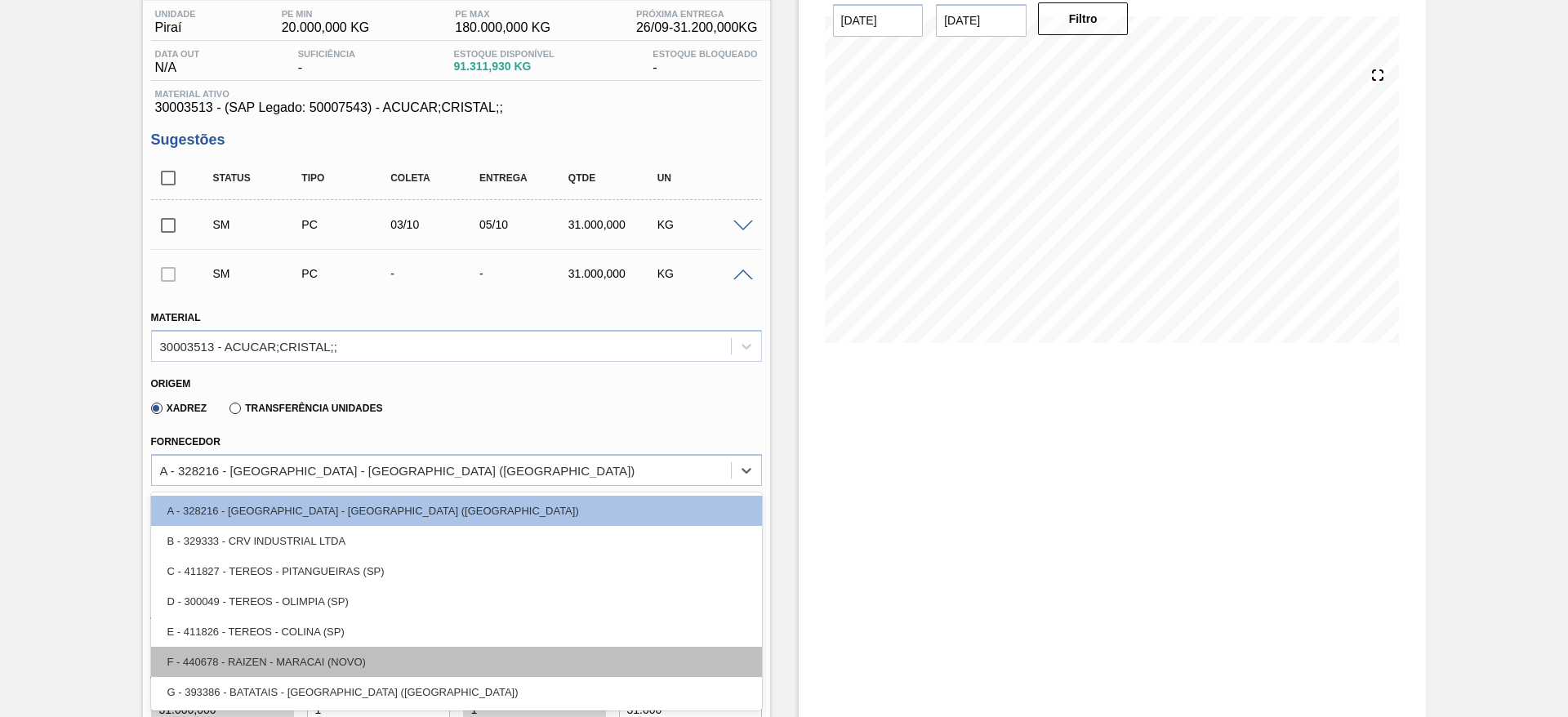
drag, startPoint x: 179, startPoint y: 608, endPoint x: 179, endPoint y: 646, distance: 38.0
click at [177, 486] on div "option D - 300049 - TEREOS - OLIMPIA (SP) focused, 4 of 7. 7 results available.…" at bounding box center [457, 470] width 611 height 32
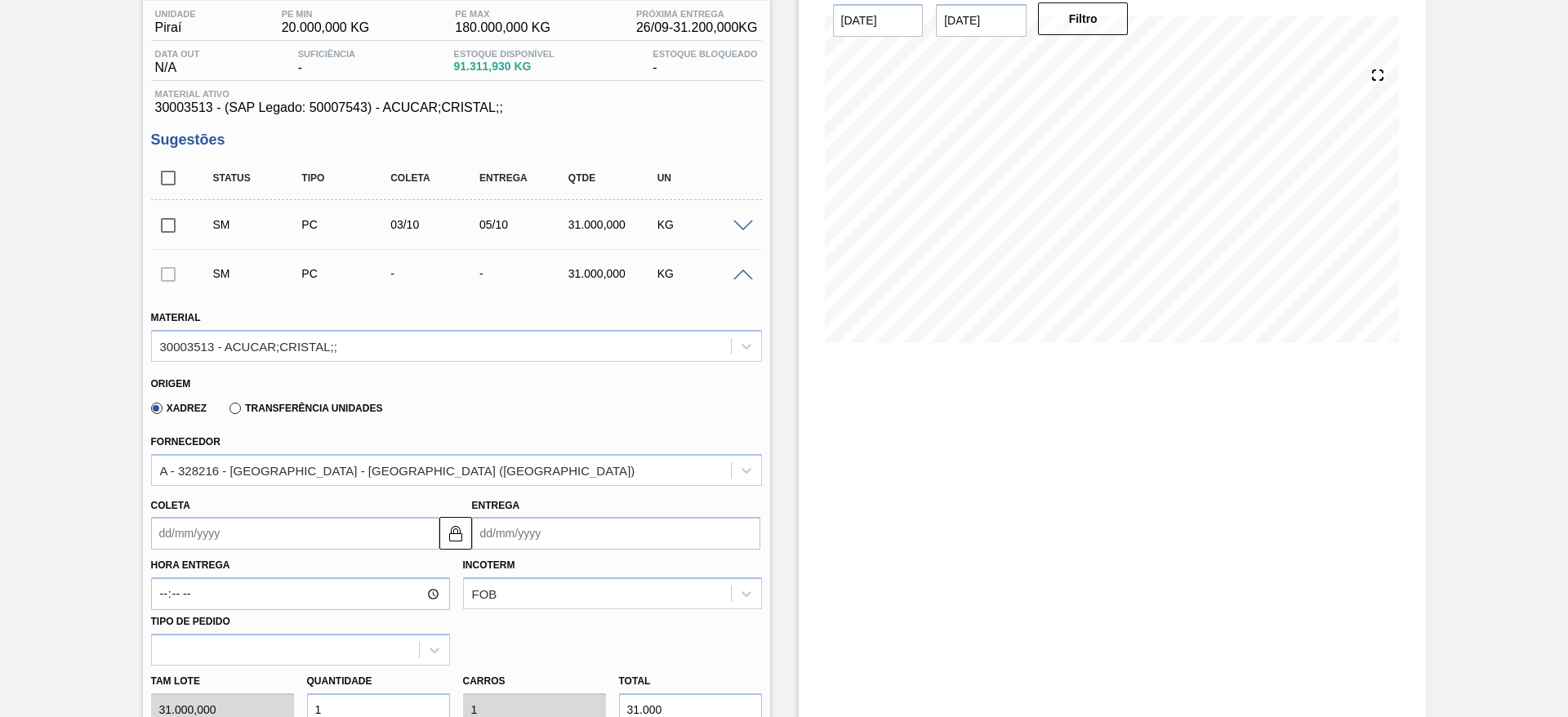
click at [85, 508] on div "Pedido [PERSON_NAME] BR13 - AÇÚCAR CRISTAL Unidade Piraí PE MIN 20.000,000 KG P…" at bounding box center [784, 677] width 1568 height 1461
click at [194, 535] on input "Coleta" at bounding box center [295, 533] width 288 height 33
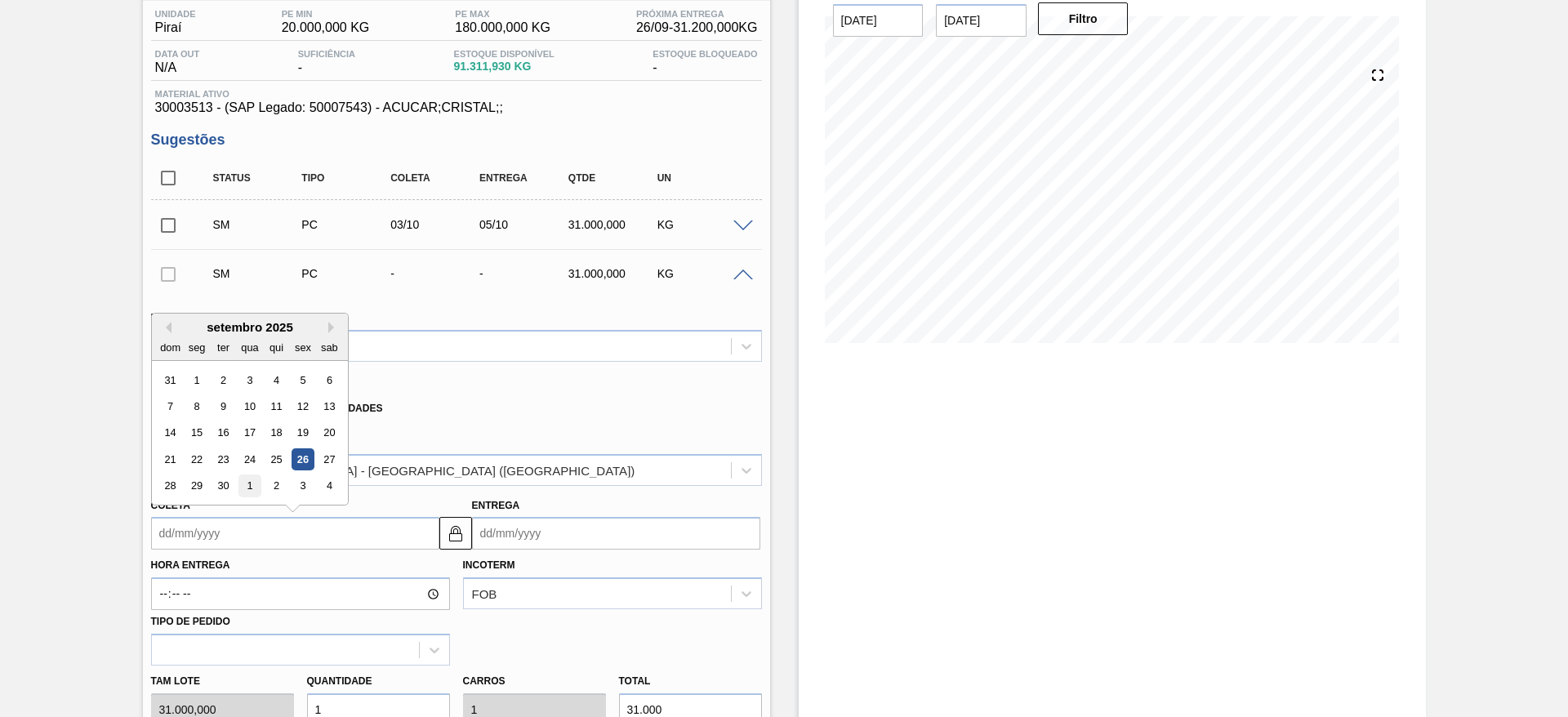
click at [251, 482] on div "1" at bounding box center [250, 486] width 22 height 22
type input "[DATE]"
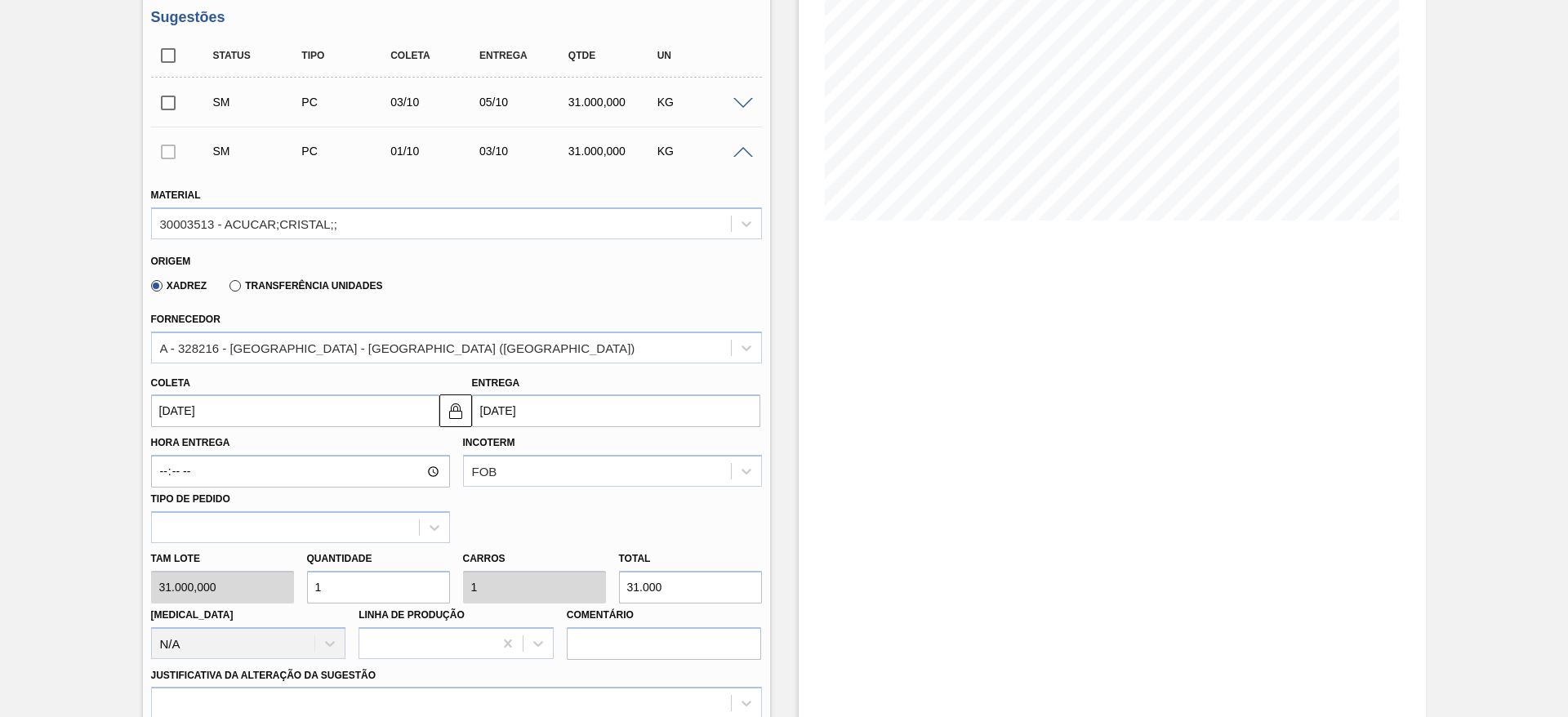
scroll to position [380, 0]
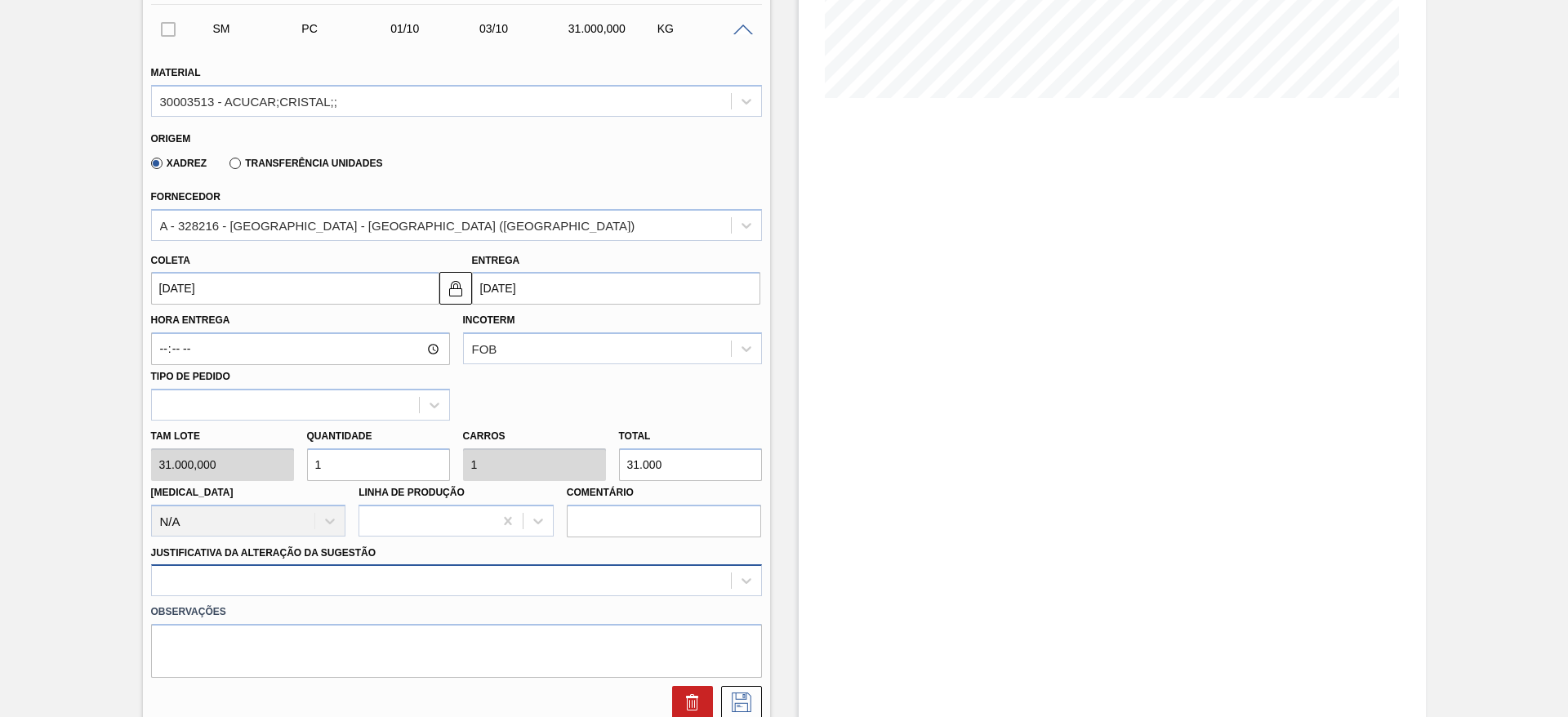
click at [538, 586] on div at bounding box center [457, 580] width 611 height 32
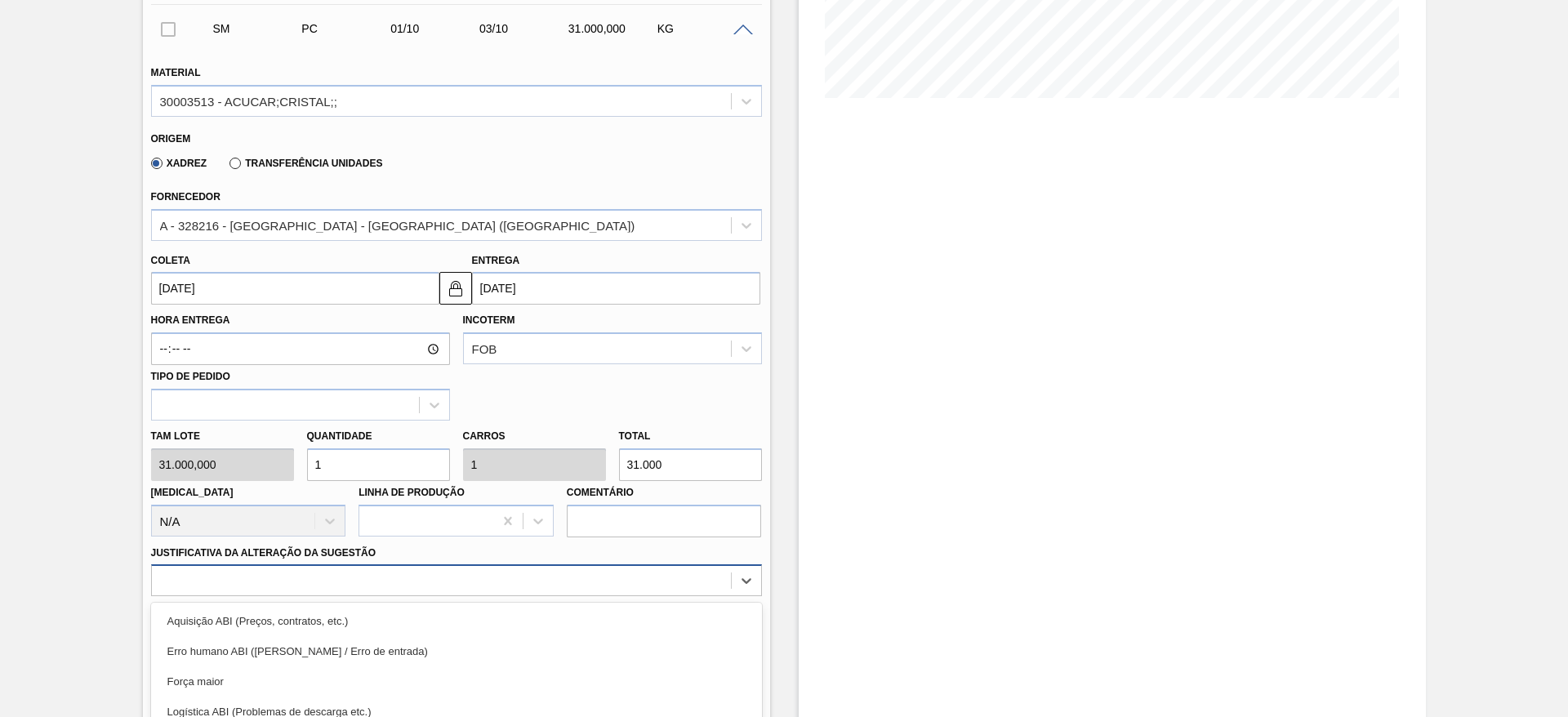
scroll to position [517, 0]
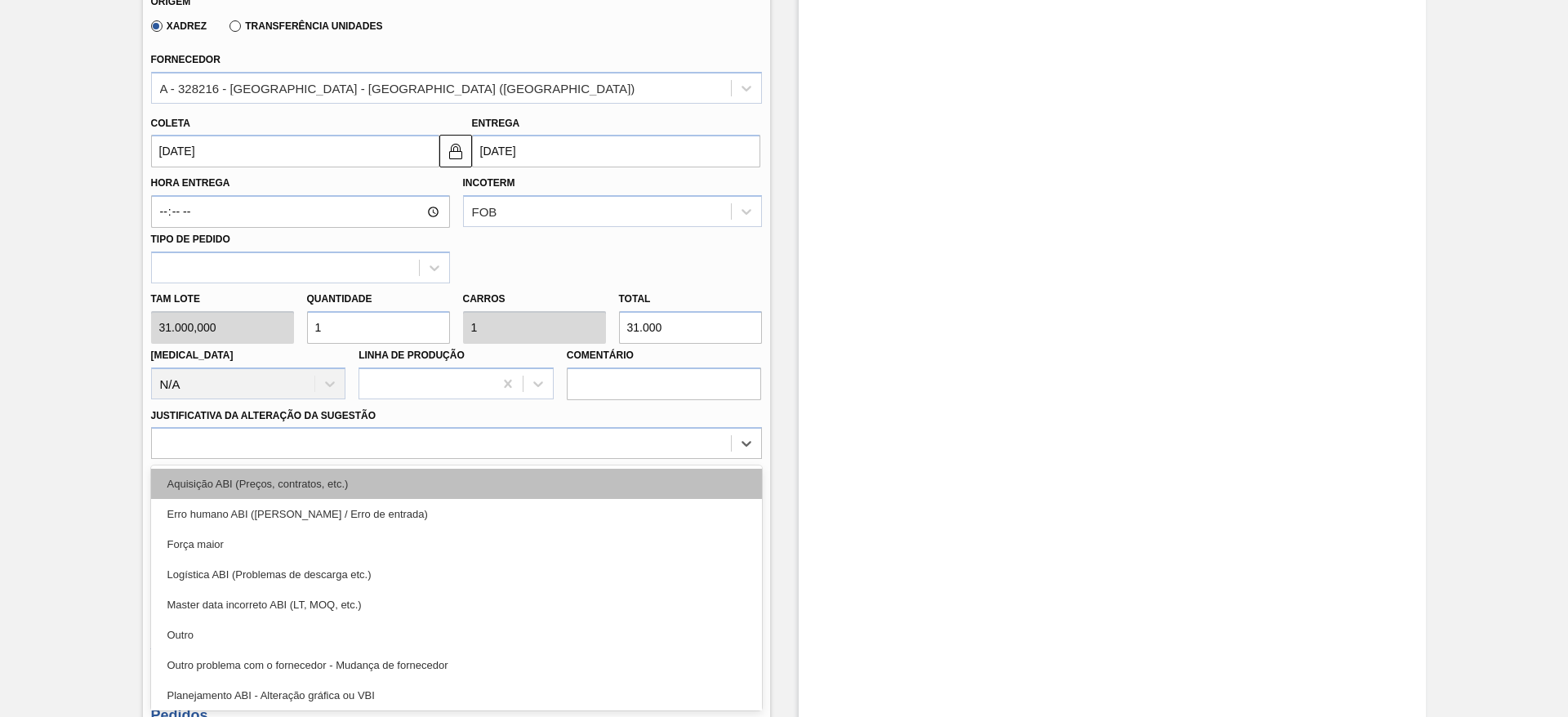
click at [544, 482] on div "Aquisição ABI (Preços, contratos, etc.)" at bounding box center [457, 483] width 611 height 30
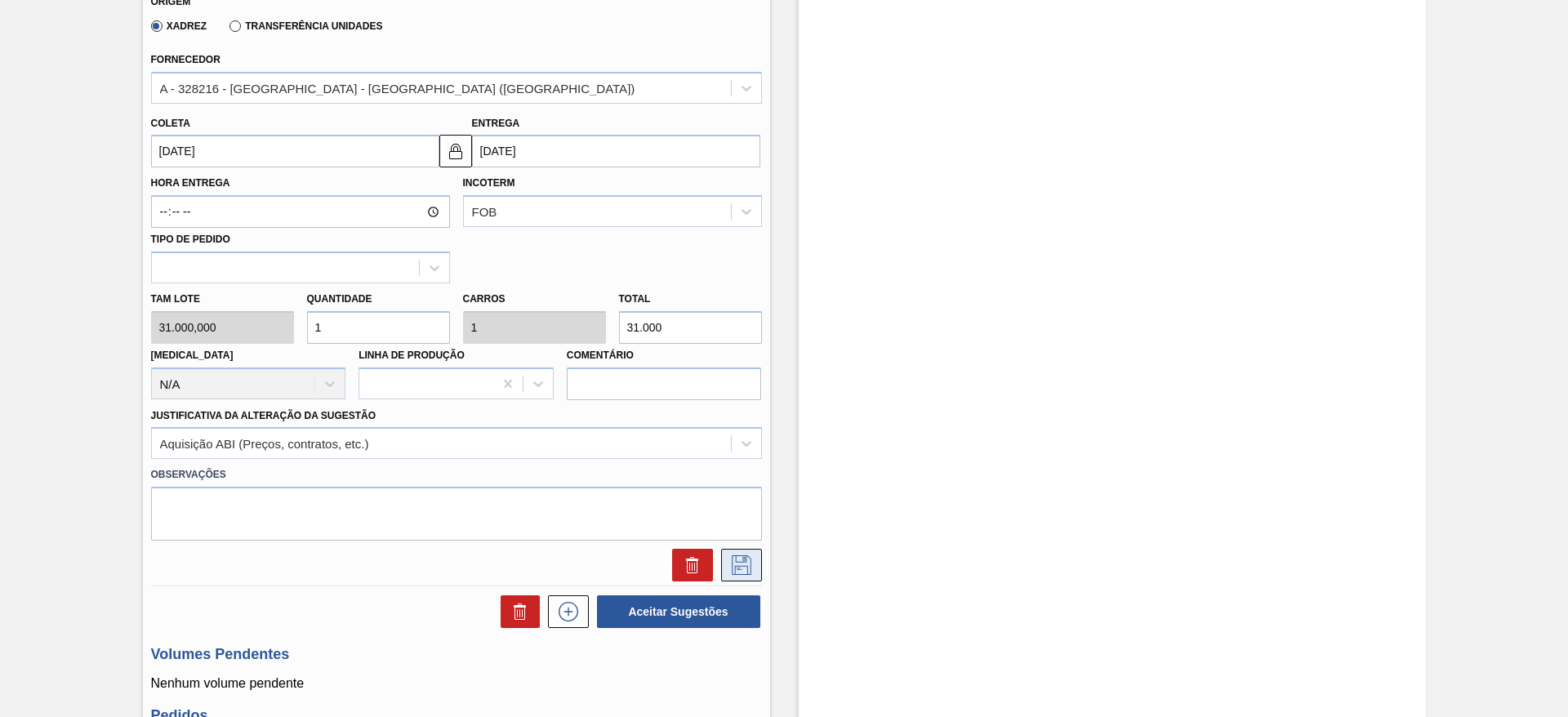
click at [731, 567] on icon at bounding box center [741, 564] width 26 height 19
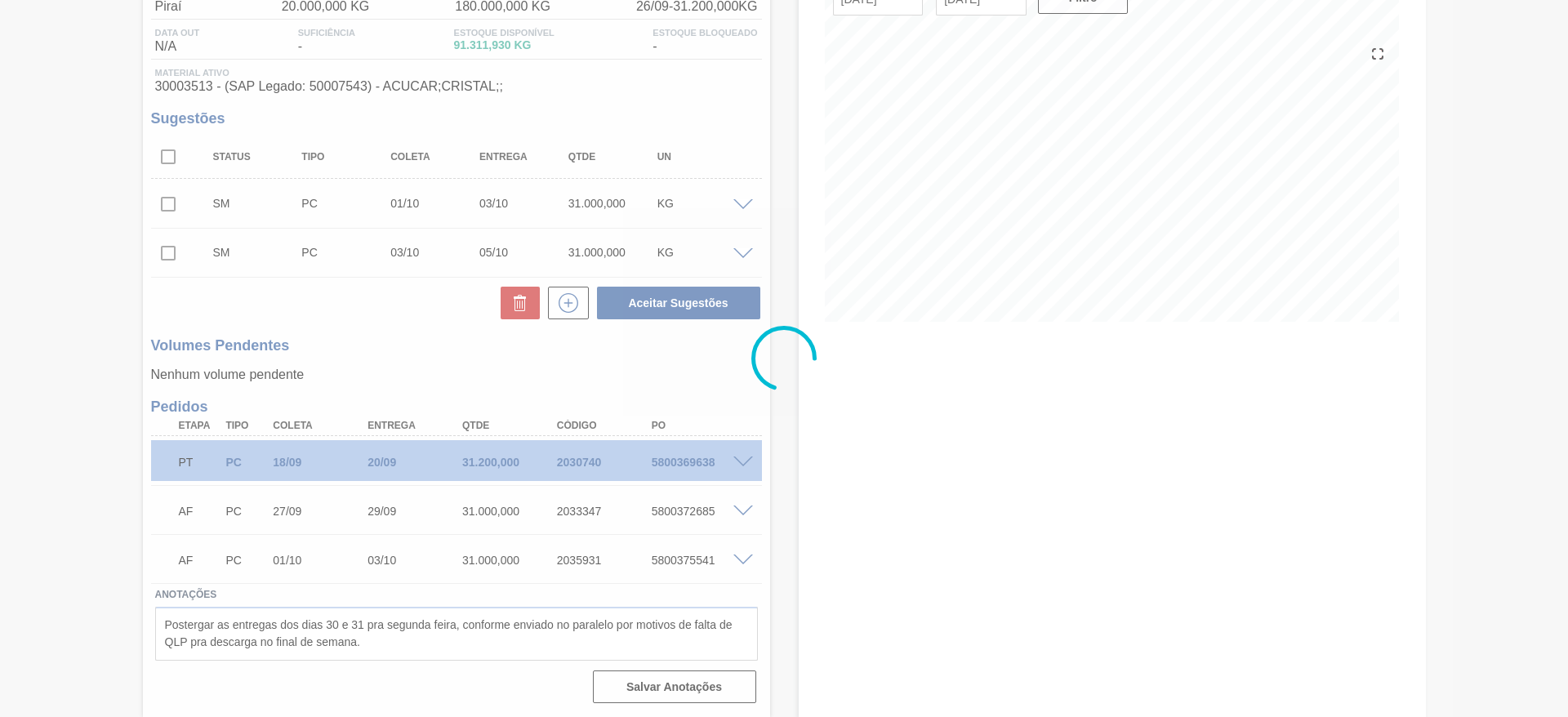
scroll to position [156, 0]
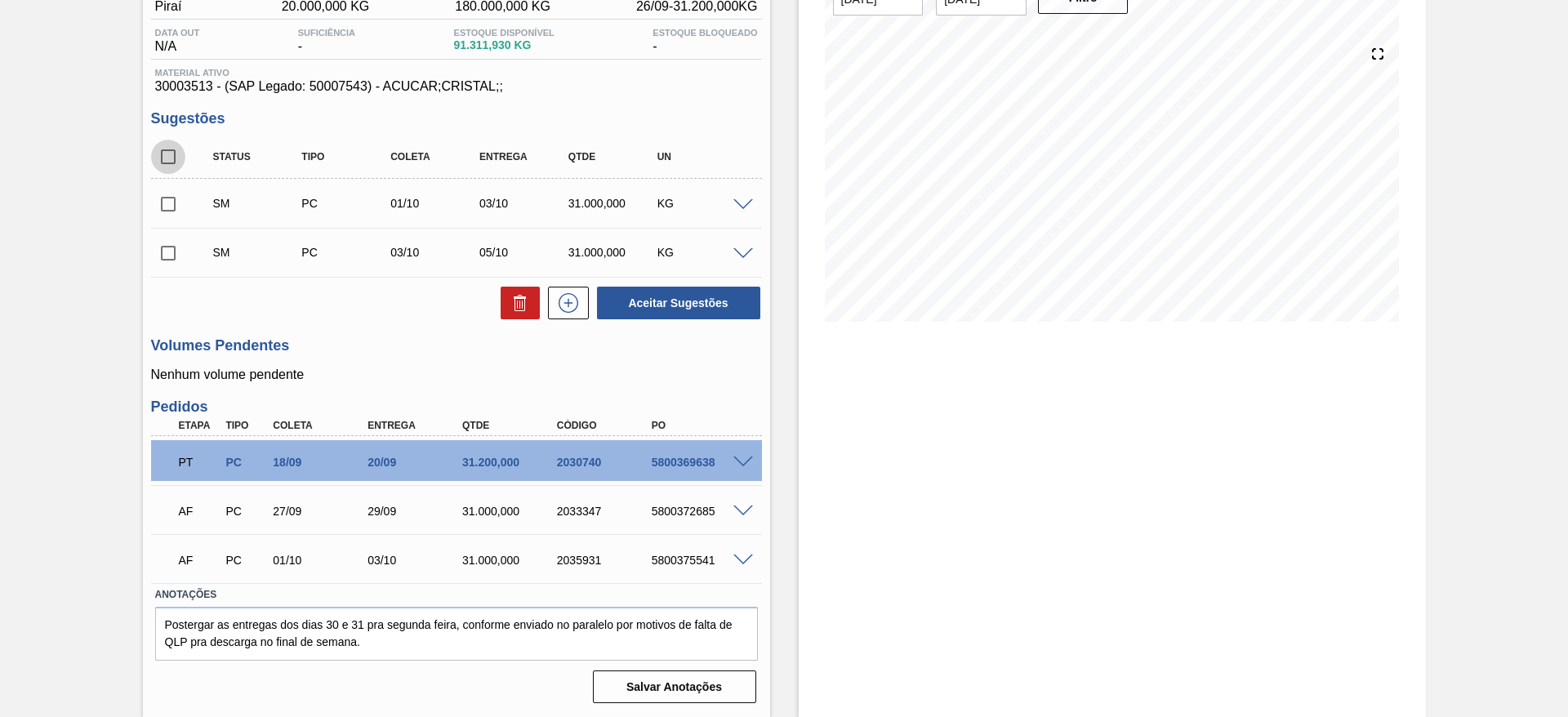
click at [164, 149] on input "checkbox" at bounding box center [168, 156] width 34 height 34
checkbox input "true"
click at [655, 294] on button "Aceitar Sugestões" at bounding box center [679, 302] width 164 height 33
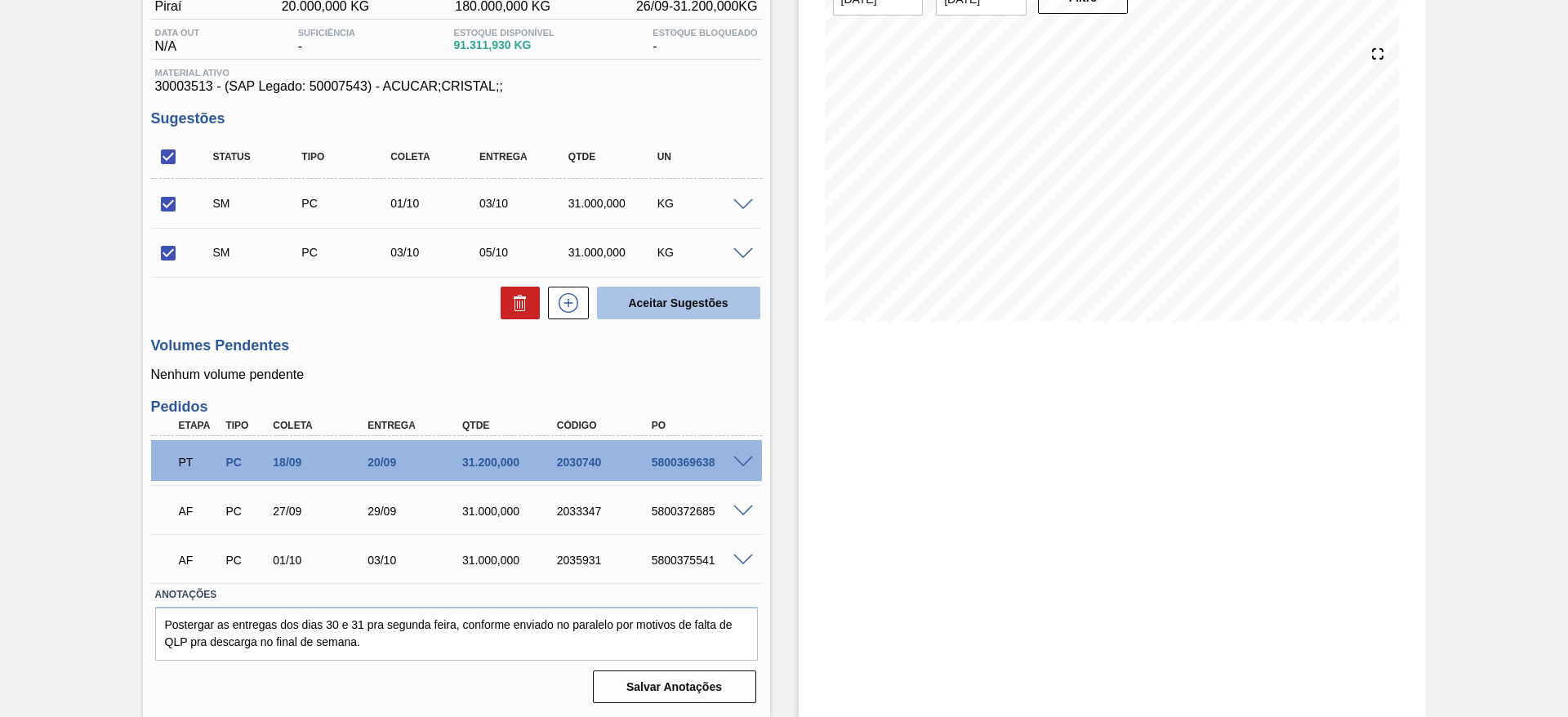
checkbox input "false"
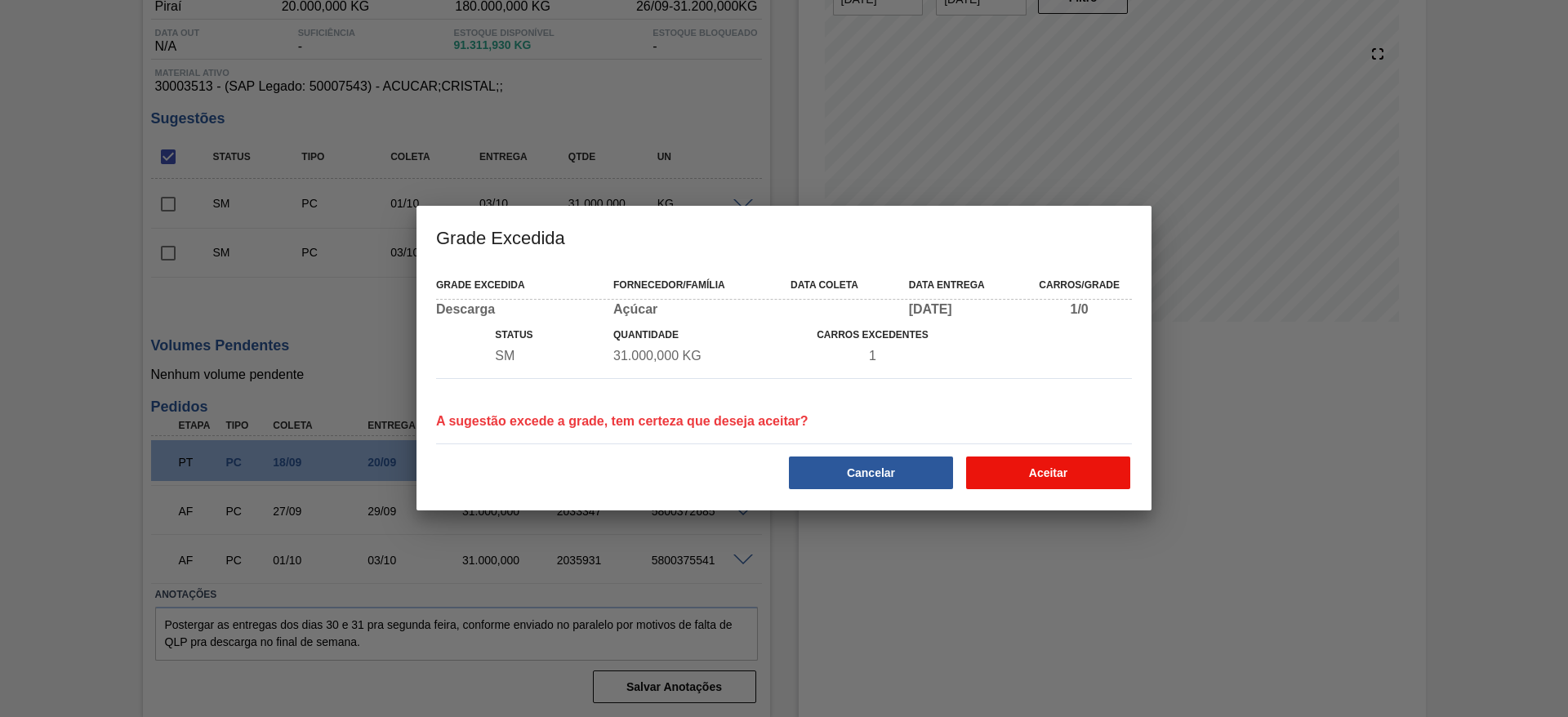
drag, startPoint x: 1100, startPoint y: 477, endPoint x: 1093, endPoint y: 482, distance: 8.6
click at [1093, 482] on button "Aceitar" at bounding box center [1048, 472] width 164 height 33
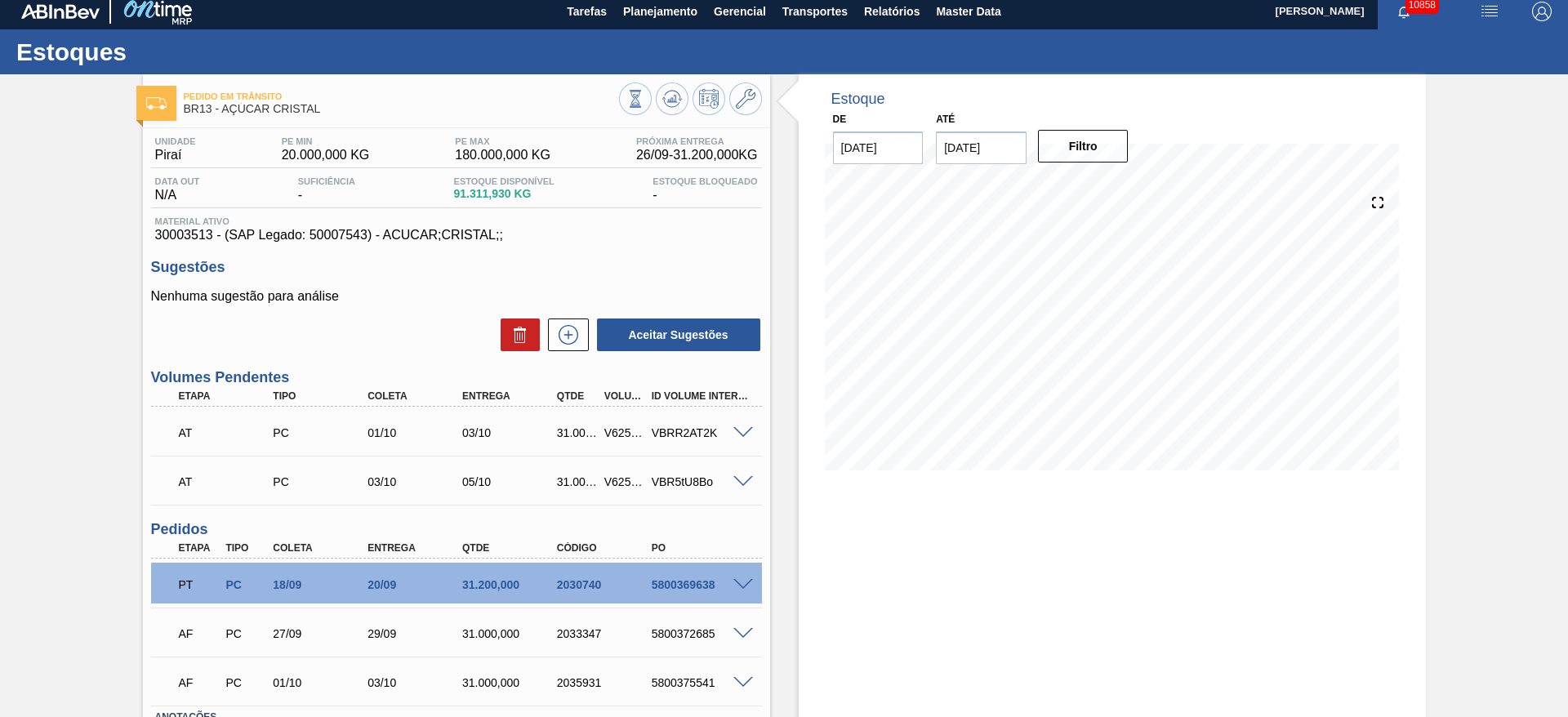
scroll to position [0, 0]
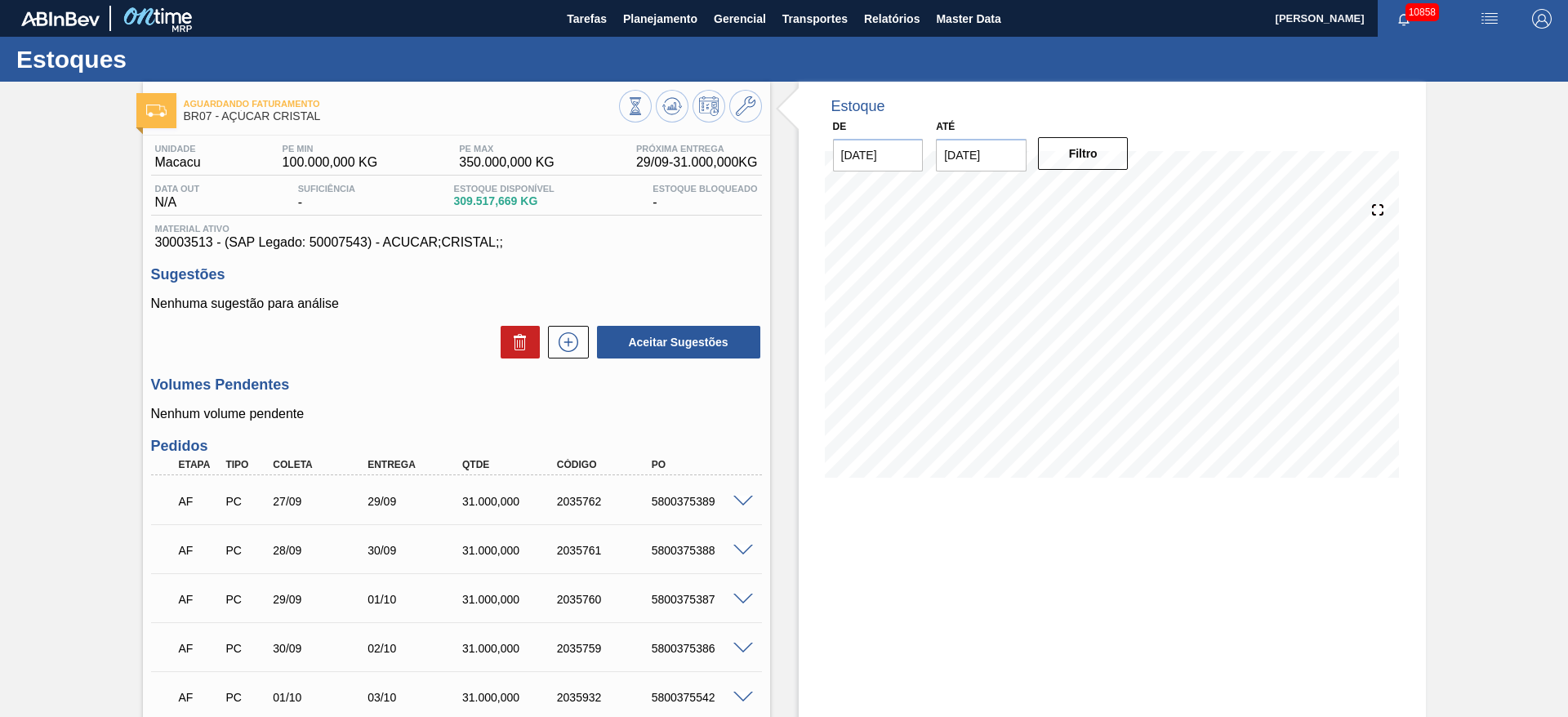
click at [760, 113] on div at bounding box center [690, 109] width 143 height 37
click at [756, 113] on button at bounding box center [745, 106] width 33 height 33
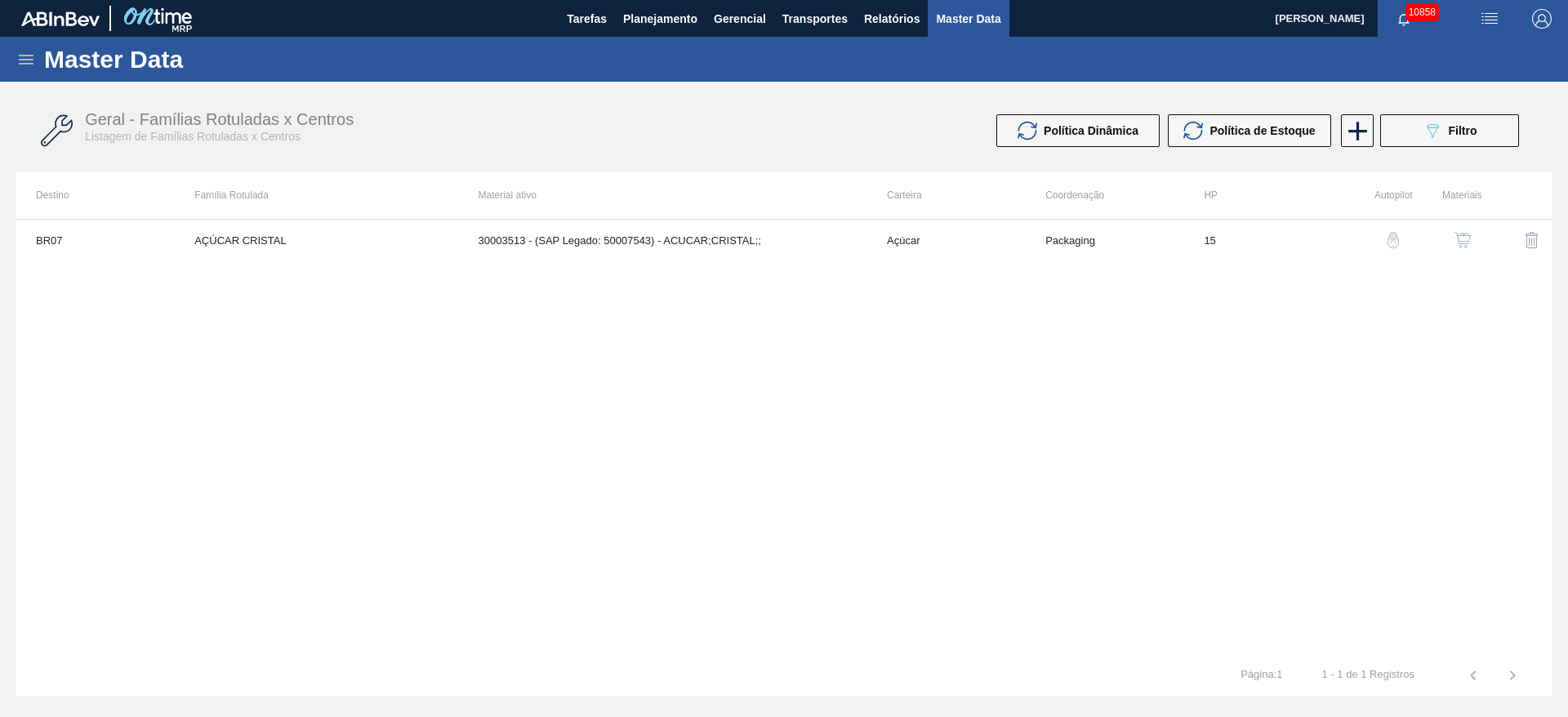
click at [1452, 238] on button "button" at bounding box center [1462, 240] width 39 height 39
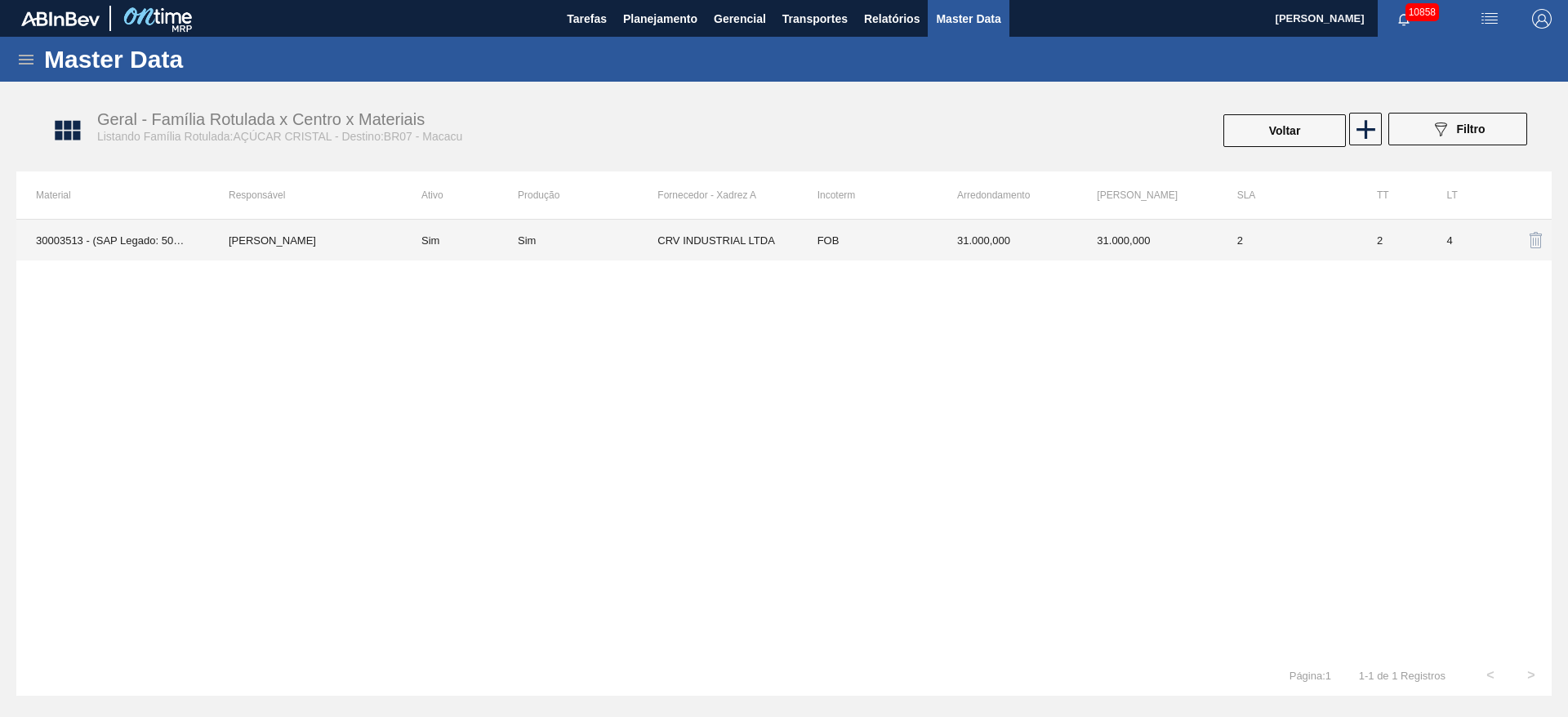
click at [587, 254] on td "Sim" at bounding box center [587, 240] width 139 height 41
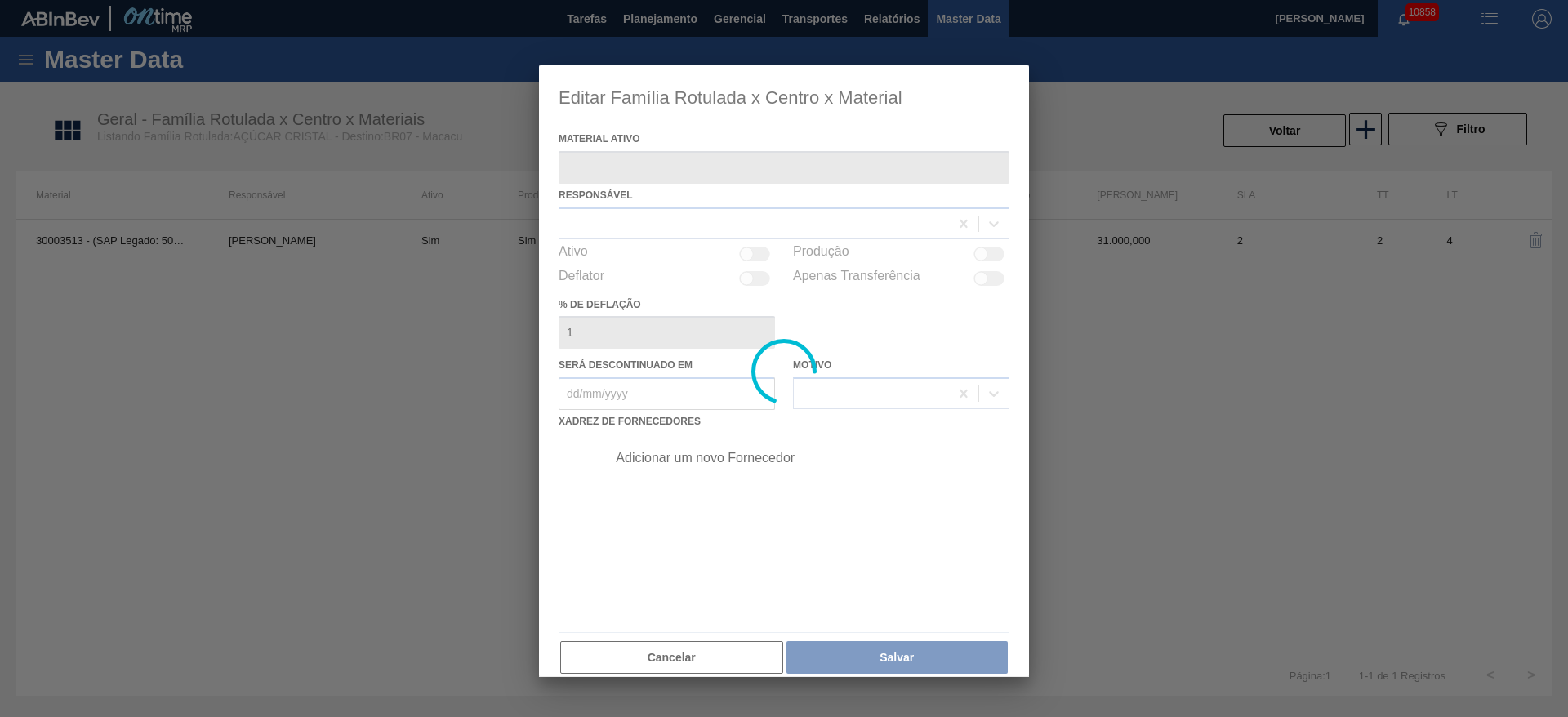
type ativo "30003513 - (SAP Legado: 50007543) - ACUCAR;CRISTAL;;"
checkbox input "true"
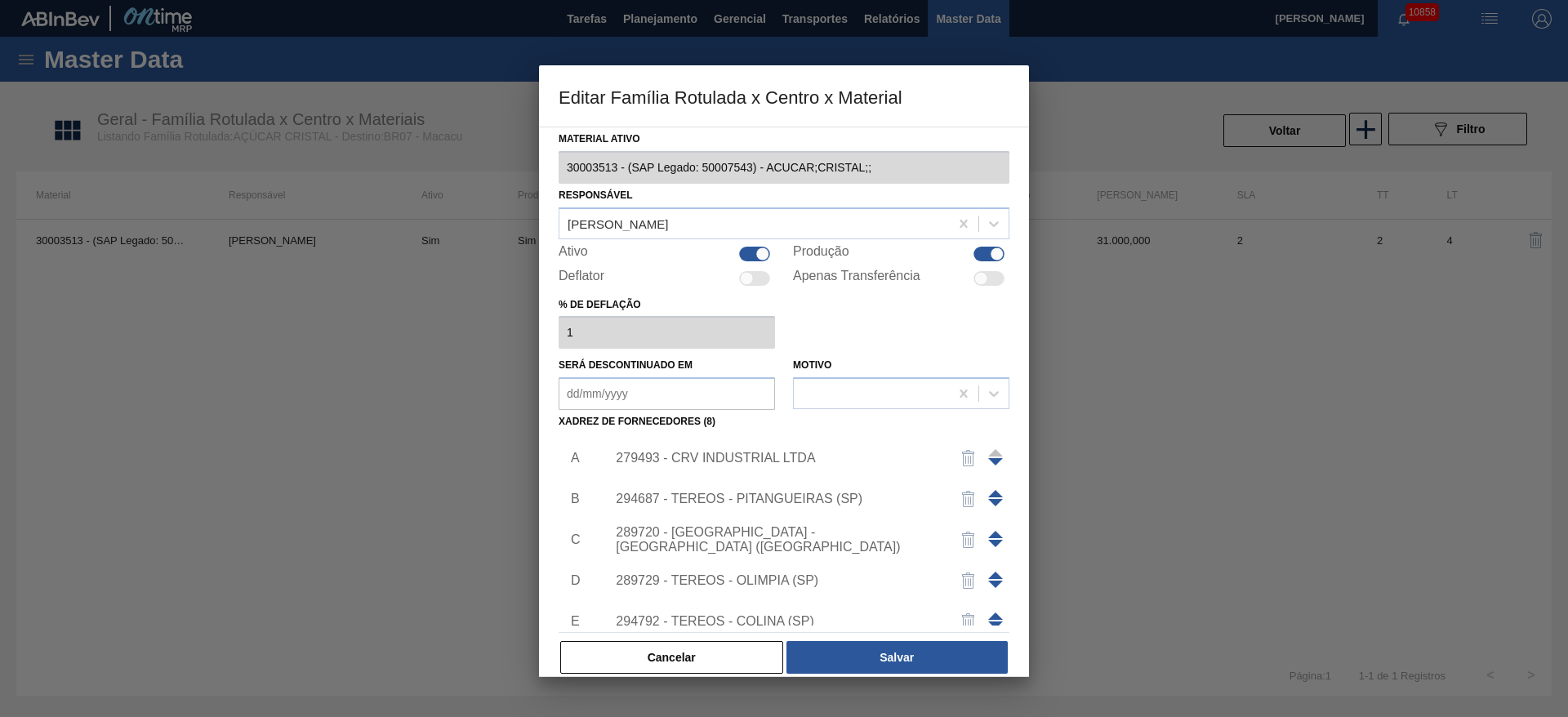
click at [994, 531] on span at bounding box center [995, 534] width 15 height 8
click at [994, 493] on span at bounding box center [995, 493] width 15 height 8
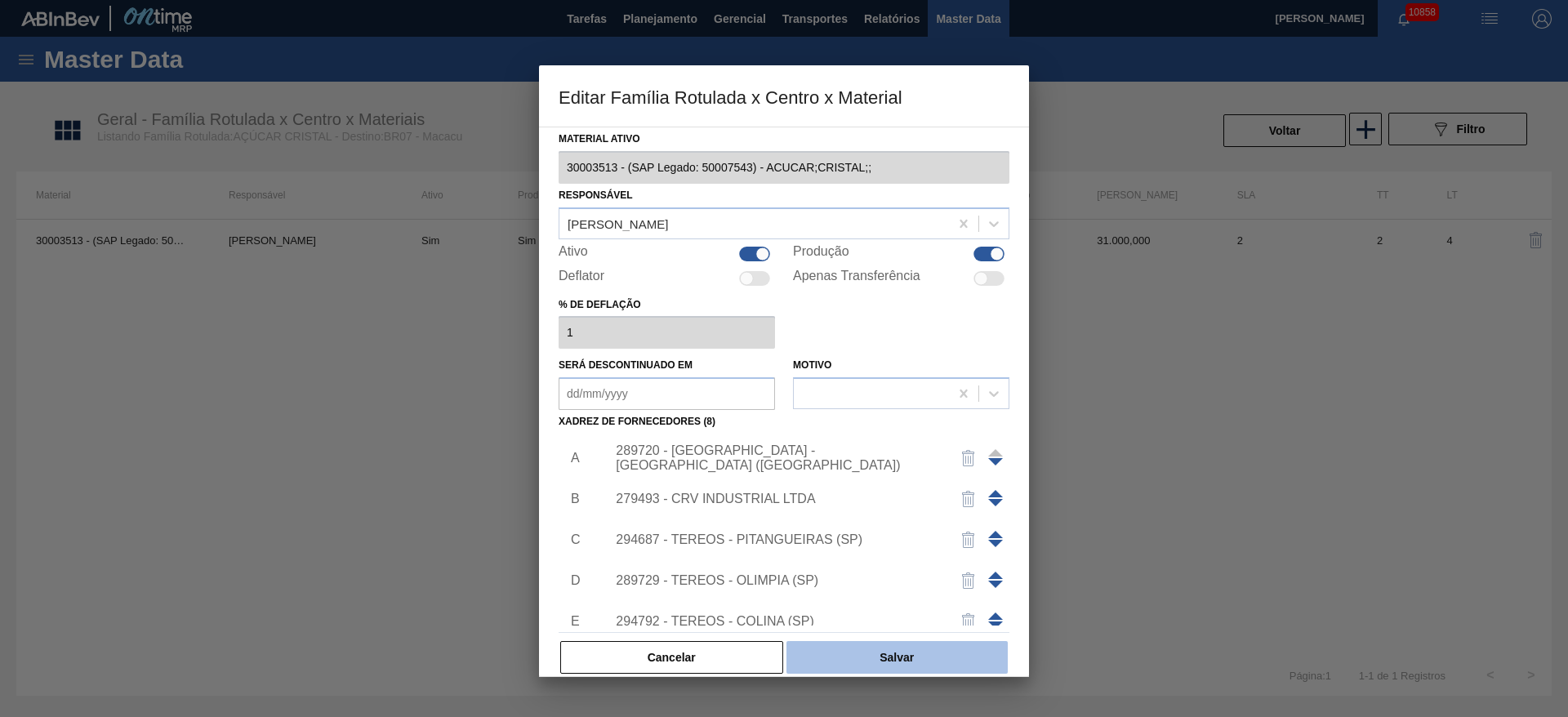
click at [905, 655] on button "Salvar" at bounding box center [897, 657] width 221 height 33
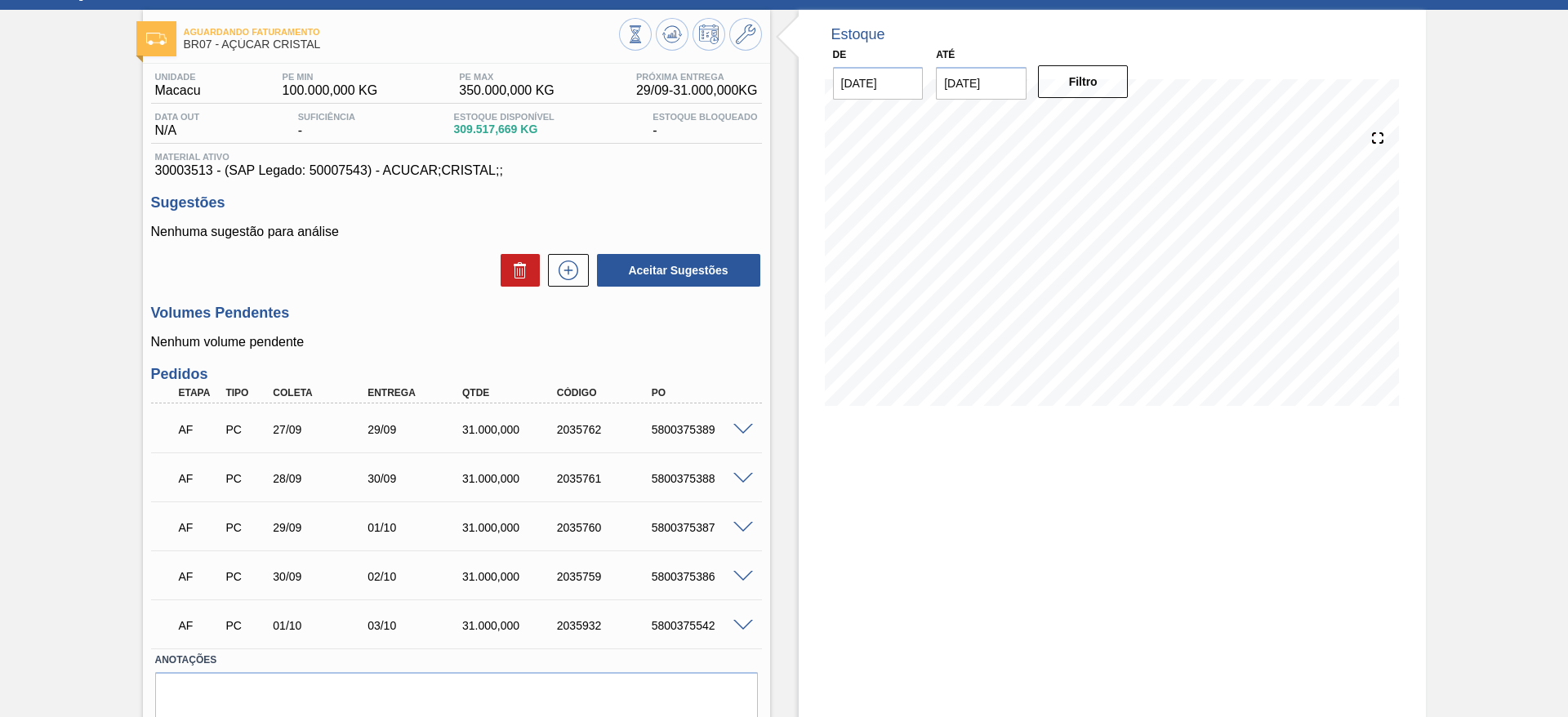
scroll to position [137, 0]
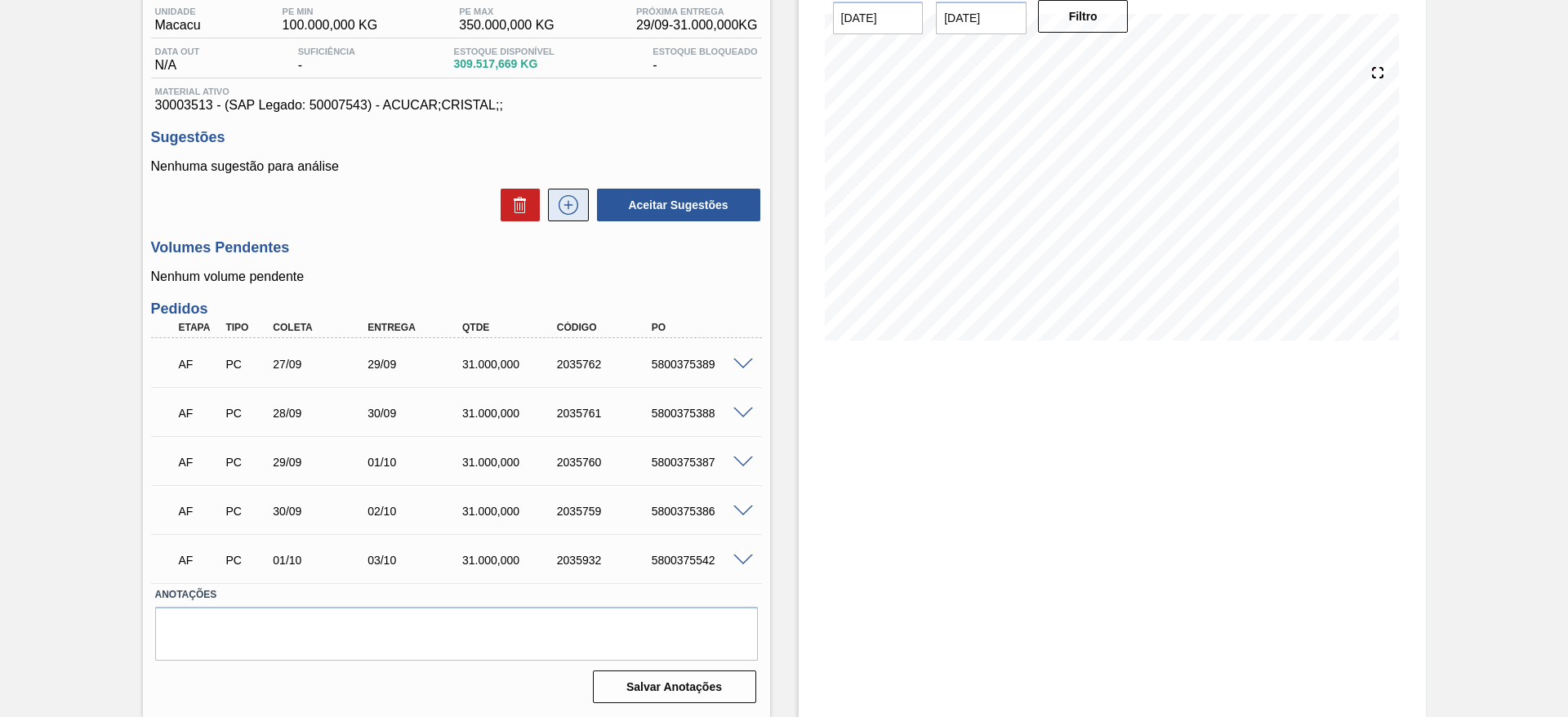
click at [559, 205] on icon at bounding box center [568, 204] width 19 height 19
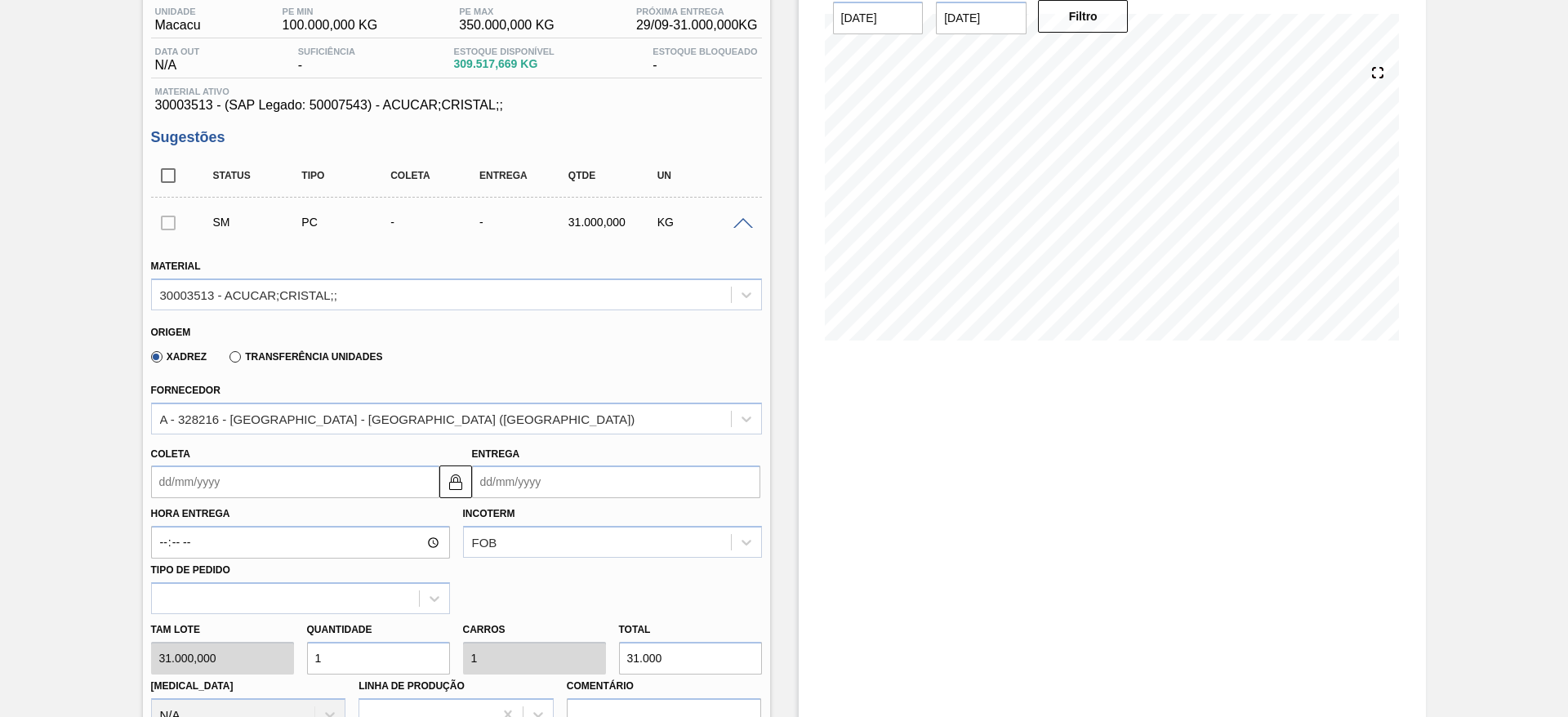
click at [200, 480] on input "Coleta" at bounding box center [295, 481] width 288 height 33
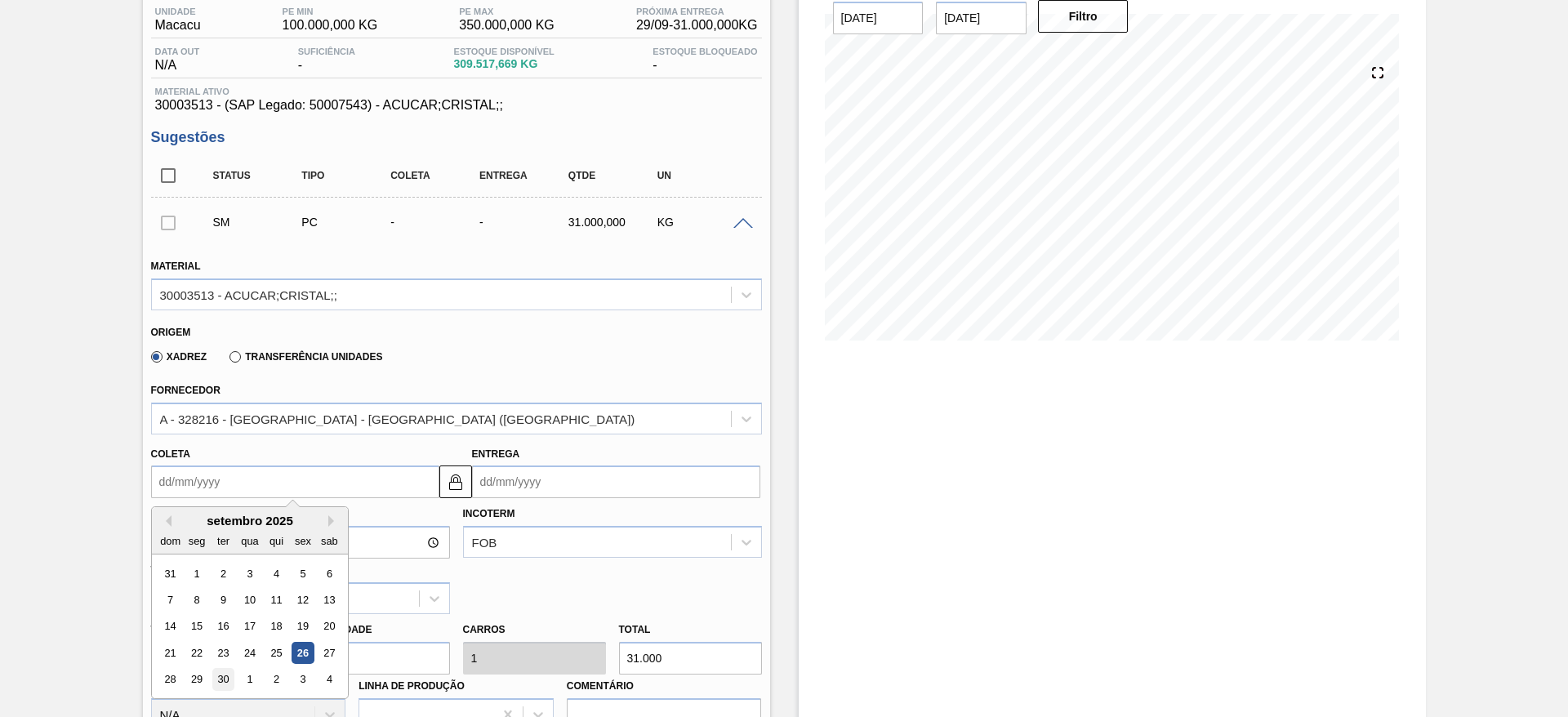
click at [216, 681] on div "30" at bounding box center [222, 679] width 22 height 22
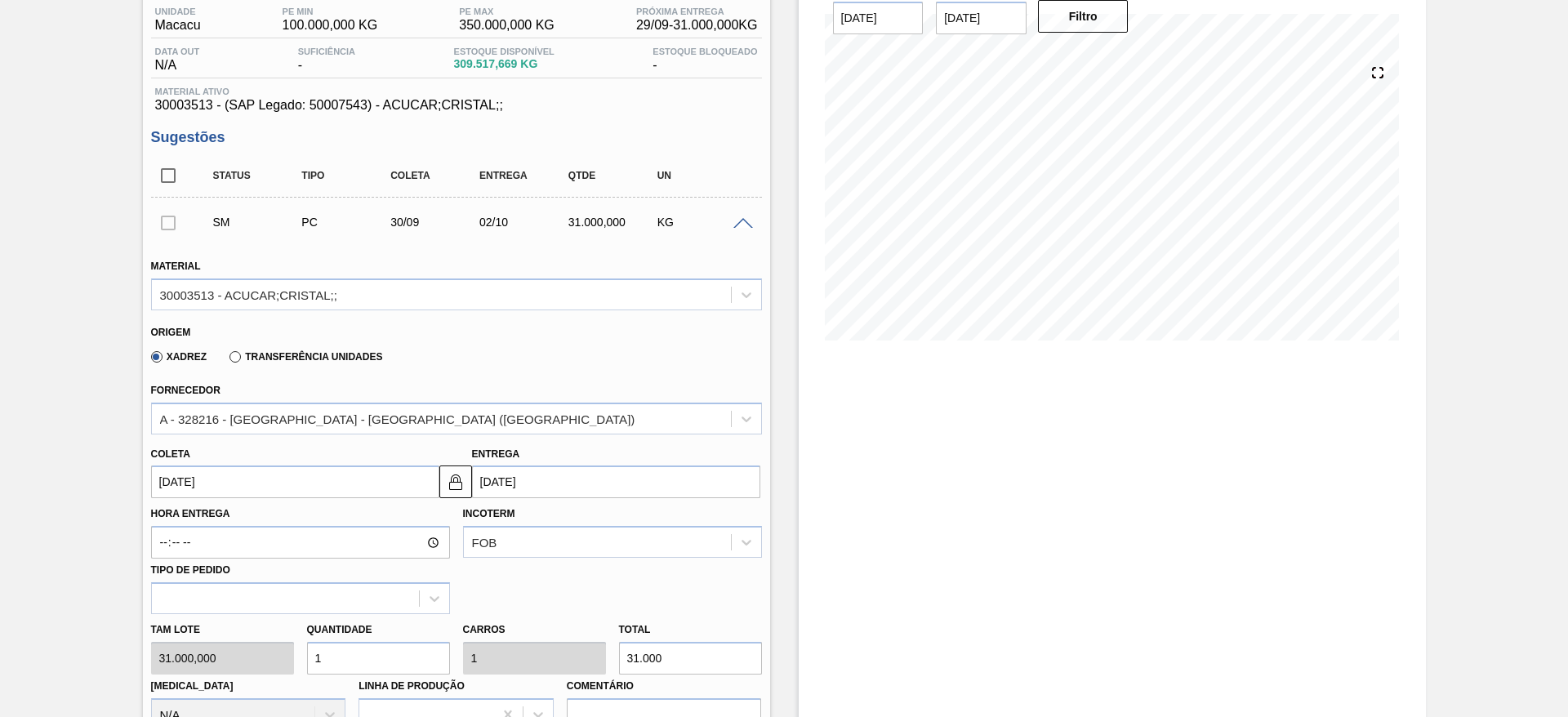
type input "[DATE]"
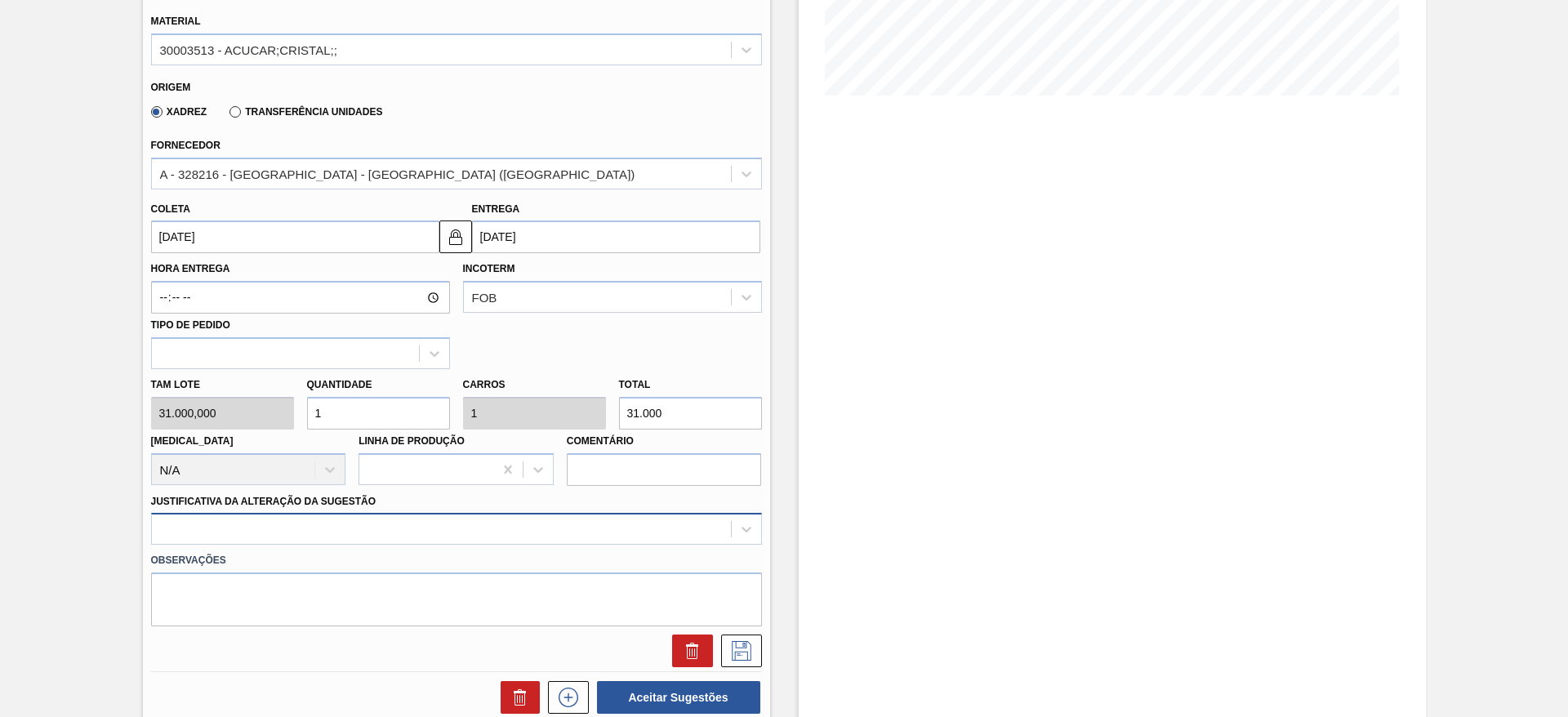
click at [463, 523] on div at bounding box center [457, 528] width 611 height 32
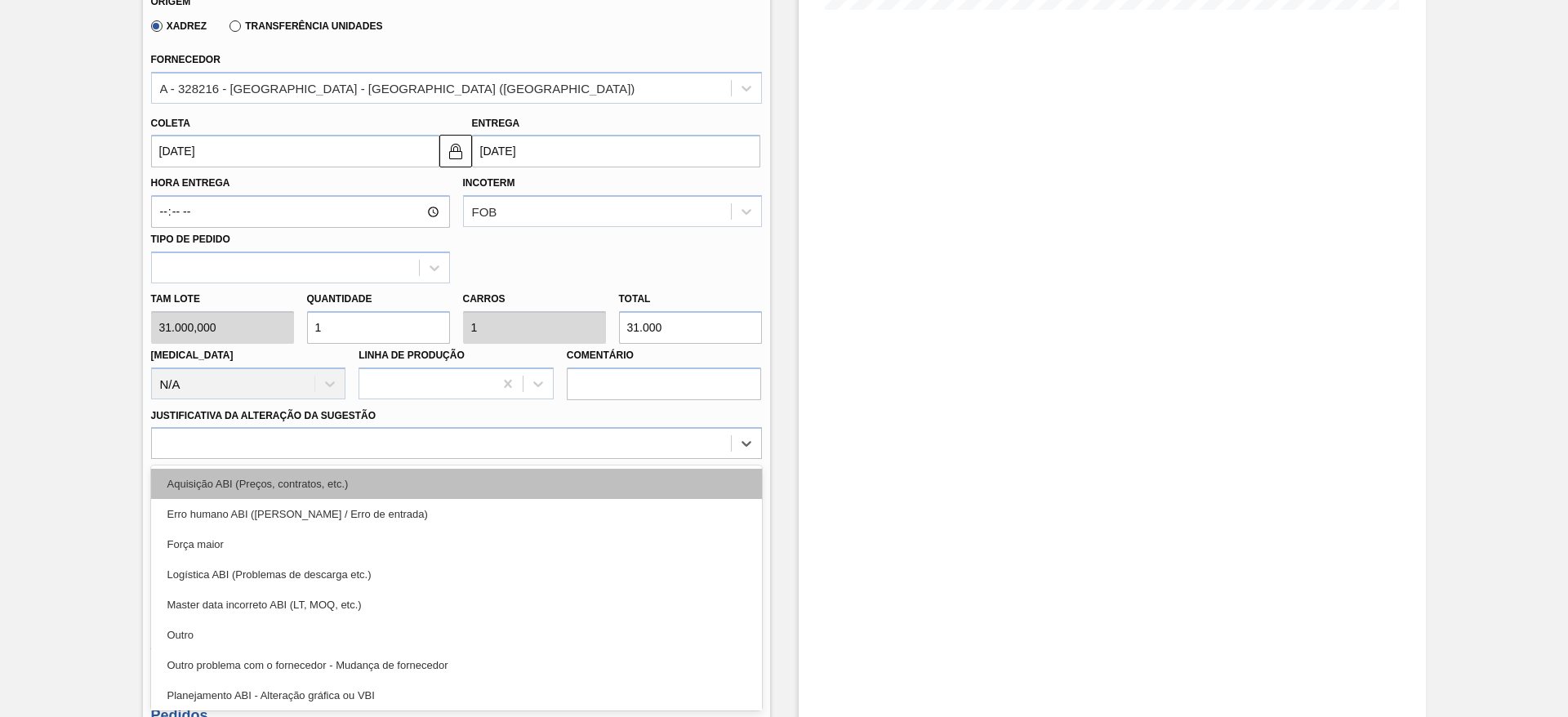
click at [463, 486] on div "Aquisição ABI (Preços, contratos, etc.)" at bounding box center [457, 483] width 611 height 30
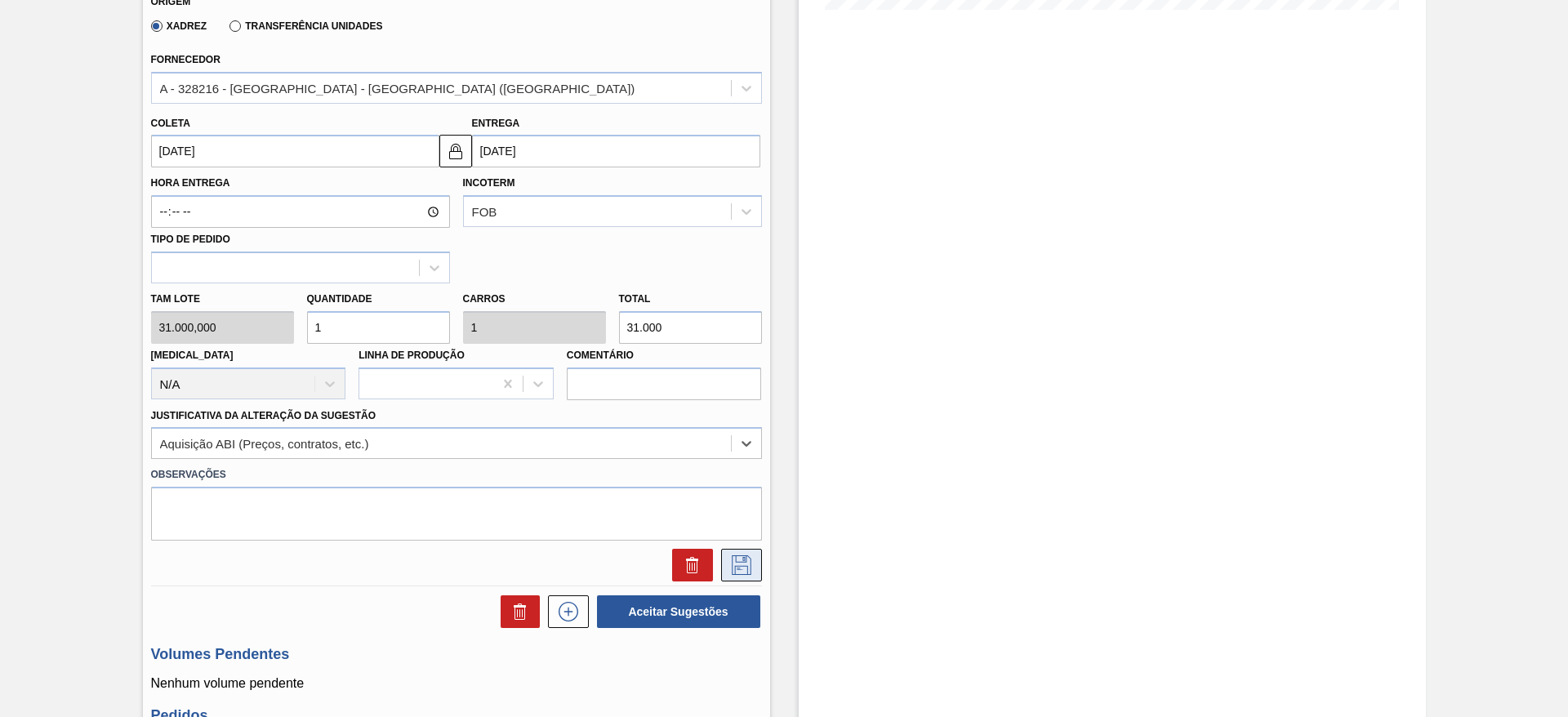
click at [738, 568] on icon at bounding box center [741, 564] width 26 height 19
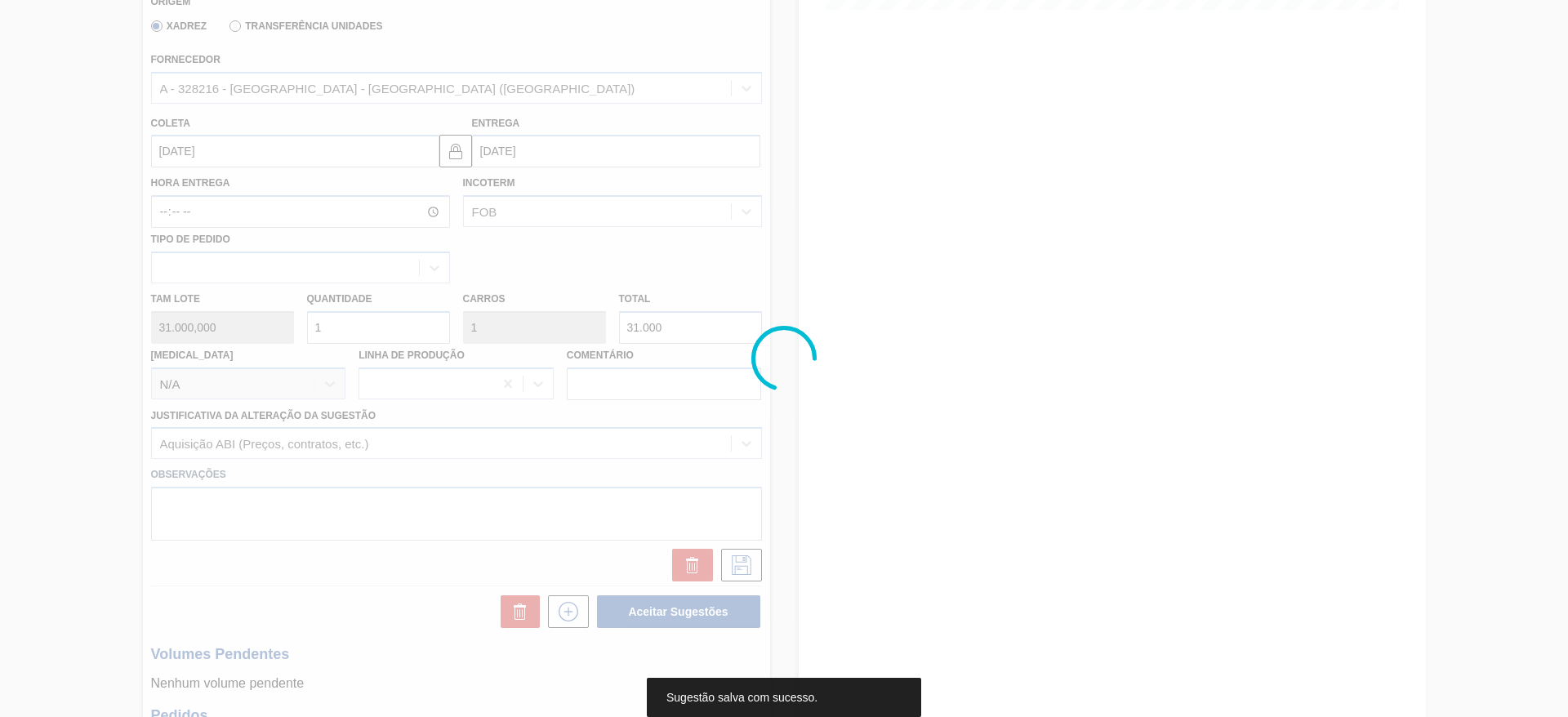
scroll to position [0, 0]
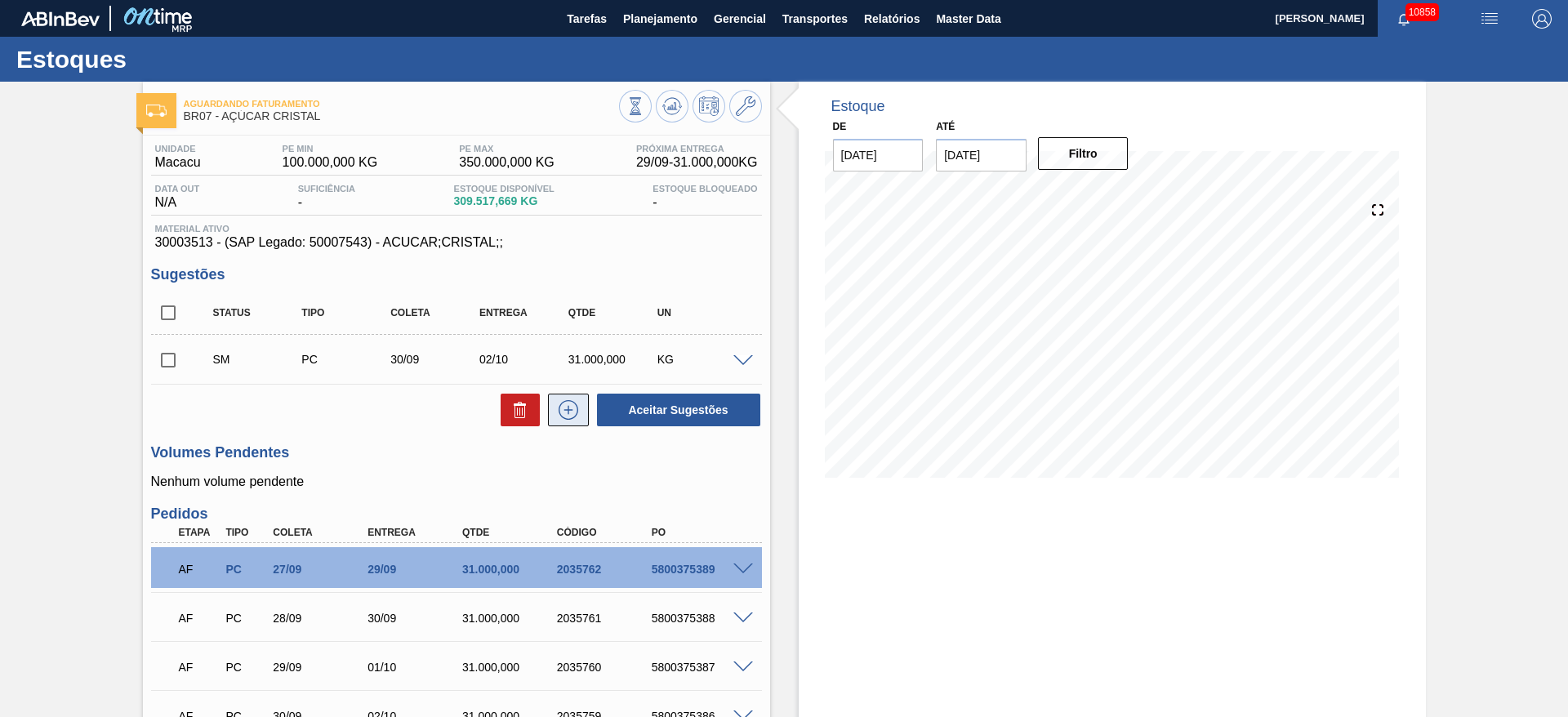
click at [570, 401] on icon at bounding box center [568, 409] width 26 height 19
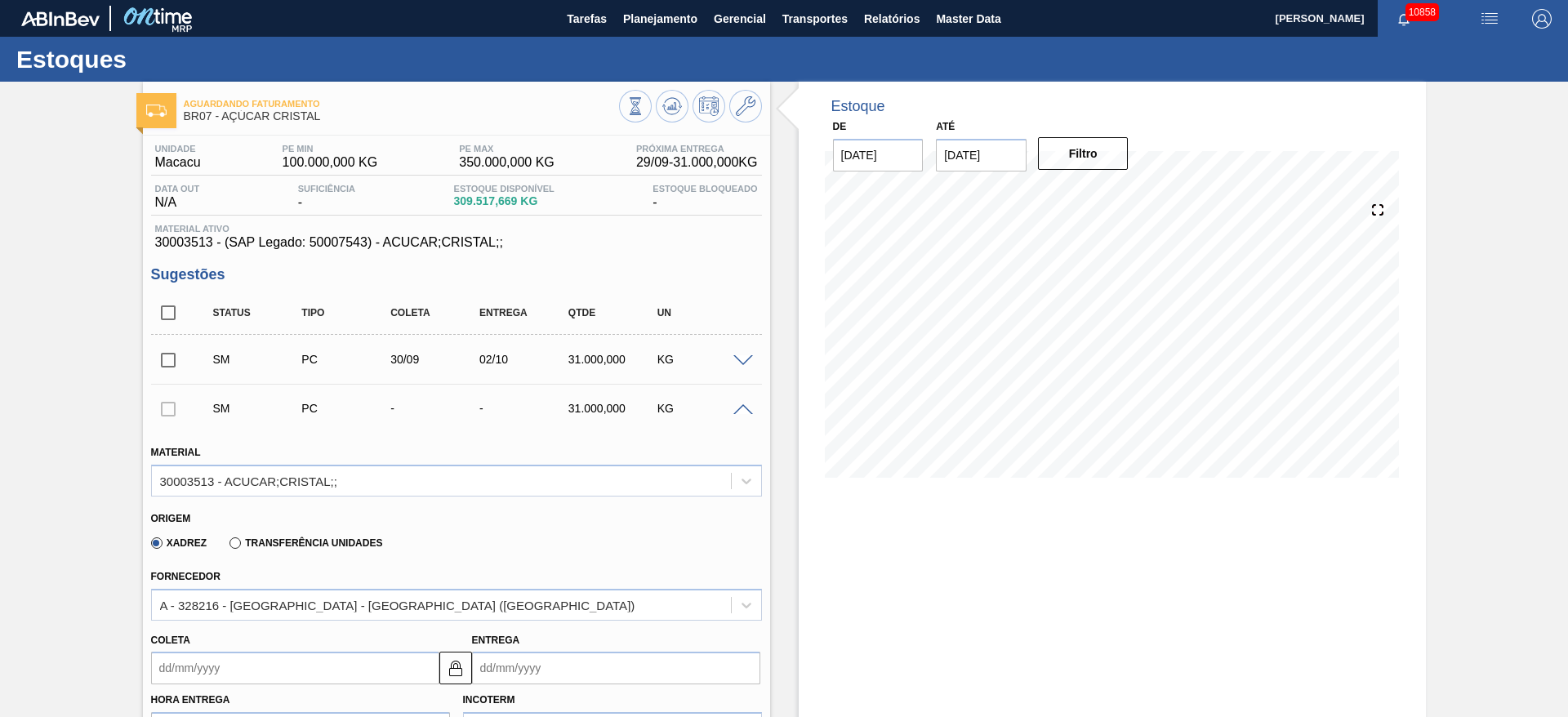
click at [214, 679] on input "Coleta" at bounding box center [295, 667] width 288 height 33
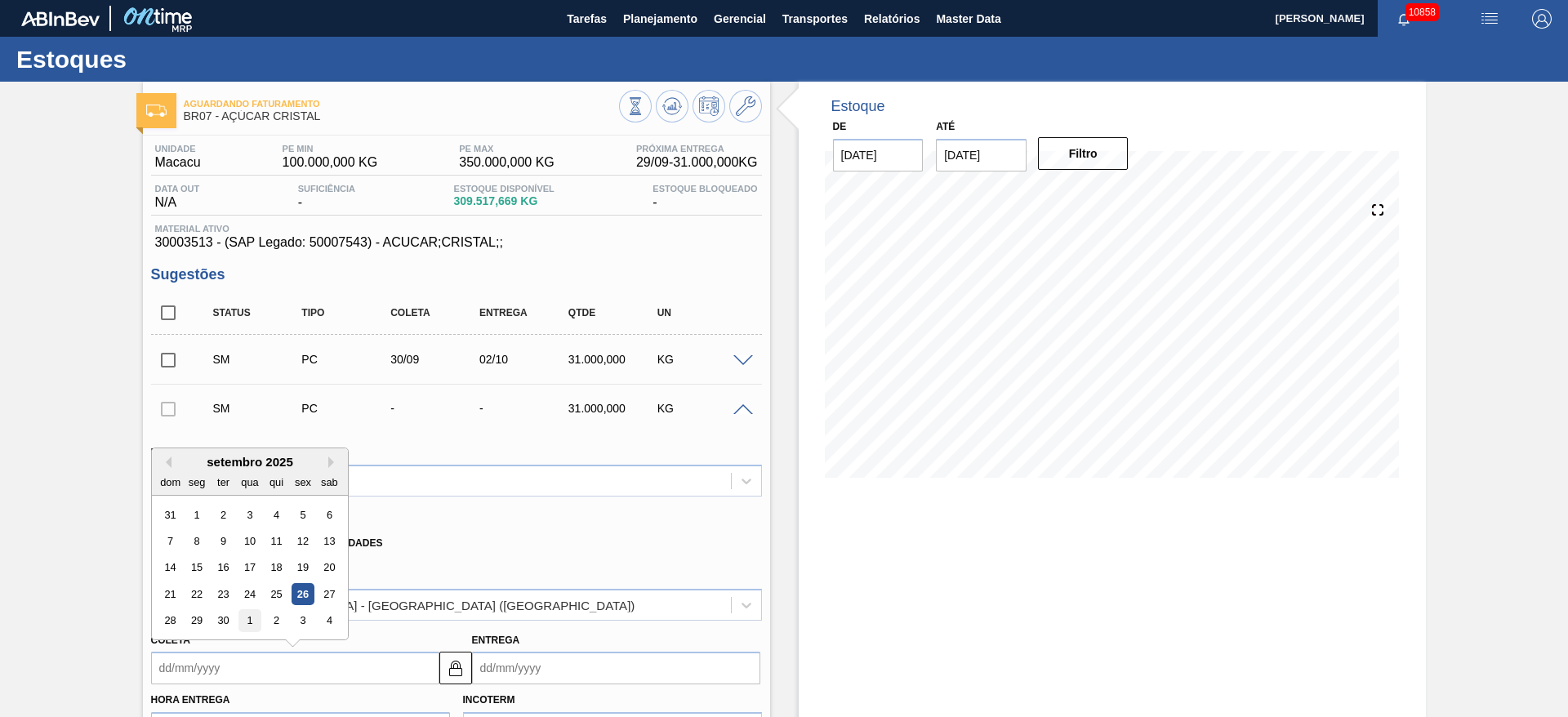
click at [255, 616] on div "1" at bounding box center [250, 621] width 22 height 22
type input "[DATE]"
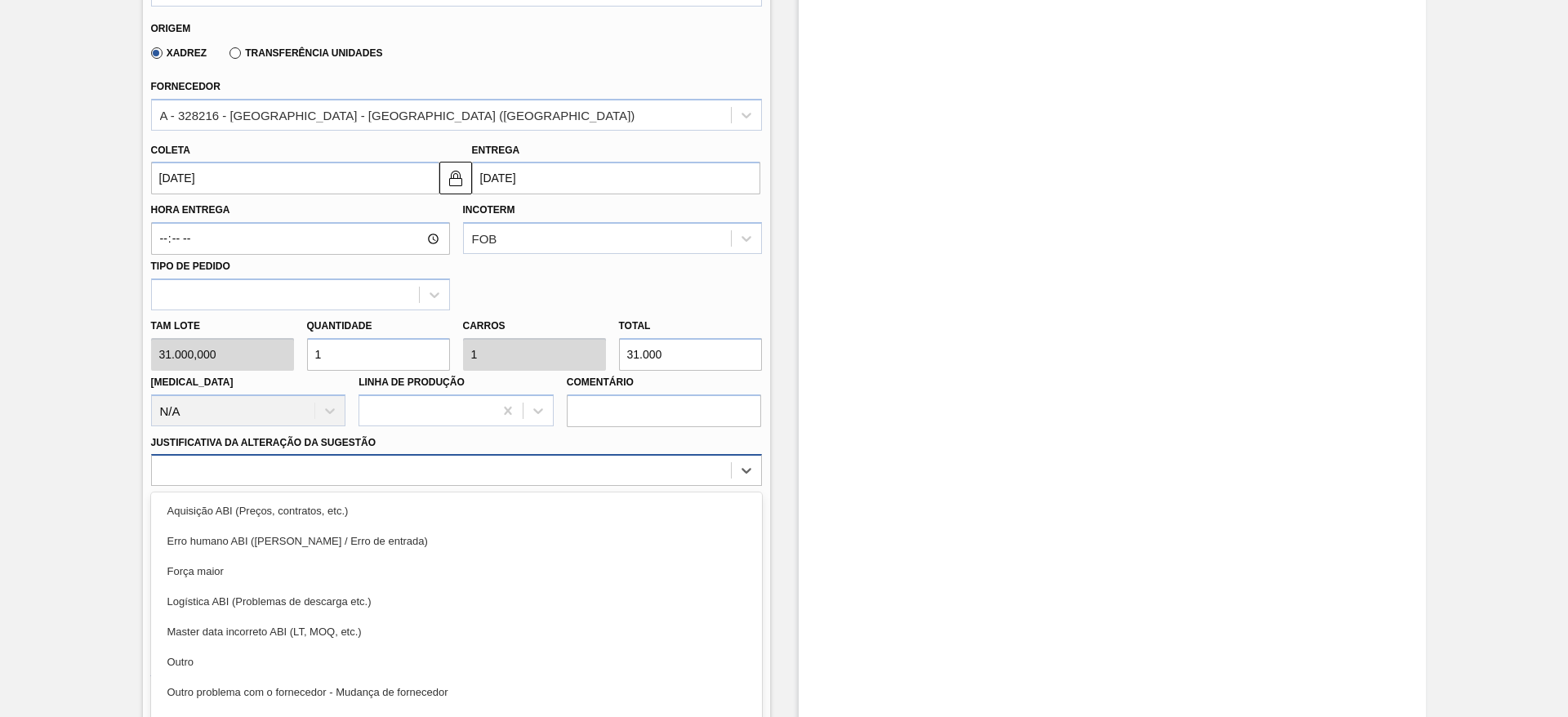
click at [505, 462] on div "Material 30003513 - ACUCAR;CRISTAL;; Origem Xadrez Transferência Unidades Forne…" at bounding box center [457, 274] width 611 height 669
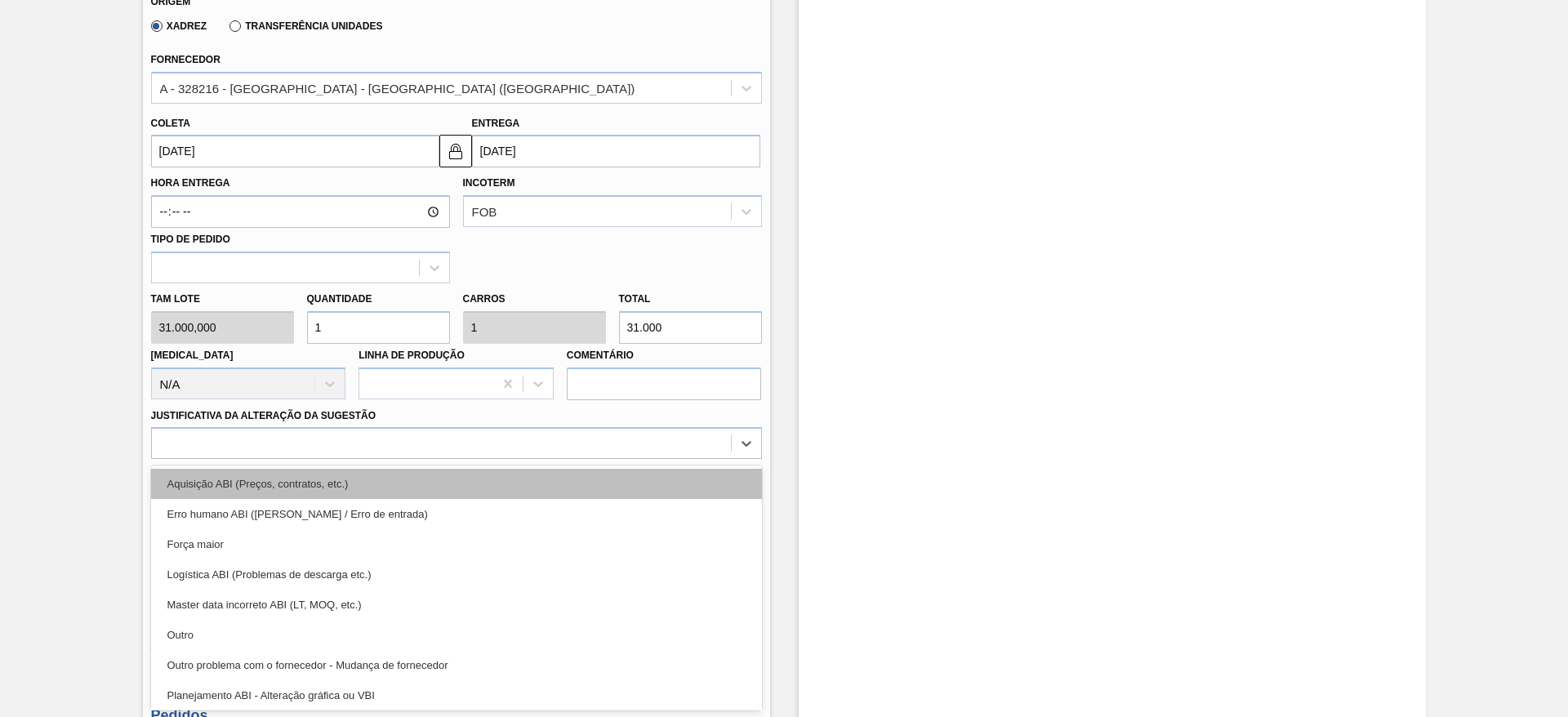
click at [512, 474] on div "Aquisição ABI (Preços, contratos, etc.)" at bounding box center [457, 483] width 611 height 30
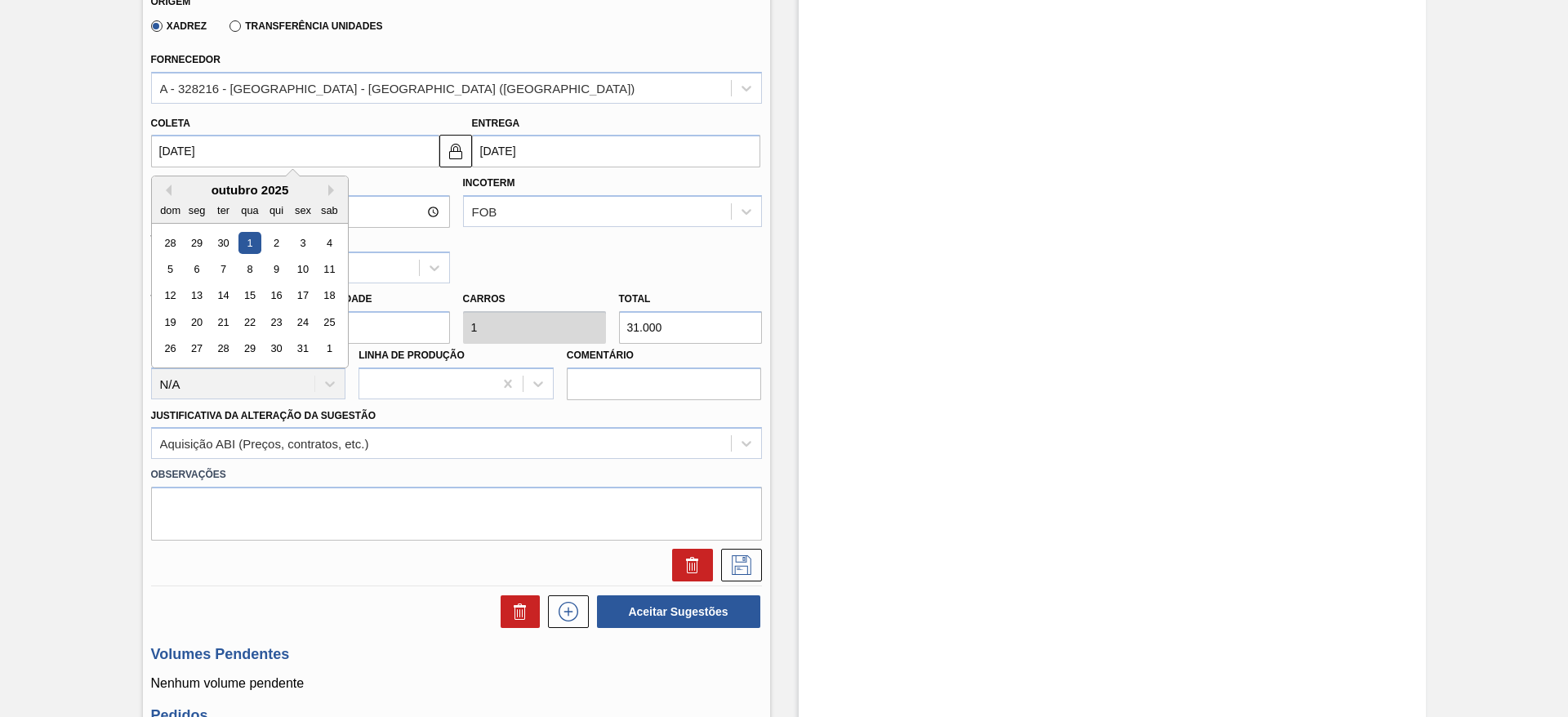
click at [214, 151] on input "[DATE]" at bounding box center [295, 150] width 288 height 33
click at [311, 242] on div "3" at bounding box center [302, 243] width 22 height 22
type input "[DATE]"
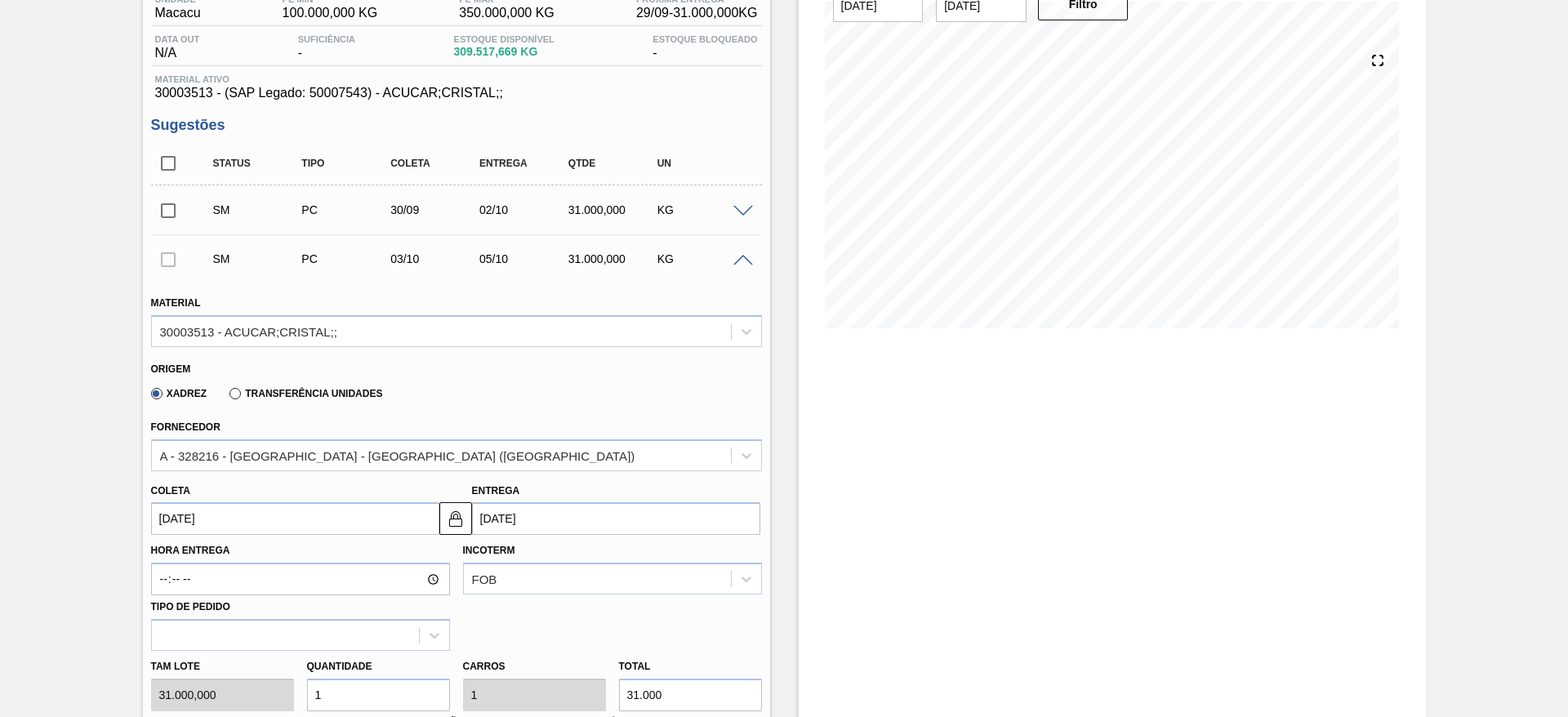
scroll to position [639, 0]
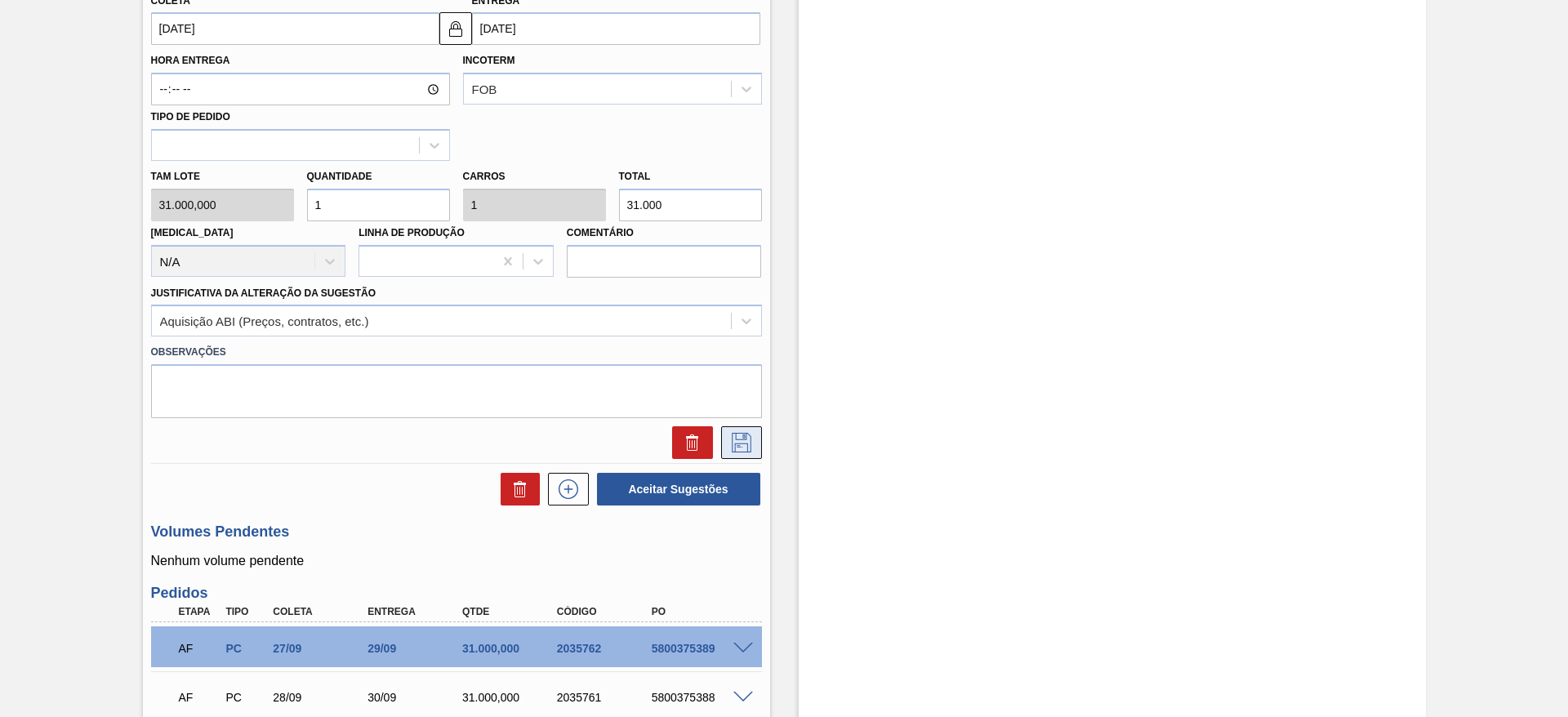
click at [751, 430] on button at bounding box center [741, 442] width 41 height 33
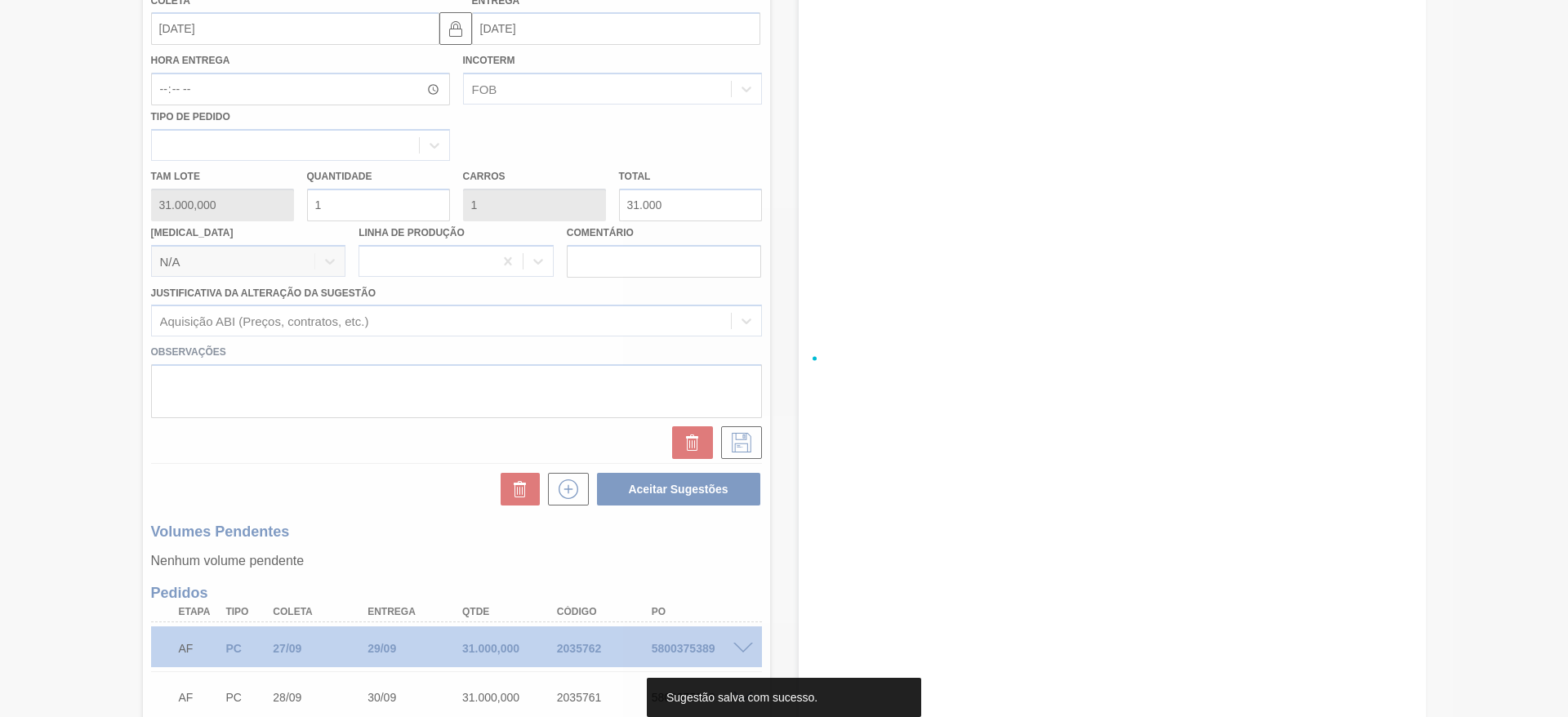
scroll to position [13, 0]
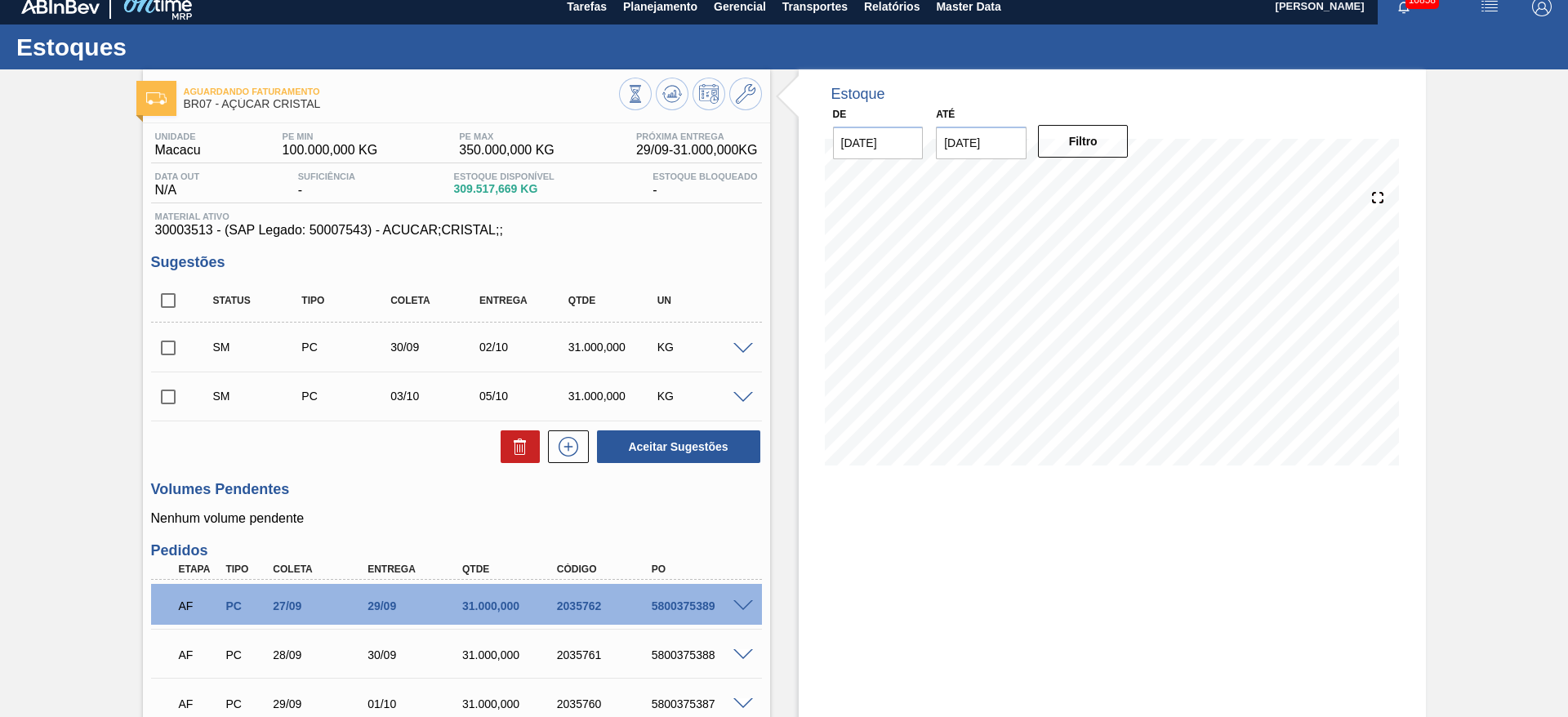
click at [592, 439] on div "Aceitar Sugestões" at bounding box center [675, 446] width 173 height 36
click at [585, 442] on button at bounding box center [568, 446] width 41 height 33
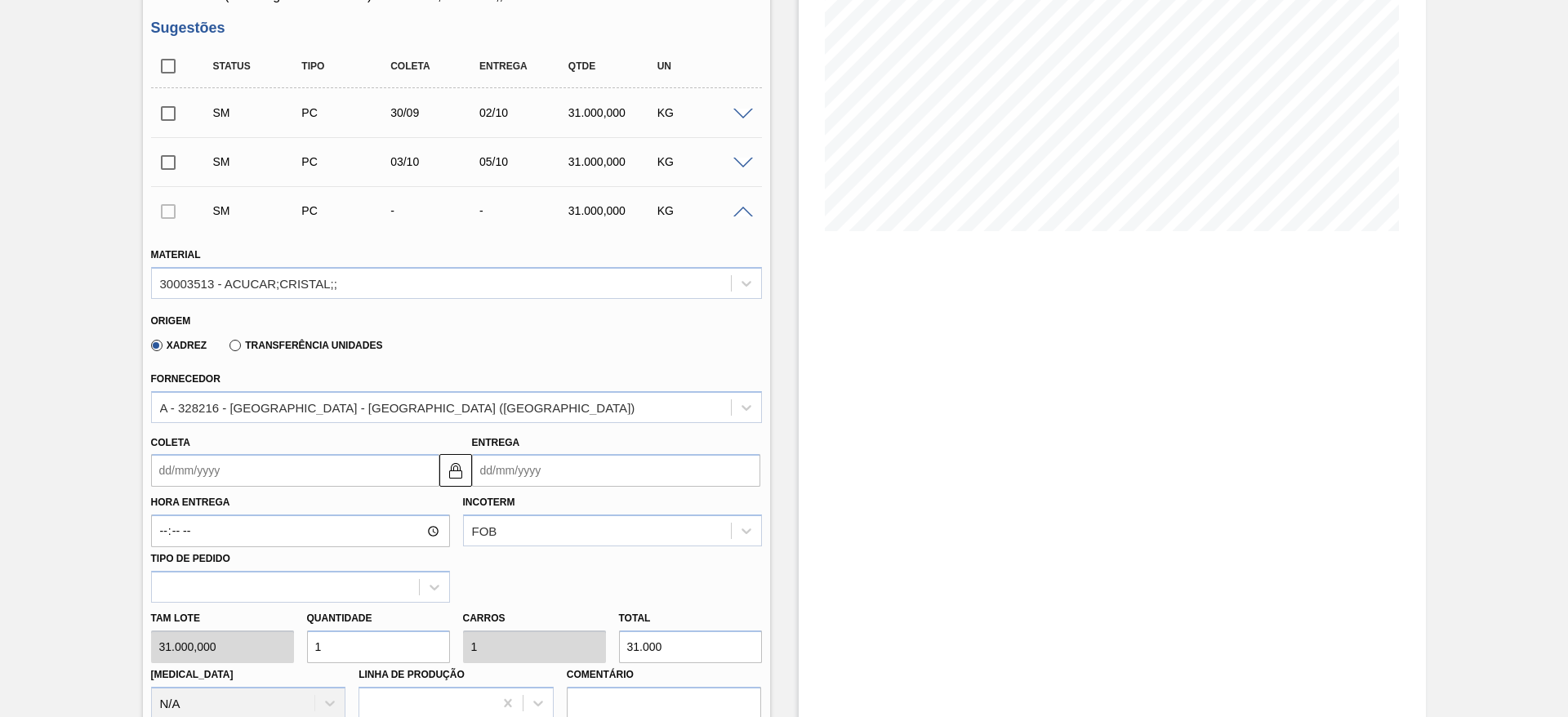
scroll to position [257, 0]
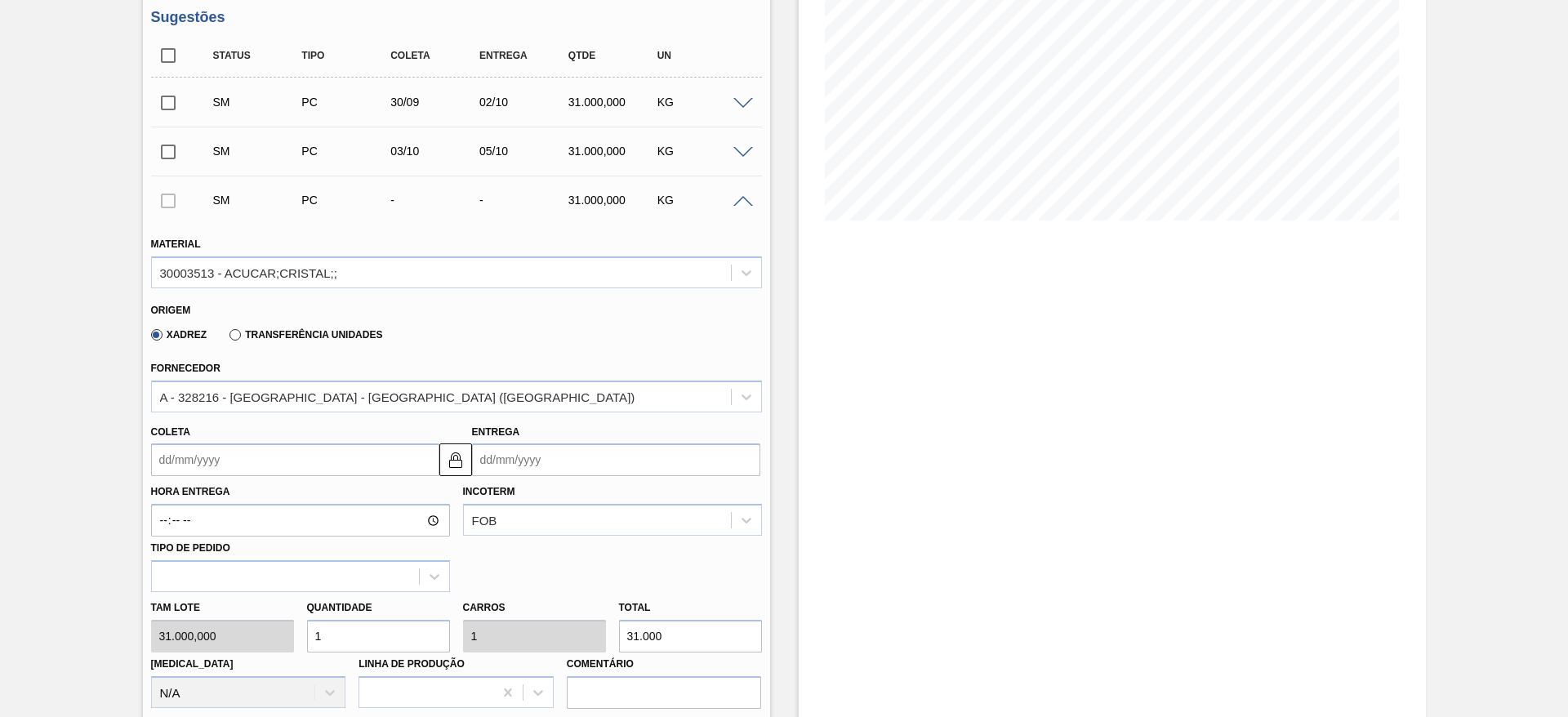
click at [181, 432] on label "Coleta" at bounding box center [170, 432] width 39 height 12
click at [181, 443] on input "Coleta" at bounding box center [295, 459] width 288 height 33
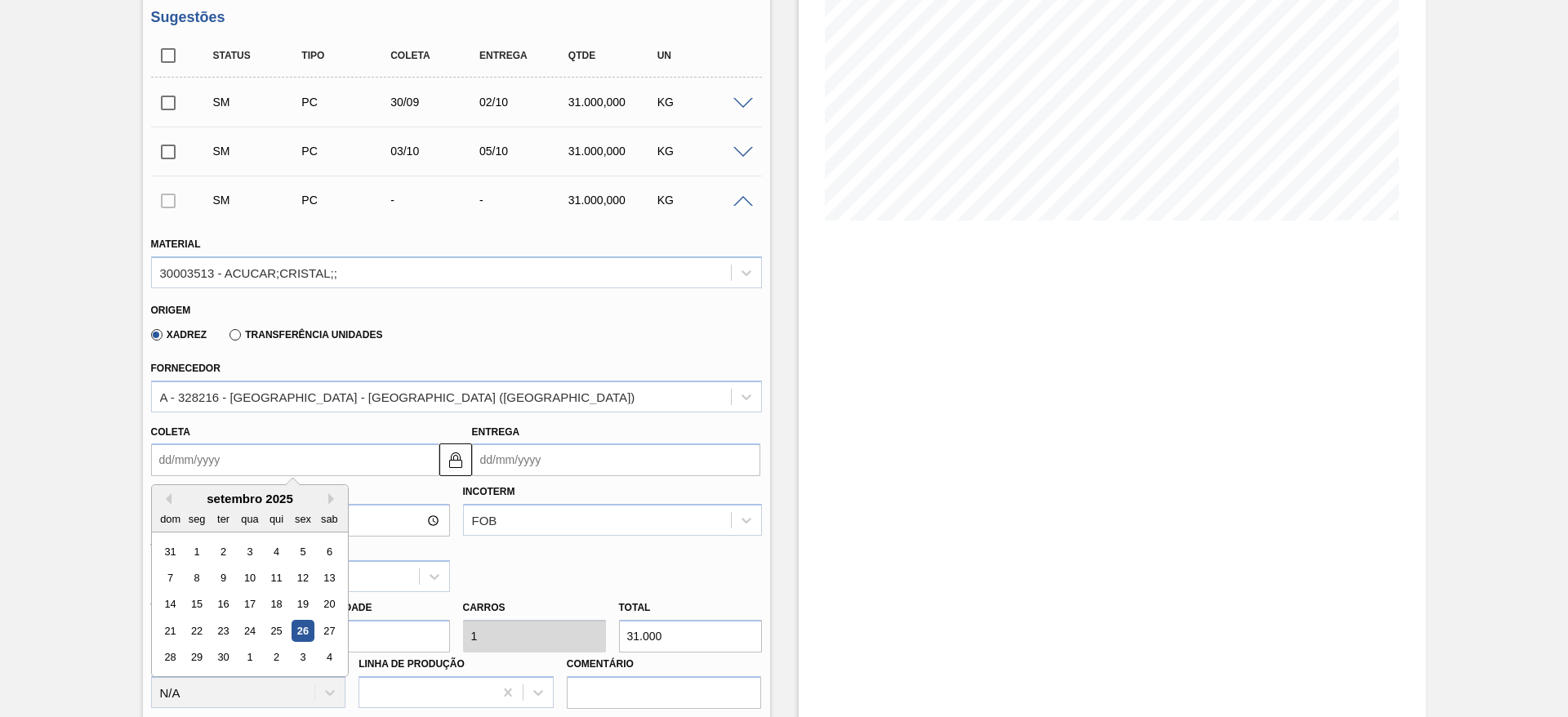
click at [182, 447] on input "Coleta" at bounding box center [295, 459] width 288 height 33
click at [249, 665] on div "1" at bounding box center [250, 658] width 22 height 22
type input "[DATE]"
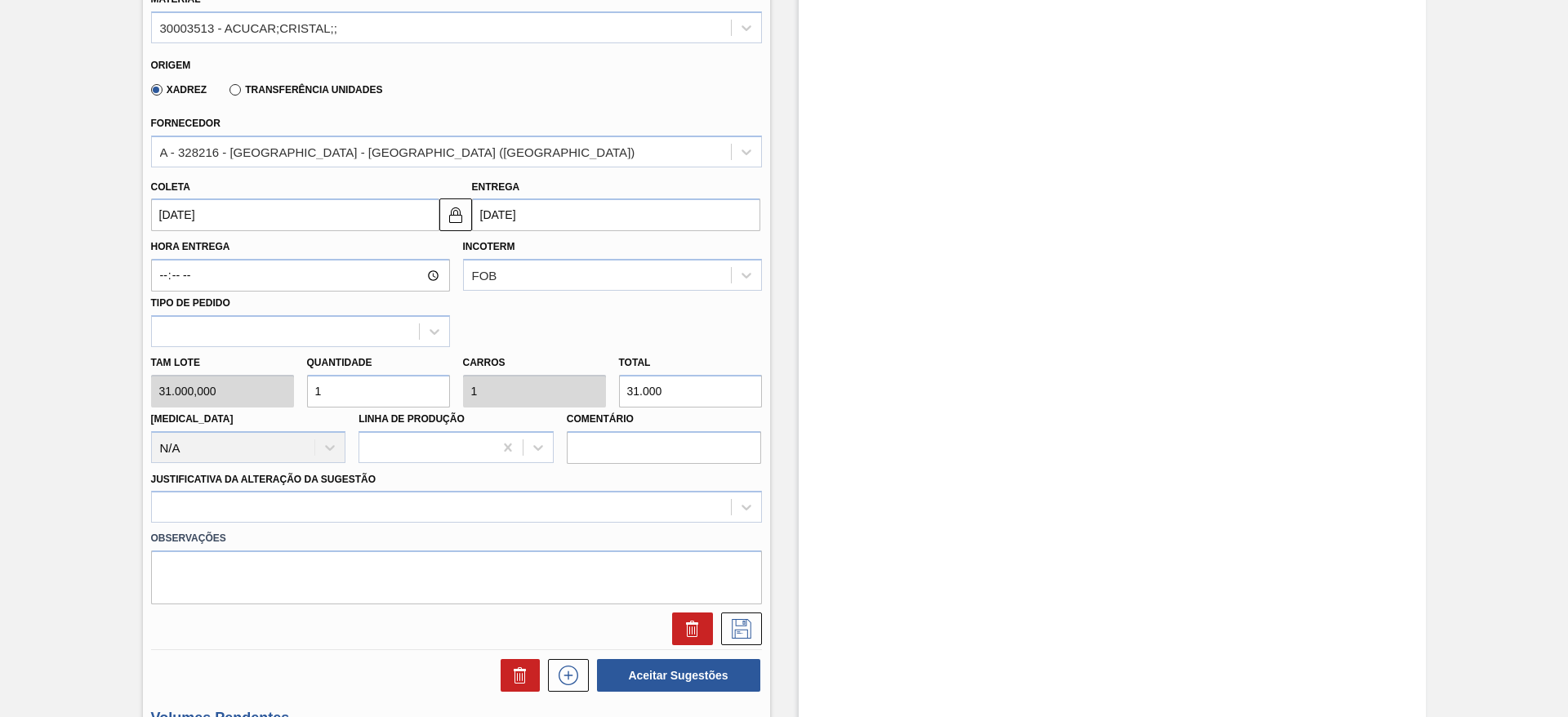
click at [591, 525] on div "Observações" at bounding box center [456, 563] width 624 height 82
click at [585, 507] on div at bounding box center [457, 507] width 611 height 32
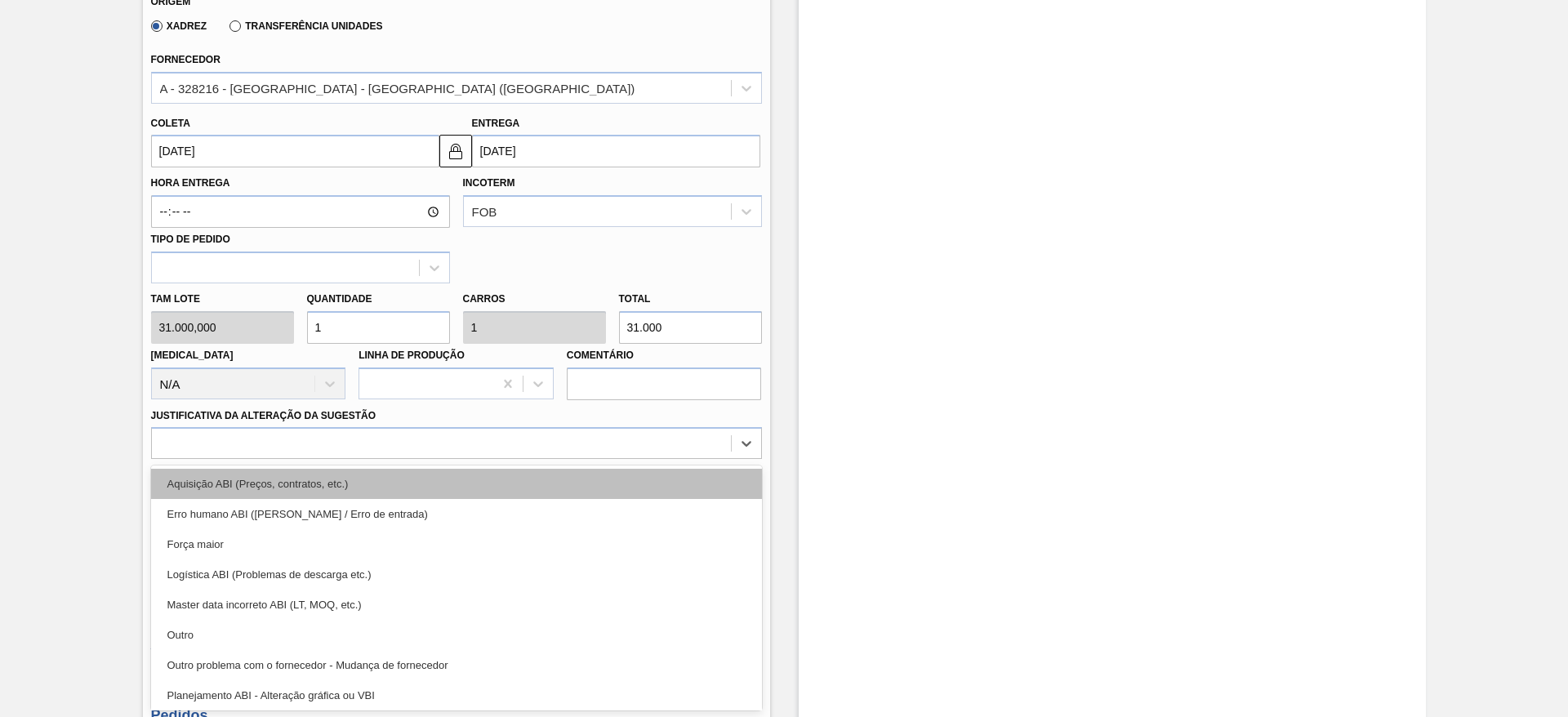
click at [588, 473] on div "Aquisição ABI (Preços, contratos, etc.)" at bounding box center [457, 483] width 611 height 30
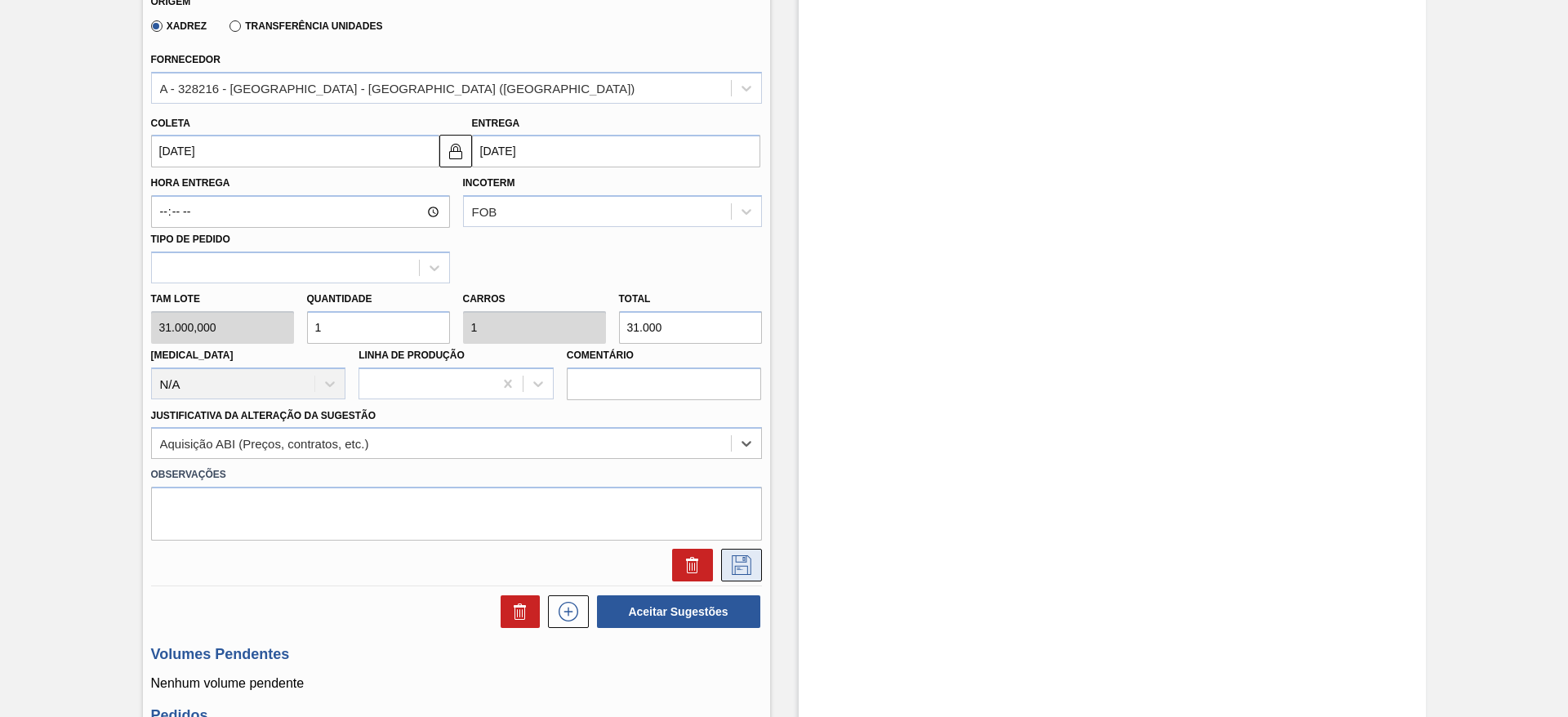
click at [731, 548] on button at bounding box center [741, 564] width 41 height 33
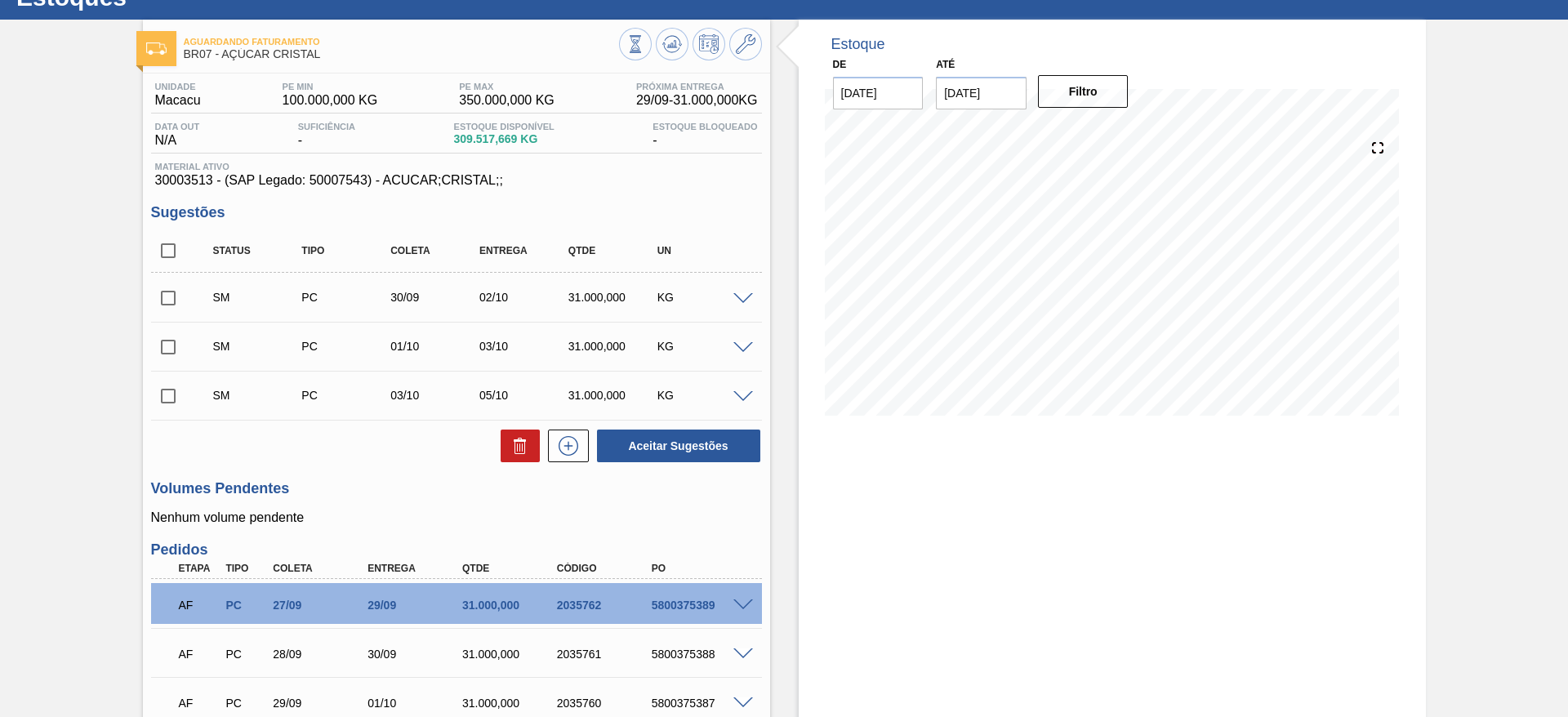
scroll to position [58, 0]
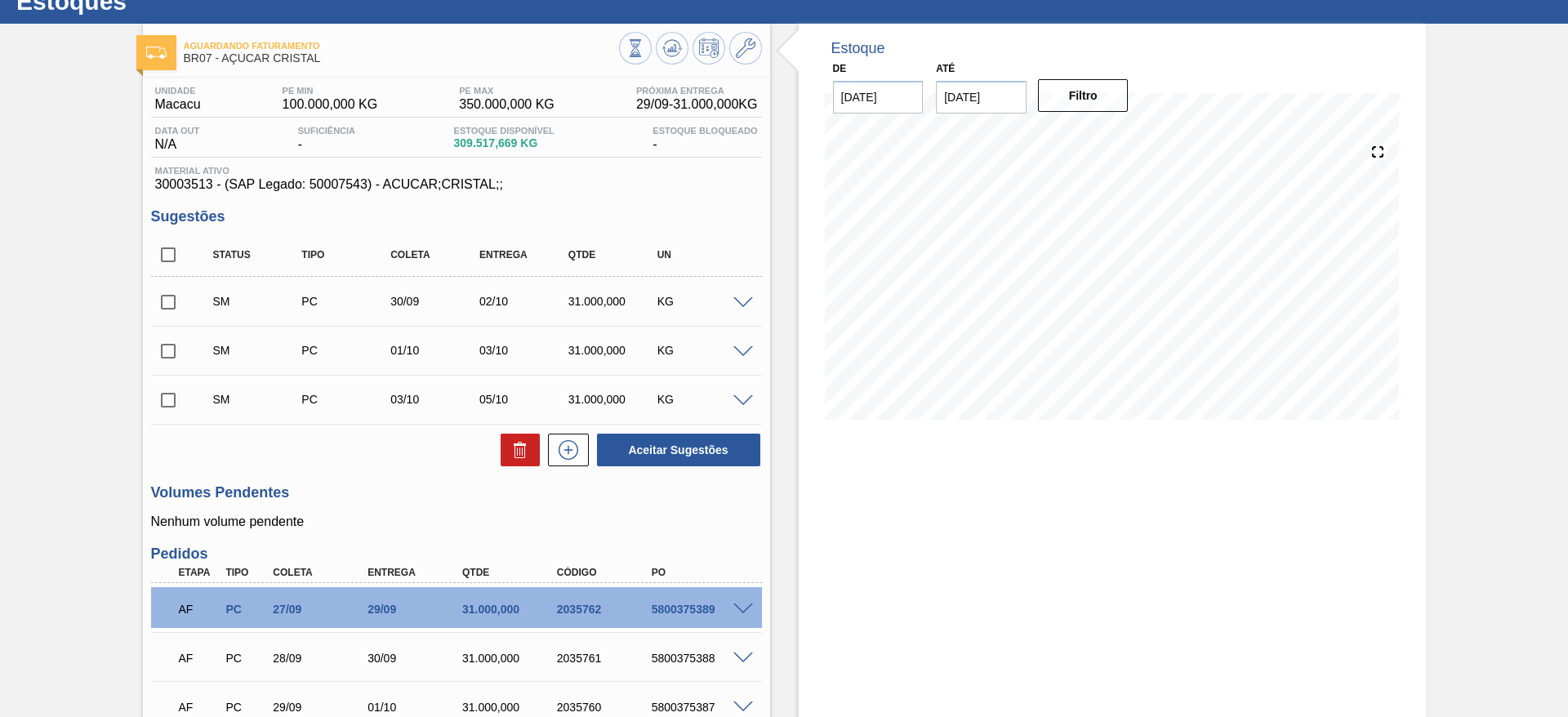
click at [163, 260] on input "checkbox" at bounding box center [168, 255] width 34 height 34
checkbox input "true"
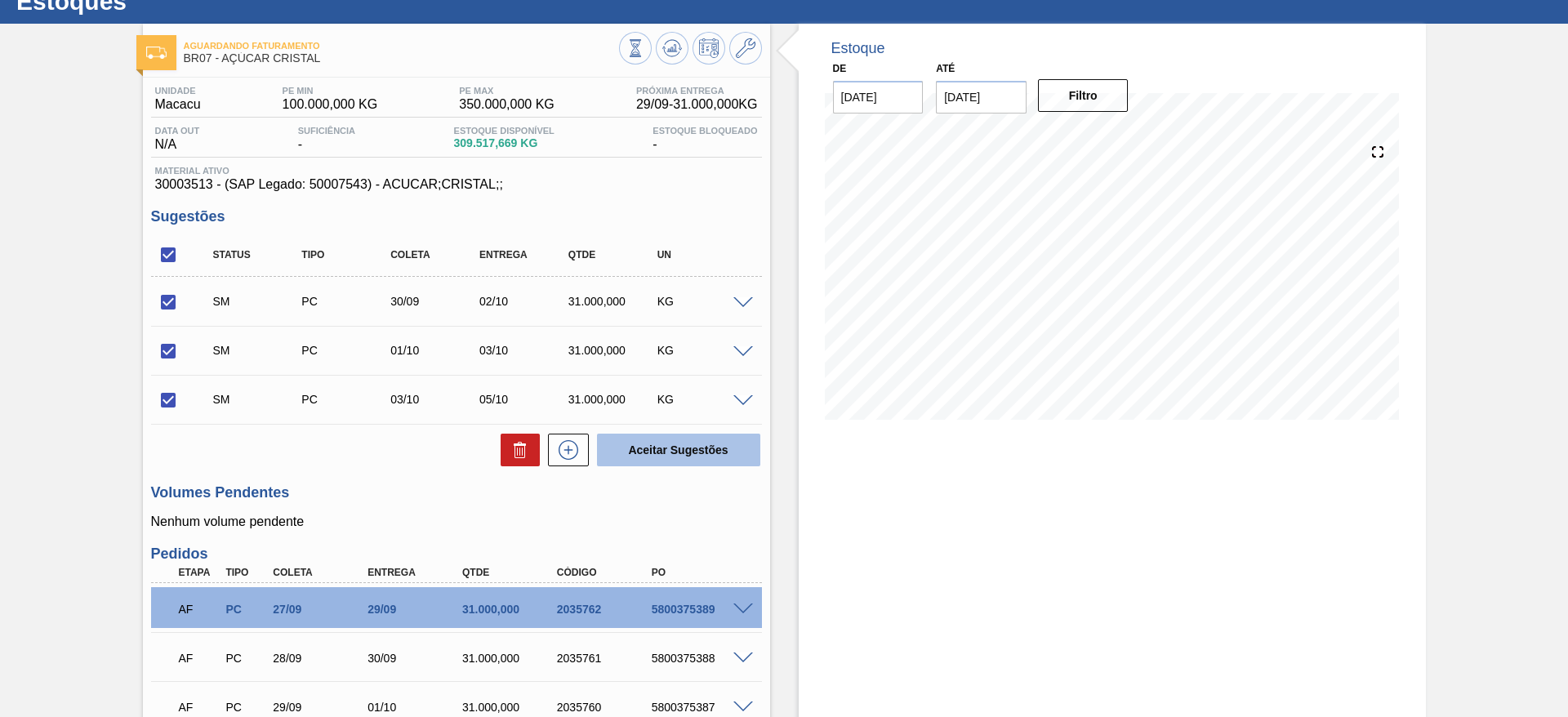
click at [657, 442] on button "Aceitar Sugestões" at bounding box center [679, 449] width 164 height 33
checkbox input "false"
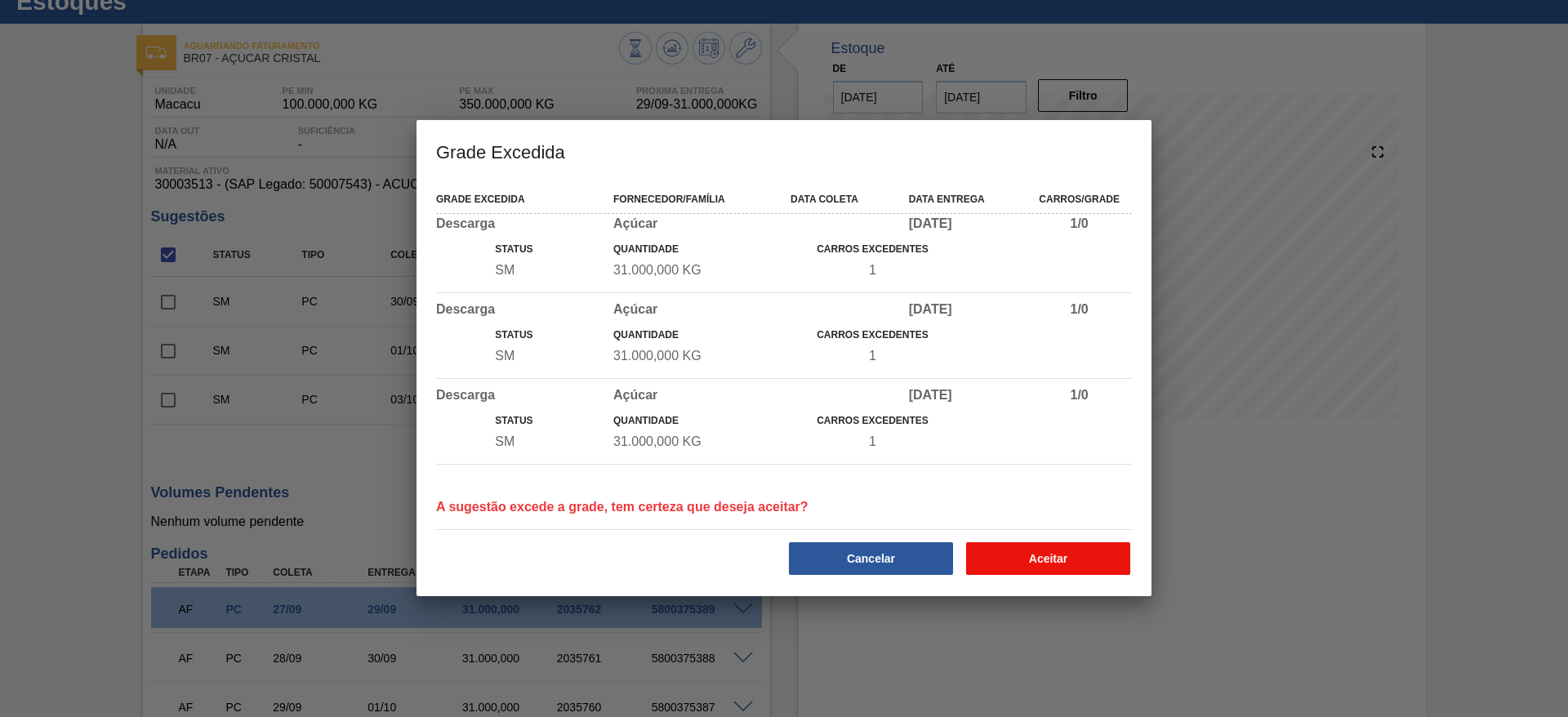
click at [1015, 544] on button "Aceitar" at bounding box center [1048, 558] width 164 height 33
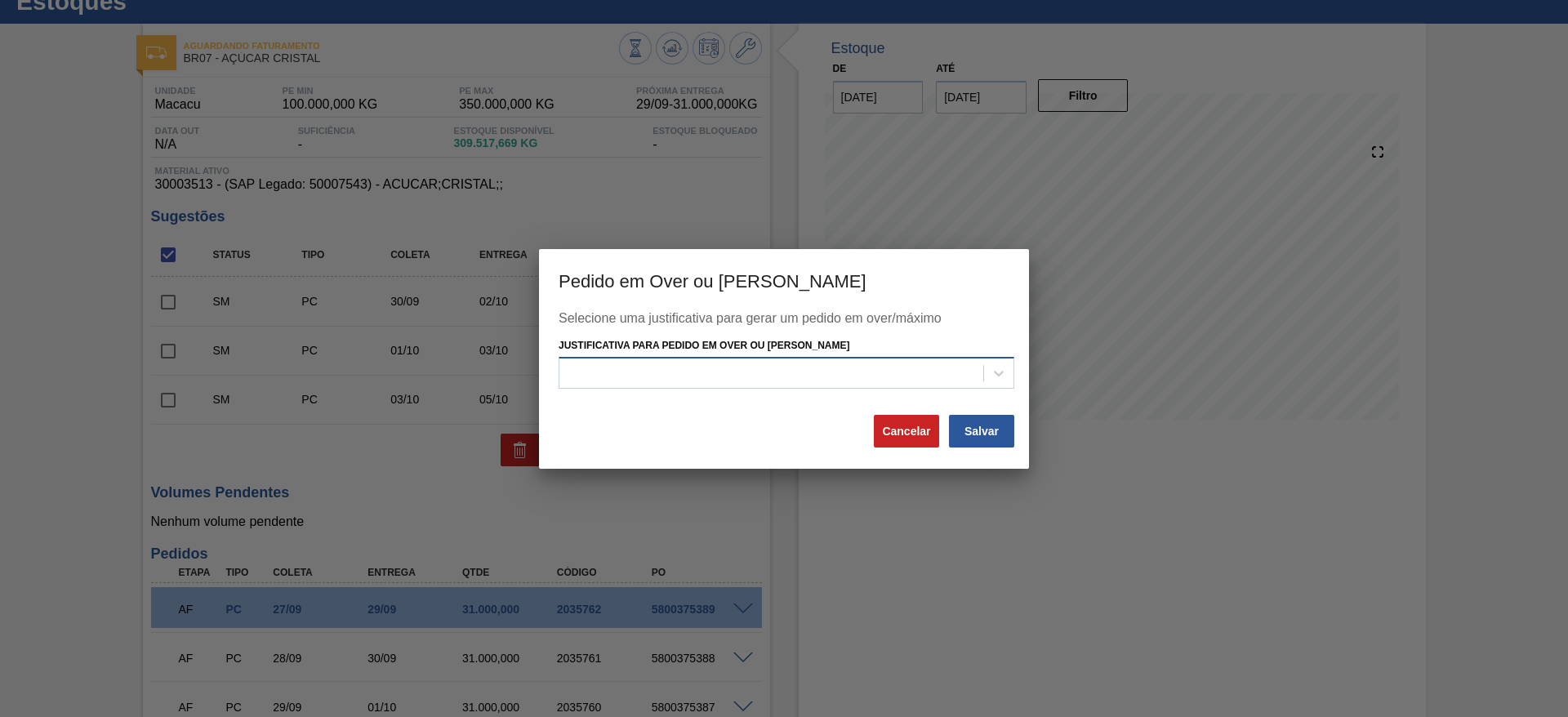
click at [872, 383] on div at bounding box center [771, 373] width 424 height 23
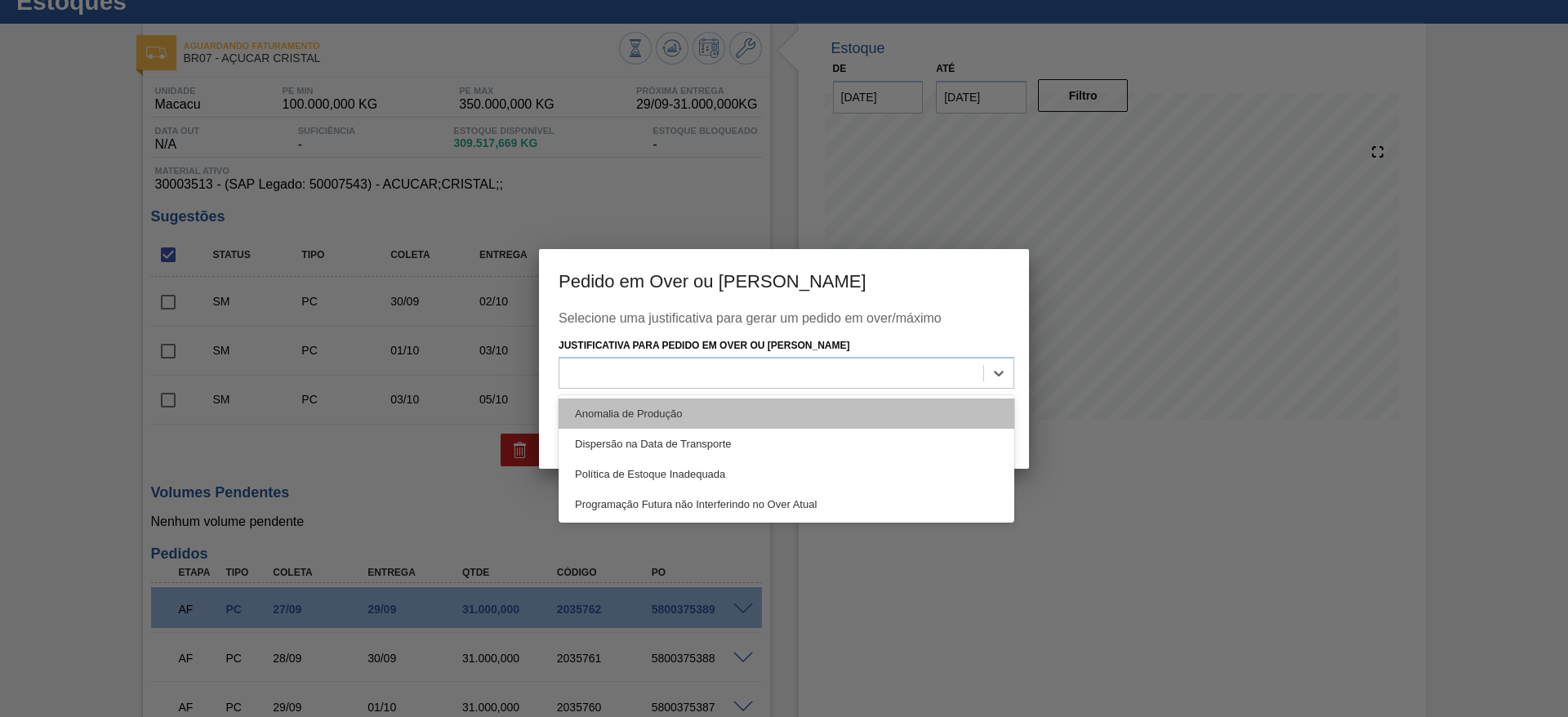
click at [890, 414] on div "Anomalia de Produção" at bounding box center [787, 413] width 456 height 30
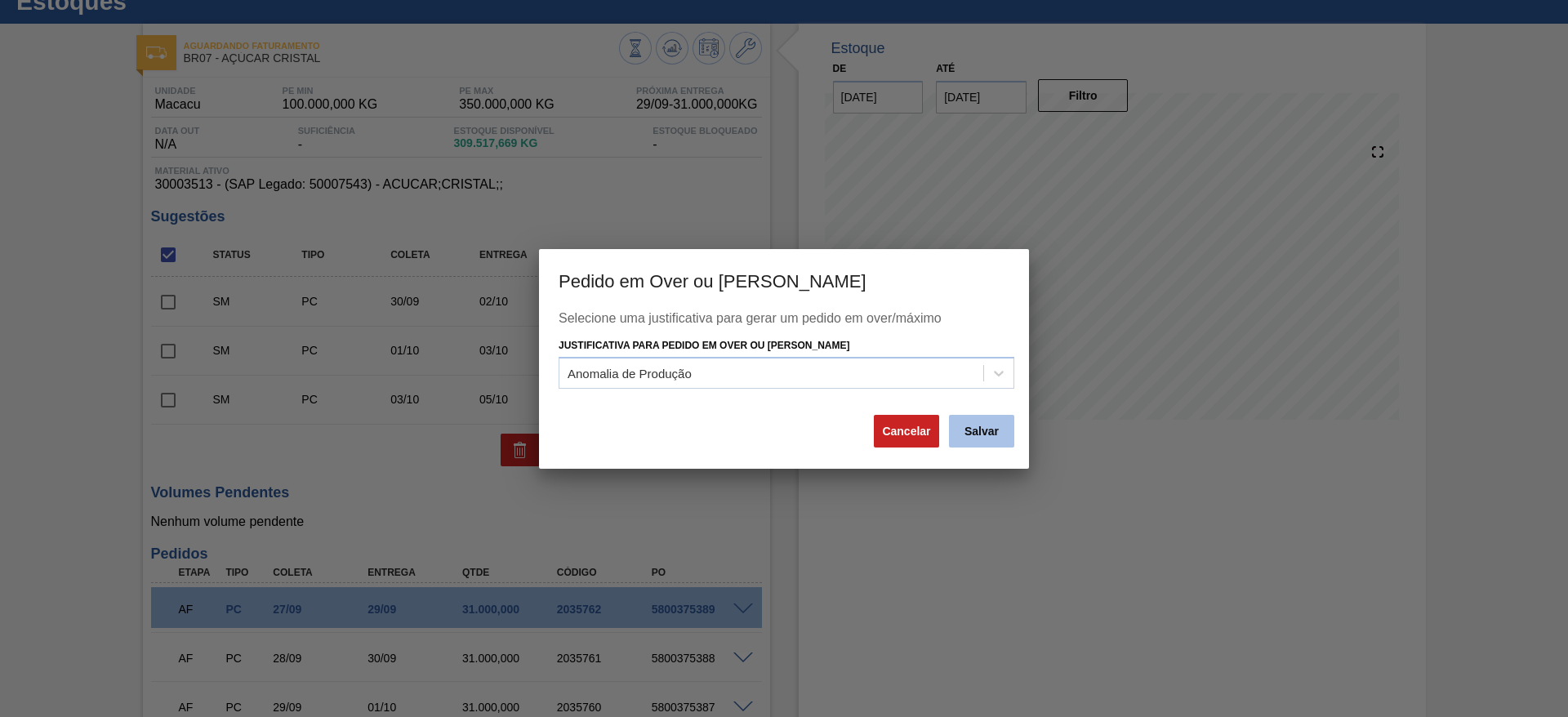
click at [959, 424] on button "Salvar" at bounding box center [981, 431] width 65 height 33
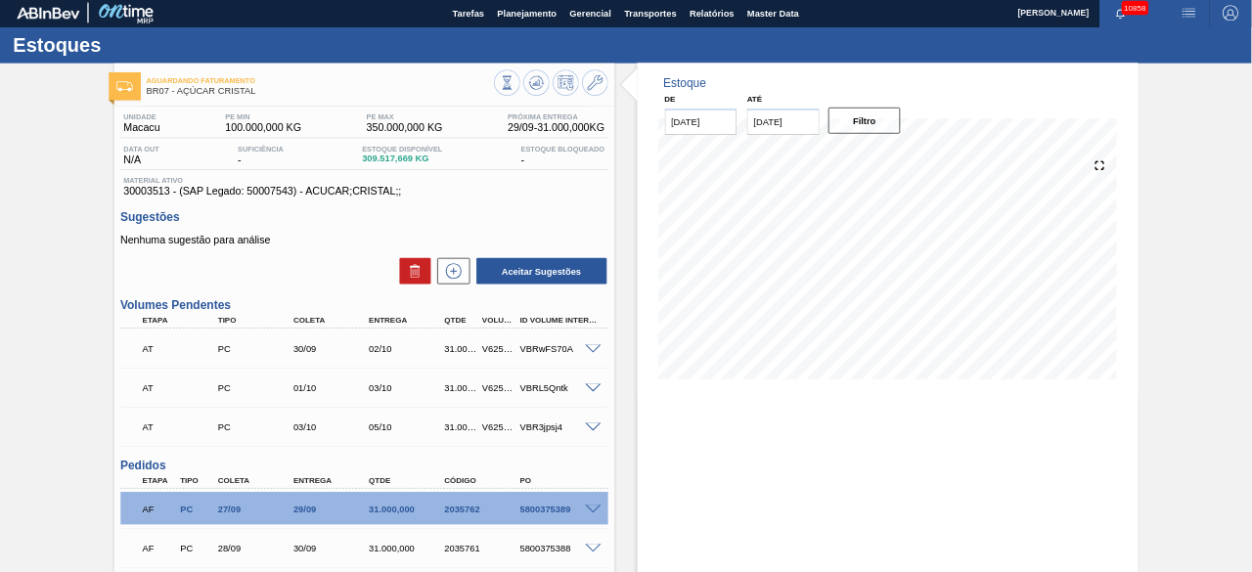
scroll to position [0, 0]
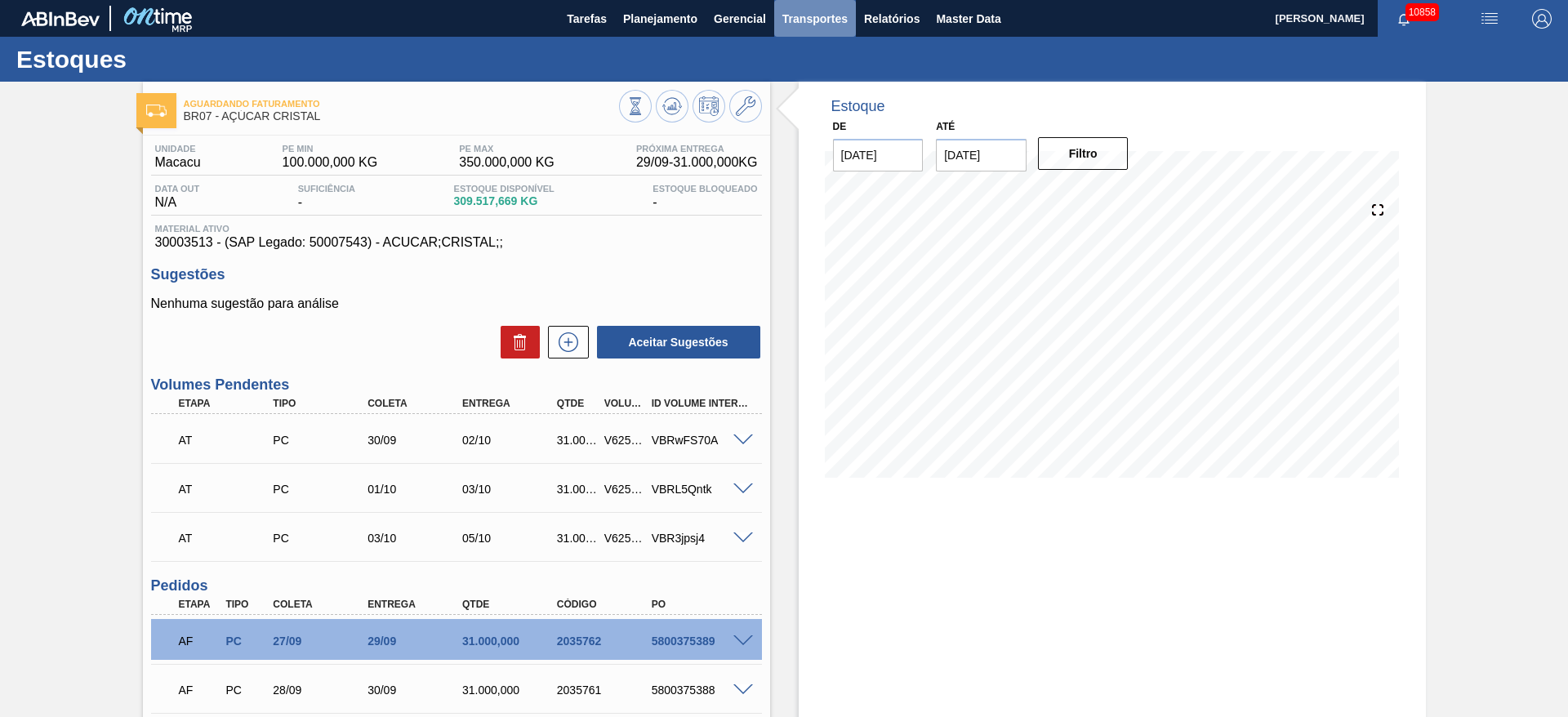
click at [797, 13] on span "Transportes" at bounding box center [815, 18] width 65 height 19
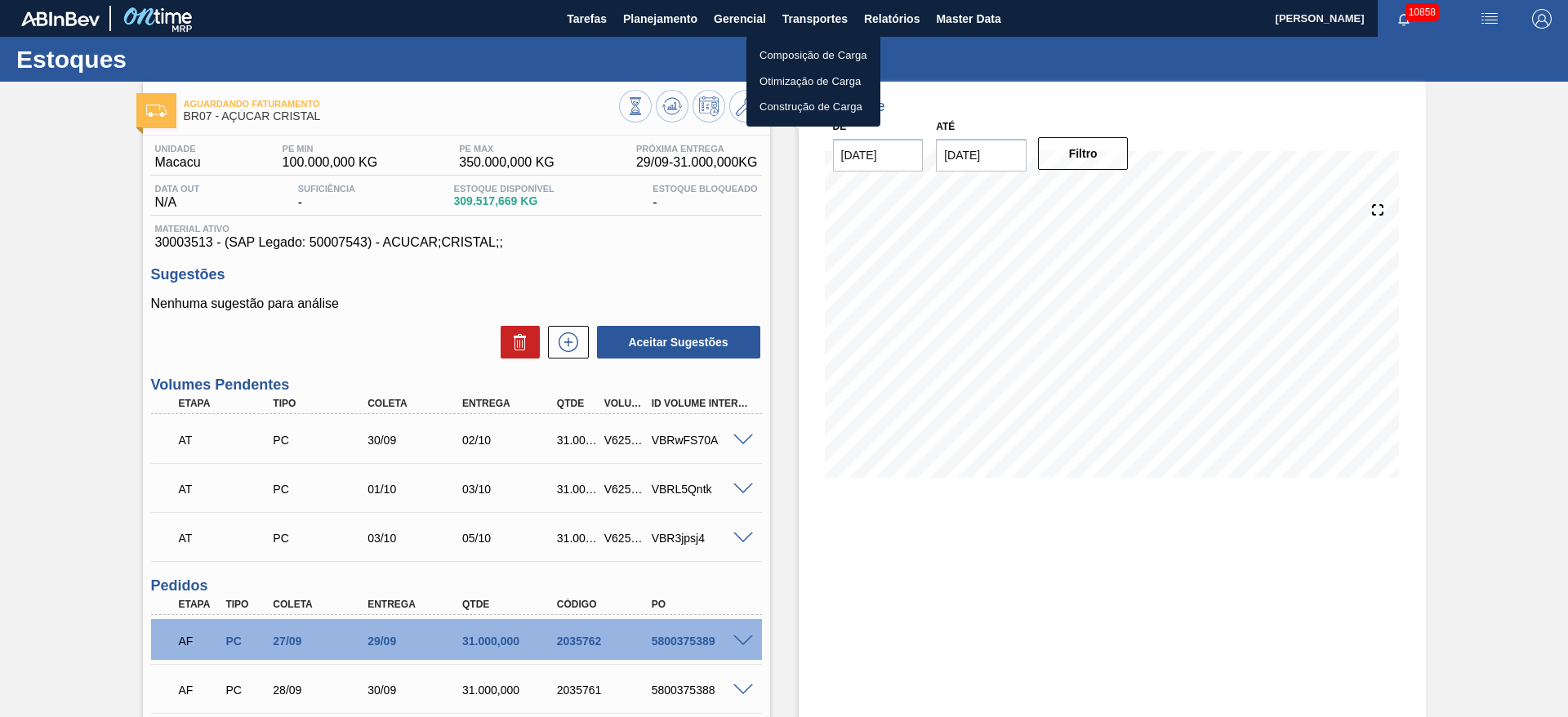
click at [786, 77] on li "Otimização de Carga" at bounding box center [813, 81] width 134 height 26
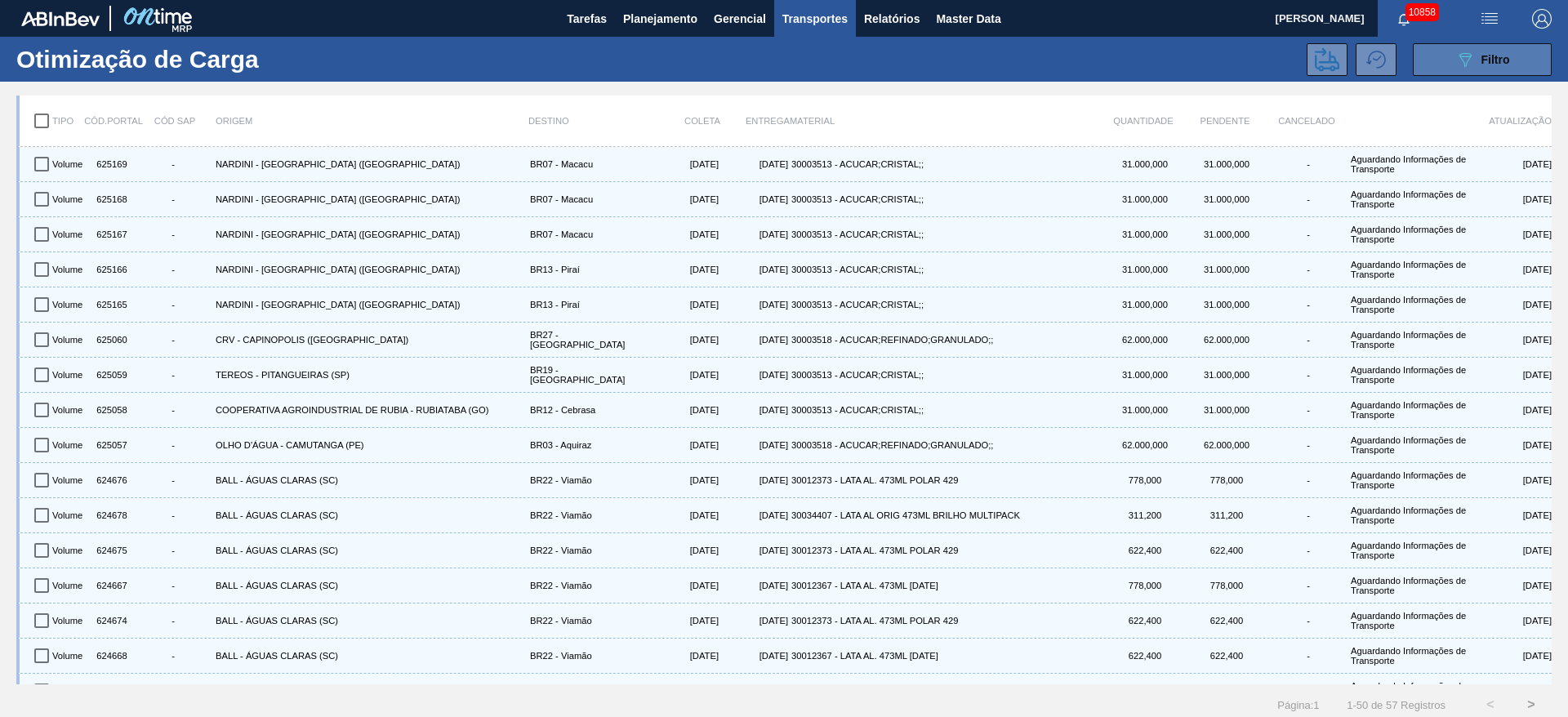
click at [1428, 62] on button "089F7B8B-B2A5-4AFE-B5C0-19BA573D28AC Filtro" at bounding box center [1482, 59] width 139 height 33
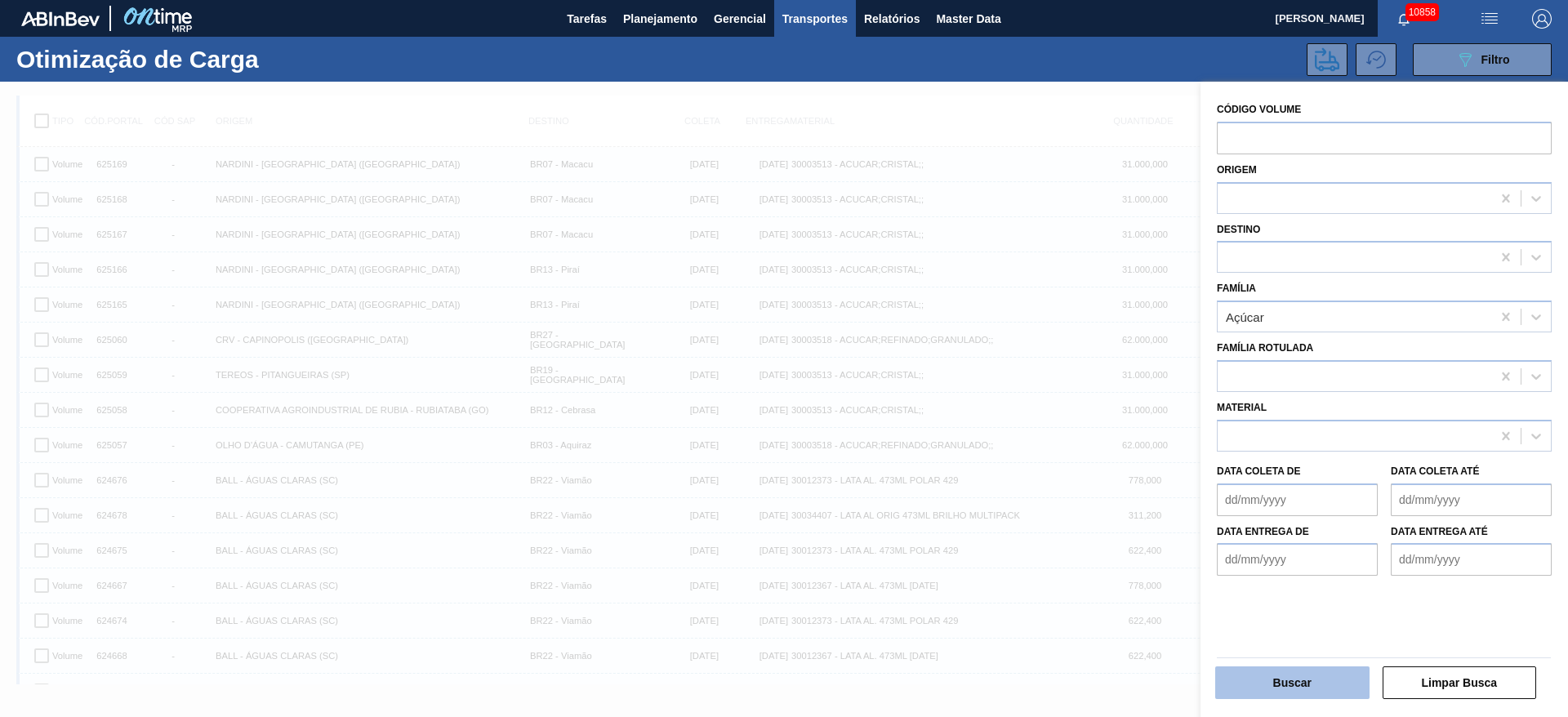
click at [1278, 684] on button "Buscar" at bounding box center [1292, 682] width 154 height 33
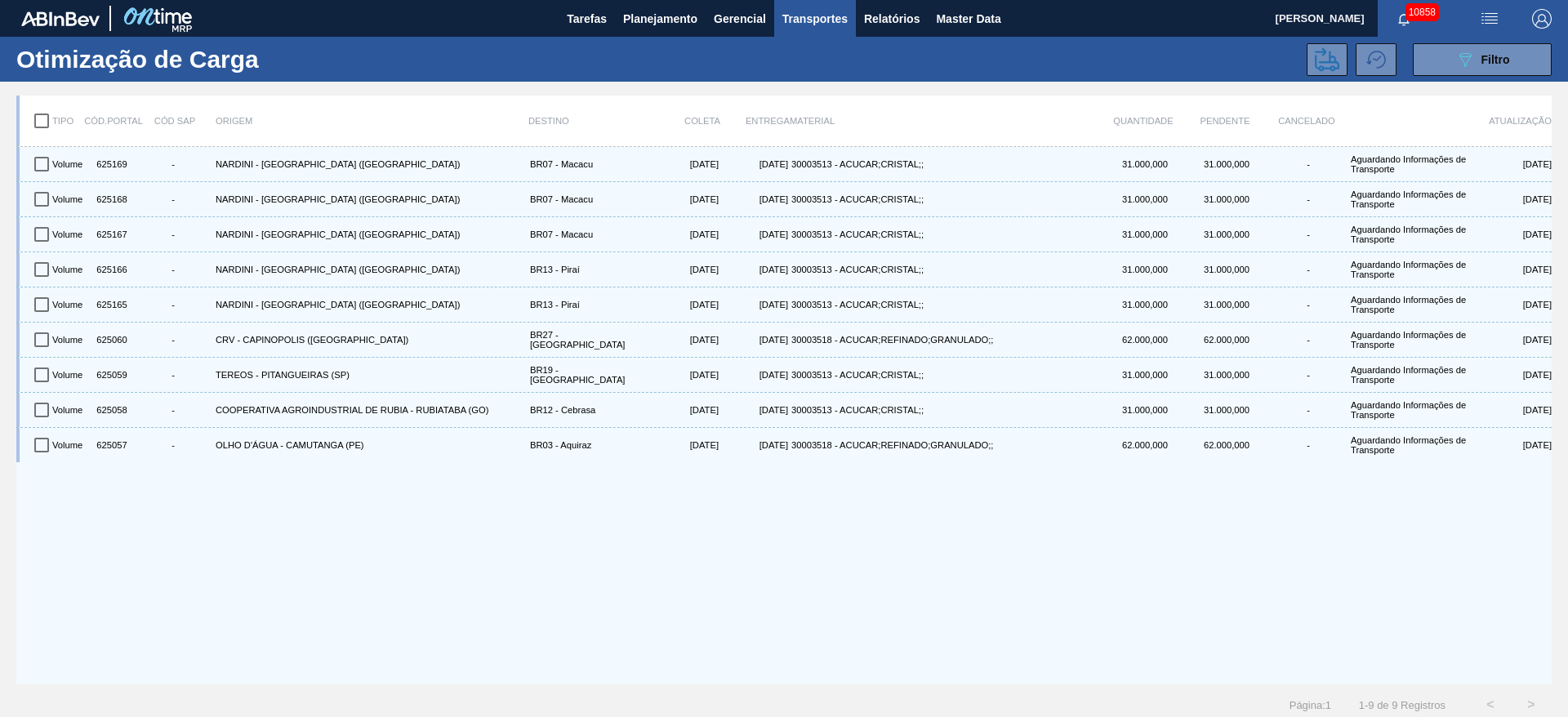
click at [42, 125] on input "checkbox" at bounding box center [41, 120] width 34 height 34
checkbox input "true"
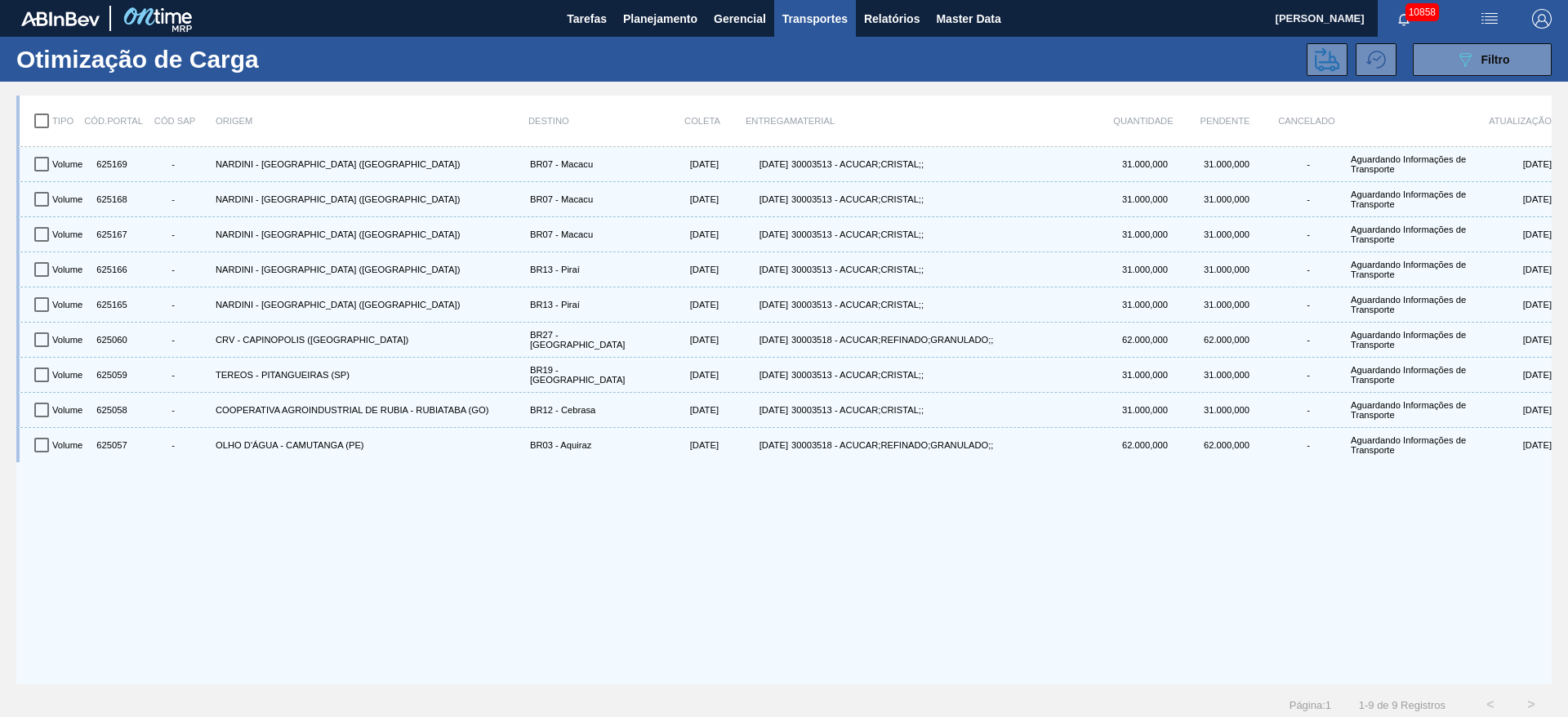
checkbox input "true"
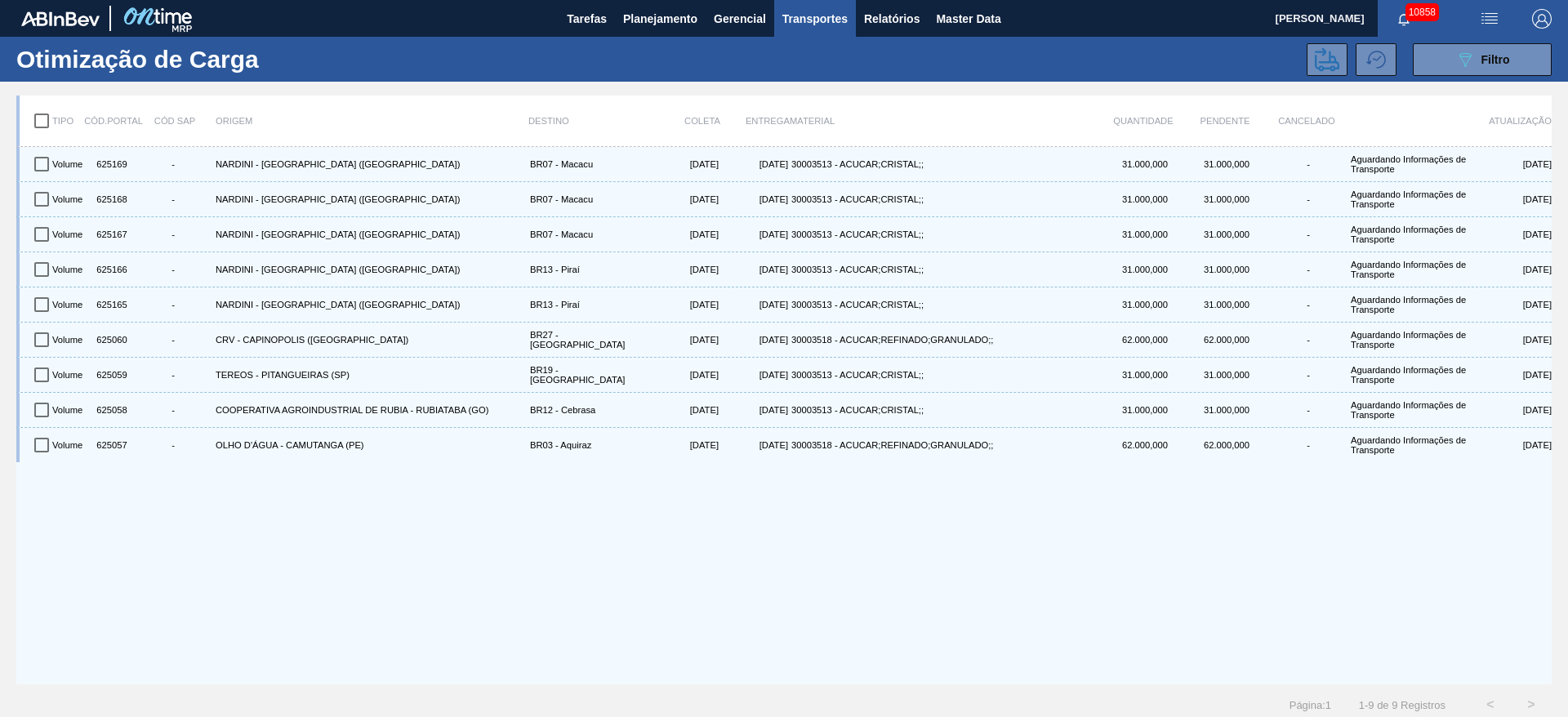
checkbox input "true"
click at [1333, 68] on icon at bounding box center [1327, 59] width 24 height 24
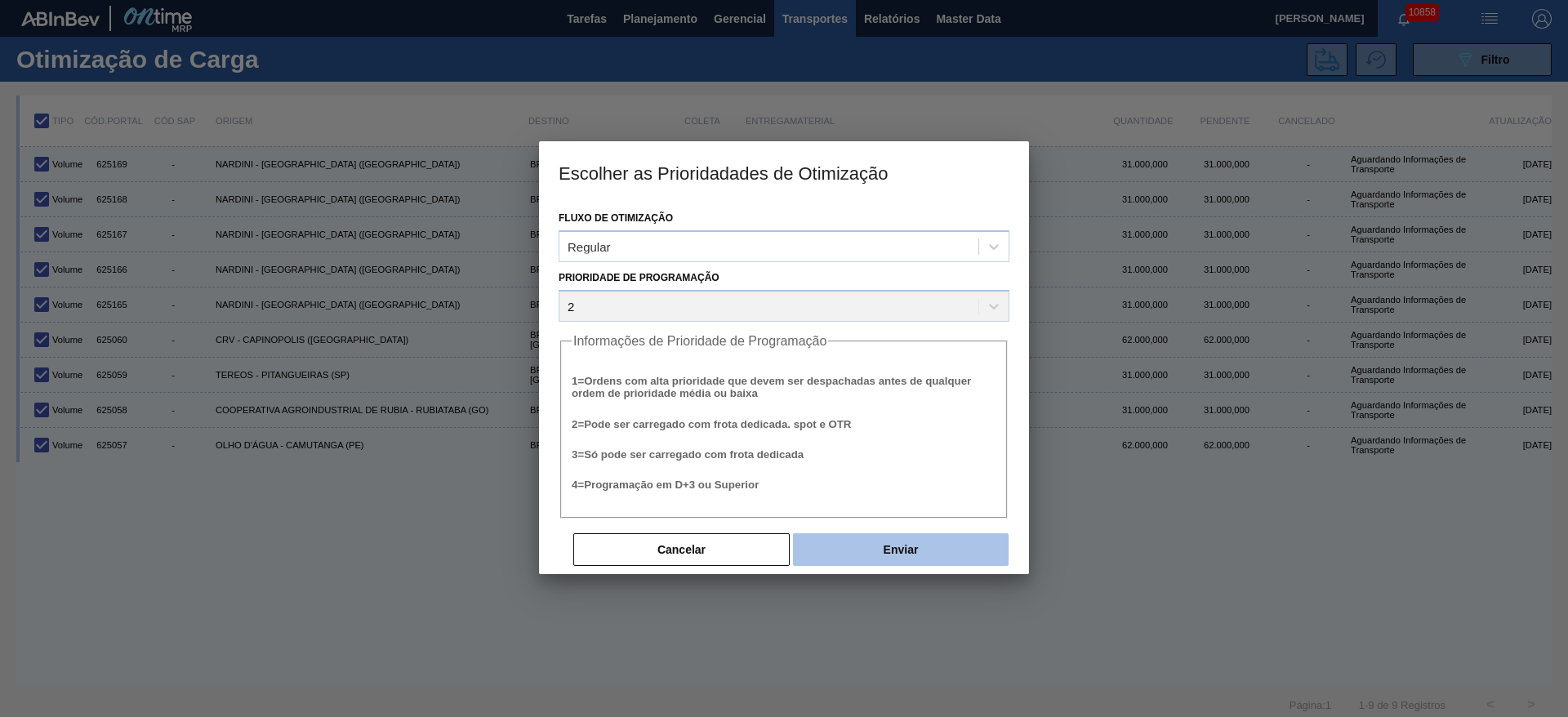
click at [864, 534] on button "Enviar" at bounding box center [901, 549] width 215 height 33
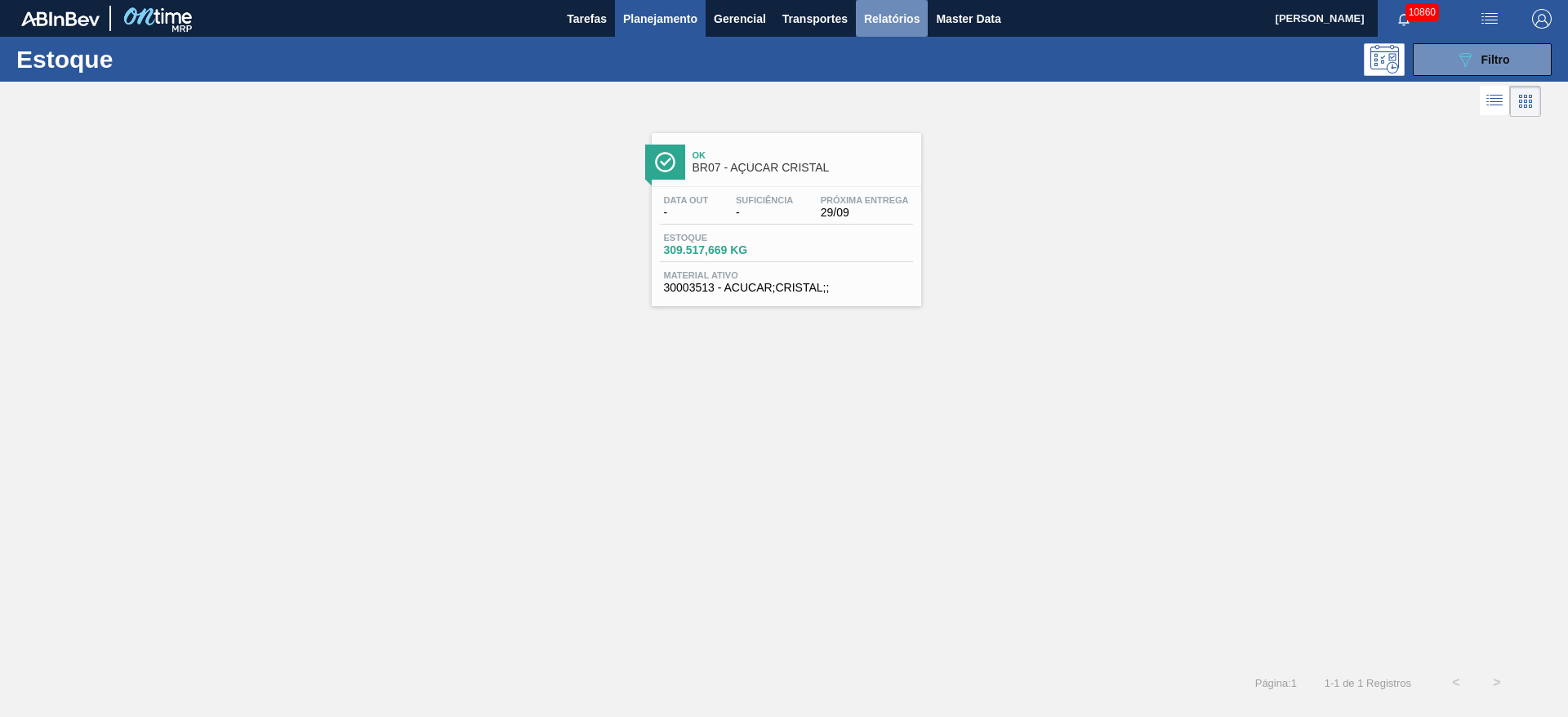
click at [890, 24] on span "Relatórios" at bounding box center [892, 18] width 56 height 19
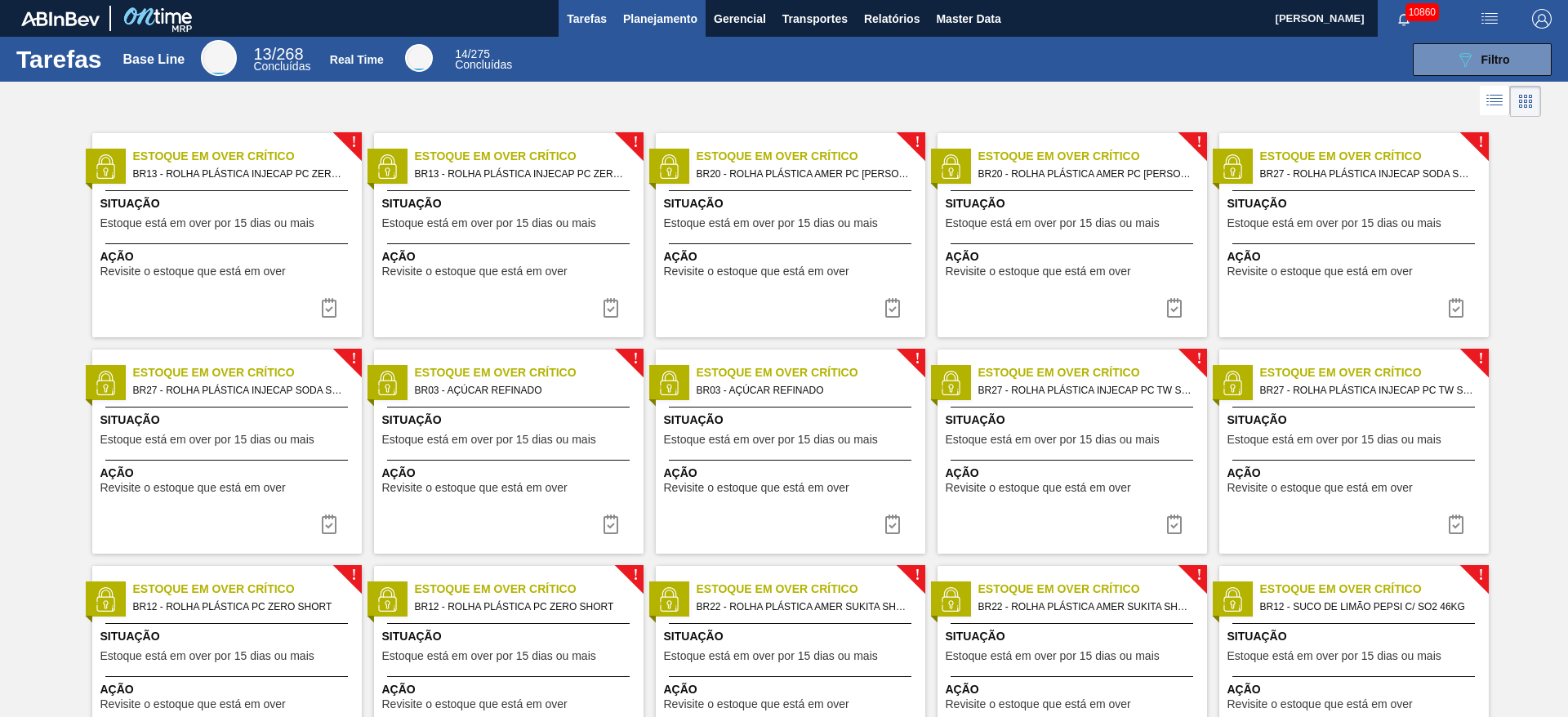
click at [649, 30] on button "Planejamento" at bounding box center [660, 18] width 91 height 37
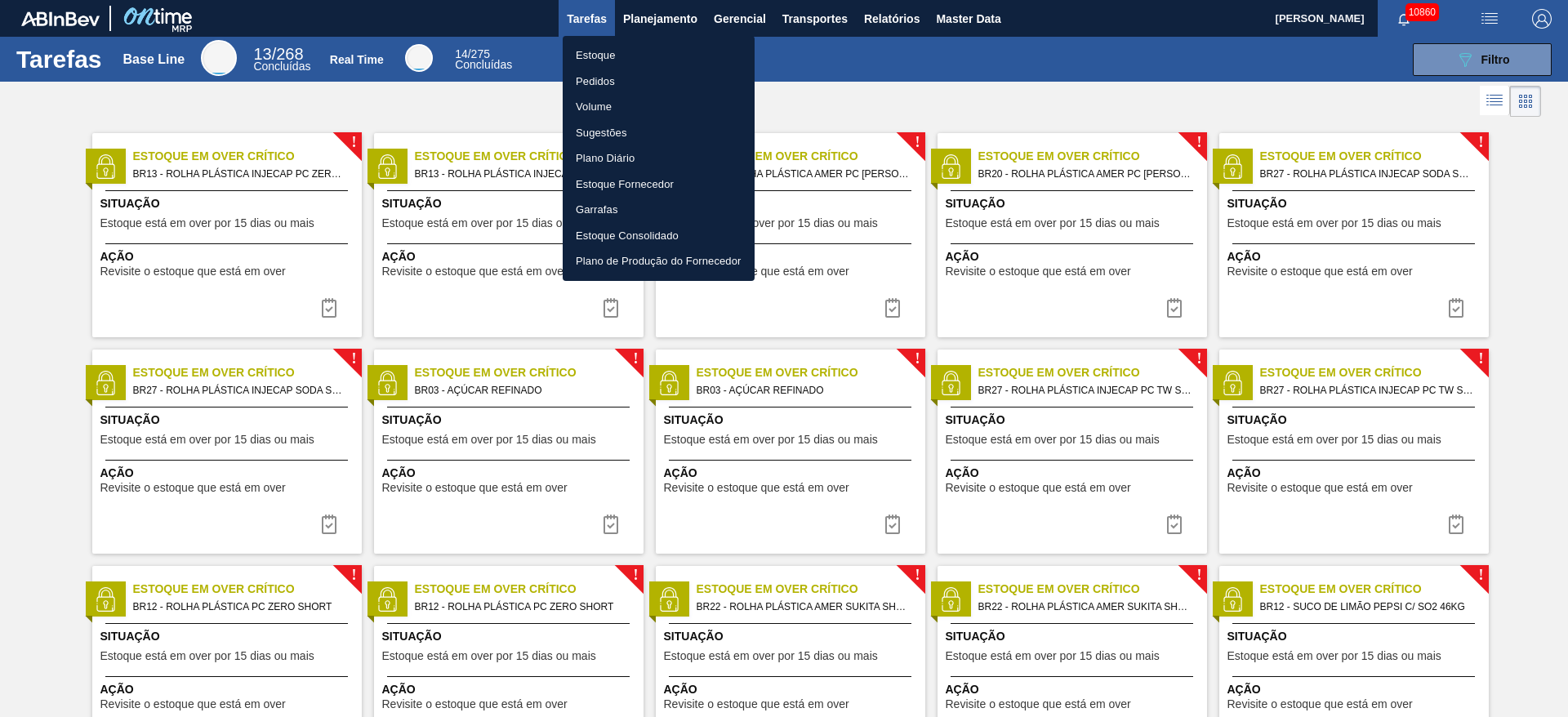
click at [656, 49] on li "Estoque" at bounding box center [659, 55] width 192 height 26
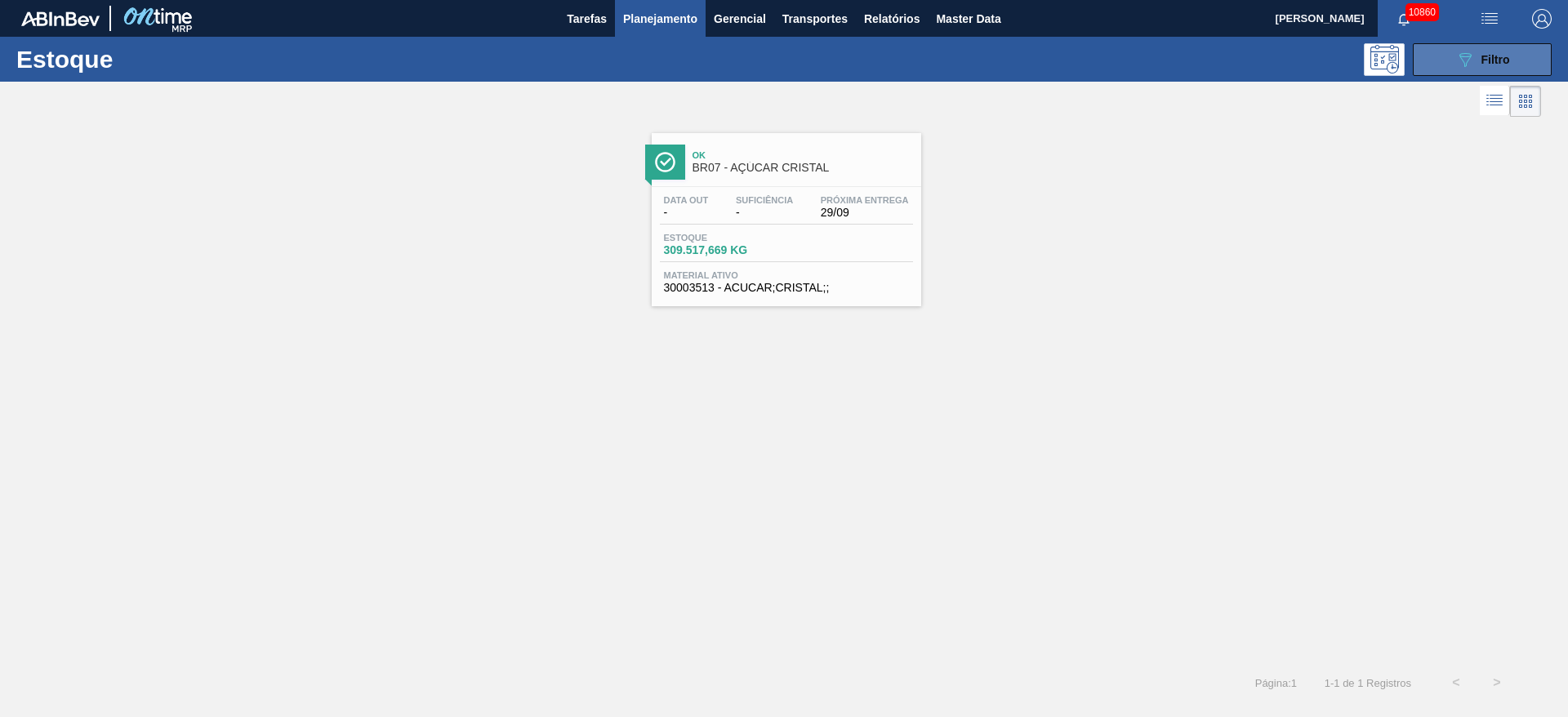
click at [1456, 62] on icon "089F7B8B-B2A5-4AFE-B5C0-19BA573D28AC" at bounding box center [1464, 59] width 19 height 19
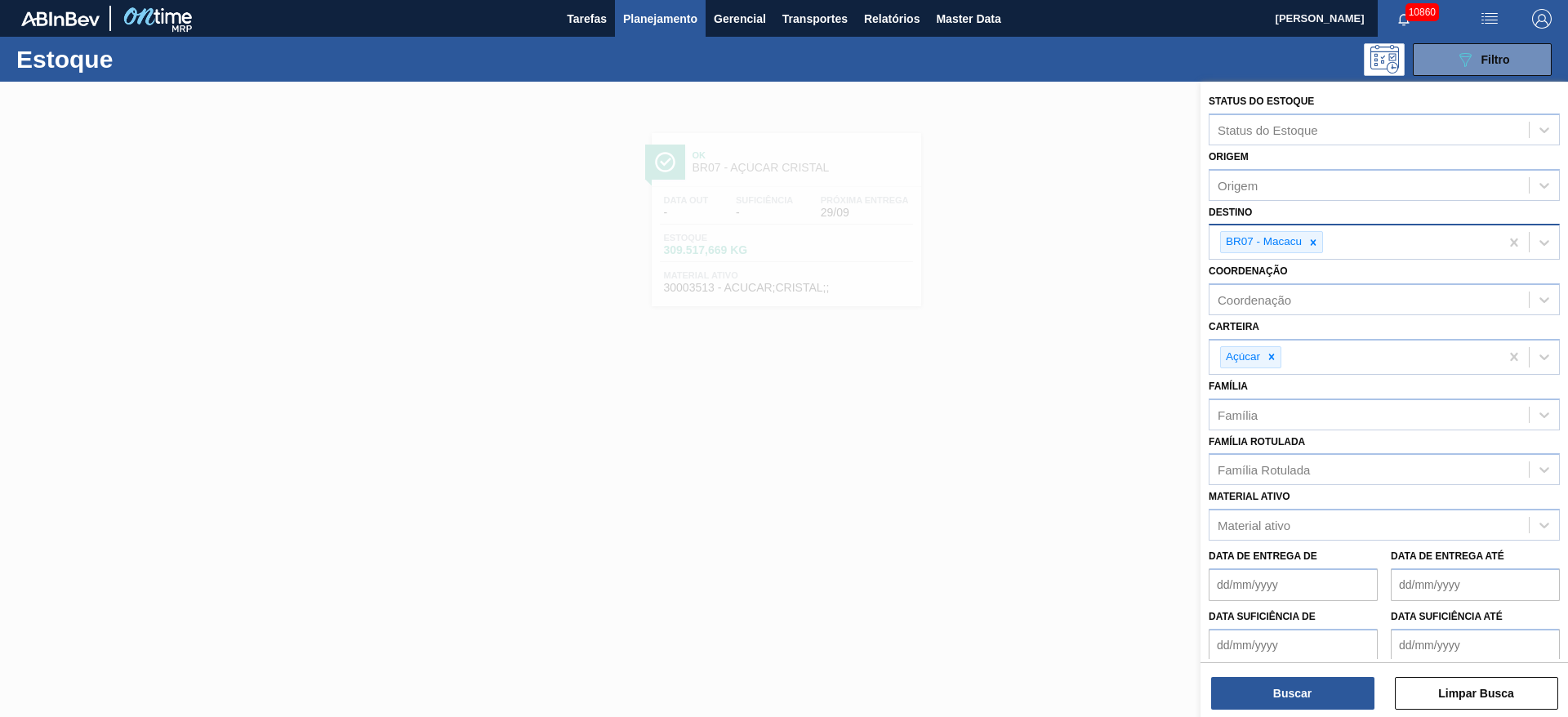
click at [1317, 237] on icon at bounding box center [1313, 243] width 12 height 12
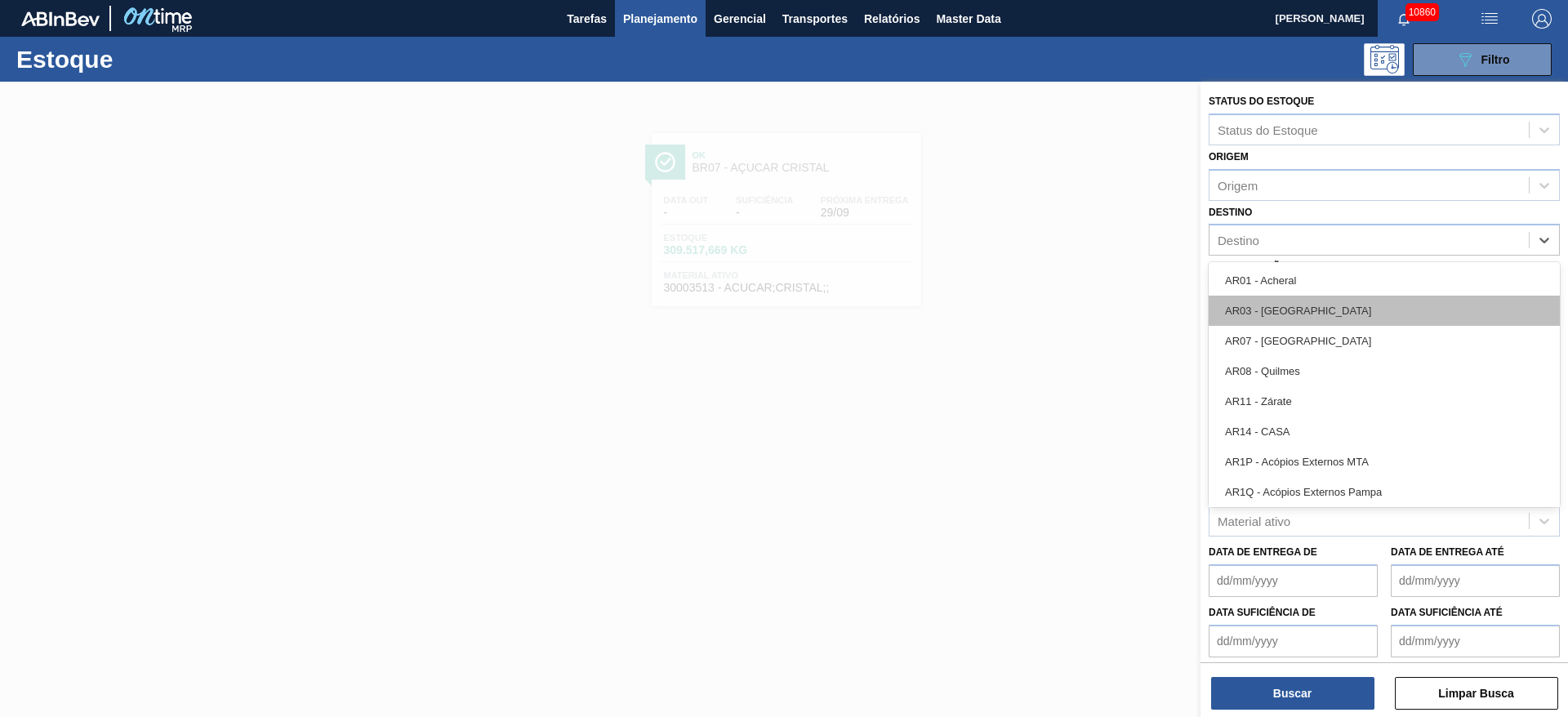
drag, startPoint x: 1317, startPoint y: 237, endPoint x: 1328, endPoint y: 295, distance: 59.0
click at [1312, 239] on div "Destino" at bounding box center [1368, 240] width 319 height 23
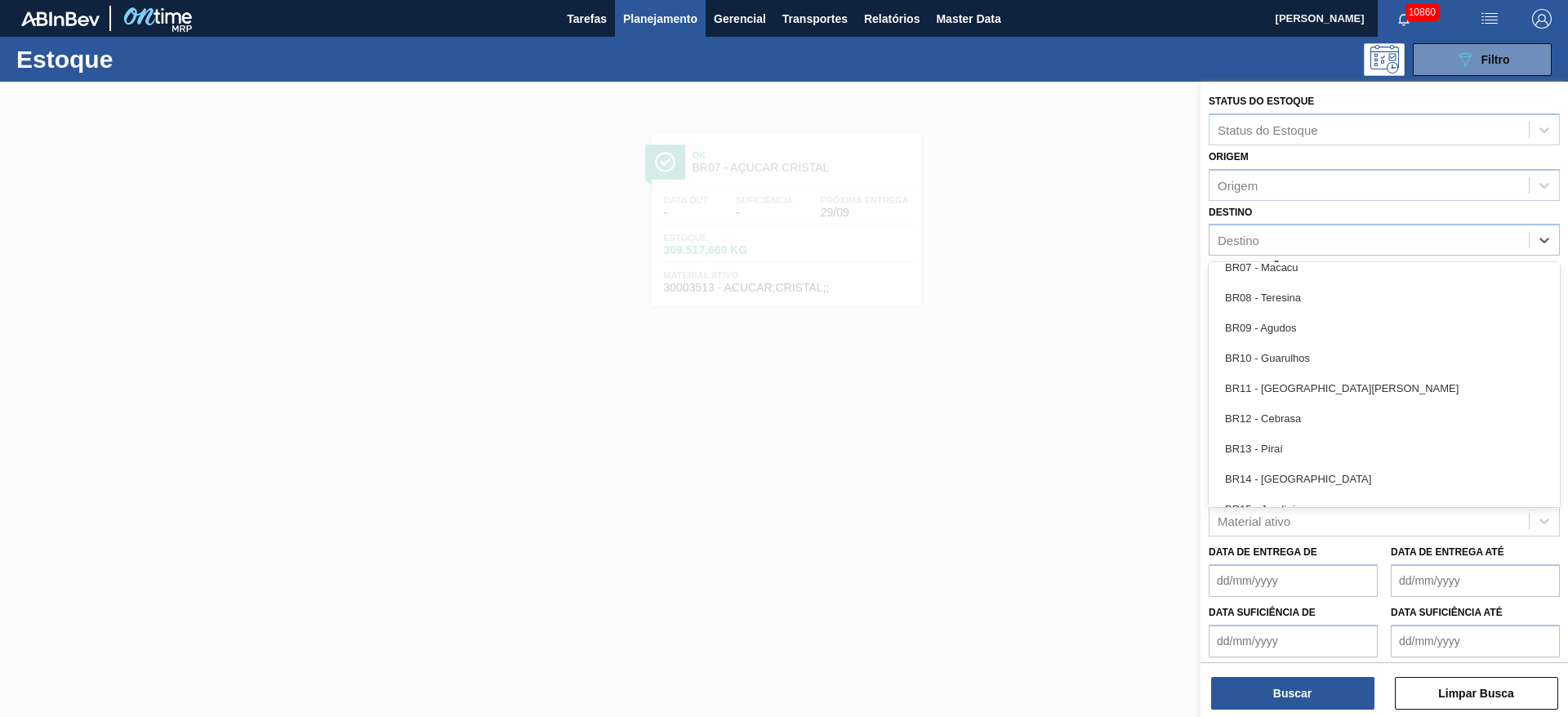
scroll to position [1102, 0]
click at [1301, 467] on div "BR18 - [GEOGRAPHIC_DATA]" at bounding box center [1383, 477] width 352 height 30
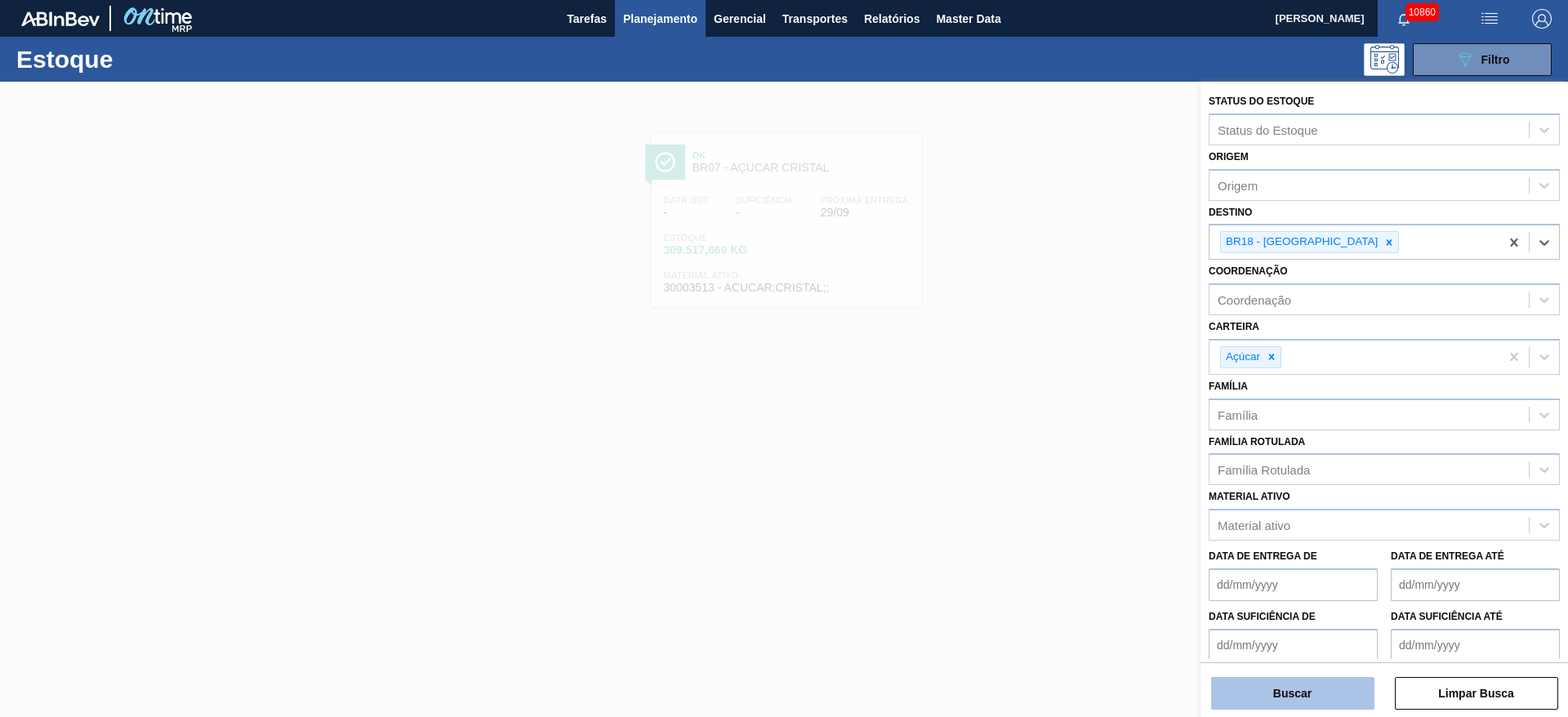
click at [1285, 680] on button "Buscar" at bounding box center [1292, 693] width 164 height 33
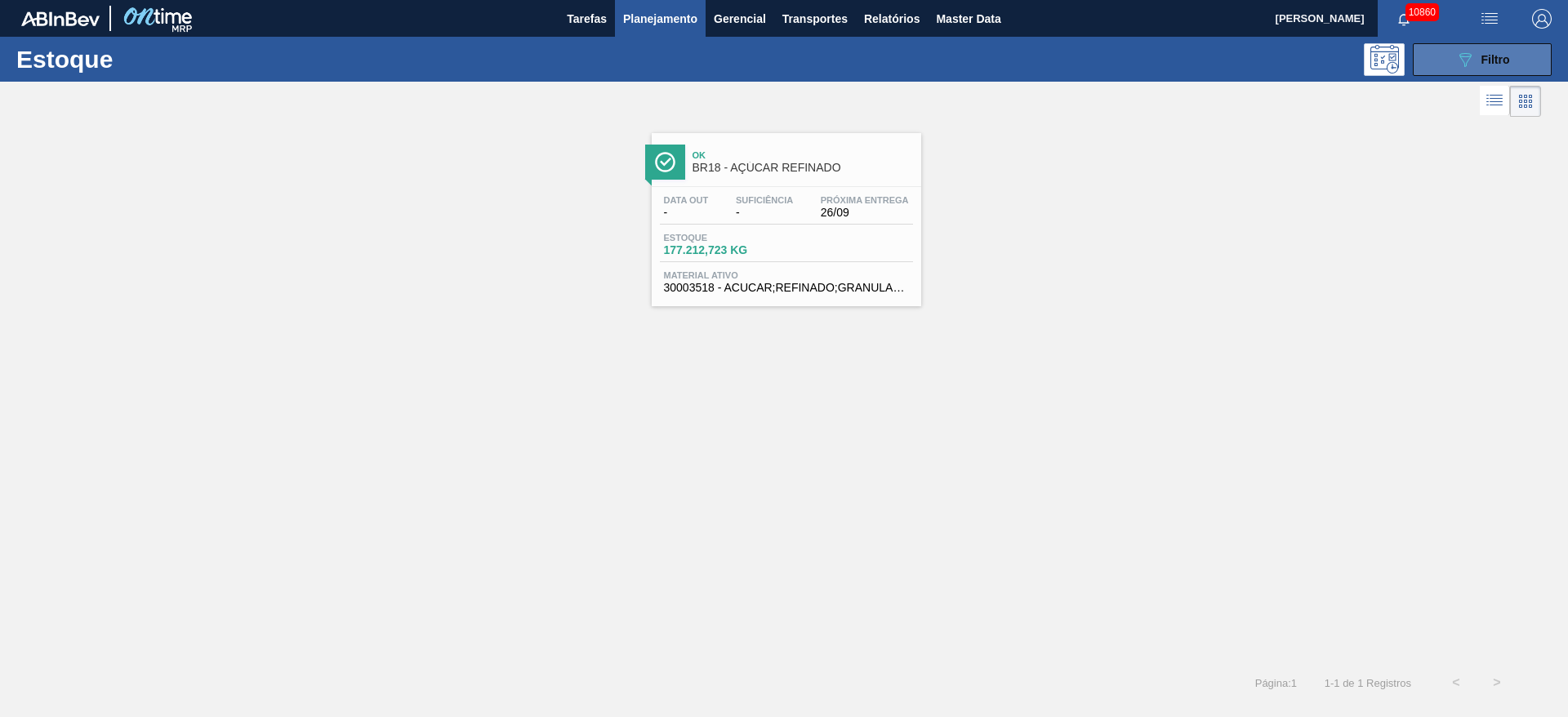
click at [1461, 66] on icon "089F7B8B-B2A5-4AFE-B5C0-19BA573D28AC" at bounding box center [1464, 59] width 19 height 19
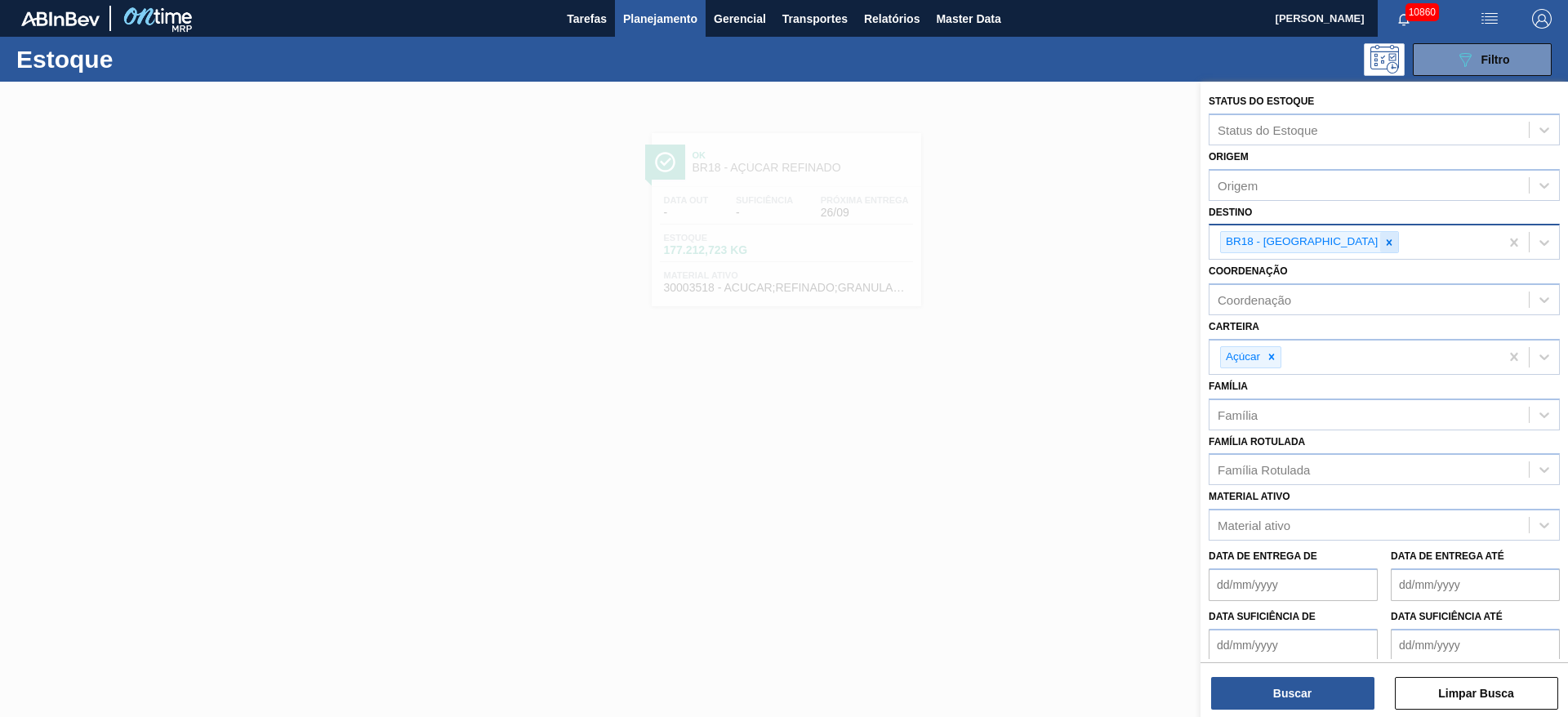
click at [1383, 242] on icon at bounding box center [1389, 243] width 12 height 12
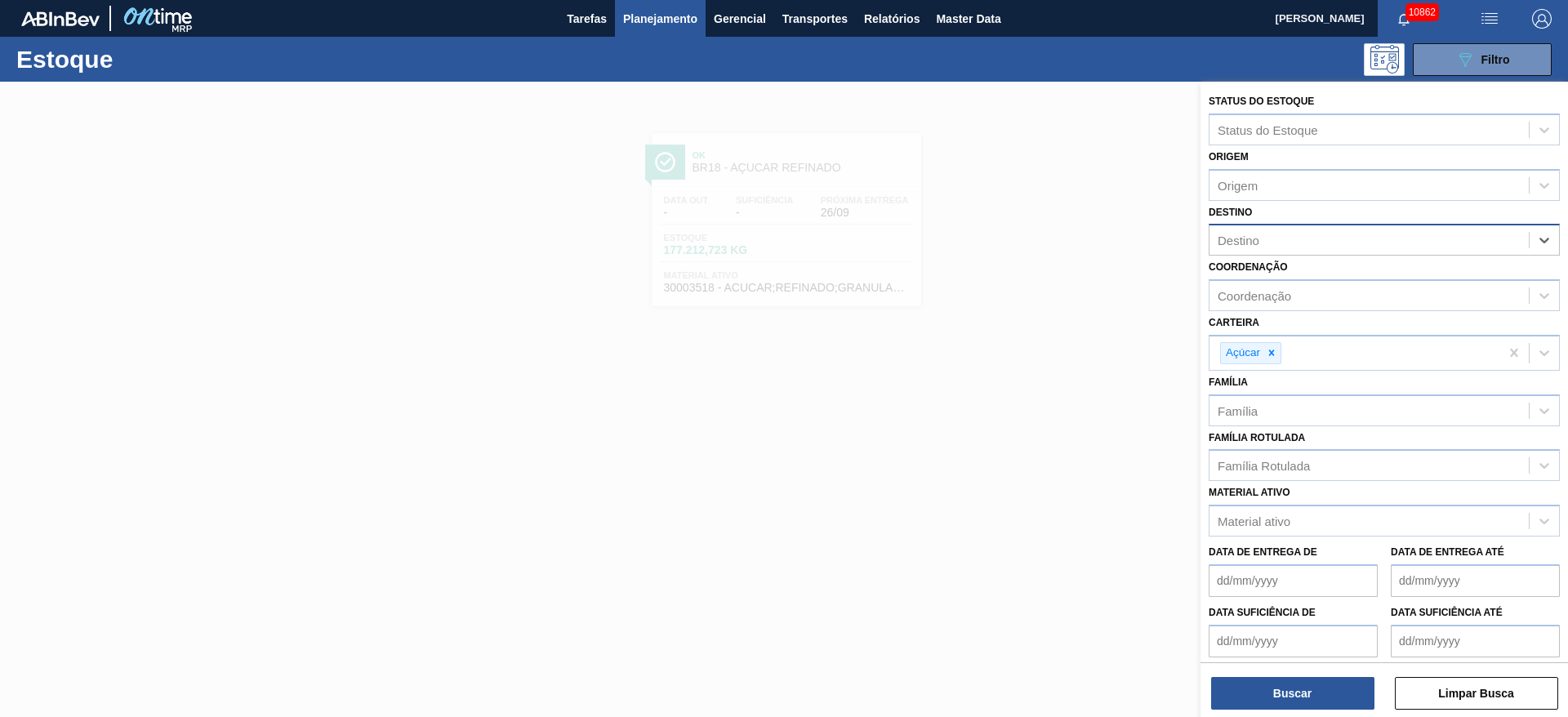
click at [1292, 231] on div "Destino" at bounding box center [1368, 240] width 319 height 23
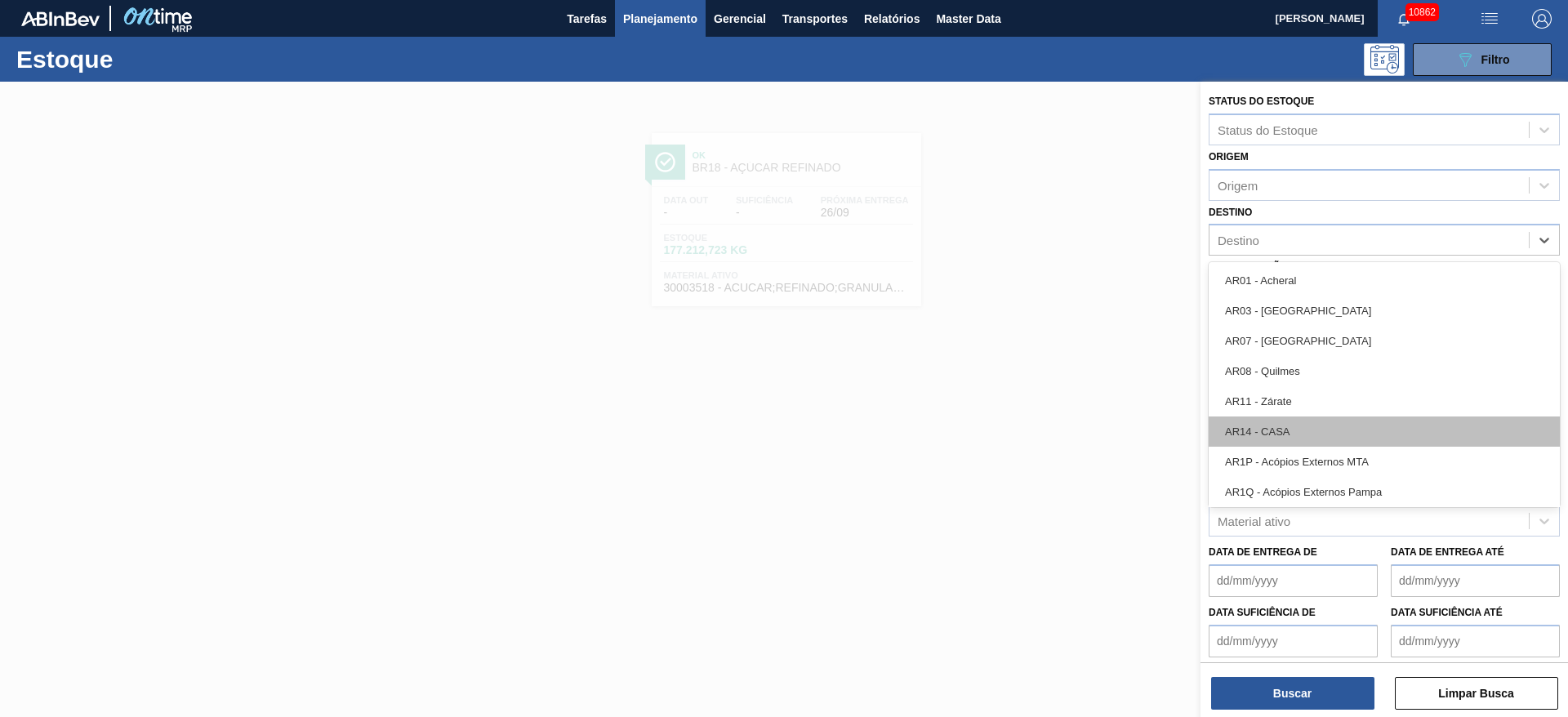
scroll to position [857, 0]
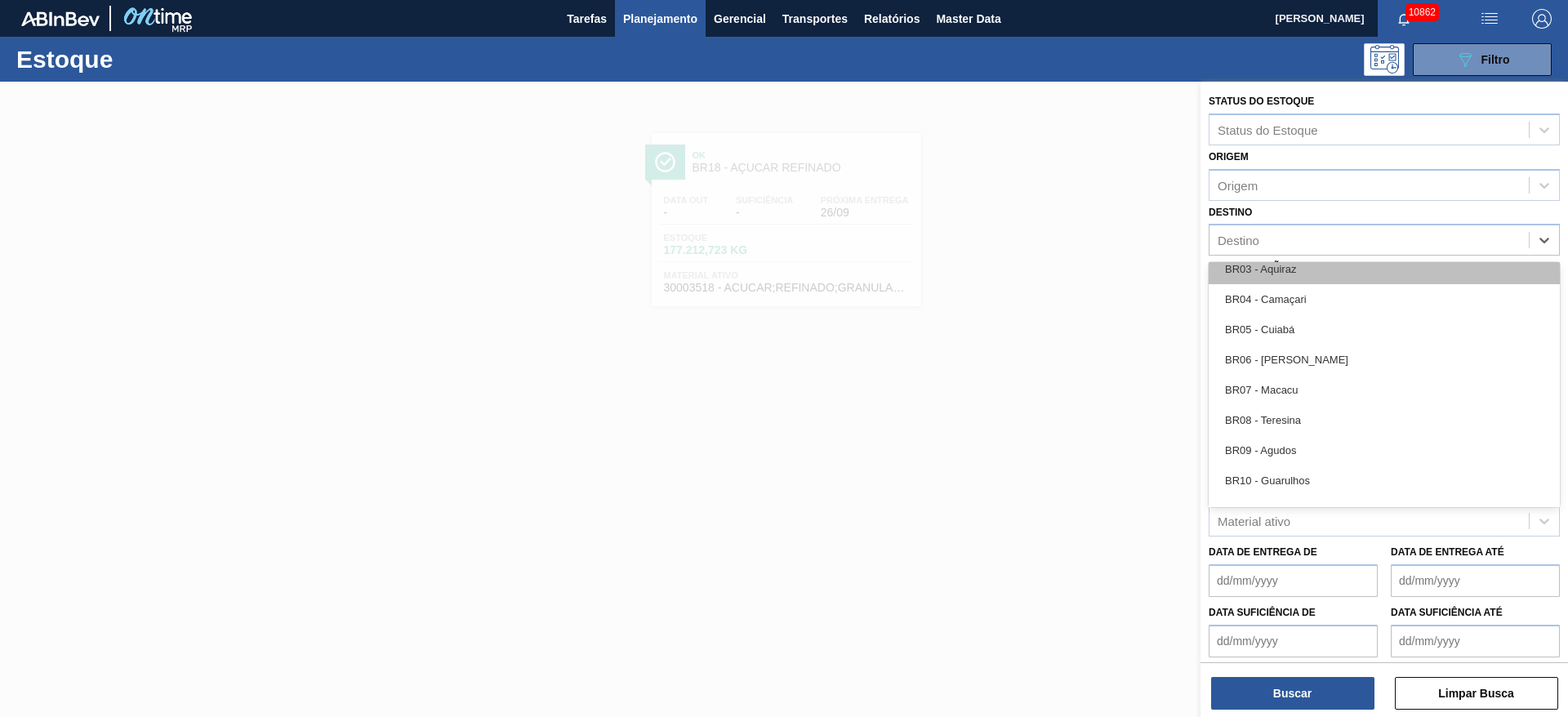
click at [1302, 270] on div "BR03 - Aquiraz" at bounding box center [1383, 269] width 352 height 30
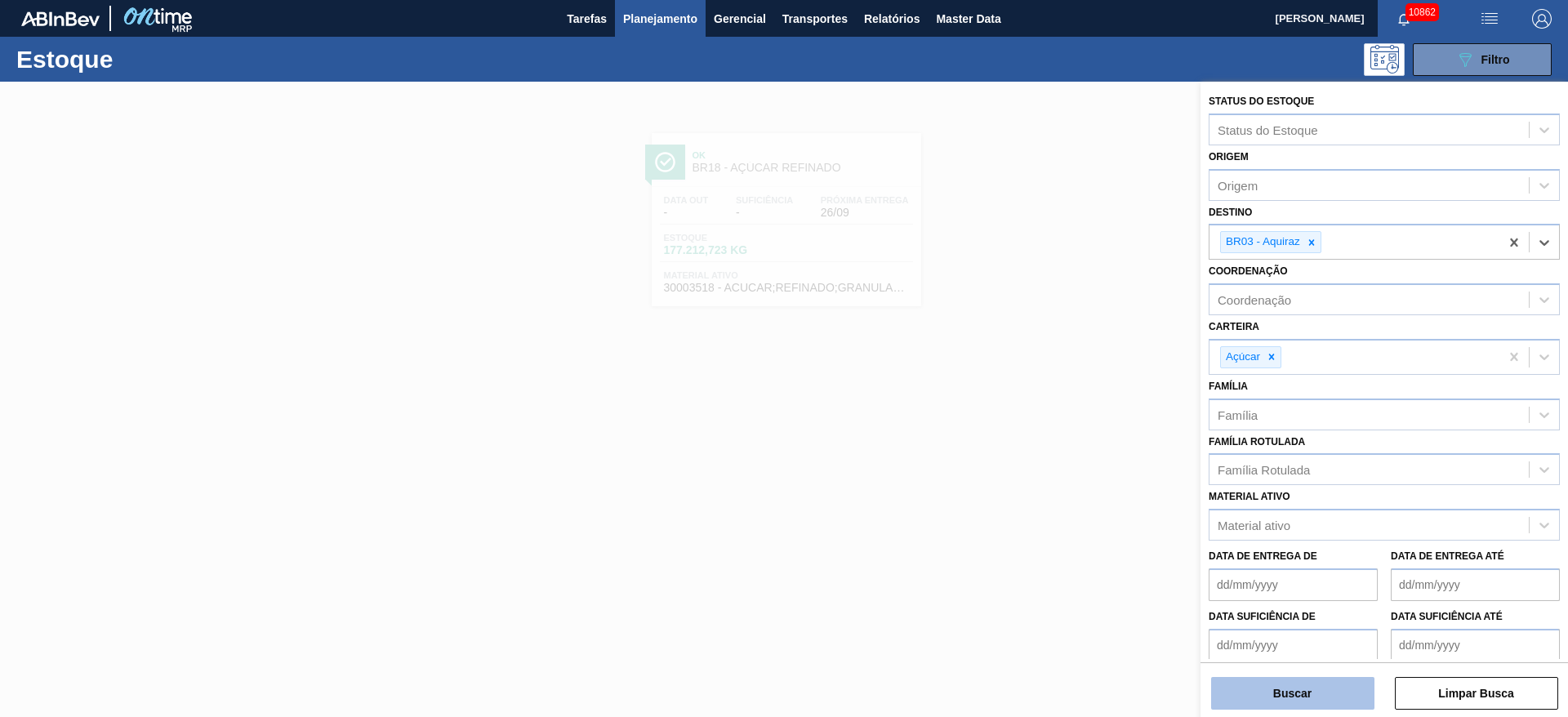
click at [1286, 690] on button "Buscar" at bounding box center [1292, 693] width 164 height 33
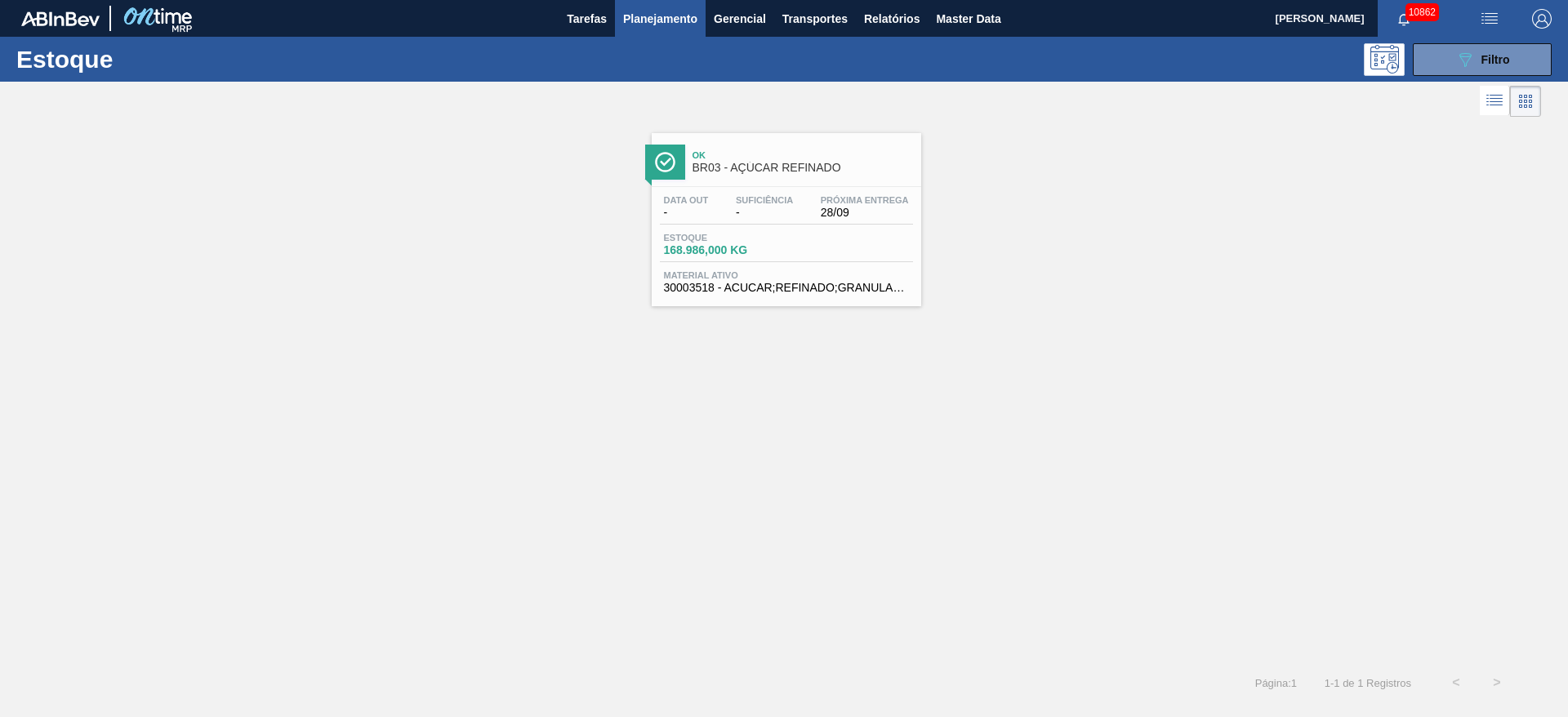
click at [771, 240] on span "Estoque" at bounding box center [721, 238] width 114 height 10
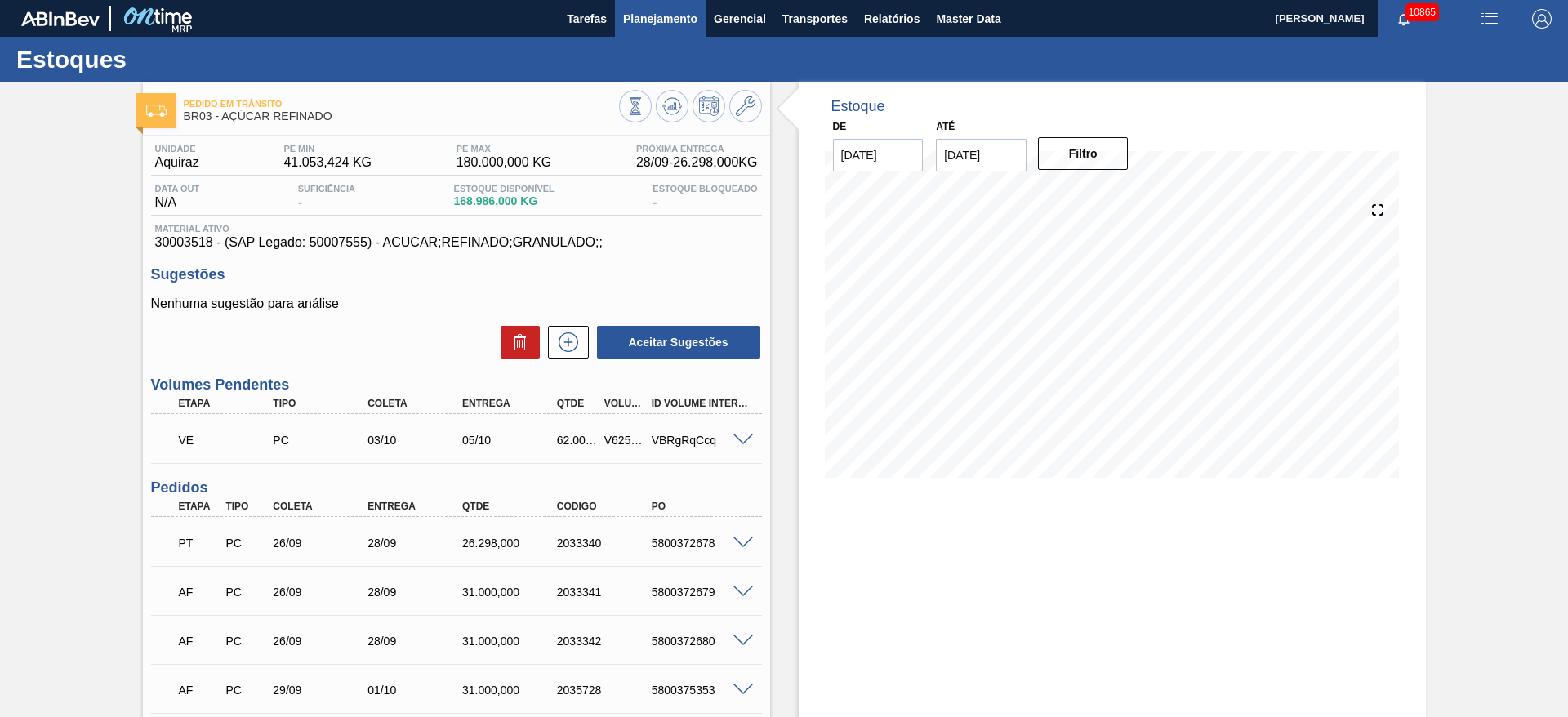
click at [663, 18] on span "Planejamento" at bounding box center [660, 18] width 74 height 19
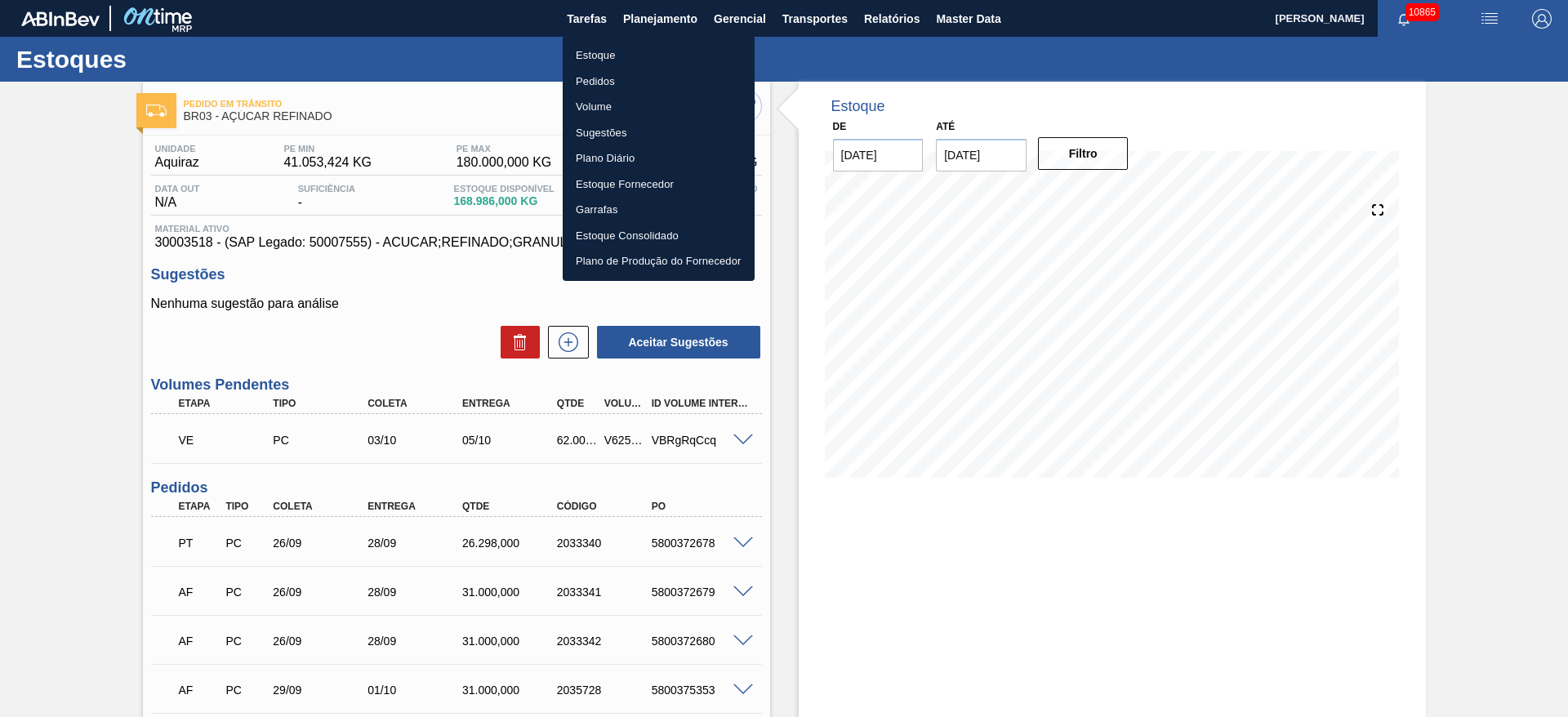
drag, startPoint x: 635, startPoint y: 53, endPoint x: 635, endPoint y: 61, distance: 8.0
click at [635, 53] on li "Estoque" at bounding box center [659, 55] width 192 height 26
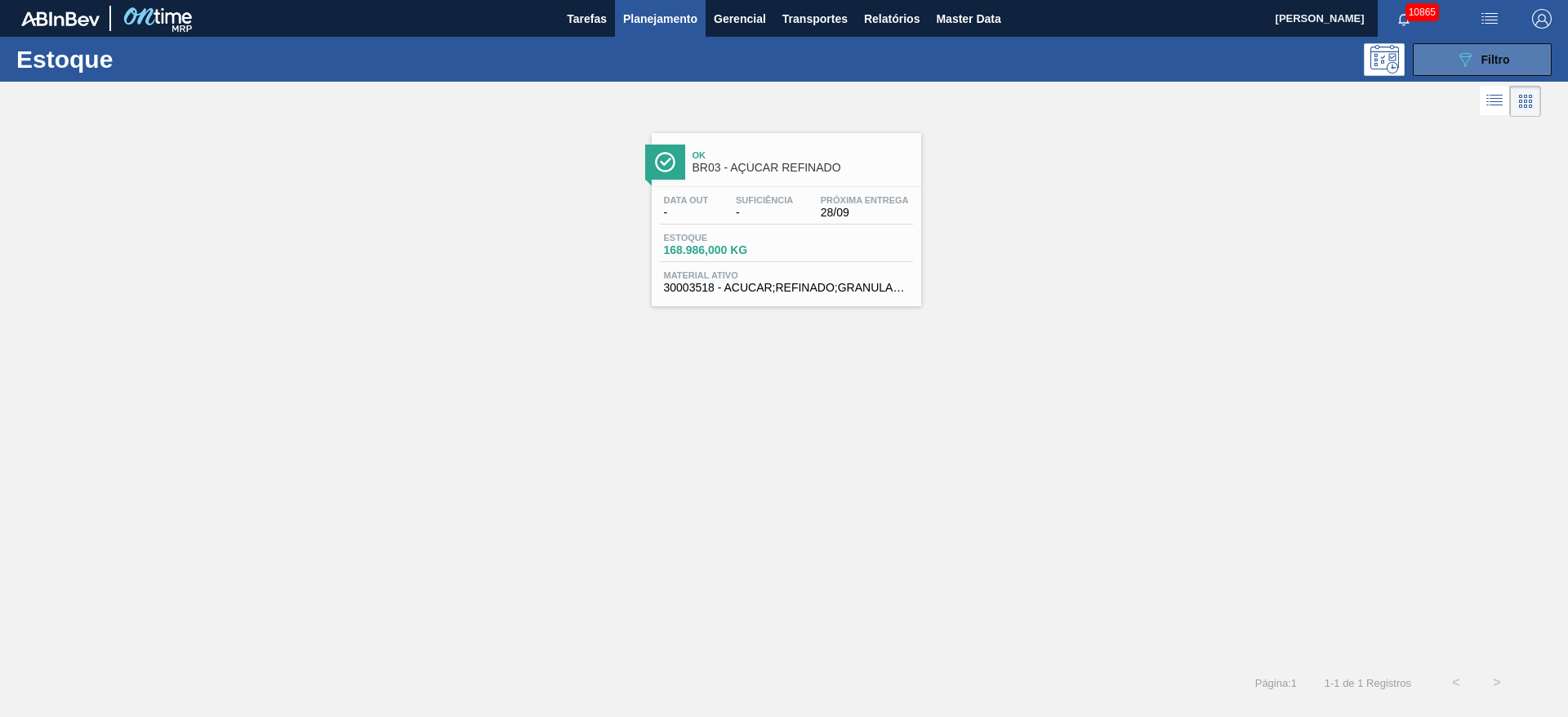
drag, startPoint x: 1456, startPoint y: 37, endPoint x: 1454, endPoint y: 56, distance: 19.1
click at [1454, 37] on div "Estoque 089F7B8B-B2A5-4AFE-B5C0-19BA573D28AC Filtro" at bounding box center [784, 59] width 1568 height 45
click at [1457, 60] on icon "089F7B8B-B2A5-4AFE-B5C0-19BA573D28AC" at bounding box center [1464, 59] width 19 height 19
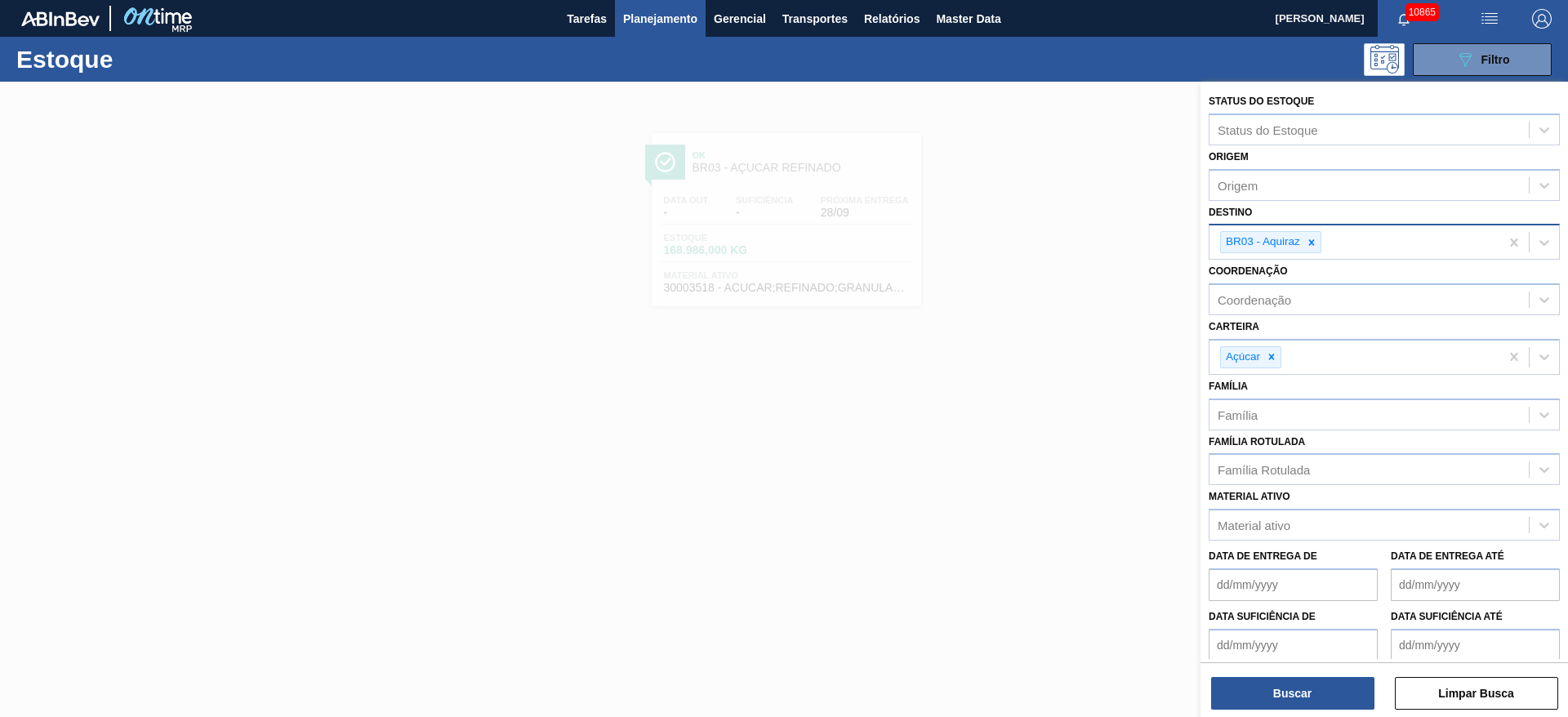
click at [1317, 239] on div at bounding box center [1312, 242] width 18 height 20
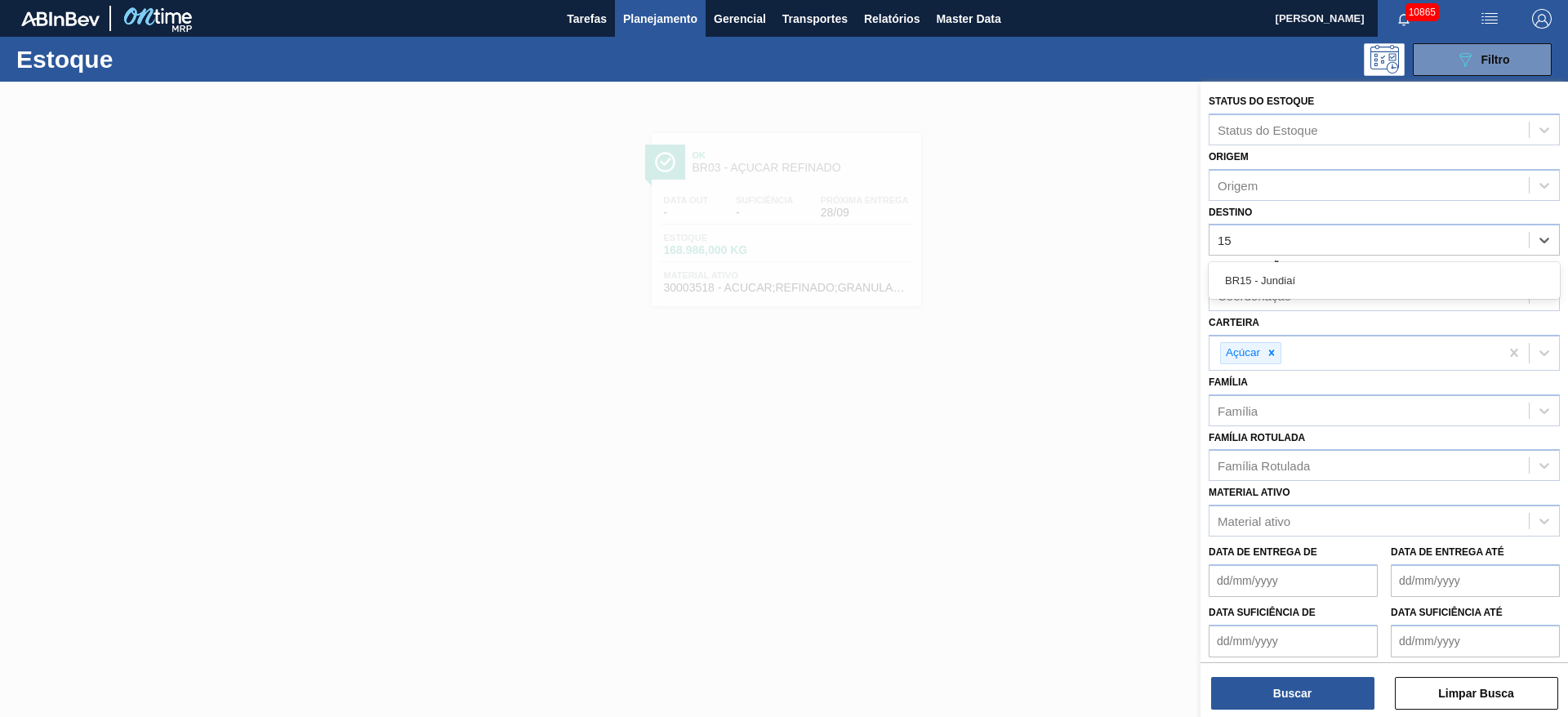
type input "15"
click at [1282, 305] on div "Coordenação" at bounding box center [1368, 295] width 319 height 23
click at [1282, 281] on div "Coordenação" at bounding box center [1383, 295] width 352 height 32
click at [1282, 252] on div "Destino" at bounding box center [1383, 240] width 352 height 32
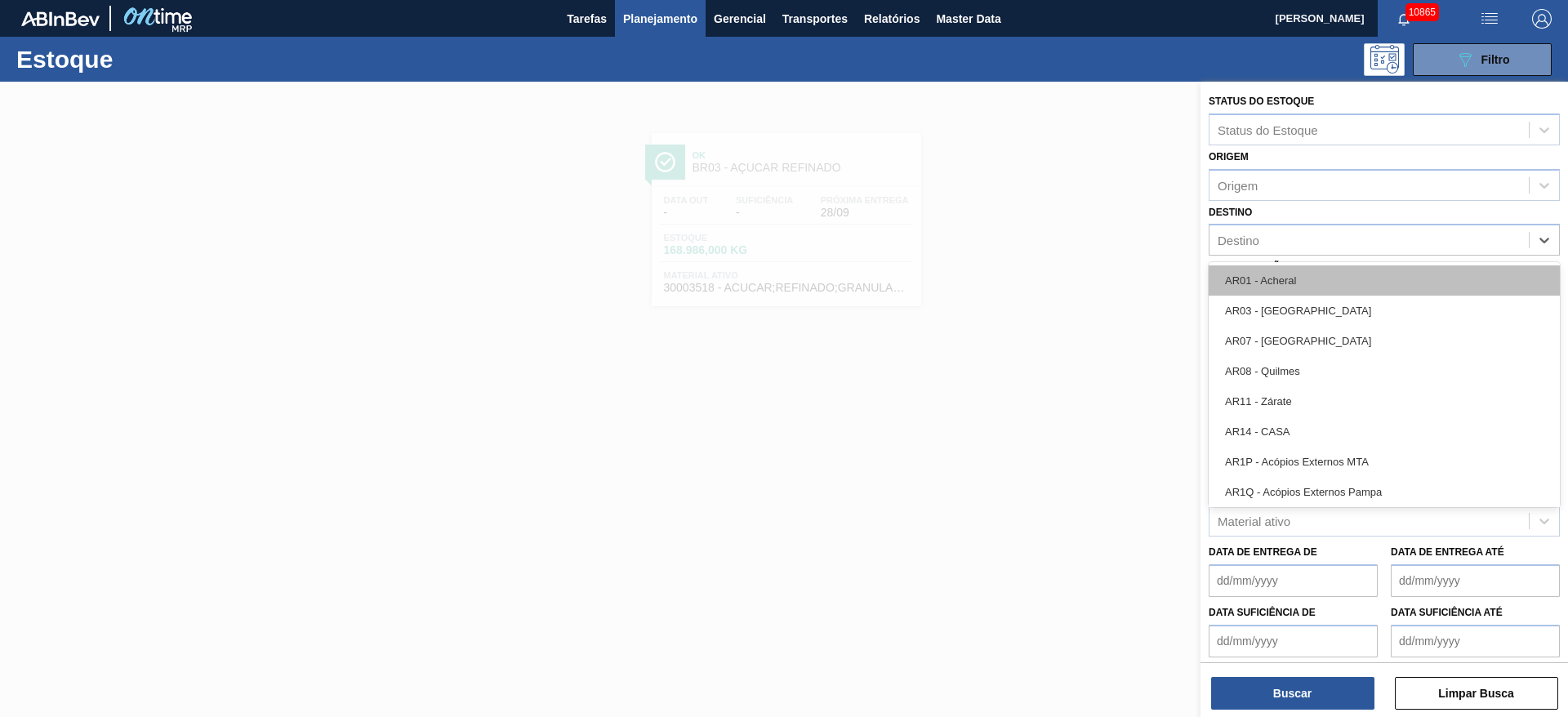
type input "15"
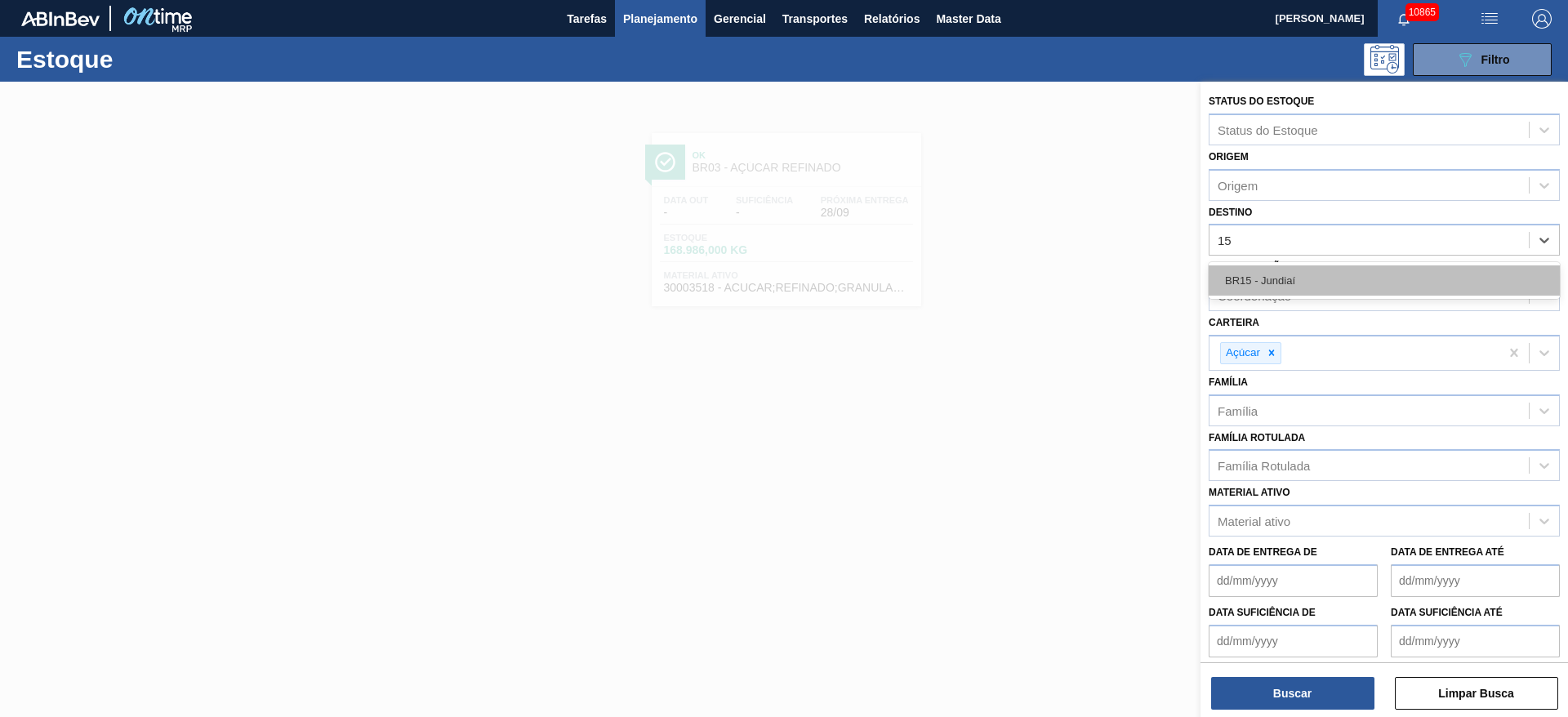
click at [1284, 288] on div "BR15 - Jundiaí" at bounding box center [1383, 280] width 352 height 30
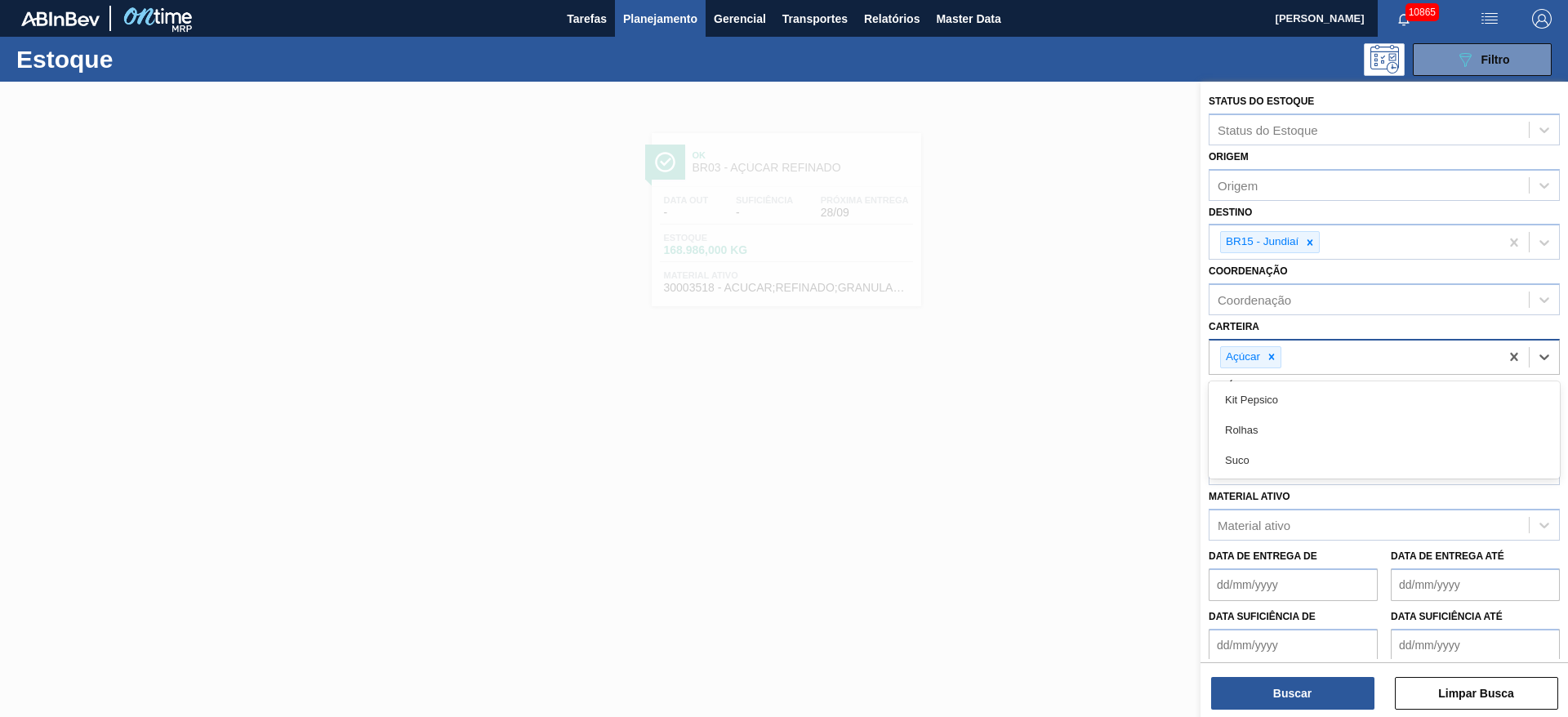
click at [1277, 345] on div "Açúcar" at bounding box center [1353, 357] width 290 height 33
click at [1277, 346] on div "Açúcar" at bounding box center [1250, 357] width 61 height 22
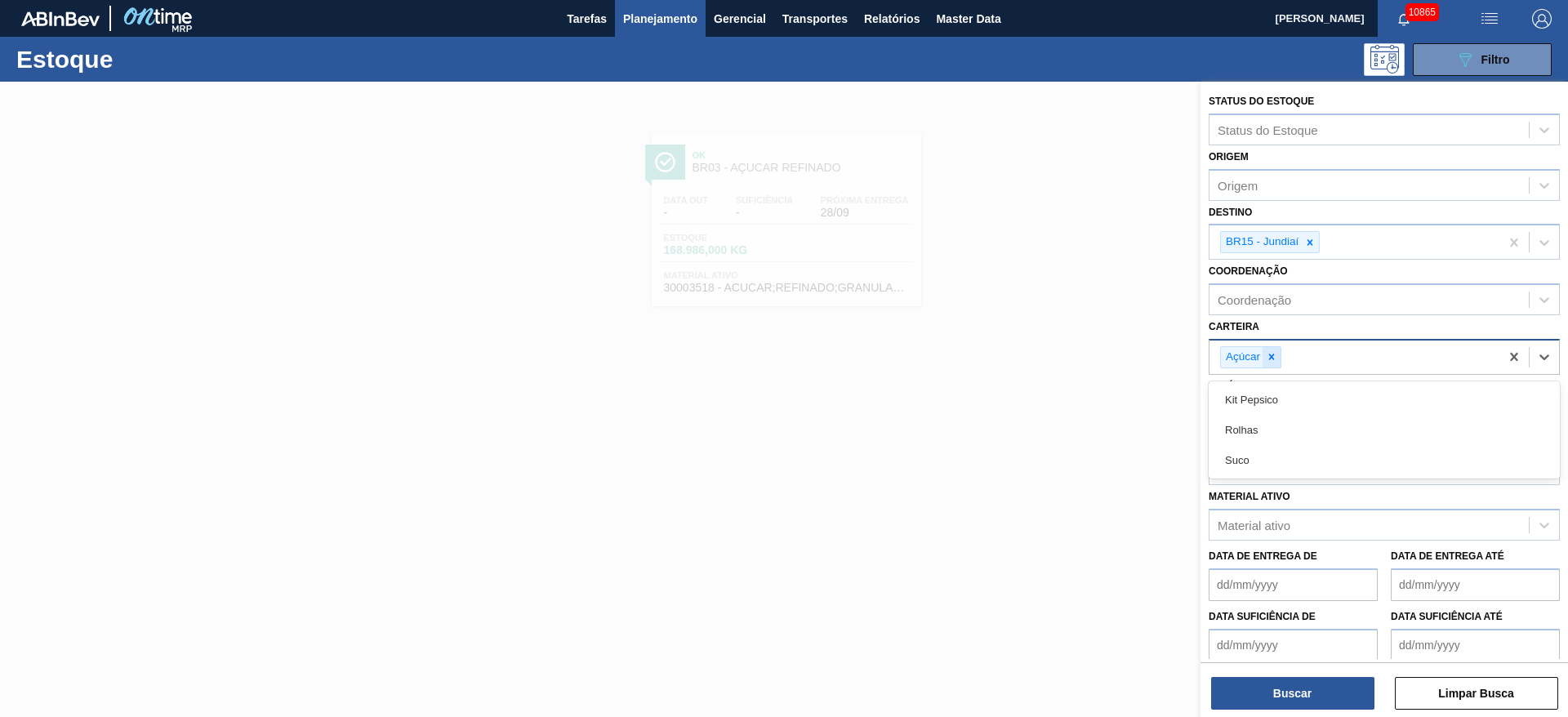
click at [1268, 352] on icon at bounding box center [1272, 357] width 12 height 12
click at [1268, 352] on div "Carteira" at bounding box center [1368, 355] width 319 height 23
click at [1268, 353] on div "Carteira" at bounding box center [1368, 355] width 319 height 23
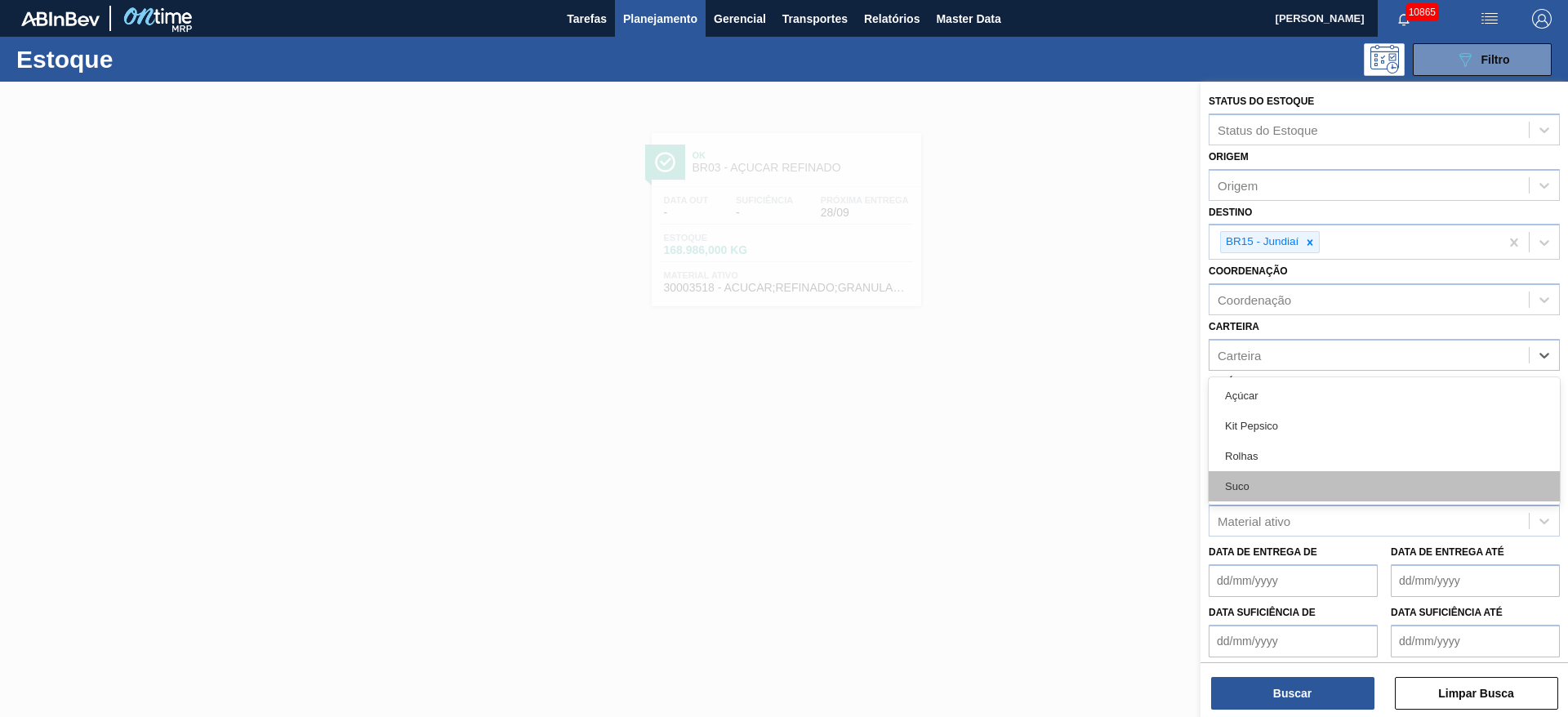
drag, startPoint x: 1266, startPoint y: 446, endPoint x: 1278, endPoint y: 472, distance: 28.6
click at [1278, 472] on div "Açúcar Kit Pepsico Rolhas Suco" at bounding box center [1383, 441] width 352 height 128
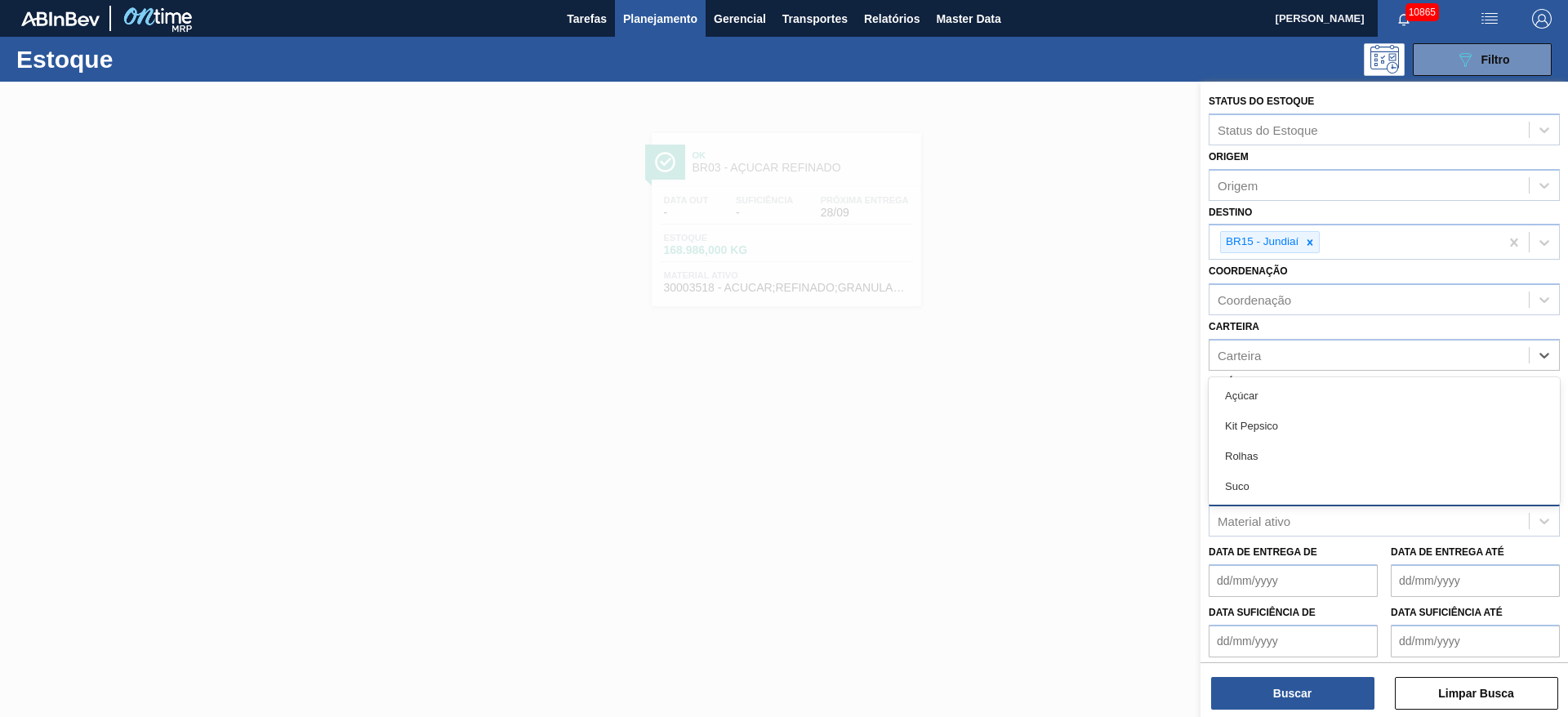
drag, startPoint x: 1278, startPoint y: 472, endPoint x: 1274, endPoint y: 532, distance: 60.1
click at [1279, 474] on div "Suco" at bounding box center [1383, 486] width 352 height 30
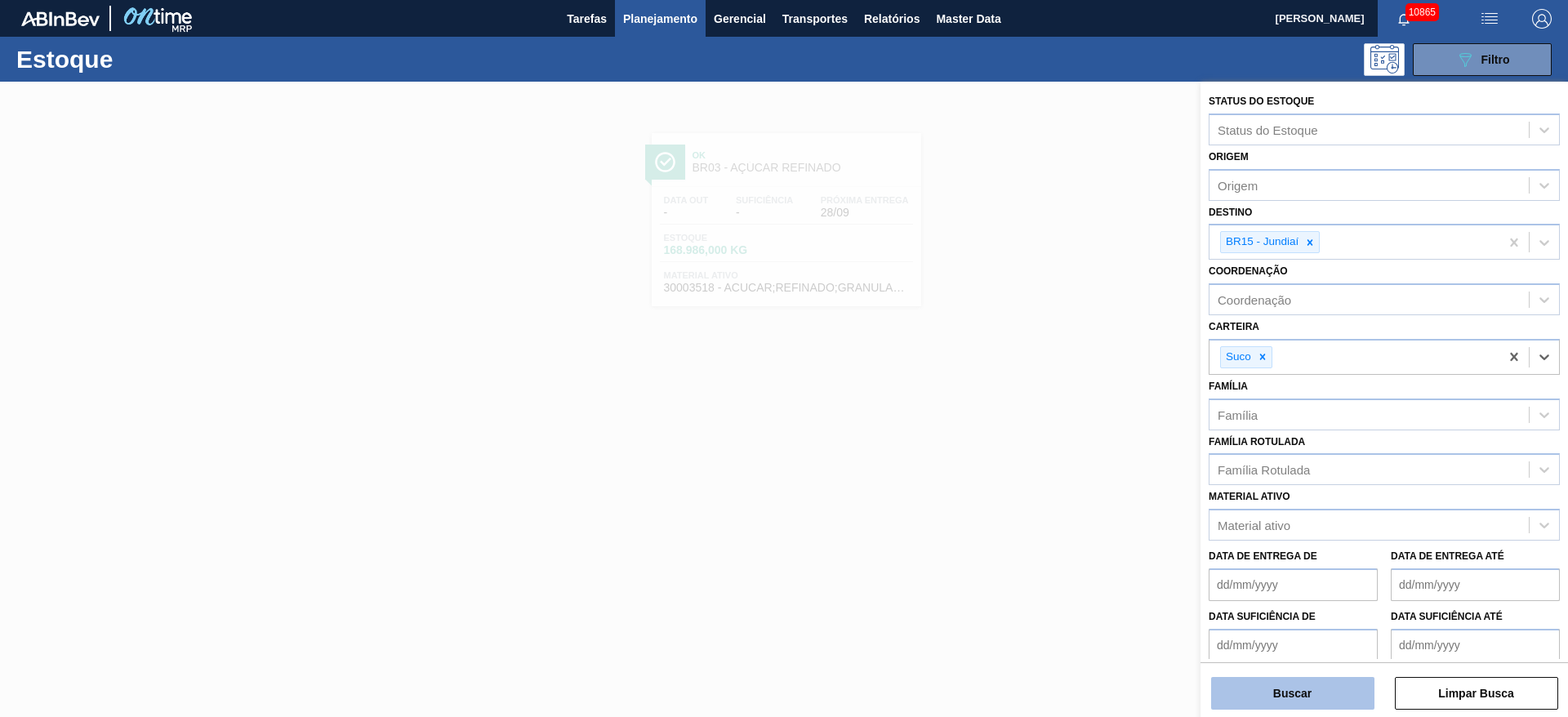
click at [1305, 697] on button "Buscar" at bounding box center [1292, 693] width 164 height 33
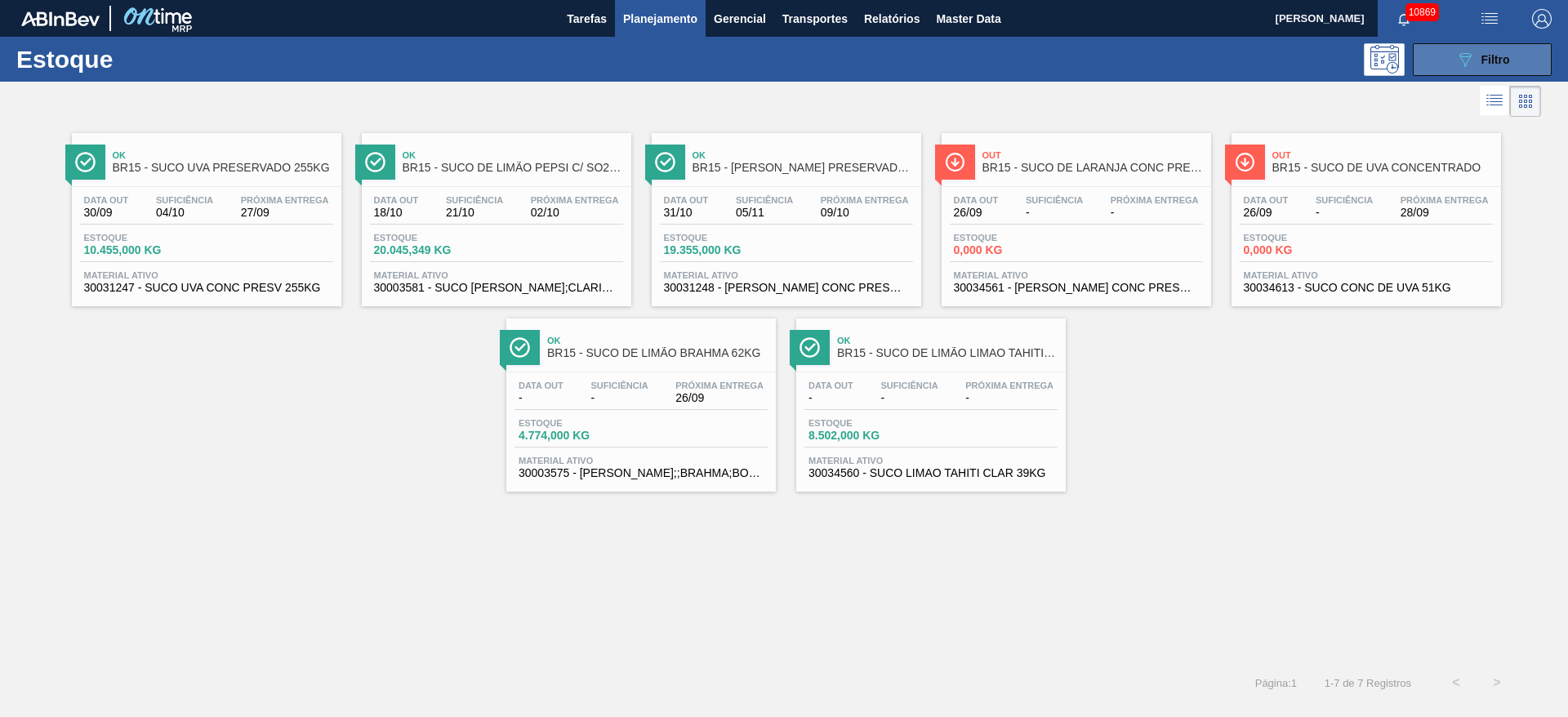
click at [1491, 73] on button "089F7B8B-B2A5-4AFE-B5C0-19BA573D28AC Filtro" at bounding box center [1482, 59] width 139 height 33
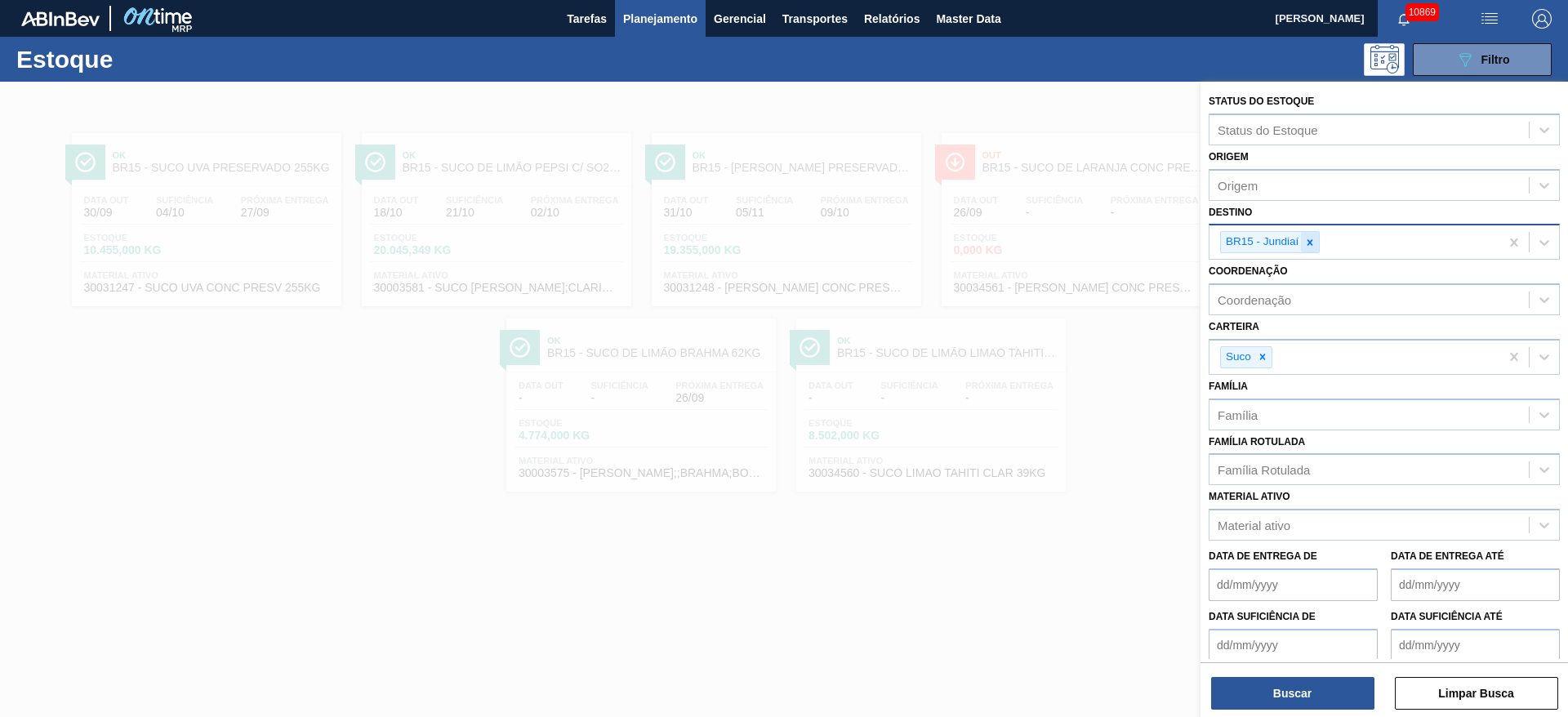
click at [1304, 239] on icon at bounding box center [1310, 243] width 12 height 12
click at [1304, 239] on div "BR15 - Jundiaí" at bounding box center [1353, 242] width 290 height 33
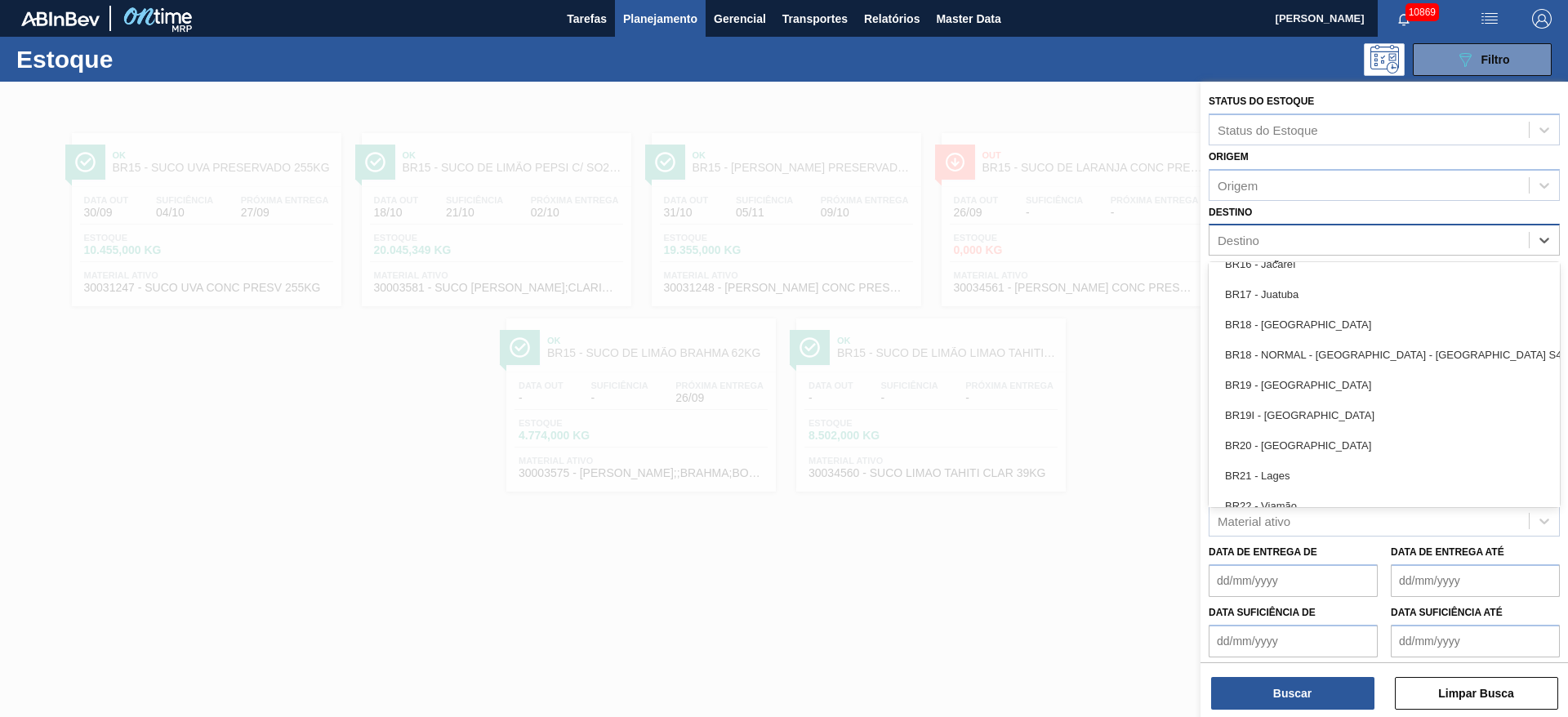
scroll to position [1469, 0]
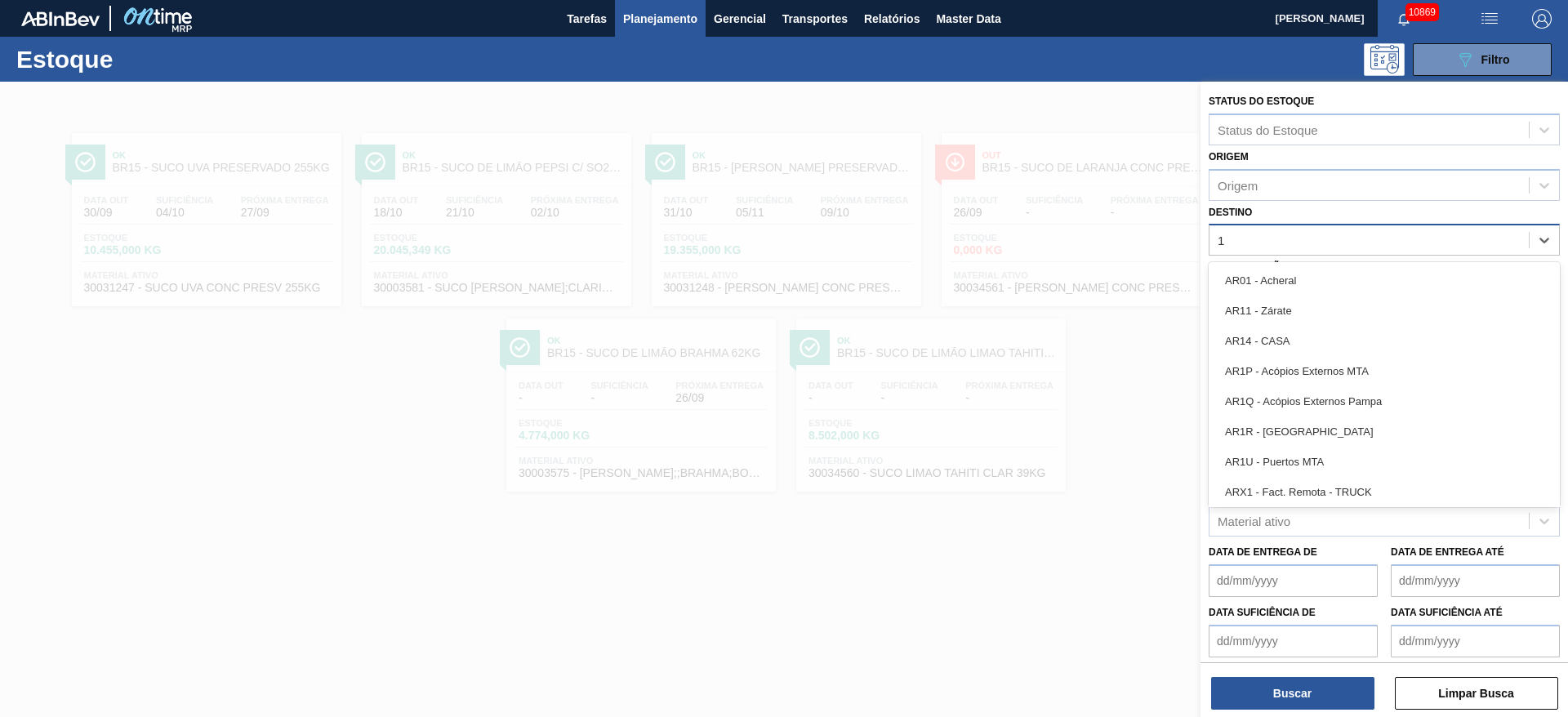
type input "18"
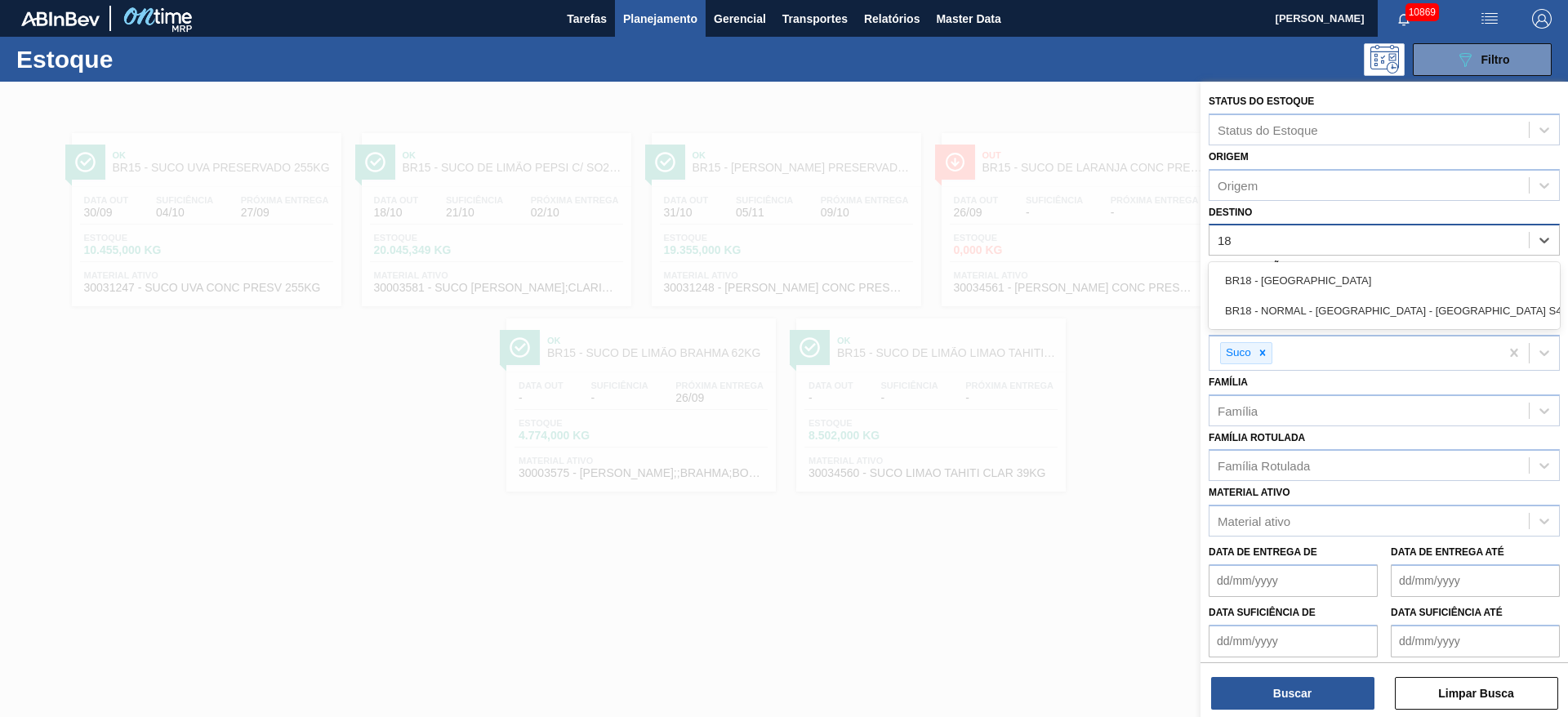
click at [1332, 275] on div "BR18 - [GEOGRAPHIC_DATA]" at bounding box center [1383, 280] width 352 height 30
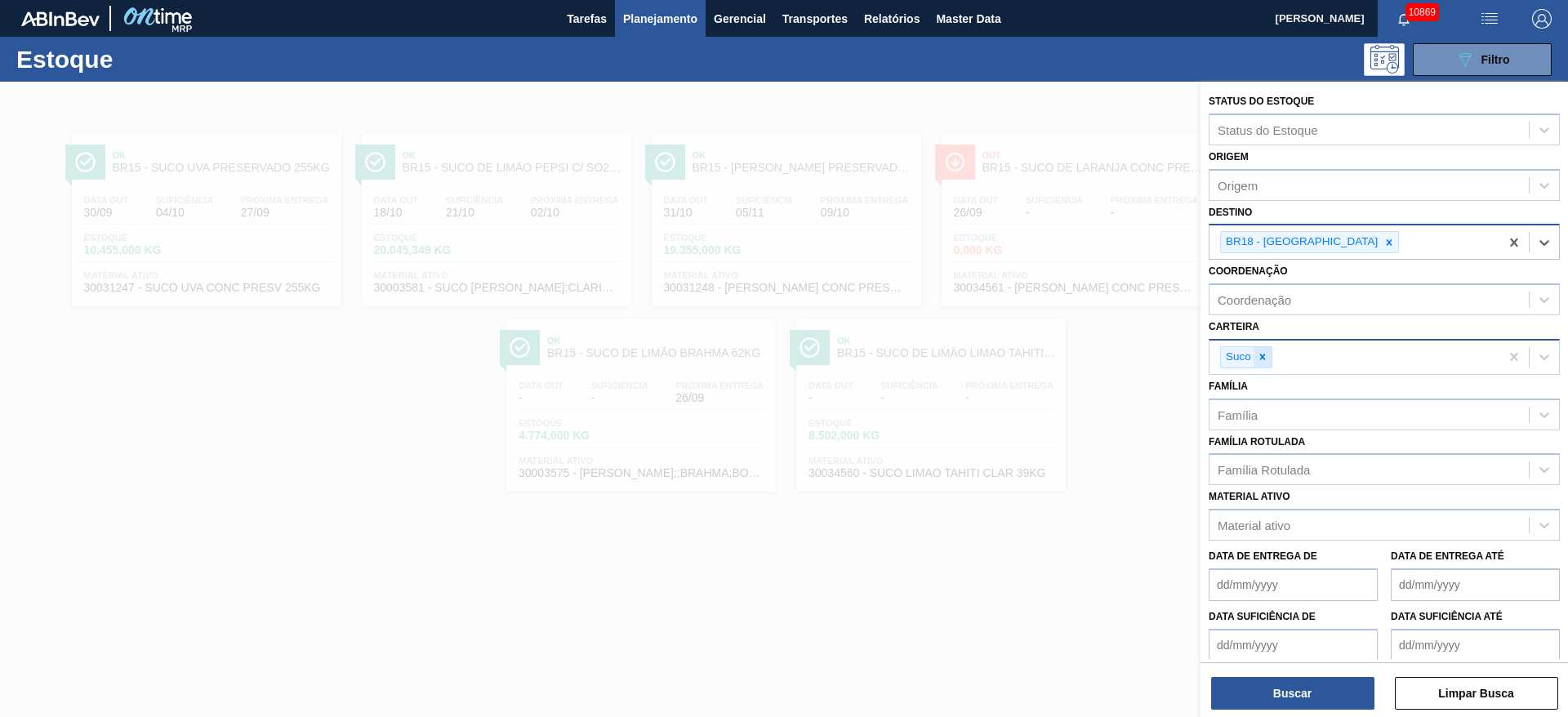
click at [1259, 358] on icon at bounding box center [1262, 357] width 12 height 12
click at [1262, 357] on div "Carteira" at bounding box center [1368, 355] width 319 height 23
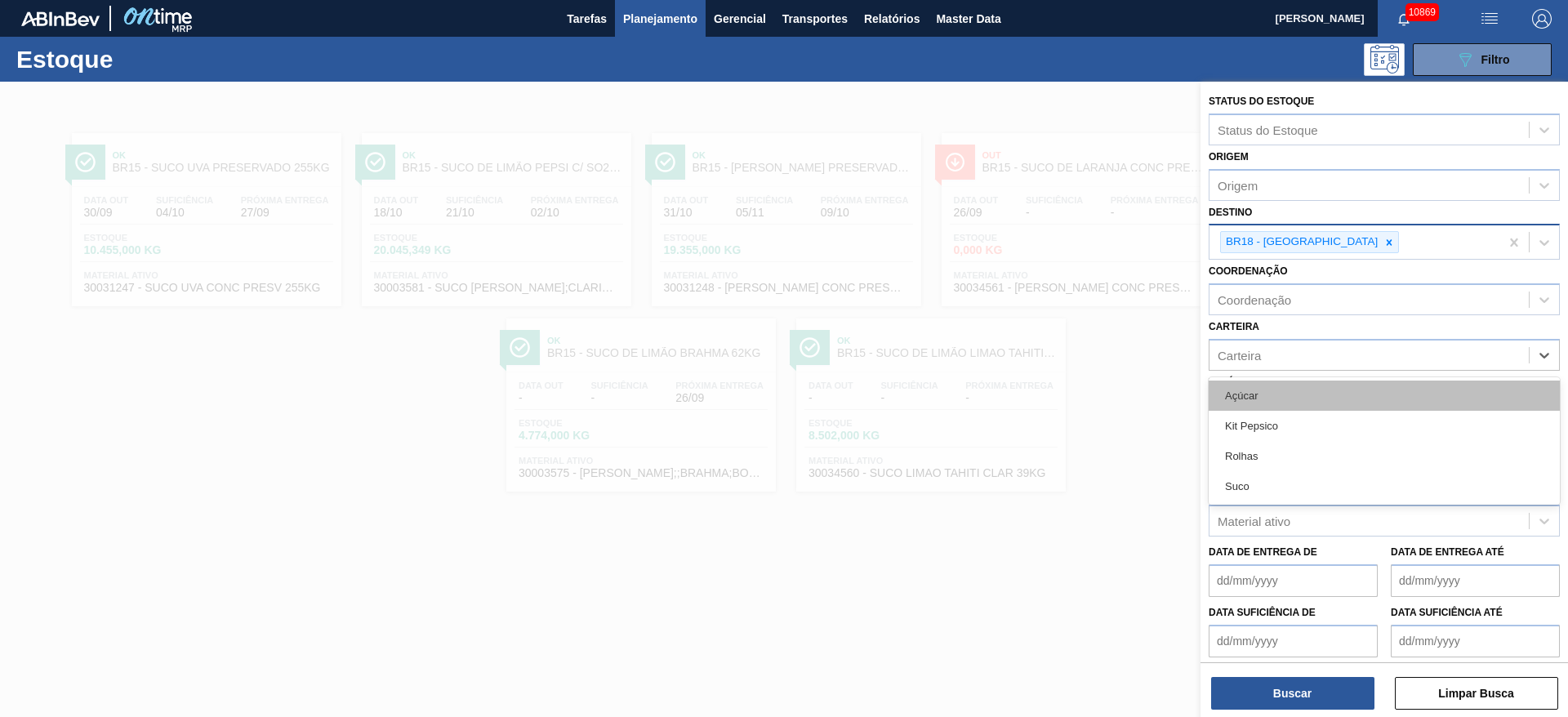
click at [1267, 389] on div "Açúcar" at bounding box center [1383, 396] width 352 height 30
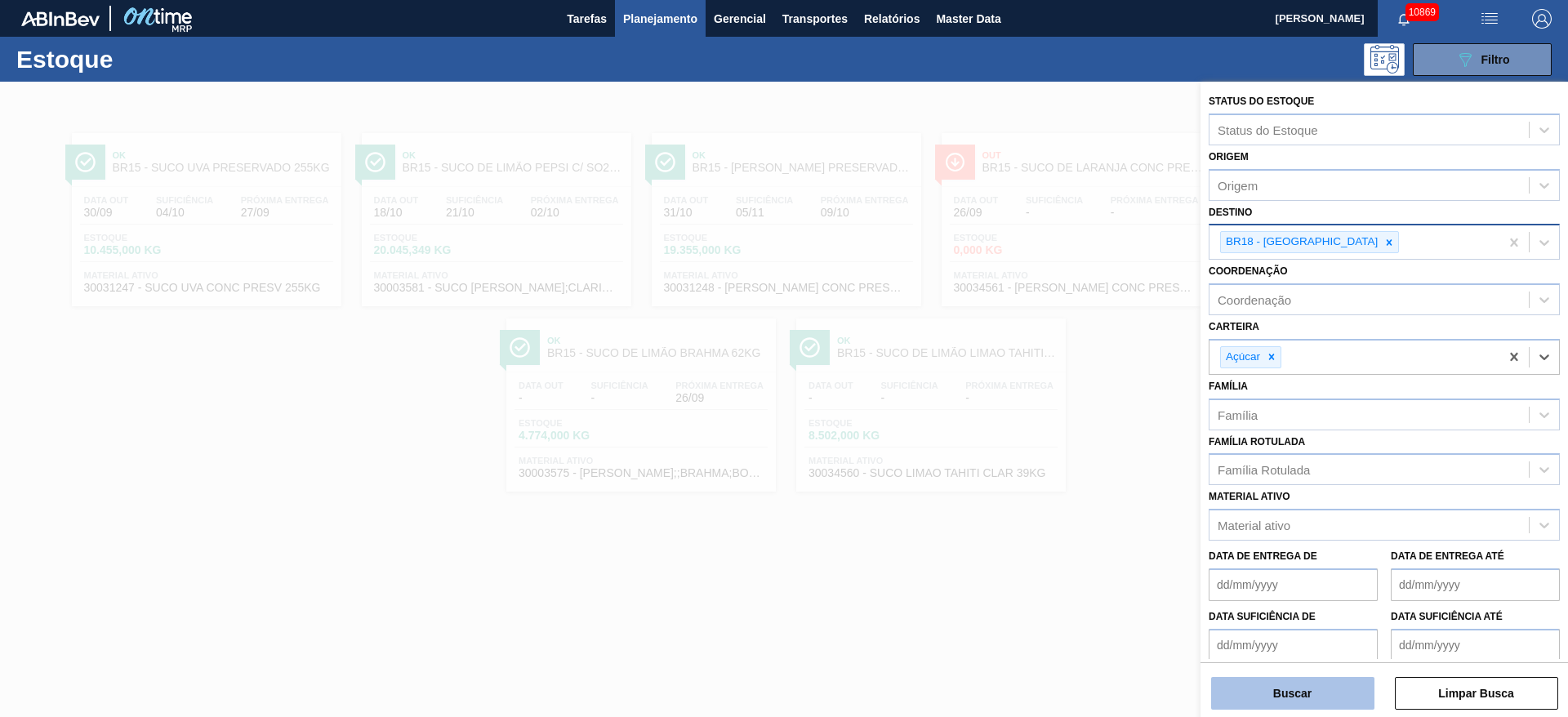
click at [1312, 691] on button "Buscar" at bounding box center [1292, 693] width 164 height 33
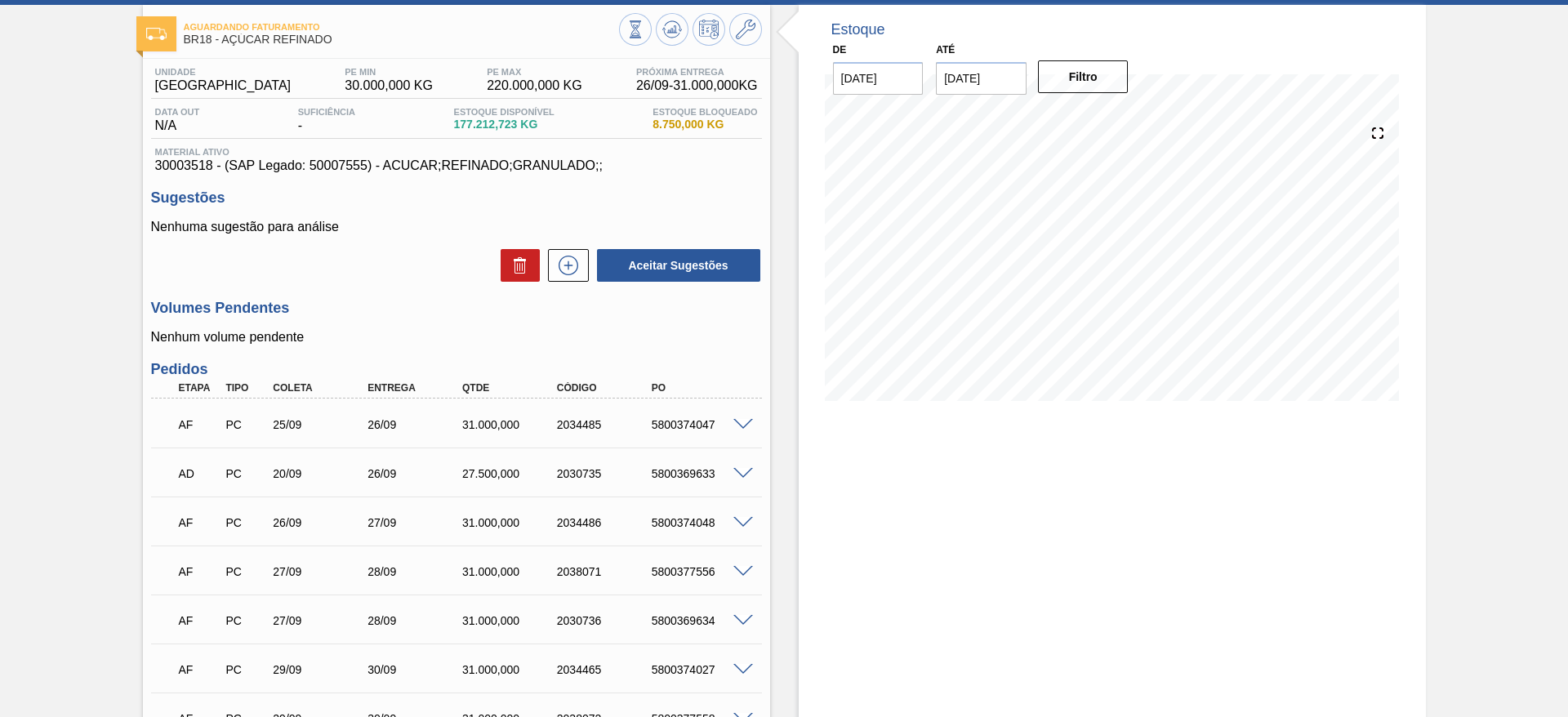
scroll to position [123, 0]
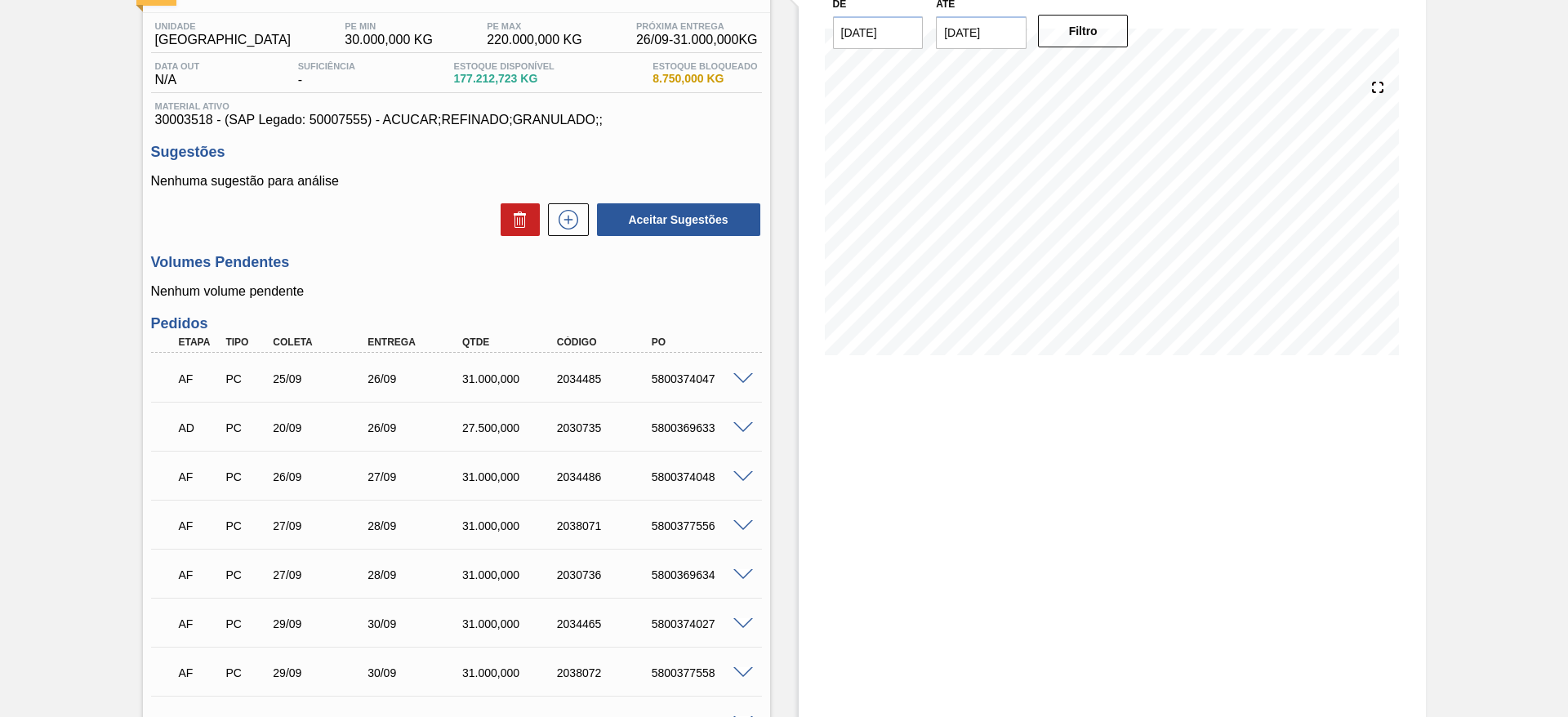
click at [738, 376] on span at bounding box center [742, 379] width 19 height 13
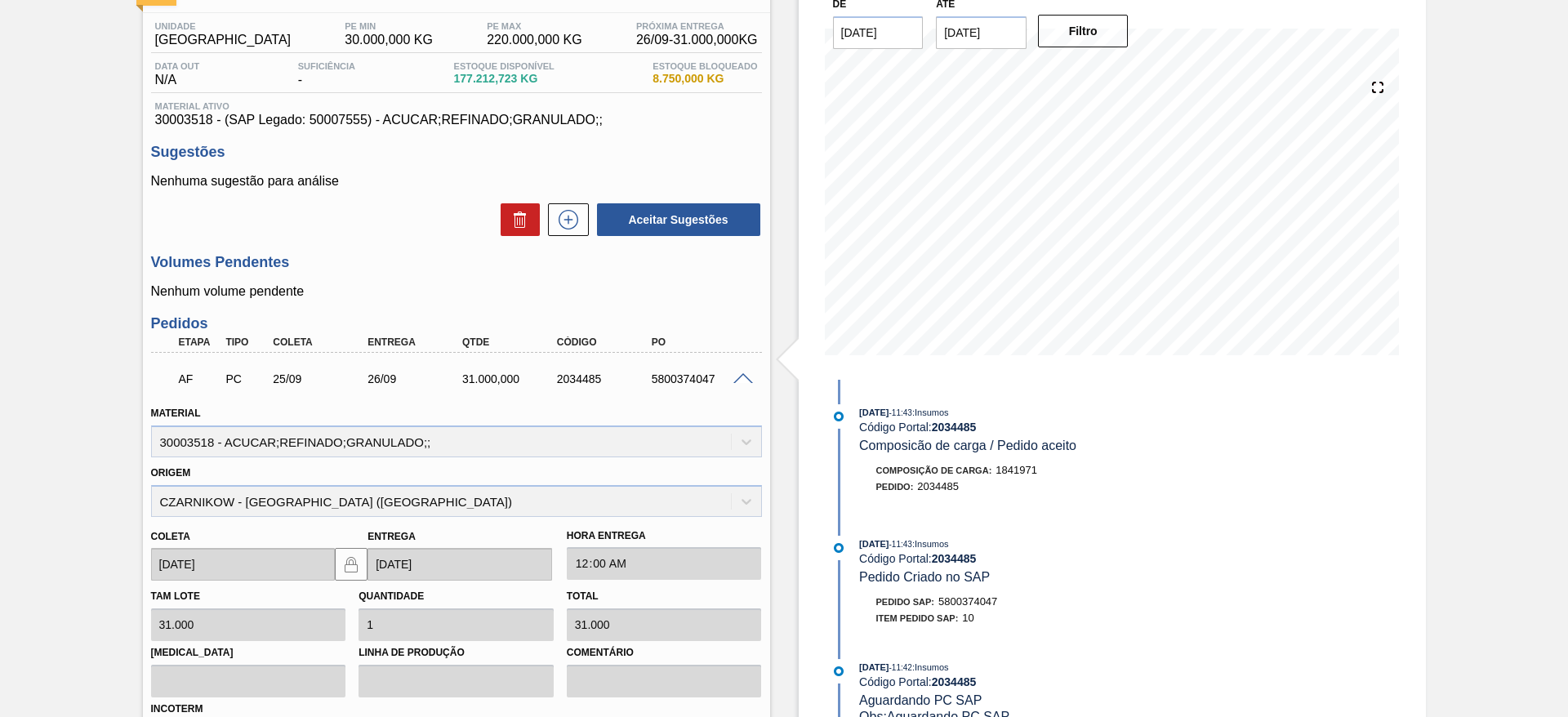
scroll to position [490, 0]
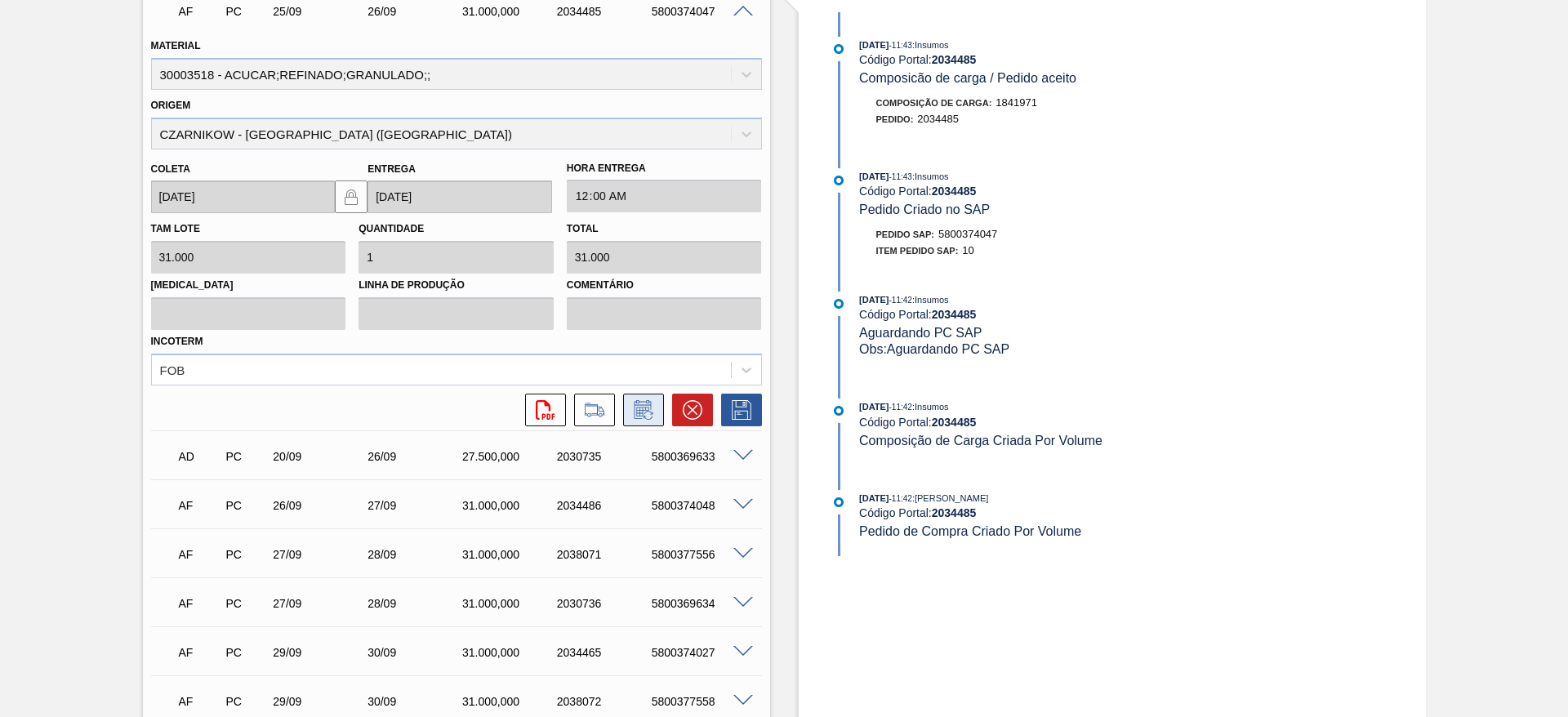
click at [649, 400] on icon at bounding box center [643, 409] width 26 height 19
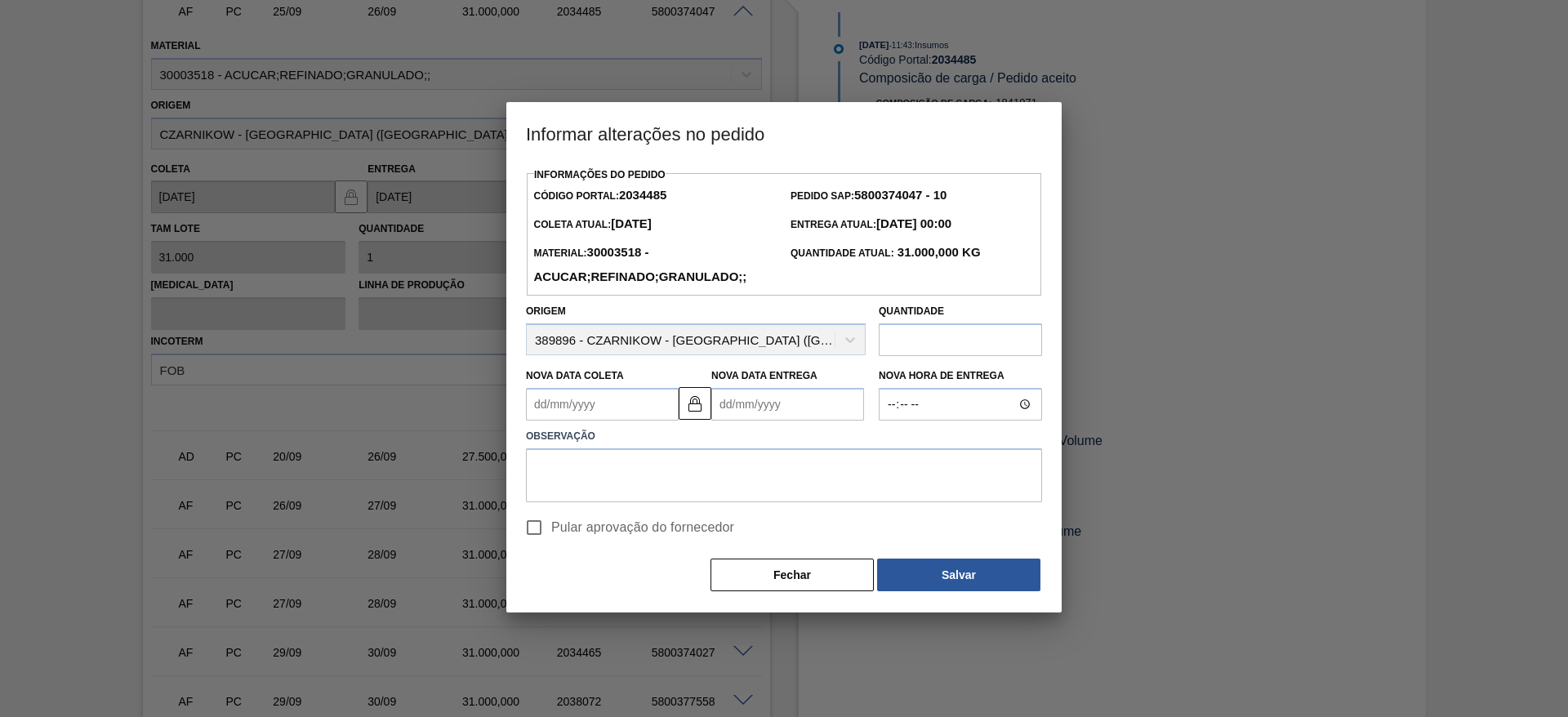
click at [594, 420] on Coleta2034485 "Nova Data Coleta" at bounding box center [602, 404] width 153 height 33
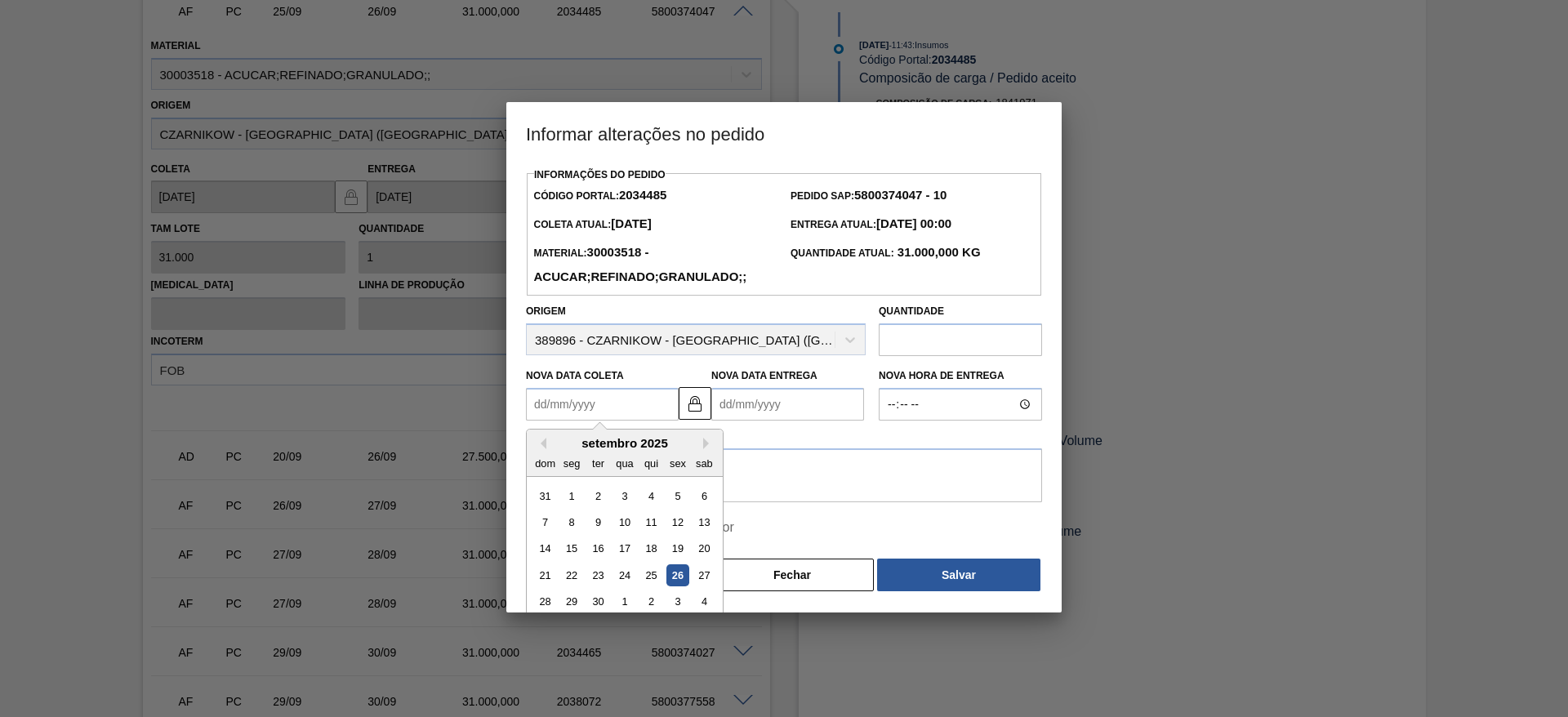
click at [680, 575] on div "26" at bounding box center [677, 575] width 22 height 22
type Coleta2034485 "[DATE]"
type Entrega2034485 "[DATE]"
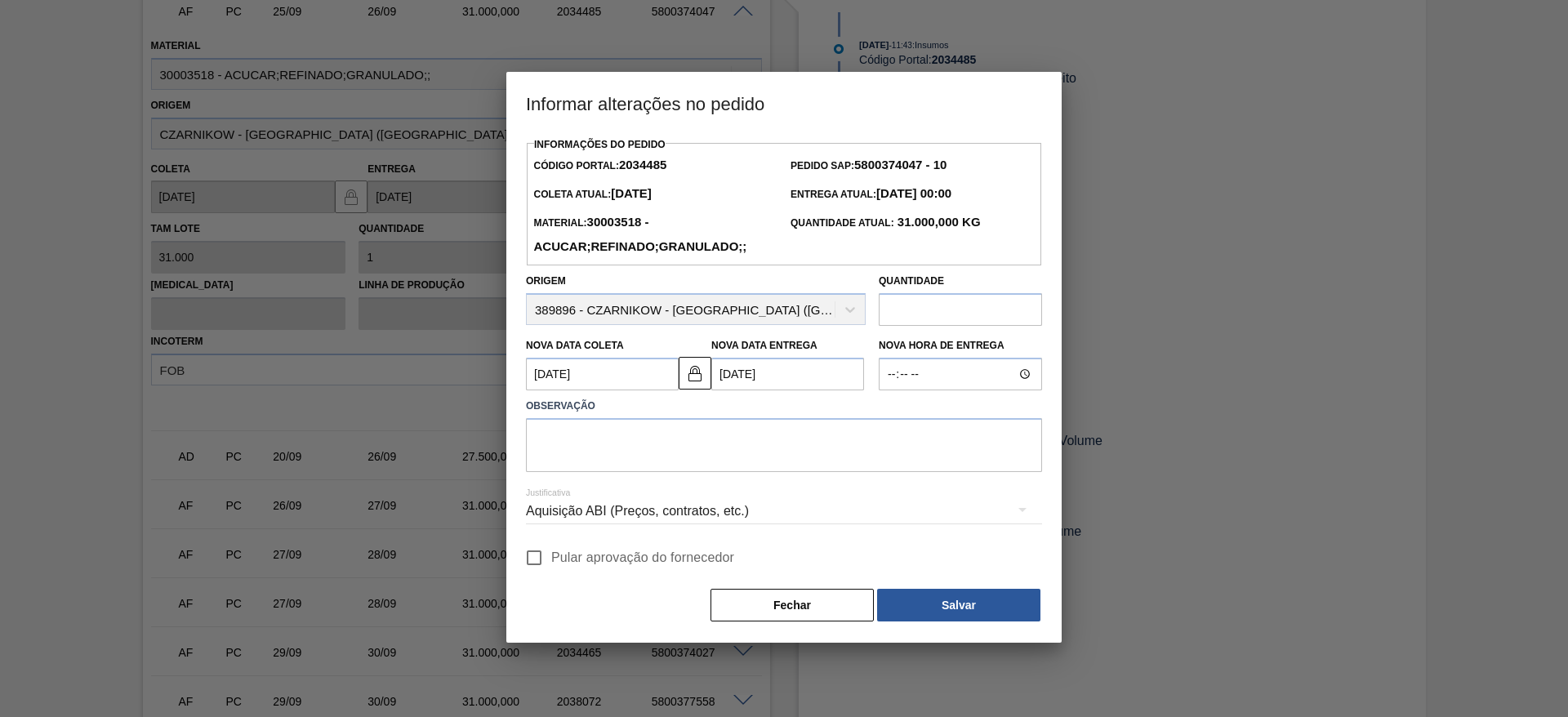
click at [583, 546] on div "Informações do Pedido Código Portal: 2034485 Pedido SAP: 5800374047 - 10 Coleta…" at bounding box center [784, 377] width 516 height 490
click at [578, 563] on span "Pular aprovação do fornecedor" at bounding box center [642, 557] width 183 height 19
click at [551, 563] on input "Pular aprovação do fornecedor" at bounding box center [534, 557] width 34 height 34
checkbox input "true"
click at [606, 464] on textarea at bounding box center [784, 445] width 516 height 54
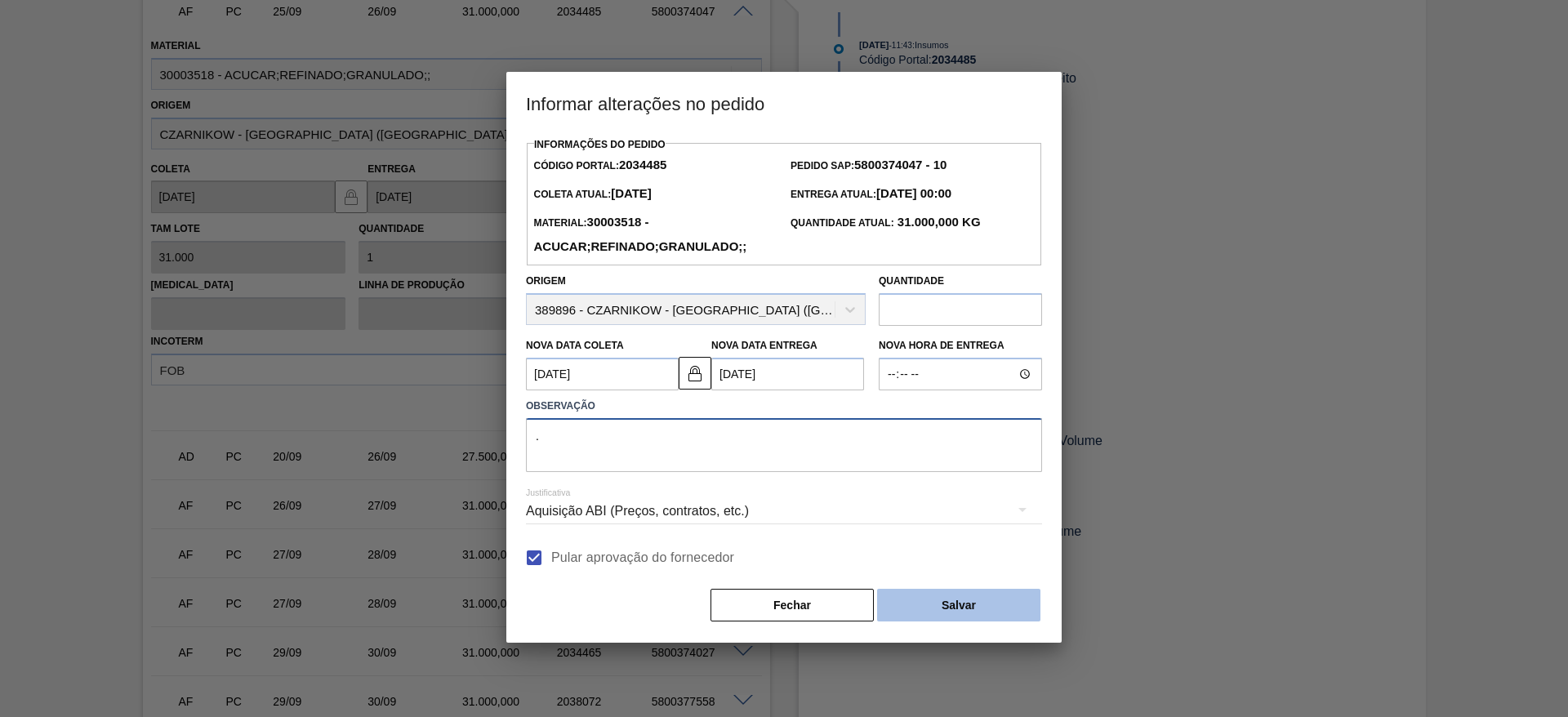
type textarea "."
click at [923, 596] on button "Salvar" at bounding box center [959, 604] width 164 height 33
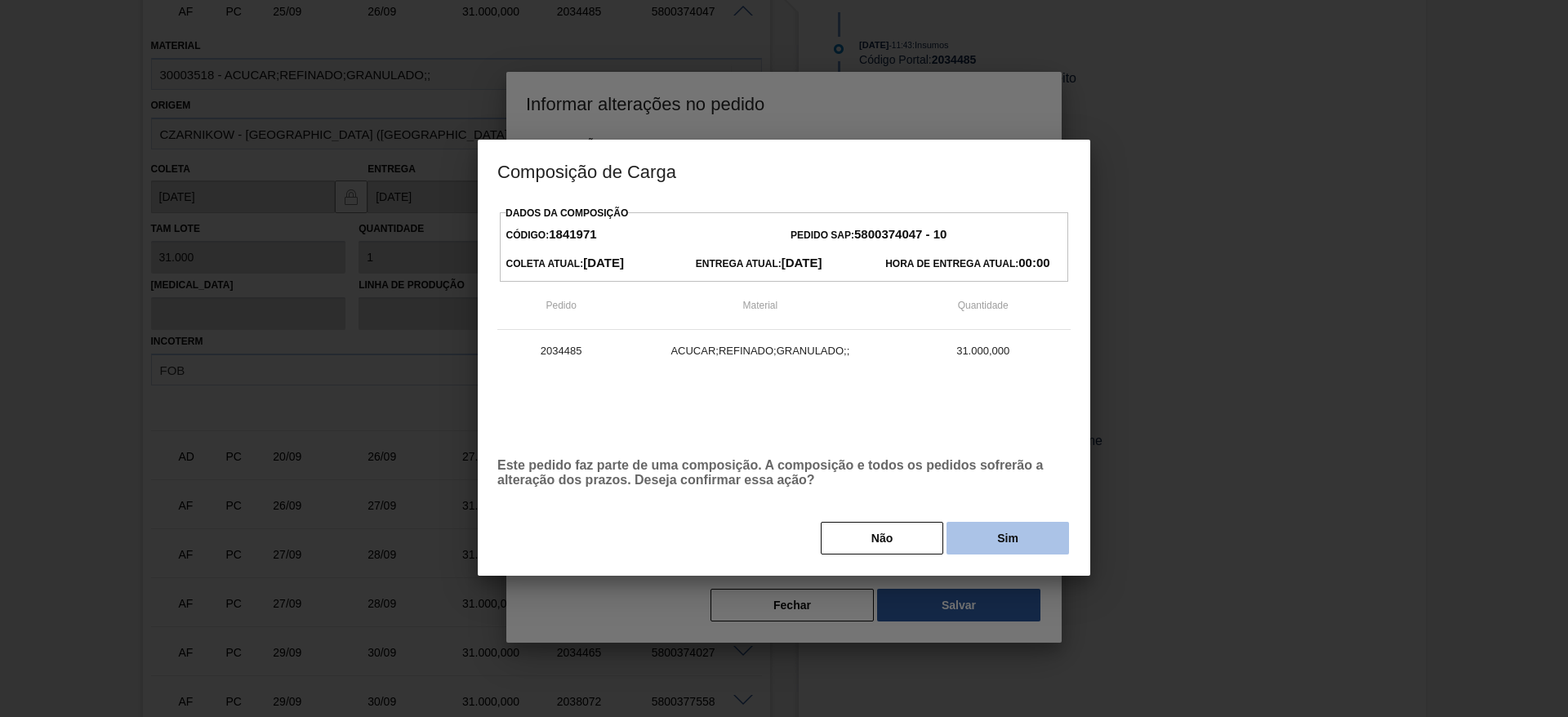
click at [999, 542] on button "Sim" at bounding box center [1007, 538] width 123 height 33
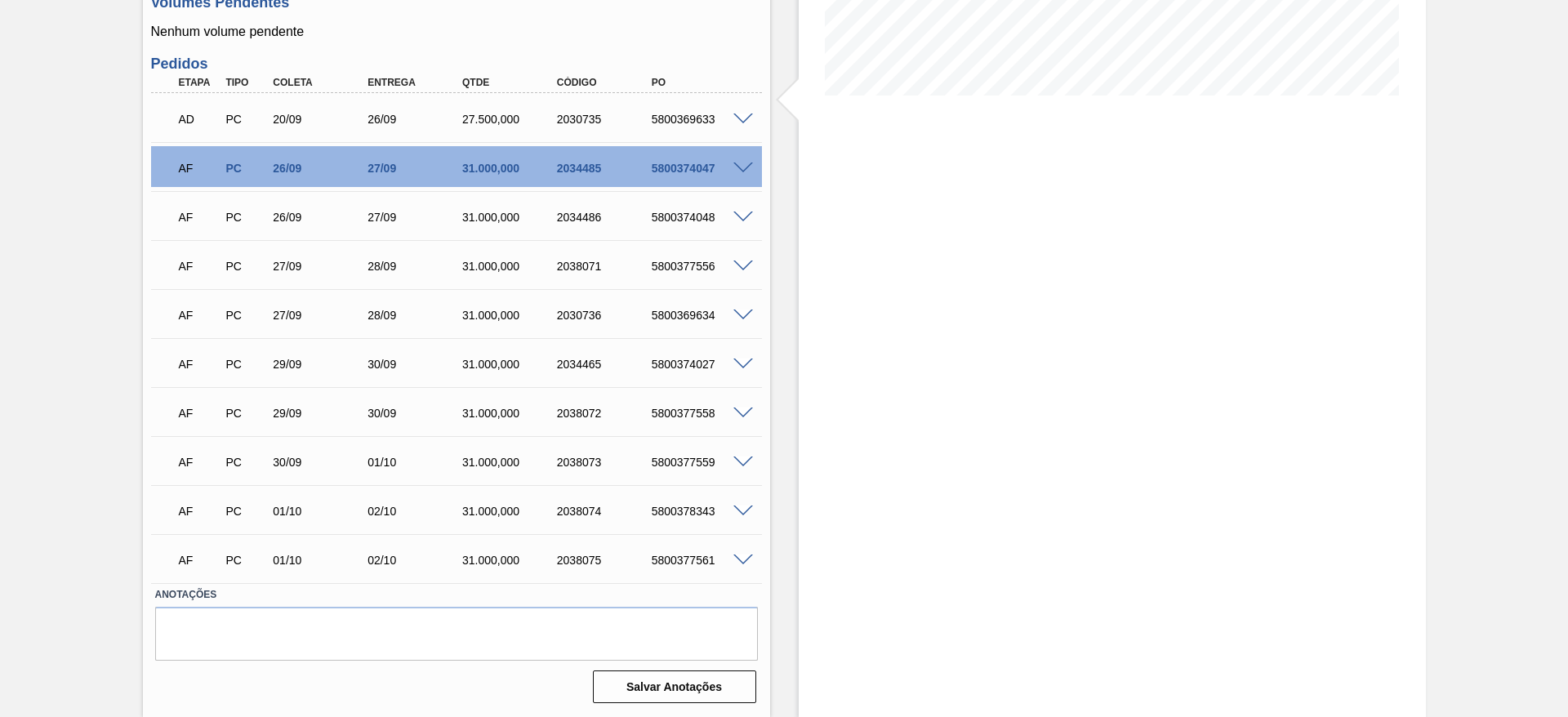
scroll to position [137, 0]
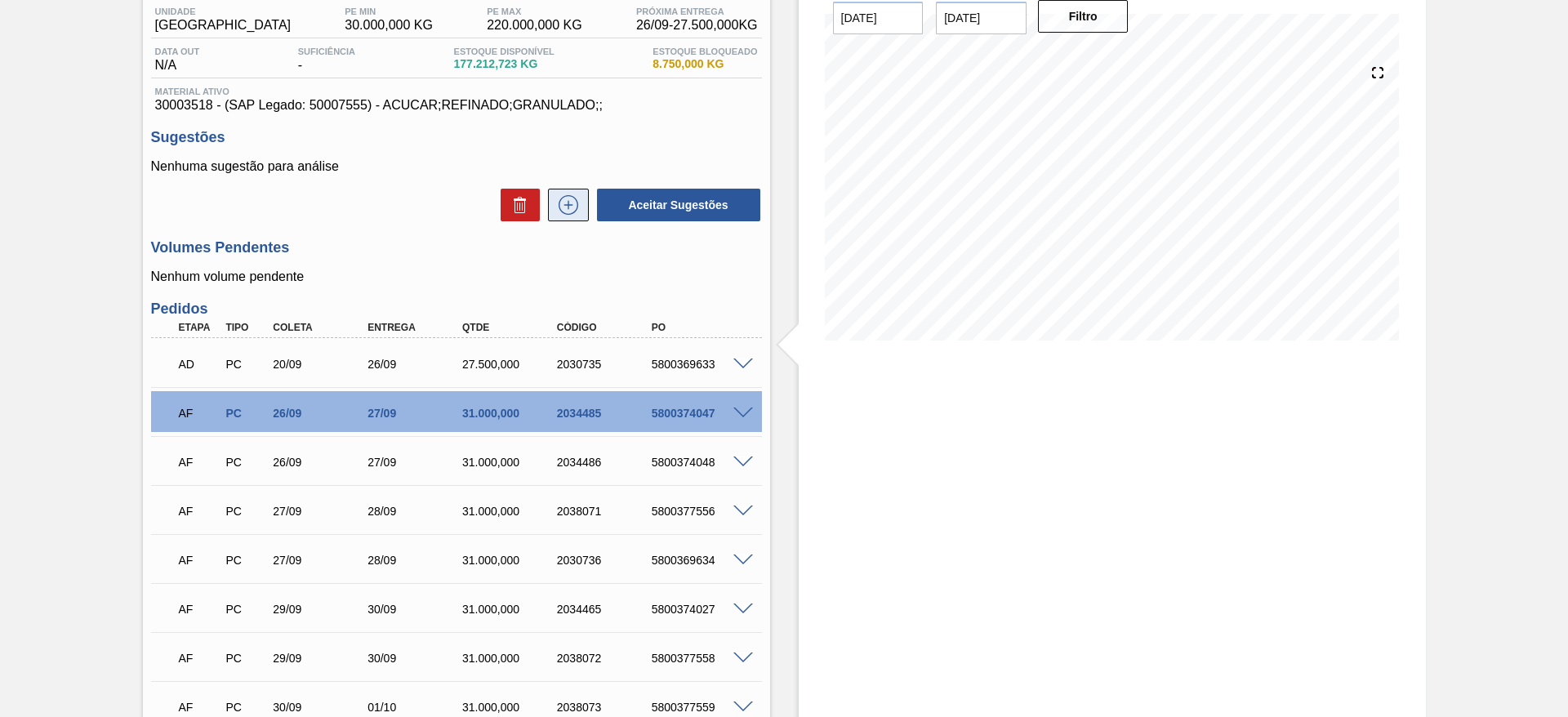
click at [566, 195] on icon at bounding box center [568, 204] width 26 height 19
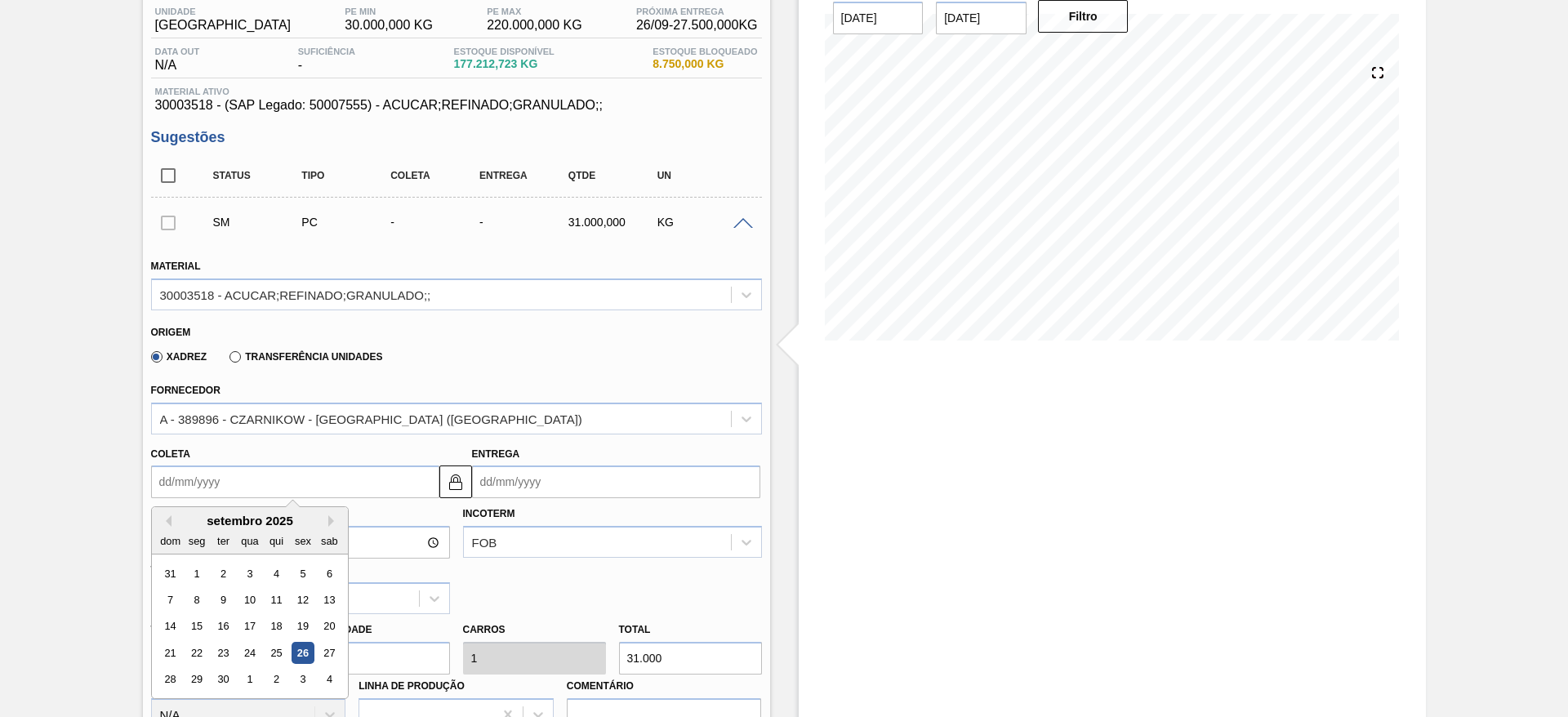
click at [200, 471] on input "Coleta" at bounding box center [295, 481] width 288 height 33
click at [325, 684] on div "4" at bounding box center [328, 679] width 22 height 22
type input "[DATE]"
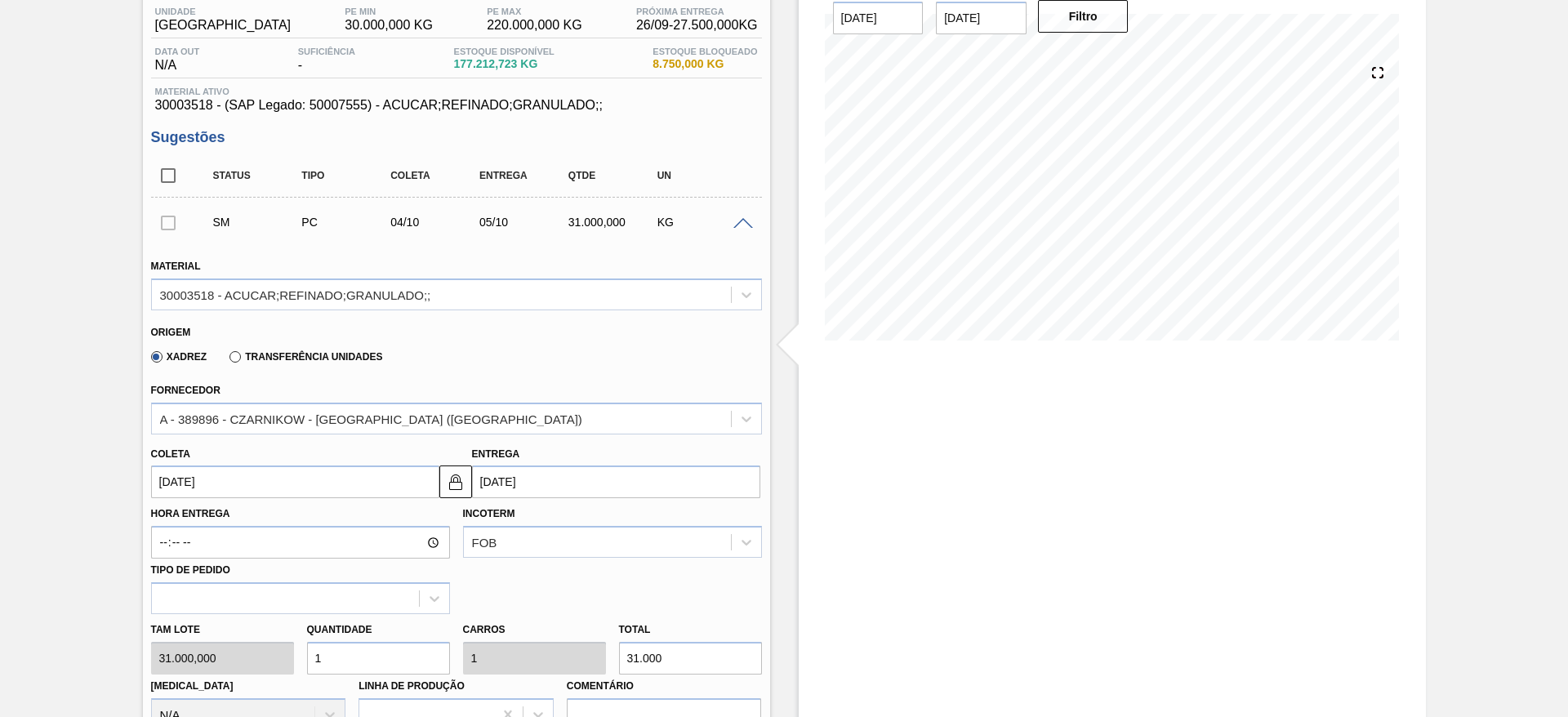
click at [307, 665] on input "1" at bounding box center [378, 658] width 143 height 33
type input "2"
type input "62.000"
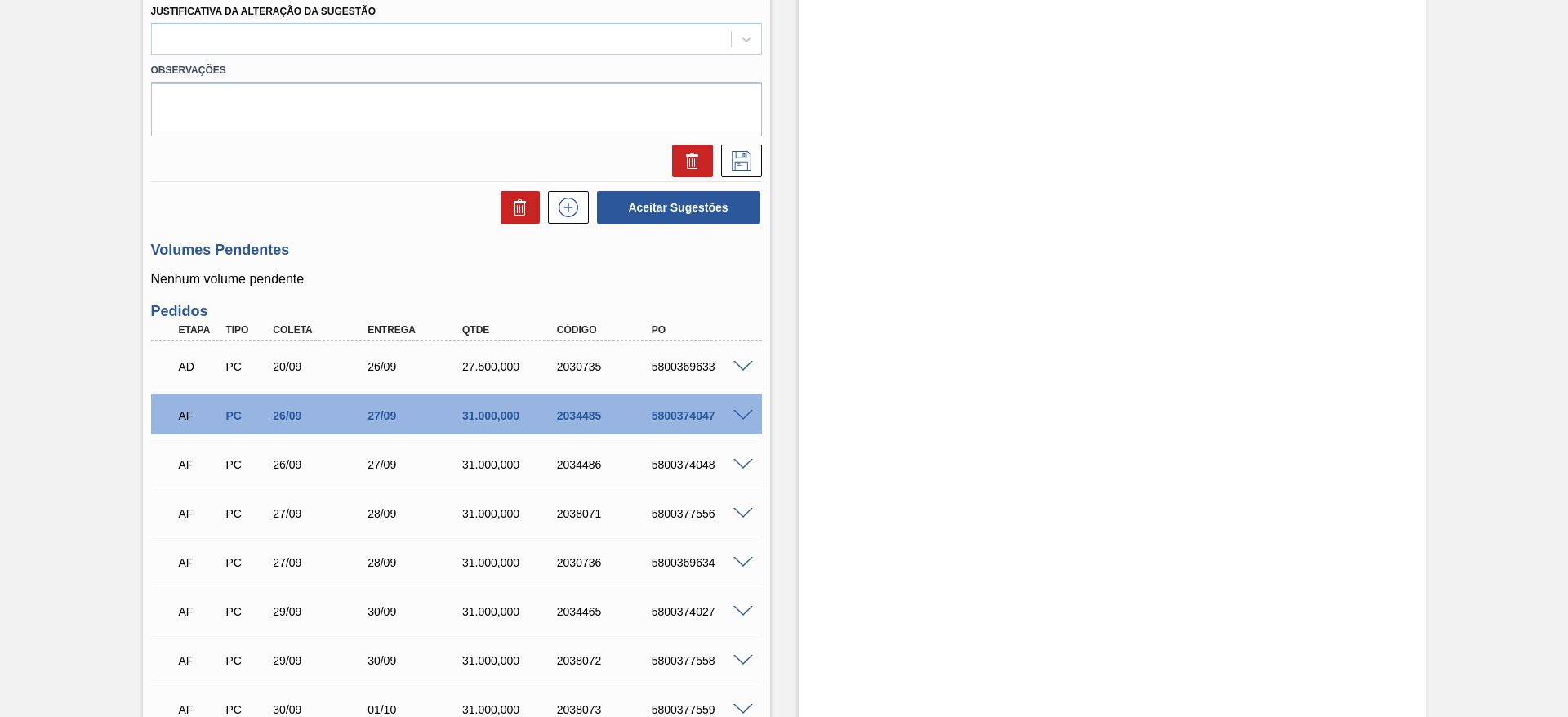
scroll to position [750, 0]
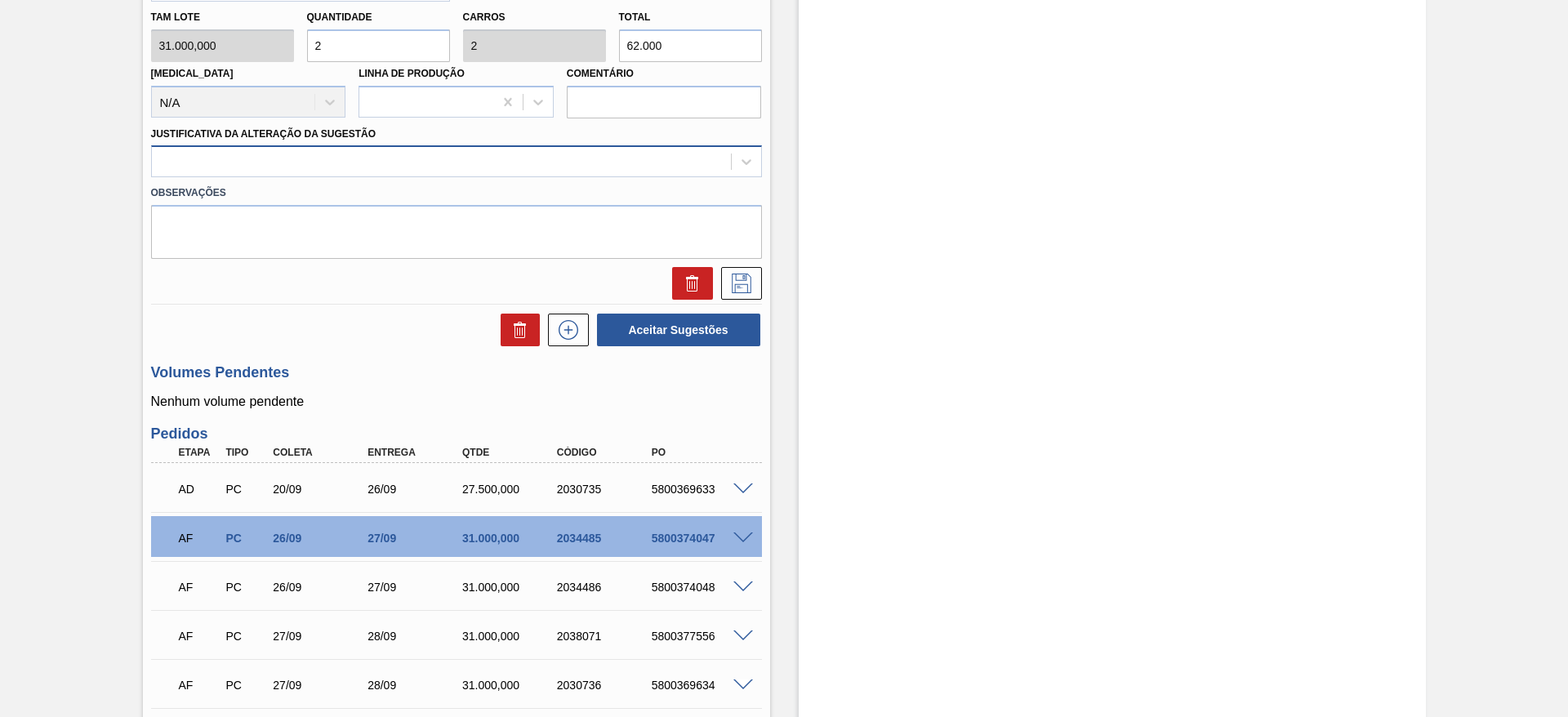
type input "2"
click at [536, 165] on div at bounding box center [441, 162] width 579 height 23
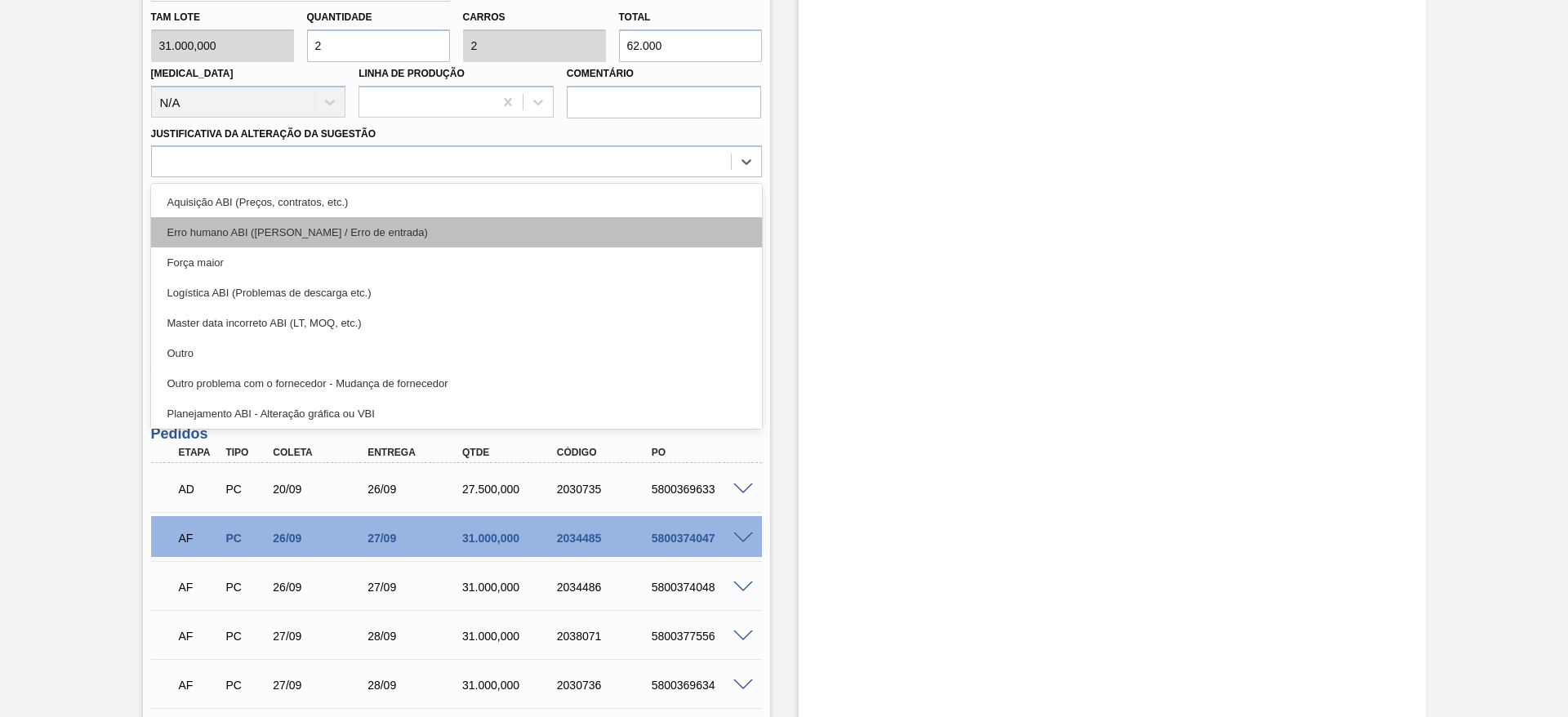
click at [538, 225] on div "Erro humano ABI (Cálculo / Erro de entrada)" at bounding box center [457, 232] width 611 height 30
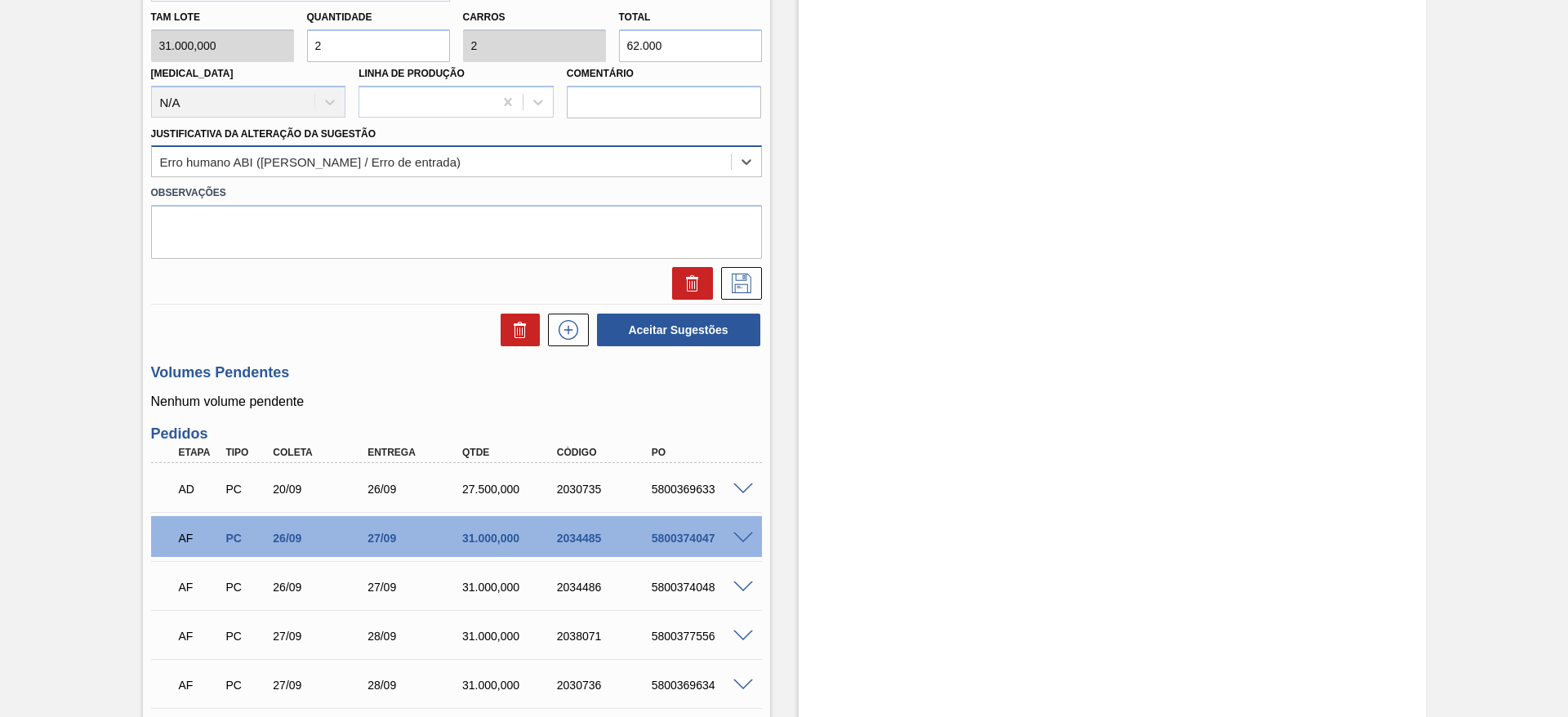
click at [566, 172] on div "Erro humano ABI (Cálculo / Erro de entrada)" at bounding box center [441, 162] width 579 height 23
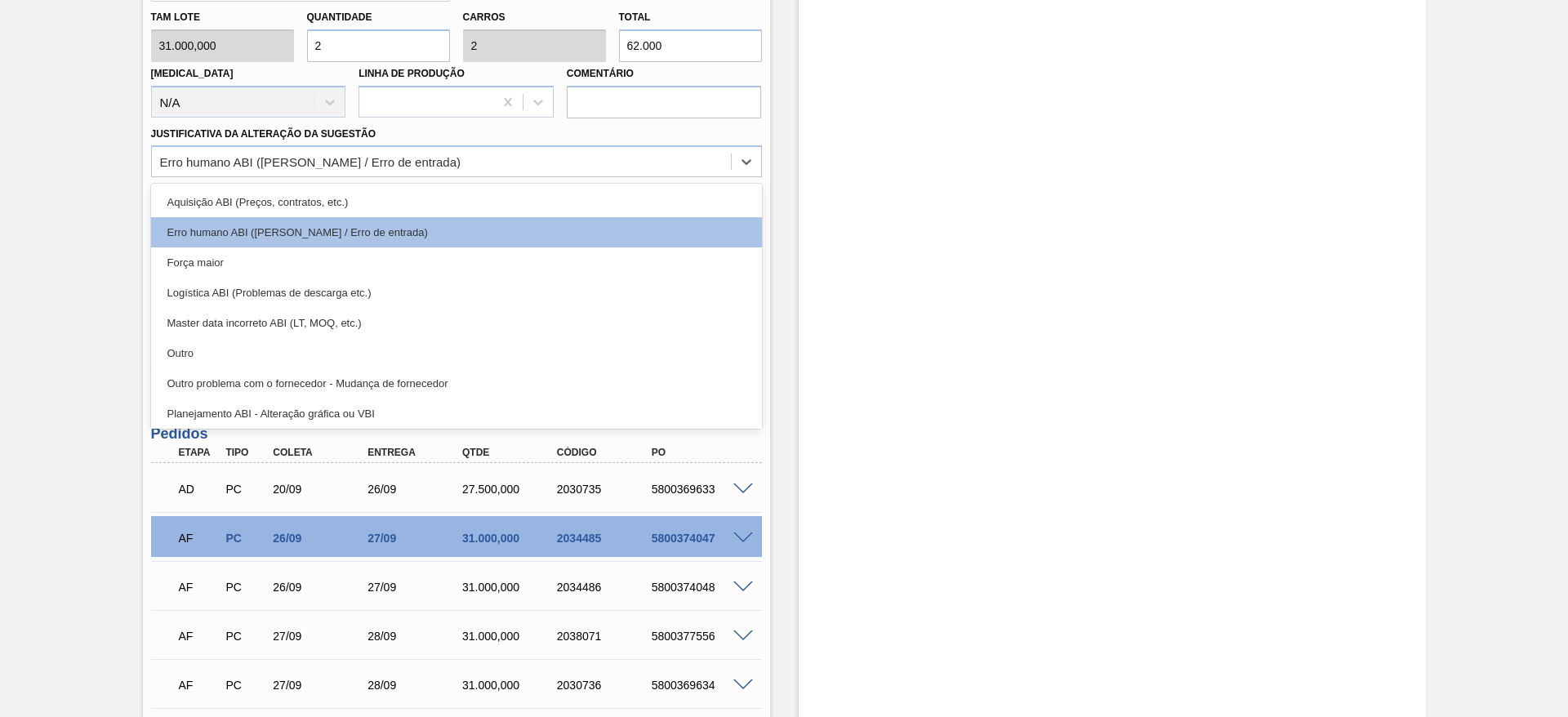
click at [564, 202] on div "Aquisição ABI (Preços, contratos, etc.)" at bounding box center [457, 202] width 611 height 30
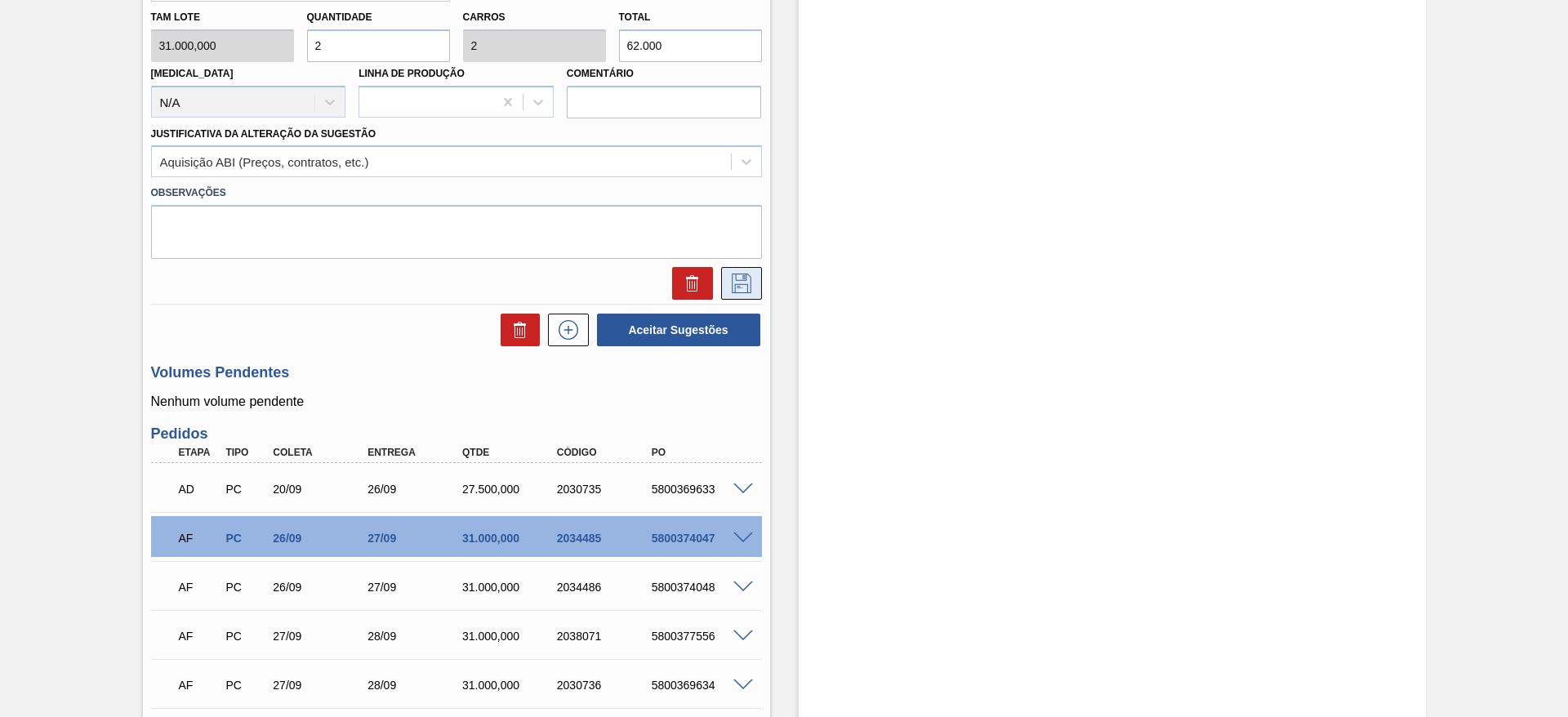
drag, startPoint x: 758, startPoint y: 279, endPoint x: 745, endPoint y: 285, distance: 14.3
click at [757, 281] on button at bounding box center [741, 283] width 41 height 33
click at [750, 284] on icon at bounding box center [741, 283] width 26 height 19
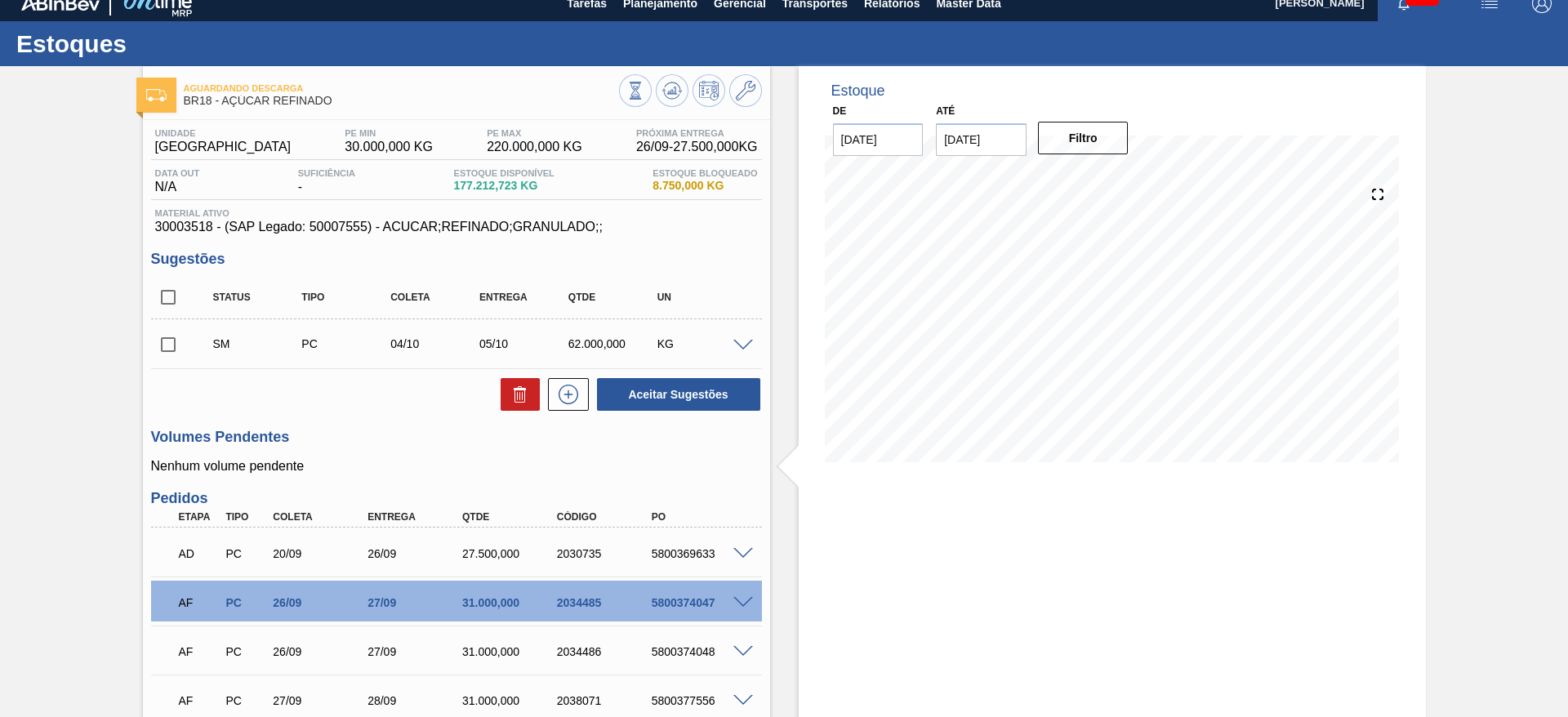
scroll to position [0, 0]
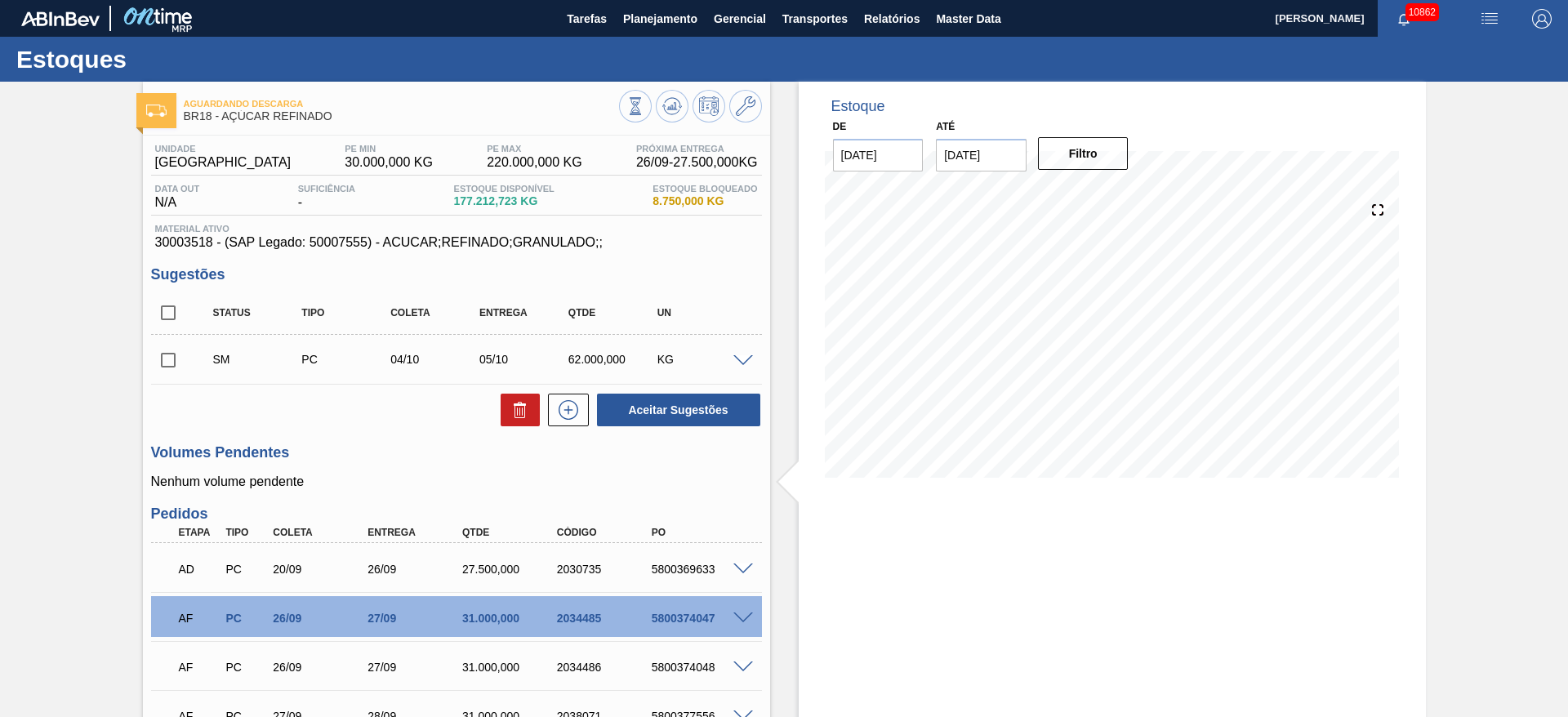
drag, startPoint x: 171, startPoint y: 356, endPoint x: 181, endPoint y: 358, distance: 10.2
click at [173, 357] on input "checkbox" at bounding box center [168, 360] width 34 height 34
click at [688, 414] on button "Aceitar Sugestões" at bounding box center [679, 409] width 164 height 33
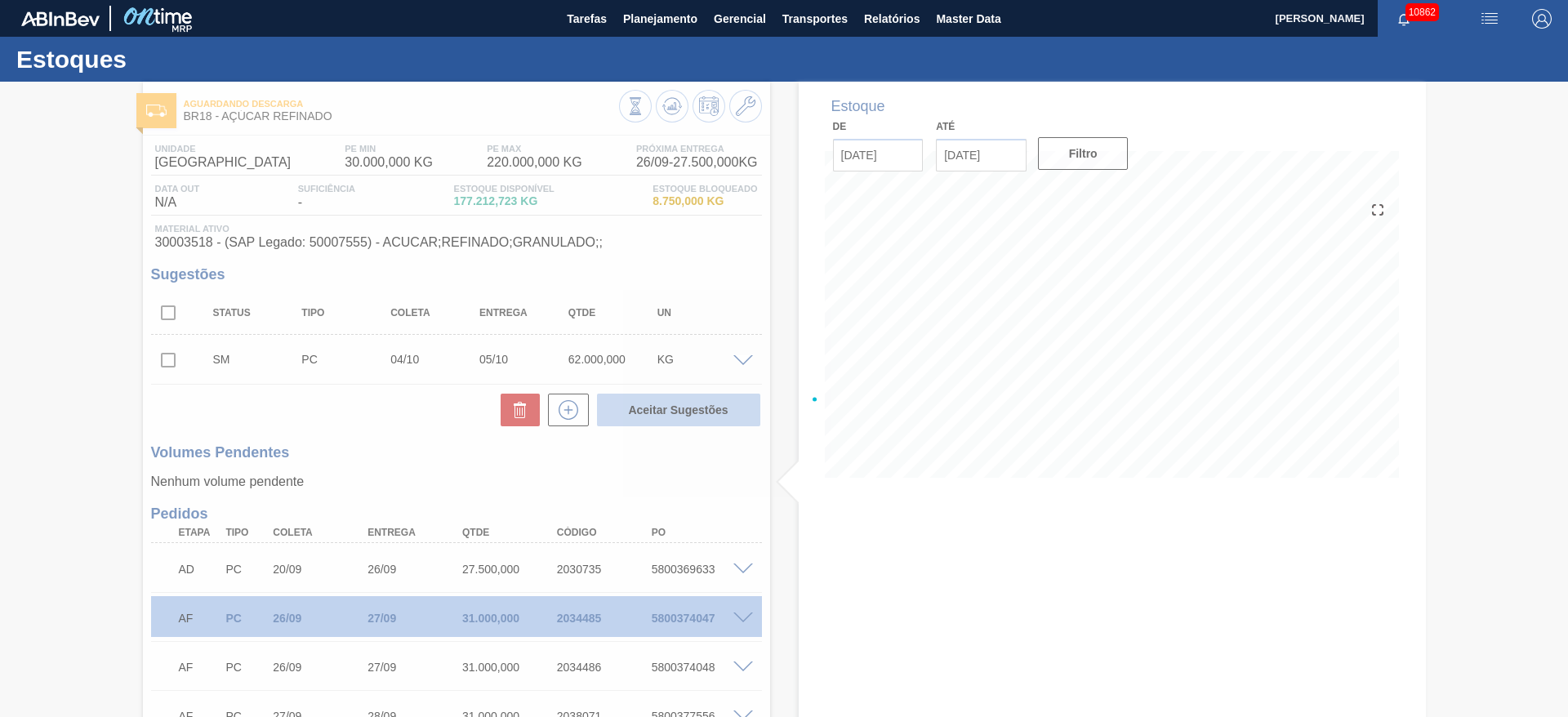
checkbox input "false"
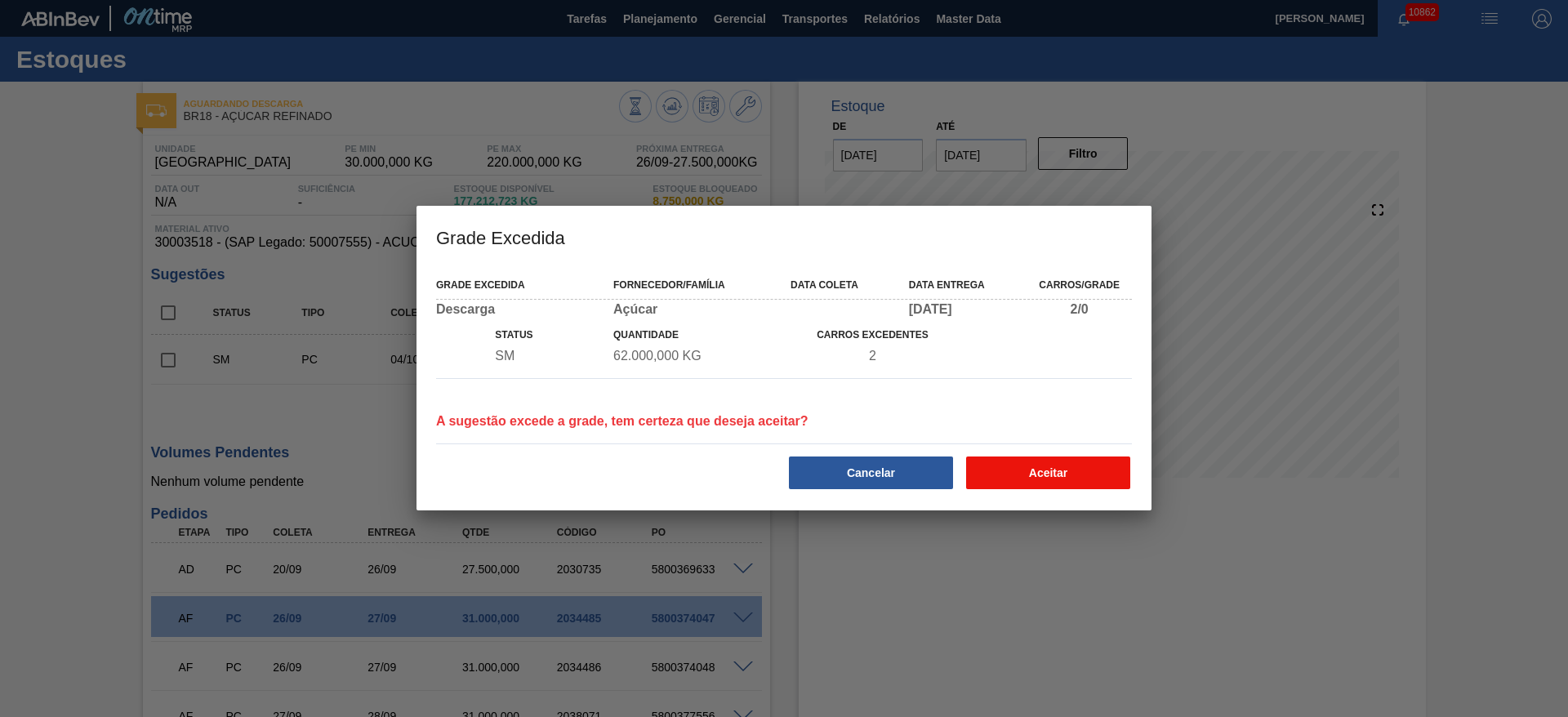
click at [1046, 485] on button "Aceitar" at bounding box center [1048, 472] width 164 height 33
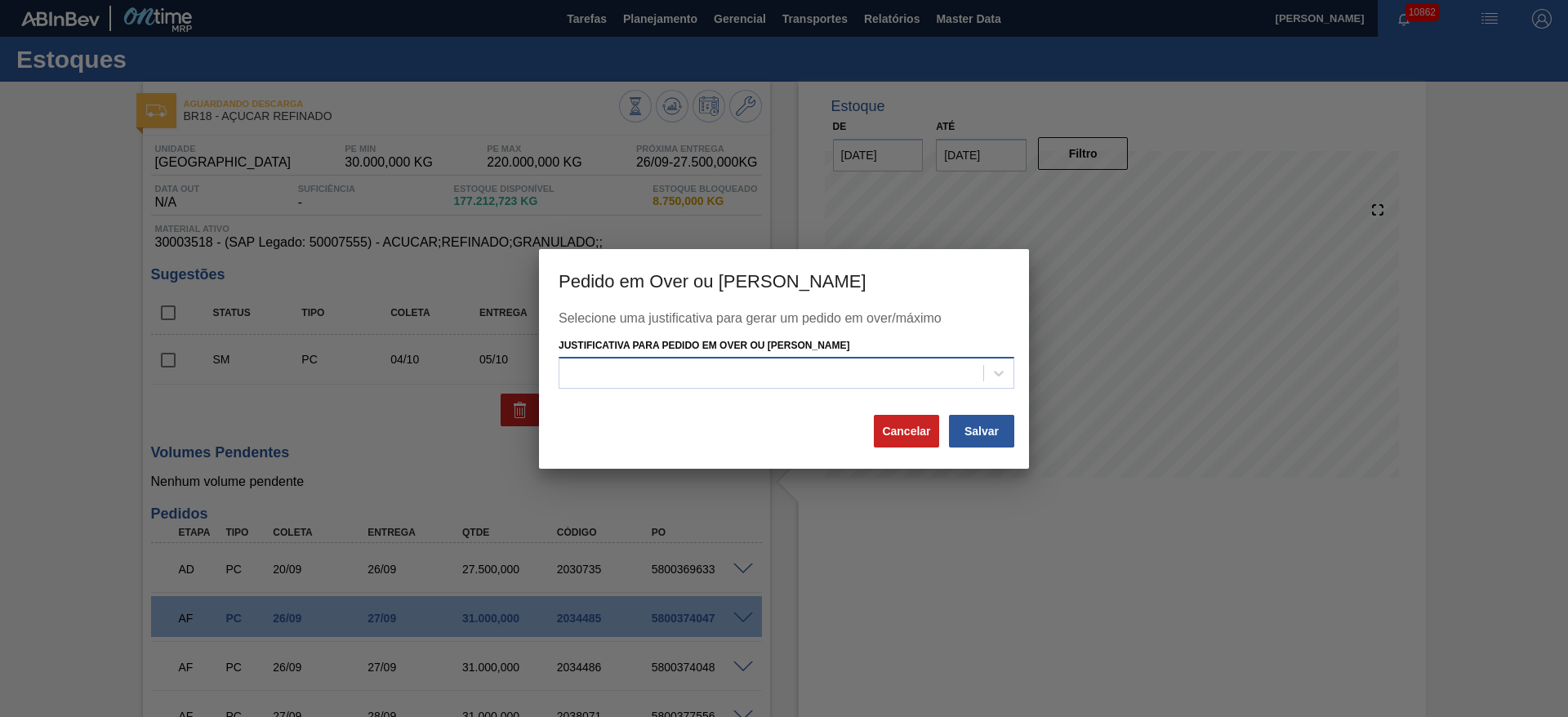
click at [964, 386] on div at bounding box center [787, 372] width 456 height 32
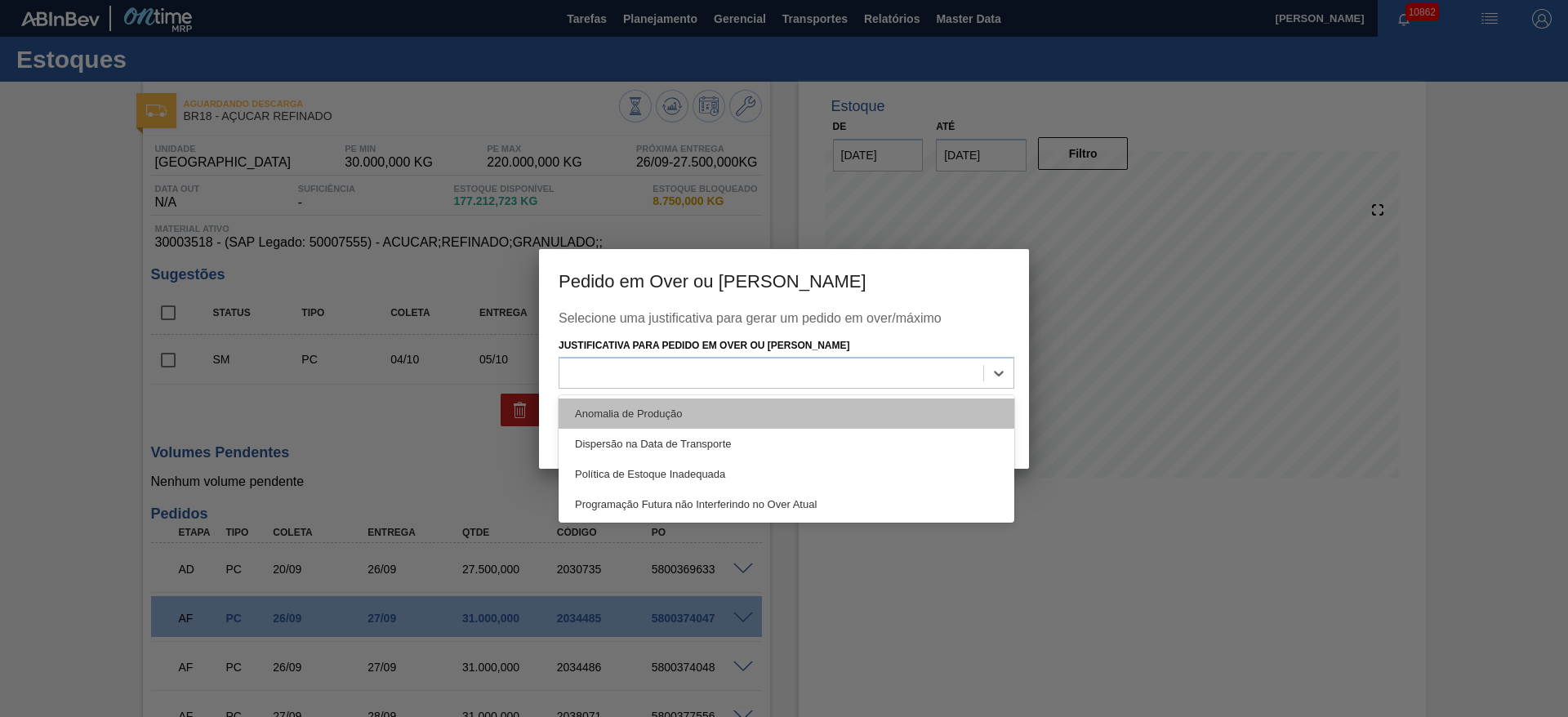
click at [960, 412] on div "Anomalia de Produção" at bounding box center [787, 413] width 456 height 30
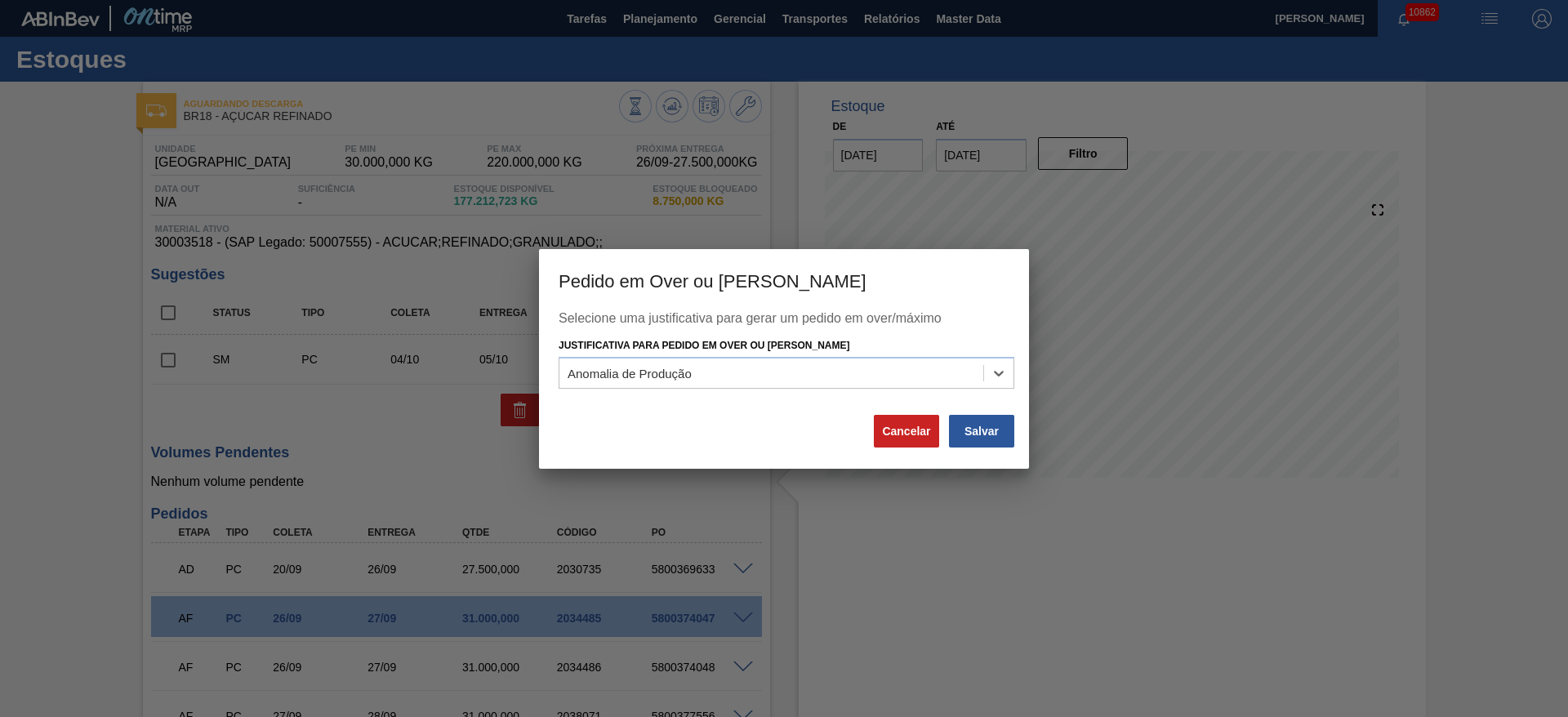
click at [998, 454] on div "Selecione uma justificativa para gerar um pedido em over/máximo Justificativa p…" at bounding box center [783, 390] width 490 height 158
click at [998, 446] on button "Salvar" at bounding box center [981, 431] width 65 height 33
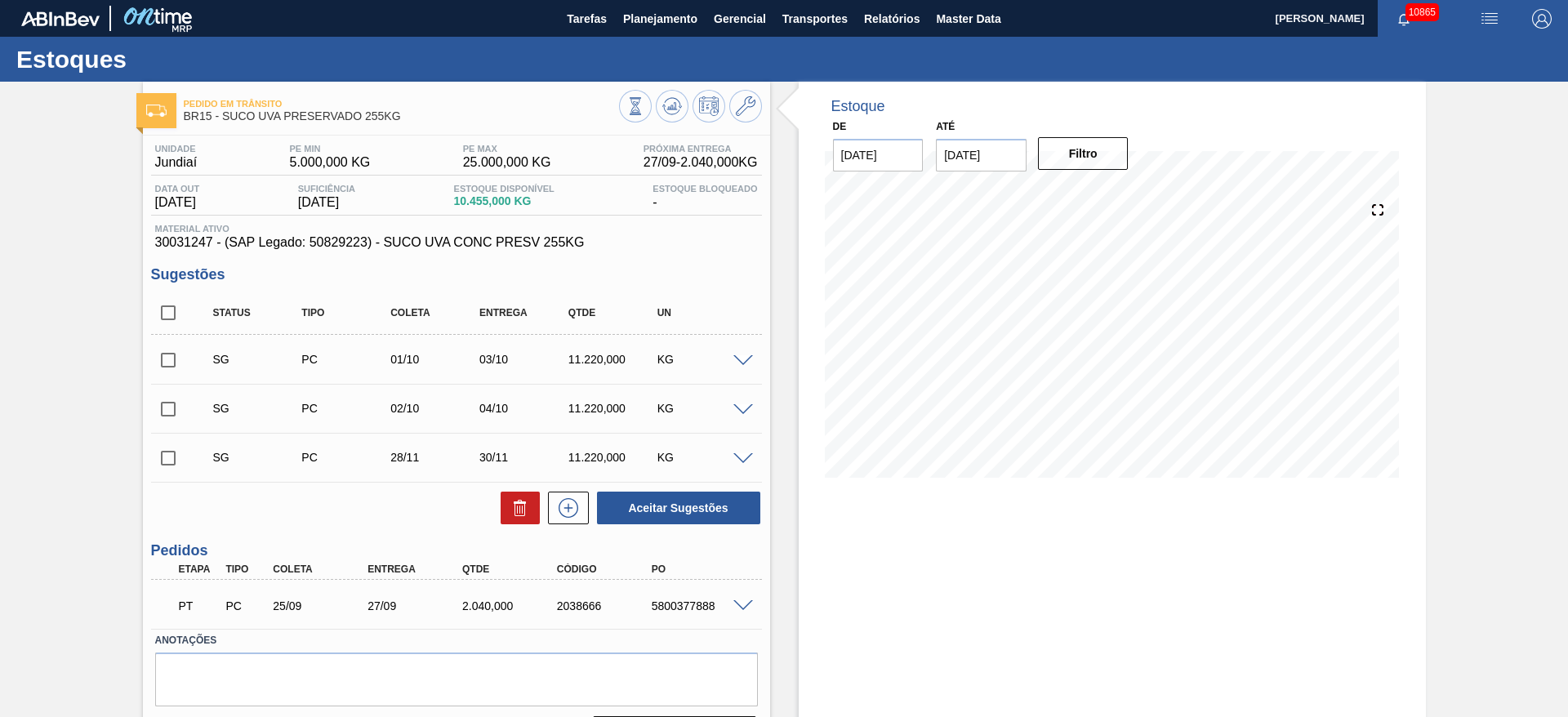
click at [166, 316] on input "checkbox" at bounding box center [168, 312] width 34 height 34
checkbox input "true"
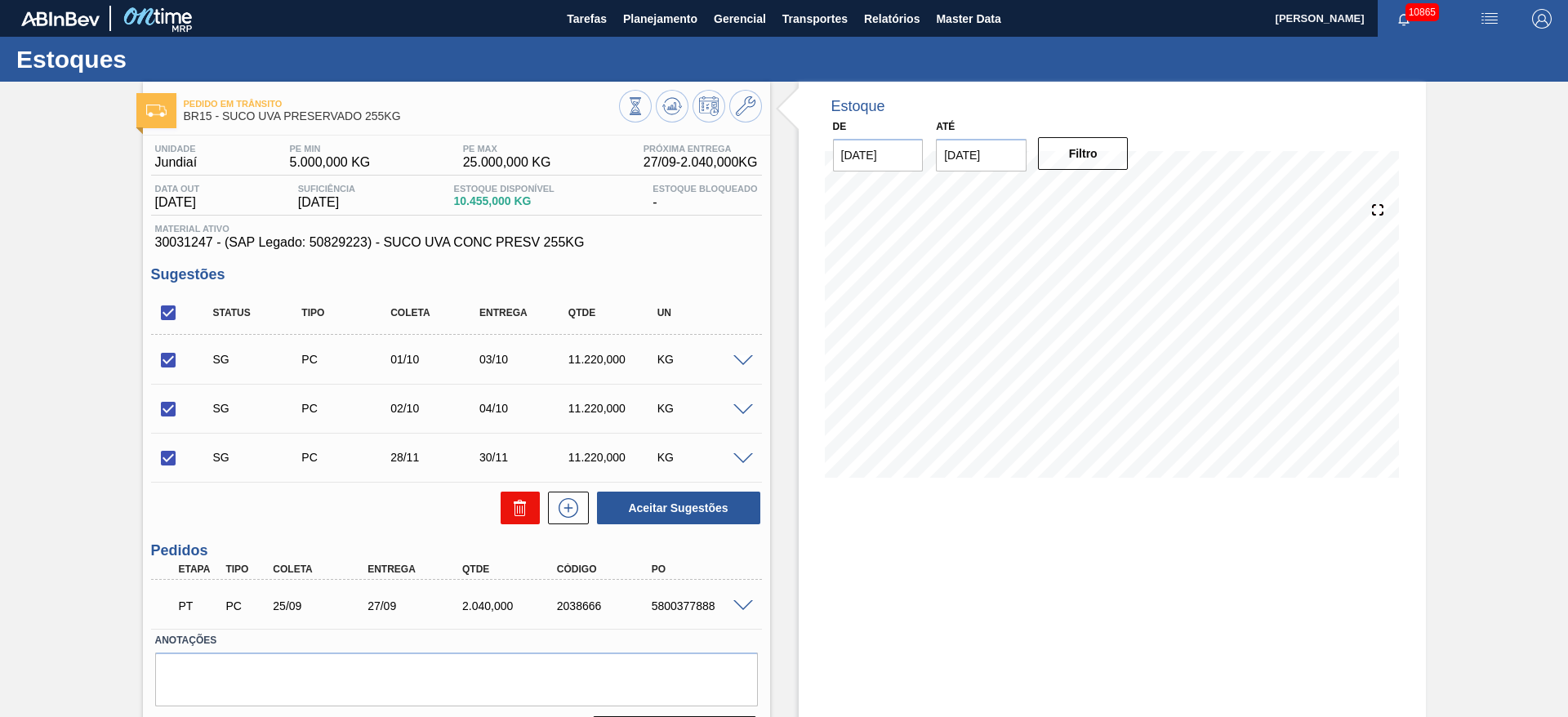
click at [521, 494] on button at bounding box center [520, 507] width 39 height 33
checkbox input "false"
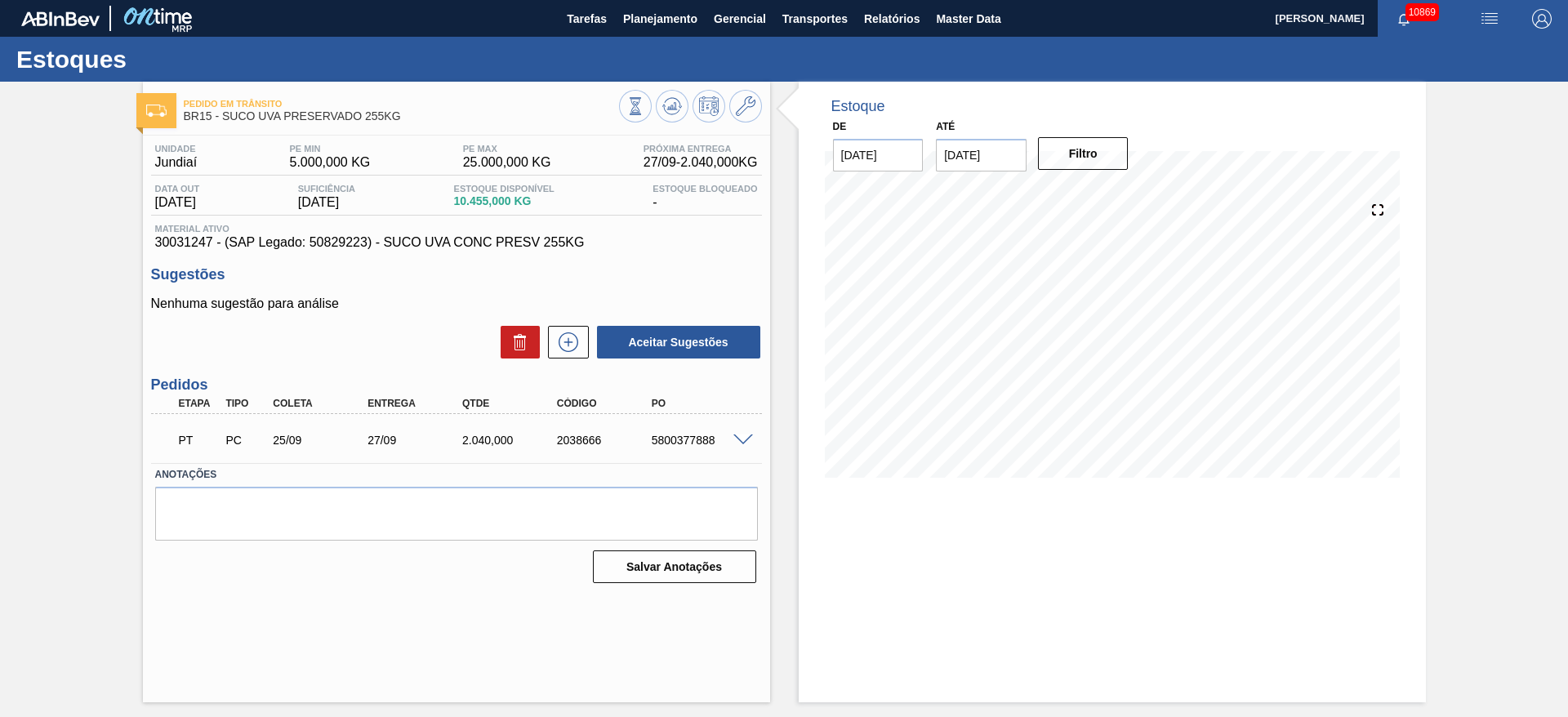
click at [92, 250] on div "Pedido em Trânsito BR15 - SUCO UVA PRESERVADO 255KG Unidade Jundiaí PE MIN 5.00…" at bounding box center [784, 391] width 1568 height 620
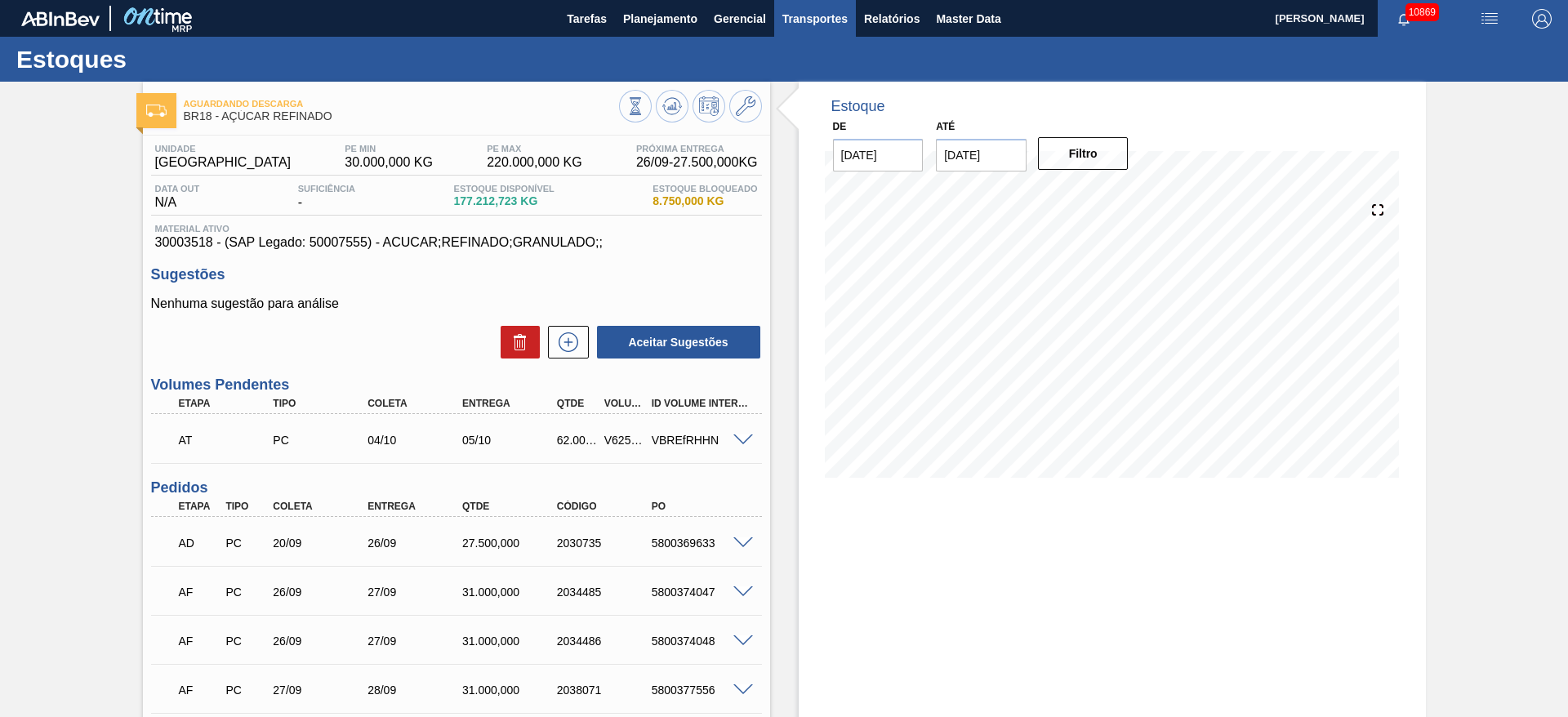
click at [834, 14] on span "Transportes" at bounding box center [815, 18] width 65 height 19
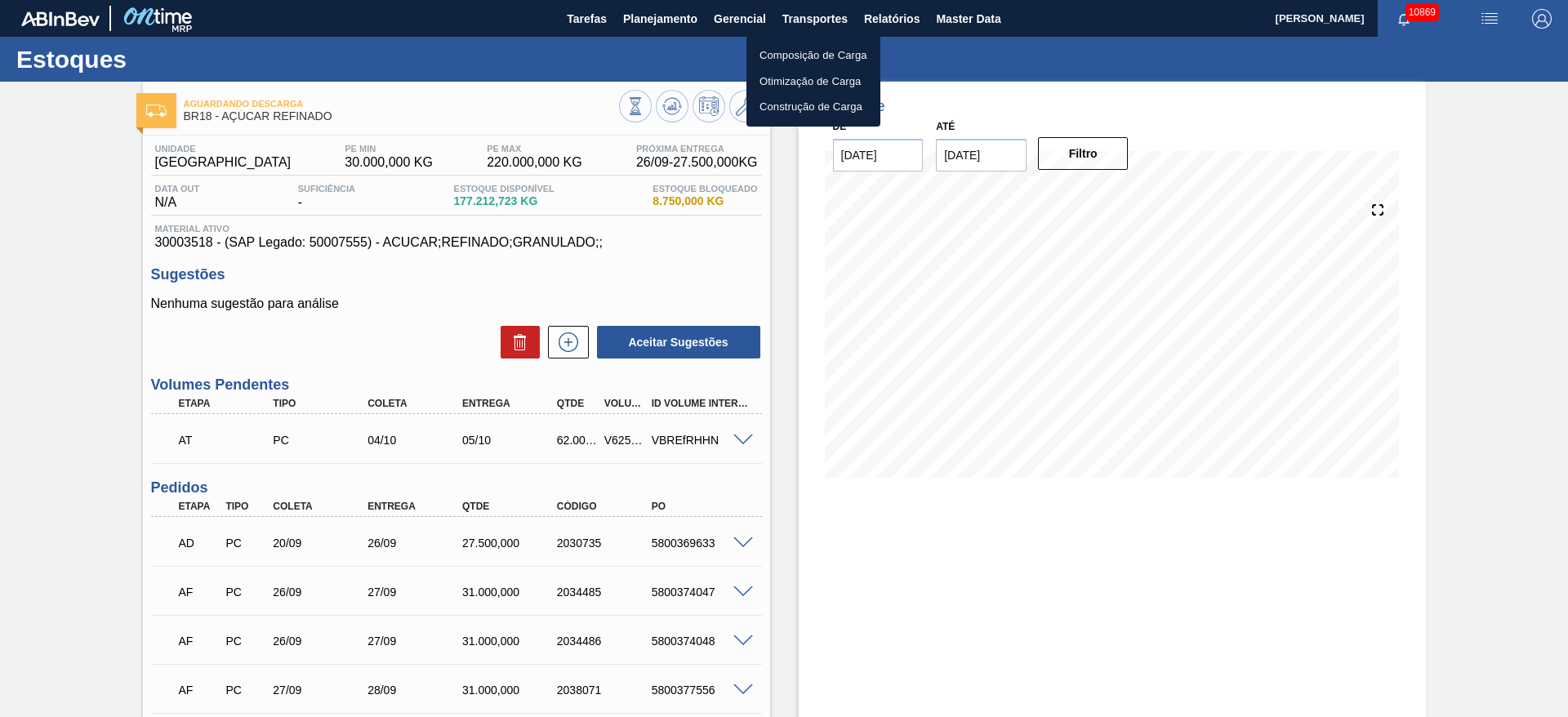
click at [784, 83] on li "Otimização de Carga" at bounding box center [813, 81] width 134 height 26
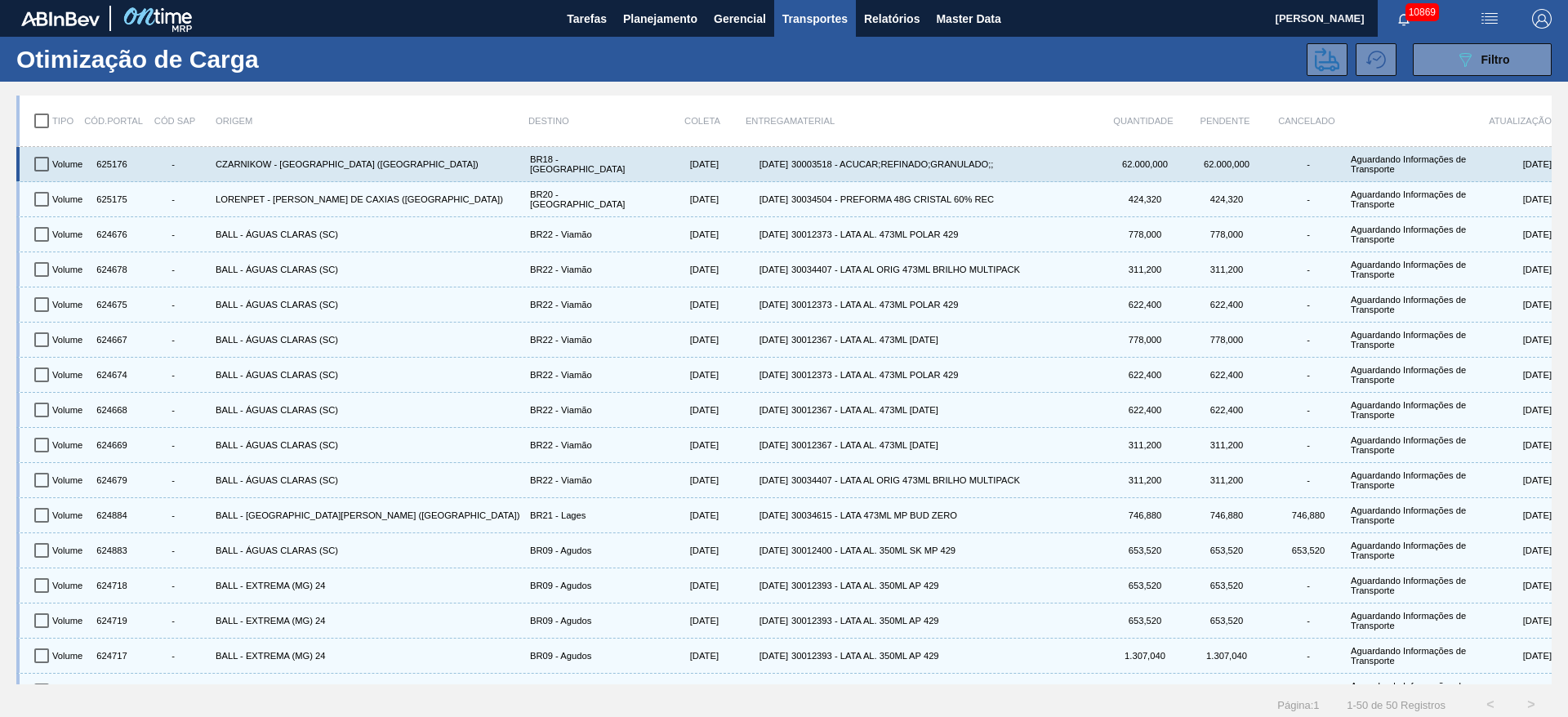
click at [49, 168] on input "checkbox" at bounding box center [41, 164] width 34 height 34
checkbox input "true"
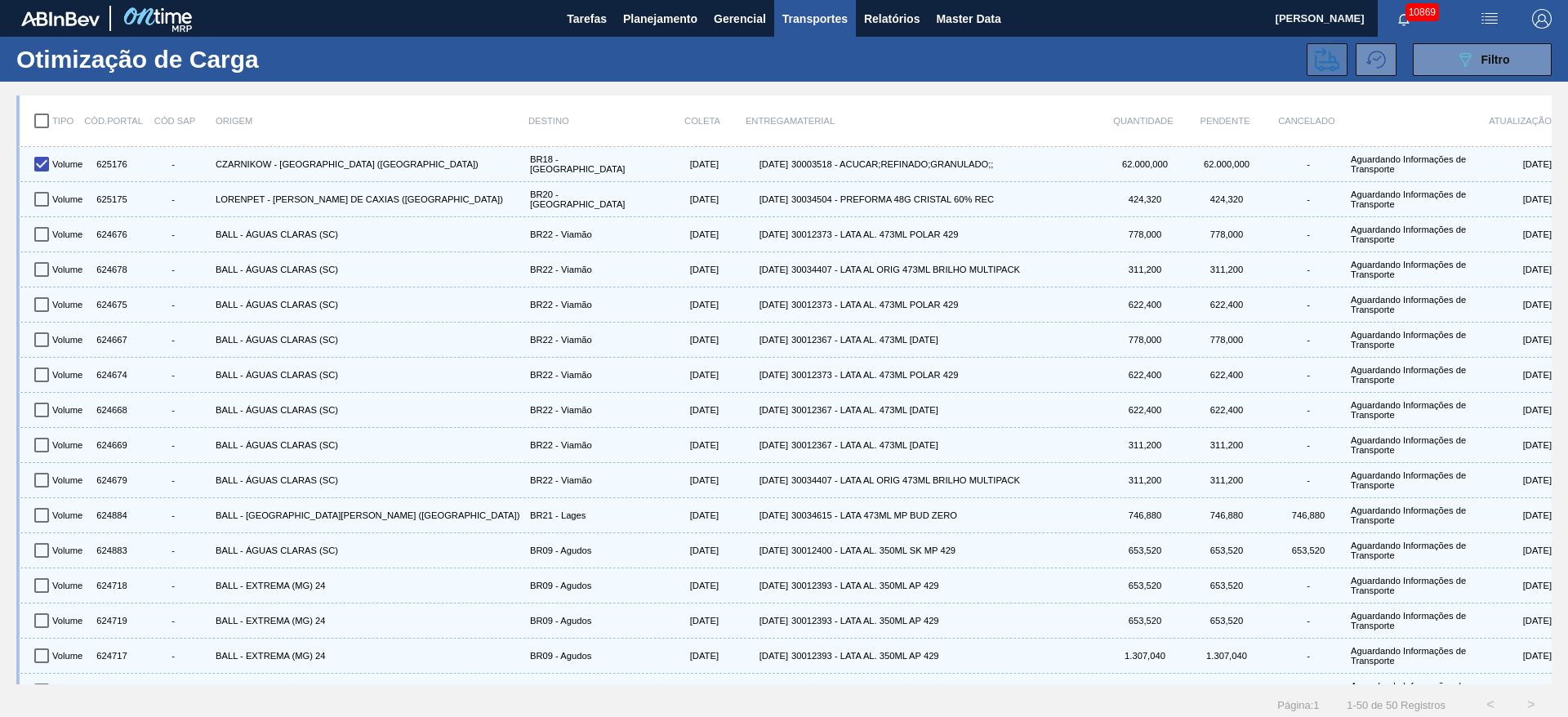
click at [1328, 52] on icon at bounding box center [1327, 59] width 24 height 23
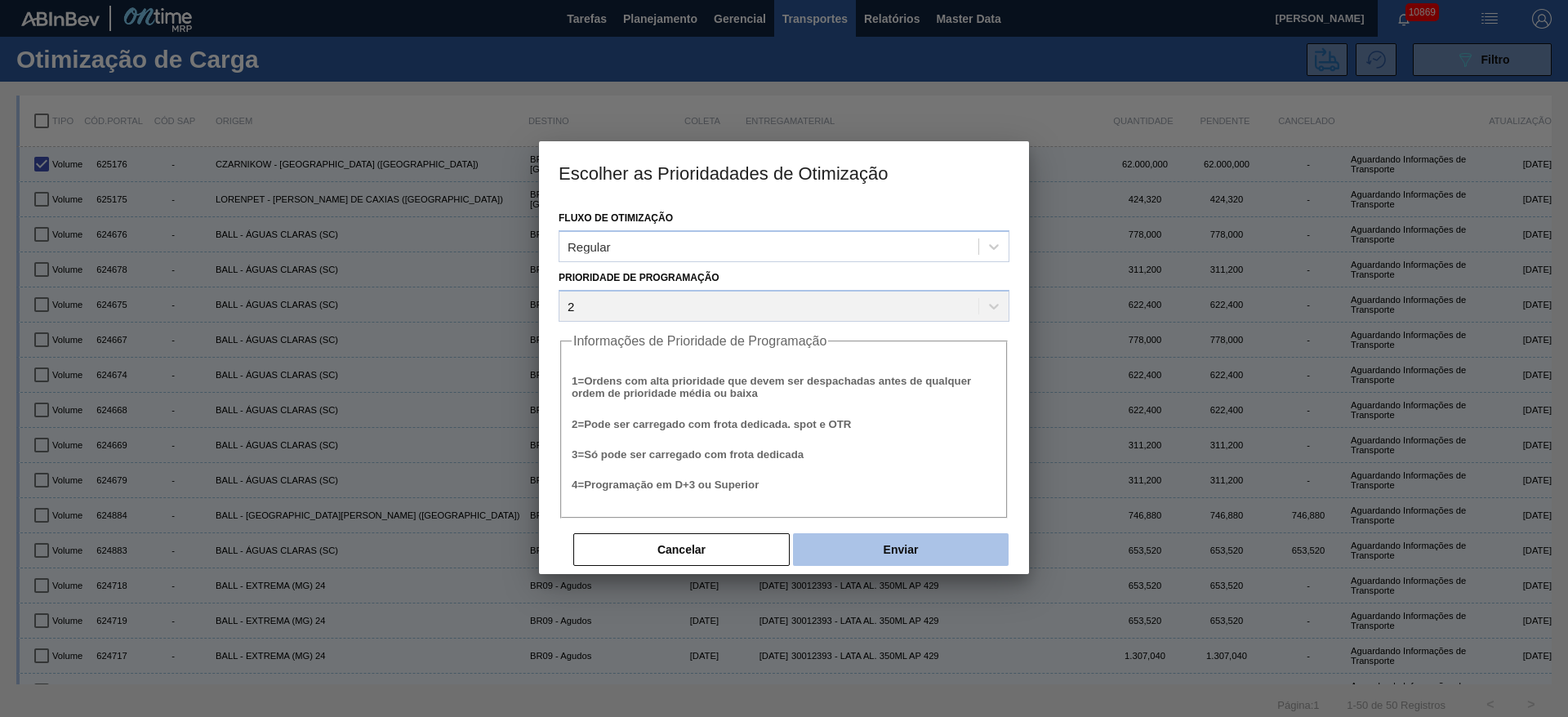
click at [927, 548] on button "Enviar" at bounding box center [901, 549] width 215 height 33
